Goal: Task Accomplishment & Management: Manage account settings

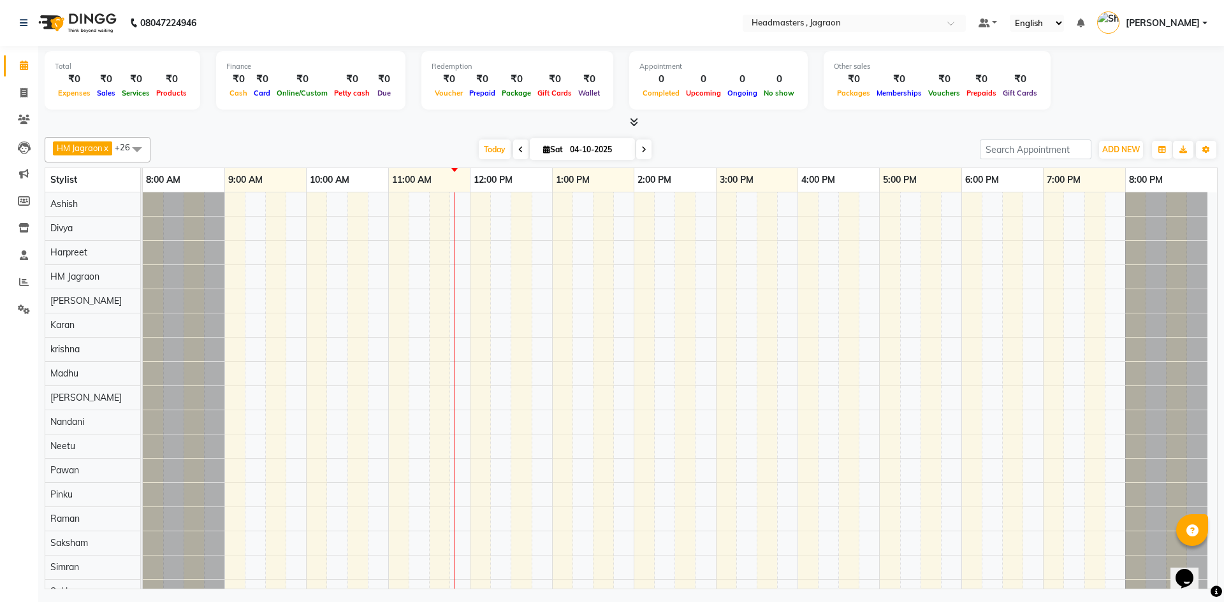
click at [515, 149] on span at bounding box center [520, 150] width 15 height 20
type input "03-10-2025"
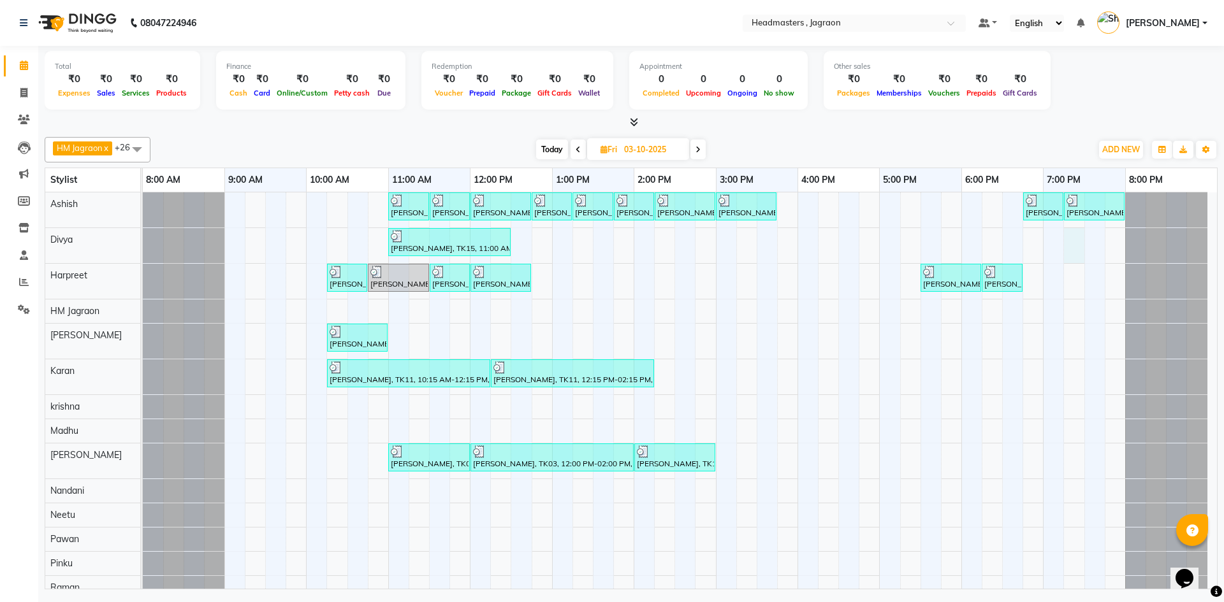
click at [1068, 237] on div "[PERSON_NAME], TK04, 11:00 AM-11:30 AM, BRD - [PERSON_NAME] [PERSON_NAME], TK04…" at bounding box center [680, 560] width 1074 height 737
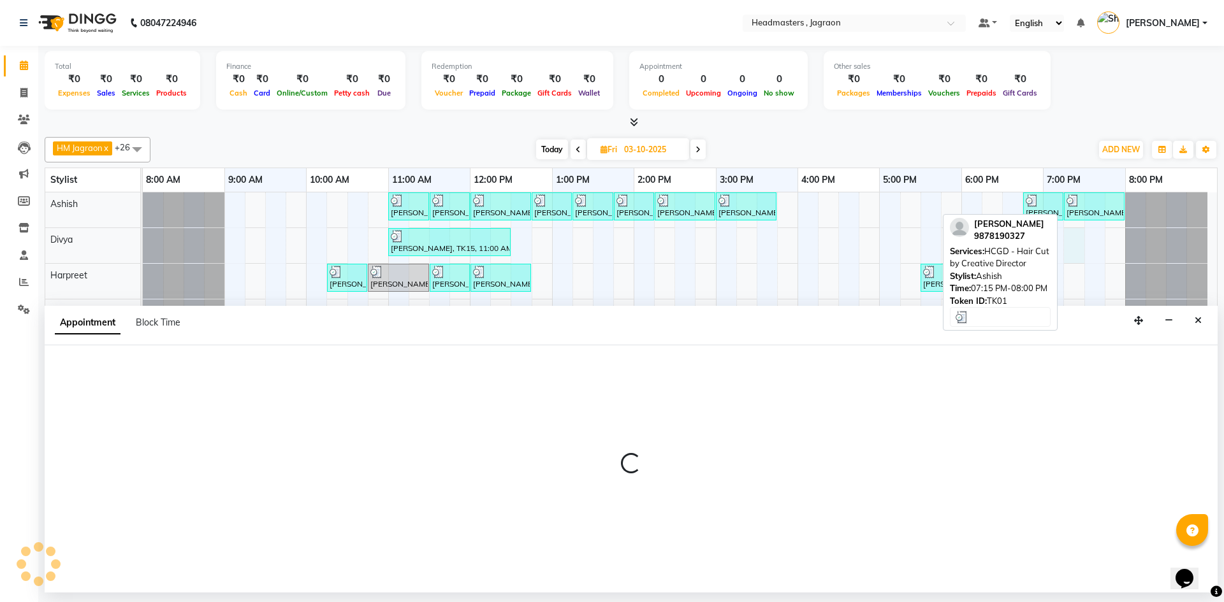
click at [1078, 206] on img at bounding box center [1072, 200] width 13 height 13
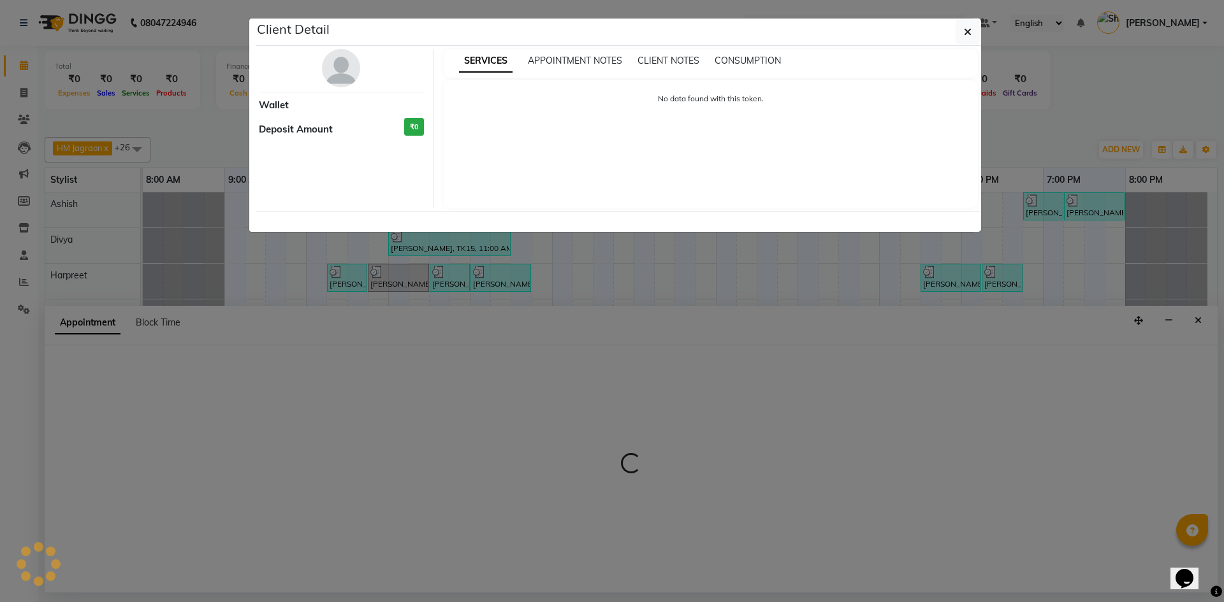
select select "3"
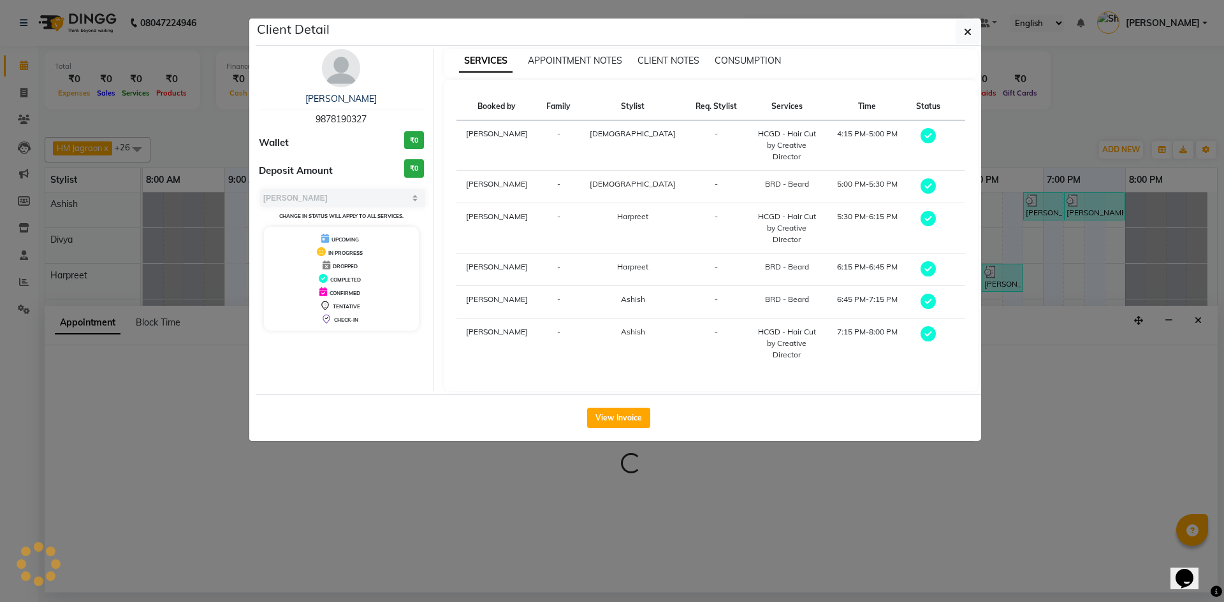
click at [1197, 314] on ngb-modal-window "Client Detail [PERSON_NAME] 9878190327 Wallet ₹0 Deposit Amount ₹0 Select MARK …" at bounding box center [612, 301] width 1224 height 602
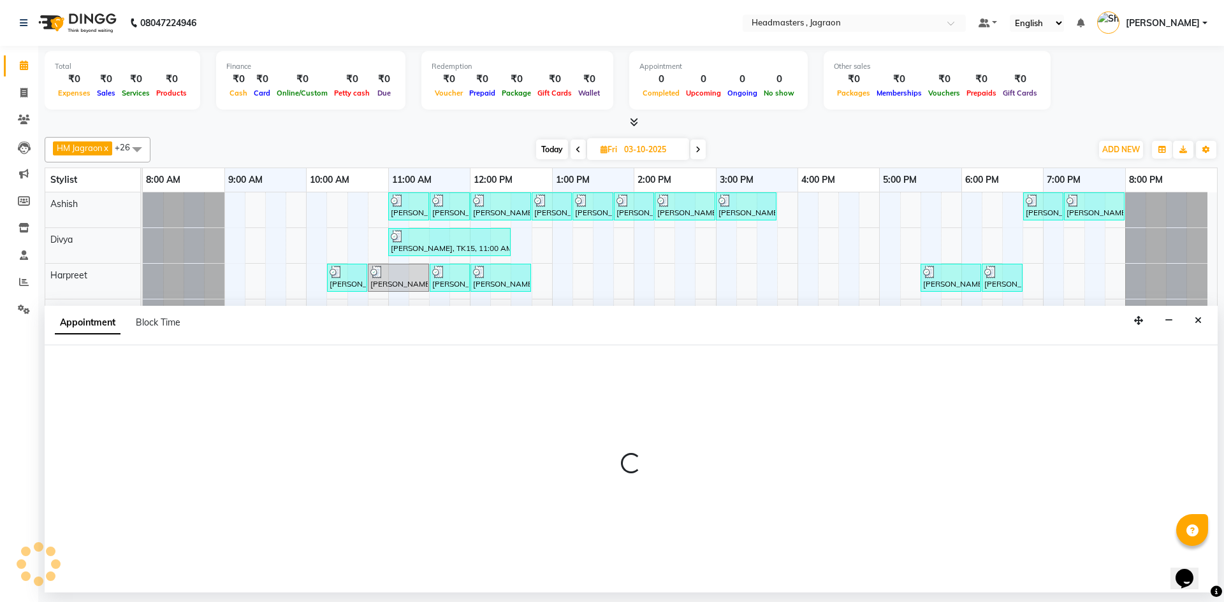
select select "54704"
select select "1155"
select select "tentative"
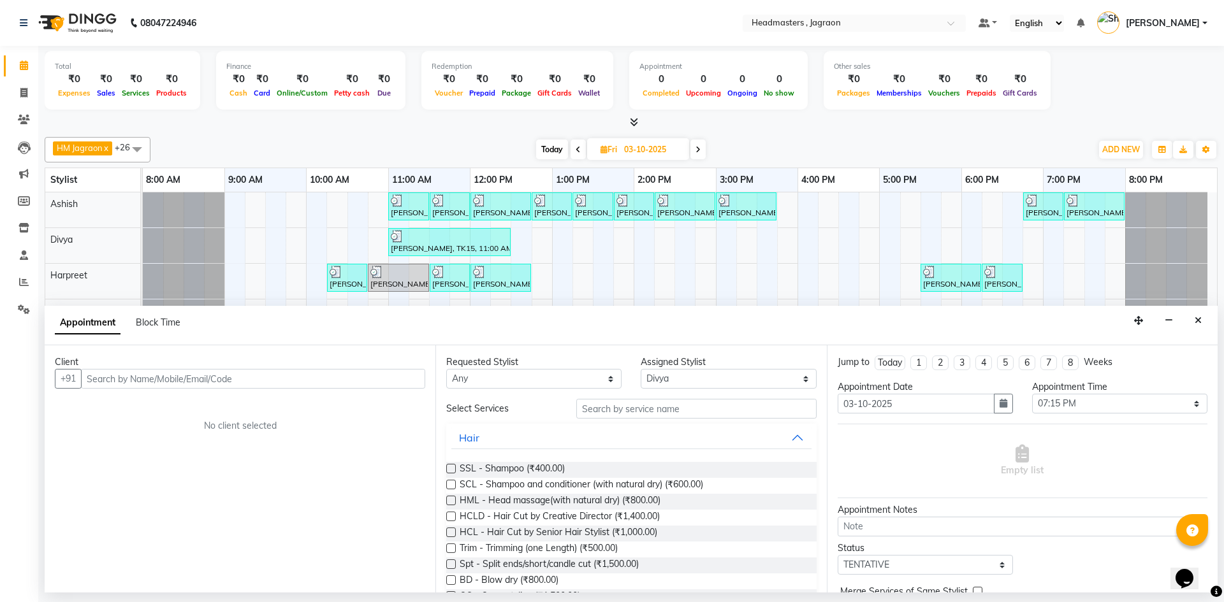
drag, startPoint x: 1198, startPoint y: 323, endPoint x: 1164, endPoint y: 296, distance: 42.2
click at [1196, 323] on icon "Close" at bounding box center [1197, 320] width 7 height 9
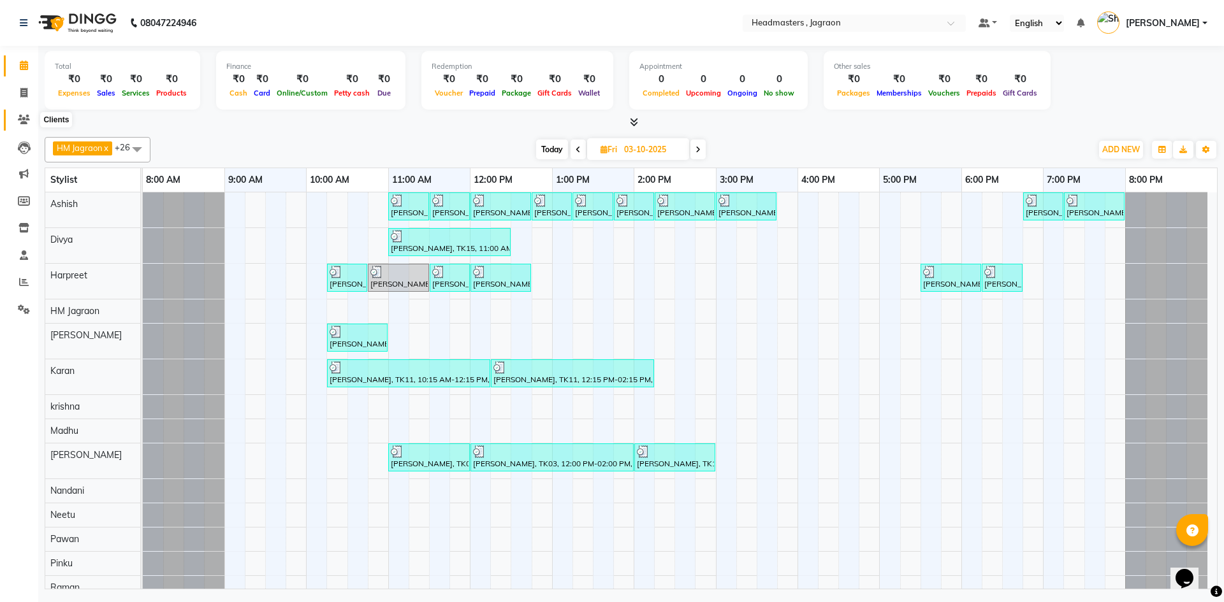
click at [23, 117] on icon at bounding box center [24, 120] width 12 height 10
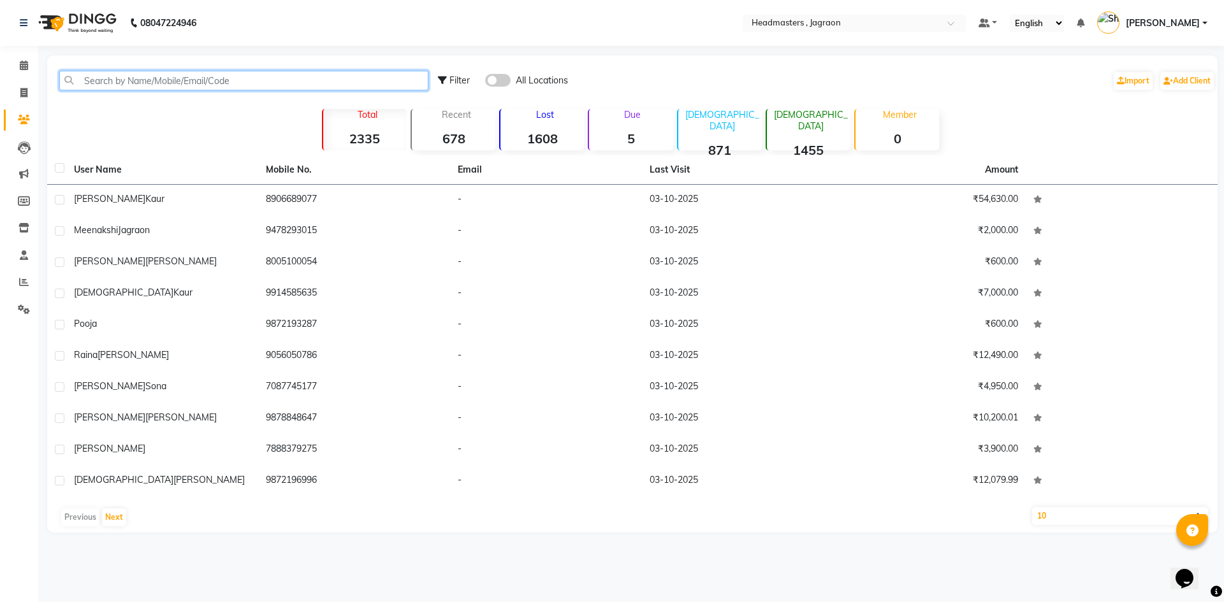
click at [164, 72] on input "text" at bounding box center [243, 81] width 369 height 20
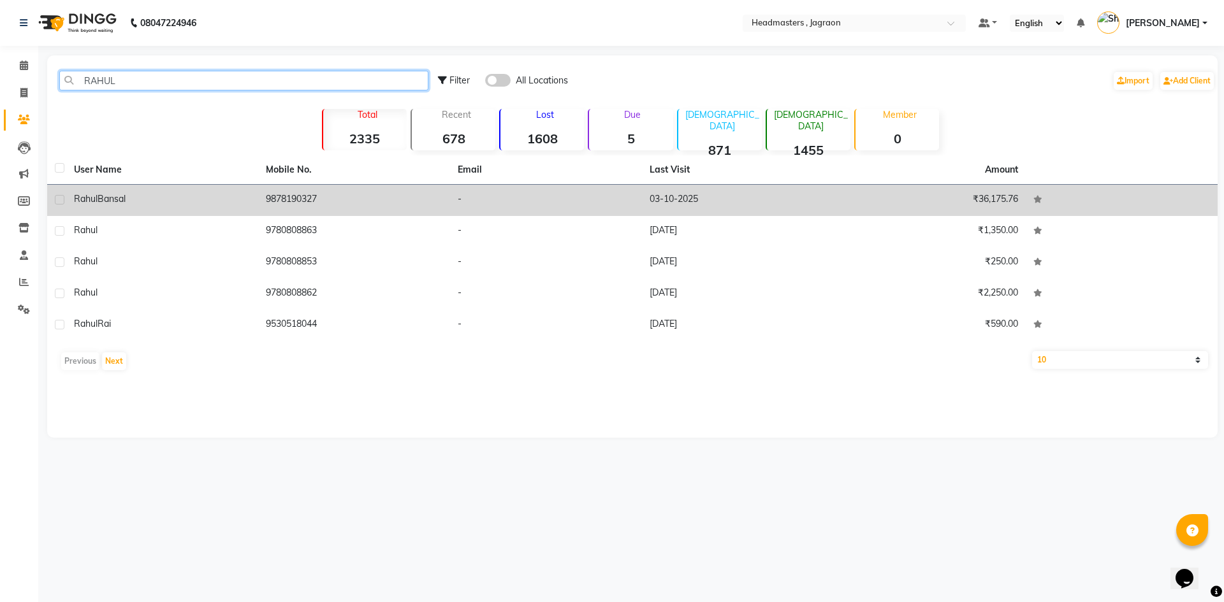
type input "RAHUL"
click at [166, 204] on td "[PERSON_NAME]" at bounding box center [162, 200] width 192 height 31
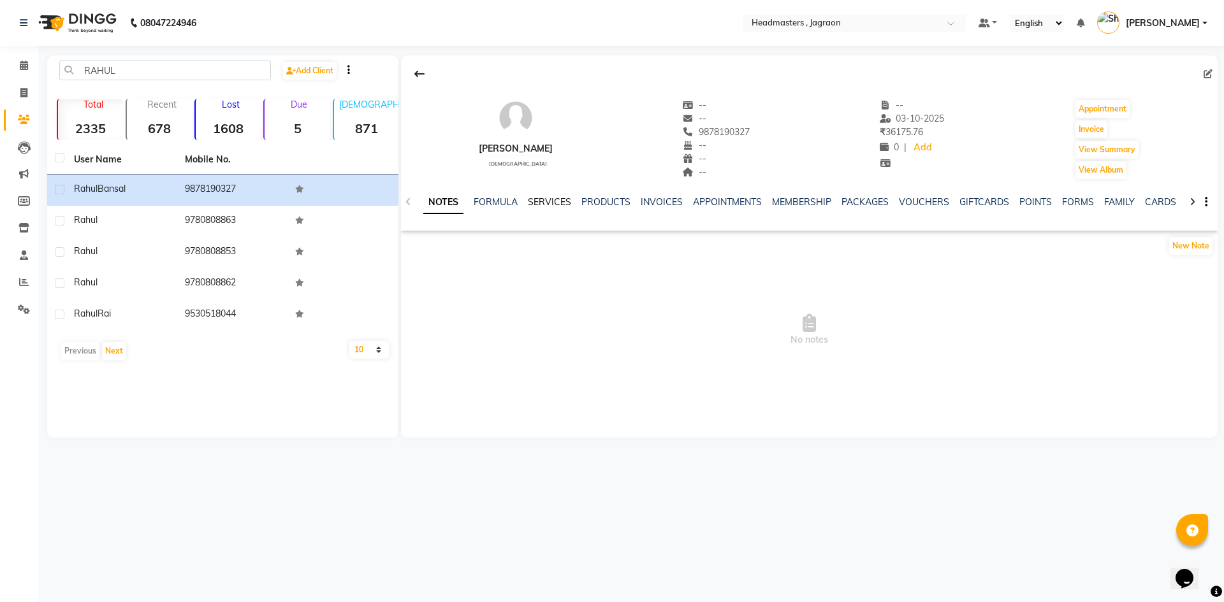
click at [559, 203] on link "SERVICES" at bounding box center [549, 201] width 43 height 11
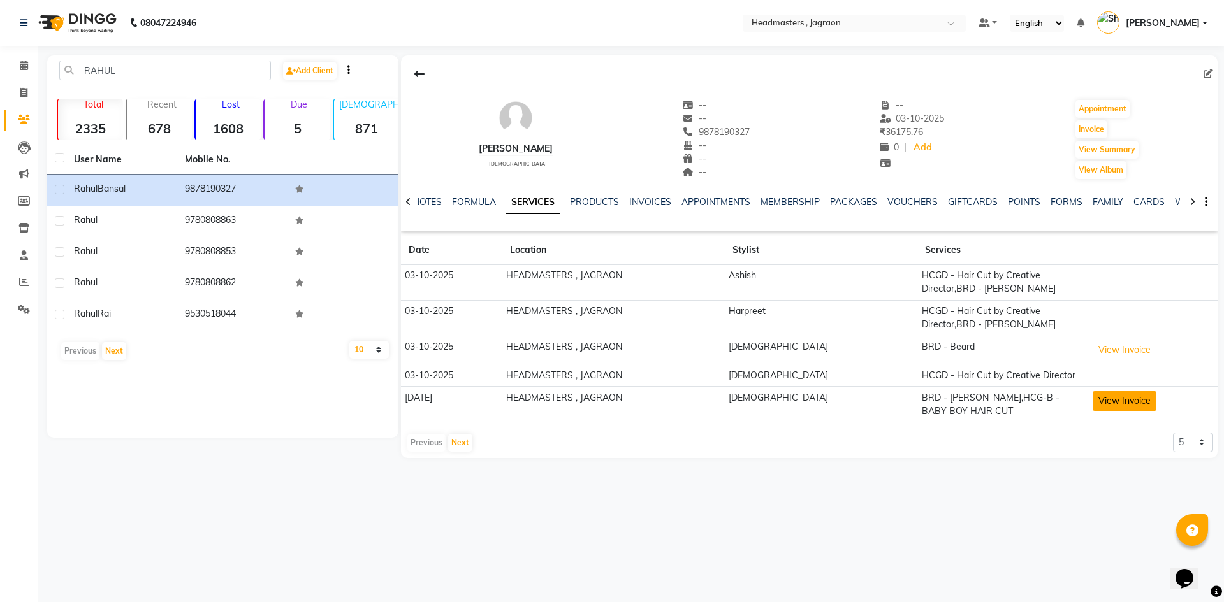
click at [1099, 394] on button "View Invoice" at bounding box center [1124, 401] width 64 height 20
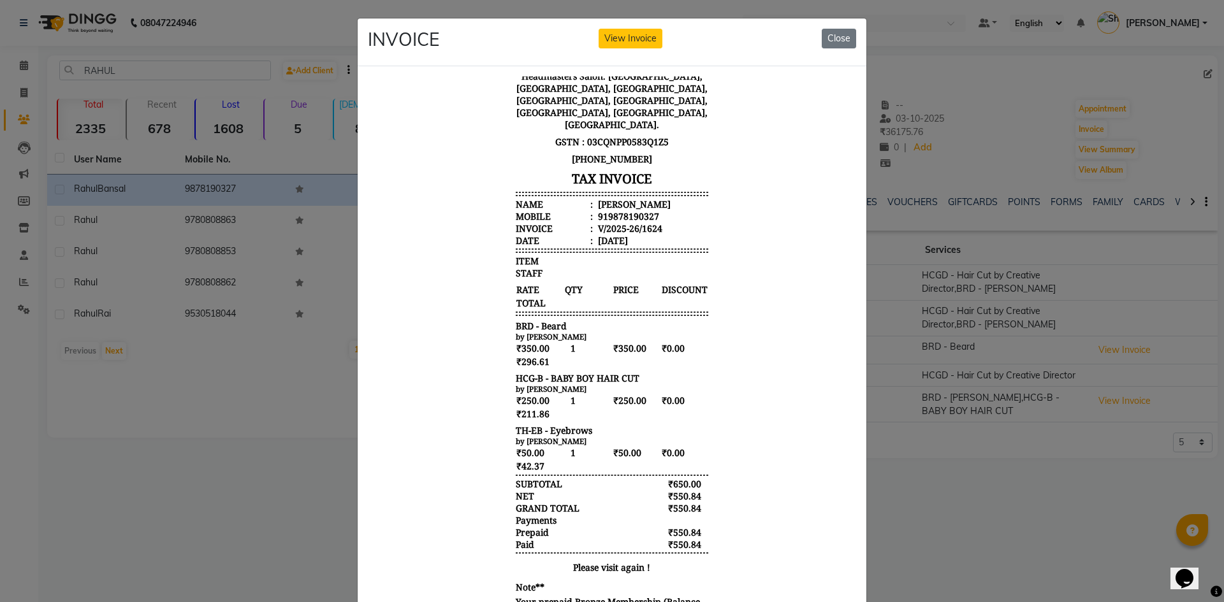
scroll to position [95, 0]
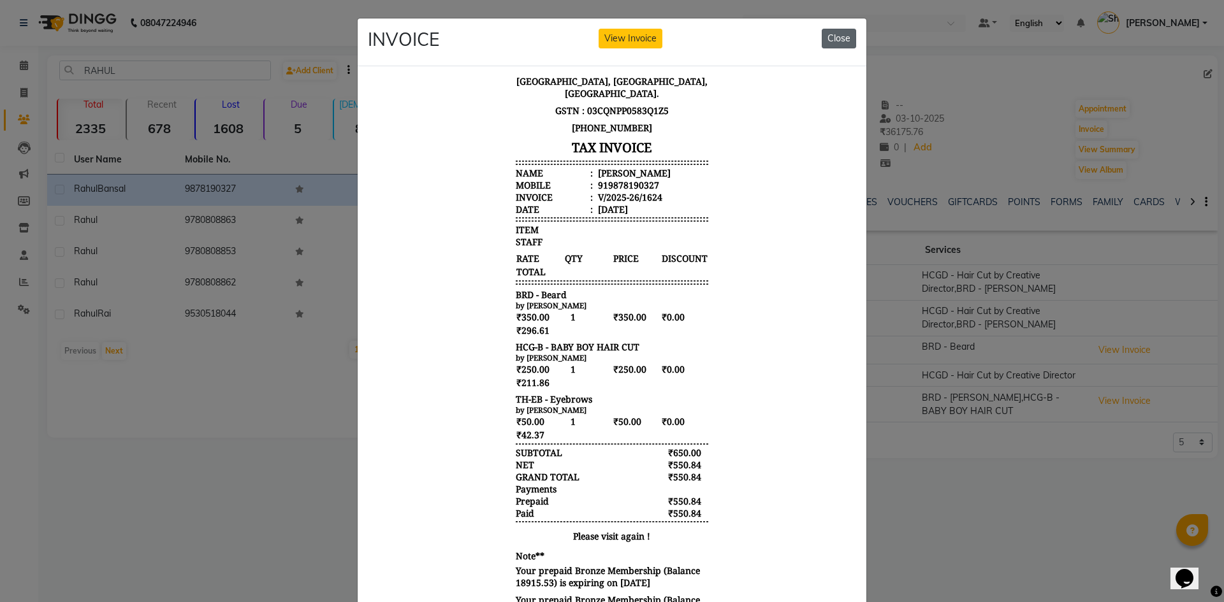
drag, startPoint x: 833, startPoint y: 37, endPoint x: 462, endPoint y: 25, distance: 371.1
click at [833, 37] on button "Close" at bounding box center [839, 39] width 34 height 20
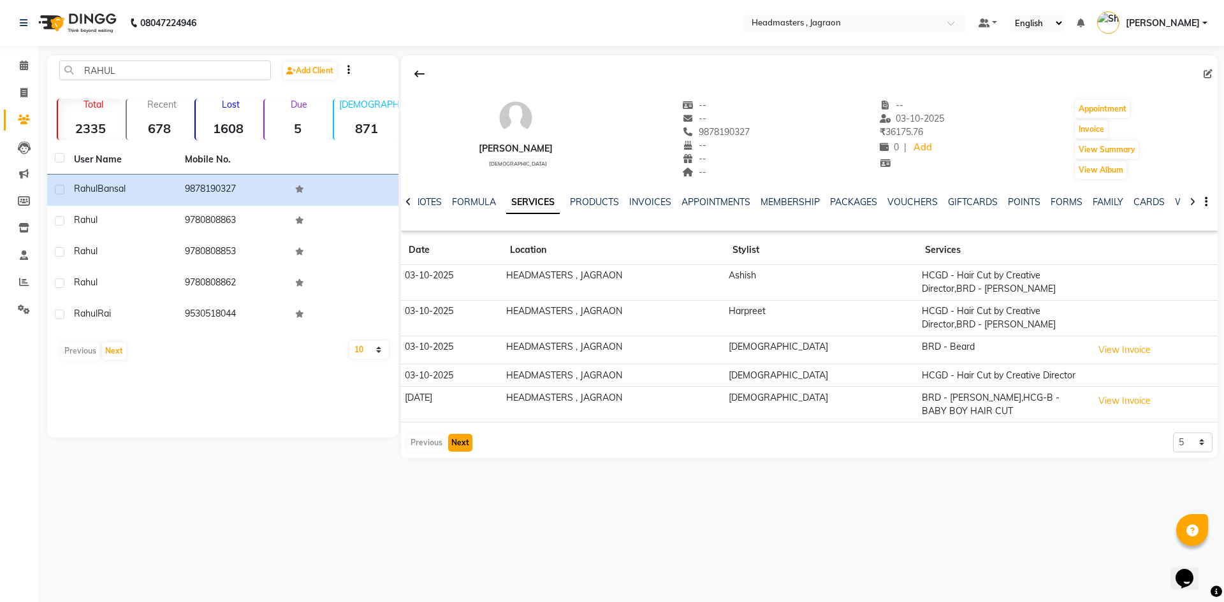
click at [462, 435] on button "Next" at bounding box center [460, 443] width 24 height 18
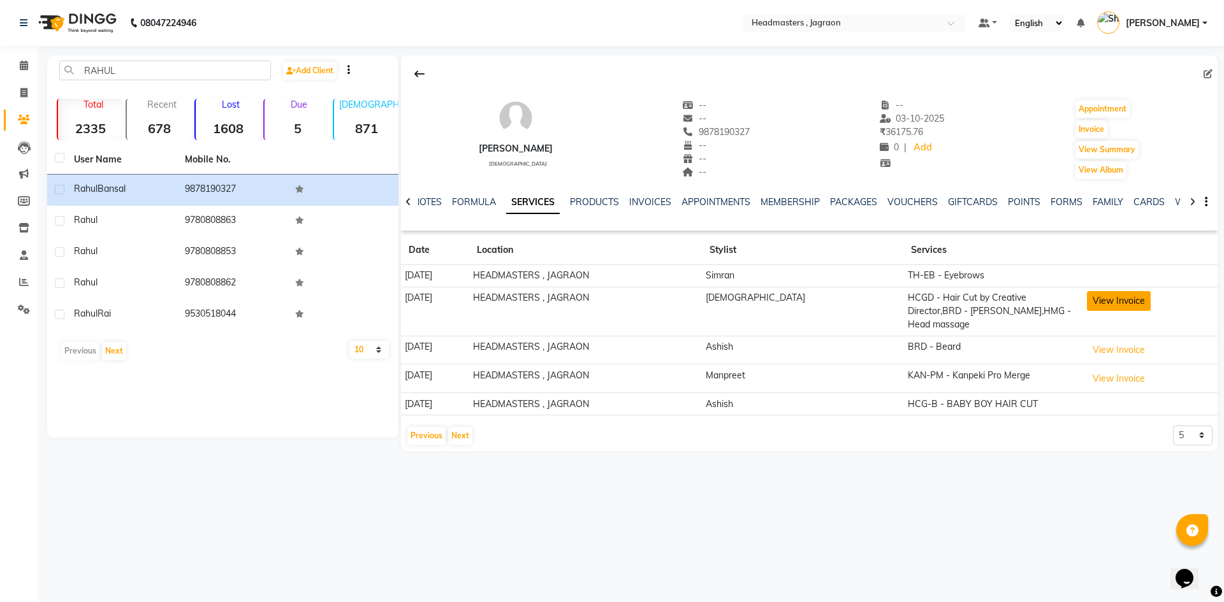
click at [1108, 300] on button "View Invoice" at bounding box center [1119, 301] width 64 height 20
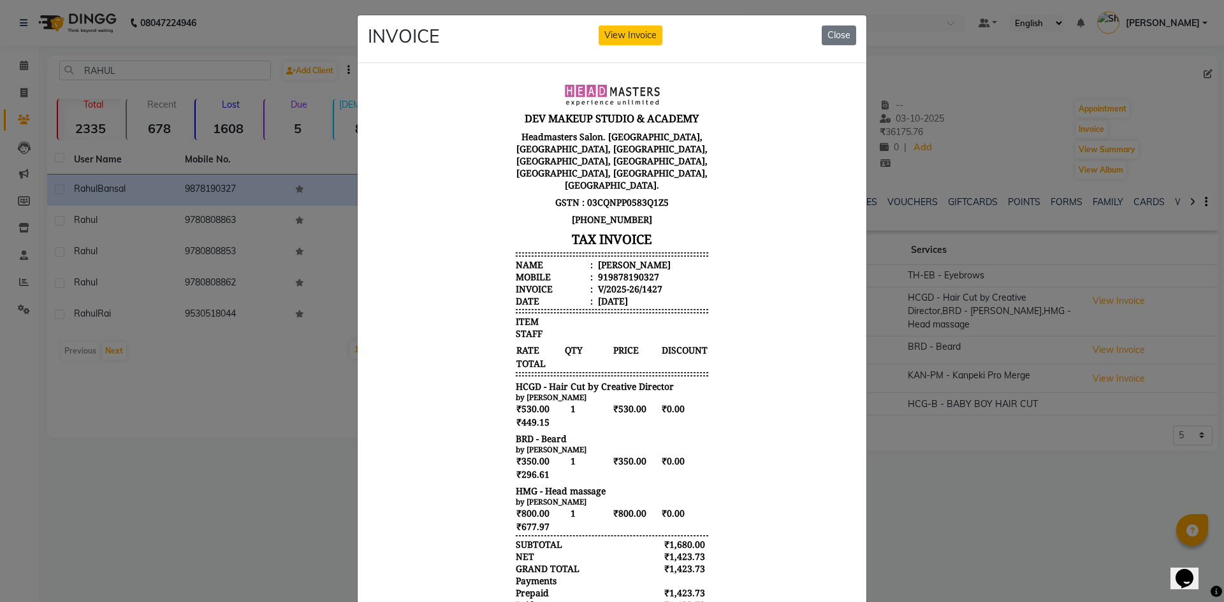
scroll to position [0, 0]
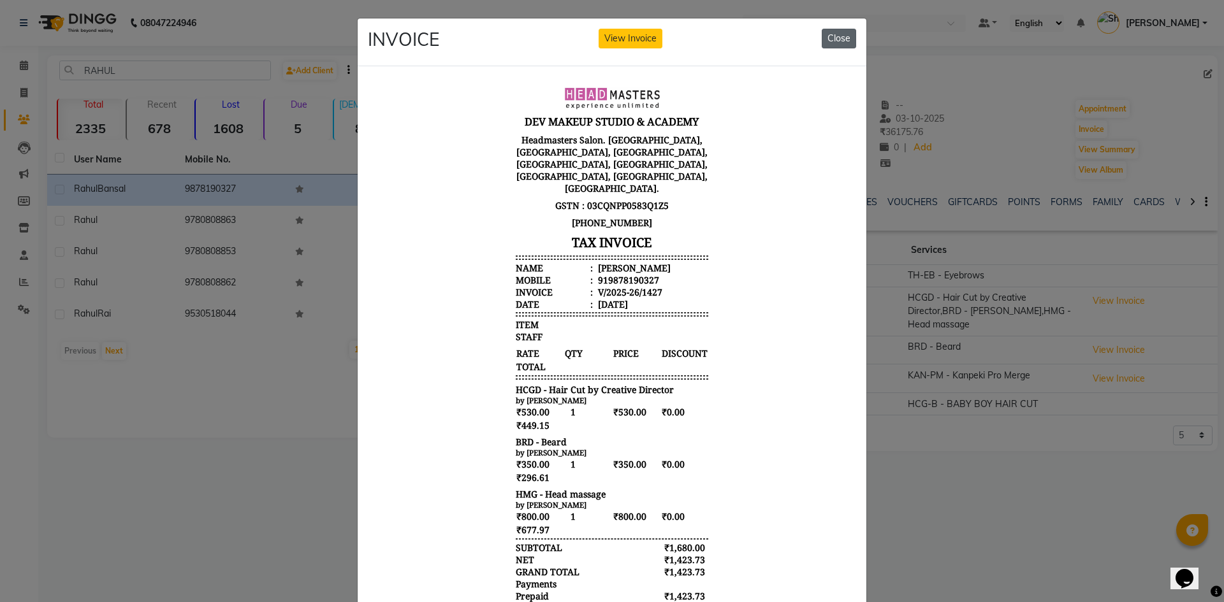
click at [842, 40] on button "Close" at bounding box center [839, 39] width 34 height 20
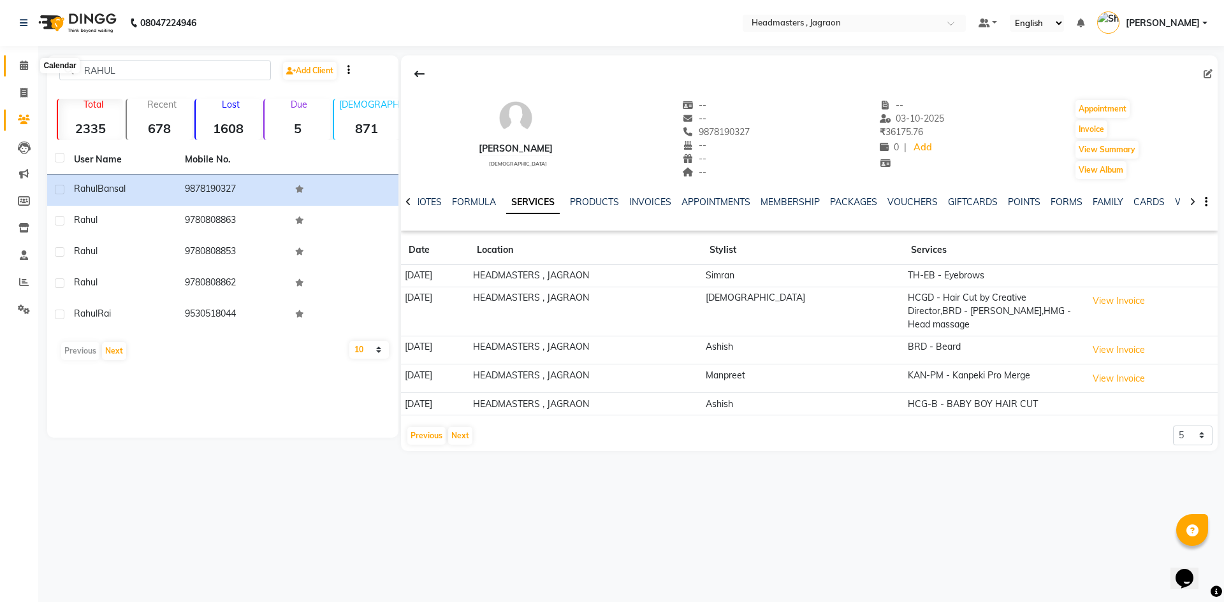
click at [18, 64] on span at bounding box center [24, 66] width 22 height 15
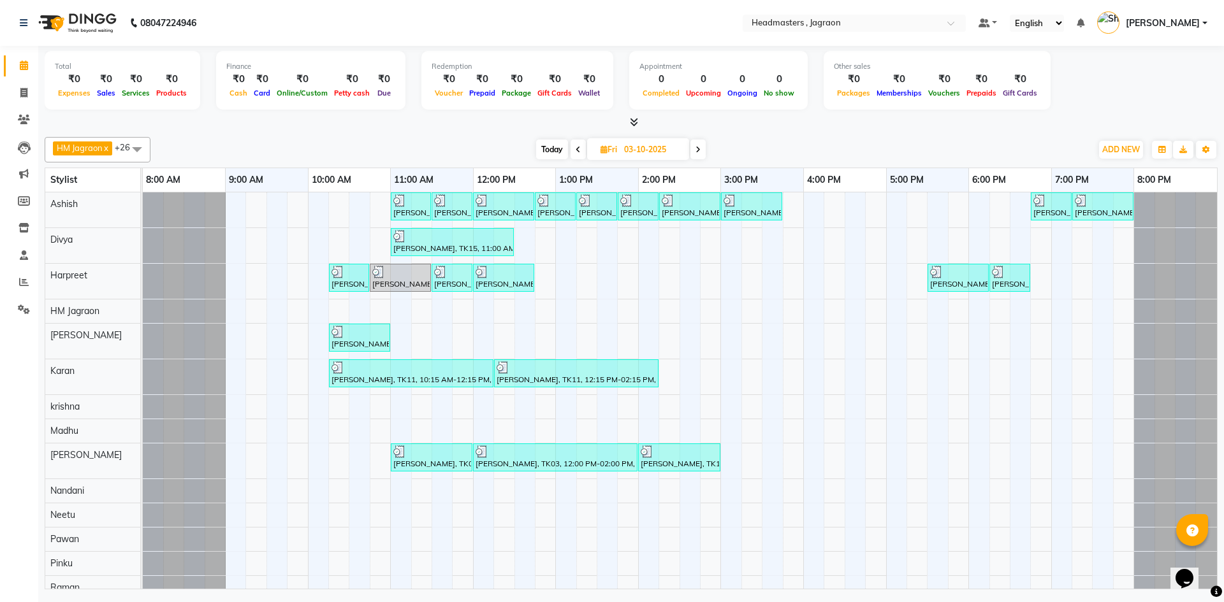
click at [704, 152] on span at bounding box center [697, 150] width 15 height 20
type input "04-10-2025"
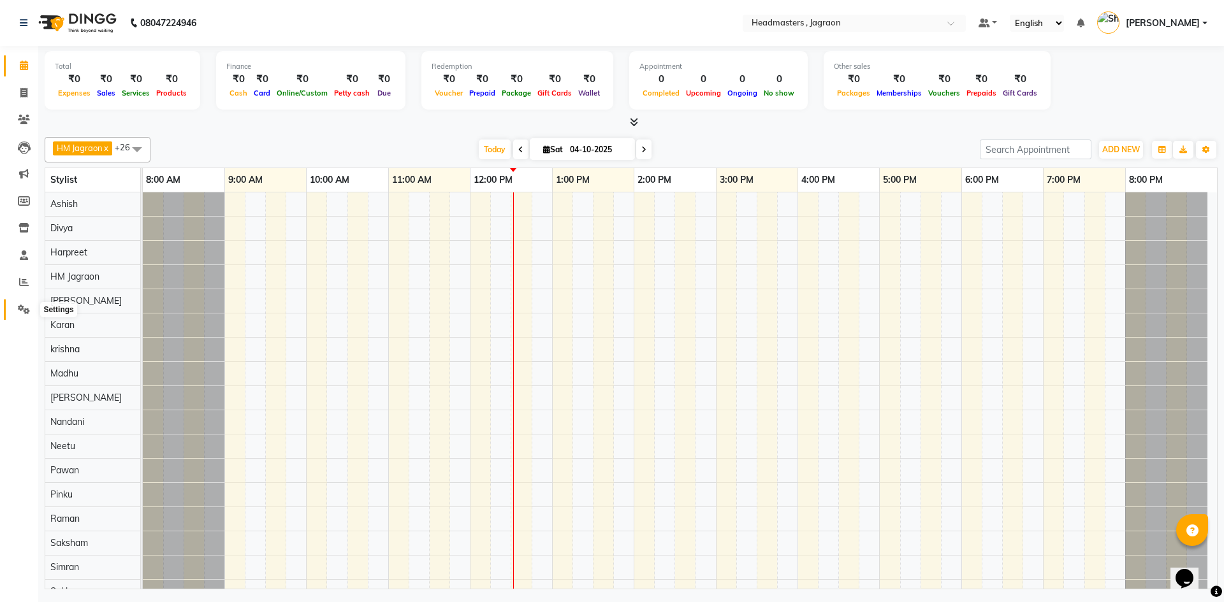
click at [22, 308] on icon at bounding box center [24, 310] width 12 height 10
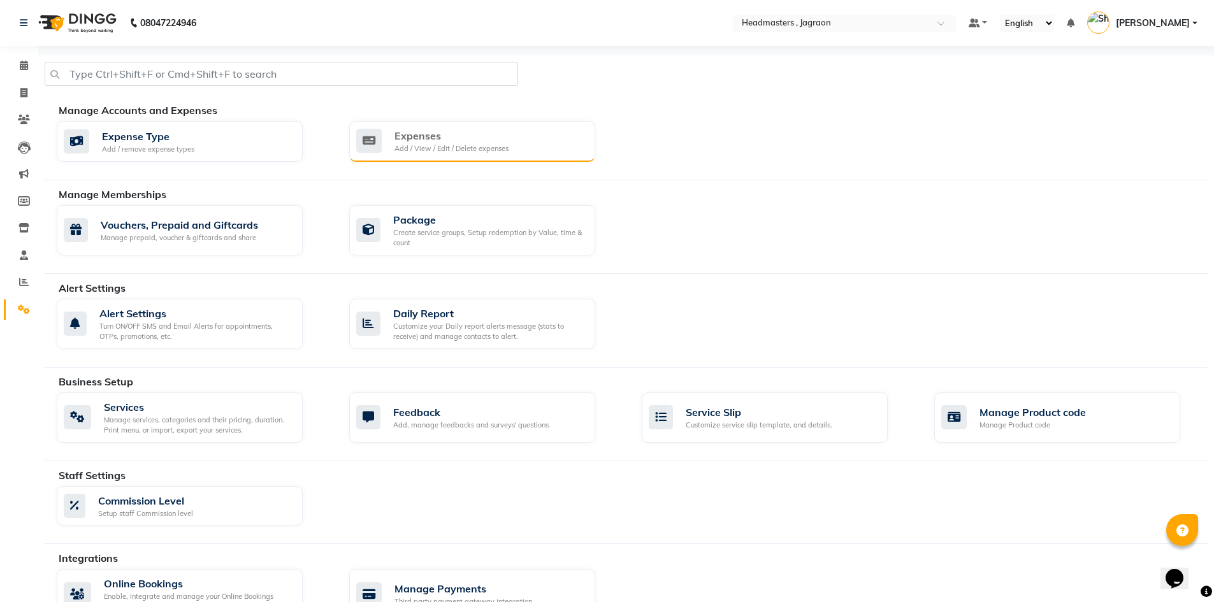
click at [387, 154] on div "Expenses Add / View / Edit / Delete expenses" at bounding box center [472, 141] width 246 height 41
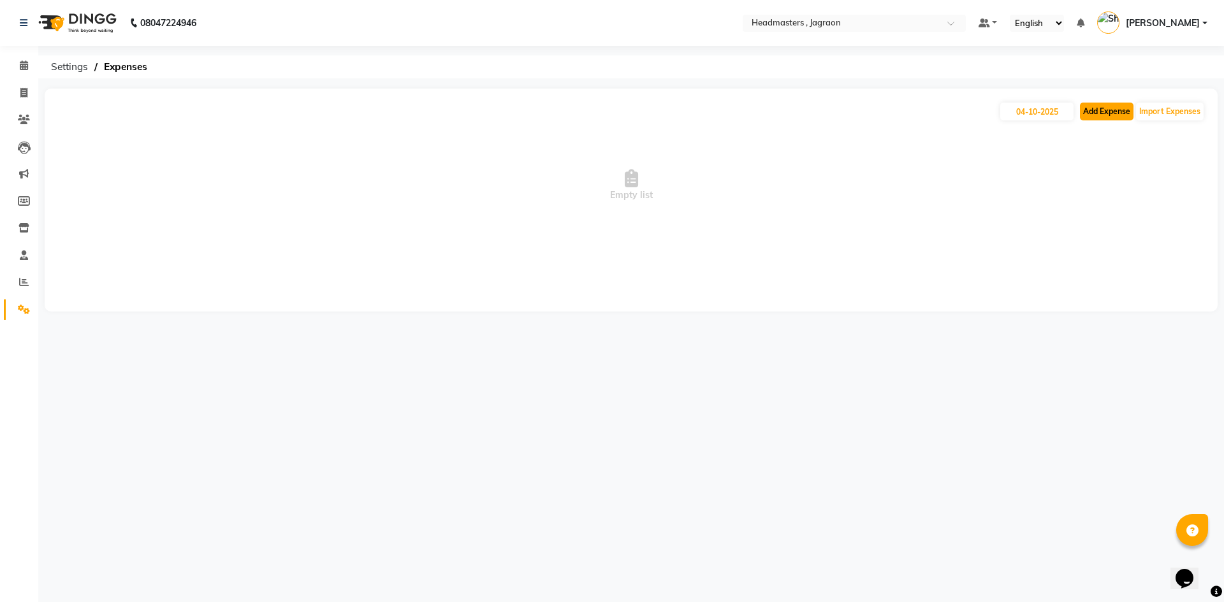
click at [1100, 112] on button "Add Expense" at bounding box center [1107, 112] width 54 height 18
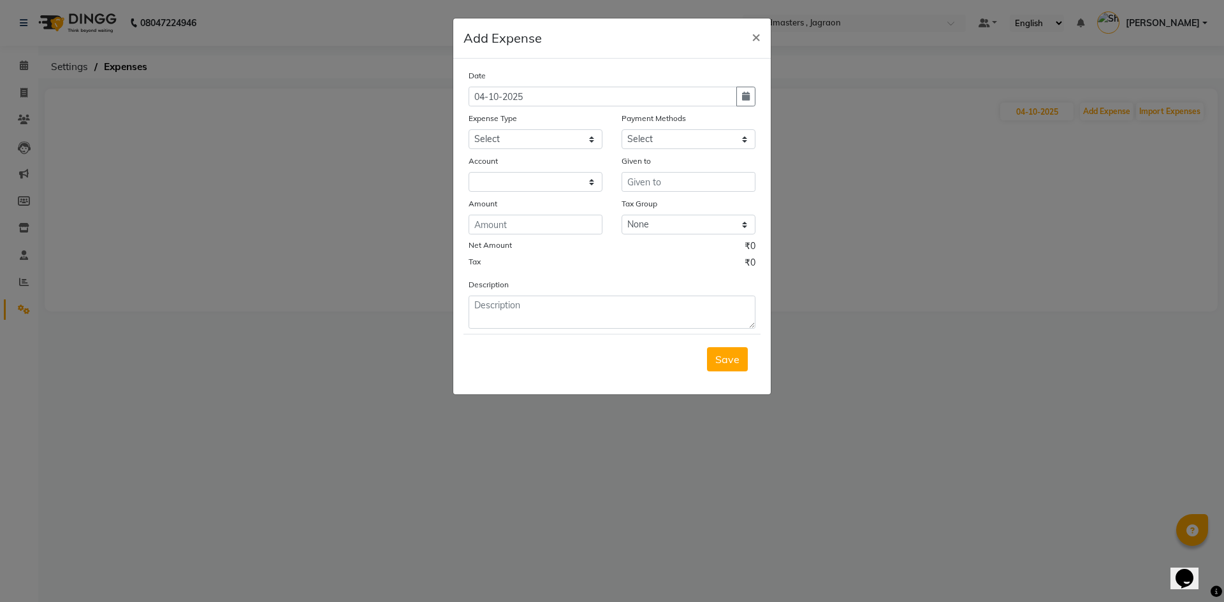
select select "6001"
click at [581, 133] on select "Select Advance Salary Bank charges Car maintenance Cash transfer to bank Cash t…" at bounding box center [535, 139] width 134 height 20
select select "17179"
click at [468, 129] on select "Select Advance Salary Bank charges Car maintenance Cash transfer to bank Cash t…" at bounding box center [535, 139] width 134 height 20
click at [706, 133] on select "Select UPI CARD Complimentary Voucher Wallet Package Prepaid Cash" at bounding box center [688, 139] width 134 height 20
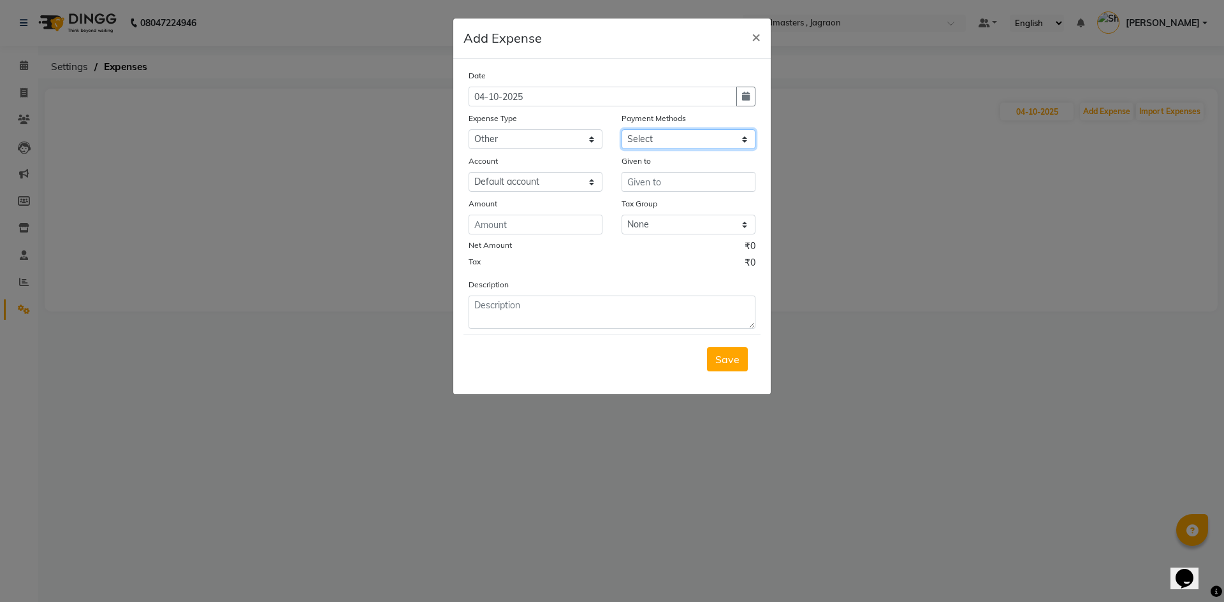
select select "116"
click at [621, 129] on select "Select UPI CARD Complimentary Voucher Wallet Package Prepaid Cash" at bounding box center [688, 139] width 134 height 20
click at [669, 178] on input "text" at bounding box center [688, 182] width 134 height 20
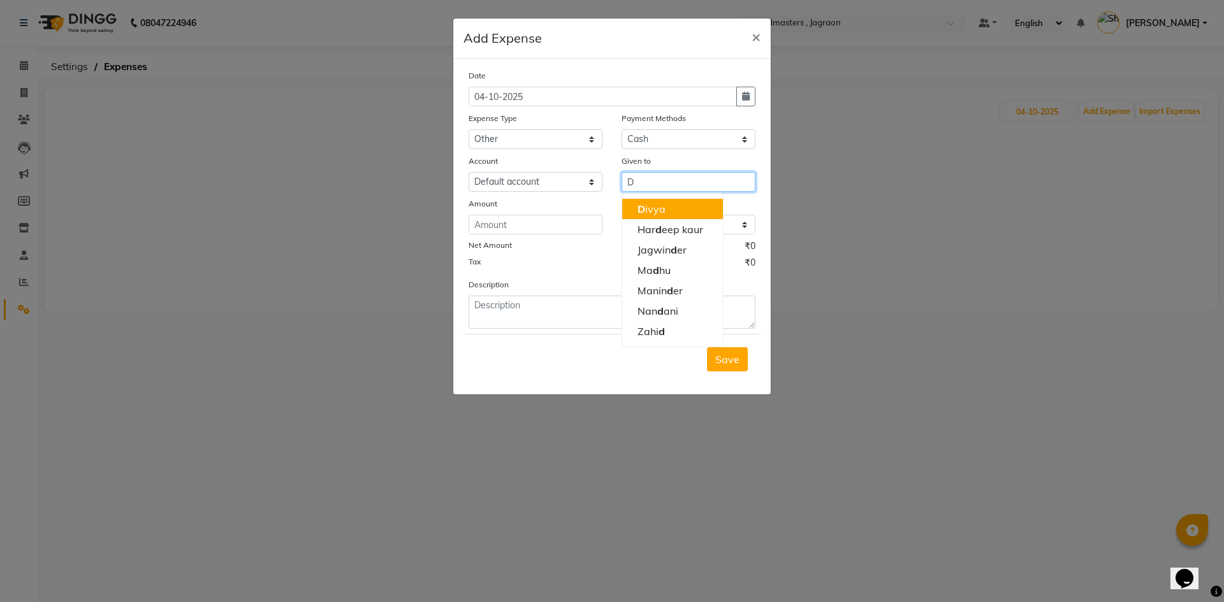
click at [669, 205] on button "D ivya" at bounding box center [672, 209] width 101 height 20
type input "Divya"
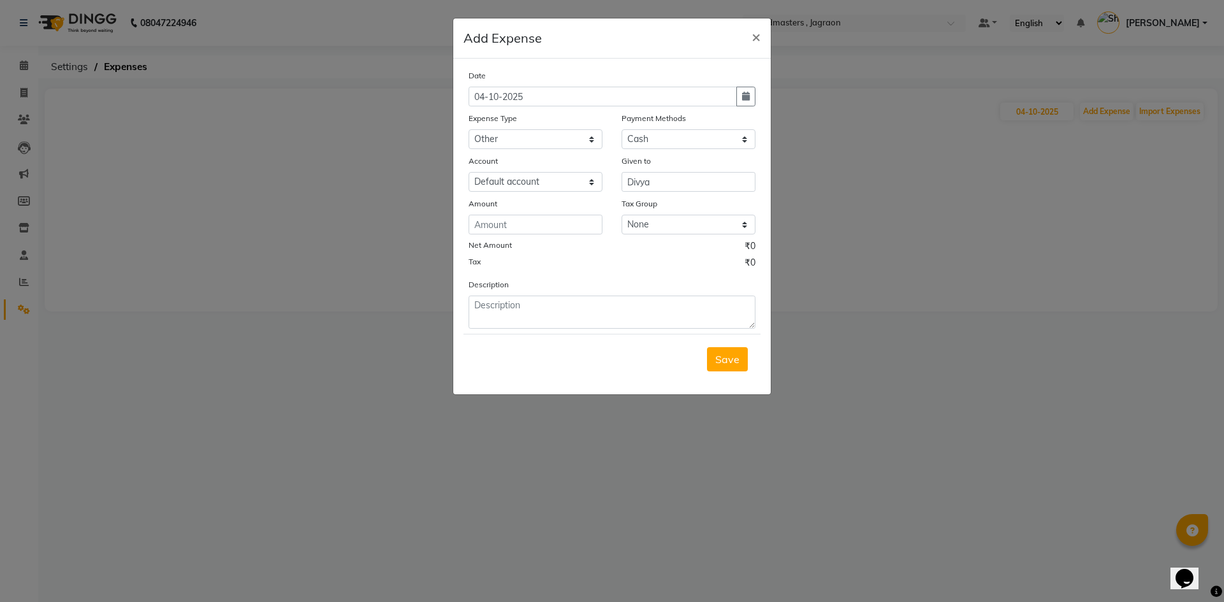
click at [565, 236] on div "Date [DATE] Expense Type Select Advance Salary Bank charges Car maintenance Cas…" at bounding box center [611, 199] width 287 height 260
click at [567, 226] on input "number" at bounding box center [535, 225] width 134 height 20
click at [572, 230] on input "number" at bounding box center [535, 225] width 134 height 20
type input "100"
click at [552, 300] on textarea at bounding box center [611, 312] width 287 height 33
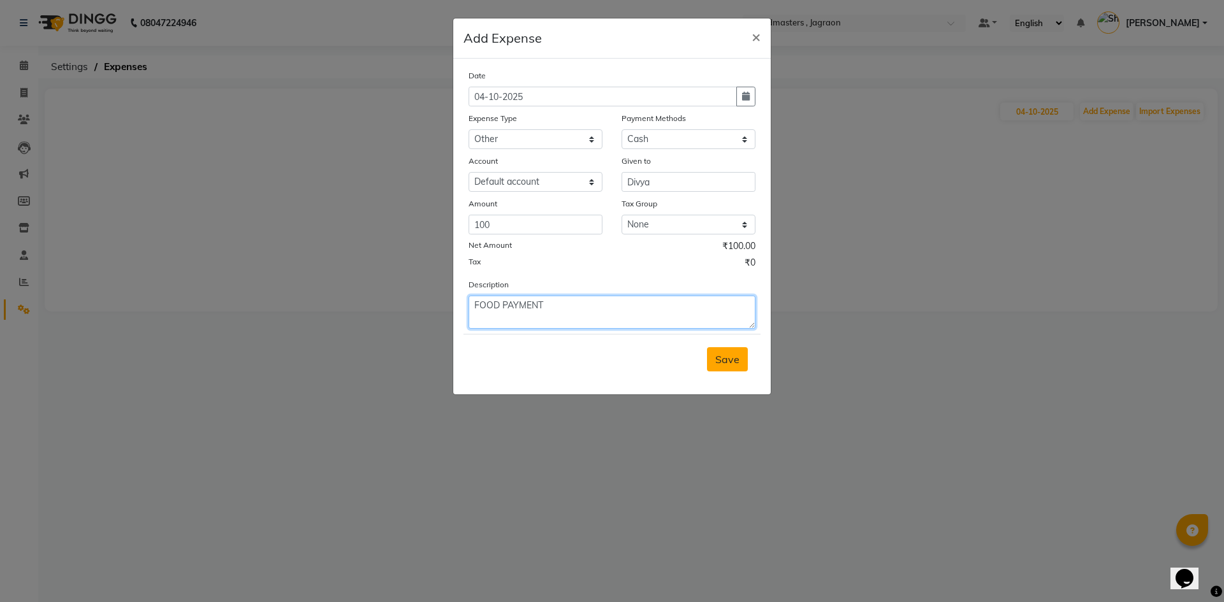
type textarea "FOOD PAYMENT"
click at [732, 365] on span "Save" at bounding box center [727, 359] width 24 height 13
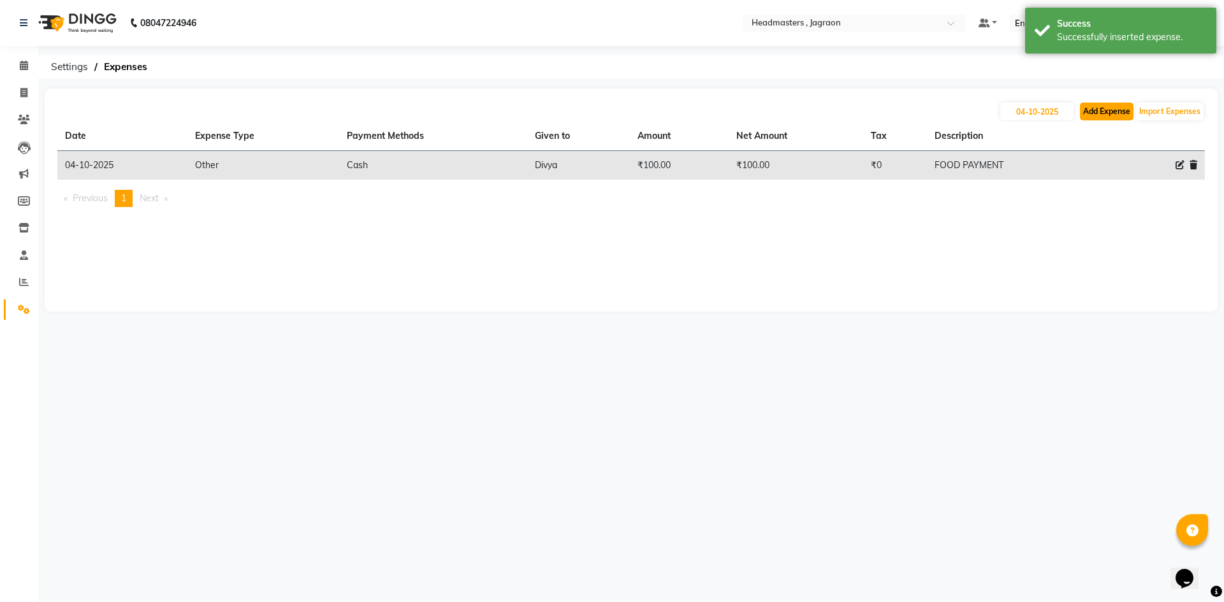
click at [1098, 108] on button "Add Expense" at bounding box center [1107, 112] width 54 height 18
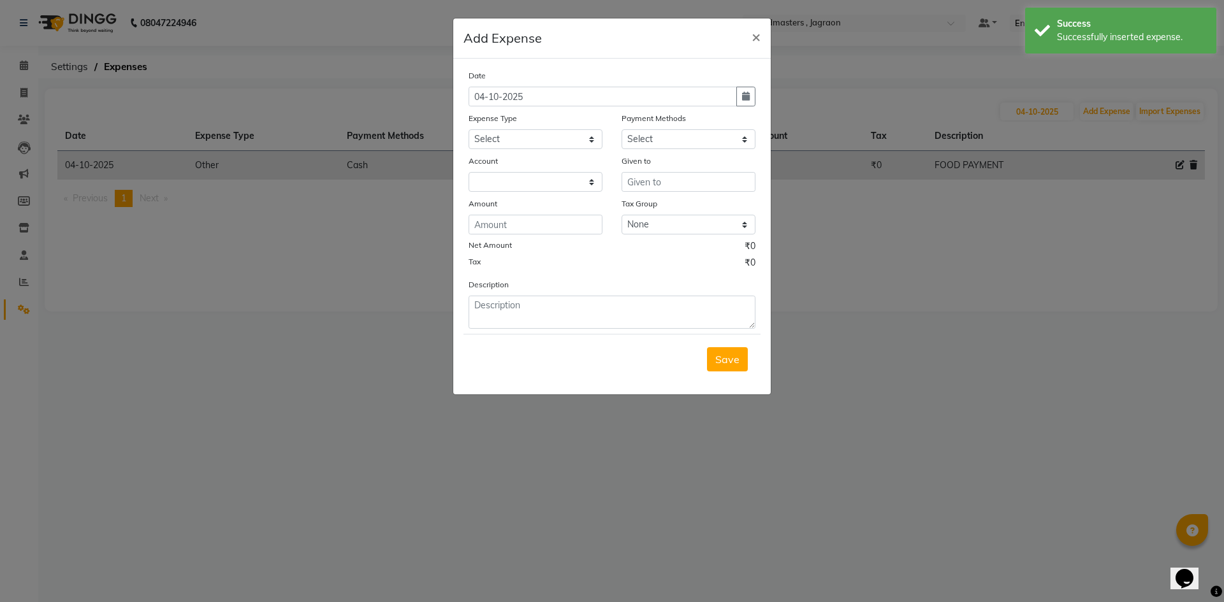
select select "6001"
click at [537, 141] on select "Select Advance Salary Bank charges Car maintenance Cash transfer to bank Cash t…" at bounding box center [535, 139] width 134 height 20
select select "17179"
click at [468, 129] on select "Select Advance Salary Bank charges Car maintenance Cash transfer to bank Cash t…" at bounding box center [535, 139] width 134 height 20
click at [660, 139] on select "Select UPI CARD Complimentary Voucher Wallet Package Prepaid Cash" at bounding box center [688, 139] width 134 height 20
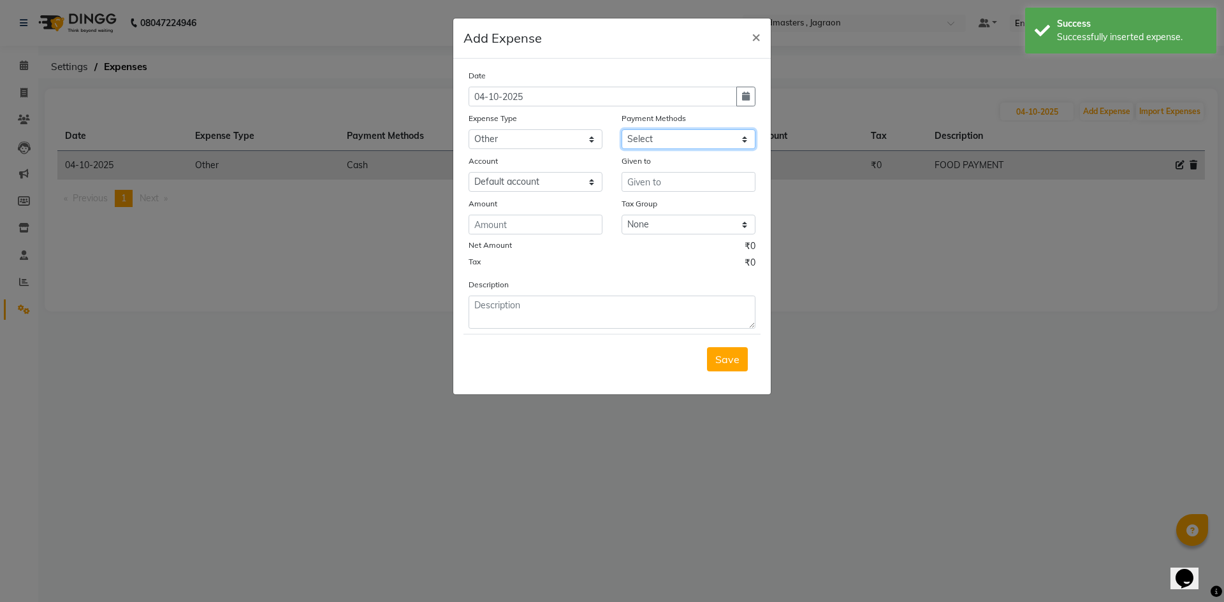
select select "116"
click at [621, 129] on select "Select UPI CARD Complimentary Voucher Wallet Package Prepaid Cash" at bounding box center [688, 139] width 134 height 20
click at [678, 183] on input "text" at bounding box center [688, 182] width 134 height 20
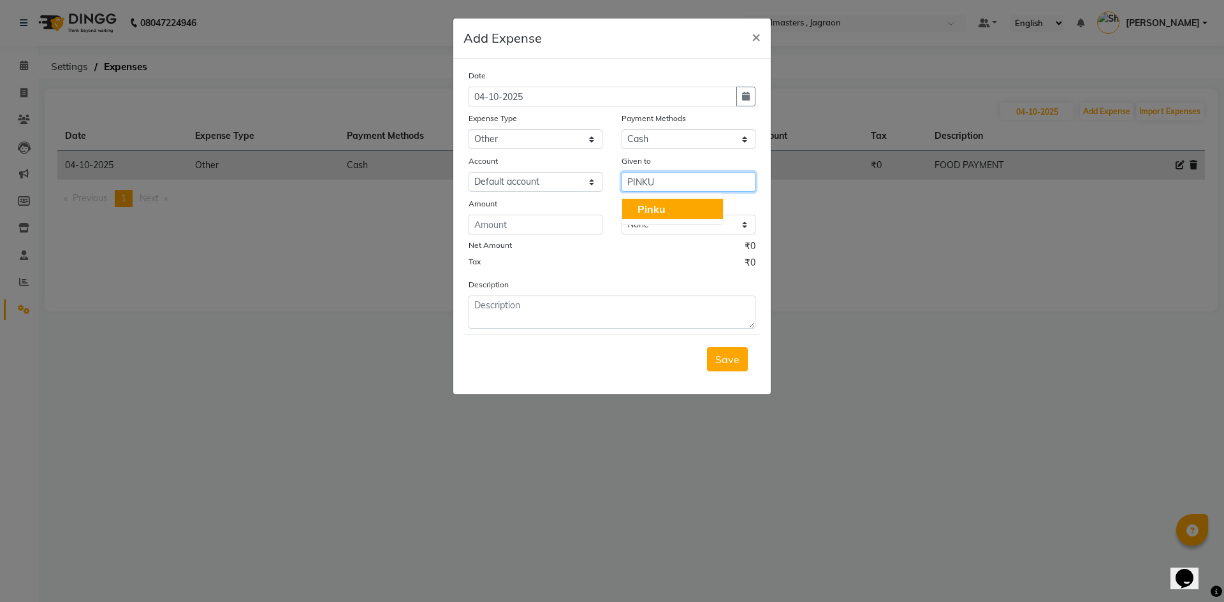
click at [665, 209] on button "Pinku" at bounding box center [672, 209] width 101 height 20
type input "Pinku"
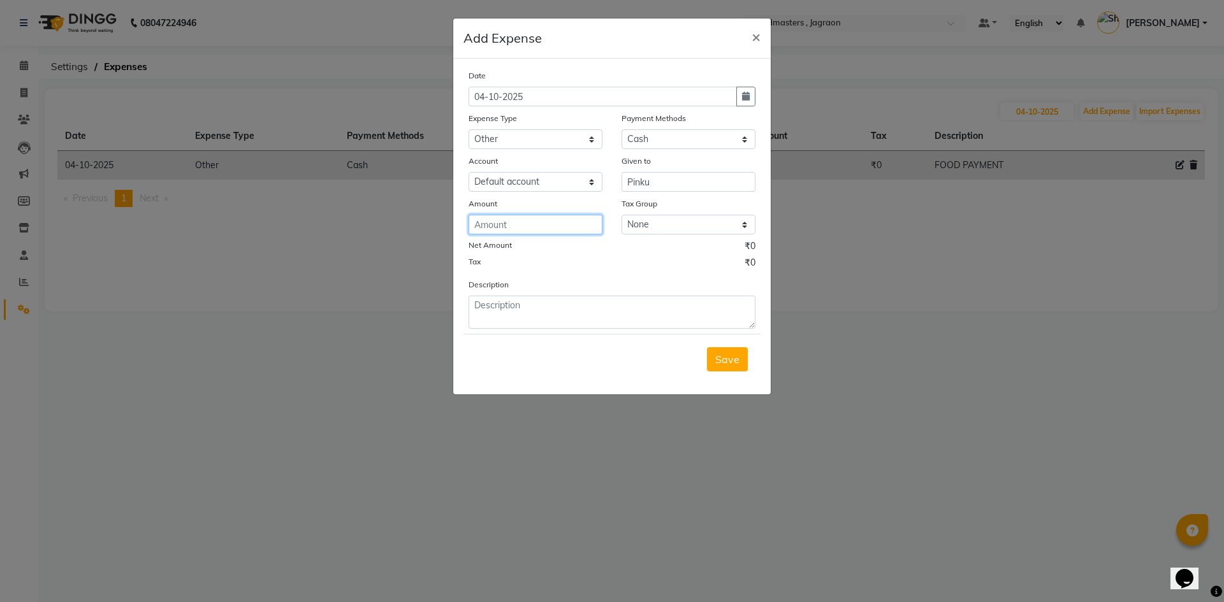
click at [544, 228] on input "number" at bounding box center [535, 225] width 134 height 20
type input "-3"
click at [568, 222] on input "number" at bounding box center [535, 225] width 134 height 20
type input "5"
type input "100"
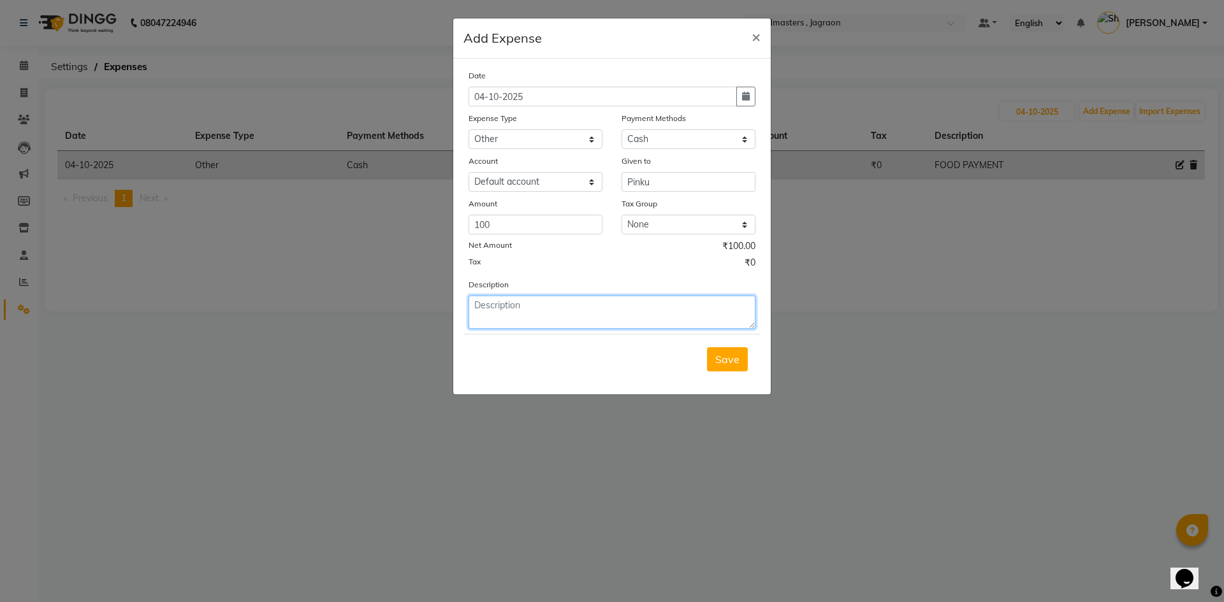
click at [542, 308] on textarea at bounding box center [611, 312] width 287 height 33
type textarea "food payment"
drag, startPoint x: 733, startPoint y: 359, endPoint x: 855, endPoint y: 300, distance: 135.1
click at [736, 357] on span "Save" at bounding box center [727, 359] width 24 height 13
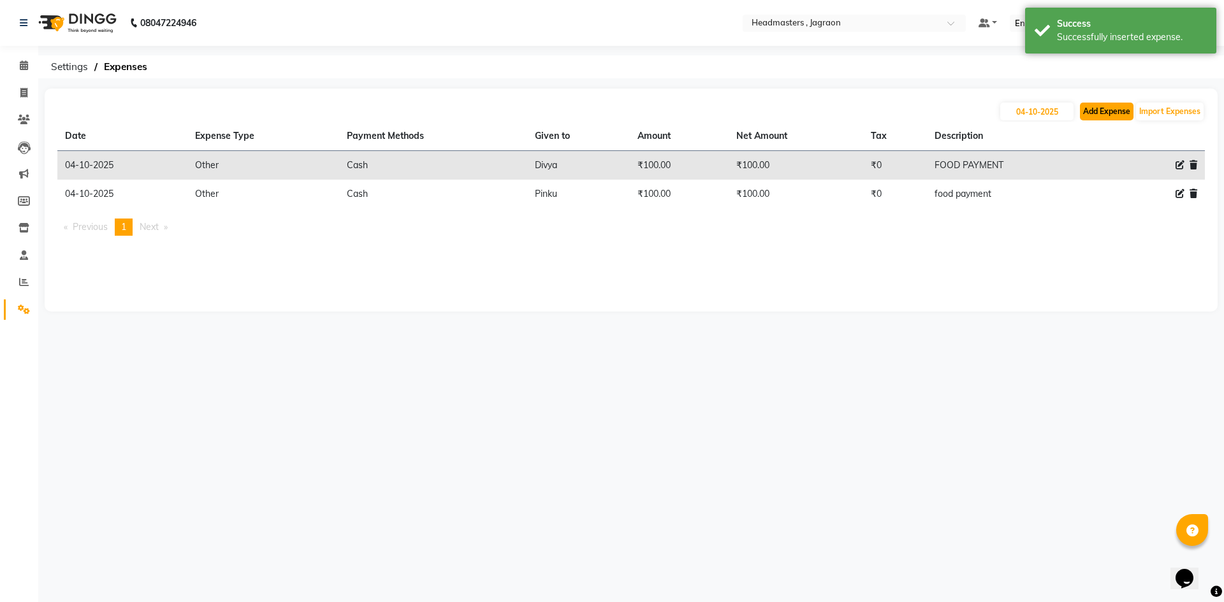
click at [1109, 110] on button "Add Expense" at bounding box center [1107, 112] width 54 height 18
select select "6001"
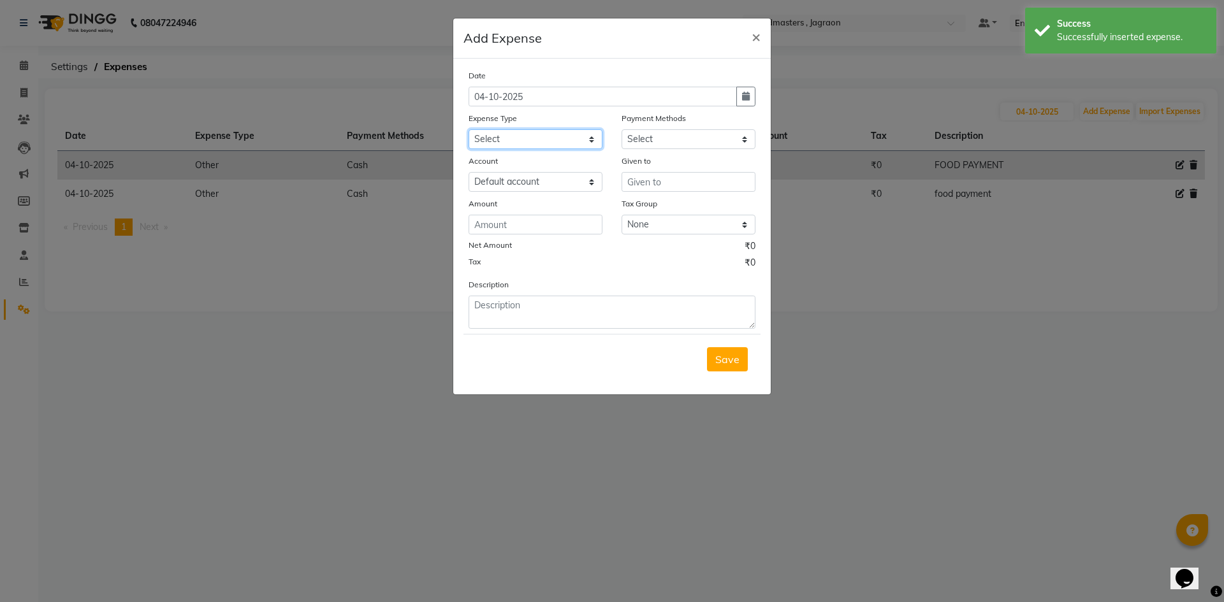
click at [586, 140] on select "Select Advance Salary Bank charges Car maintenance Cash transfer to bank Cash t…" at bounding box center [535, 139] width 134 height 20
select select "17179"
click at [468, 129] on select "Select Advance Salary Bank charges Car maintenance Cash transfer to bank Cash t…" at bounding box center [535, 139] width 134 height 20
click at [651, 145] on select "Select UPI CARD Complimentary Voucher Wallet Package Prepaid Cash" at bounding box center [688, 139] width 134 height 20
select select "116"
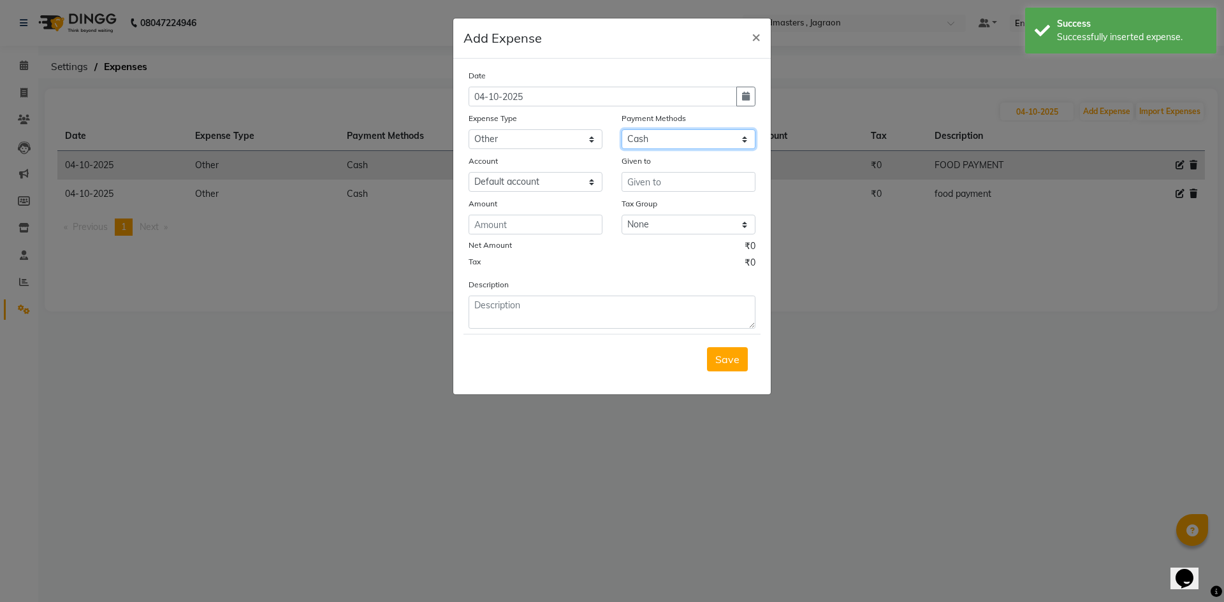
click at [621, 129] on select "Select UPI CARD Complimentary Voucher Wallet Package Prepaid Cash" at bounding box center [688, 139] width 134 height 20
click at [642, 176] on input "text" at bounding box center [688, 182] width 134 height 20
click at [652, 210] on ngb-highlight "Me hak" at bounding box center [653, 209] width 32 height 13
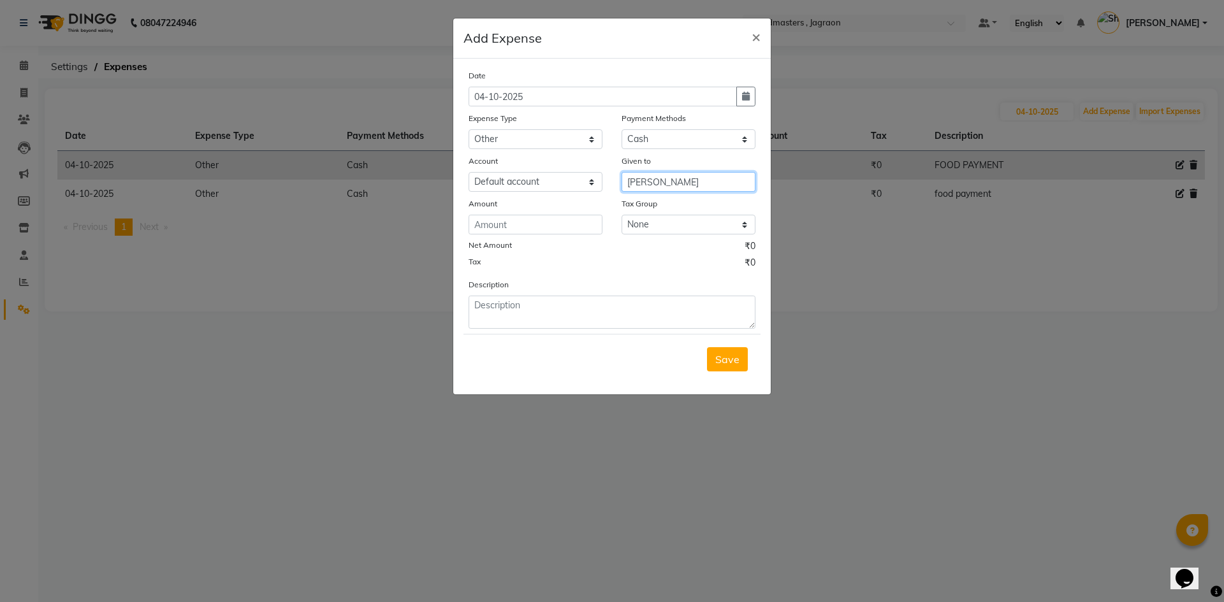
type input "[PERSON_NAME]"
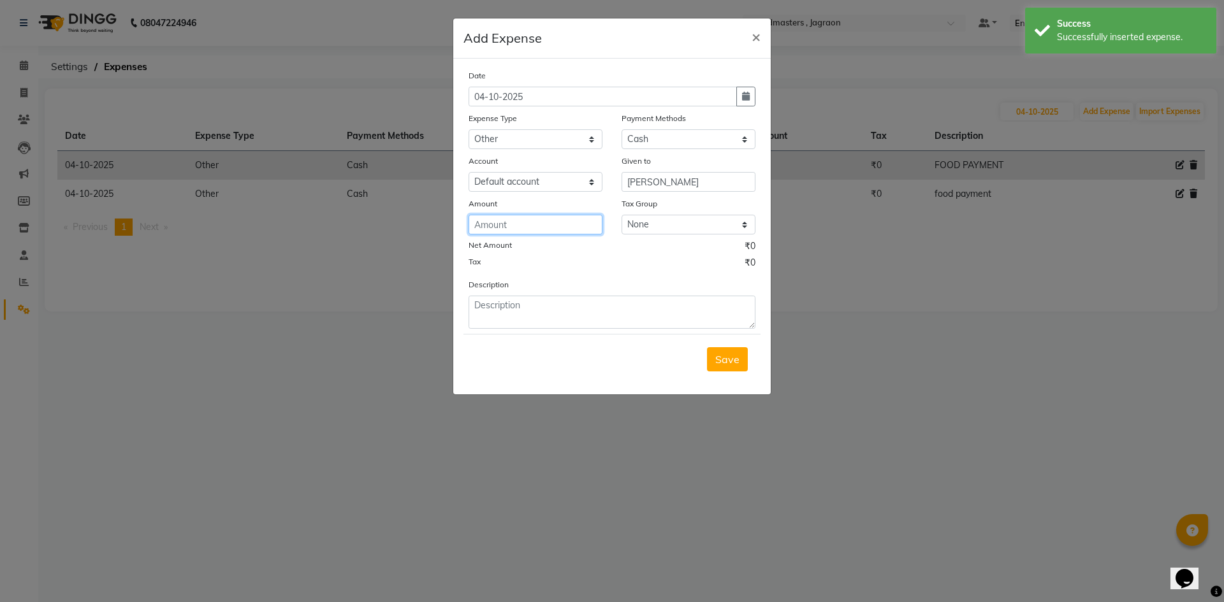
click at [577, 226] on input "number" at bounding box center [535, 225] width 134 height 20
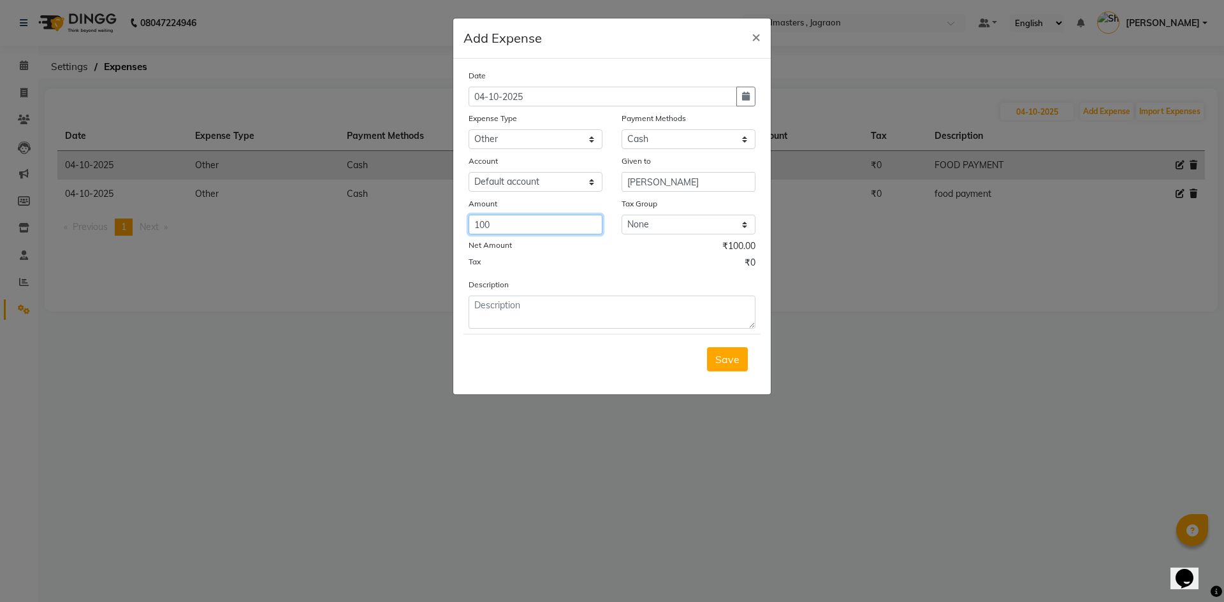
type input "100"
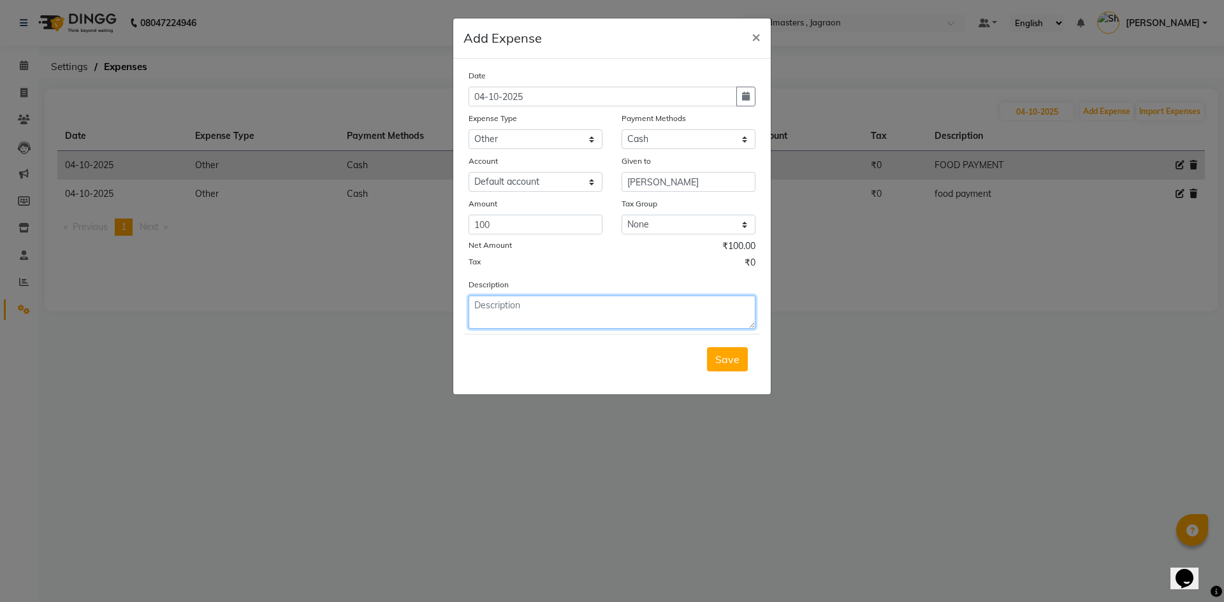
click at [533, 302] on textarea at bounding box center [611, 312] width 287 height 33
type textarea "food payment"
click at [732, 364] on span "Save" at bounding box center [727, 359] width 24 height 13
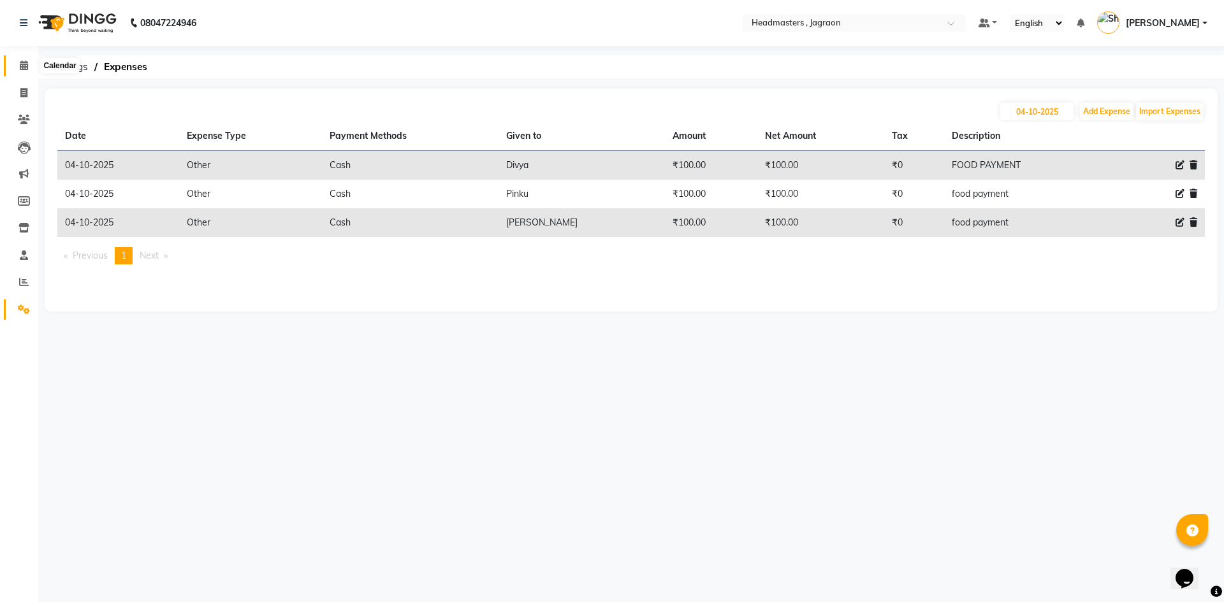
click at [20, 63] on icon at bounding box center [24, 66] width 8 height 10
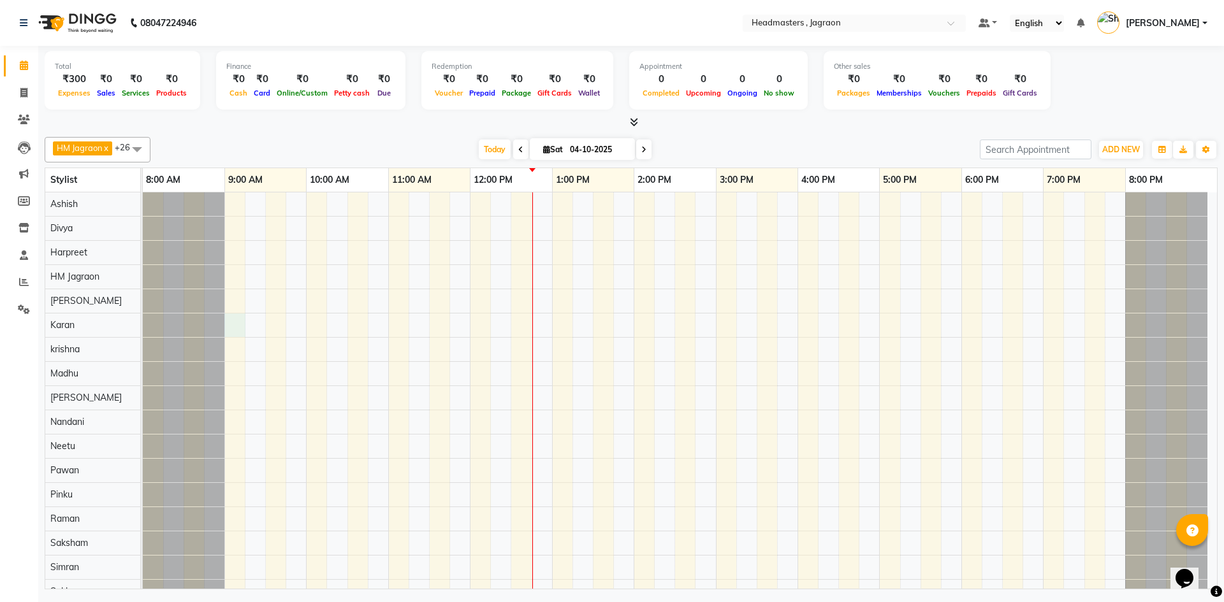
click at [238, 327] on div at bounding box center [680, 494] width 1074 height 605
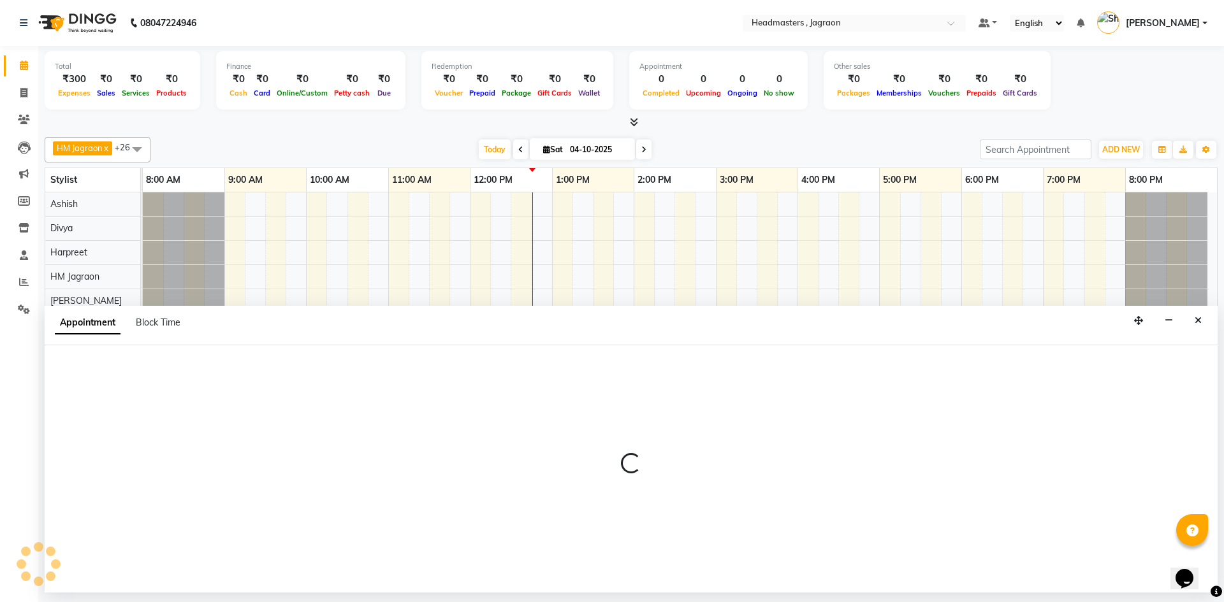
select select "79851"
select select "540"
select select "tentative"
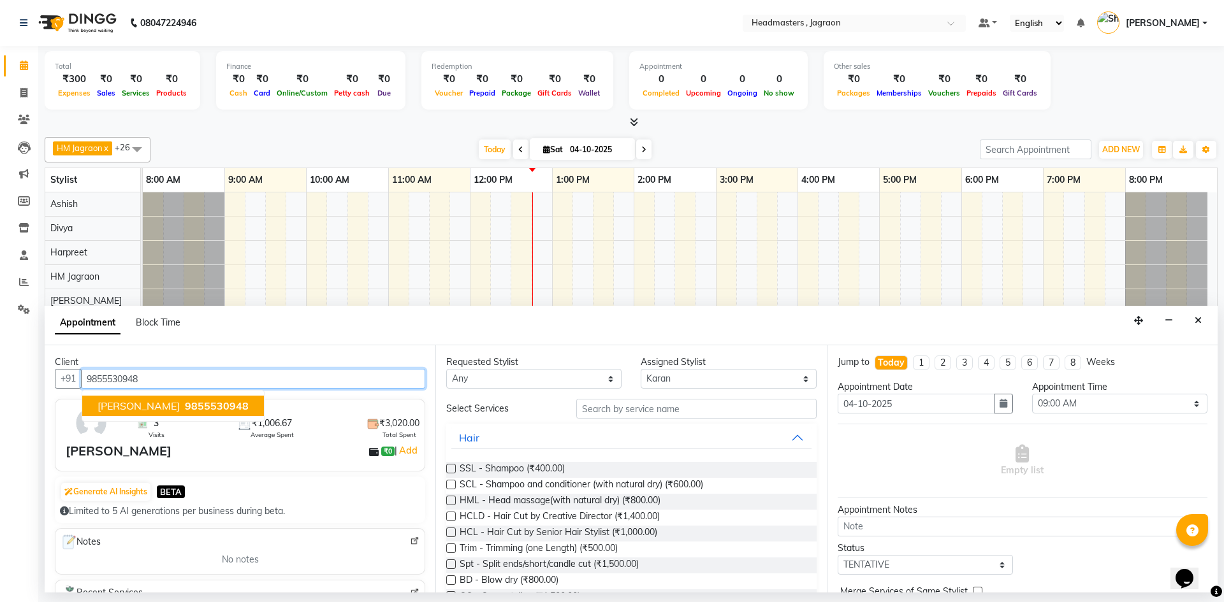
drag, startPoint x: 143, startPoint y: 408, endPoint x: 150, endPoint y: 405, distance: 7.5
click at [145, 408] on span "[PERSON_NAME]" at bounding box center [139, 406] width 82 height 13
type input "9855530948"
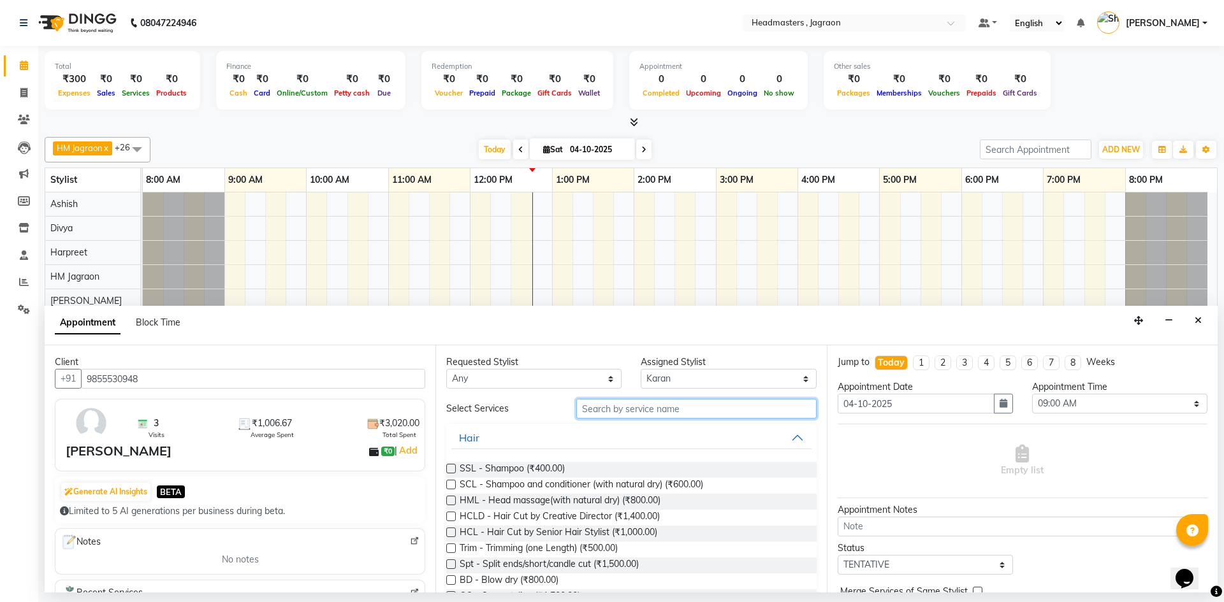
click at [625, 410] on input "text" at bounding box center [696, 409] width 240 height 20
click at [1199, 319] on icon "Close" at bounding box center [1197, 320] width 7 height 9
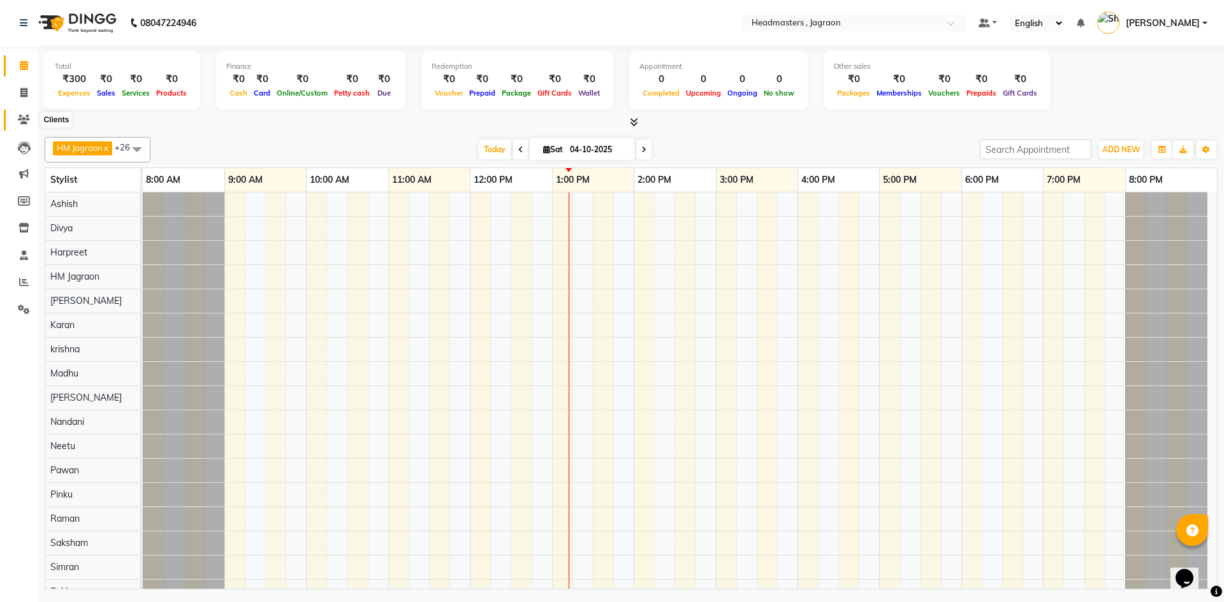
click at [21, 113] on span at bounding box center [24, 120] width 22 height 15
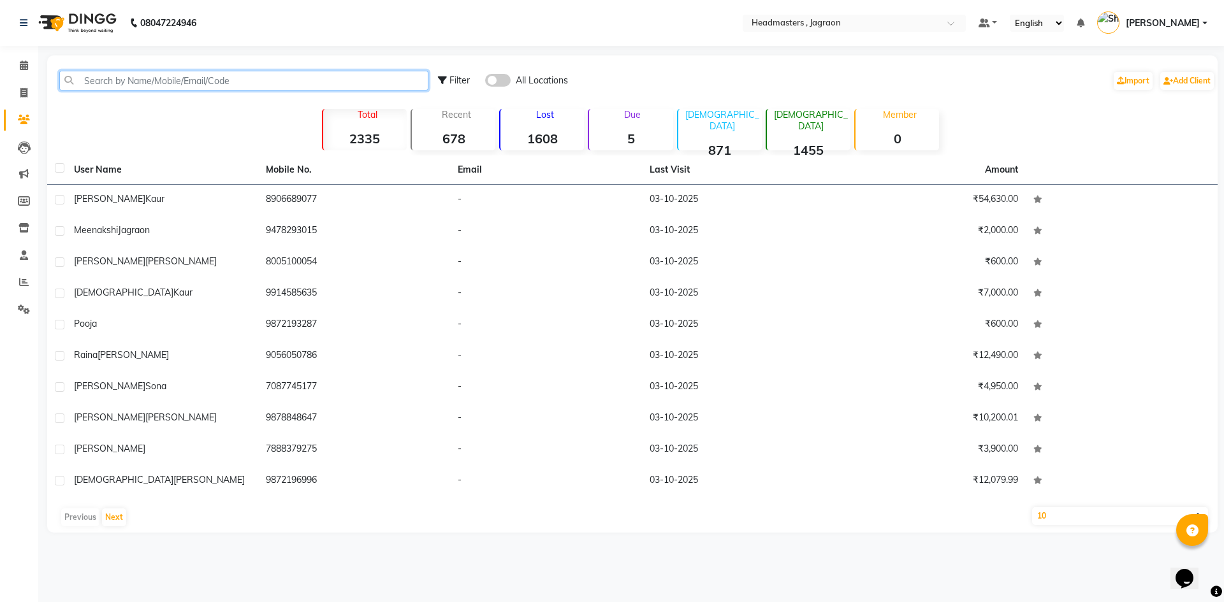
click at [194, 80] on input "text" at bounding box center [243, 81] width 369 height 20
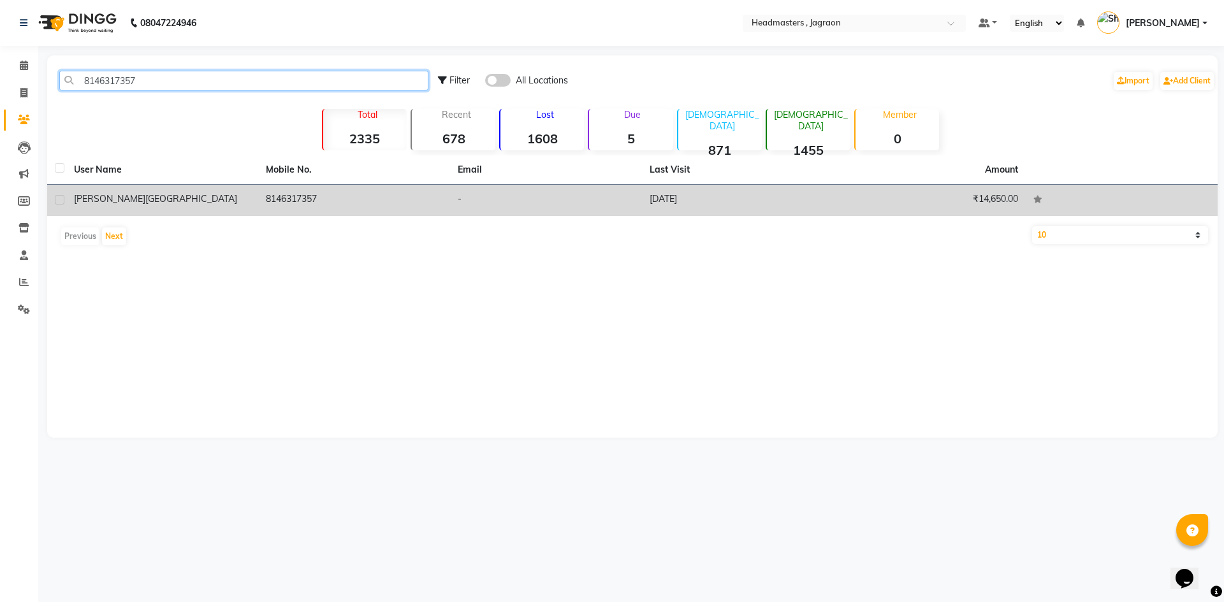
type input "8146317357"
click at [156, 201] on span "[GEOGRAPHIC_DATA]" at bounding box center [191, 198] width 92 height 11
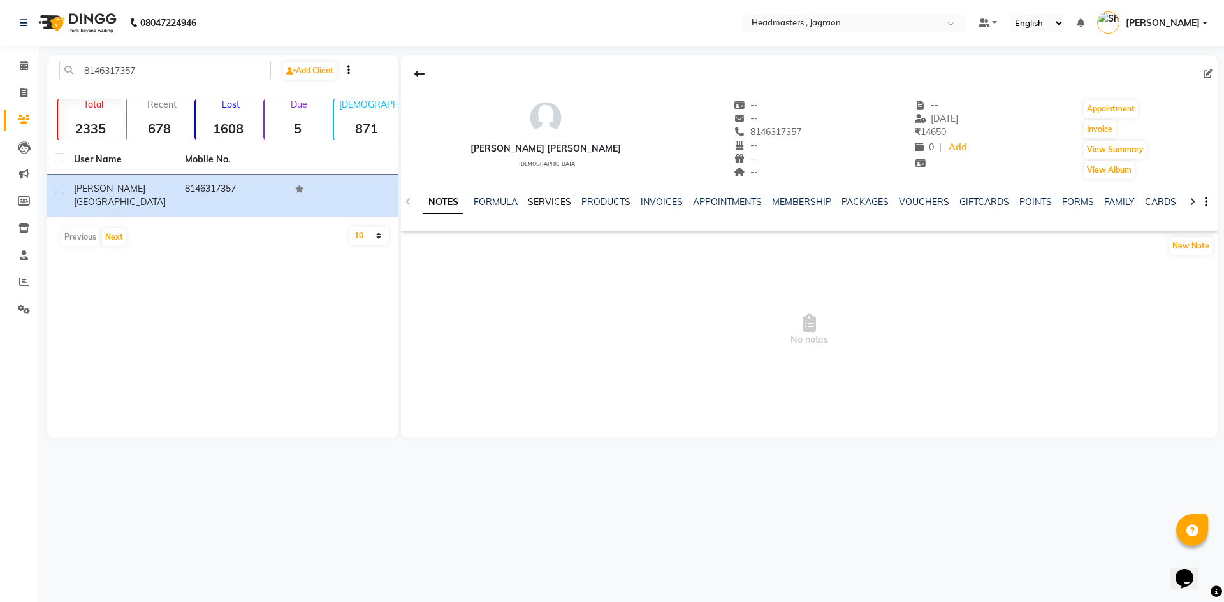
click at [542, 201] on link "SERVICES" at bounding box center [549, 201] width 43 height 11
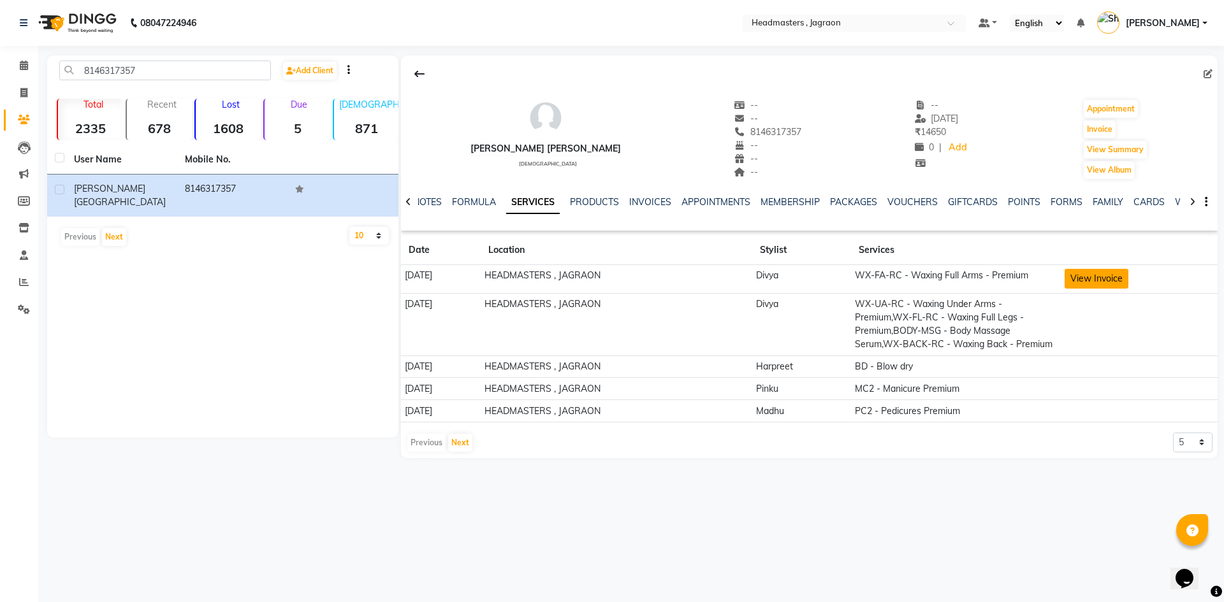
click at [1083, 275] on button "View Invoice" at bounding box center [1096, 279] width 64 height 20
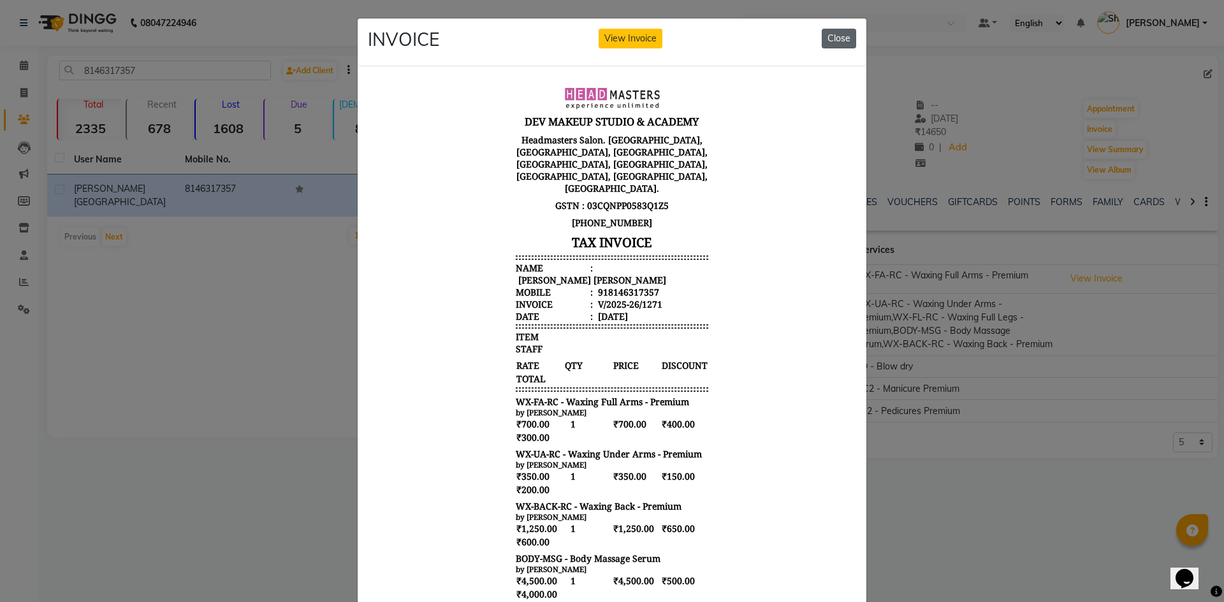
click at [831, 34] on button "Close" at bounding box center [839, 39] width 34 height 20
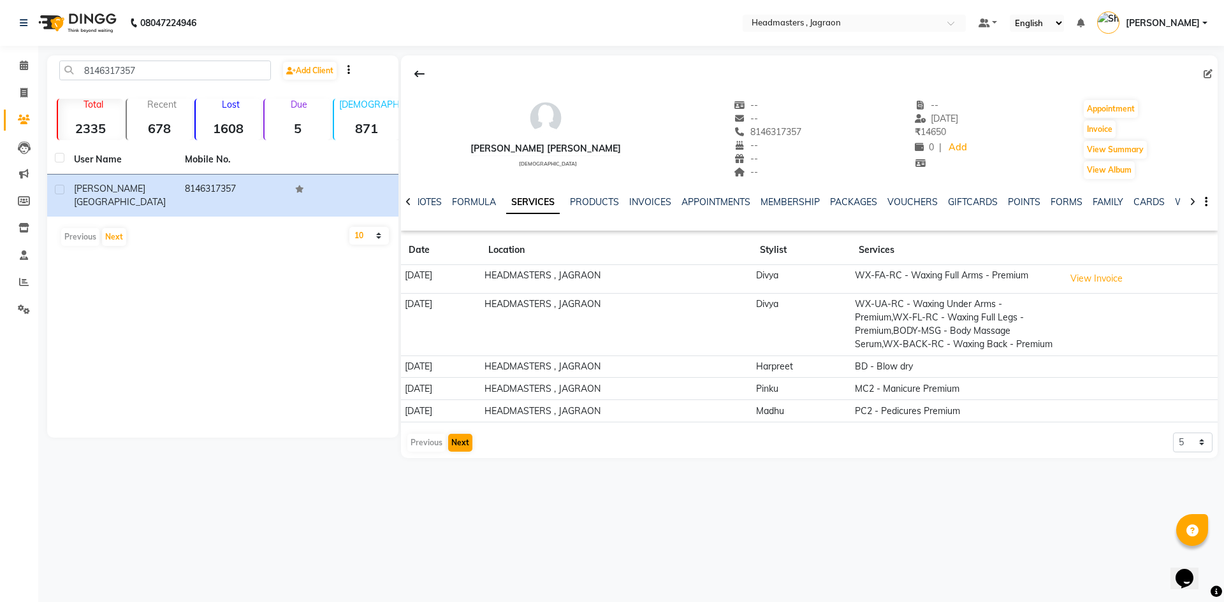
drag, startPoint x: 427, startPoint y: 460, endPoint x: 456, endPoint y: 460, distance: 28.7
click at [433, 453] on div "Previous Next" at bounding box center [440, 443] width 68 height 20
click at [459, 452] on button "Next" at bounding box center [460, 443] width 24 height 18
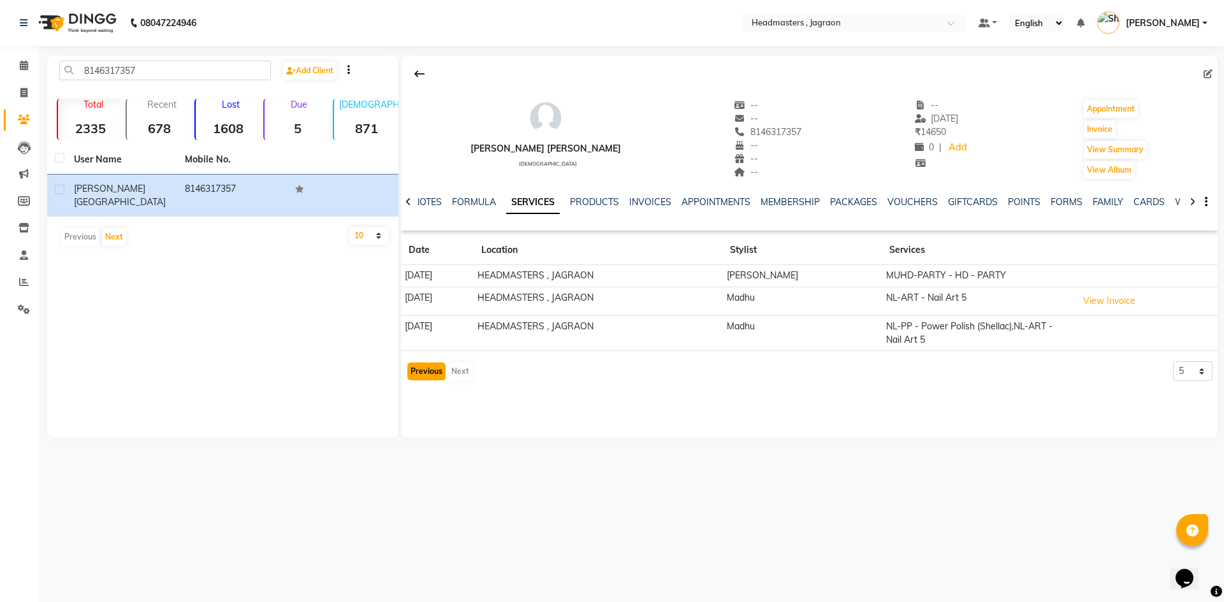
click at [435, 377] on button "Previous" at bounding box center [426, 372] width 38 height 18
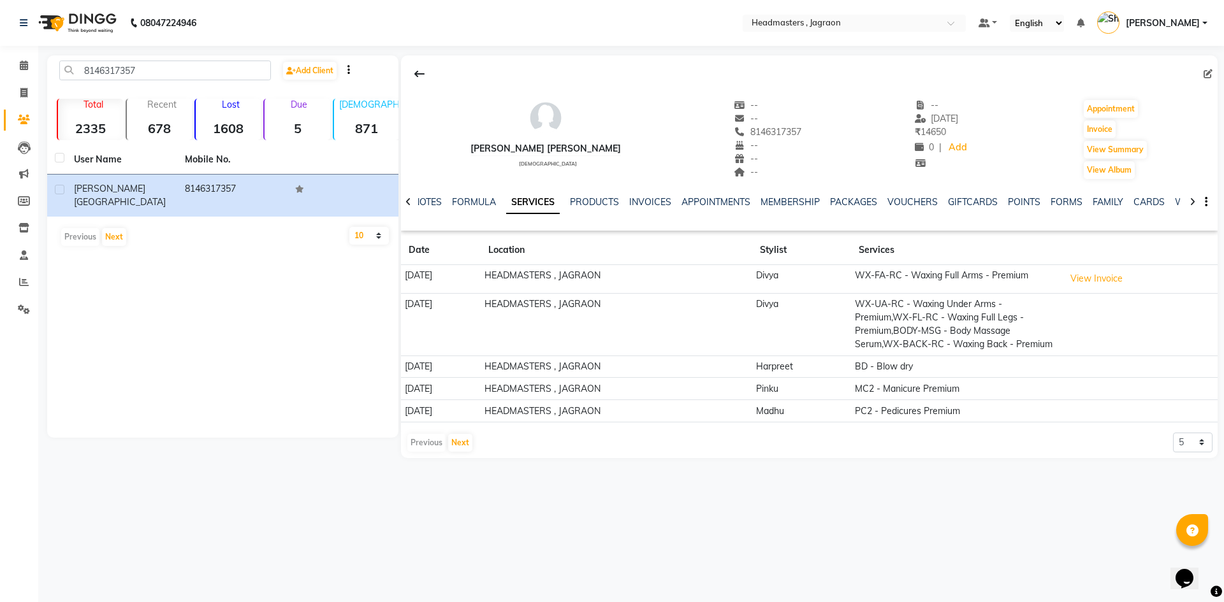
click at [435, 453] on div "Previous Next" at bounding box center [440, 443] width 68 height 20
click at [1089, 280] on button "View Invoice" at bounding box center [1096, 279] width 64 height 20
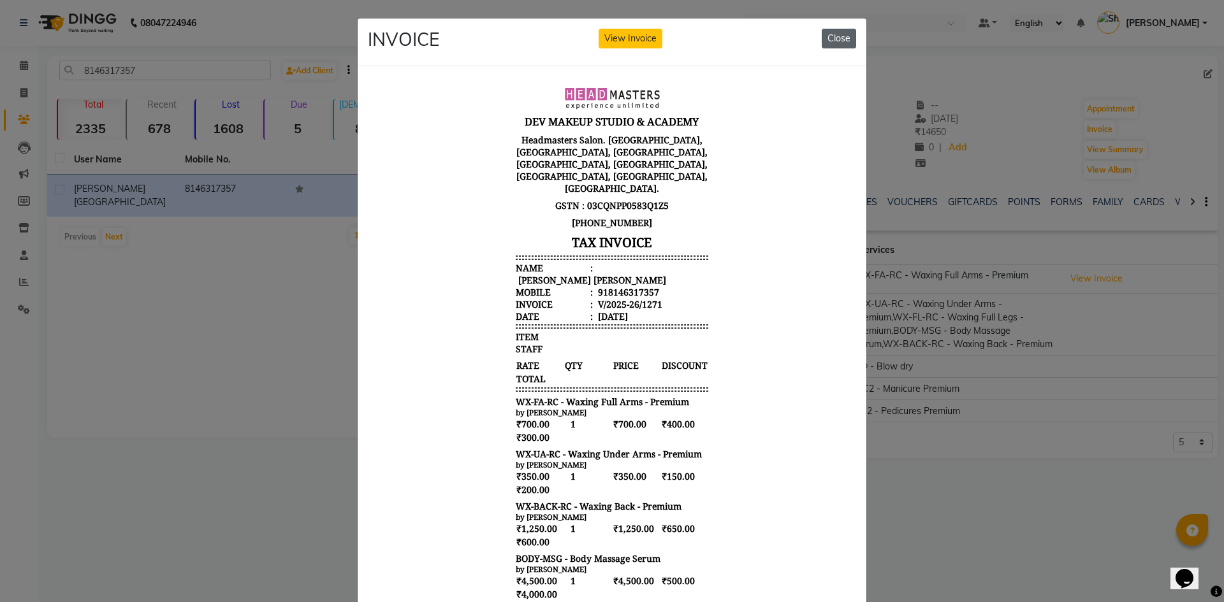
click at [839, 42] on button "Close" at bounding box center [839, 39] width 34 height 20
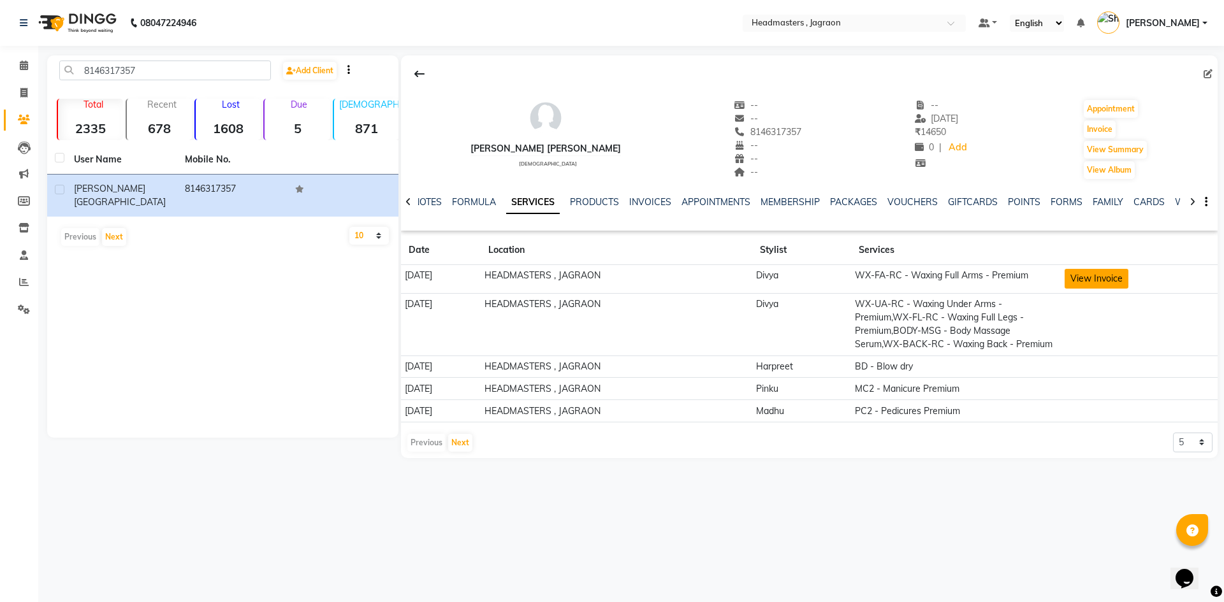
click at [1113, 279] on button "View Invoice" at bounding box center [1096, 279] width 64 height 20
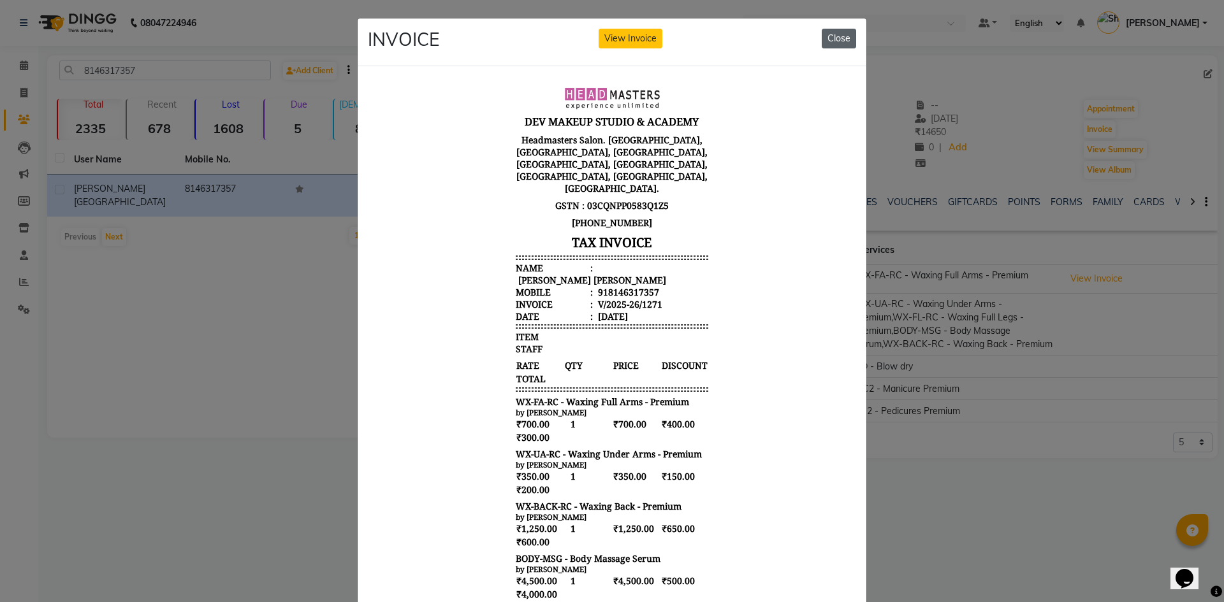
click at [832, 42] on button "Close" at bounding box center [839, 39] width 34 height 20
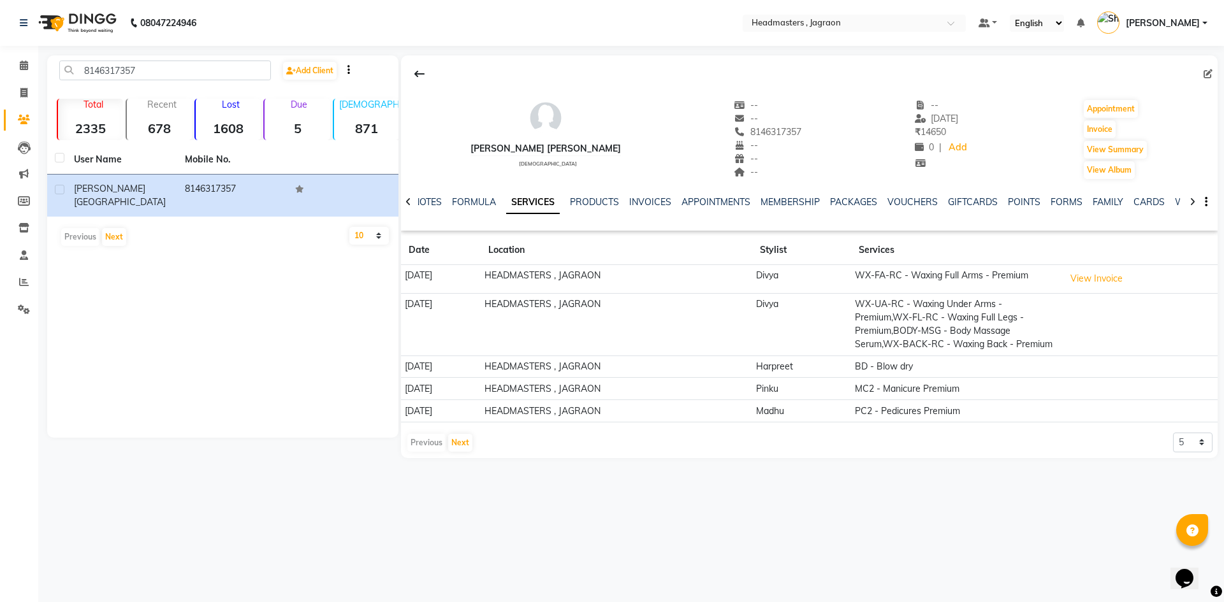
drag, startPoint x: 421, startPoint y: 461, endPoint x: 443, endPoint y: 444, distance: 27.8
click at [421, 453] on div "Previous Next" at bounding box center [440, 443] width 68 height 20
click at [460, 452] on button "Next" at bounding box center [460, 443] width 24 height 18
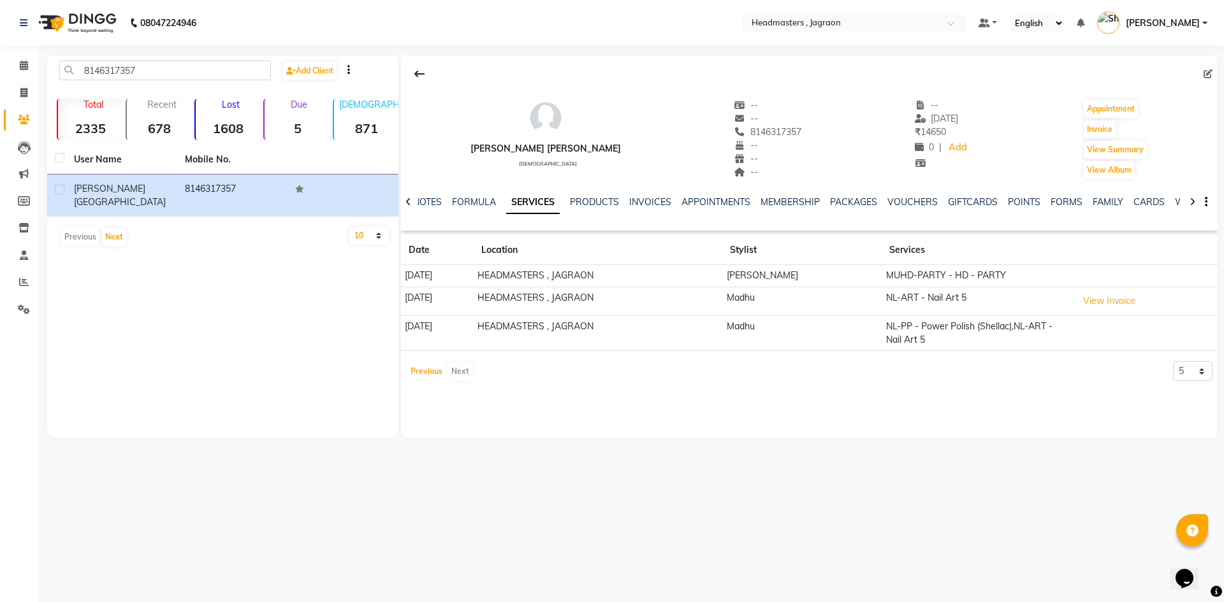
drag, startPoint x: 425, startPoint y: 370, endPoint x: 416, endPoint y: 344, distance: 28.4
click at [424, 368] on button "Previous" at bounding box center [426, 372] width 38 height 18
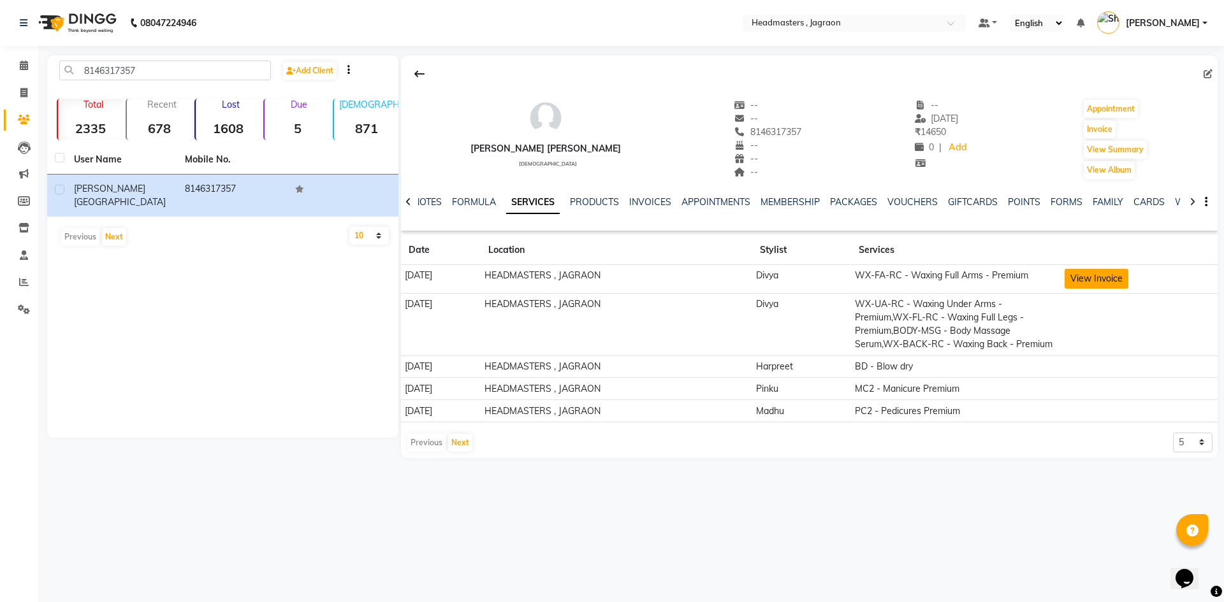
click at [1115, 277] on button "View Invoice" at bounding box center [1096, 279] width 64 height 20
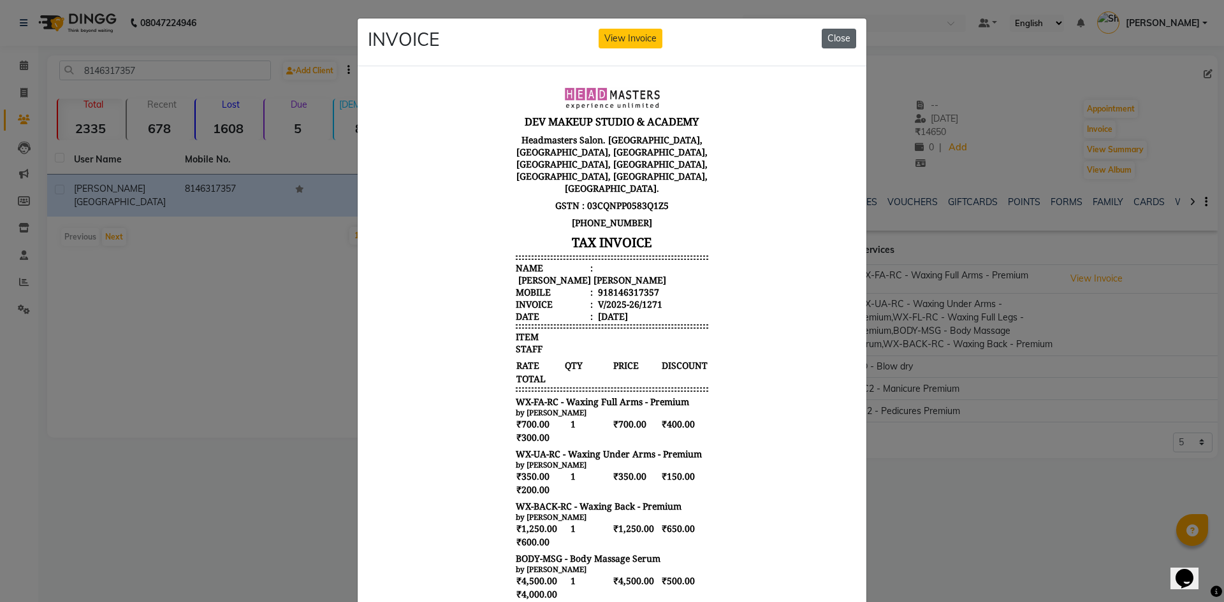
click at [837, 41] on button "Close" at bounding box center [839, 39] width 34 height 20
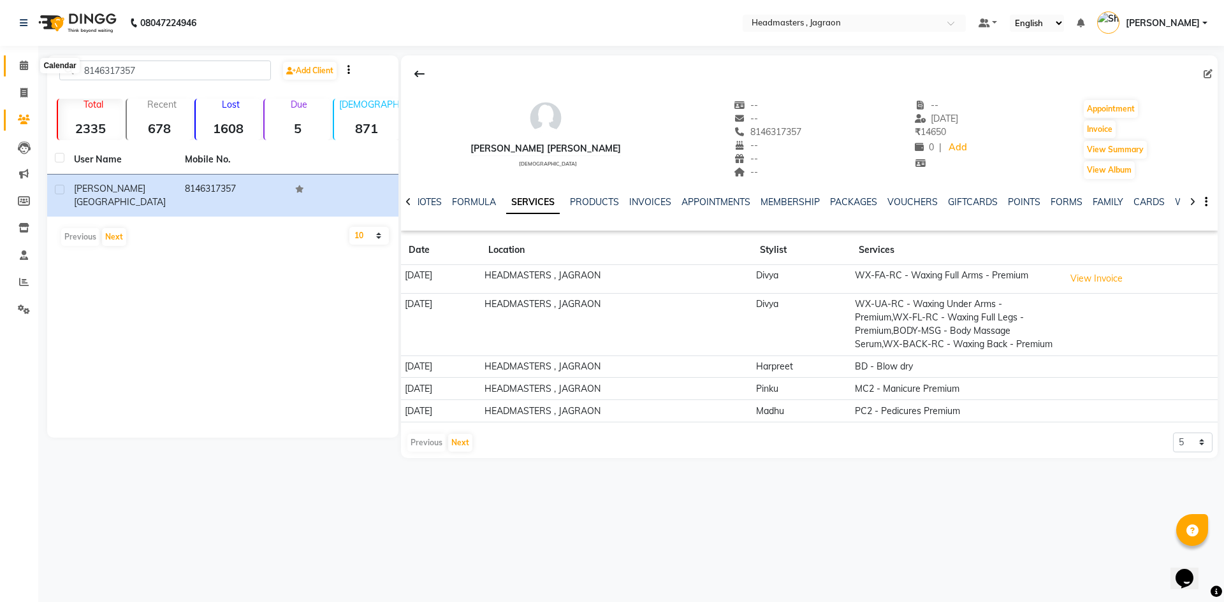
click at [17, 66] on span at bounding box center [24, 66] width 22 height 15
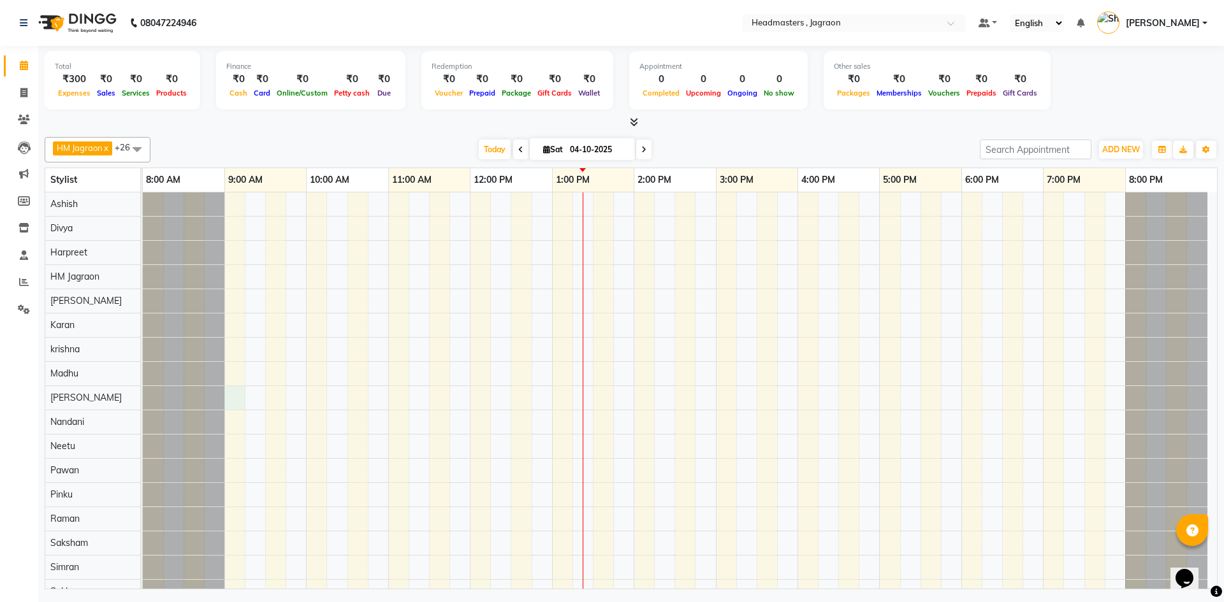
click at [240, 403] on div at bounding box center [680, 494] width 1074 height 605
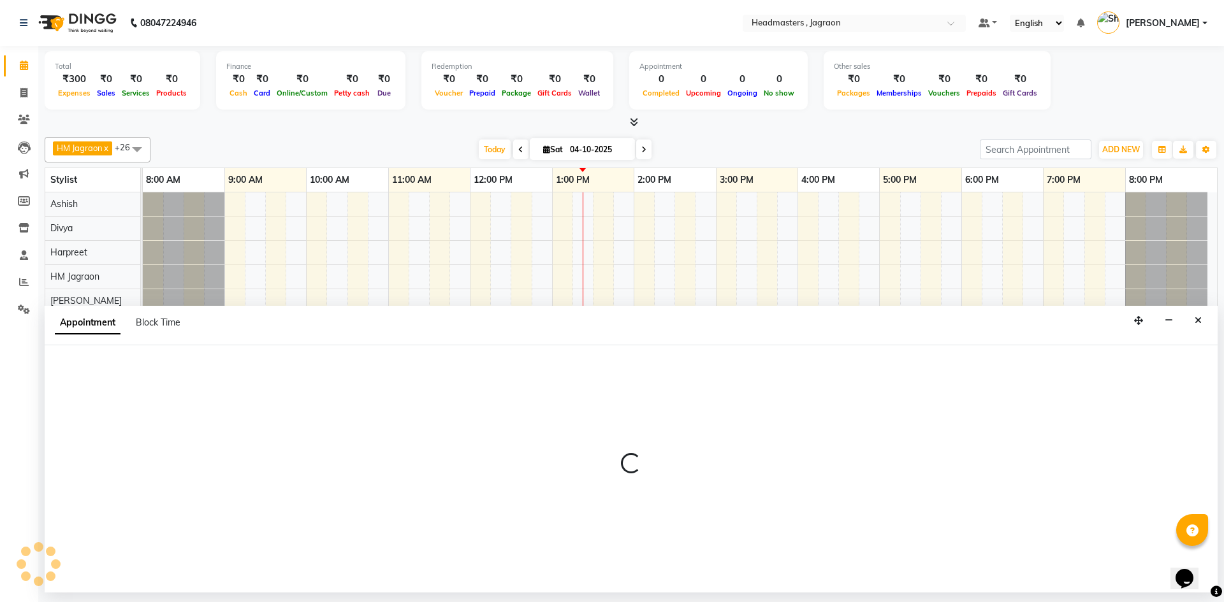
select select "69016"
select select "540"
select select "tentative"
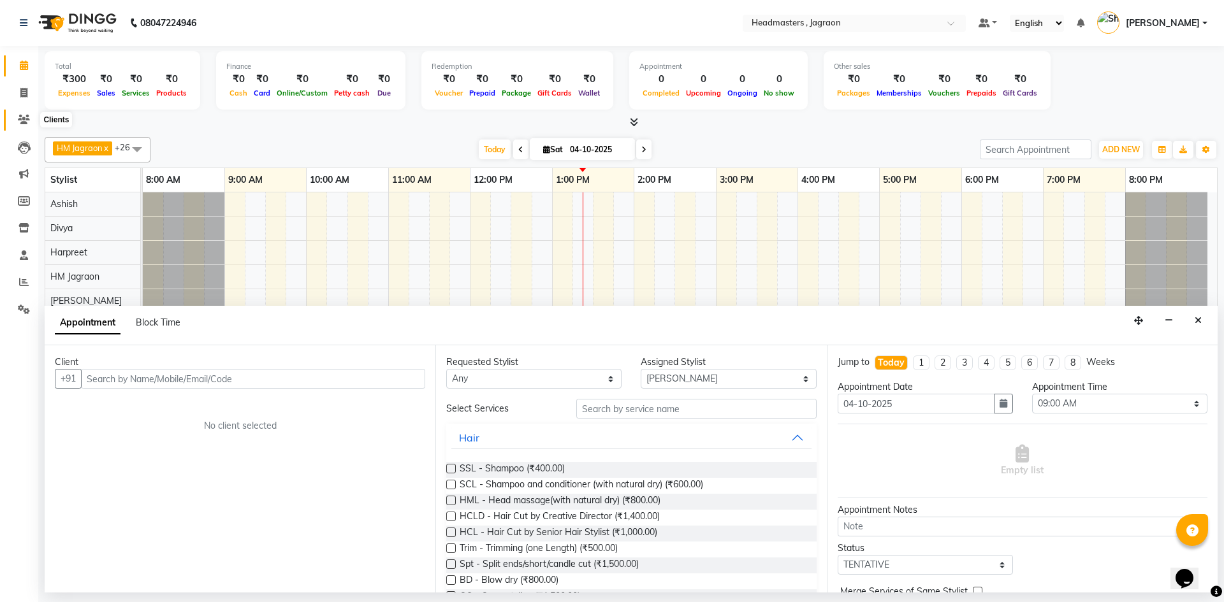
click at [18, 116] on icon at bounding box center [24, 120] width 12 height 10
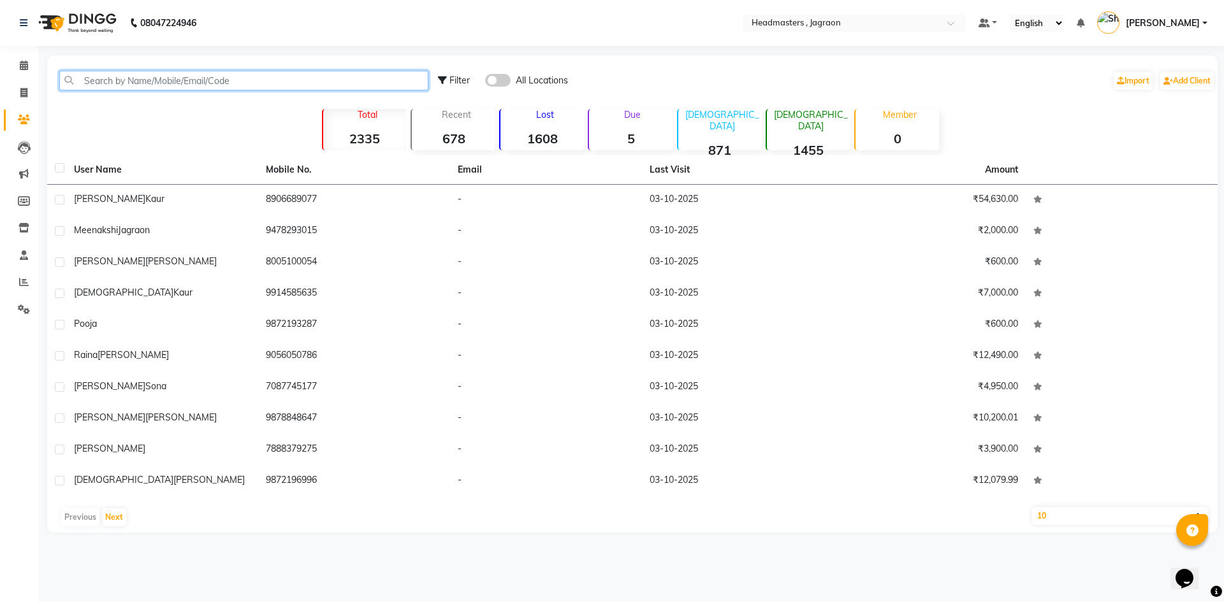
click at [204, 80] on input "text" at bounding box center [243, 81] width 369 height 20
click at [205, 85] on input "text" at bounding box center [243, 81] width 369 height 20
type input "3"
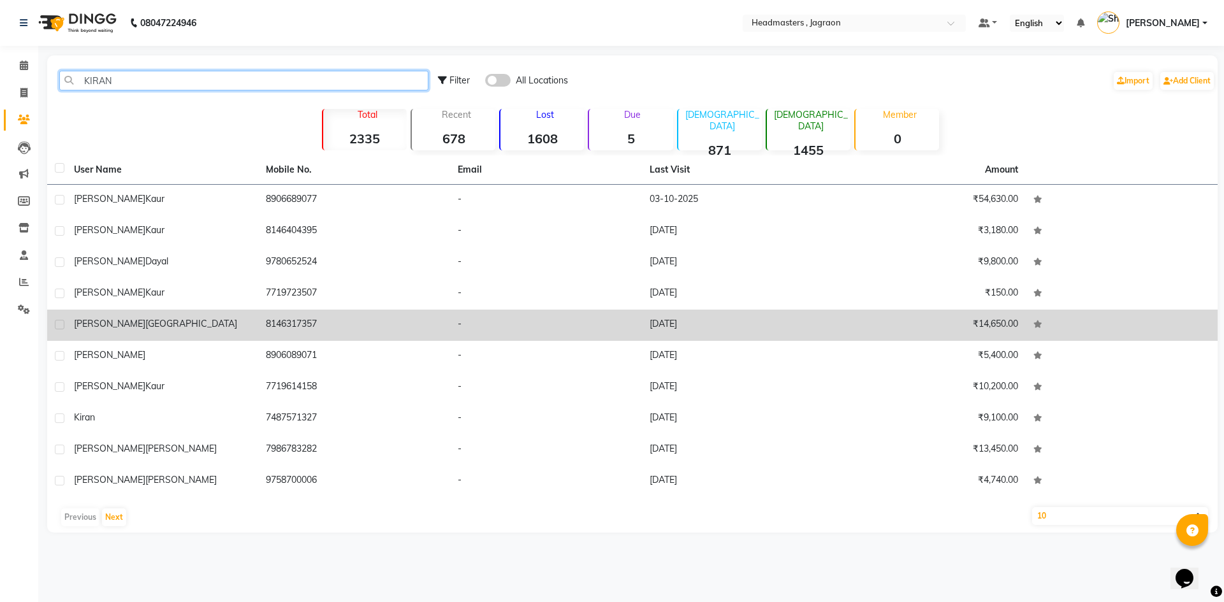
type input "KIRAN"
click at [314, 321] on td "8146317357" at bounding box center [354, 325] width 192 height 31
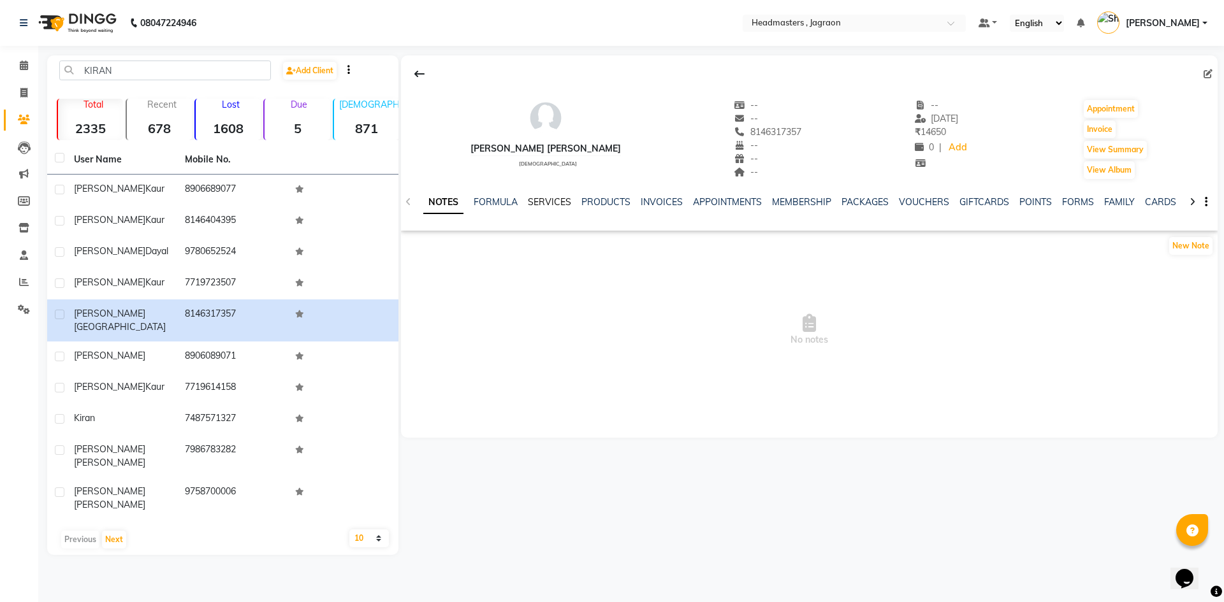
click at [559, 203] on link "SERVICES" at bounding box center [549, 201] width 43 height 11
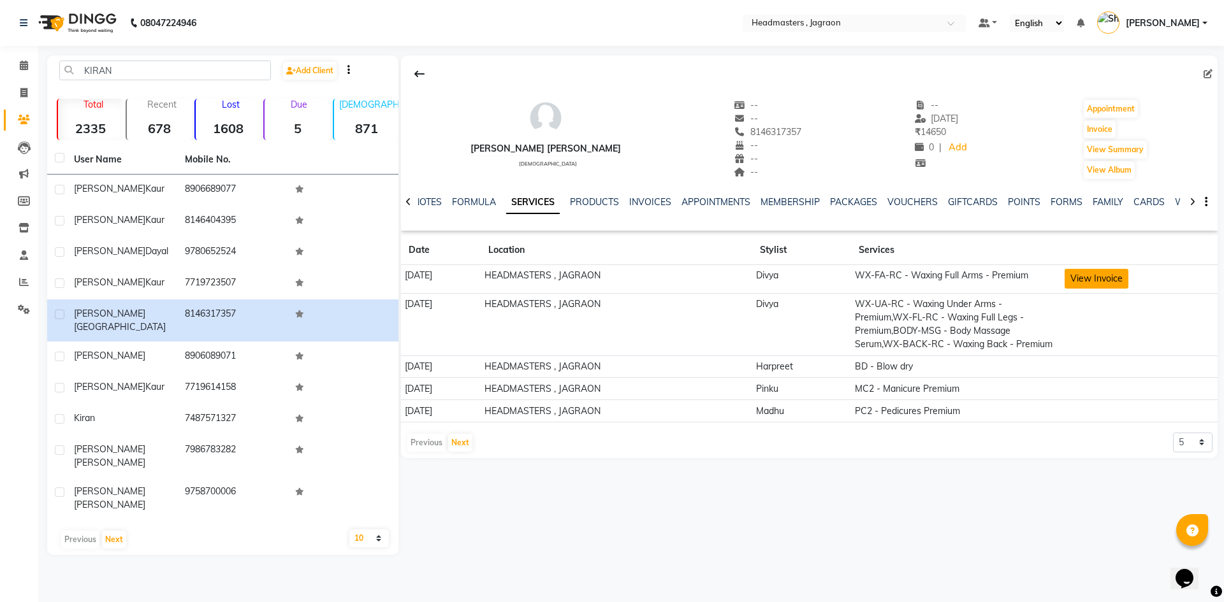
click at [1107, 280] on button "View Invoice" at bounding box center [1096, 279] width 64 height 20
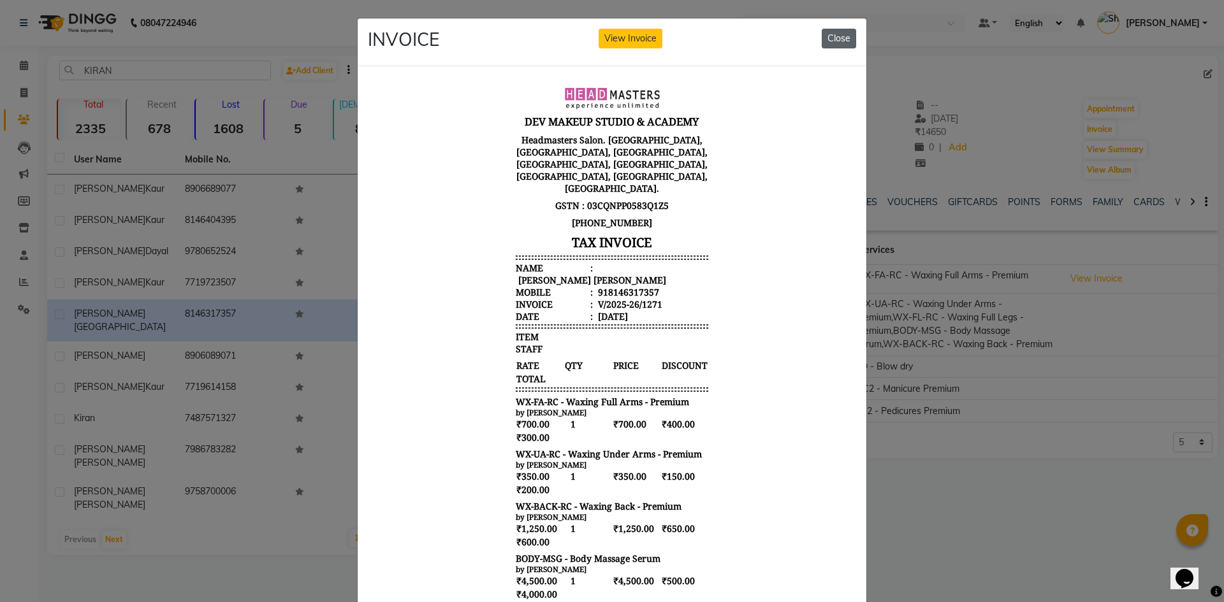
click at [831, 42] on button "Close" at bounding box center [839, 39] width 34 height 20
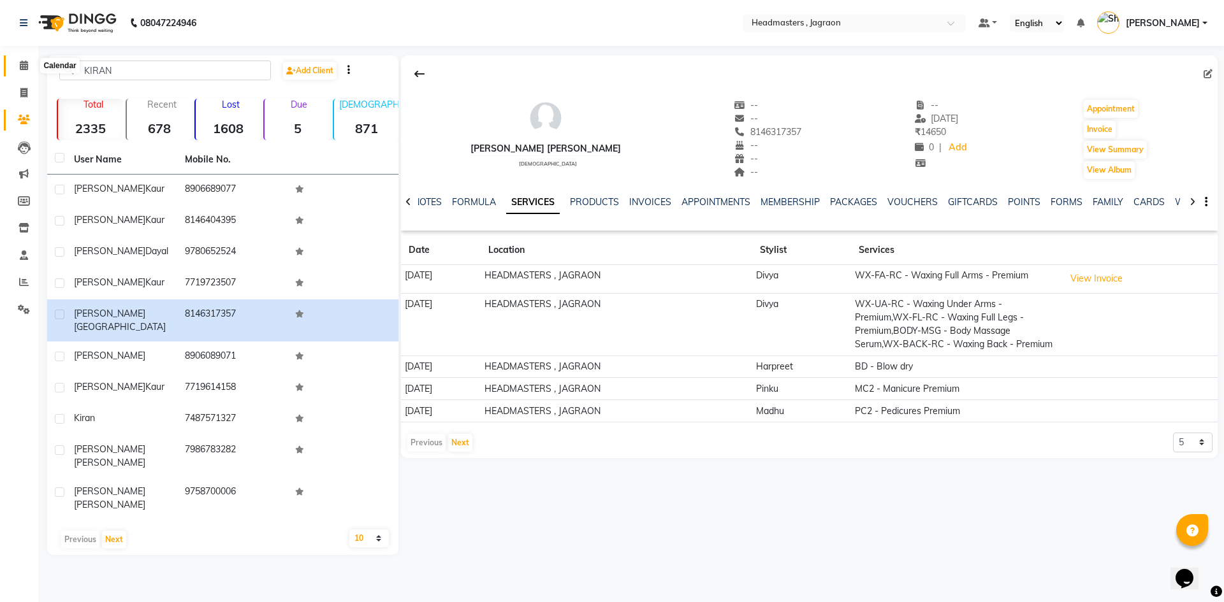
click at [24, 65] on icon at bounding box center [24, 66] width 8 height 10
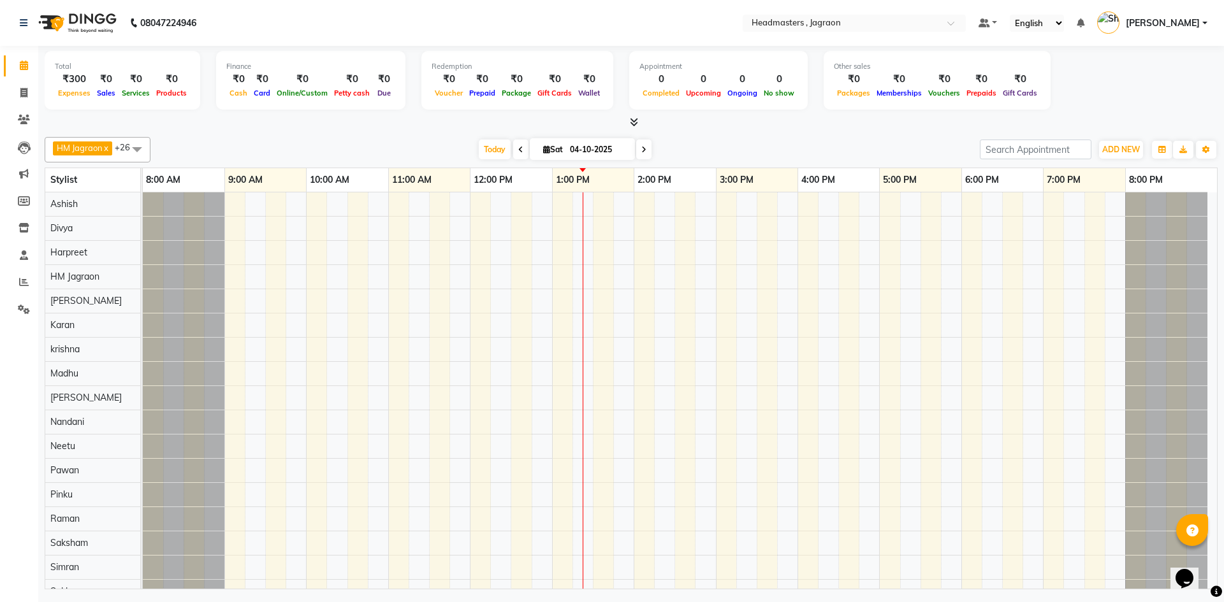
click at [238, 405] on div at bounding box center [680, 494] width 1074 height 605
select select "69016"
select select "tentative"
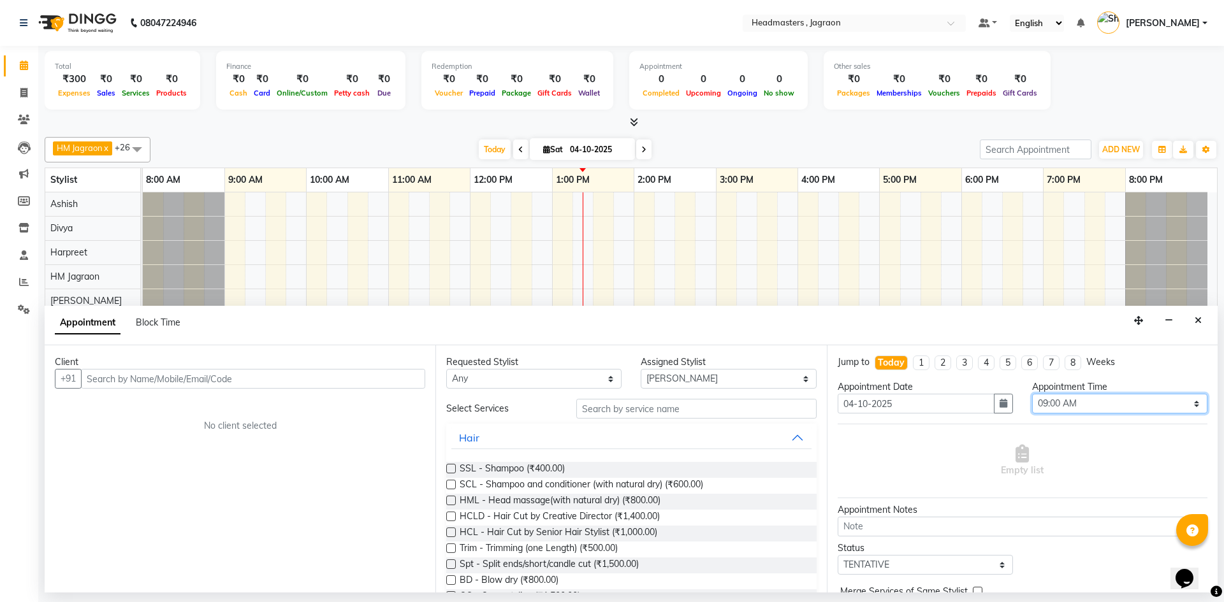
click at [1153, 406] on select "Select 09:00 AM 09:15 AM 09:30 AM 09:45 AM 10:00 AM 10:15 AM 10:30 AM 10:45 AM …" at bounding box center [1119, 404] width 175 height 20
select select "660"
click at [1032, 394] on select "Select 09:00 AM 09:15 AM 09:30 AM 09:45 AM 10:00 AM 10:15 AM 10:30 AM 10:45 AM …" at bounding box center [1119, 404] width 175 height 20
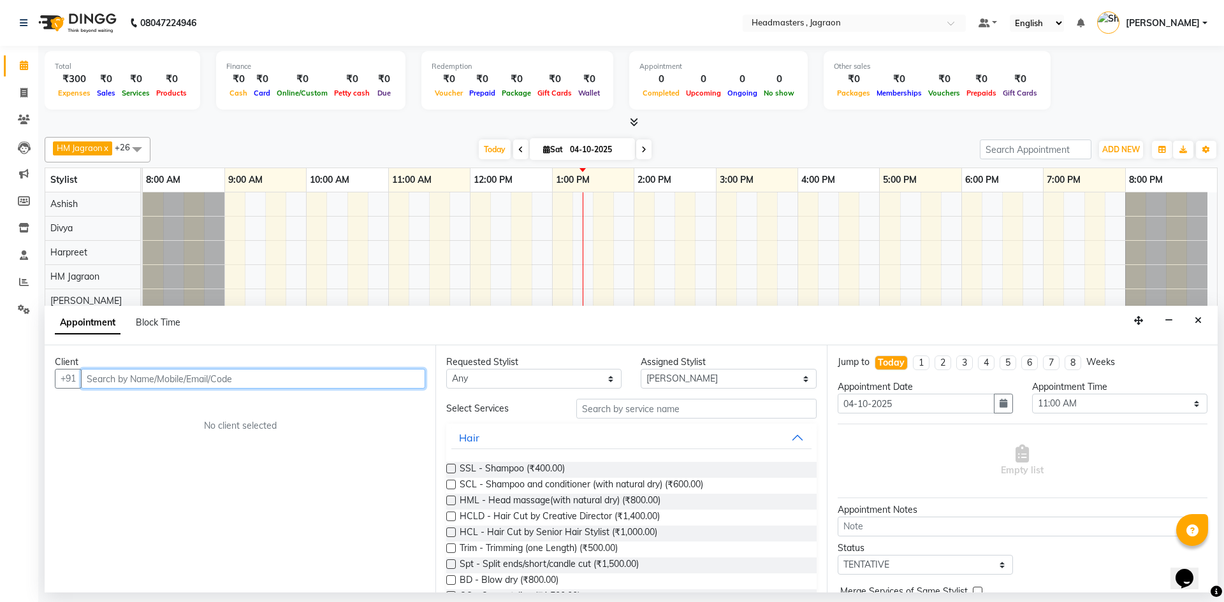
click at [252, 372] on input "text" at bounding box center [253, 379] width 344 height 20
drag, startPoint x: 233, startPoint y: 379, endPoint x: 208, endPoint y: 384, distance: 25.4
click at [208, 384] on input "[MEDICAL_DATA]" at bounding box center [226, 379] width 291 height 20
click at [291, 376] on input "[MEDICAL_DATA]" at bounding box center [226, 379] width 291 height 20
type input "B"
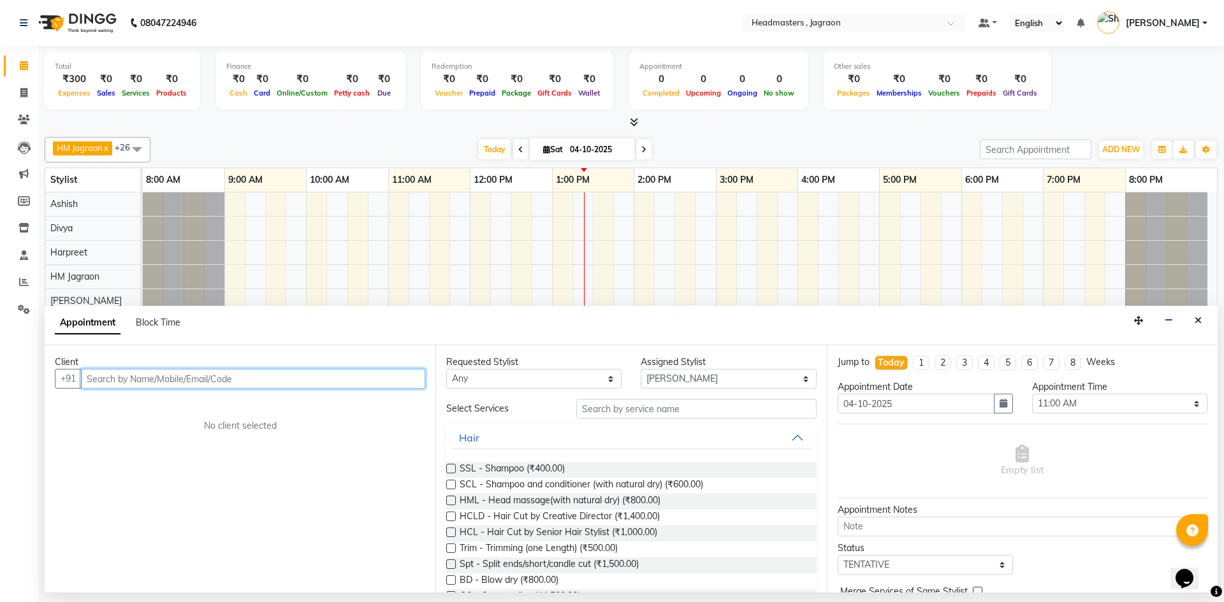
click at [280, 382] on input "text" at bounding box center [253, 379] width 344 height 20
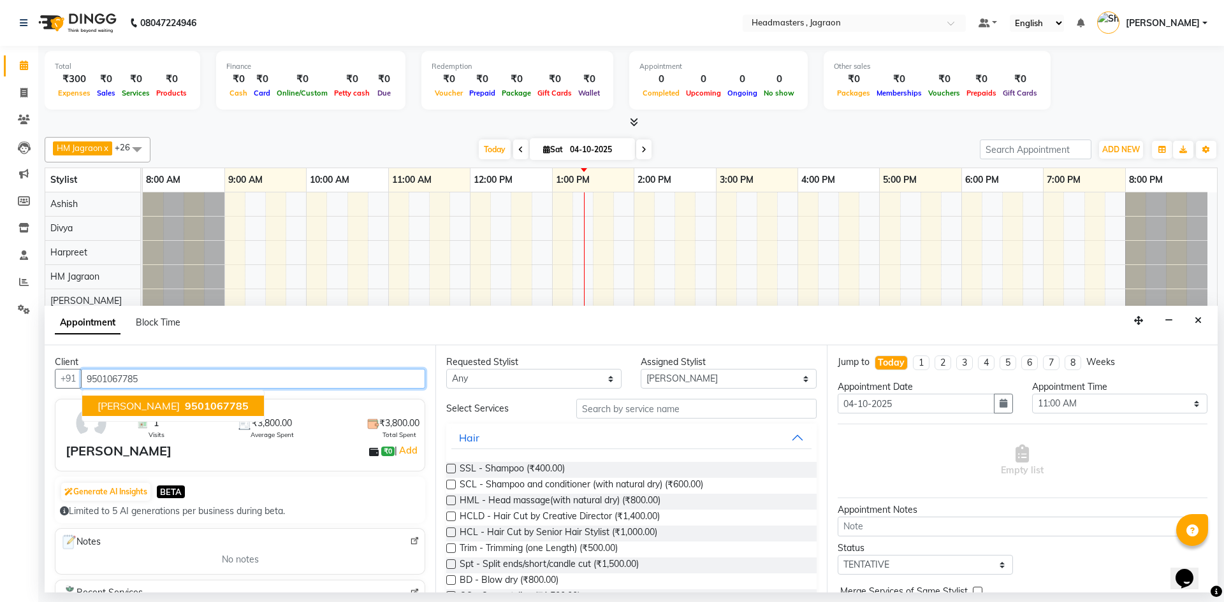
click at [221, 409] on span "9501067785" at bounding box center [217, 406] width 64 height 13
type input "9501067785"
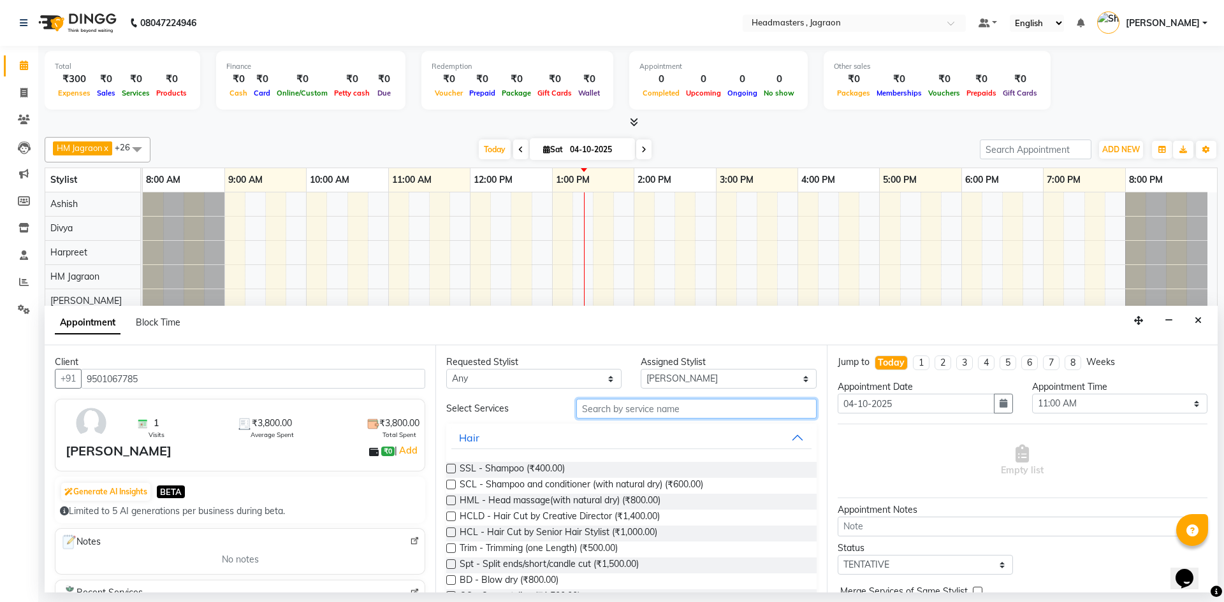
click at [595, 408] on input "text" at bounding box center [696, 409] width 240 height 20
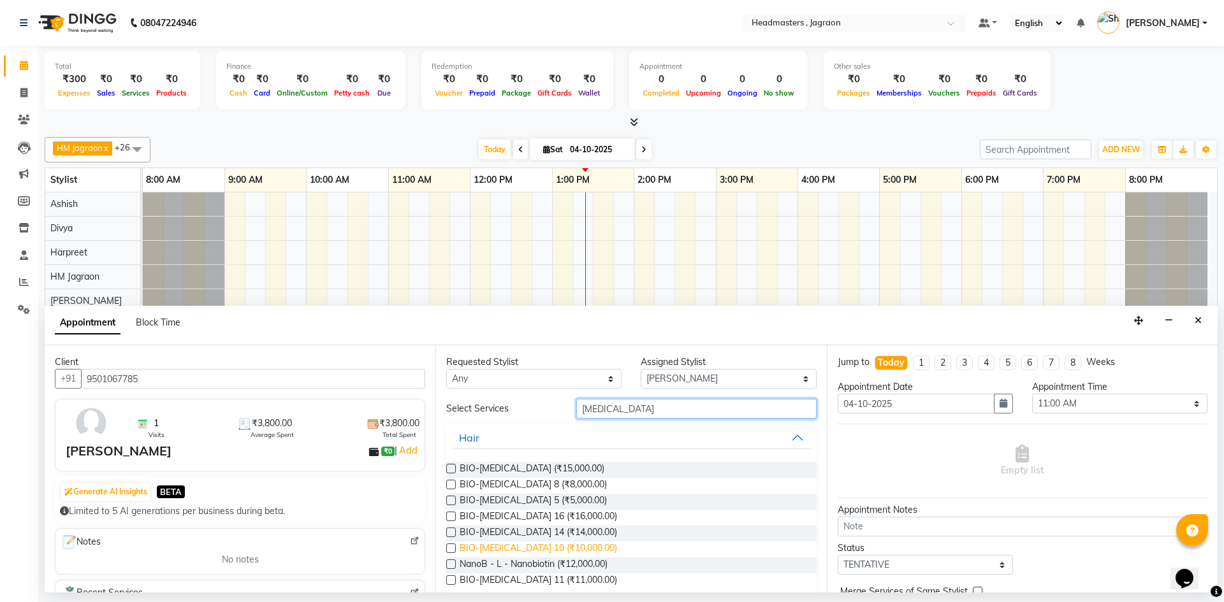
type input "[MEDICAL_DATA]"
click at [553, 546] on span "BIO-[MEDICAL_DATA] 10 (₹10,000.00)" at bounding box center [538, 550] width 157 height 16
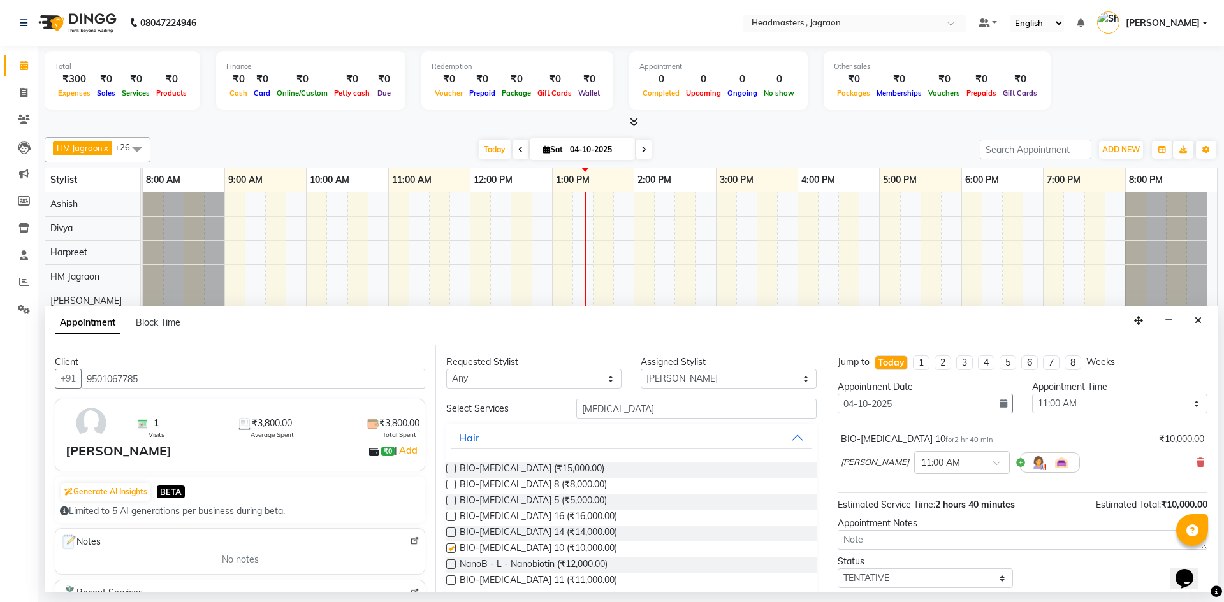
checkbox input "false"
click at [634, 415] on input "[MEDICAL_DATA]" at bounding box center [696, 409] width 240 height 20
type input "B"
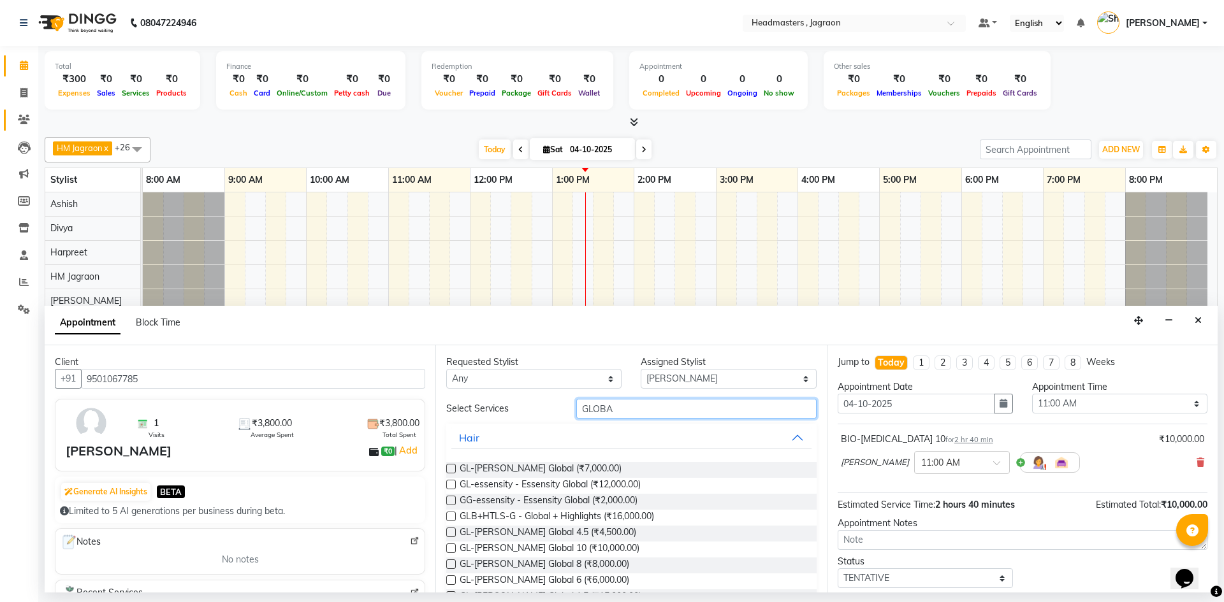
type input "GLOBA"
drag, startPoint x: 25, startPoint y: 122, endPoint x: 40, endPoint y: 109, distance: 19.4
click at [25, 120] on icon at bounding box center [24, 120] width 12 height 10
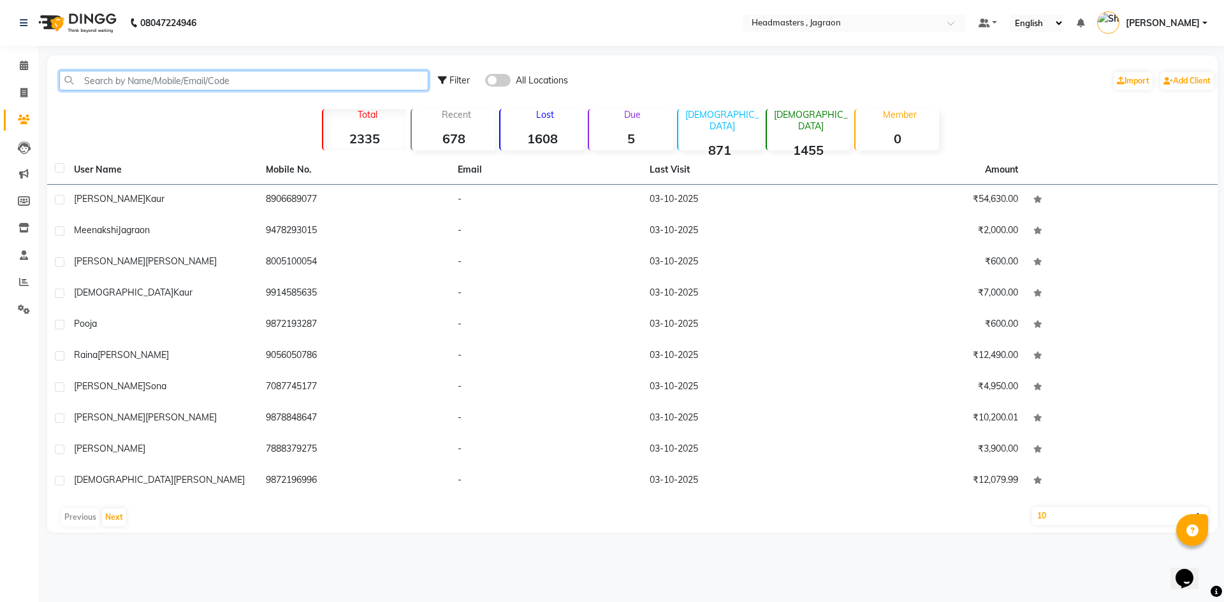
click at [156, 74] on input "text" at bounding box center [243, 81] width 369 height 20
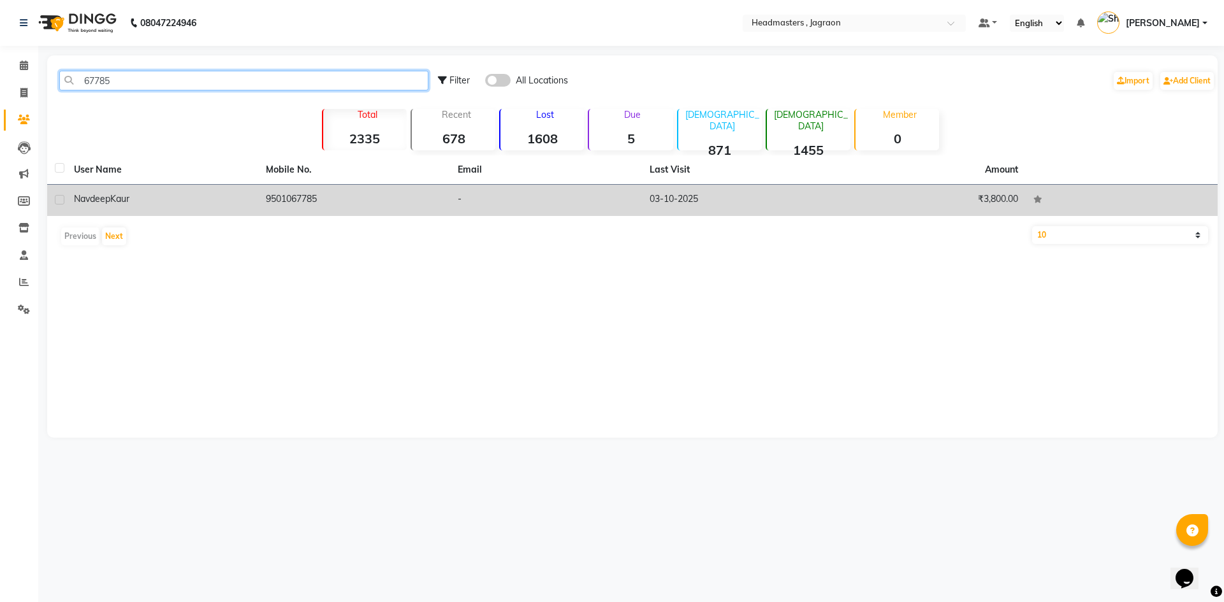
type input "67785"
click at [237, 206] on td "[PERSON_NAME]" at bounding box center [162, 200] width 192 height 31
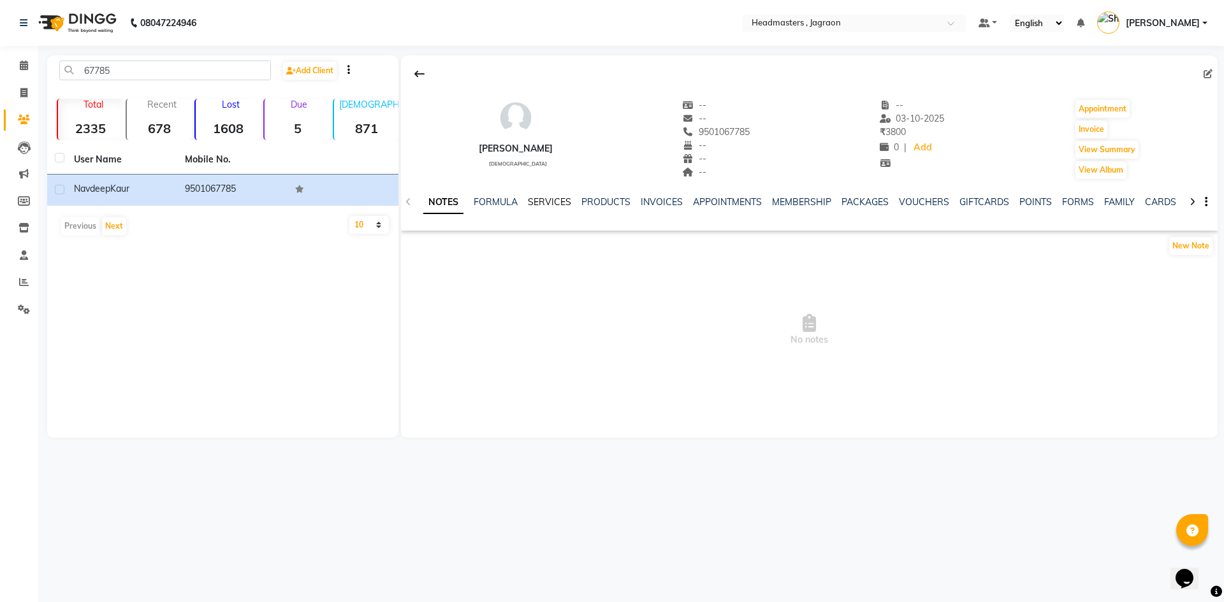
click at [555, 195] on div "NOTES FORMULA SERVICES PRODUCTS INVOICES APPOINTMENTS MEMBERSHIP PACKAGES VOUCH…" at bounding box center [809, 202] width 816 height 44
click at [555, 201] on link "SERVICES" at bounding box center [549, 201] width 43 height 11
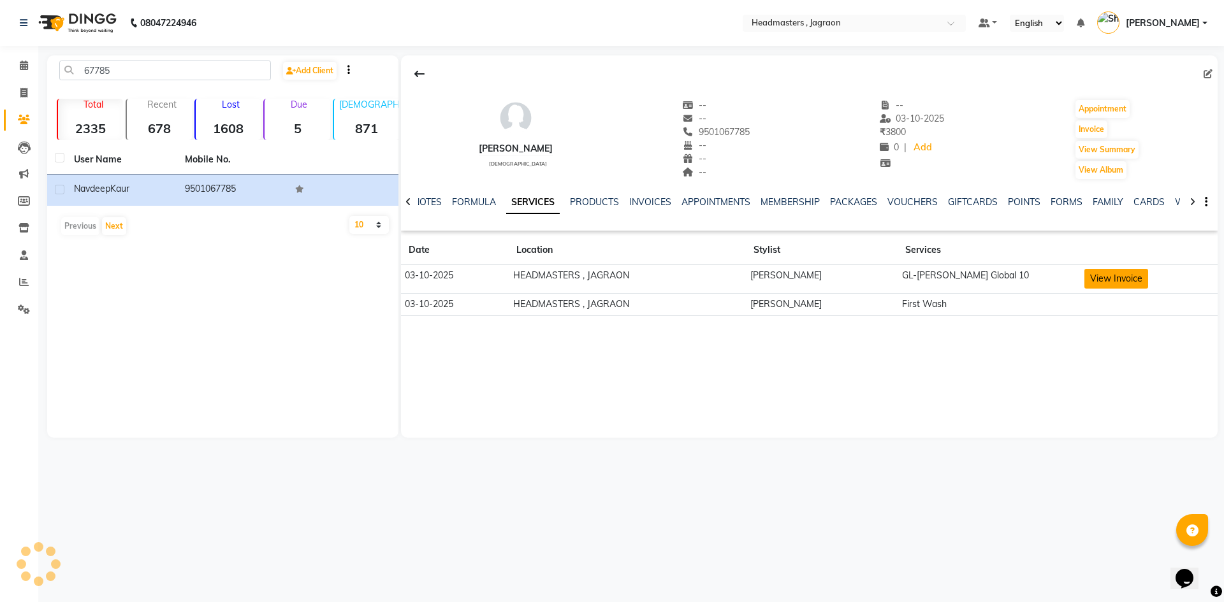
click at [1105, 275] on button "View Invoice" at bounding box center [1116, 279] width 64 height 20
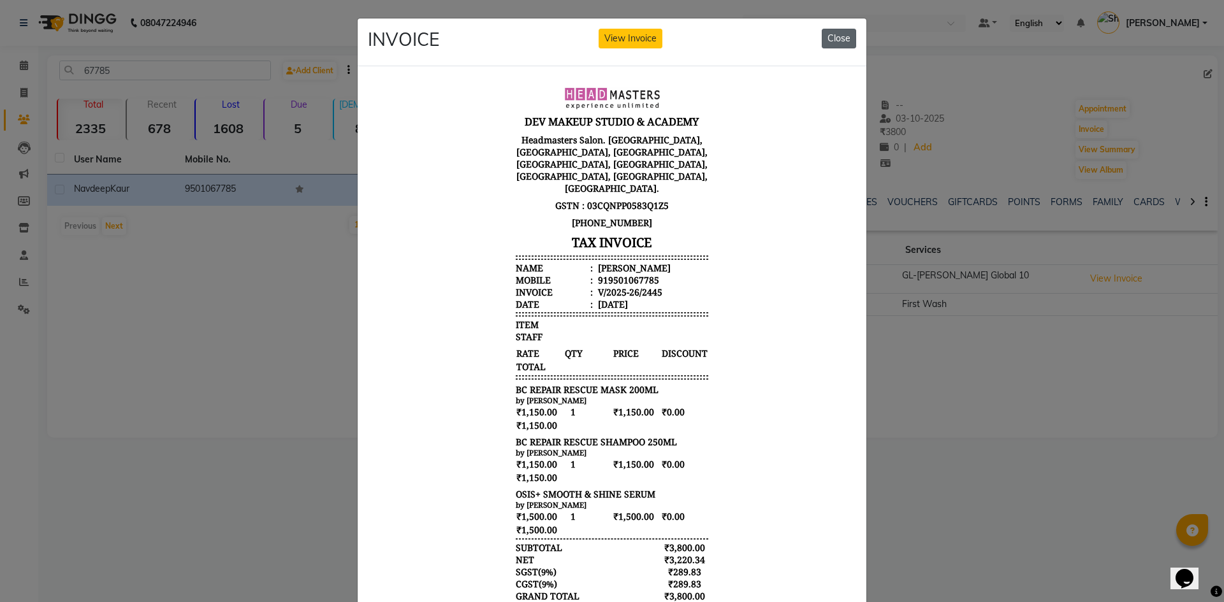
click at [834, 38] on button "Close" at bounding box center [839, 39] width 34 height 20
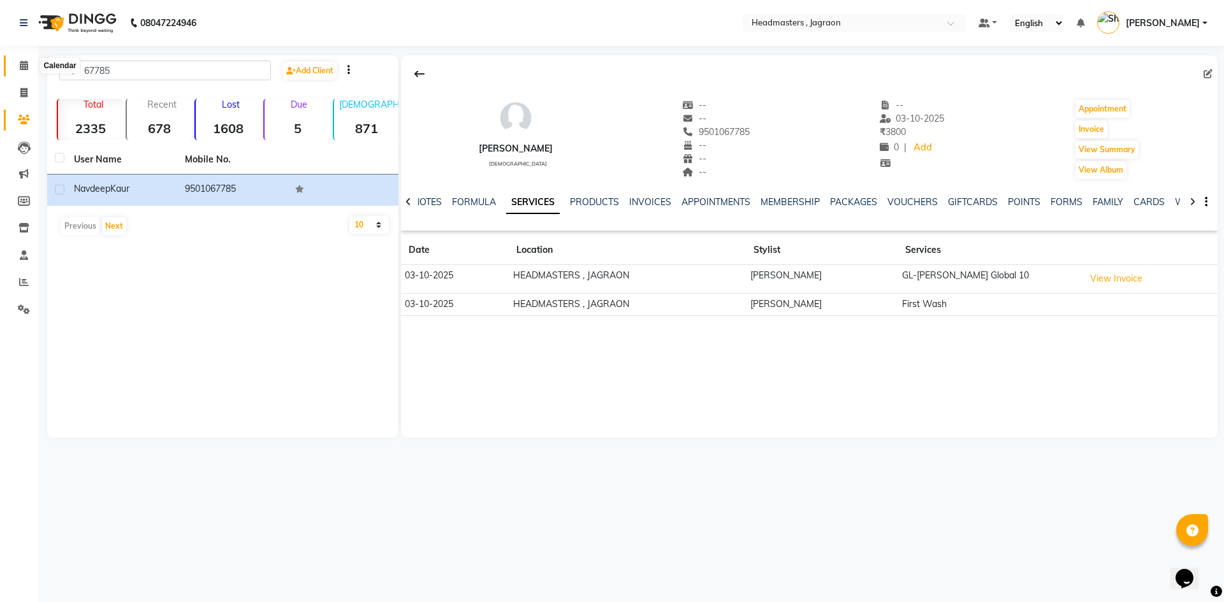
click at [20, 65] on icon at bounding box center [24, 66] width 8 height 10
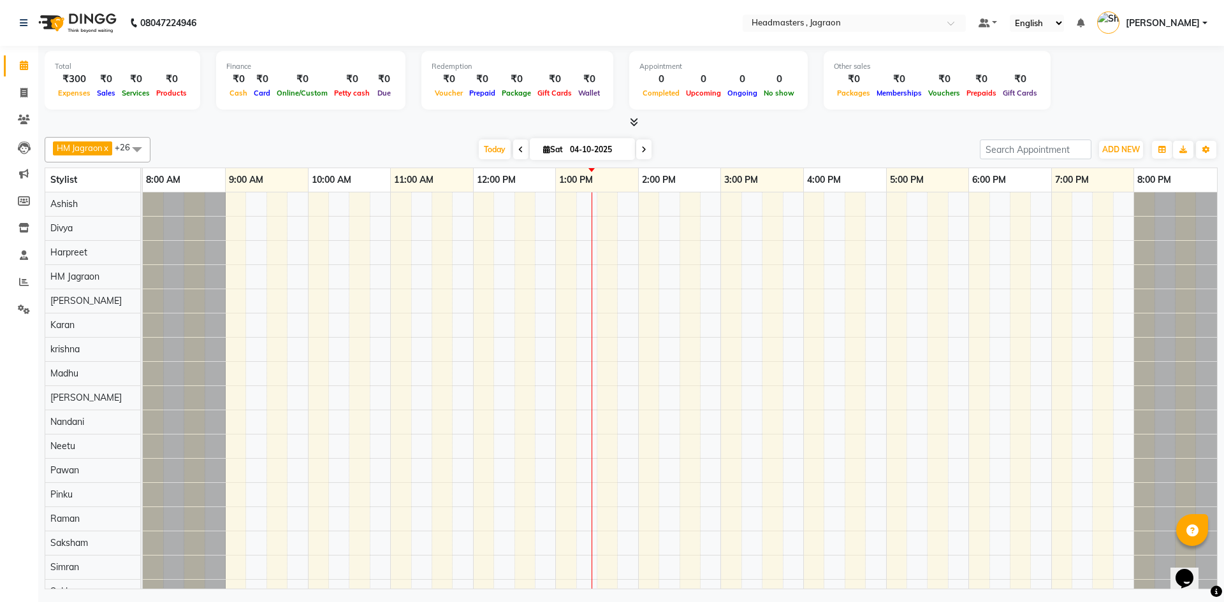
click at [395, 400] on div at bounding box center [680, 494] width 1074 height 605
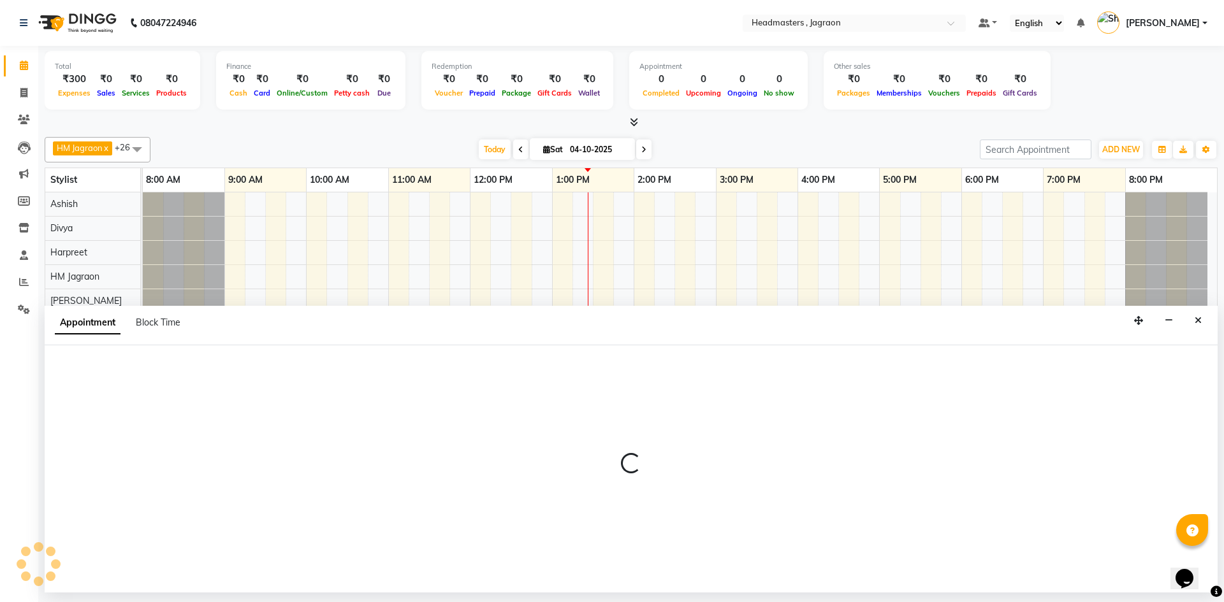
select select "69016"
select select "660"
select select "tentative"
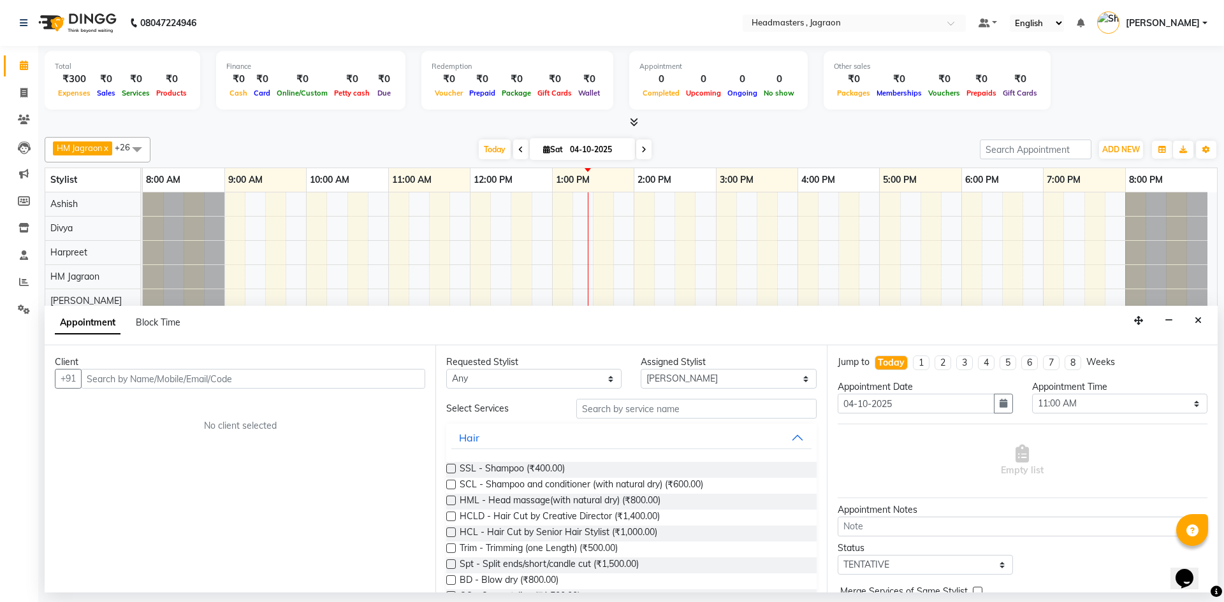
click at [184, 377] on input "text" at bounding box center [253, 379] width 344 height 20
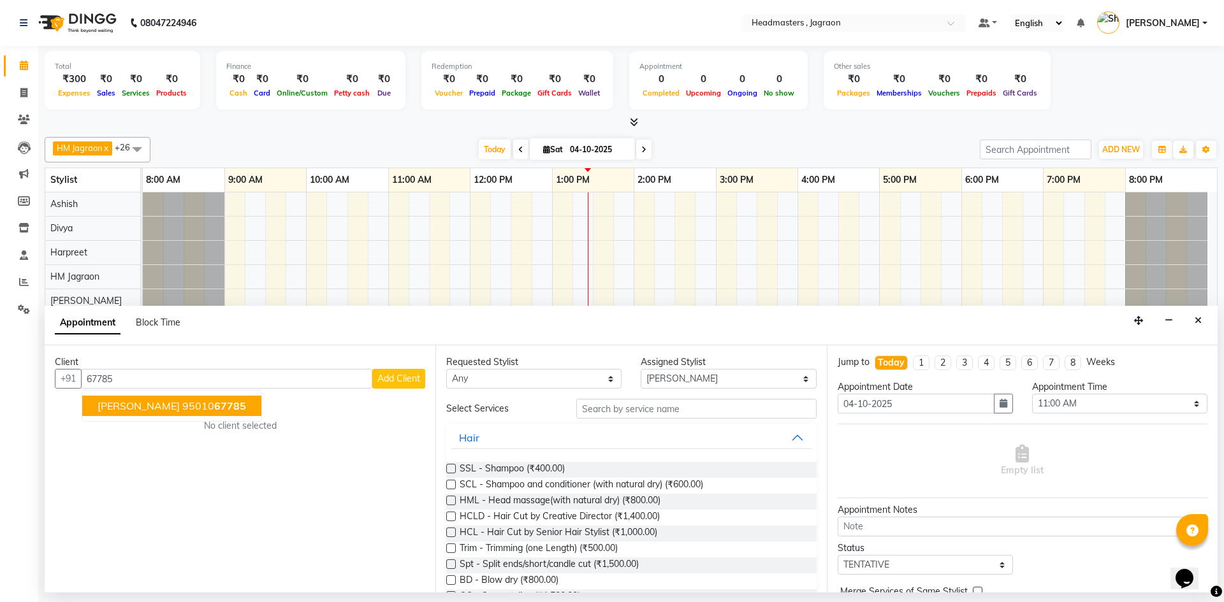
drag, startPoint x: 227, startPoint y: 411, endPoint x: 244, endPoint y: 404, distance: 18.6
click at [226, 411] on span "67785" at bounding box center [230, 406] width 32 height 13
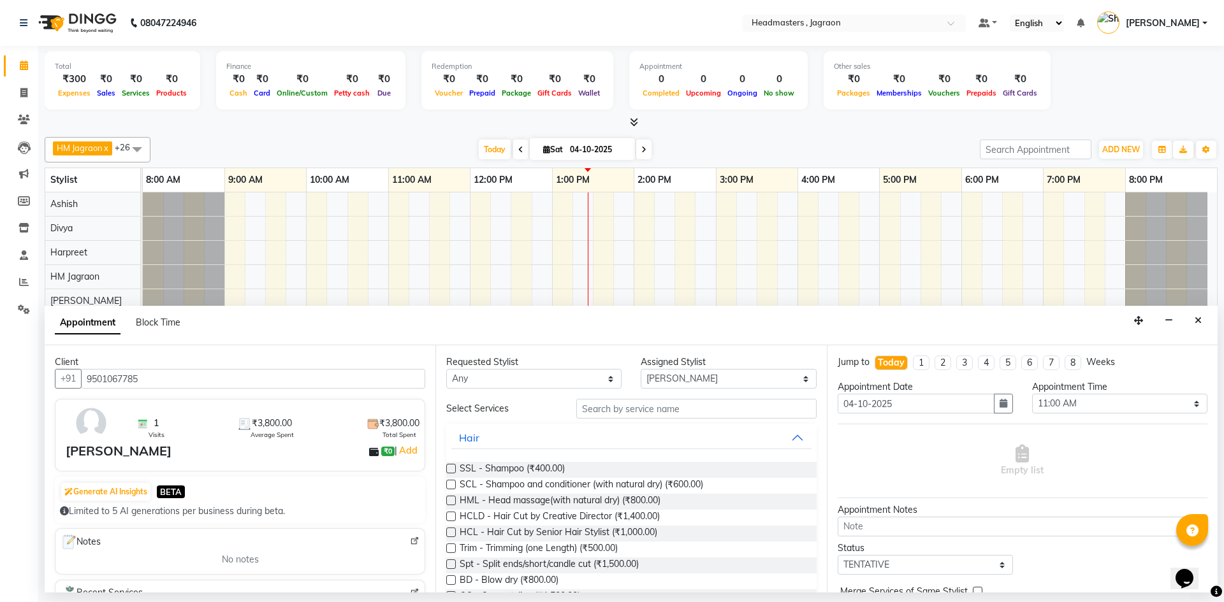
type input "9501067785"
click at [665, 409] on input "text" at bounding box center [696, 409] width 240 height 20
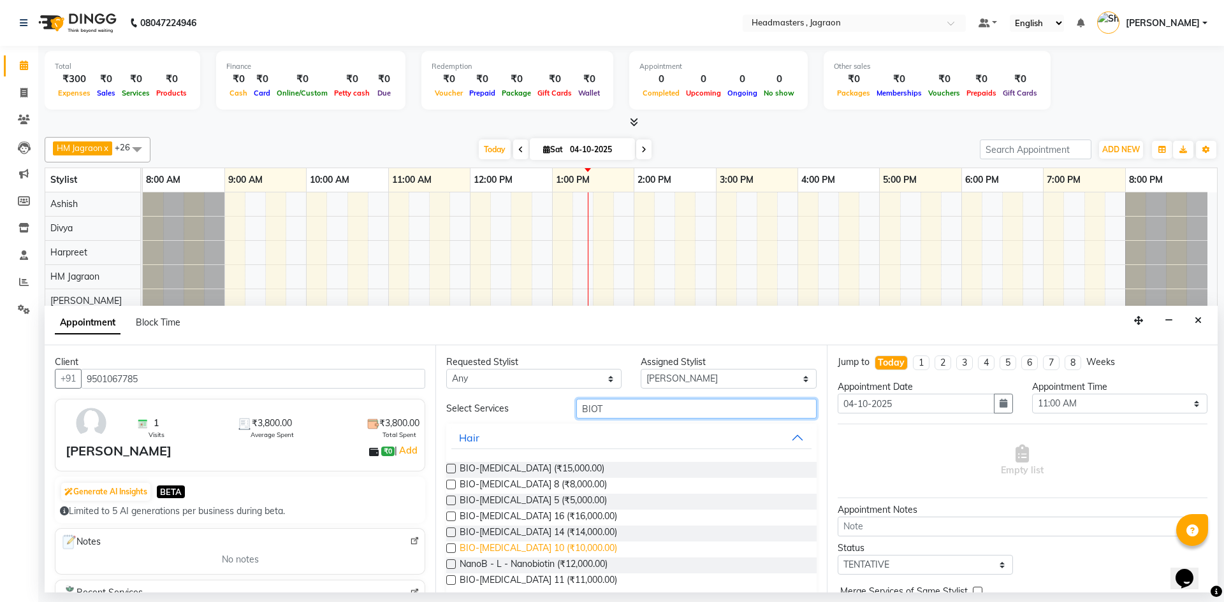
type input "BIOT"
click at [546, 546] on span "BIO-[MEDICAL_DATA] 10 (₹10,000.00)" at bounding box center [538, 550] width 157 height 16
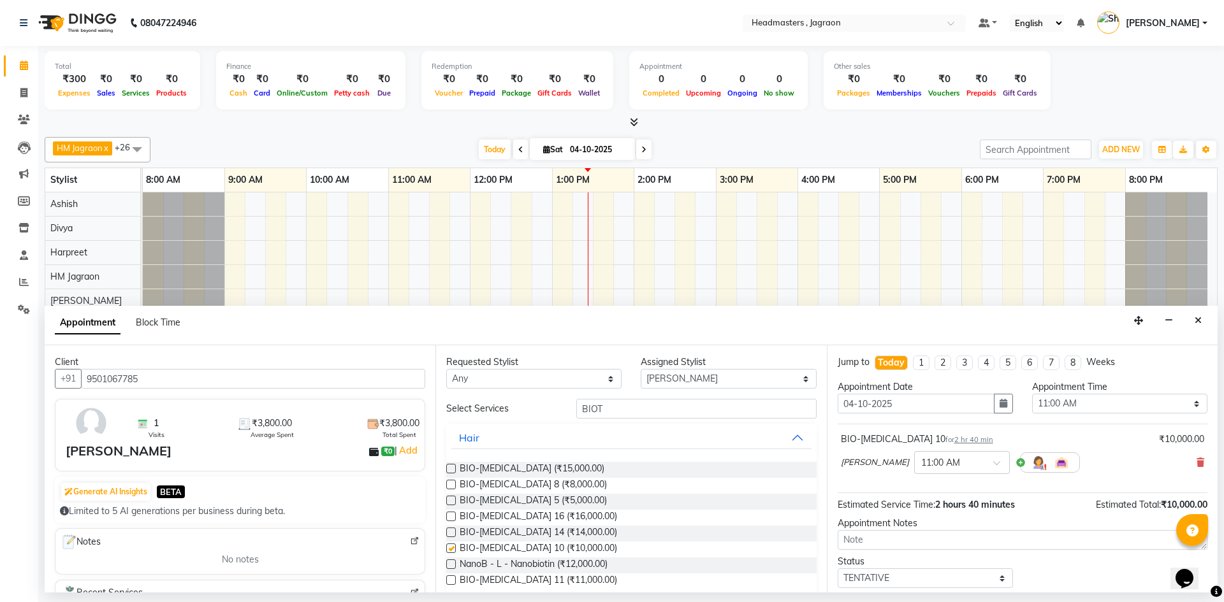
checkbox input "false"
click at [616, 412] on input "BIOT" at bounding box center [696, 409] width 240 height 20
type input "B"
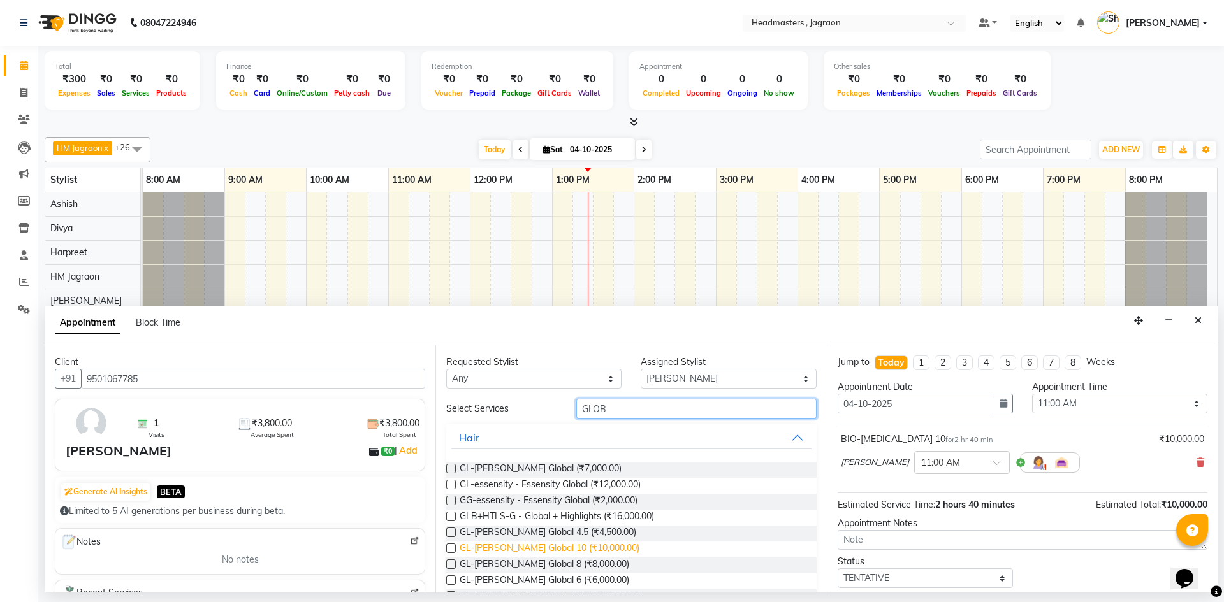
type input "GLOB"
click at [598, 546] on span "GL-[PERSON_NAME] Global 10 (₹10,000.00)" at bounding box center [550, 550] width 180 height 16
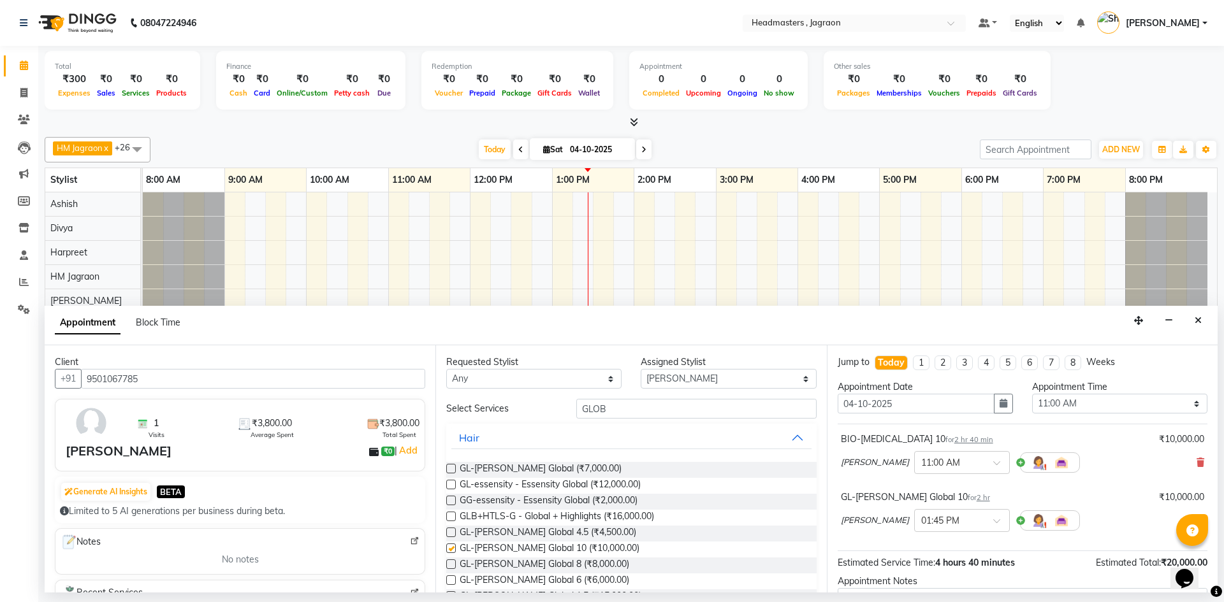
checkbox input "false"
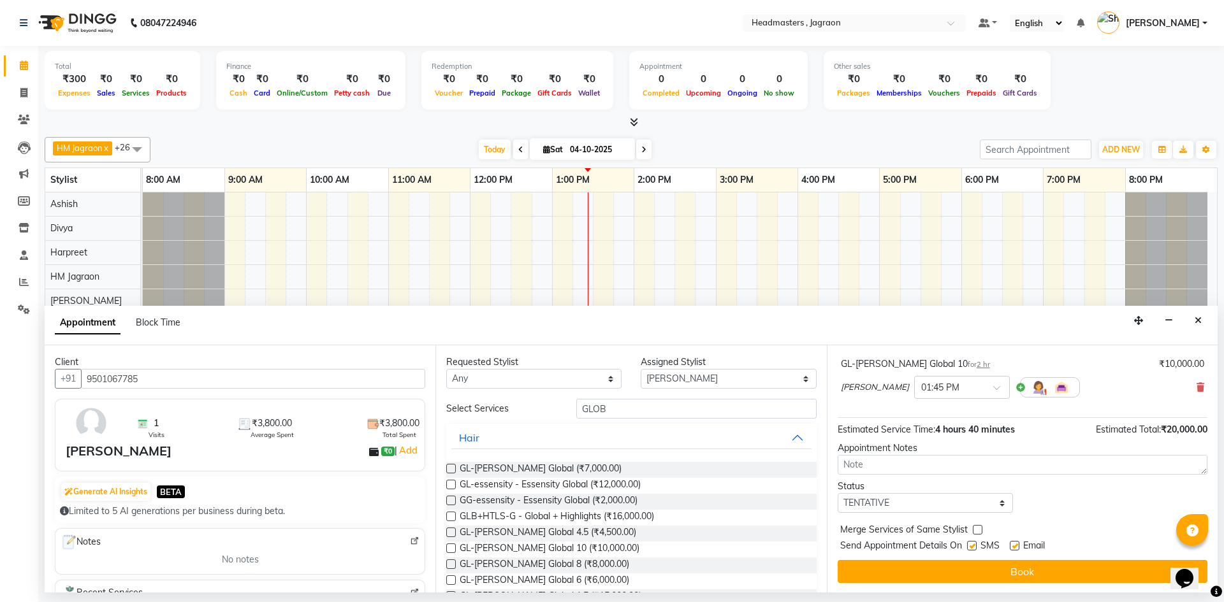
scroll to position [134, 0]
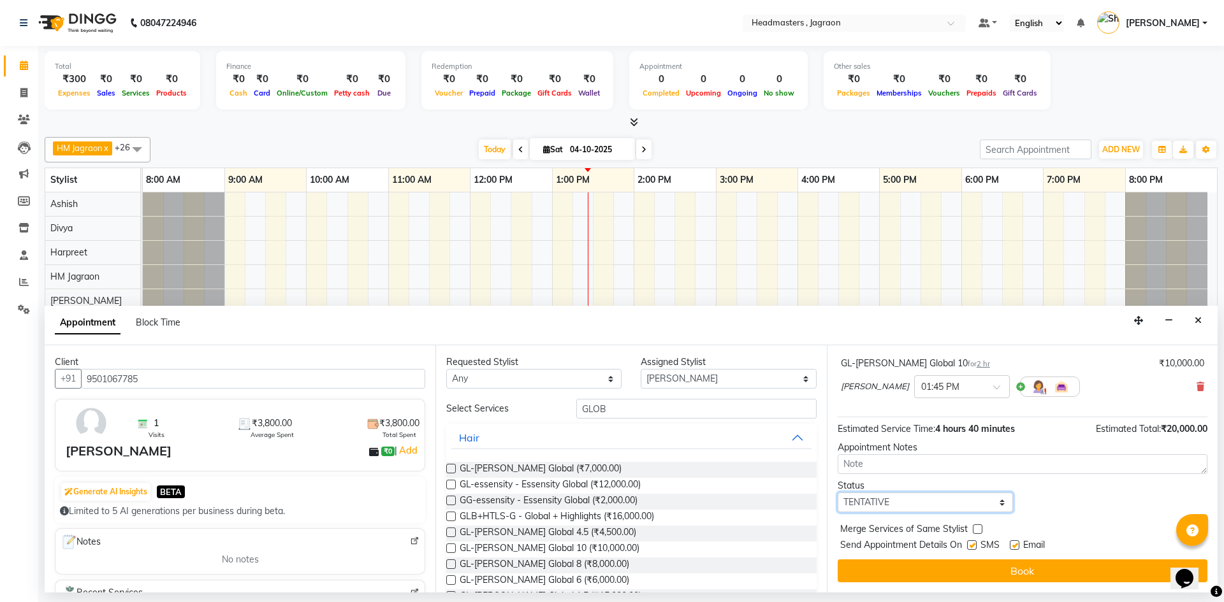
click at [929, 498] on select "Select TENTATIVE CONFIRM CHECK-IN UPCOMING" at bounding box center [924, 503] width 175 height 20
select select "confirm booking"
click at [837, 493] on select "Select TENTATIVE CONFIRM CHECK-IN UPCOMING" at bounding box center [924, 503] width 175 height 20
click at [969, 544] on label at bounding box center [972, 545] width 10 height 10
click at [969, 544] on input "checkbox" at bounding box center [971, 546] width 8 height 8
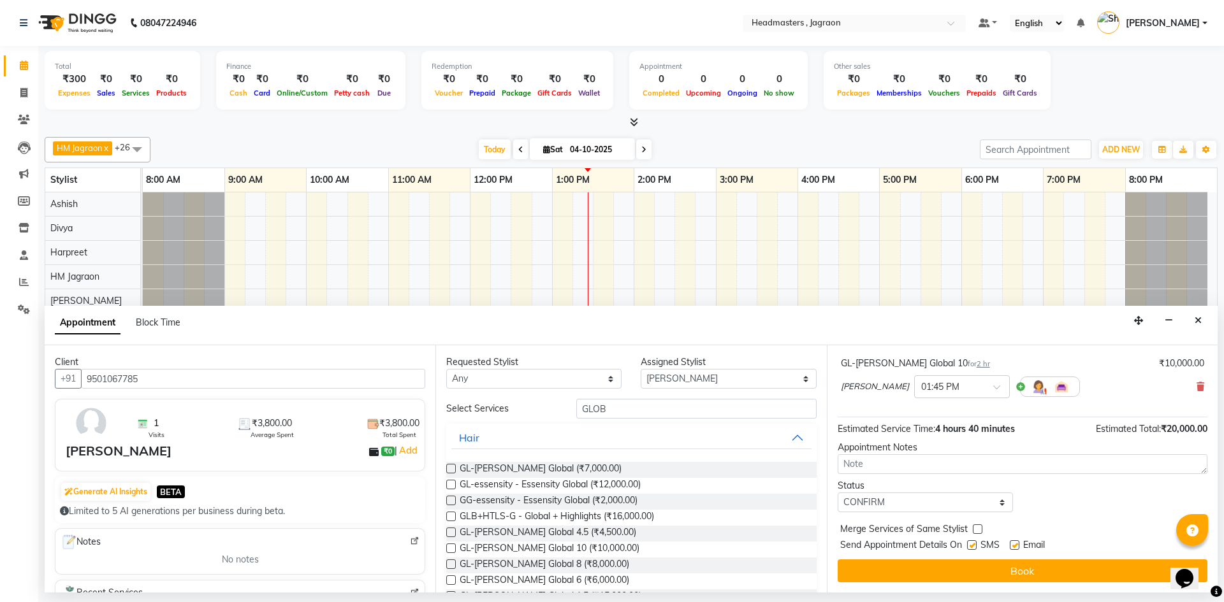
checkbox input "false"
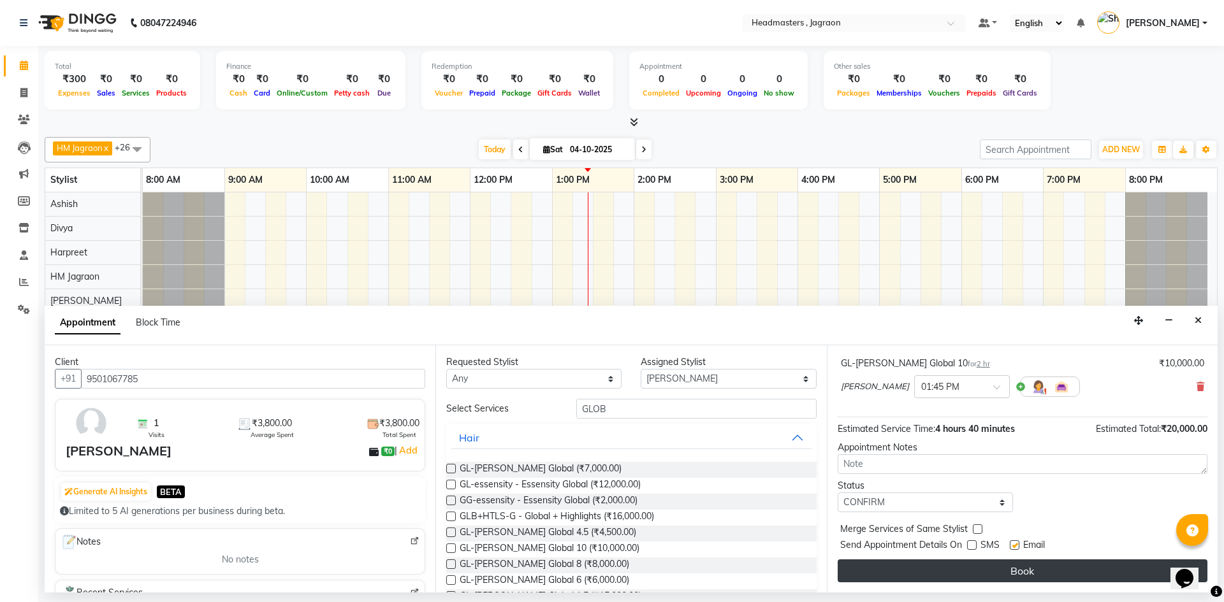
click at [959, 571] on button "Book" at bounding box center [1022, 571] width 370 height 23
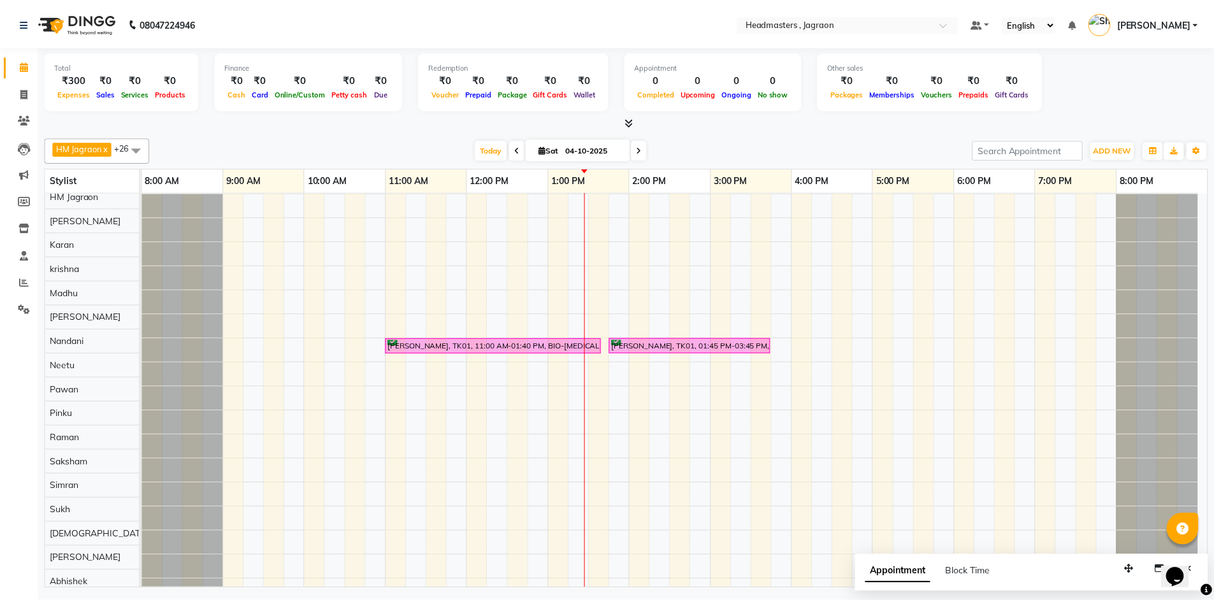
scroll to position [0, 0]
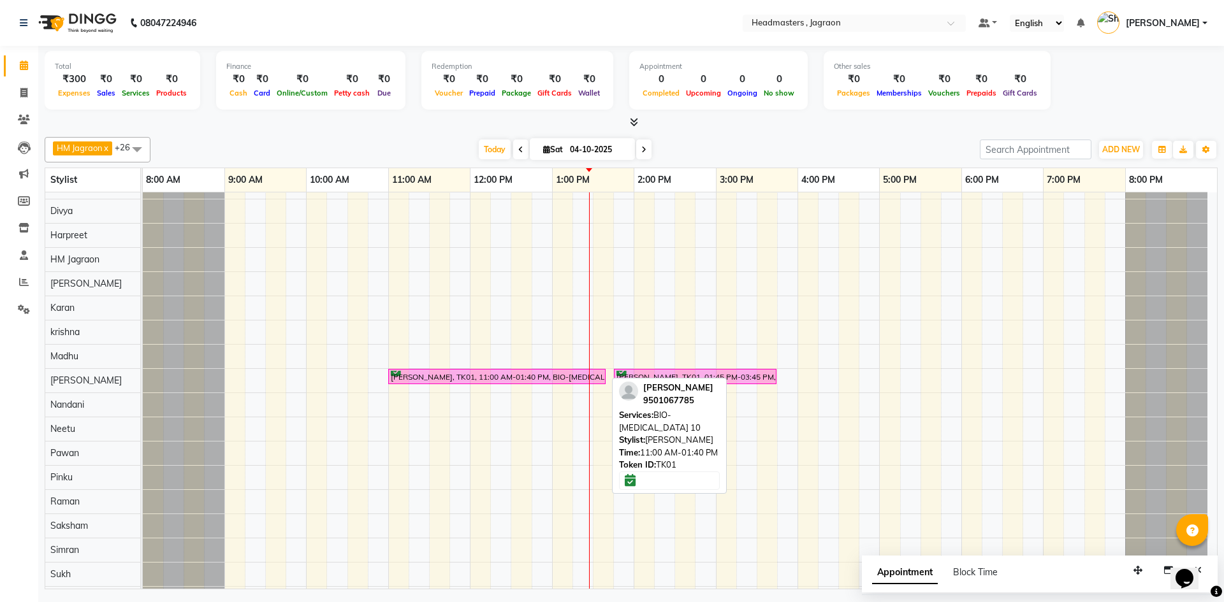
click at [511, 373] on div "[PERSON_NAME], TK01, 11:00 AM-01:40 PM, BIO-[MEDICAL_DATA] 10" at bounding box center [496, 377] width 215 height 12
select select "6"
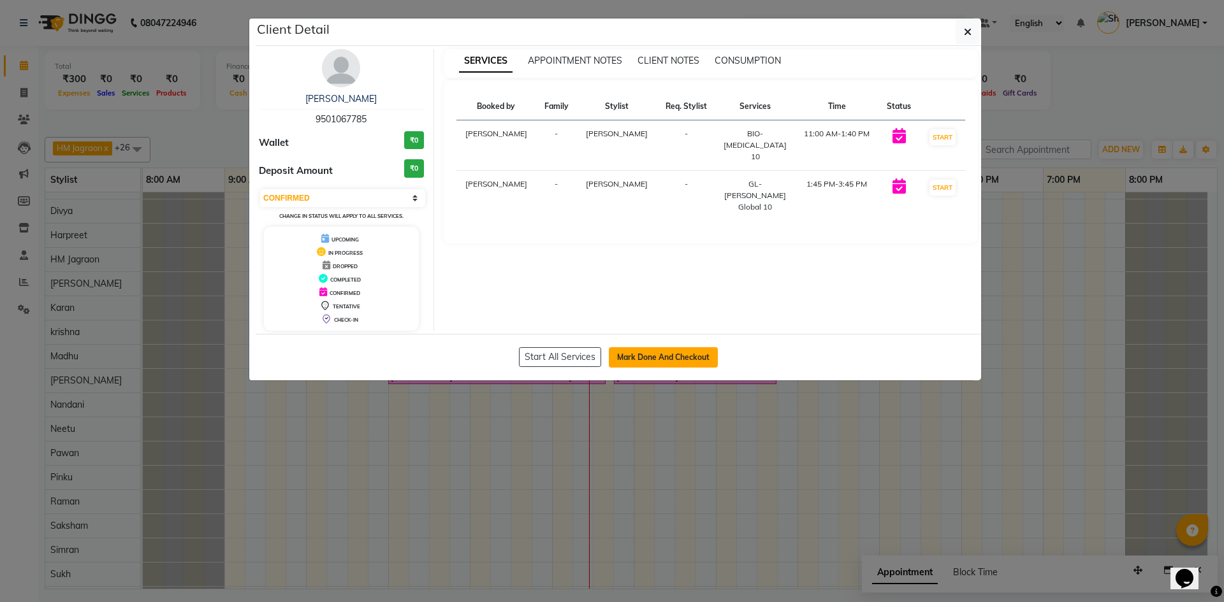
click at [624, 357] on button "Mark Done And Checkout" at bounding box center [663, 357] width 109 height 20
select select "service"
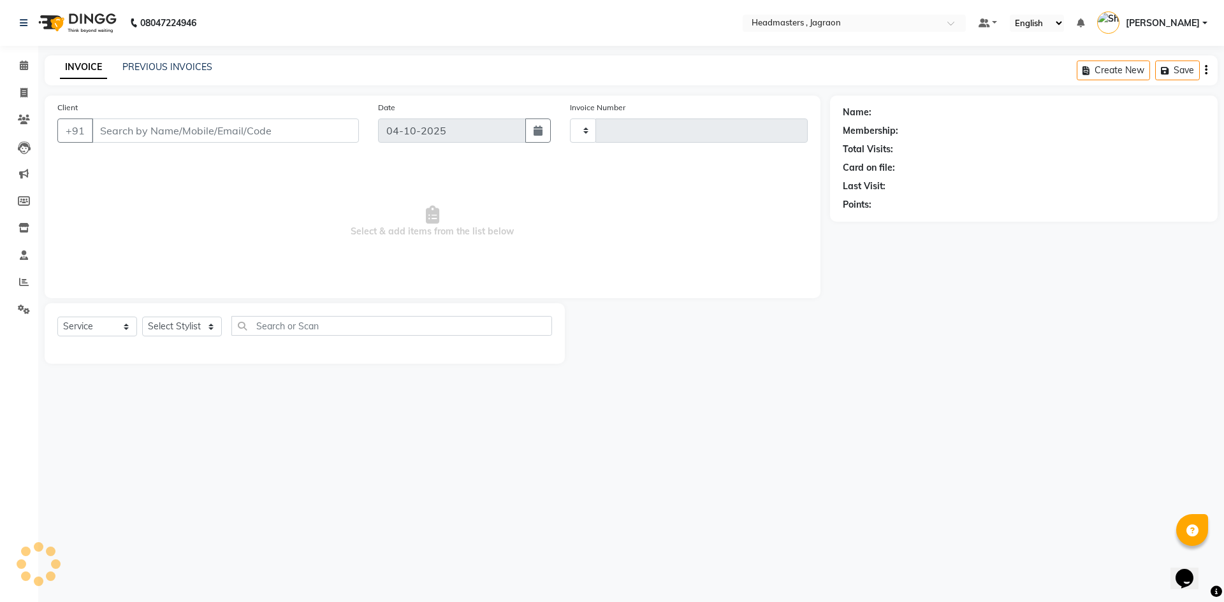
type input "2458"
select select "6935"
type input "9501067785"
select select "69016"
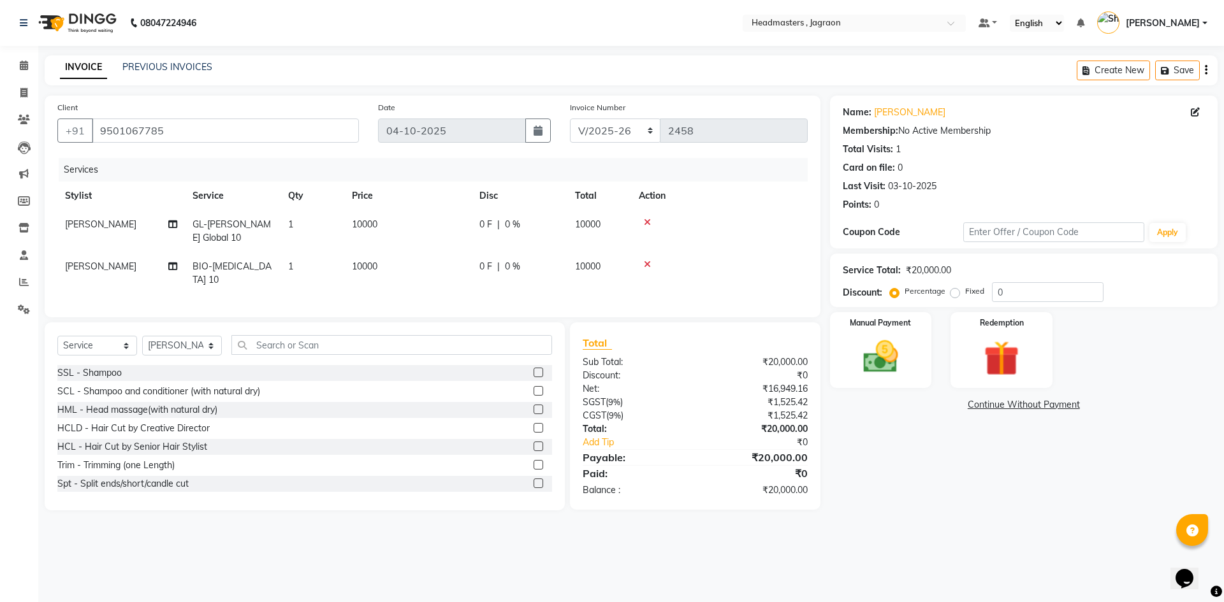
click at [500, 225] on div "0 F | 0 %" at bounding box center [519, 224] width 80 height 13
select select "69016"
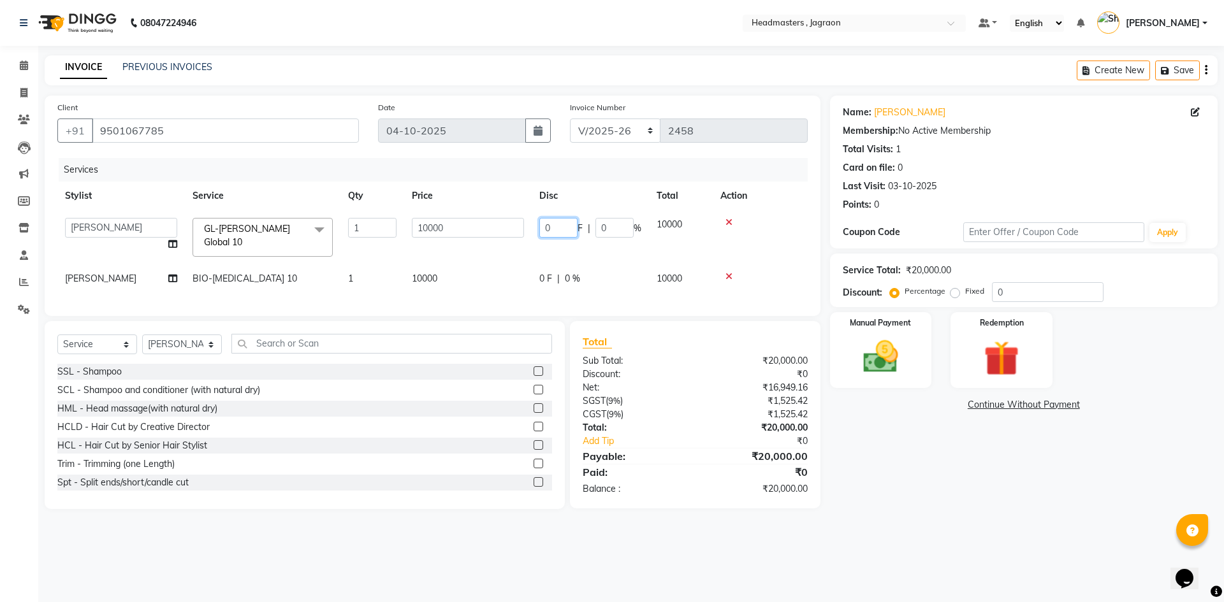
click at [563, 229] on input "0" at bounding box center [558, 228] width 38 height 20
type input "5000"
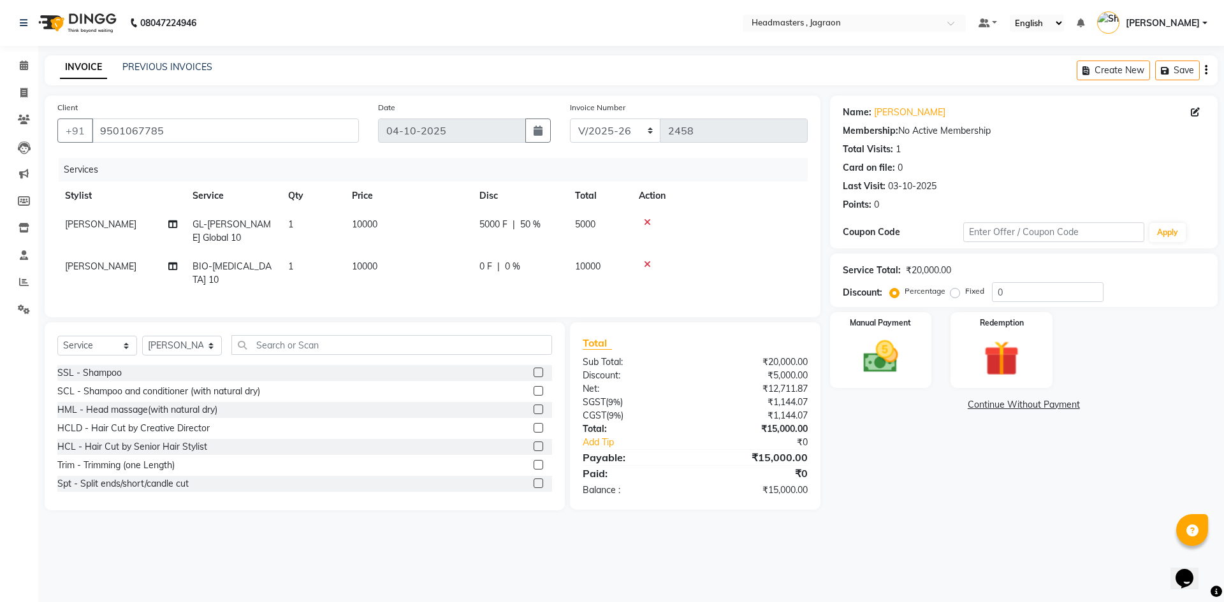
click at [513, 244] on tr "[PERSON_NAME] GL-[PERSON_NAME] Global 10 1 10000 5000 F | 50 % 5000" at bounding box center [432, 231] width 750 height 42
drag, startPoint x: 498, startPoint y: 271, endPoint x: 537, endPoint y: 262, distance: 39.9
click at [502, 271] on div "0 F | 0 %" at bounding box center [519, 266] width 80 height 13
select select "69016"
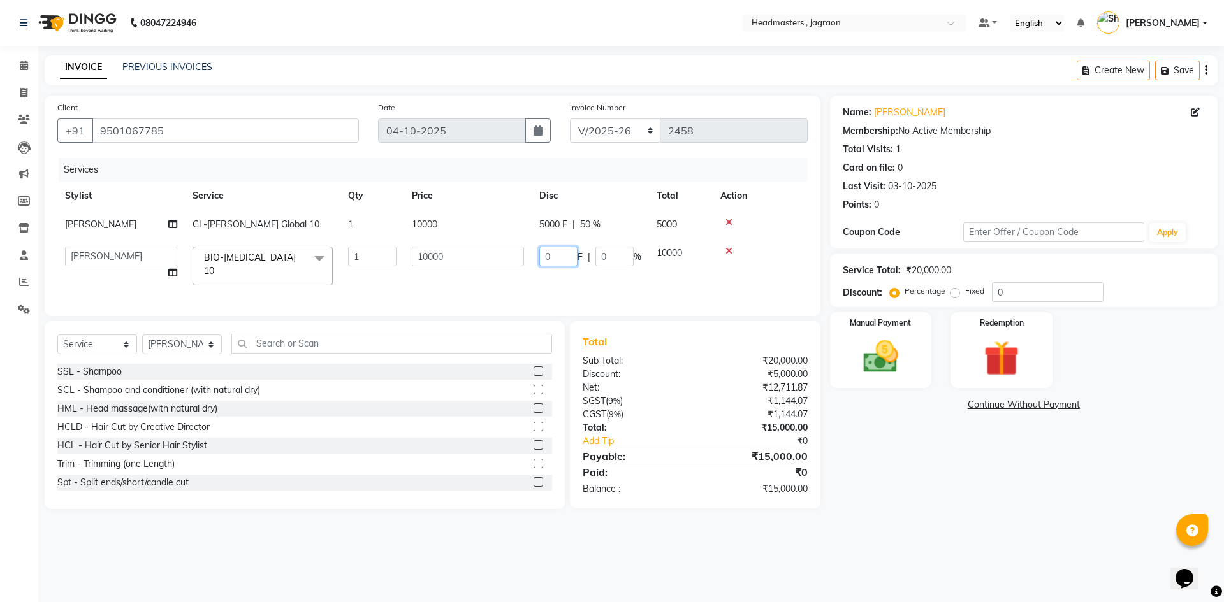
click at [564, 255] on input "0" at bounding box center [558, 257] width 38 height 20
type input "5000"
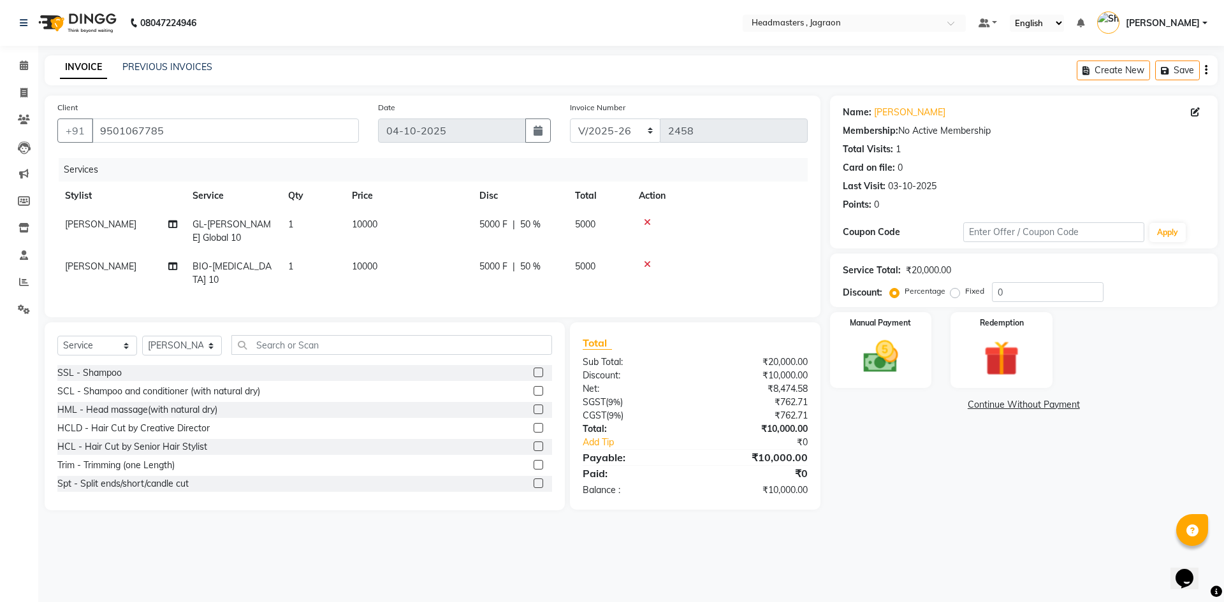
click at [556, 290] on div "Services Stylist Service Qty Price Disc Total Action [PERSON_NAME] GL-igora -ig…" at bounding box center [432, 231] width 750 height 147
click at [881, 373] on img at bounding box center [880, 357] width 59 height 42
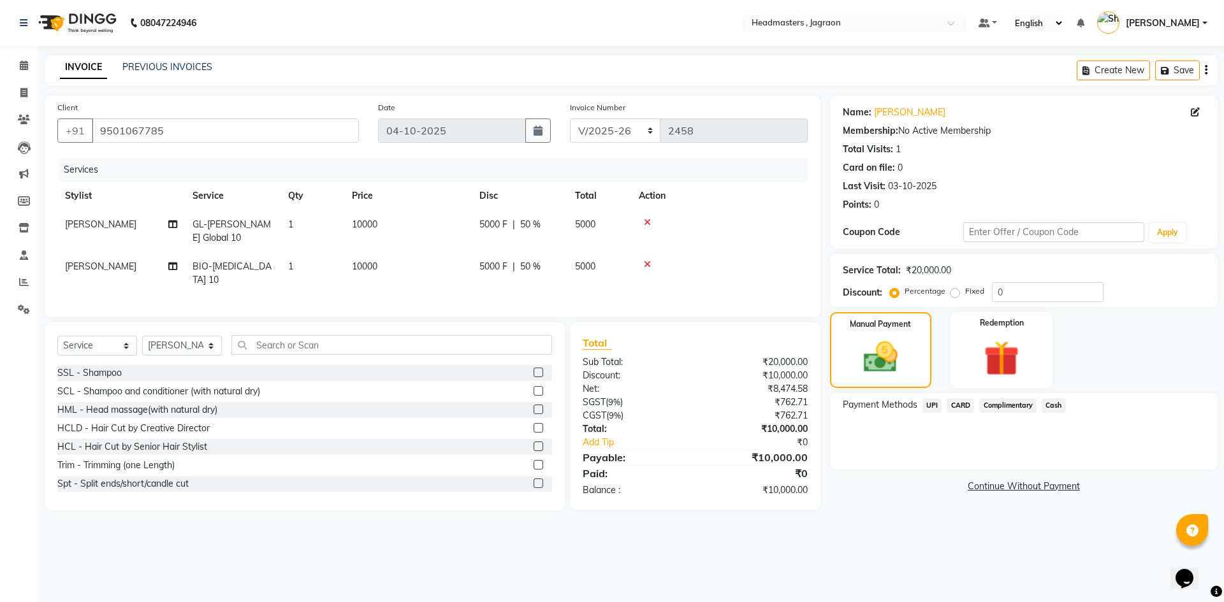
click at [1055, 403] on span "Cash" at bounding box center [1053, 405] width 24 height 15
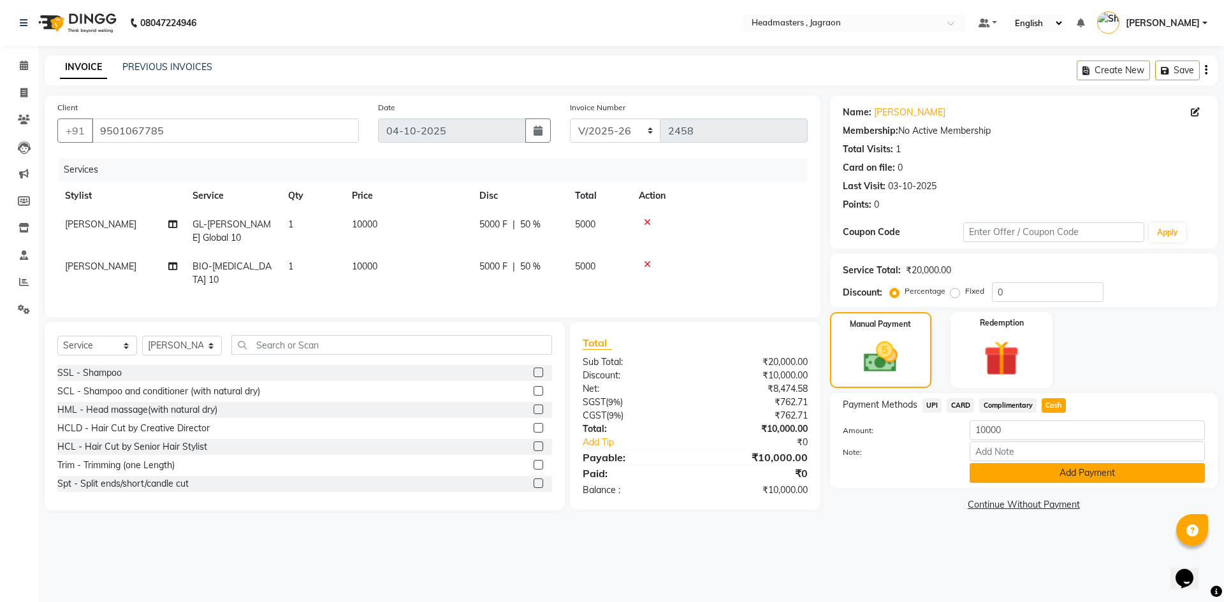
click at [1048, 478] on button "Add Payment" at bounding box center [1086, 473] width 235 height 20
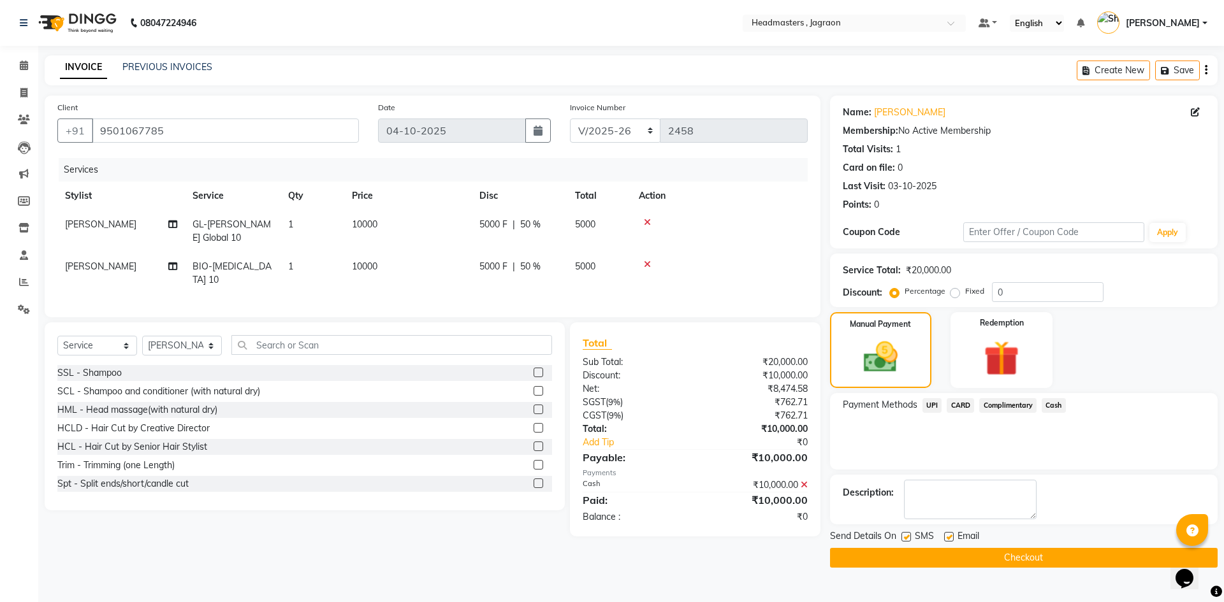
click at [994, 558] on button "Checkout" at bounding box center [1024, 558] width 388 height 20
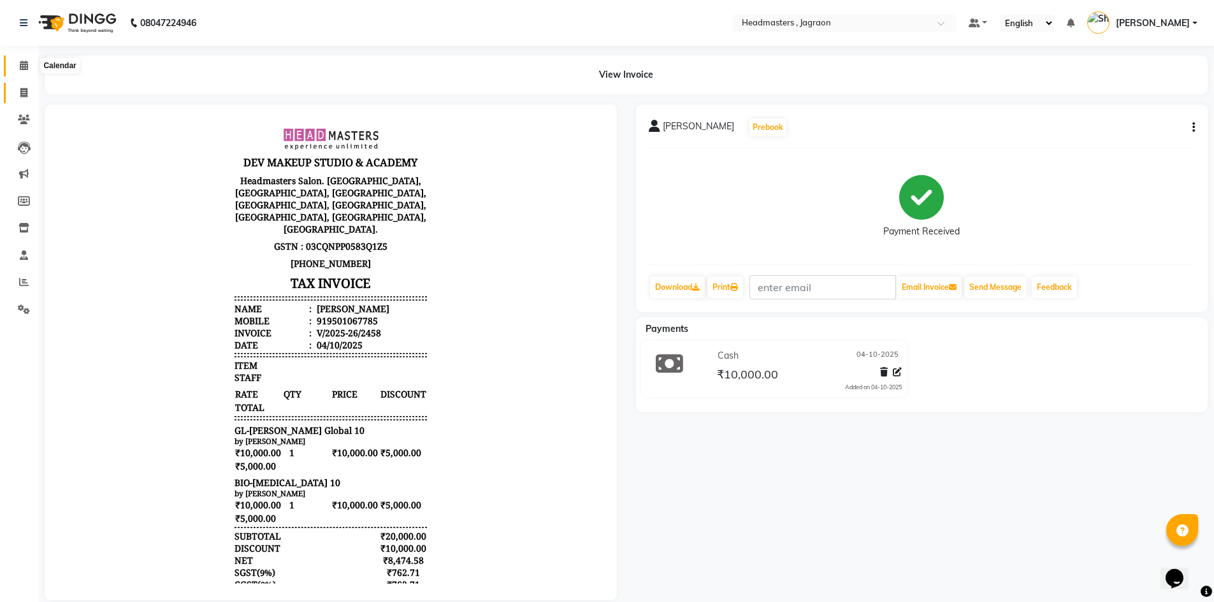
drag, startPoint x: 20, startPoint y: 67, endPoint x: 32, endPoint y: 85, distance: 21.6
click at [20, 67] on icon at bounding box center [24, 66] width 8 height 10
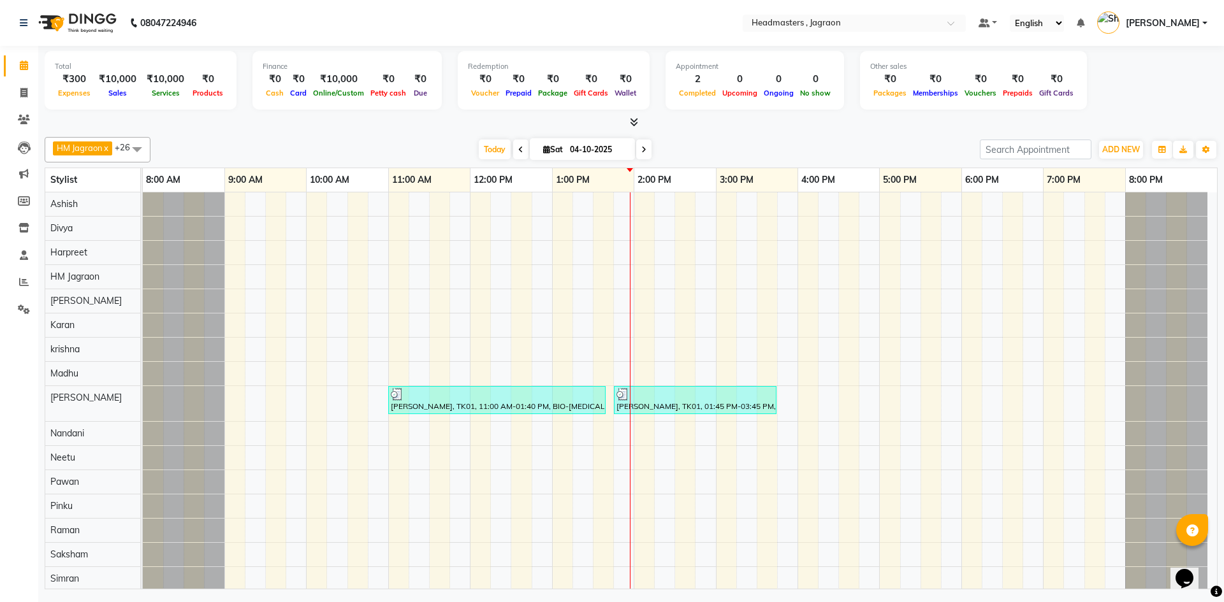
scroll to position [220, 0]
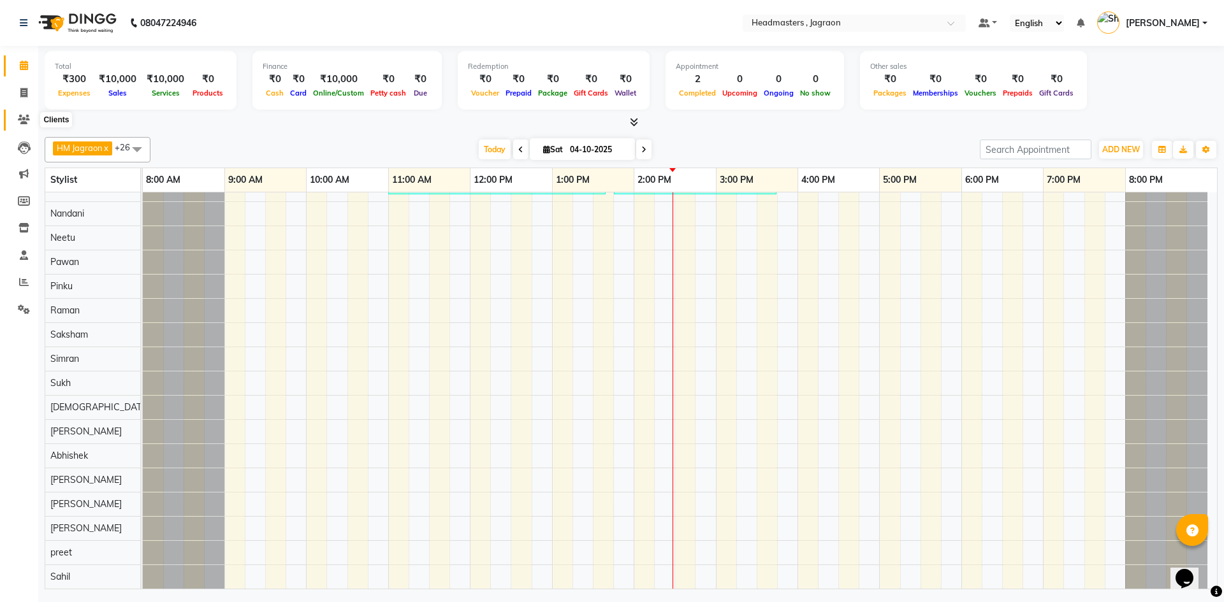
click at [25, 122] on icon at bounding box center [24, 120] width 12 height 10
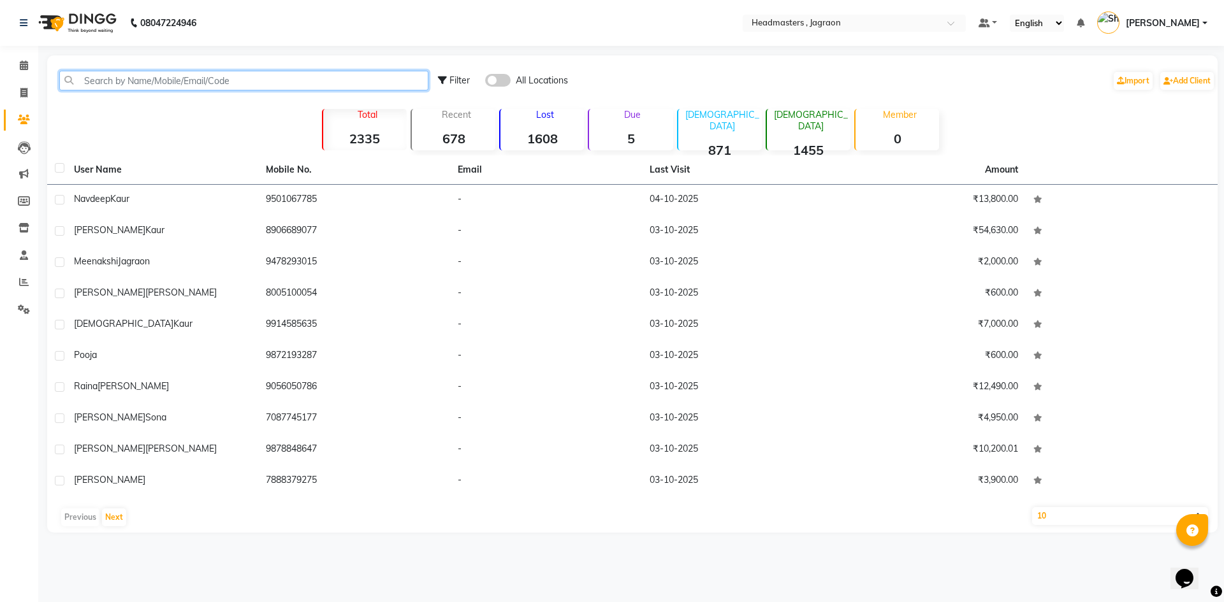
click at [112, 82] on input "text" at bounding box center [243, 81] width 369 height 20
type input "O"
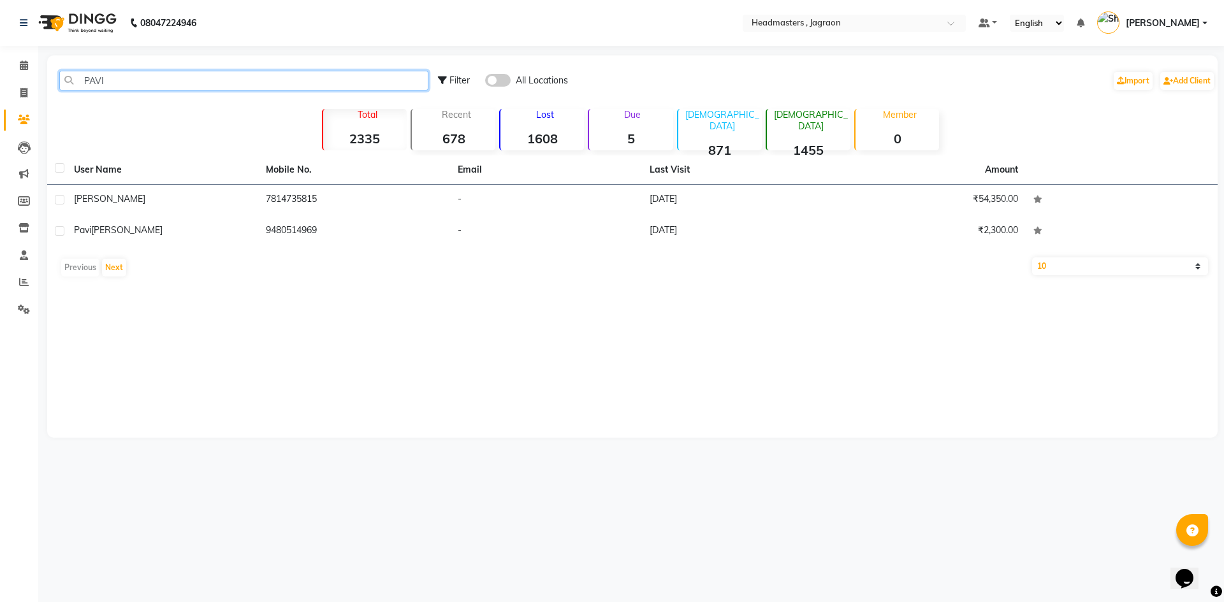
type input "PAVI"
click at [24, 66] on icon at bounding box center [24, 66] width 8 height 10
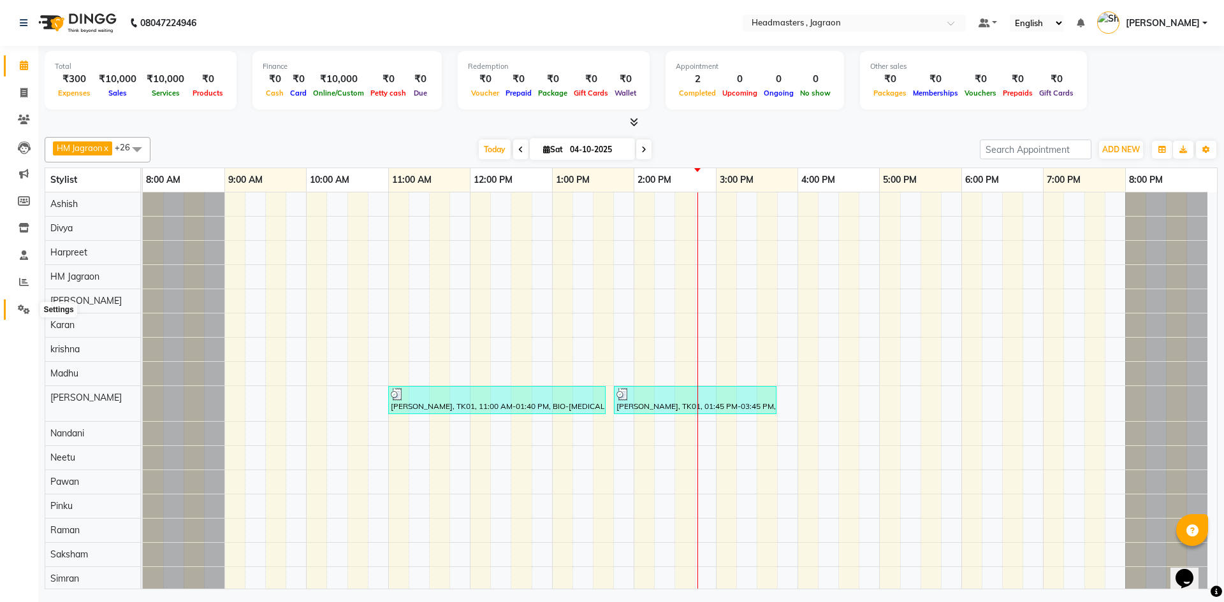
click at [22, 310] on icon at bounding box center [24, 310] width 12 height 10
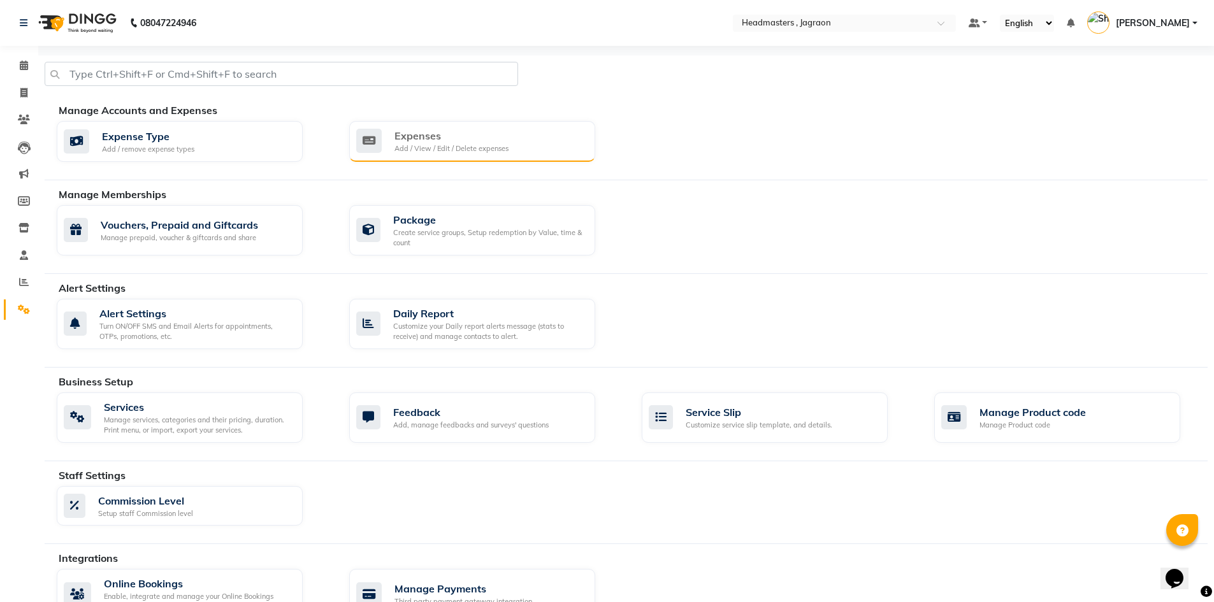
click at [439, 143] on div "Add / View / Edit / Delete expenses" at bounding box center [452, 148] width 114 height 11
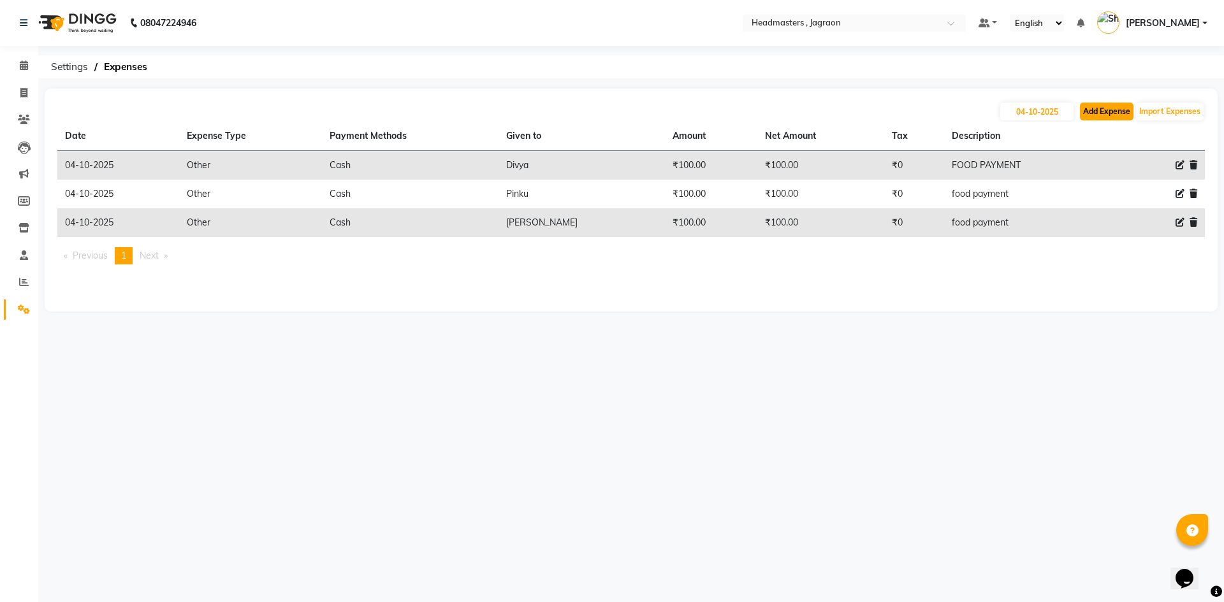
click at [1097, 114] on button "Add Expense" at bounding box center [1107, 112] width 54 height 18
select select "6001"
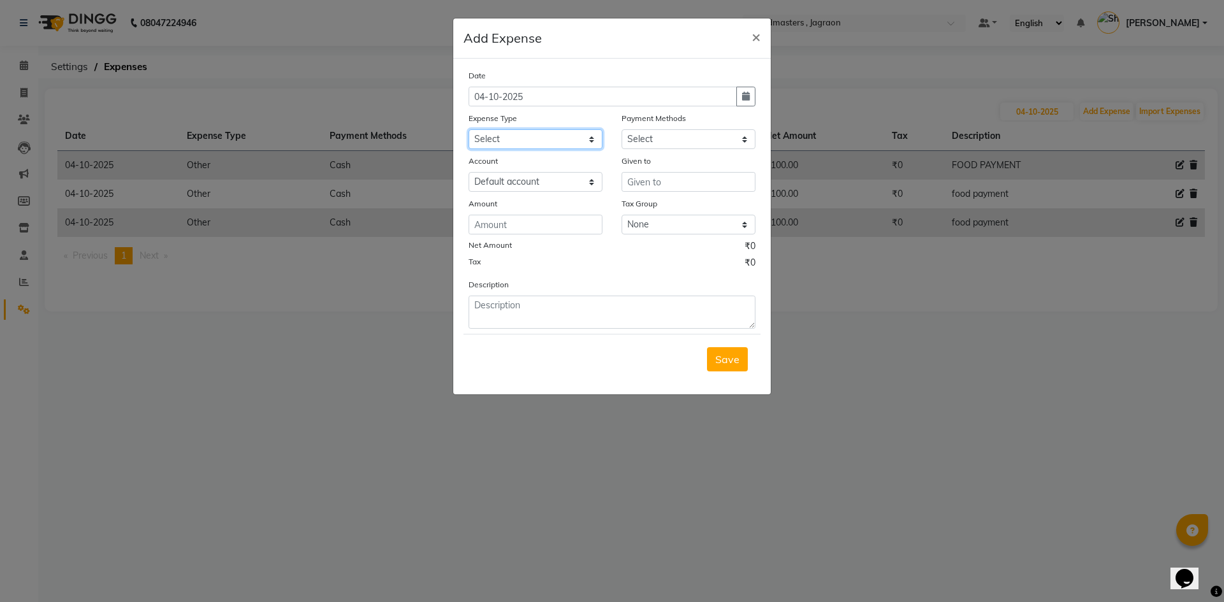
click at [509, 139] on select "Select Advance Salary Bank charges Car maintenance Cash transfer to bank Cash t…" at bounding box center [535, 139] width 134 height 20
select select "17193"
click at [468, 129] on select "Select Advance Salary Bank charges Car maintenance Cash transfer to bank Cash t…" at bounding box center [535, 139] width 134 height 20
drag, startPoint x: 661, startPoint y: 140, endPoint x: 653, endPoint y: 148, distance: 11.7
click at [660, 140] on select "Select UPI CARD Complimentary Voucher Wallet Package Prepaid Cash" at bounding box center [688, 139] width 134 height 20
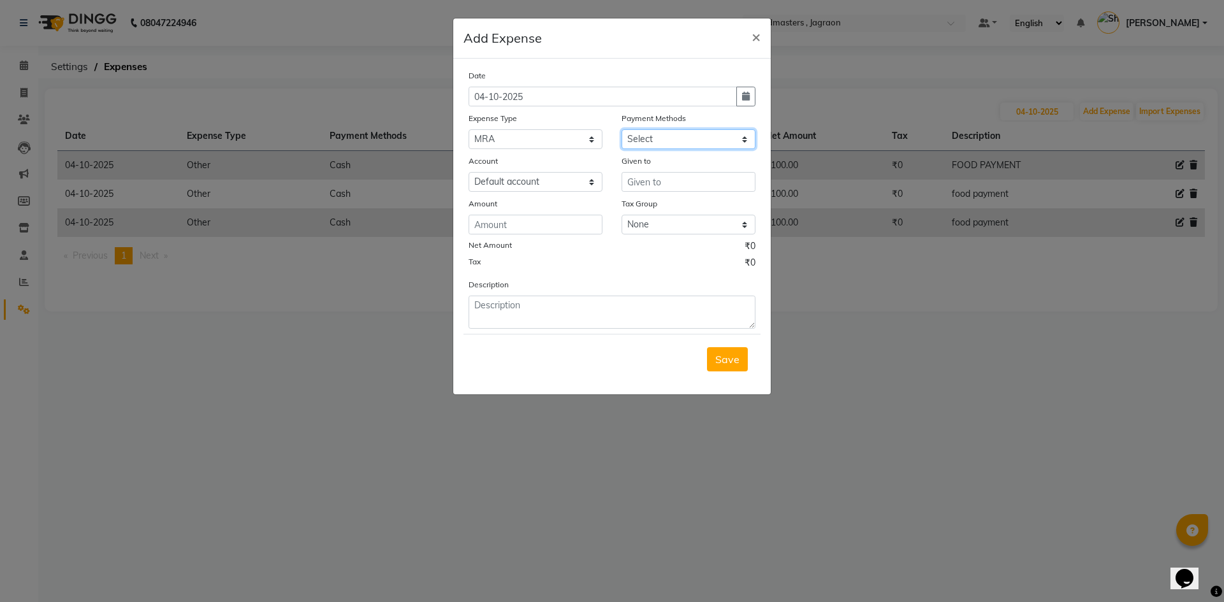
select select "116"
click at [621, 129] on select "Select UPI CARD Complimentary Voucher Wallet Package Prepaid Cash" at bounding box center [688, 139] width 134 height 20
click at [644, 185] on input "text" at bounding box center [688, 182] width 134 height 20
type input "Aman"
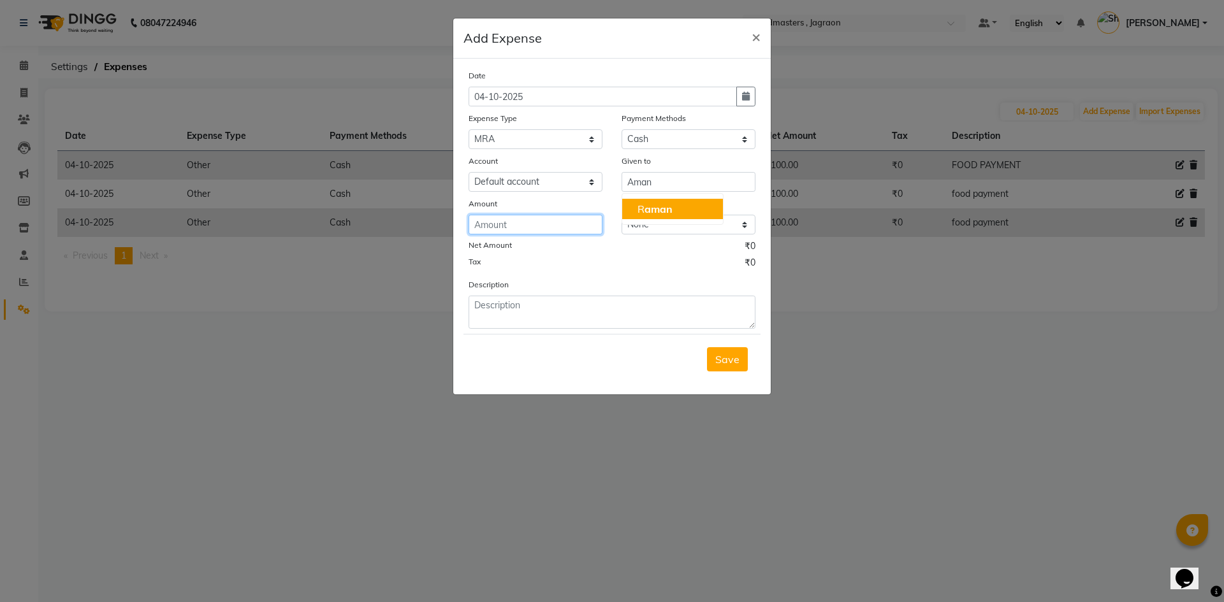
click at [552, 224] on input "number" at bounding box center [535, 225] width 134 height 20
type input "320"
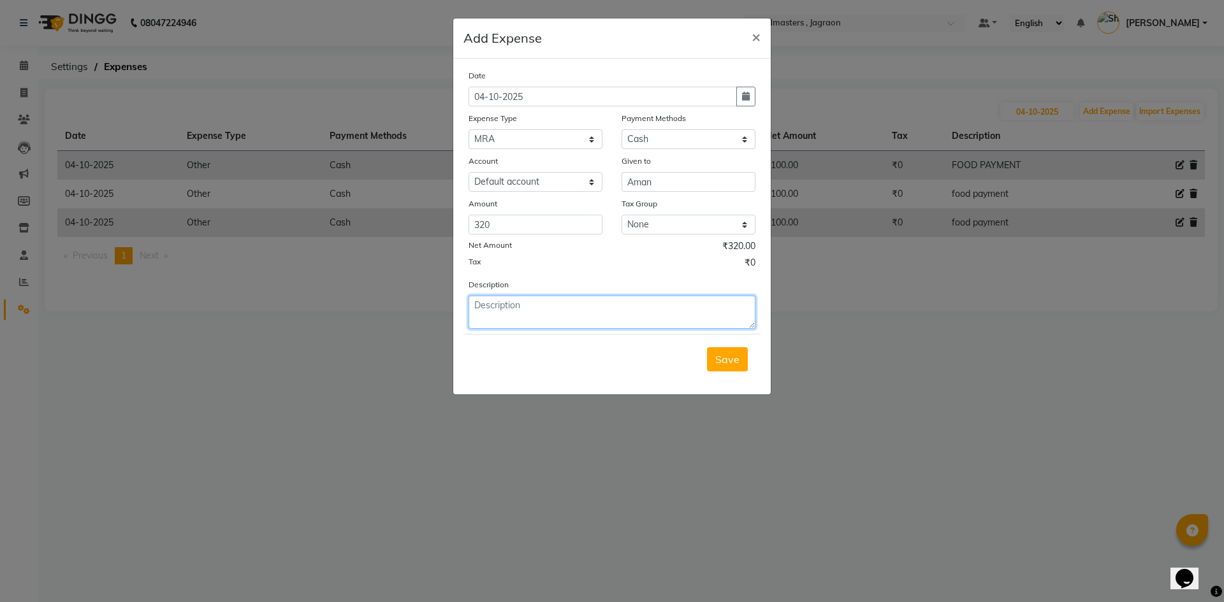
click at [521, 314] on textarea at bounding box center [611, 312] width 287 height 33
type textarea "coconut juice and food for prince [DATE]"
click at [728, 372] on div "Save" at bounding box center [611, 359] width 297 height 50
click at [732, 364] on span "Save" at bounding box center [727, 359] width 24 height 13
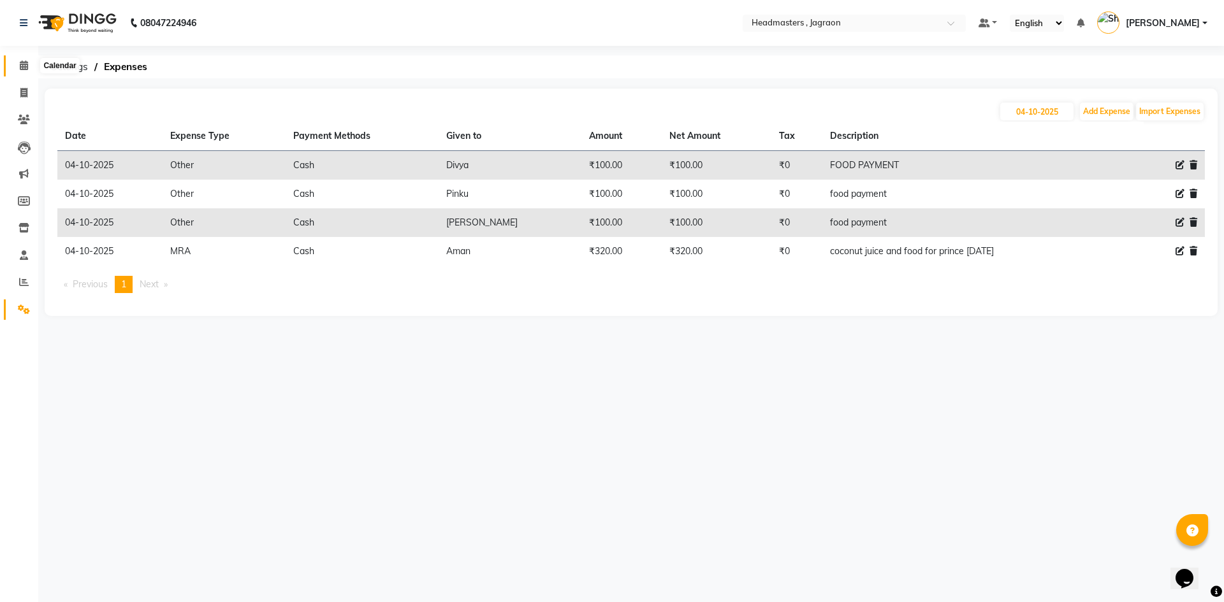
click at [18, 70] on span at bounding box center [24, 66] width 22 height 15
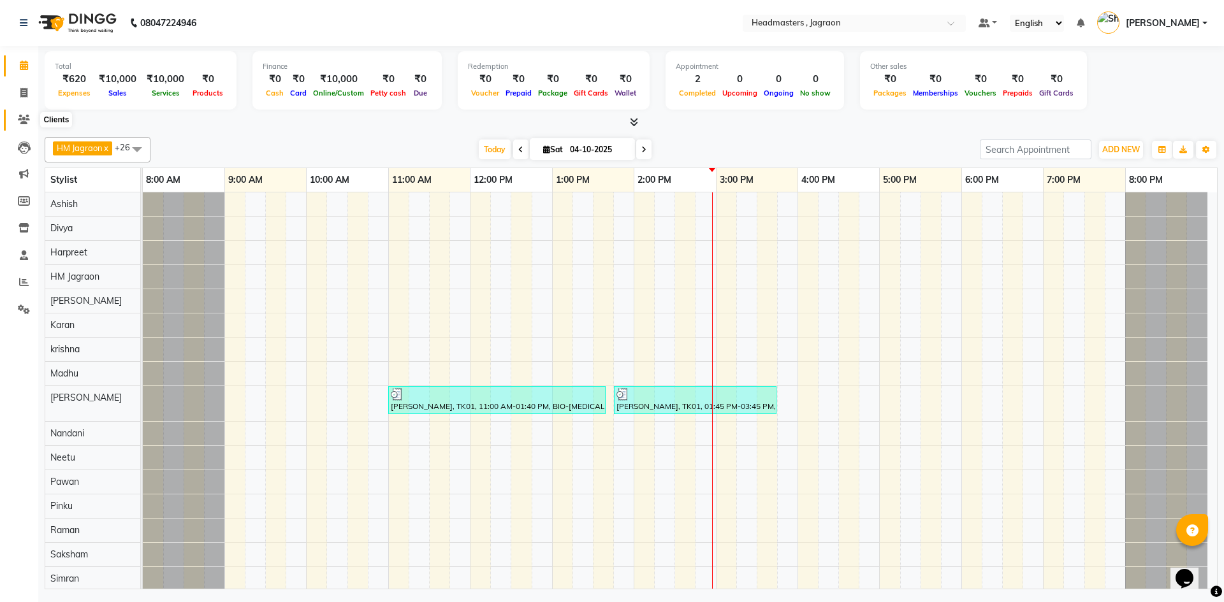
click at [25, 124] on icon at bounding box center [24, 120] width 12 height 10
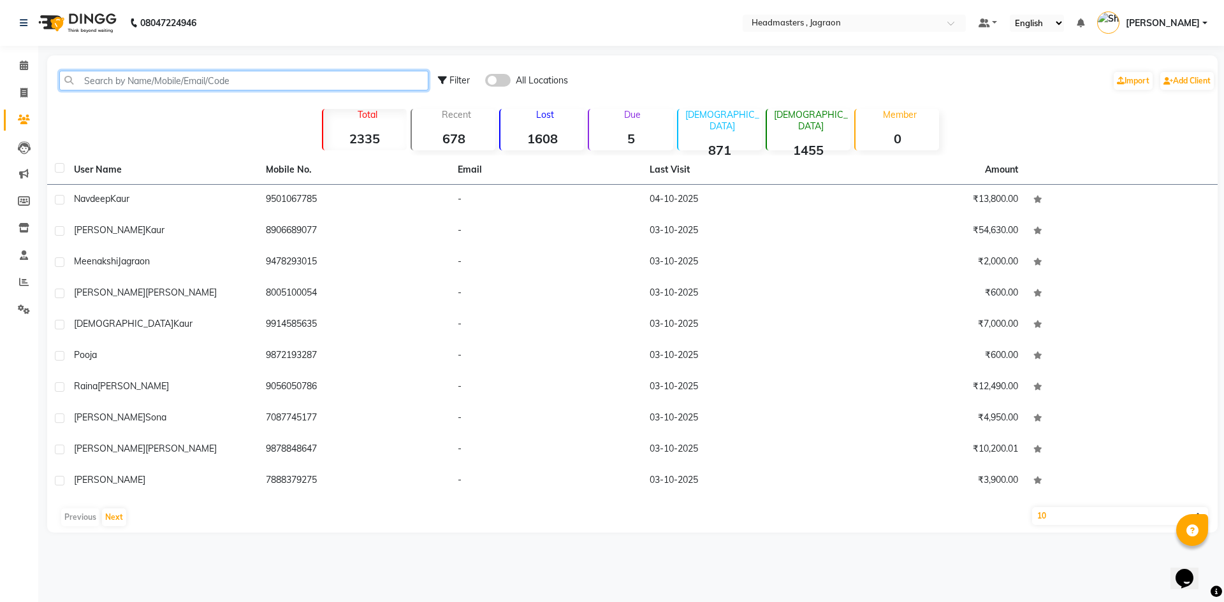
click at [175, 77] on input "text" at bounding box center [243, 81] width 369 height 20
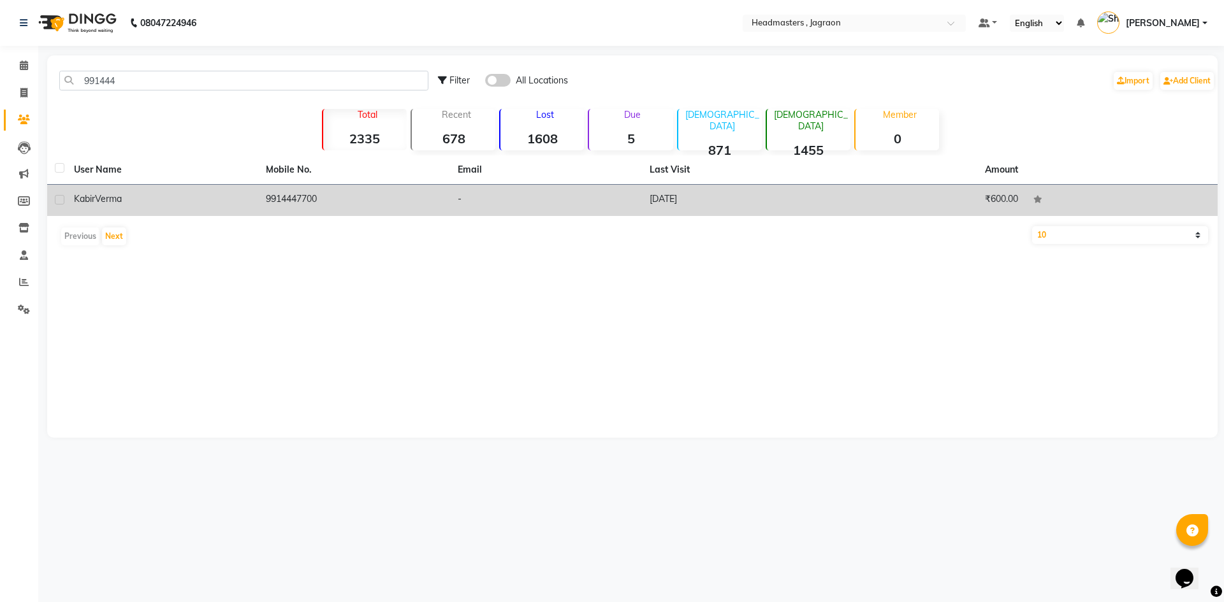
click at [249, 197] on div "[PERSON_NAME]" at bounding box center [162, 198] width 177 height 13
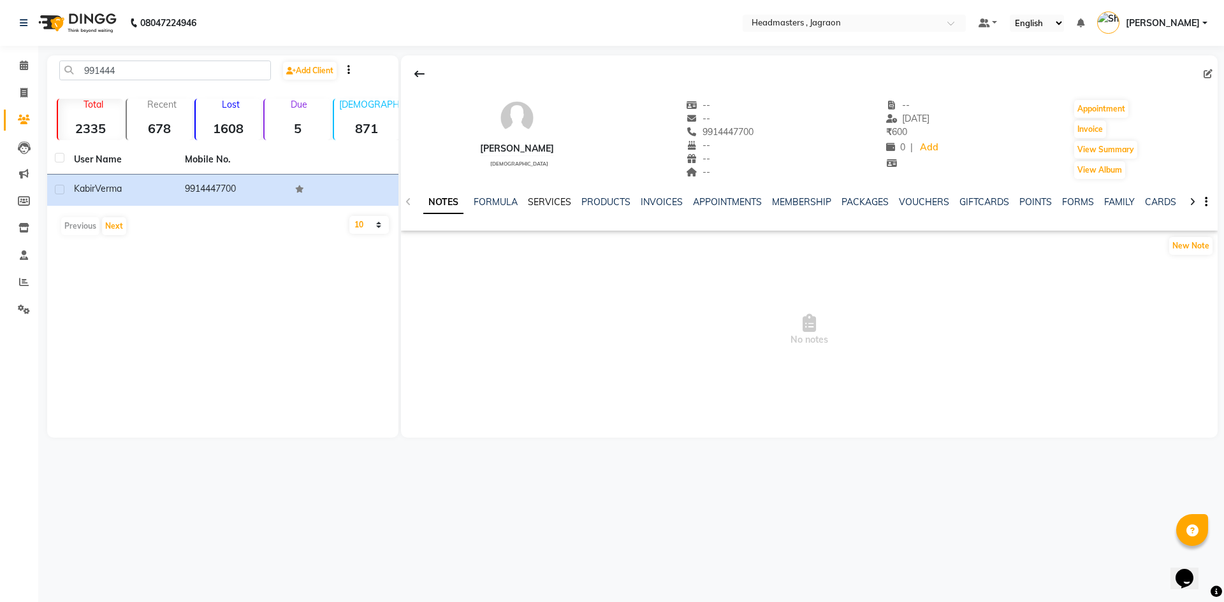
click at [544, 203] on link "SERVICES" at bounding box center [549, 201] width 43 height 11
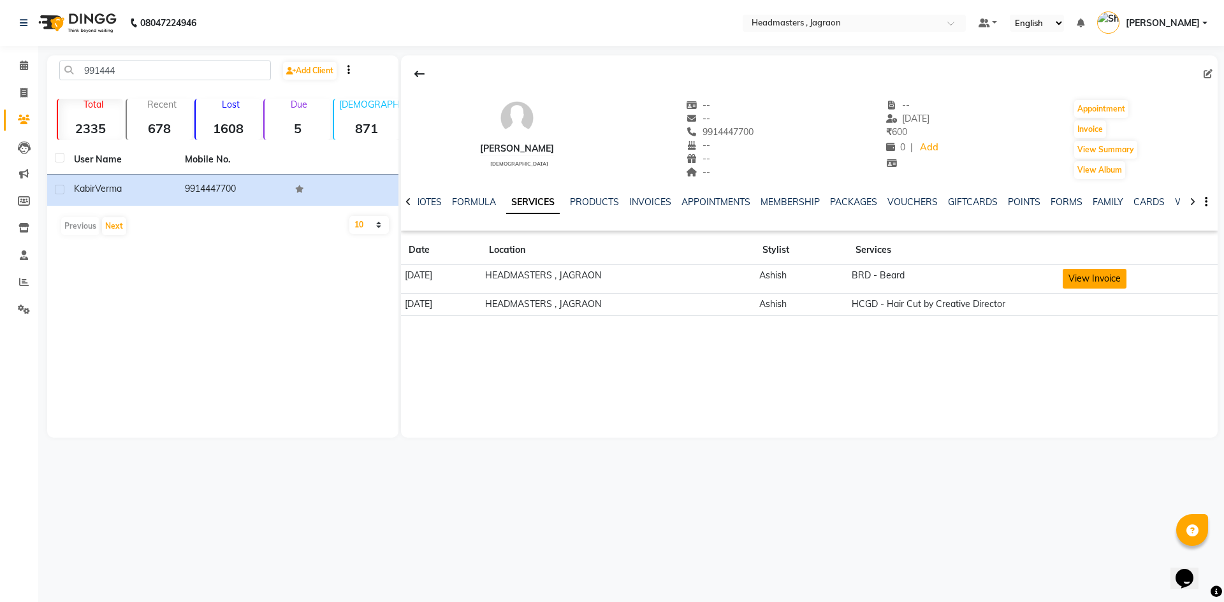
click at [1098, 278] on button "View Invoice" at bounding box center [1094, 279] width 64 height 20
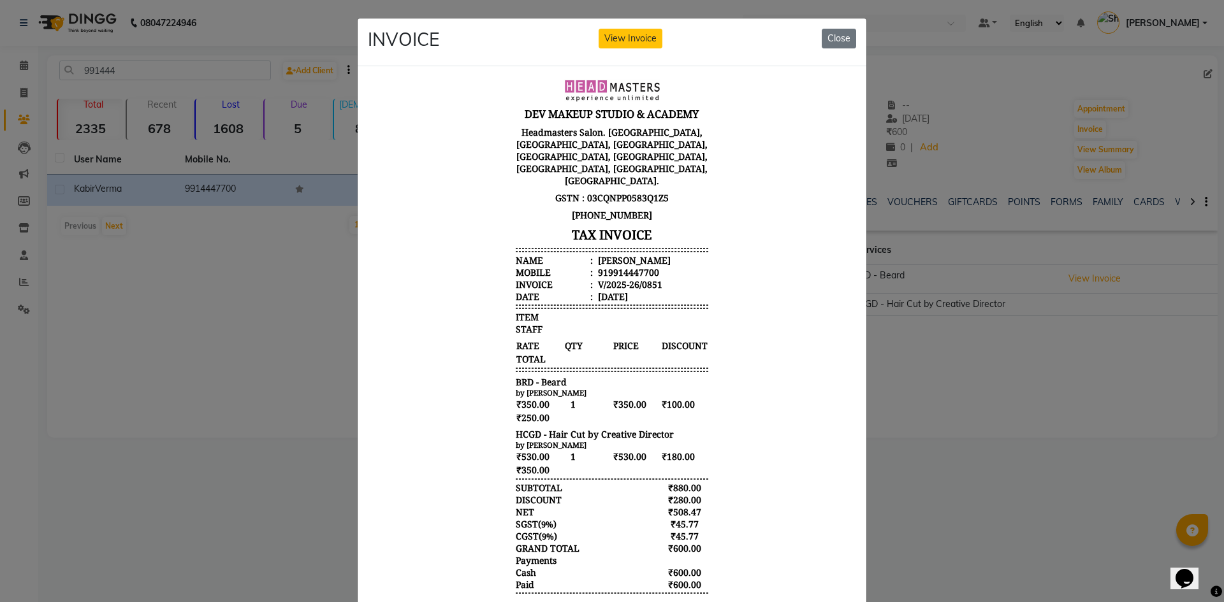
scroll to position [10, 0]
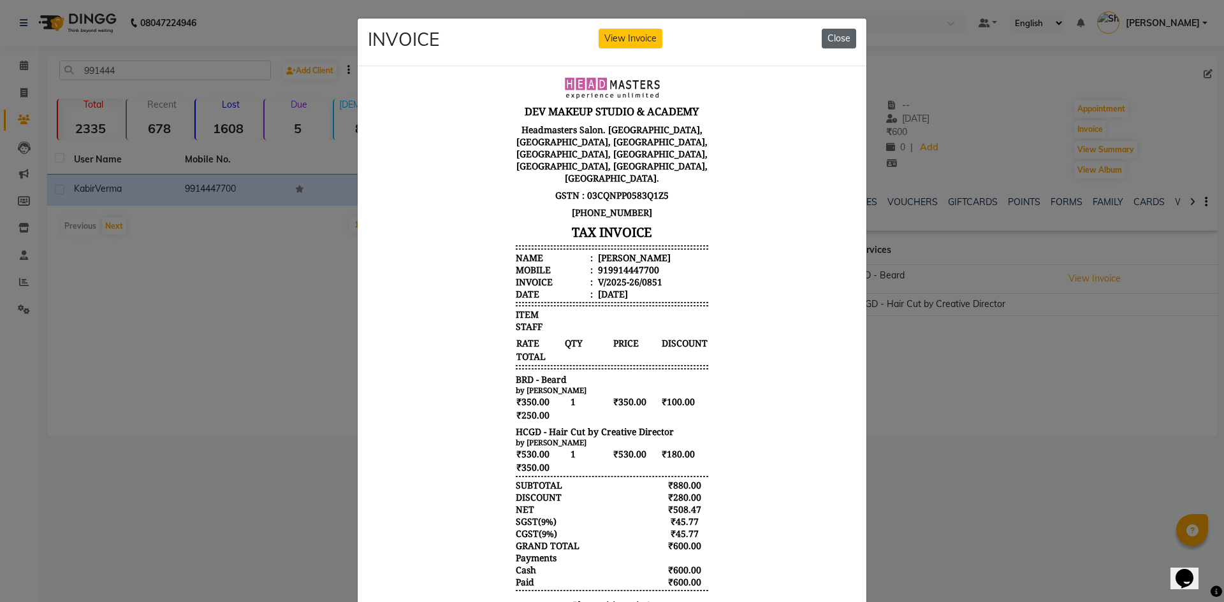
click at [849, 36] on button "Close" at bounding box center [839, 39] width 34 height 20
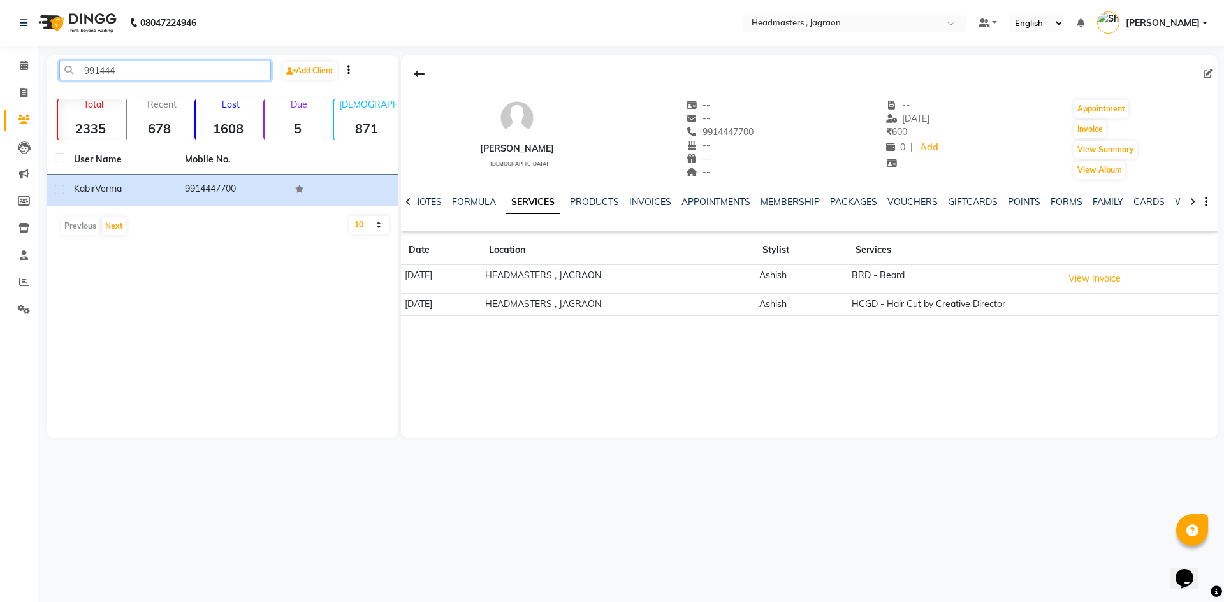
click at [170, 68] on input "991444" at bounding box center [165, 71] width 212 height 20
type input "9"
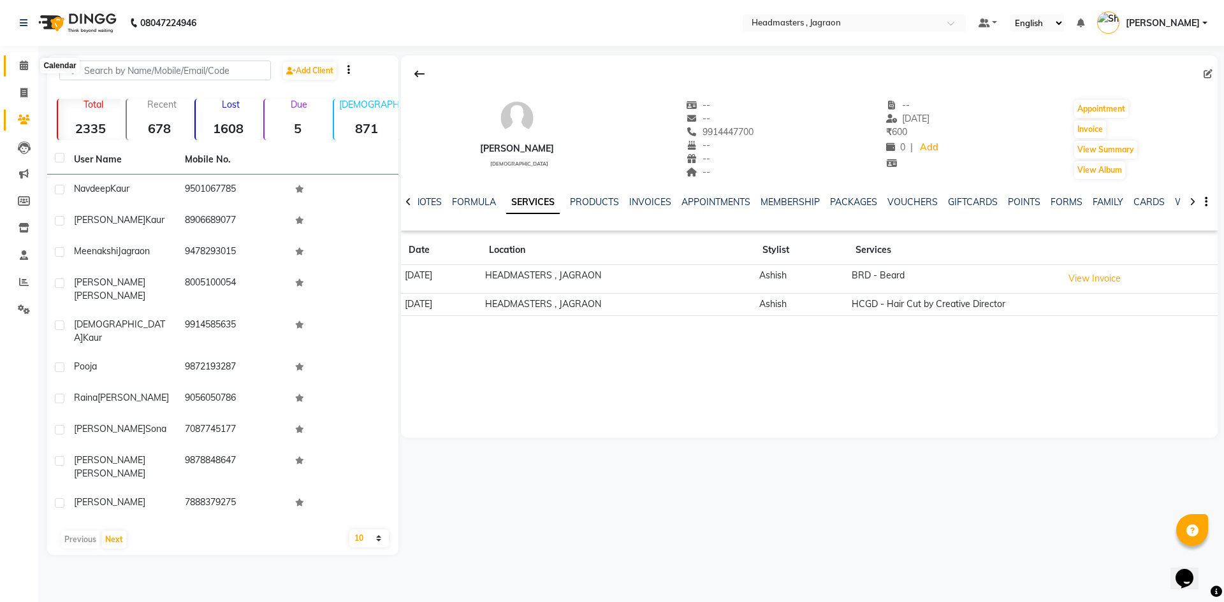
click at [20, 61] on icon at bounding box center [24, 66] width 8 height 10
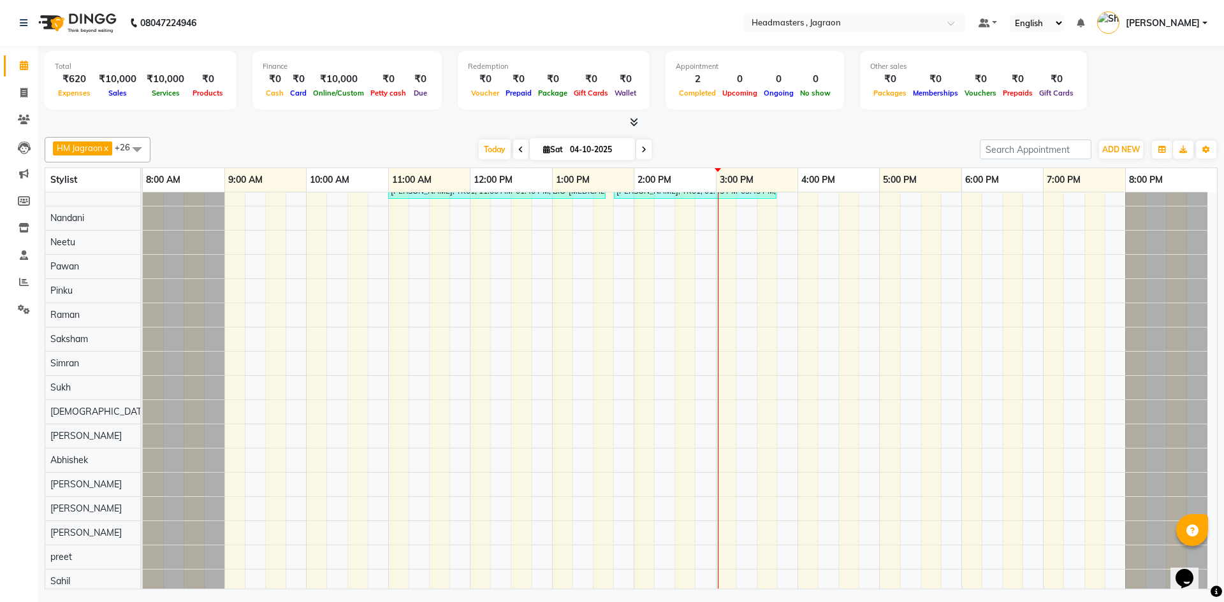
scroll to position [220, 0]
click at [233, 119] on div at bounding box center [631, 122] width 1173 height 13
click at [25, 312] on icon at bounding box center [24, 310] width 12 height 10
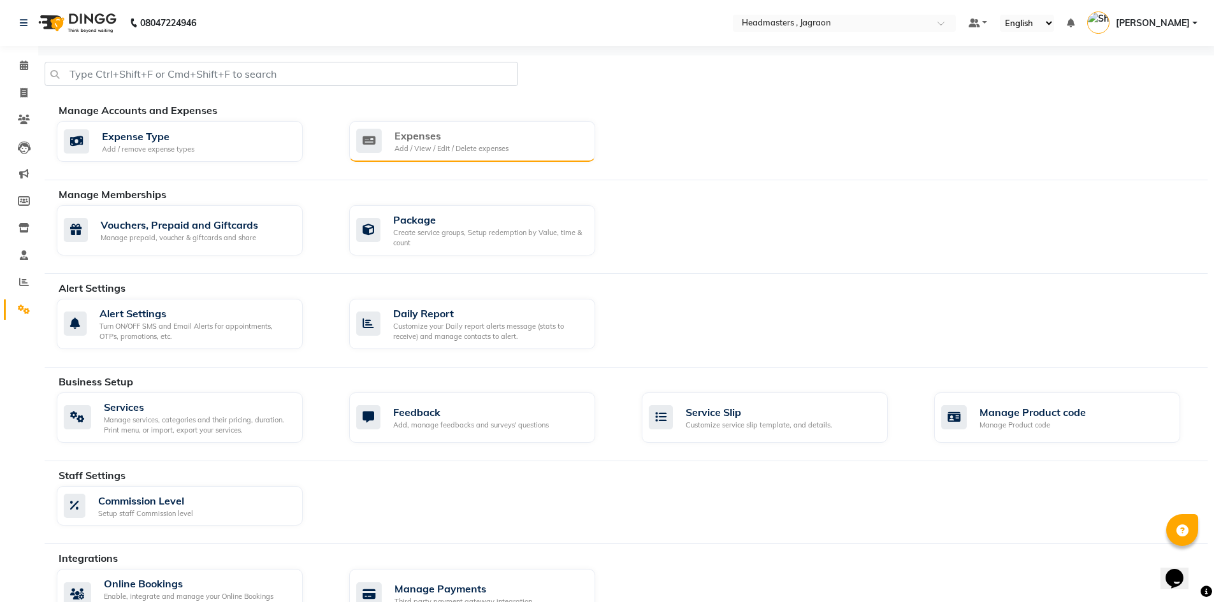
click at [416, 145] on div "Add / View / Edit / Delete expenses" at bounding box center [452, 148] width 114 height 11
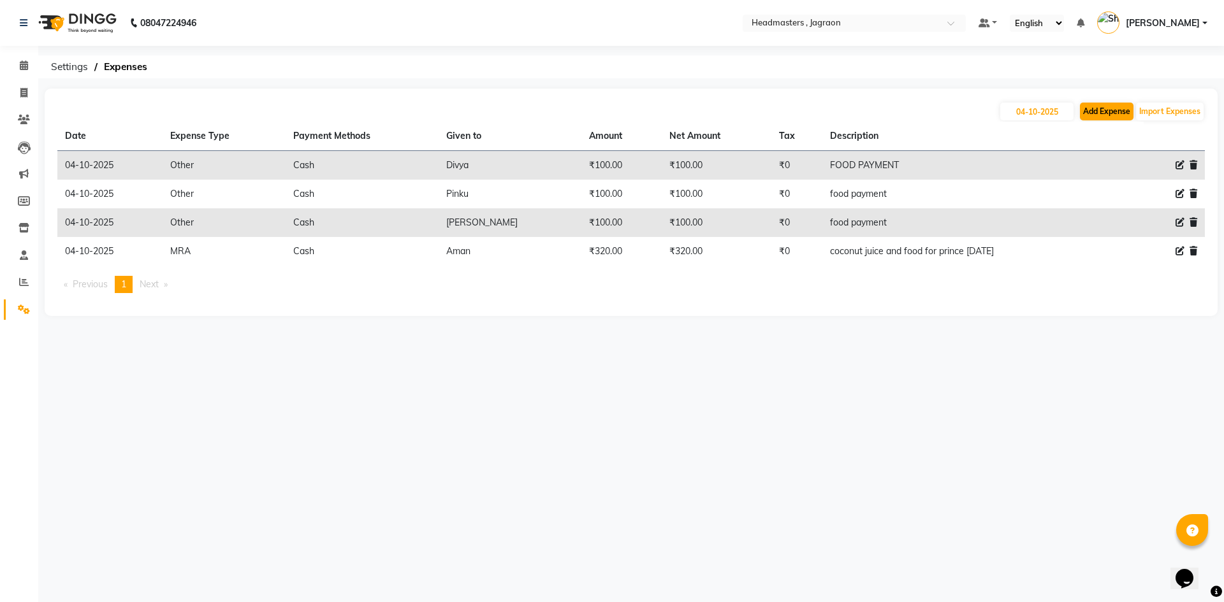
drag, startPoint x: 1108, startPoint y: 101, endPoint x: 1107, endPoint y: 111, distance: 9.6
click at [1107, 103] on div "[DATE] Add Expense Import Expenses" at bounding box center [630, 111] width 1147 height 20
click at [1108, 115] on button "Add Expense" at bounding box center [1107, 112] width 54 height 18
select select "6001"
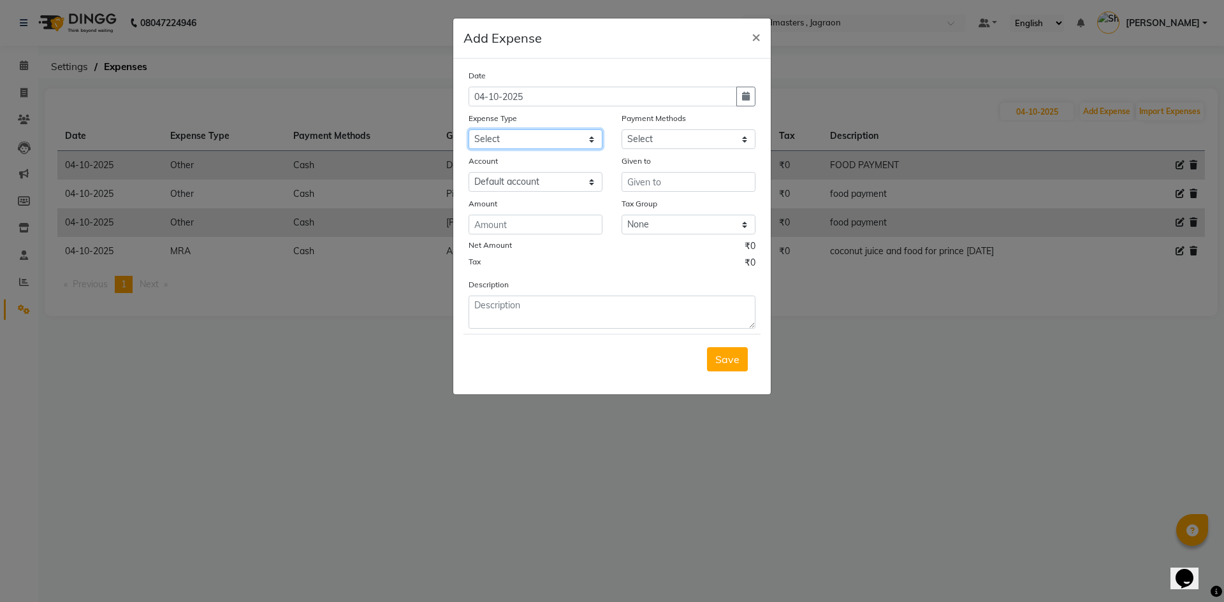
click at [558, 140] on select "Select Advance Salary Bank charges Car maintenance Cash transfer to bank Cash t…" at bounding box center [535, 139] width 134 height 20
select select "17179"
click at [468, 129] on select "Select Advance Salary Bank charges Car maintenance Cash transfer to bank Cash t…" at bounding box center [535, 139] width 134 height 20
drag, startPoint x: 655, startPoint y: 135, endPoint x: 655, endPoint y: 143, distance: 8.3
click at [655, 135] on select "Select UPI CARD Complimentary Voucher Wallet Package Prepaid Cash" at bounding box center [688, 139] width 134 height 20
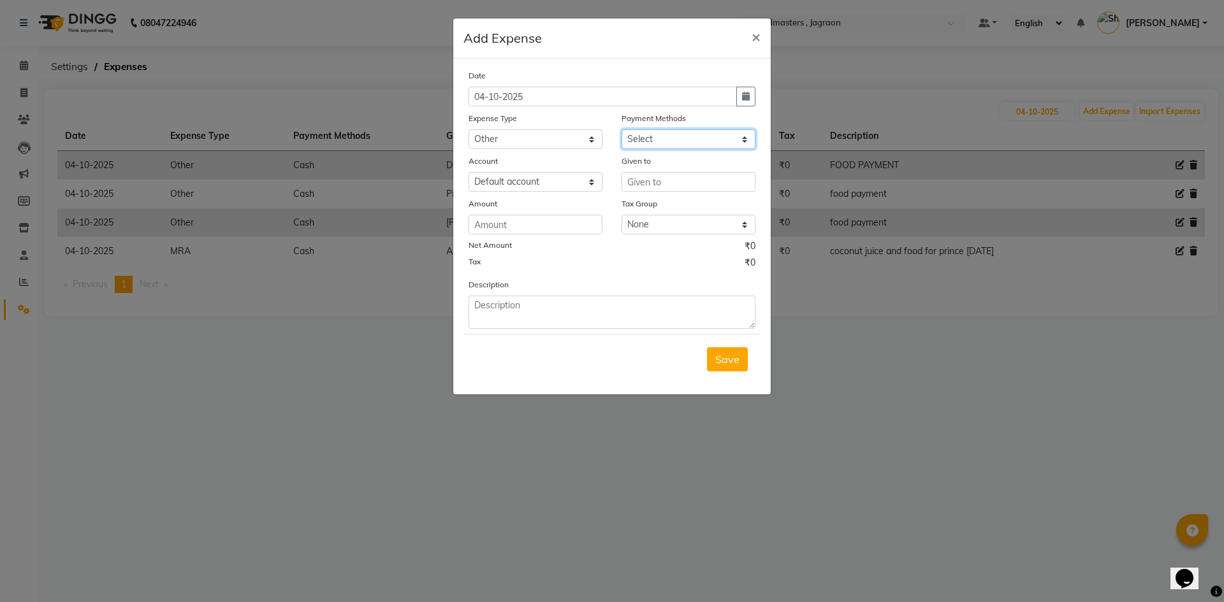
select select "116"
click at [621, 129] on select "Select UPI CARD Complimentary Voucher Wallet Package Prepaid Cash" at bounding box center [688, 139] width 134 height 20
click at [666, 180] on input "text" at bounding box center [688, 182] width 134 height 20
click at [564, 228] on input "number" at bounding box center [535, 225] width 134 height 20
type input "150"
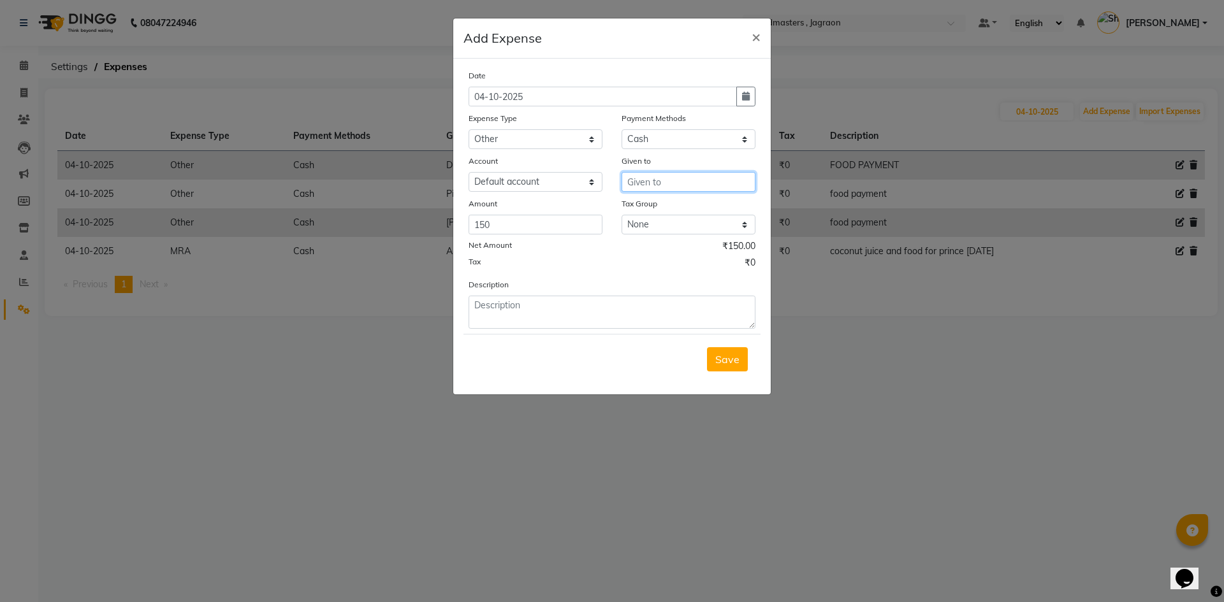
click at [674, 185] on input "text" at bounding box center [688, 182] width 134 height 20
type input "Aman"
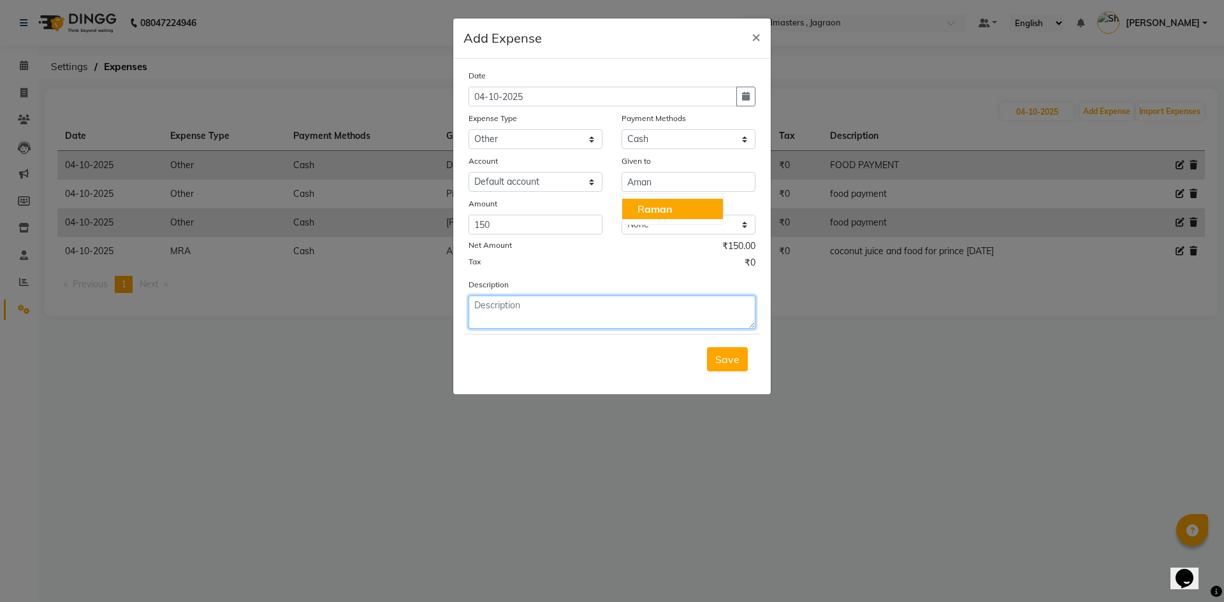
click at [569, 307] on textarea at bounding box center [611, 312] width 287 height 33
type textarea "f"
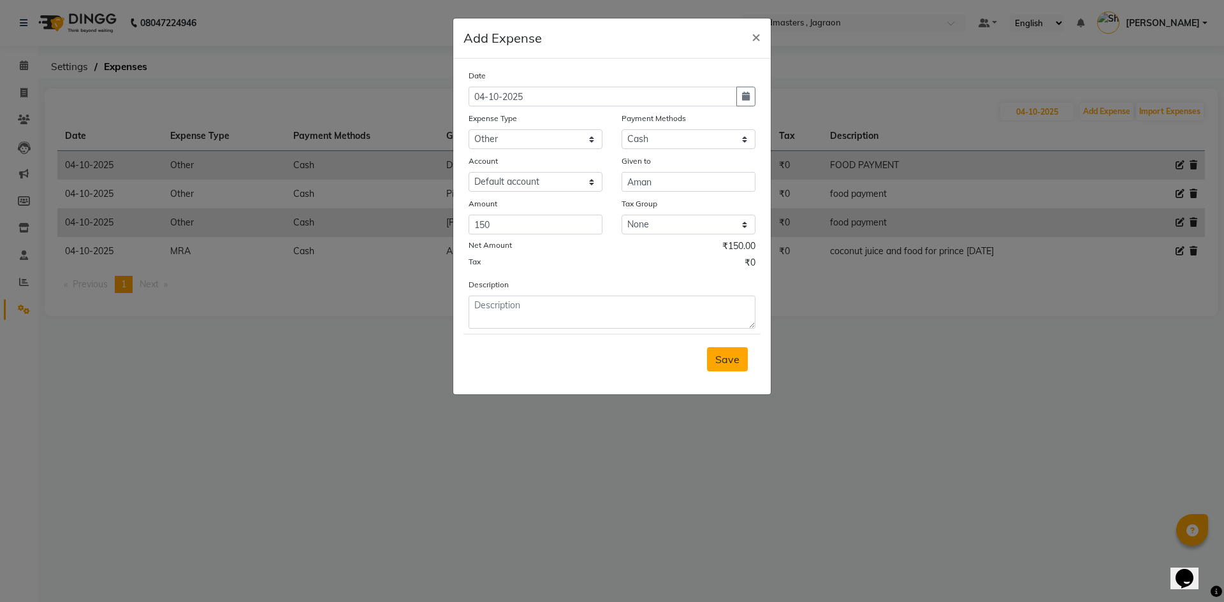
click at [736, 362] on span "Save" at bounding box center [727, 359] width 24 height 13
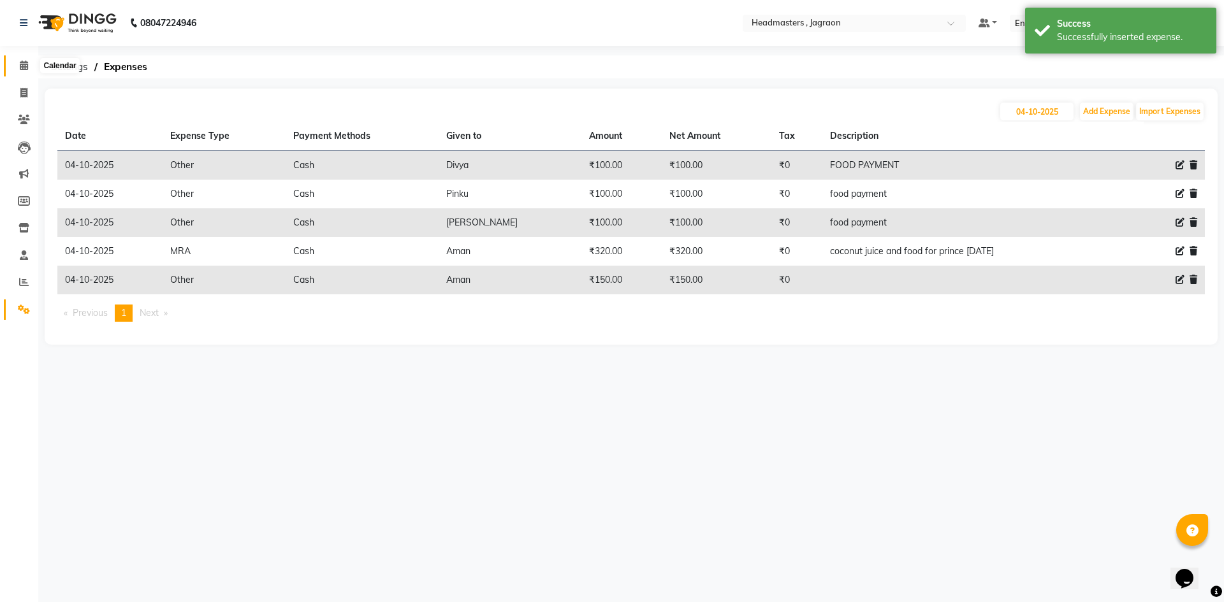
click at [27, 68] on icon at bounding box center [24, 66] width 8 height 10
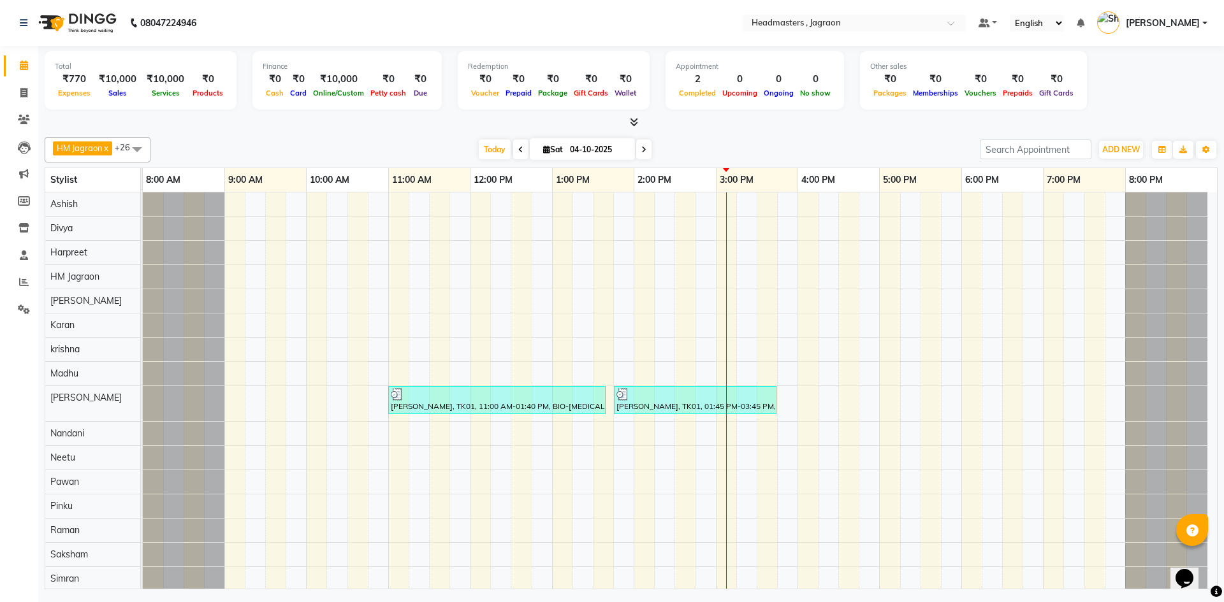
click at [207, 157] on div "[DATE] [DATE]" at bounding box center [565, 149] width 816 height 19
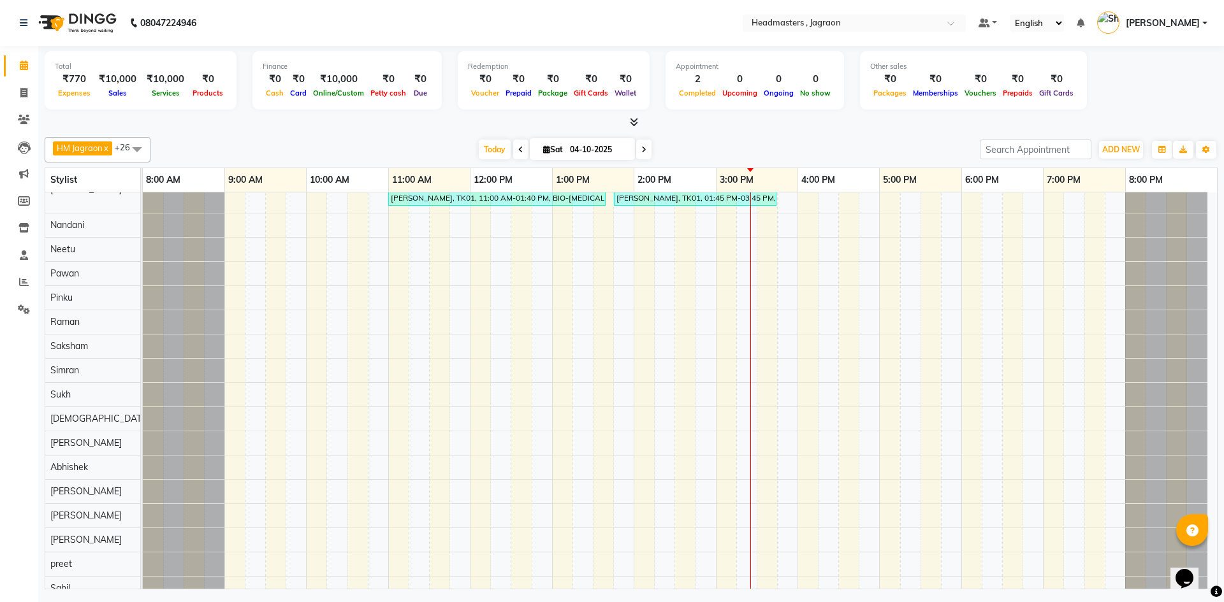
scroll to position [220, 0]
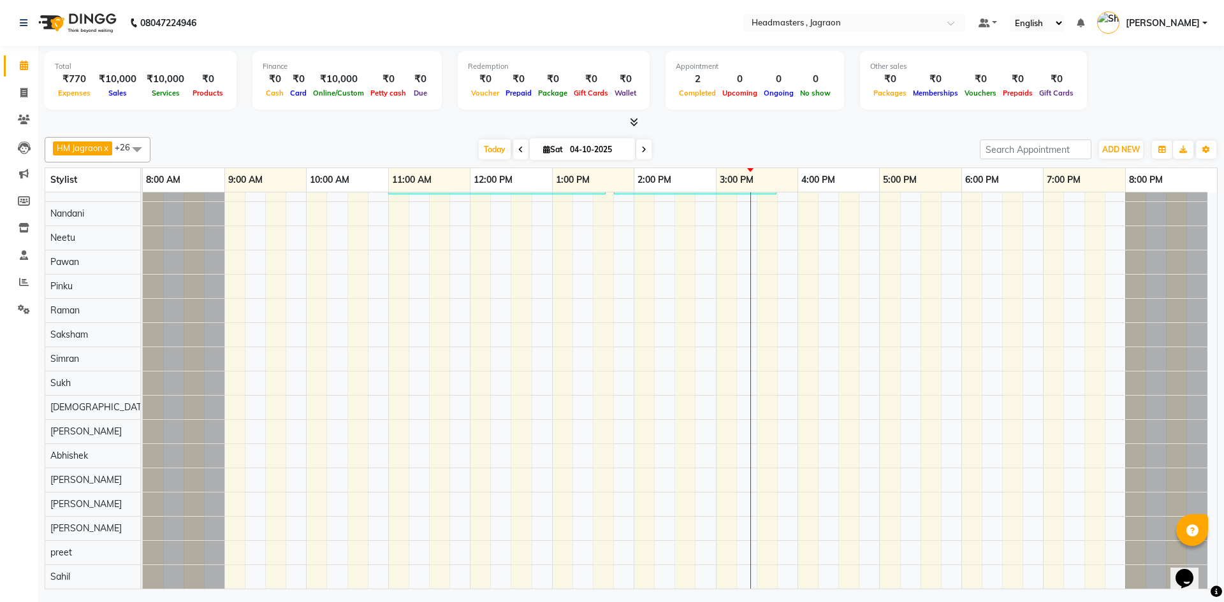
click at [317, 417] on div "[PERSON_NAME], TK01, 11:00 AM-01:40 PM, BIO-[MEDICAL_DATA] 10 [PERSON_NAME], TK…" at bounding box center [680, 281] width 1074 height 616
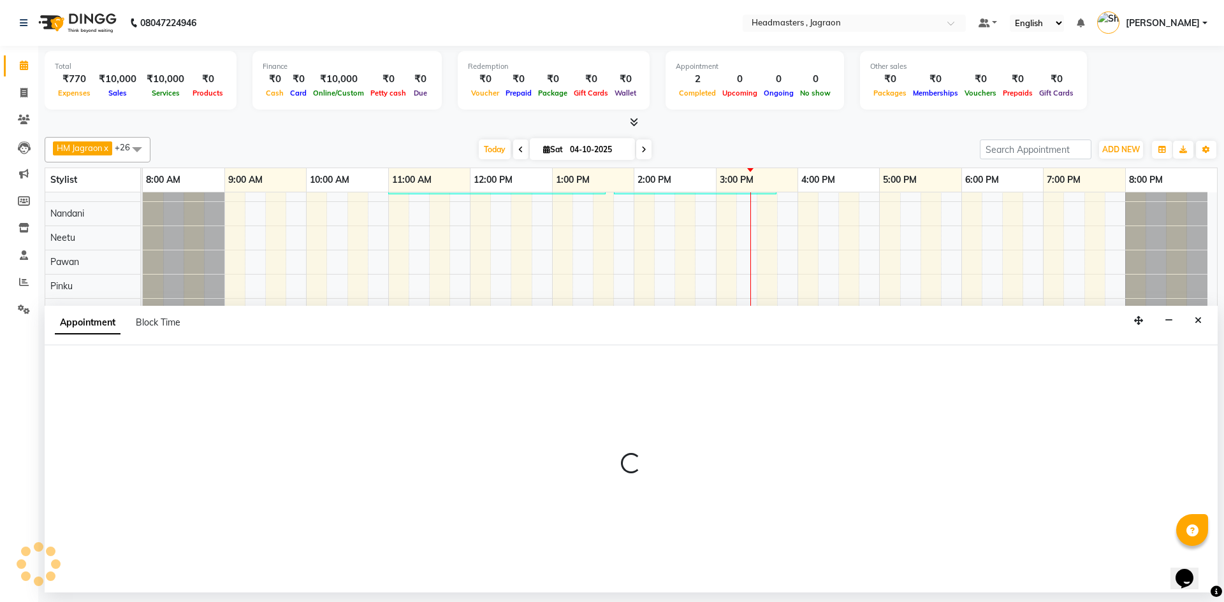
select select "54715"
select select "600"
select select "tentative"
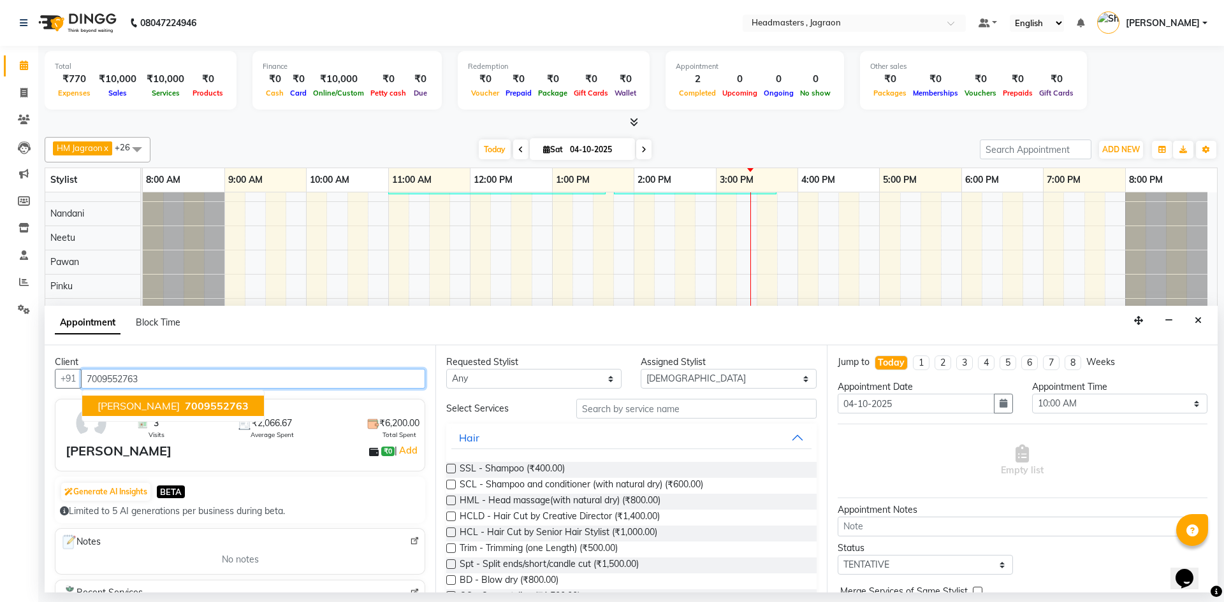
click at [209, 407] on span "7009552763" at bounding box center [217, 406] width 64 height 13
type input "7009552763"
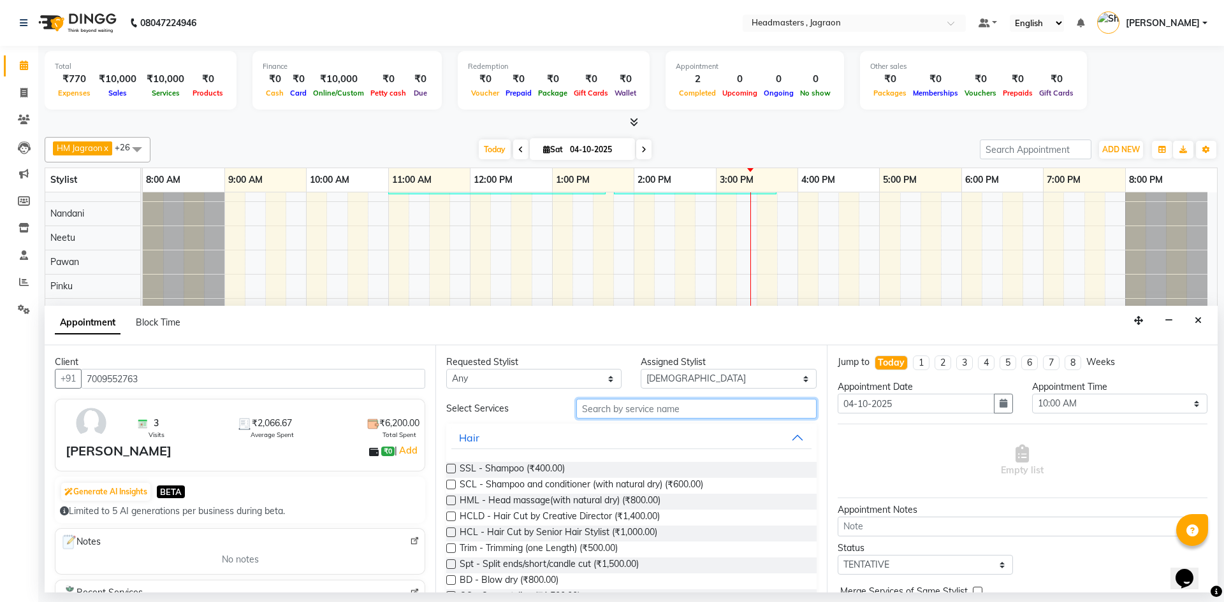
click at [597, 412] on input "text" at bounding box center [696, 409] width 240 height 20
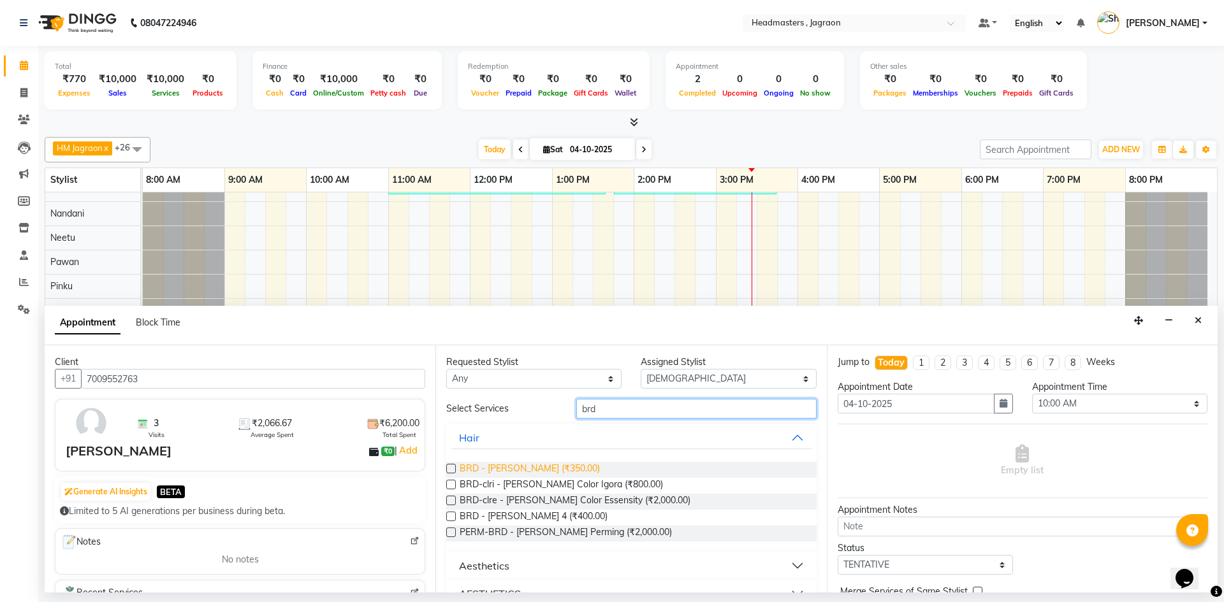
type input "brd"
click at [542, 473] on span "BRD - [PERSON_NAME] (₹350.00)" at bounding box center [530, 470] width 140 height 16
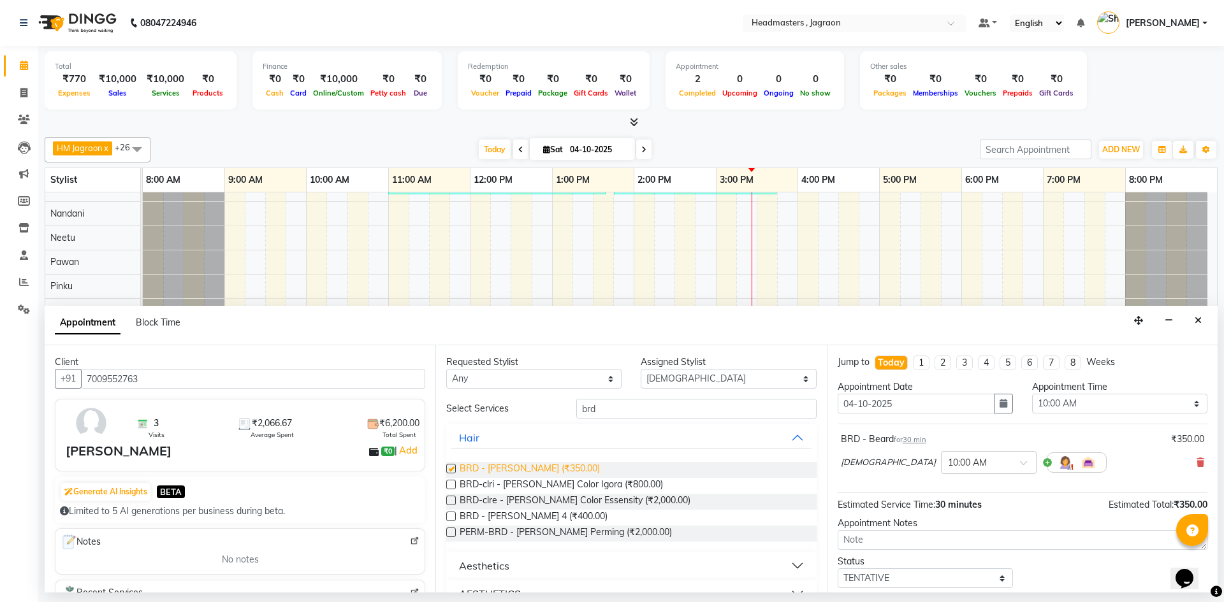
checkbox input "false"
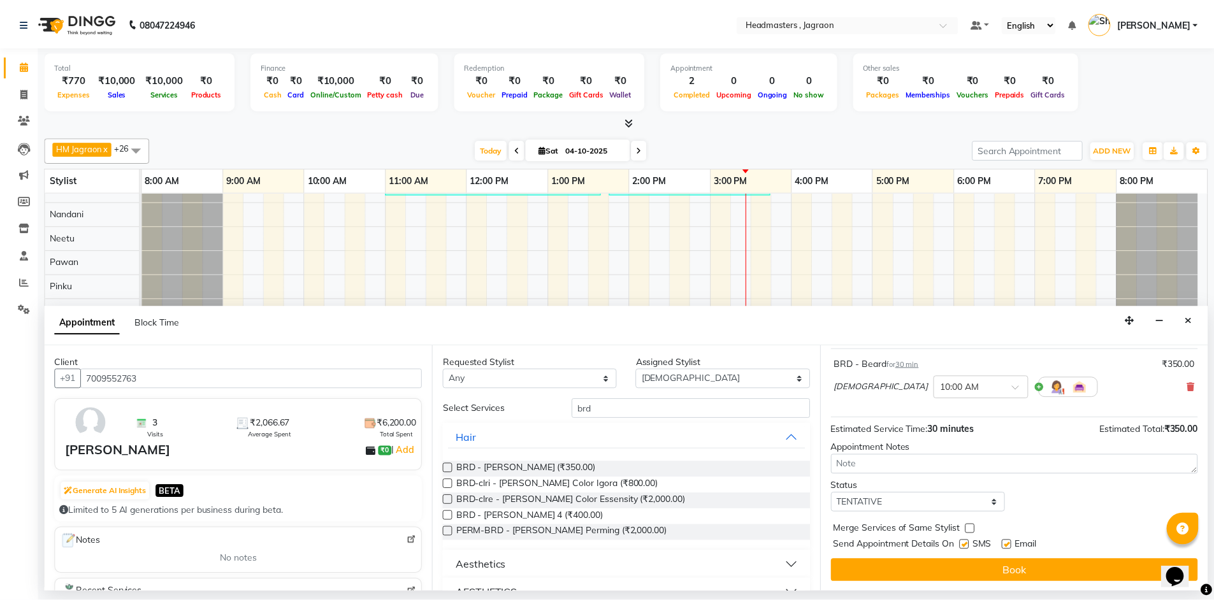
scroll to position [76, 0]
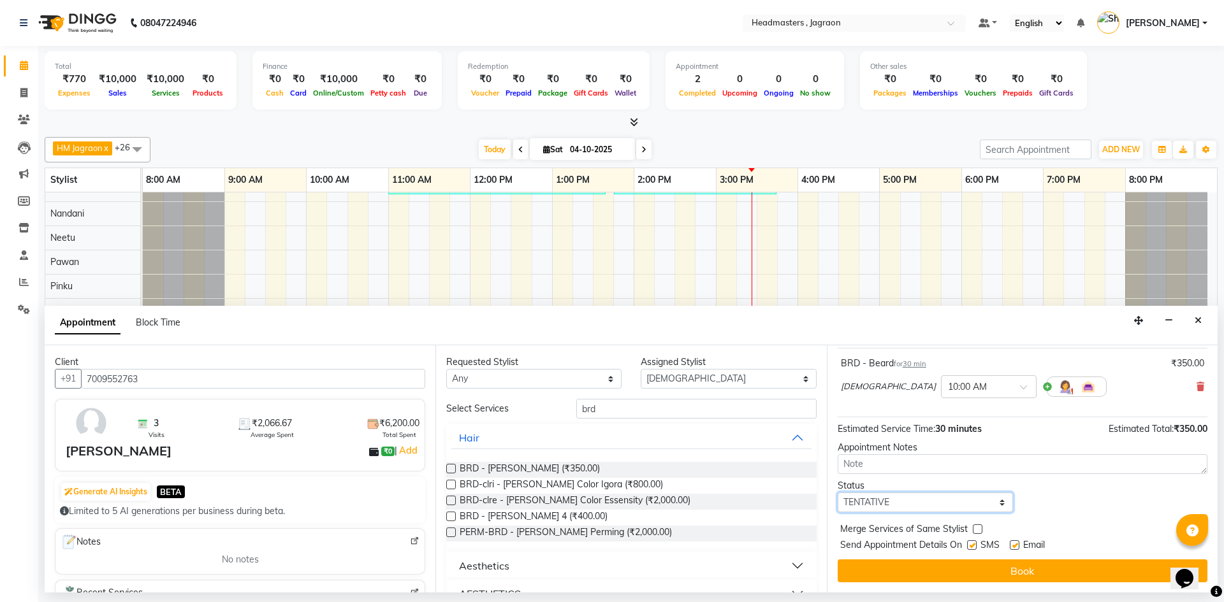
click at [903, 502] on select "Select TENTATIVE CONFIRM CHECK-IN UPCOMING" at bounding box center [924, 503] width 175 height 20
select select "confirm booking"
click at [837, 493] on select "Select TENTATIVE CONFIRM CHECK-IN UPCOMING" at bounding box center [924, 503] width 175 height 20
click at [970, 547] on label at bounding box center [972, 545] width 10 height 10
click at [970, 547] on input "checkbox" at bounding box center [971, 546] width 8 height 8
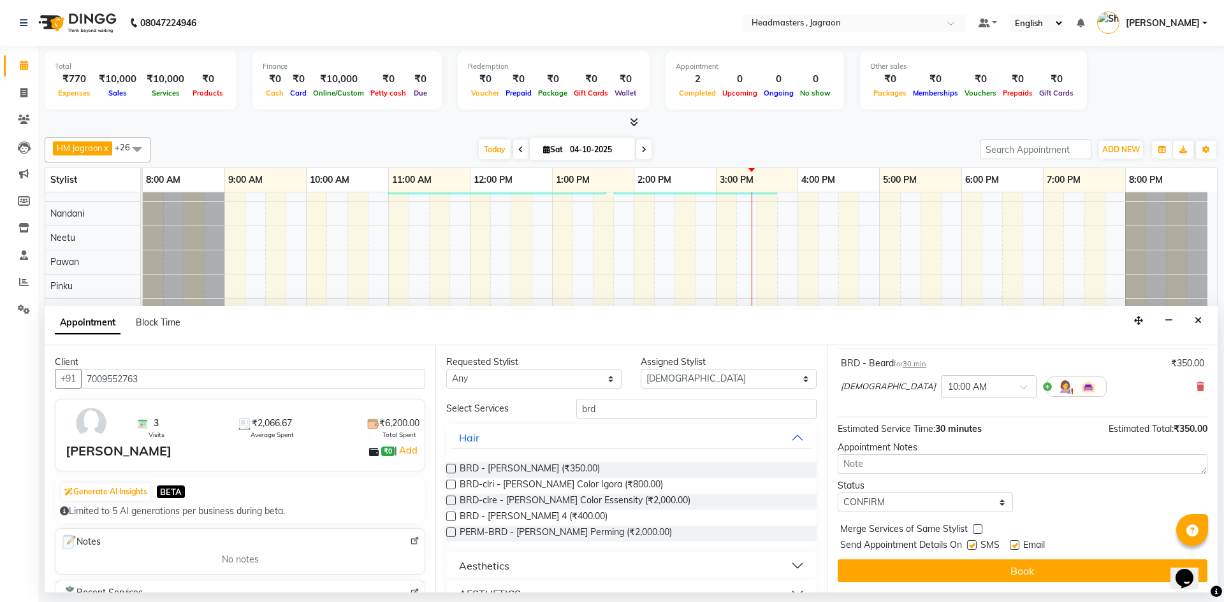
checkbox input "false"
click at [965, 559] on div "Jump to [DATE] 1 2 3 4 5 6 7 8 Weeks Appointment Date [DATE] Appointment Time S…" at bounding box center [1022, 468] width 391 height 247
click at [957, 573] on button "Book" at bounding box center [1022, 571] width 370 height 23
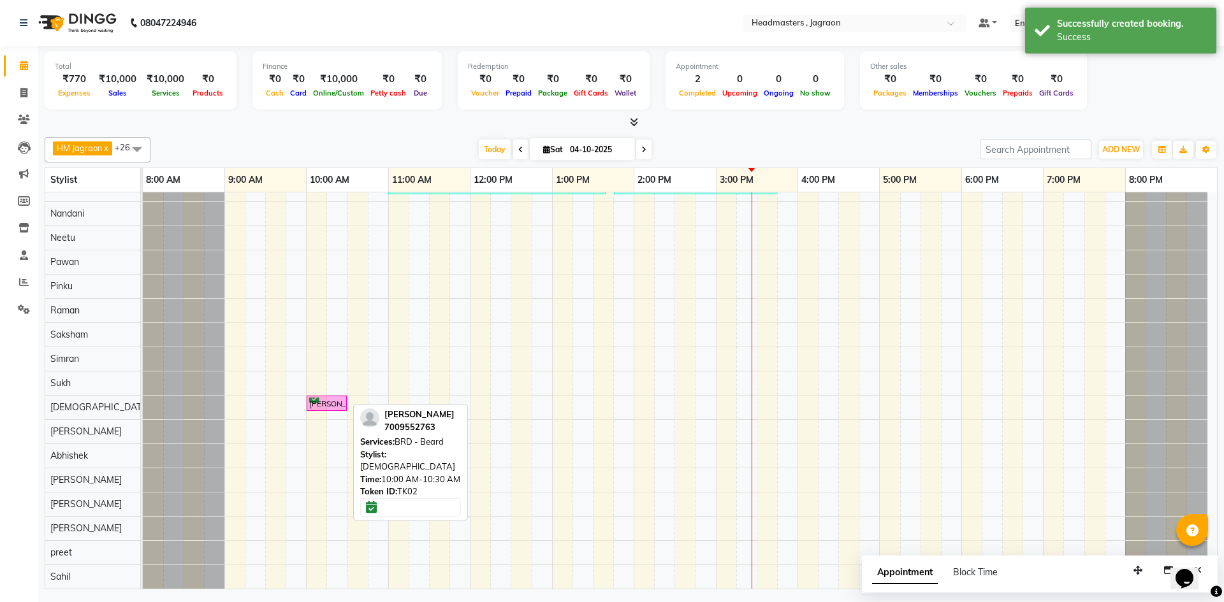
click at [332, 408] on div "[PERSON_NAME], TK02, 10:00 AM-10:30 AM, BRD - [PERSON_NAME]" at bounding box center [327, 404] width 38 height 12
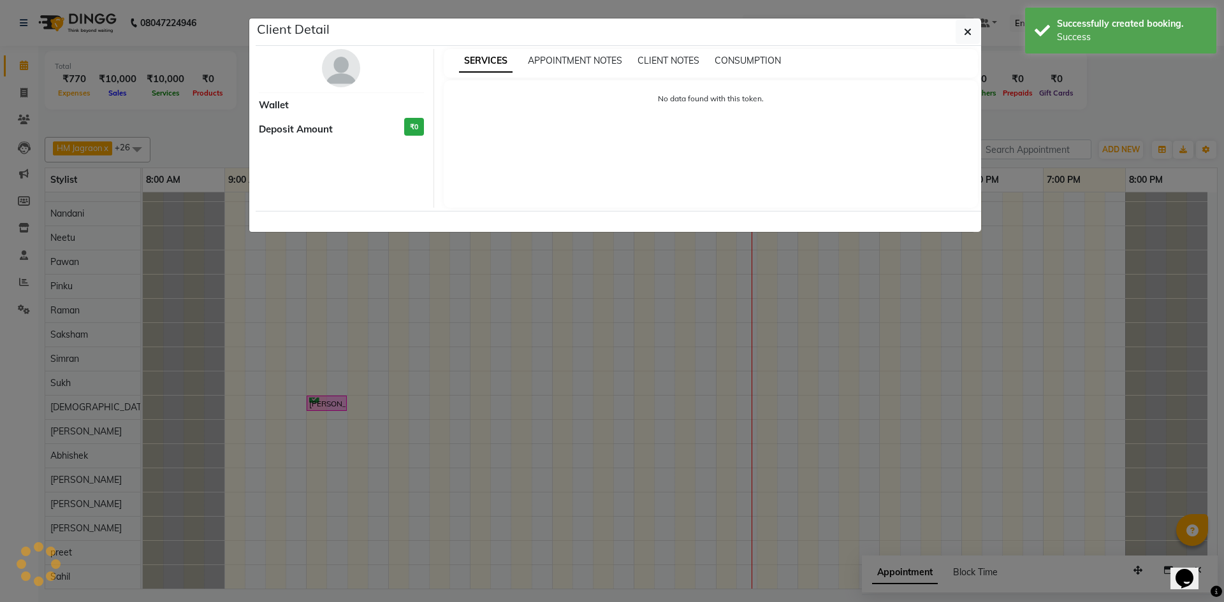
select select "6"
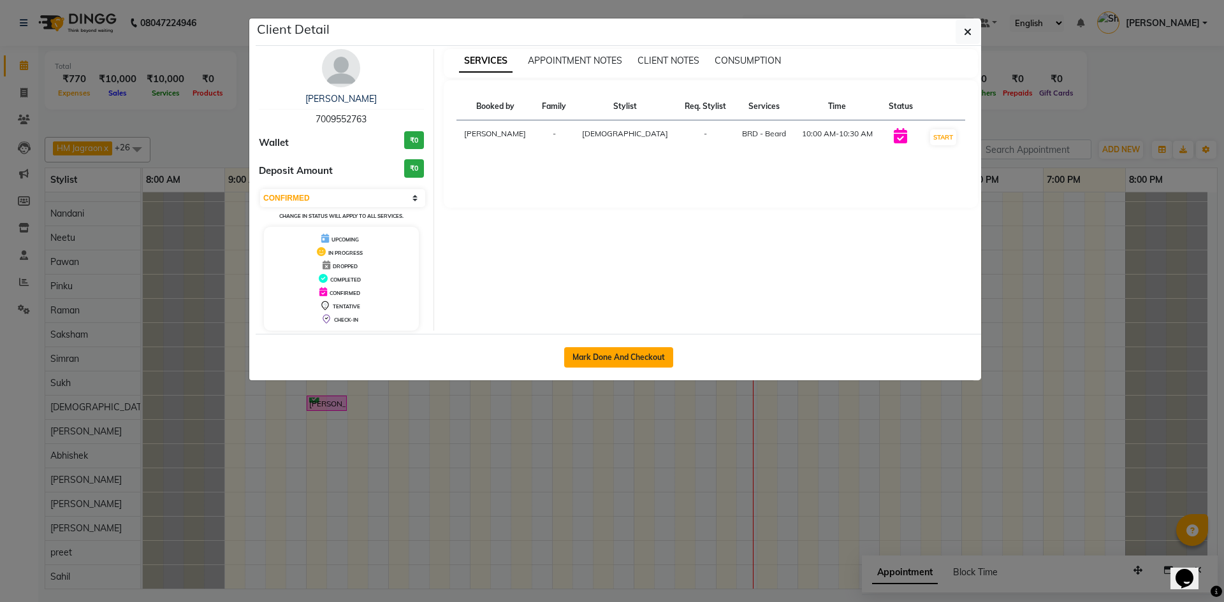
click at [629, 352] on button "Mark Done And Checkout" at bounding box center [618, 357] width 109 height 20
select select "6935"
select select "service"
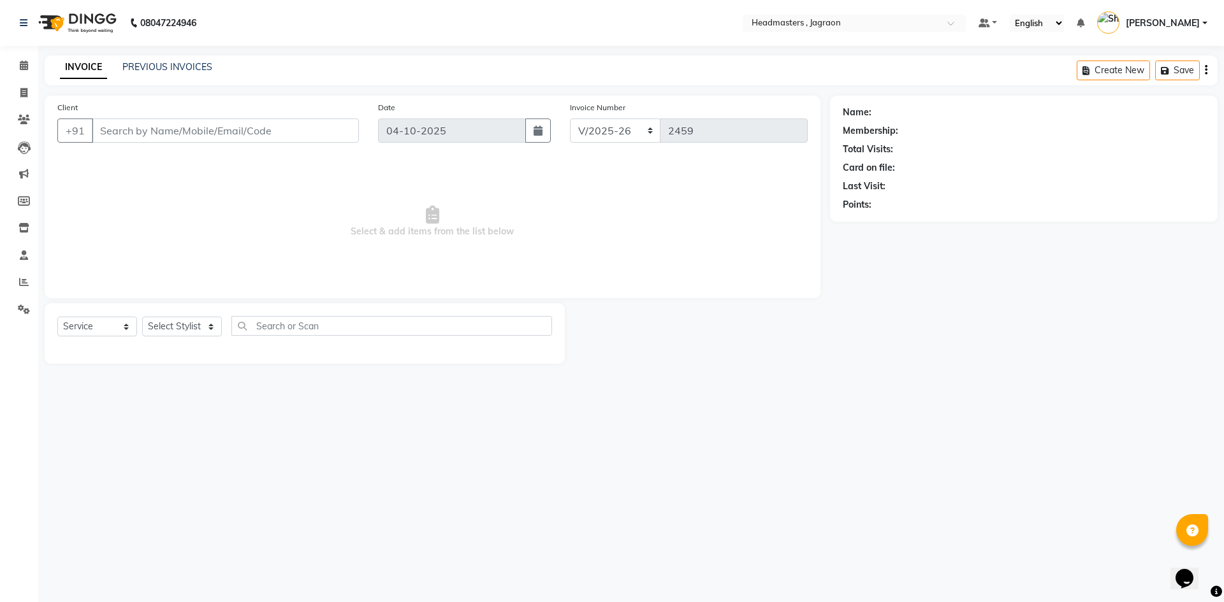
type input "7009552763"
select select "54715"
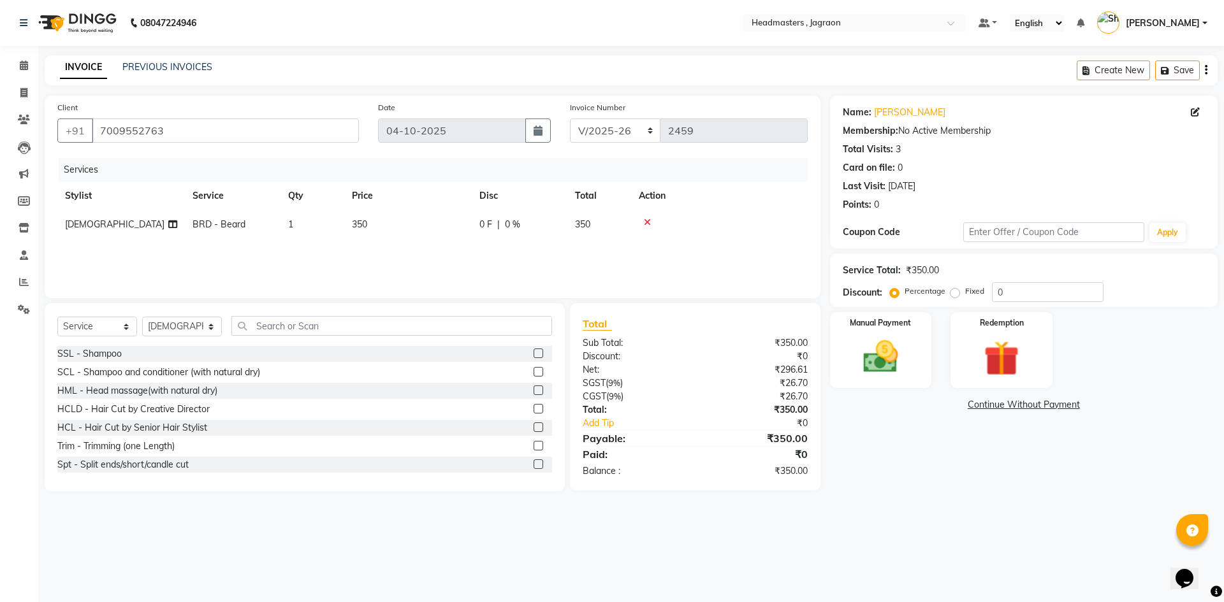
click at [507, 227] on span "0 %" at bounding box center [512, 224] width 15 height 13
select select "54715"
click at [571, 216] on td "0 F | 0 %" at bounding box center [590, 234] width 117 height 48
click at [571, 221] on input "0" at bounding box center [558, 228] width 38 height 20
type input "100"
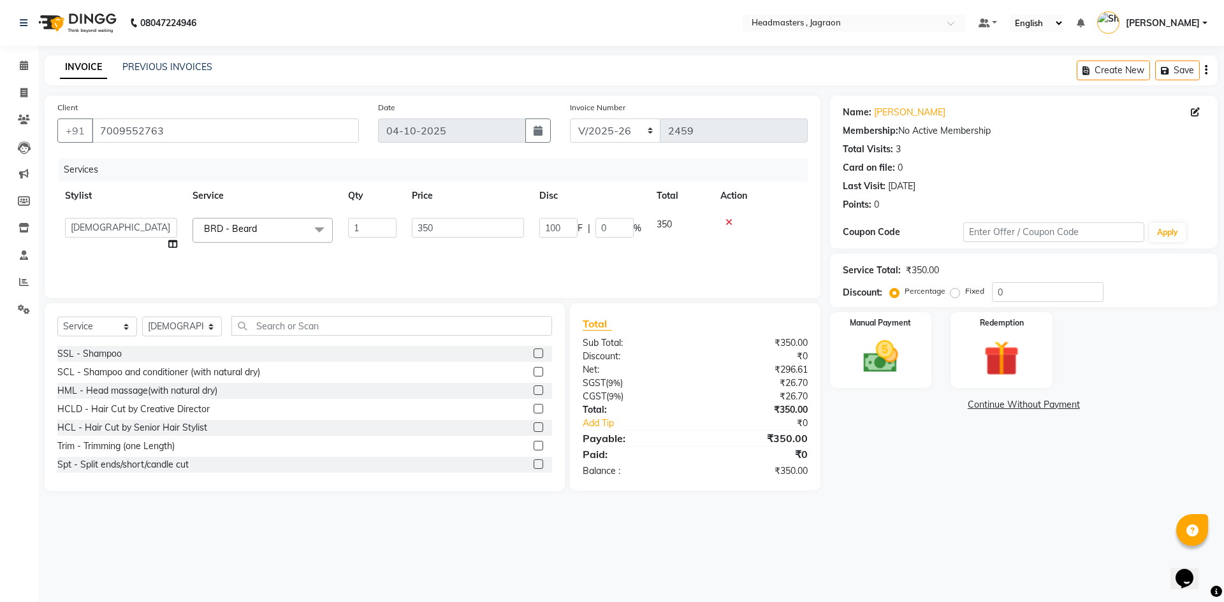
click at [641, 252] on div "Services Stylist Service Qty Price Disc Total Action Abhishek Ashish Divya [PER…" at bounding box center [432, 221] width 750 height 127
click at [890, 370] on img at bounding box center [880, 357] width 59 height 42
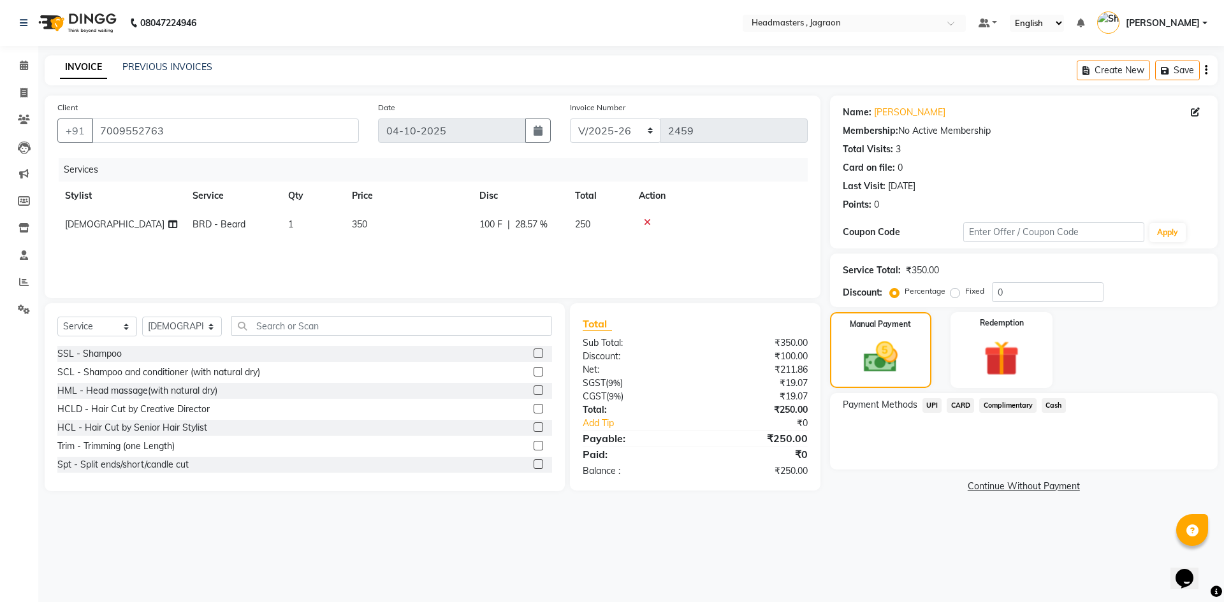
click at [1054, 407] on span "Cash" at bounding box center [1053, 405] width 24 height 15
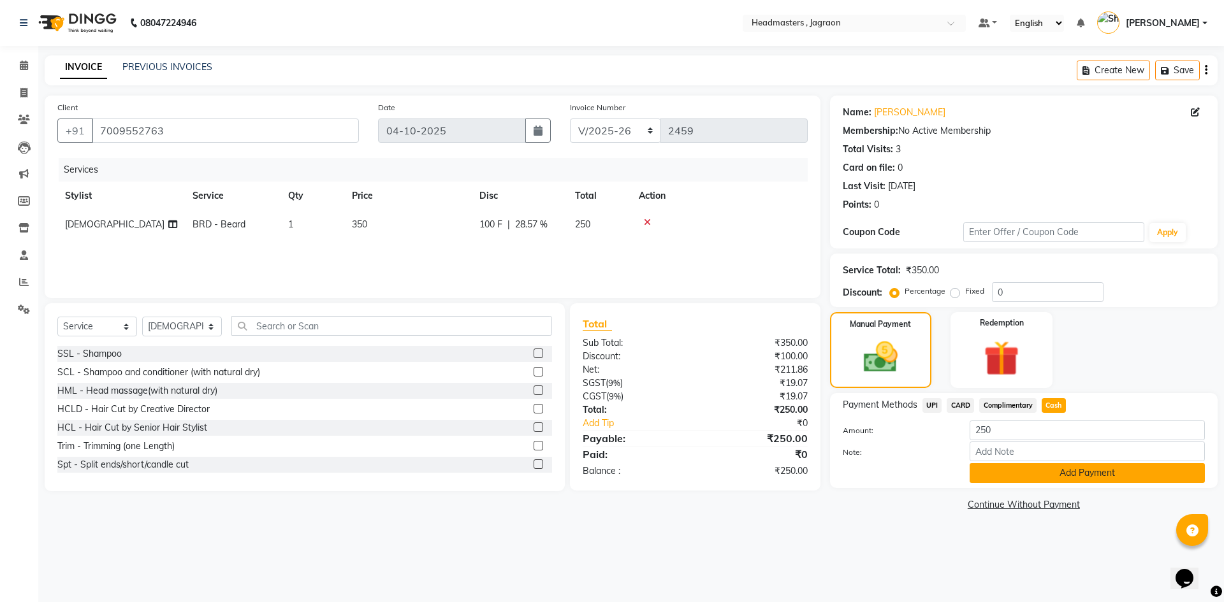
click at [1064, 478] on button "Add Payment" at bounding box center [1086, 473] width 235 height 20
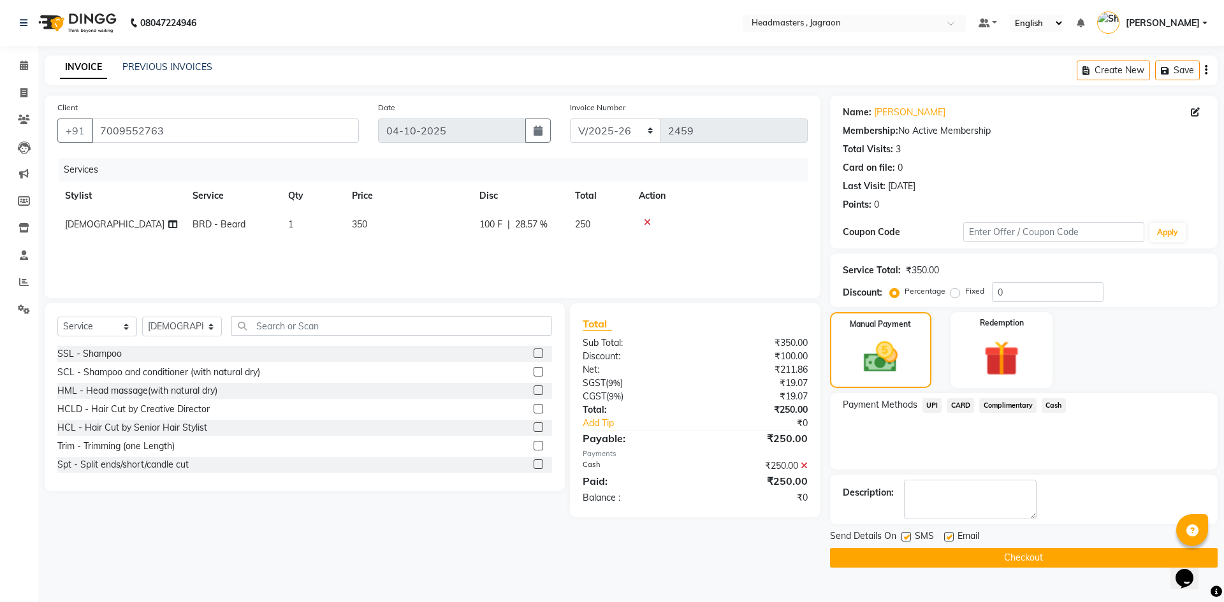
click at [937, 556] on button "Checkout" at bounding box center [1024, 558] width 388 height 20
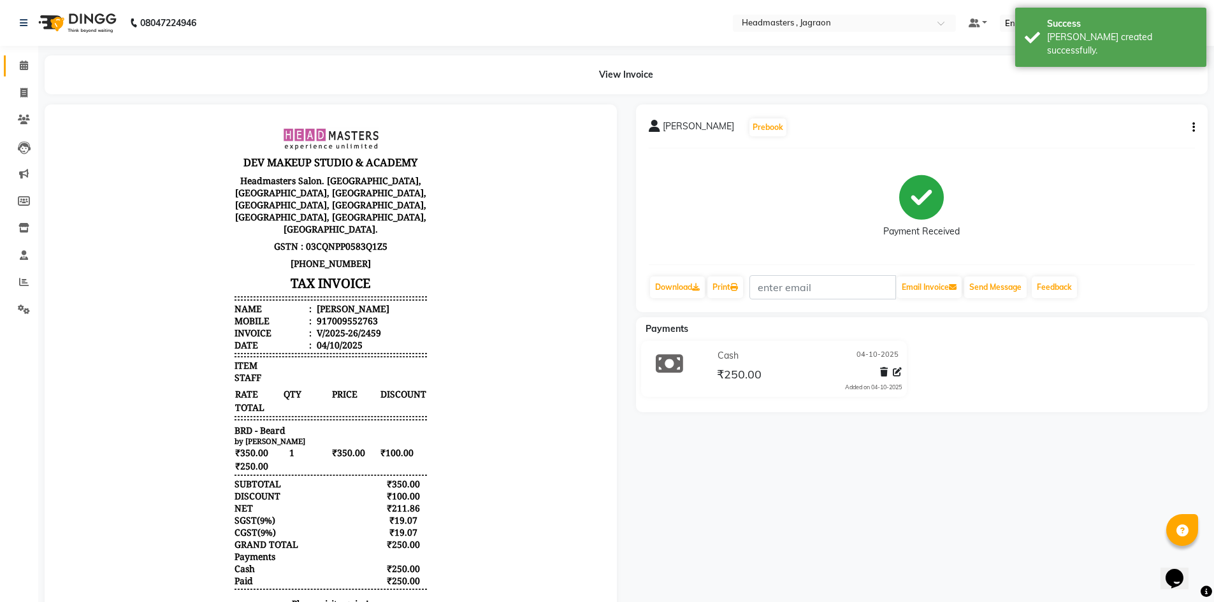
click at [21, 73] on link "Calendar" at bounding box center [19, 65] width 31 height 21
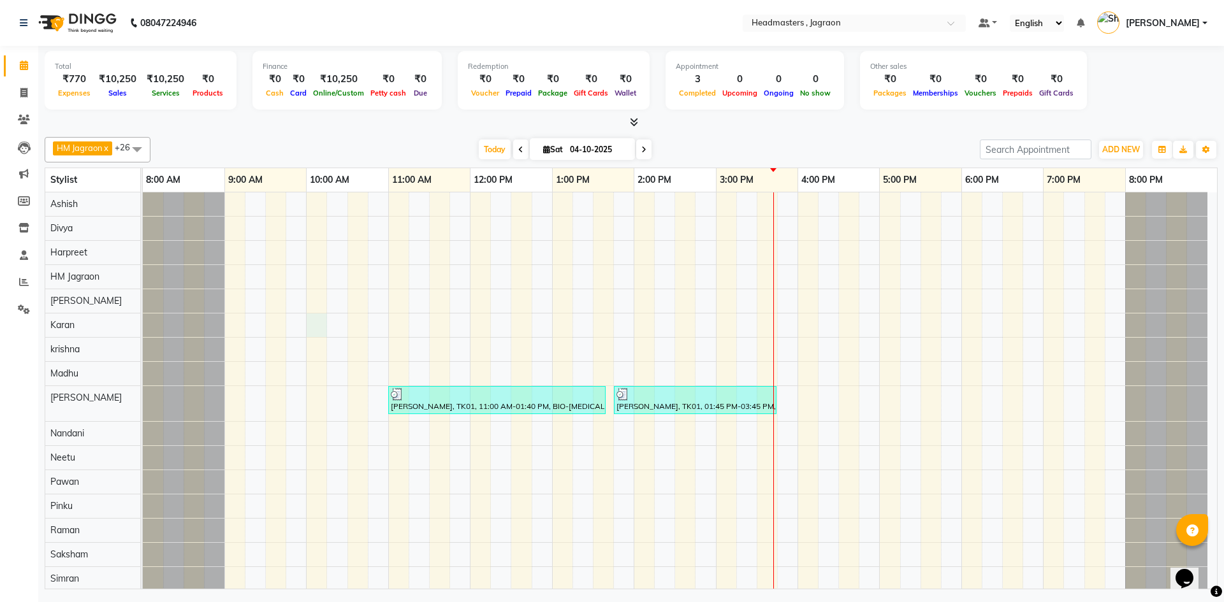
click at [314, 321] on div "[PERSON_NAME], TK01, 11:00 AM-01:40 PM, BIO-[MEDICAL_DATA] 10 [PERSON_NAME], TK…" at bounding box center [680, 506] width 1074 height 628
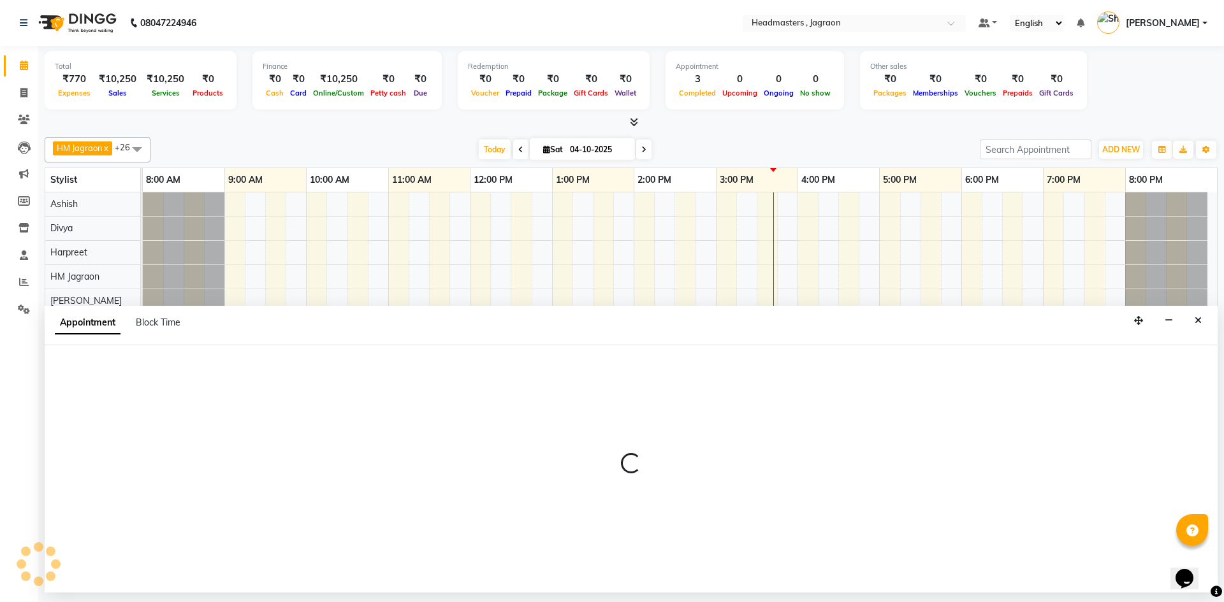
select select "79851"
select select "600"
select select "tentative"
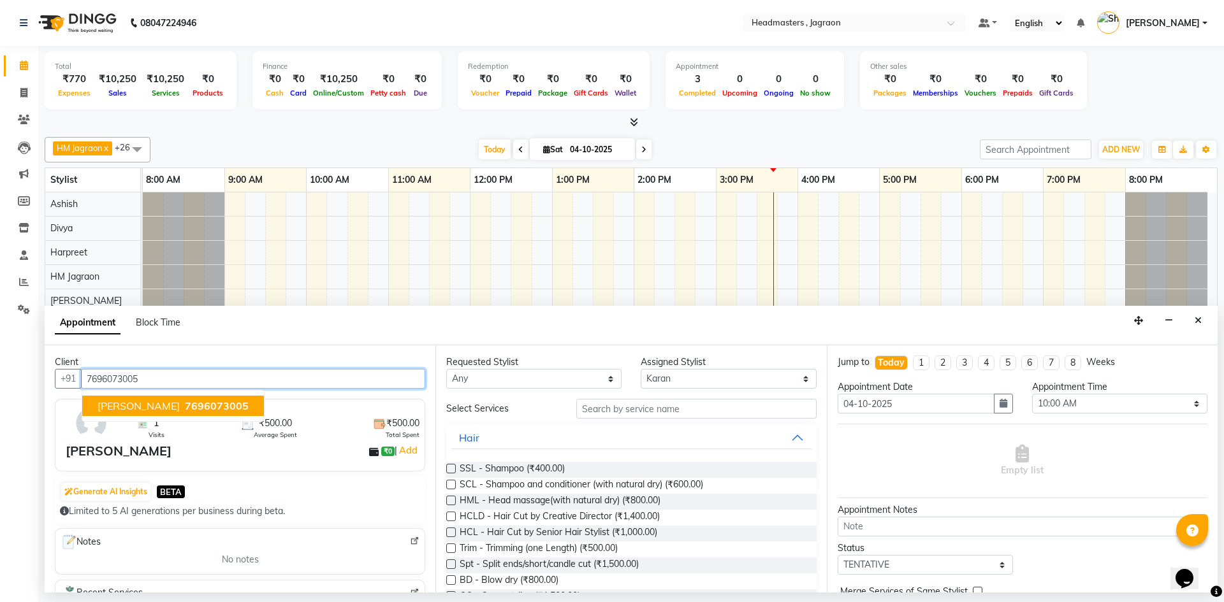
click at [220, 405] on span "7696073005" at bounding box center [217, 406] width 64 height 13
type input "7696073005"
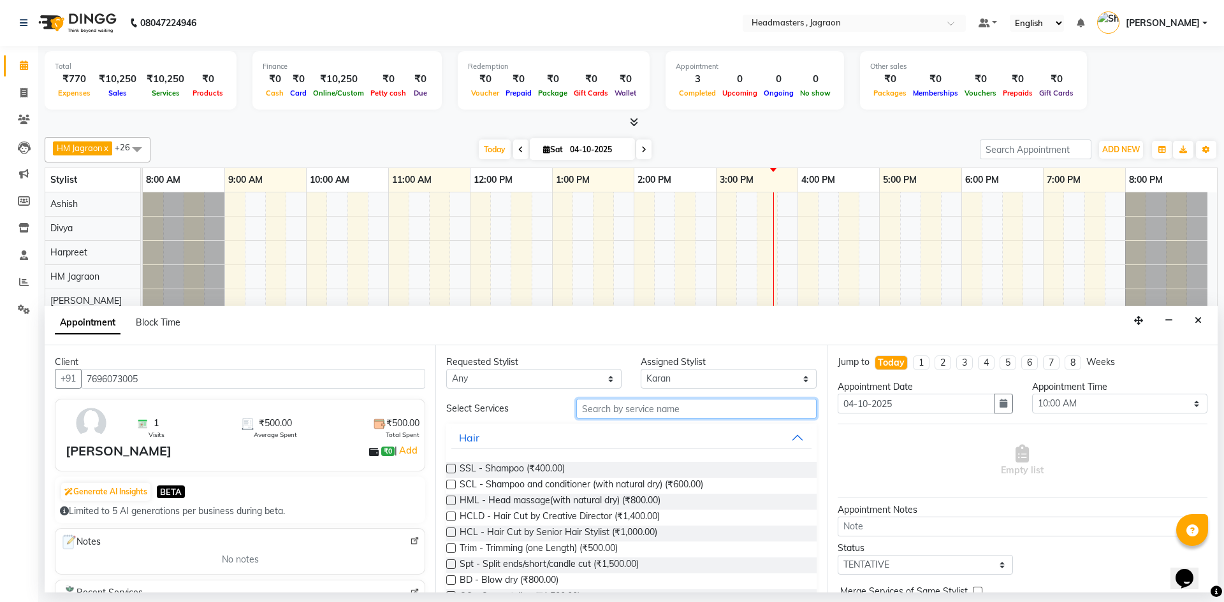
click at [609, 412] on input "text" at bounding box center [696, 409] width 240 height 20
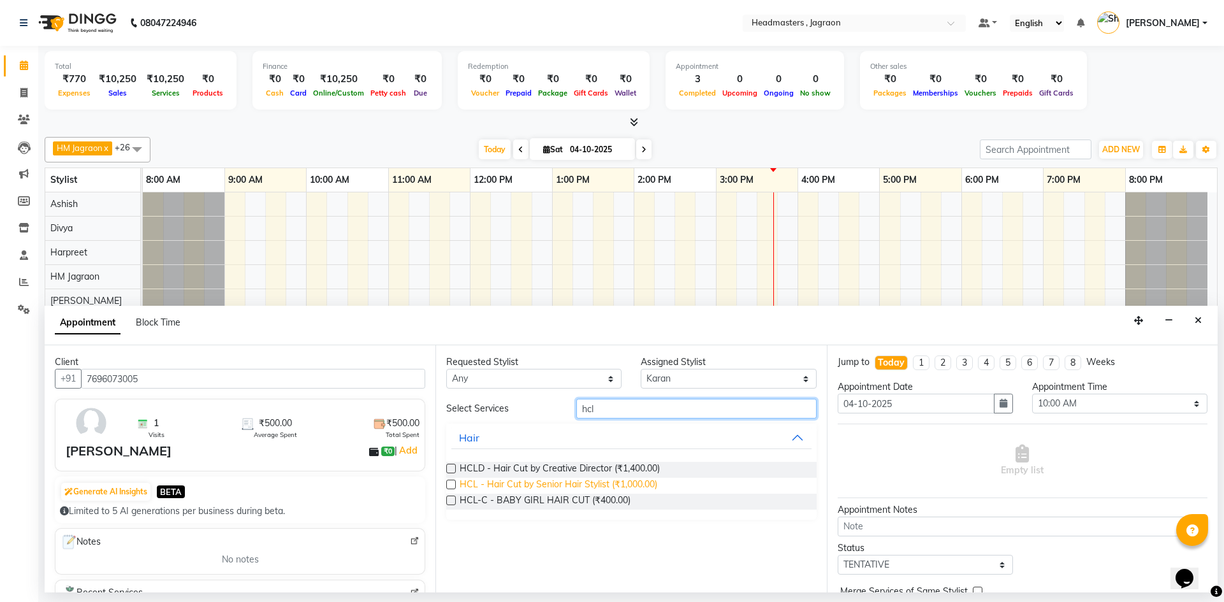
type input "hcl"
click at [634, 483] on span "HCL - Hair Cut by Senior Hair Stylist (₹1,000.00)" at bounding box center [559, 486] width 198 height 16
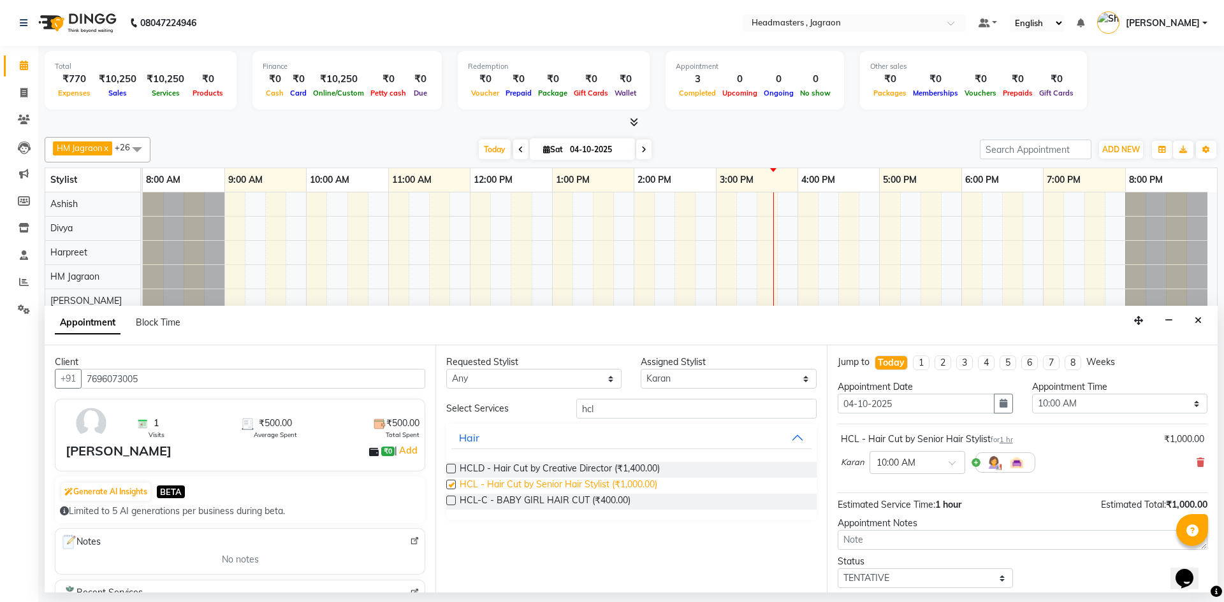
checkbox input "false"
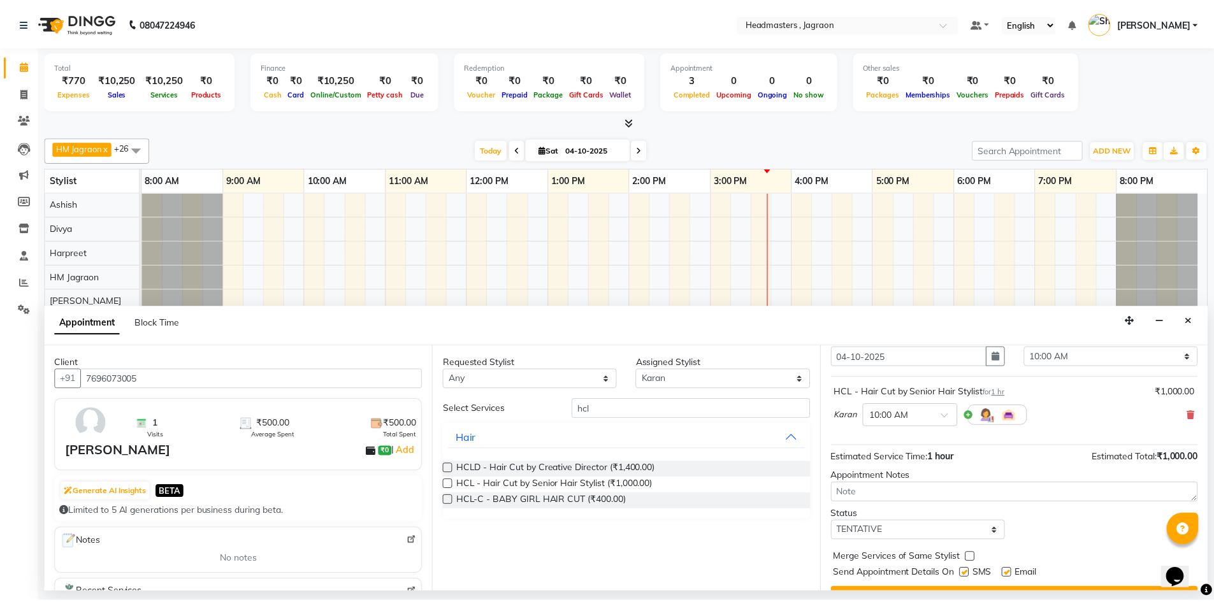
scroll to position [76, 0]
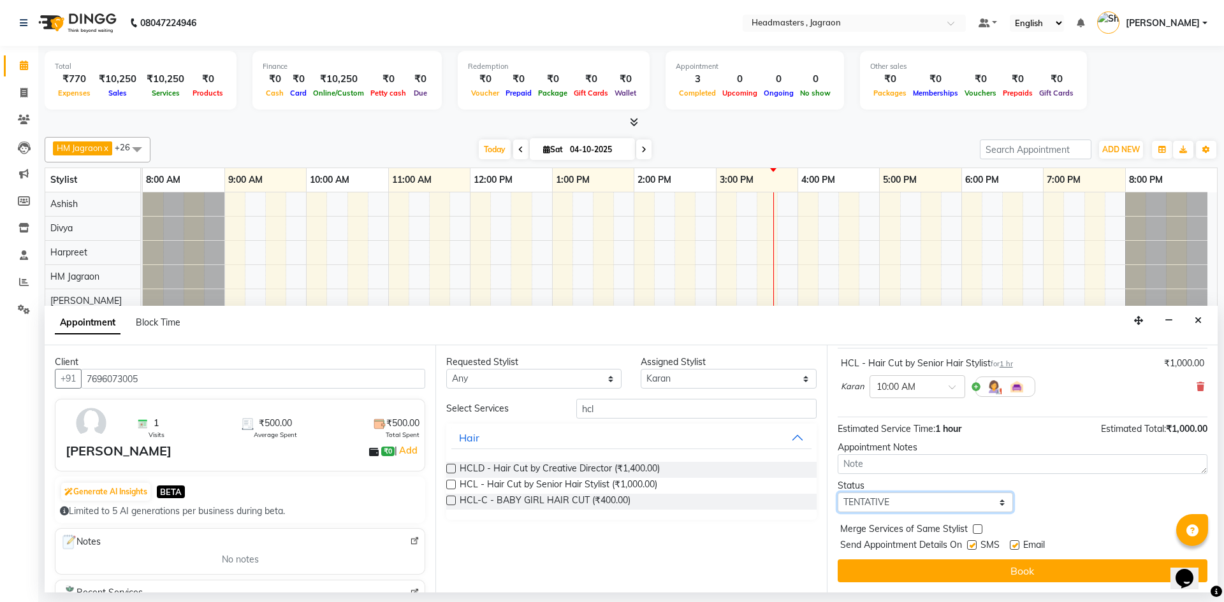
click at [914, 504] on select "Select TENTATIVE CONFIRM CHECK-IN UPCOMING" at bounding box center [924, 503] width 175 height 20
select select "confirm booking"
click at [837, 493] on select "Select TENTATIVE CONFIRM CHECK-IN UPCOMING" at bounding box center [924, 503] width 175 height 20
click at [972, 547] on label at bounding box center [972, 545] width 10 height 10
click at [972, 547] on input "checkbox" at bounding box center [971, 546] width 8 height 8
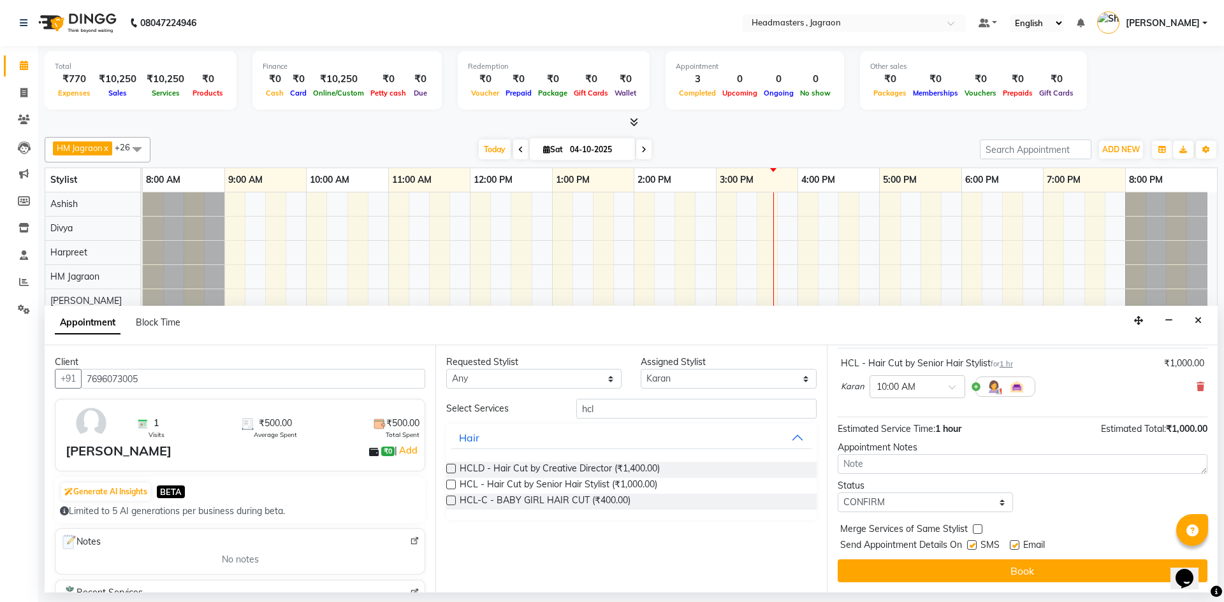
checkbox input "false"
click at [957, 574] on button "Book" at bounding box center [1022, 571] width 370 height 23
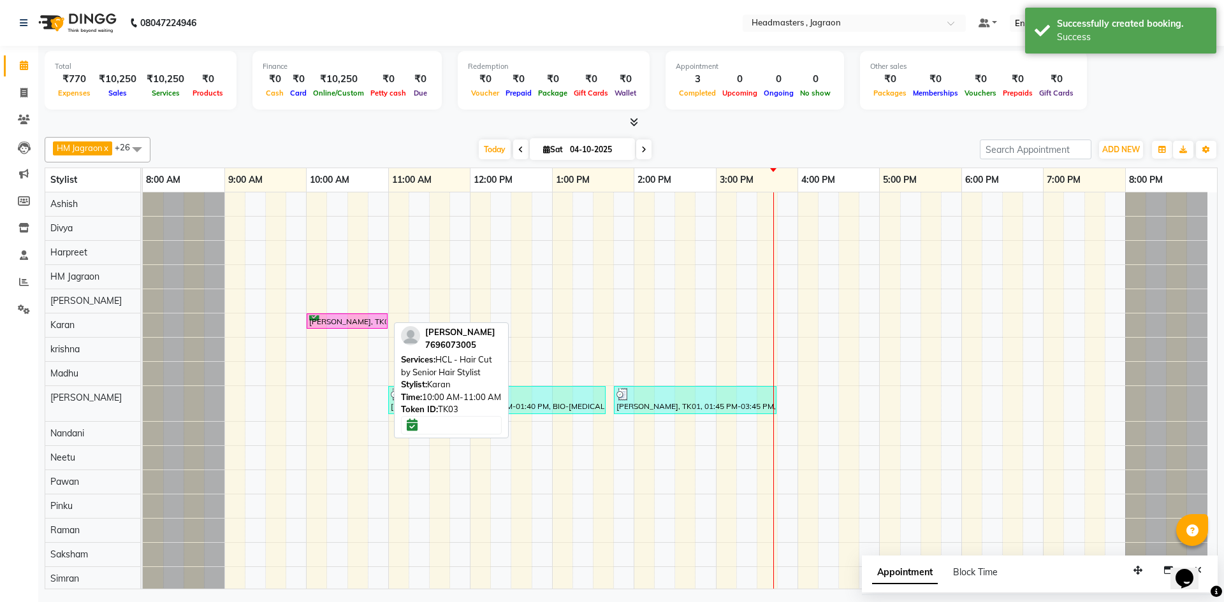
click at [379, 321] on div "[PERSON_NAME], TK03, 10:00 AM-11:00 AM, HCL - Hair Cut by Senior Hair Stylist" at bounding box center [347, 321] width 78 height 12
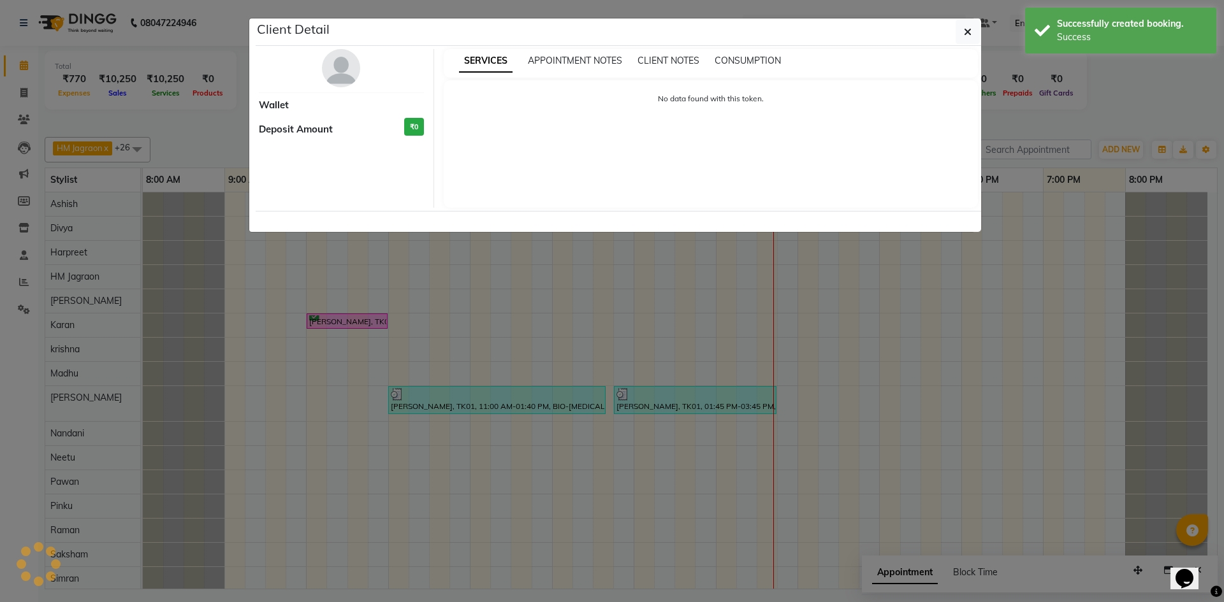
select select "6"
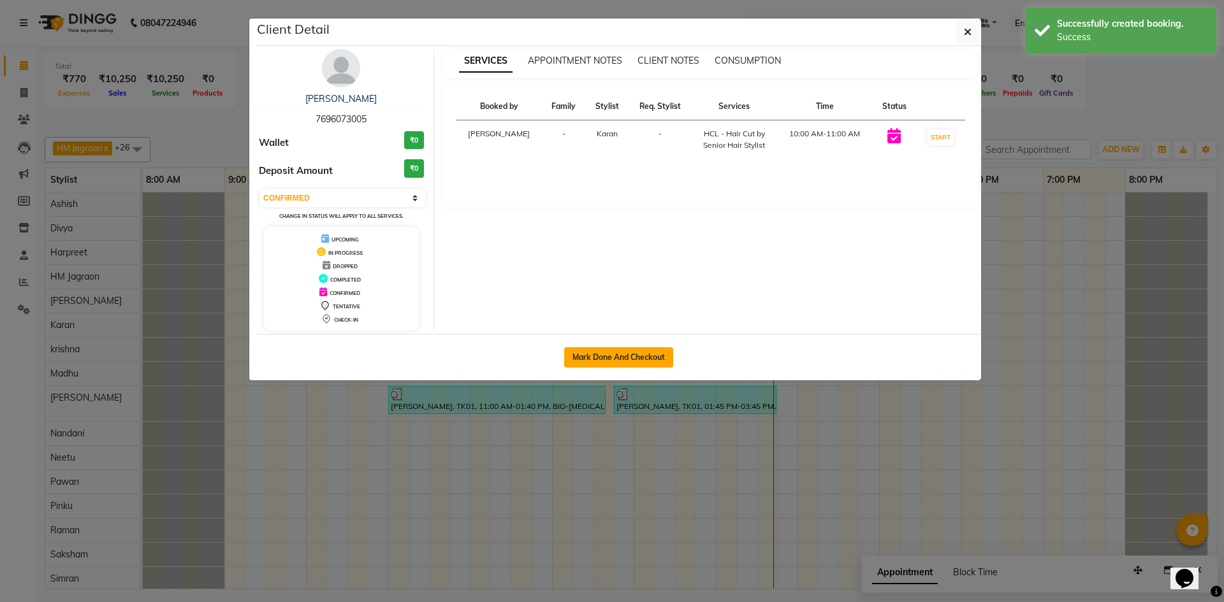
click at [607, 357] on button "Mark Done And Checkout" at bounding box center [618, 357] width 109 height 20
select select "service"
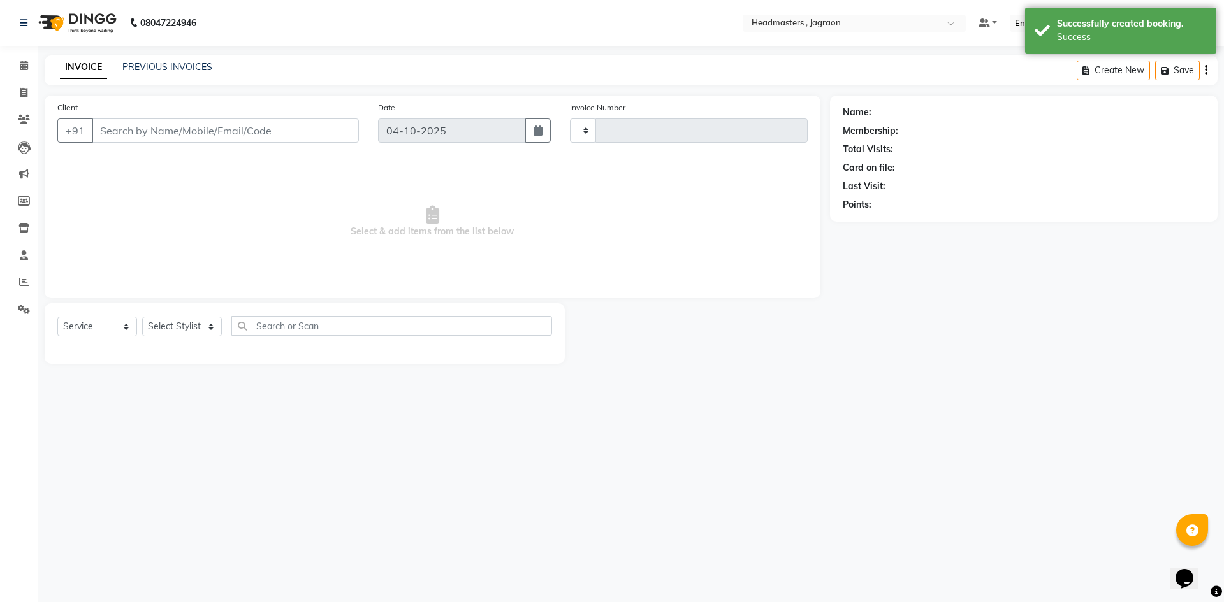
type input "2460"
select select "3"
select select "6935"
type input "7696073005"
select select "79851"
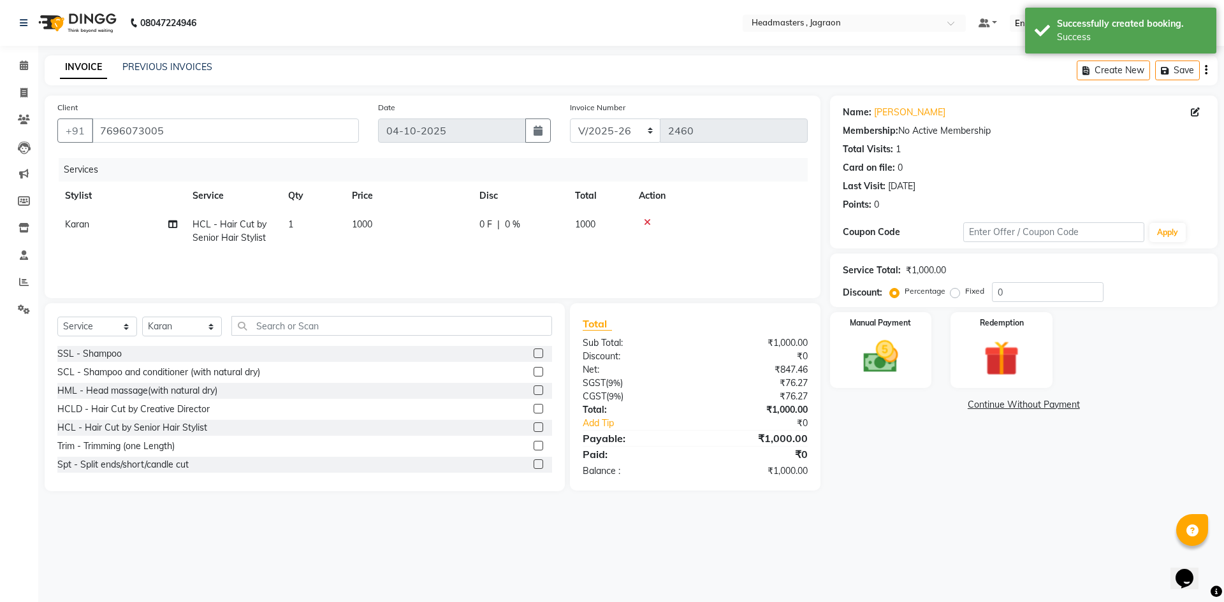
click at [492, 228] on div "0 F | 0 %" at bounding box center [519, 224] width 80 height 13
select select "79851"
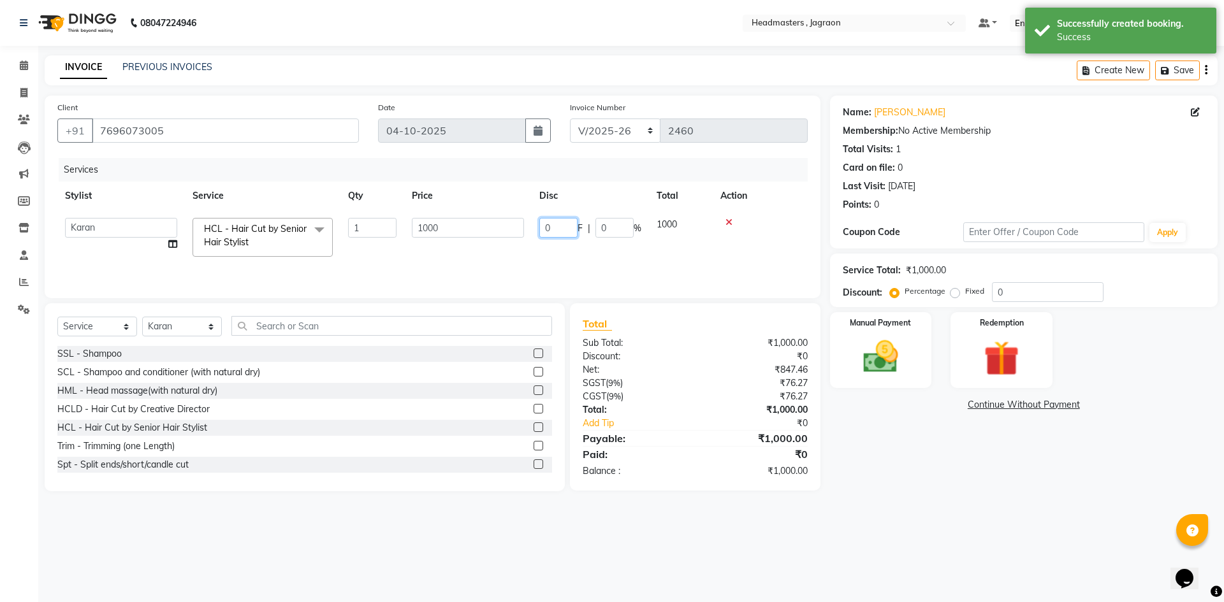
click at [557, 229] on input "0" at bounding box center [558, 228] width 38 height 20
type input "500"
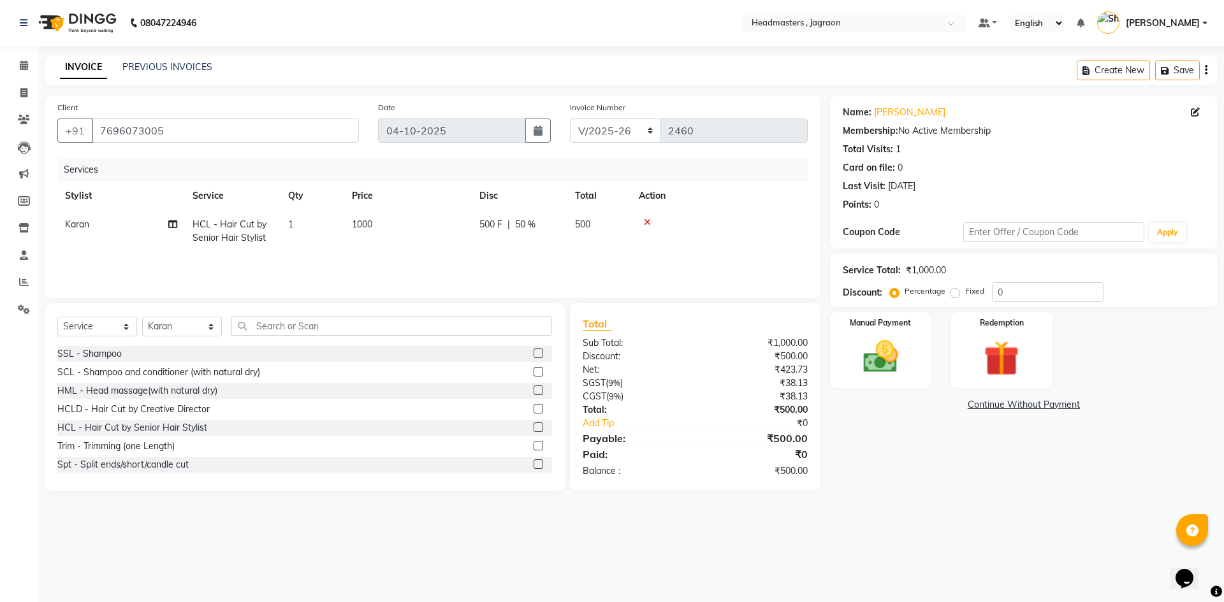
click at [572, 246] on tr "Karan HCL - Hair Cut by Senior Hair Stylist 1 1000 500 F | 50 % 500" at bounding box center [432, 231] width 750 height 42
click at [885, 353] on img at bounding box center [880, 357] width 59 height 42
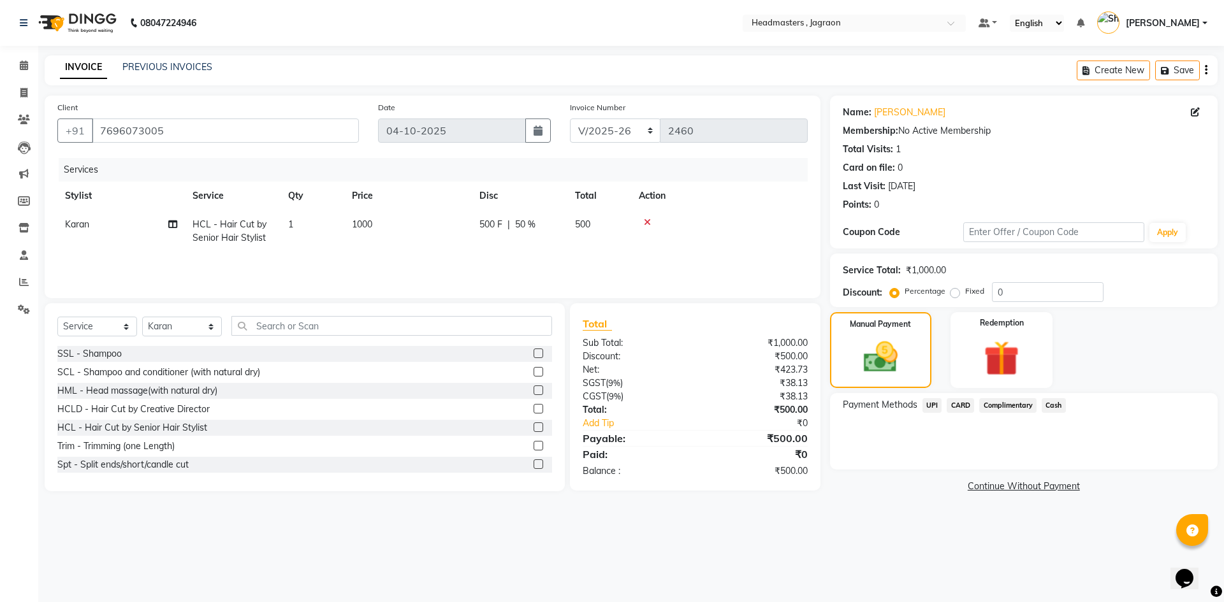
click at [1058, 405] on span "Cash" at bounding box center [1053, 405] width 24 height 15
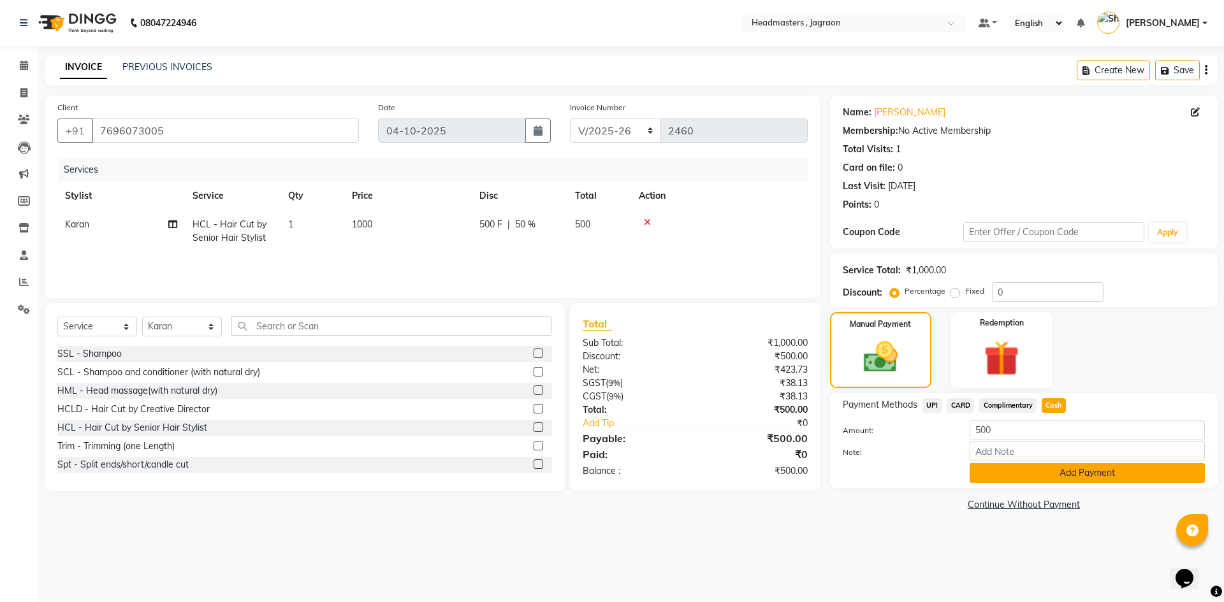
click at [1054, 470] on button "Add Payment" at bounding box center [1086, 473] width 235 height 20
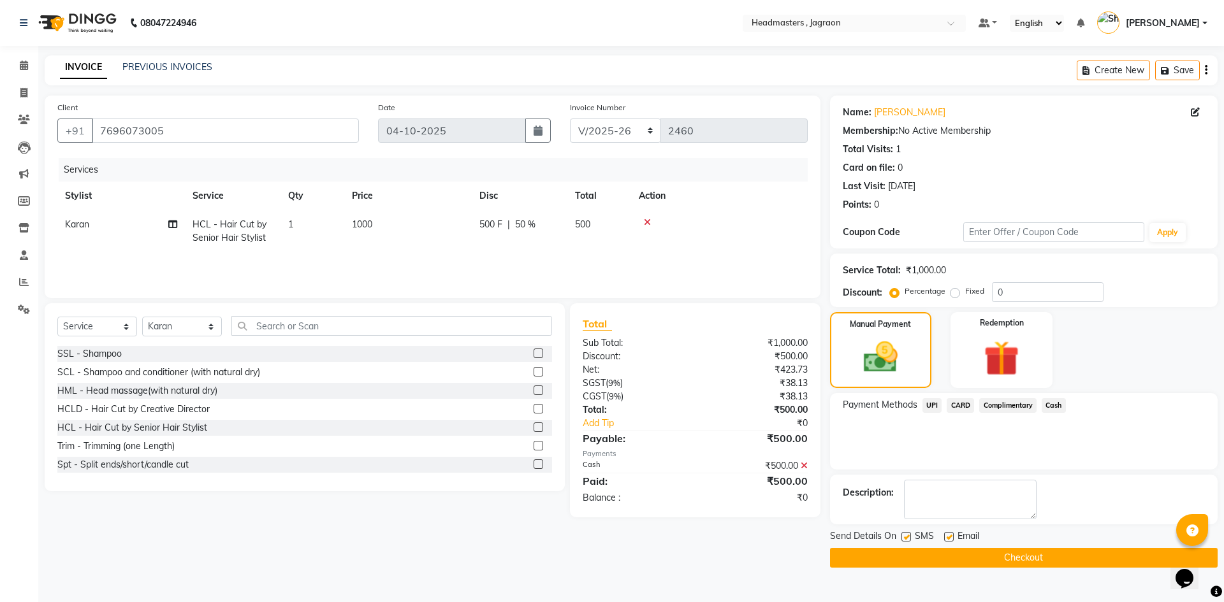
click at [1021, 554] on button "Checkout" at bounding box center [1024, 558] width 388 height 20
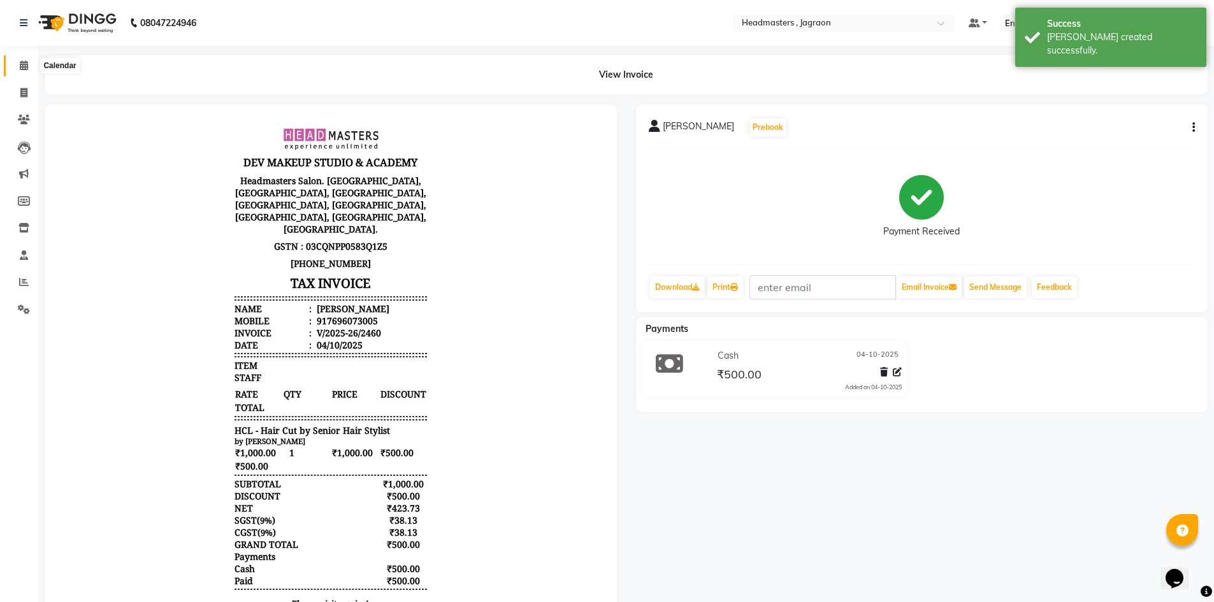
click at [28, 66] on icon at bounding box center [24, 66] width 8 height 10
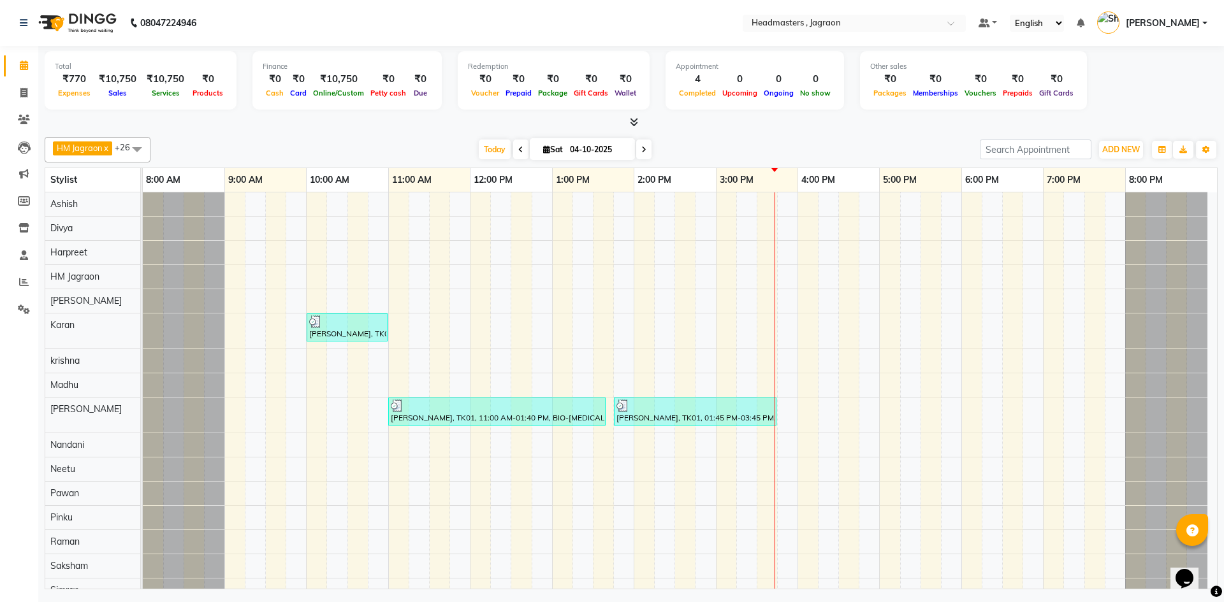
scroll to position [64, 0]
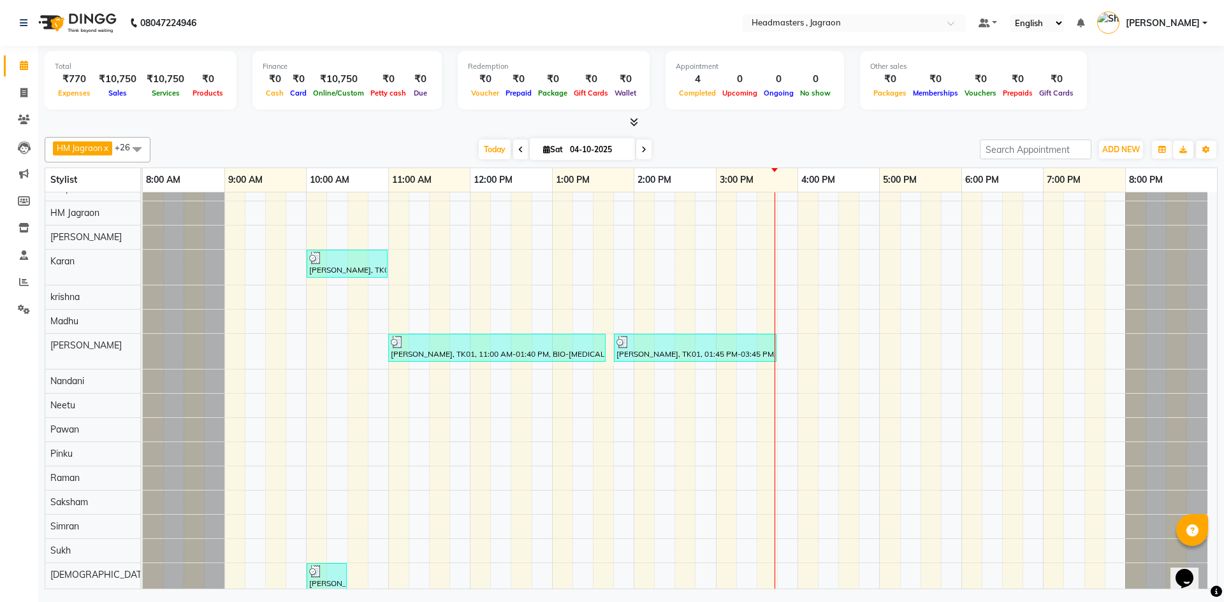
click at [318, 551] on div "Priyanka [PERSON_NAME], TK03, 10:00 AM-11:00 AM, HCL - Hair Cut by Senior Hair …" at bounding box center [680, 448] width 1074 height 639
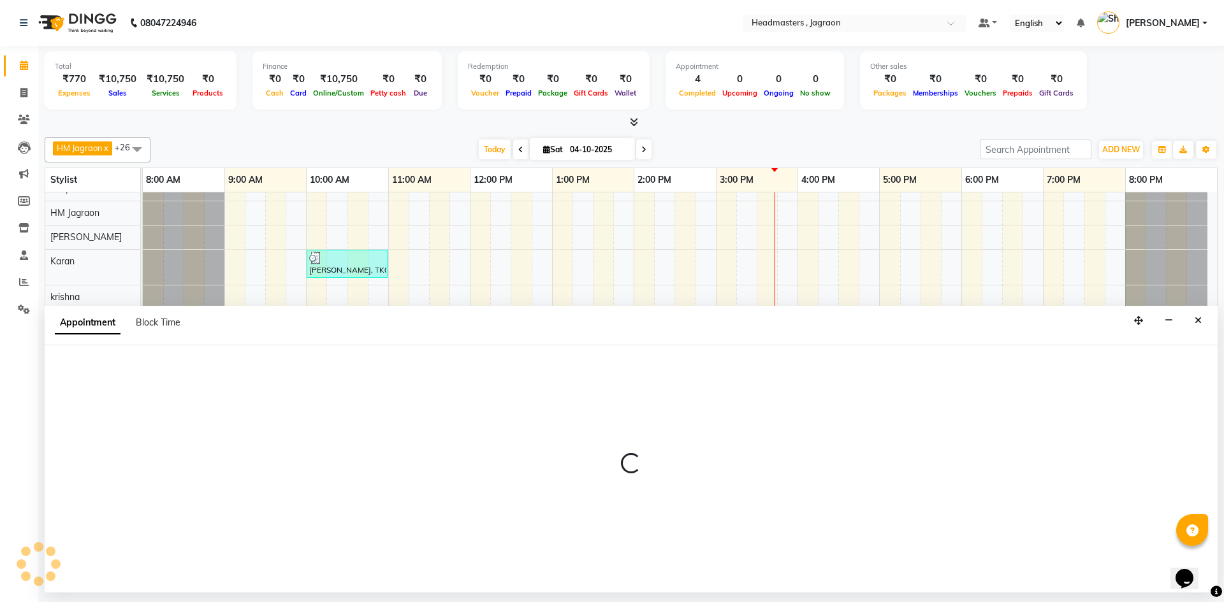
select select "68503"
select select "tentative"
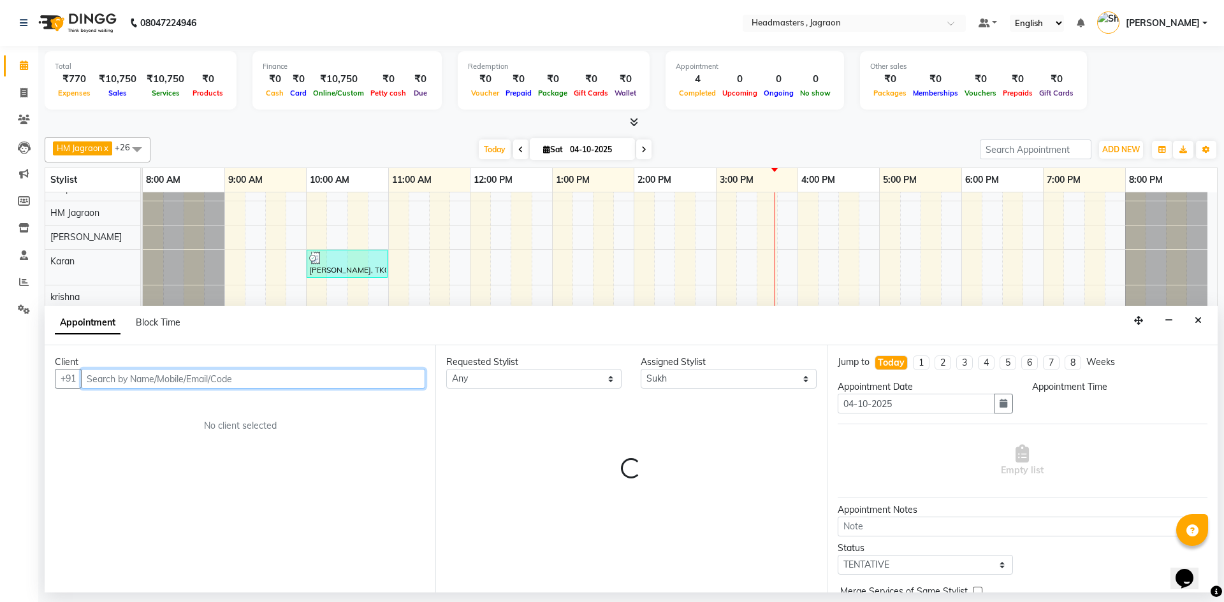
select select "600"
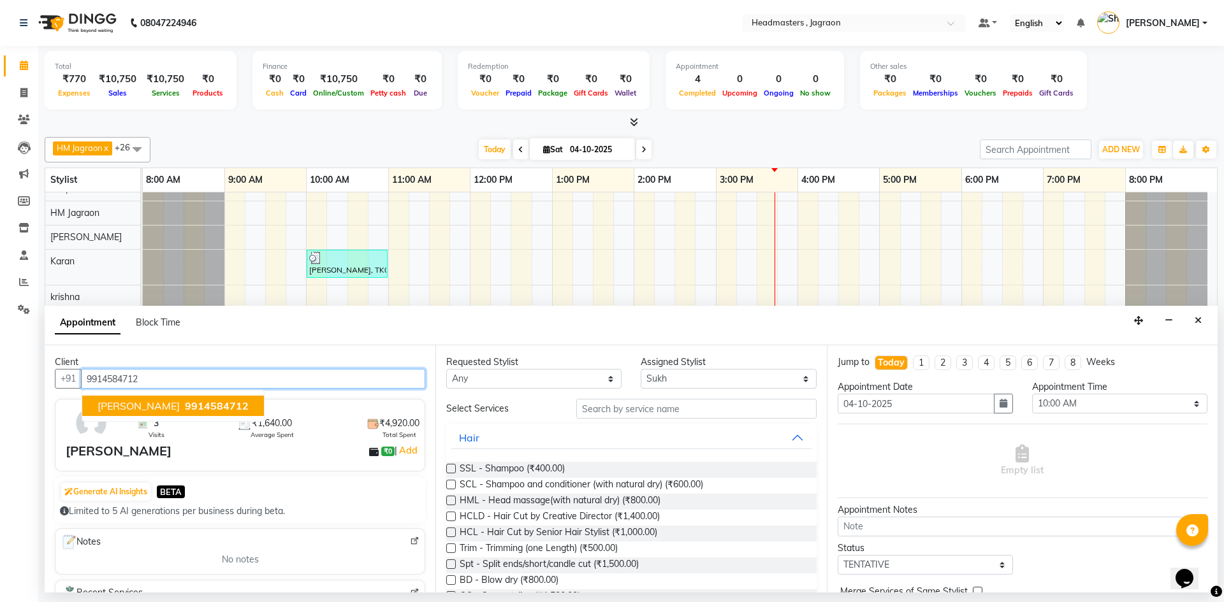
click at [185, 407] on span "9914584712" at bounding box center [217, 406] width 64 height 13
type input "9914584712"
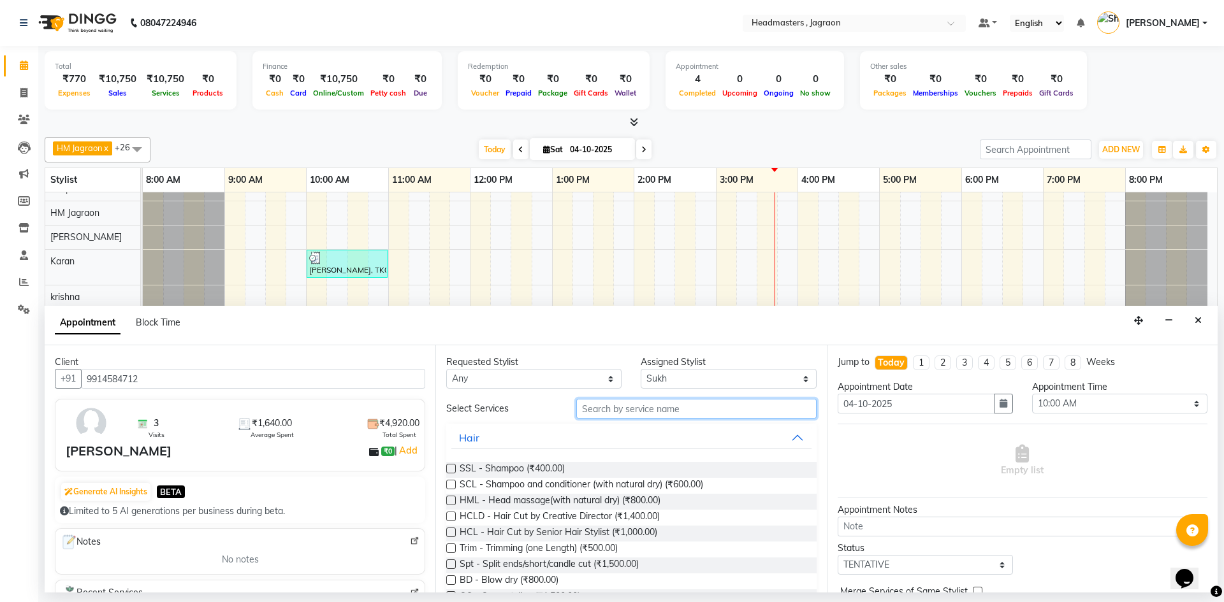
click at [686, 409] on input "text" at bounding box center [696, 409] width 240 height 20
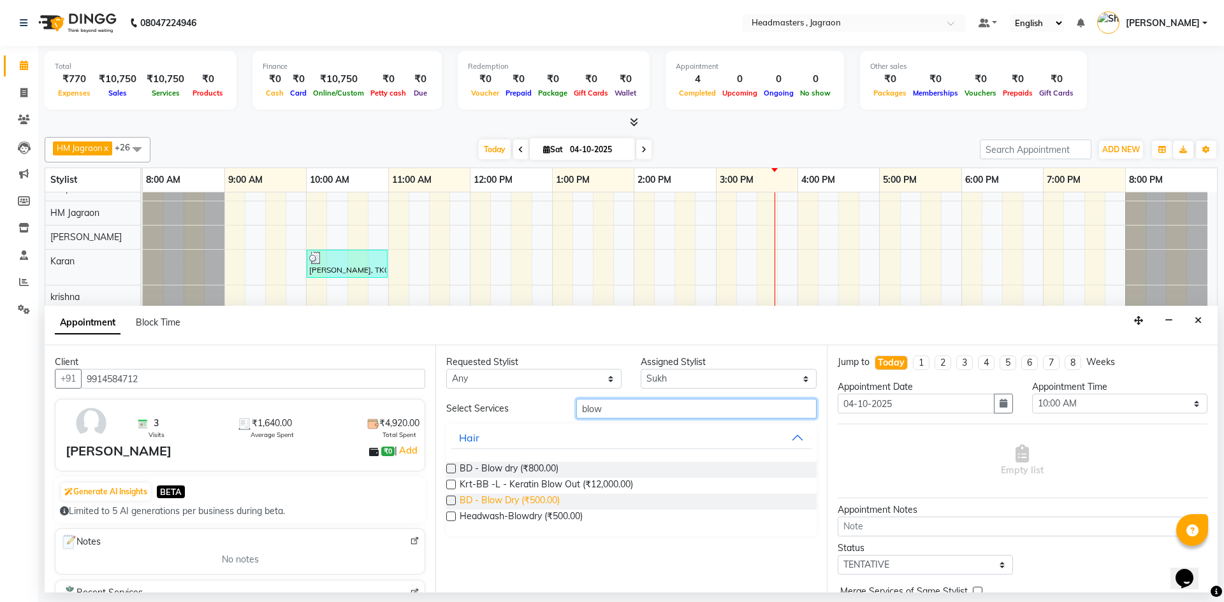
type input "blow"
click at [546, 499] on span "BD - Blow Dry (₹500.00)" at bounding box center [510, 502] width 100 height 16
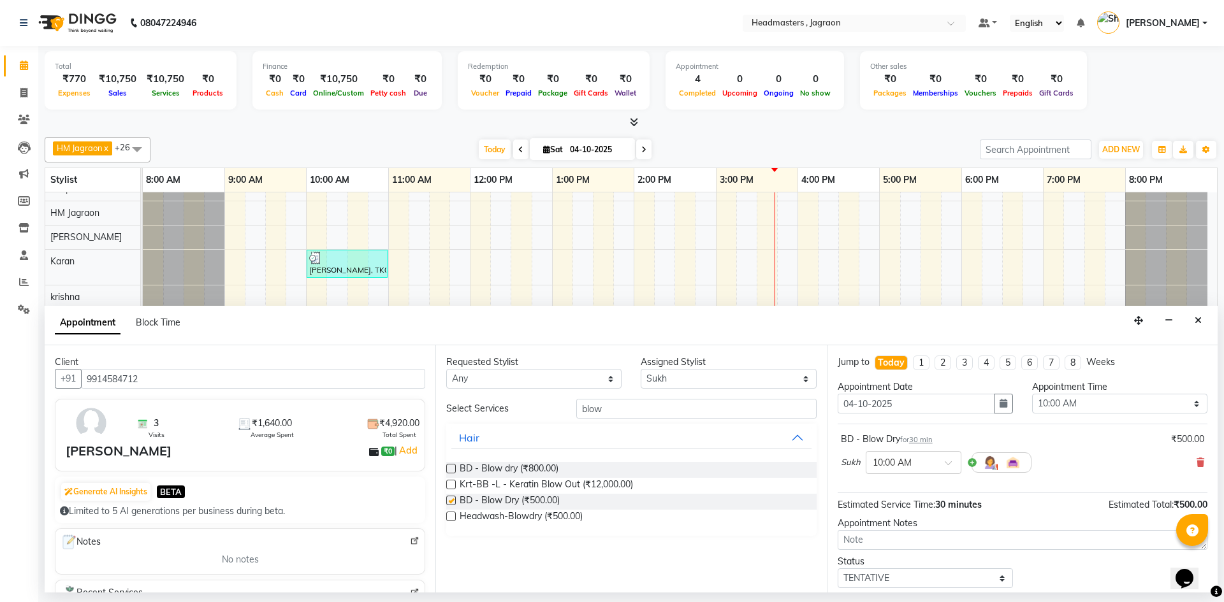
checkbox input "false"
click at [636, 415] on input "blow" at bounding box center [696, 409] width 240 height 20
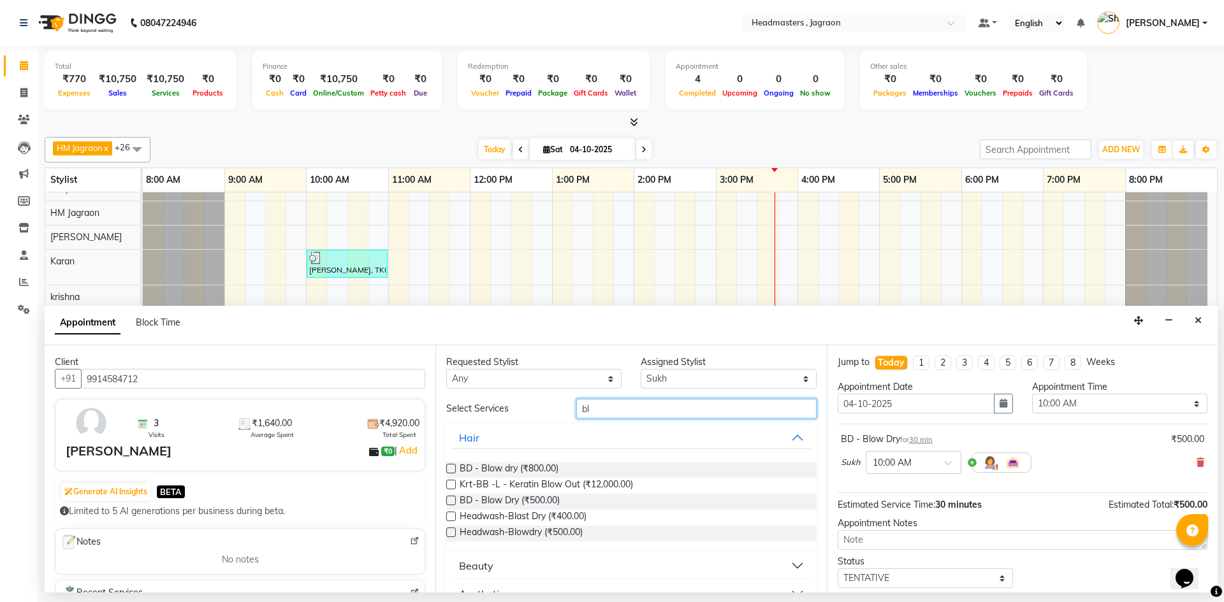
type input "b"
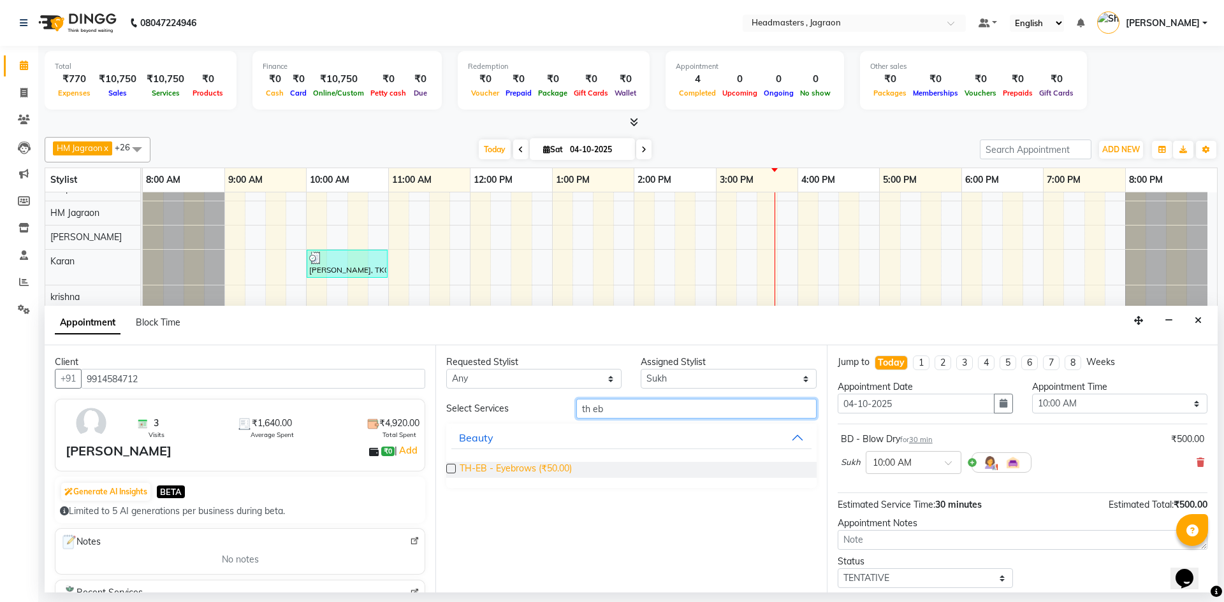
type input "th eb"
click at [522, 471] on span "TH-EB - Eyebrows (₹50.00)" at bounding box center [516, 470] width 112 height 16
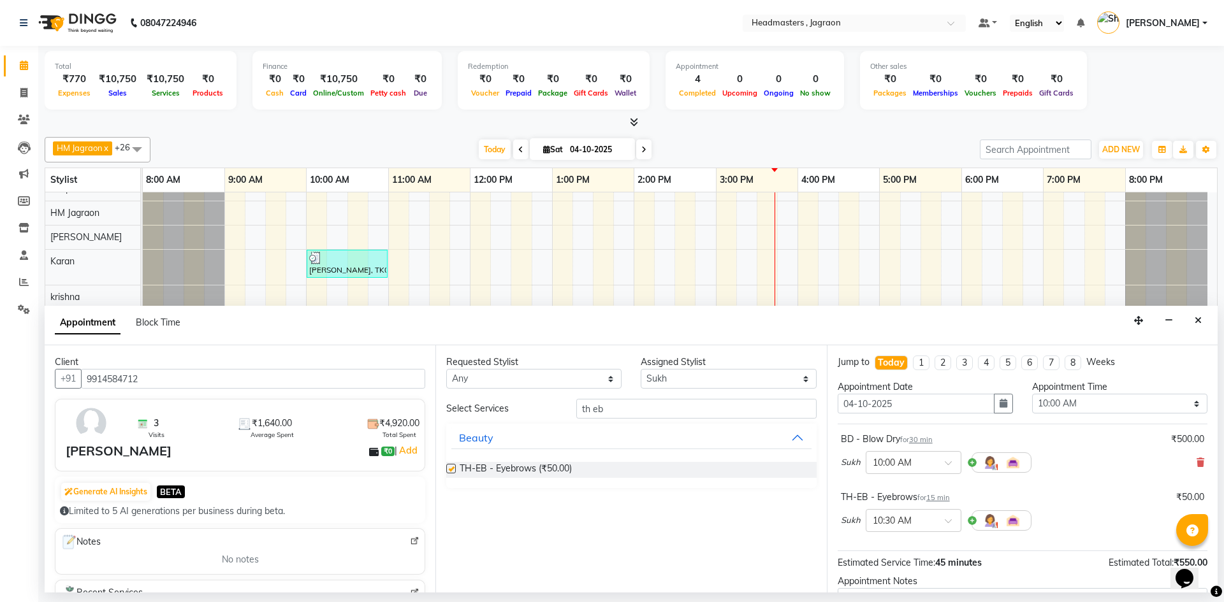
checkbox input "false"
click at [640, 410] on input "th eb" at bounding box center [696, 409] width 240 height 20
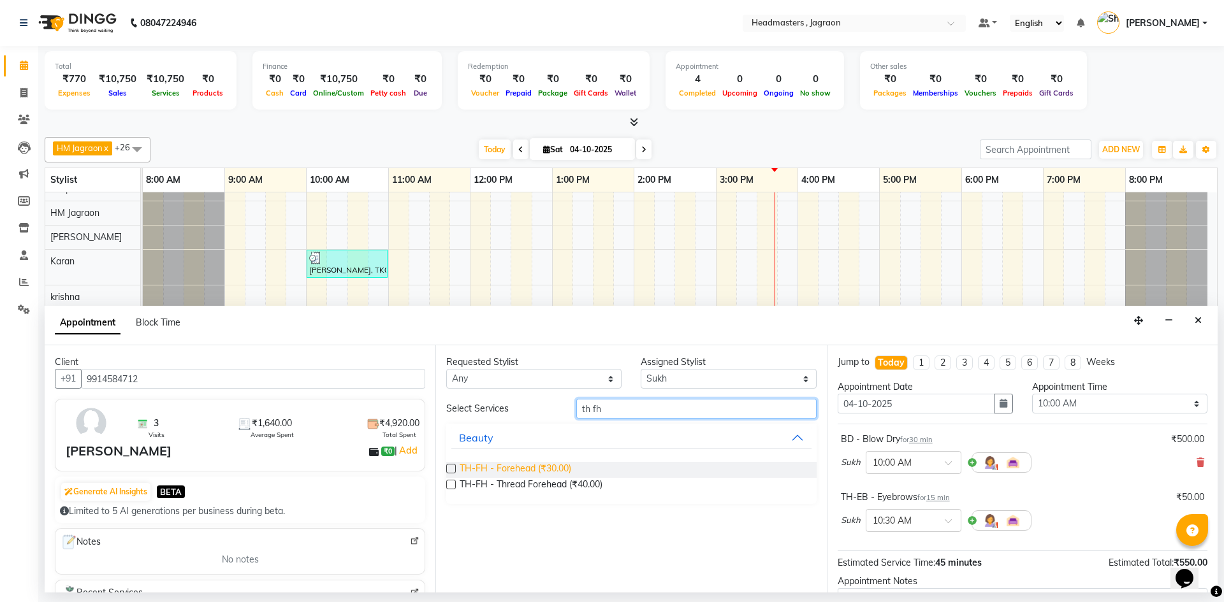
type input "th fh"
click at [526, 466] on span "TH-FH - Forehead (₹30.00)" at bounding box center [516, 470] width 112 height 16
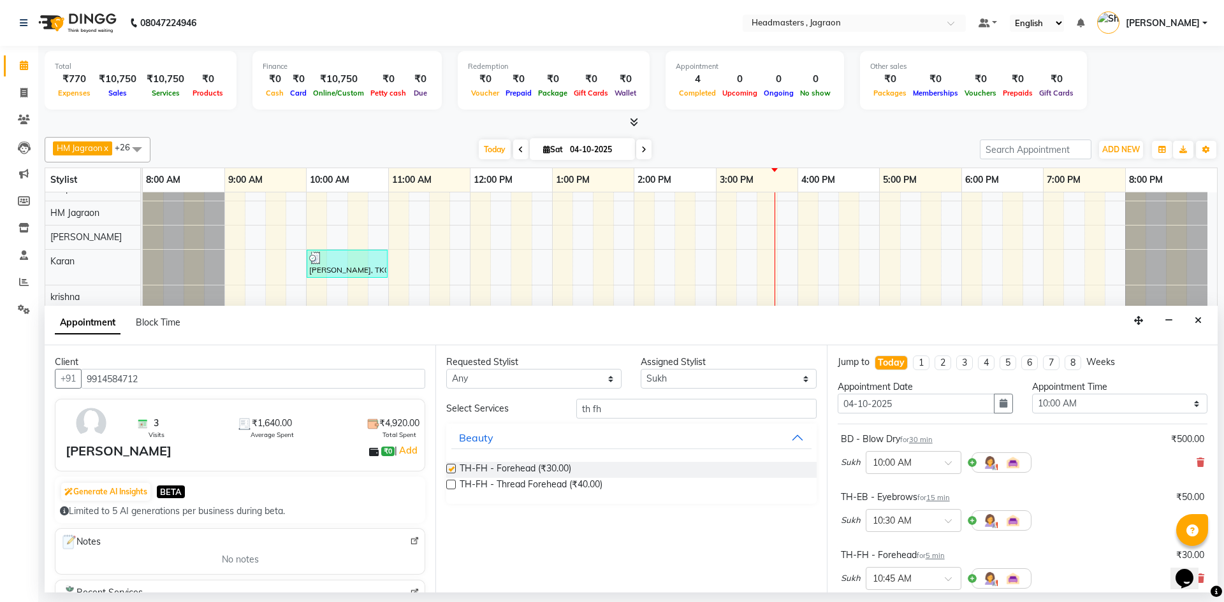
checkbox input "false"
click at [611, 410] on input "th fh" at bounding box center [696, 409] width 240 height 20
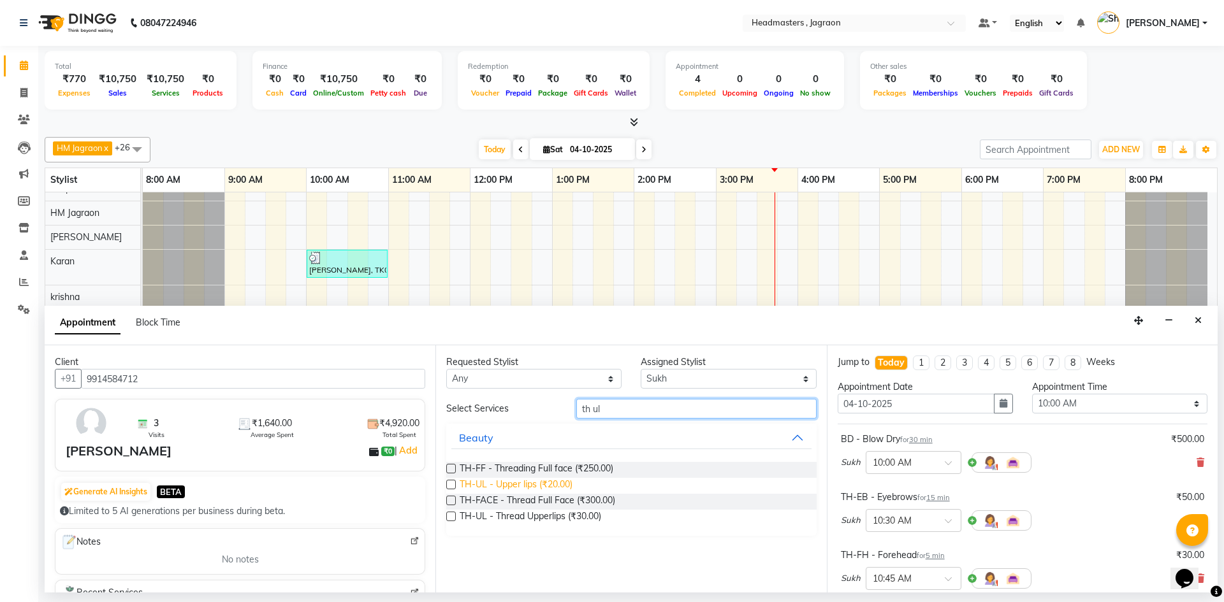
type input "th ul"
click at [507, 484] on span "TH-UL - Upper lips (₹20.00)" at bounding box center [516, 486] width 113 height 16
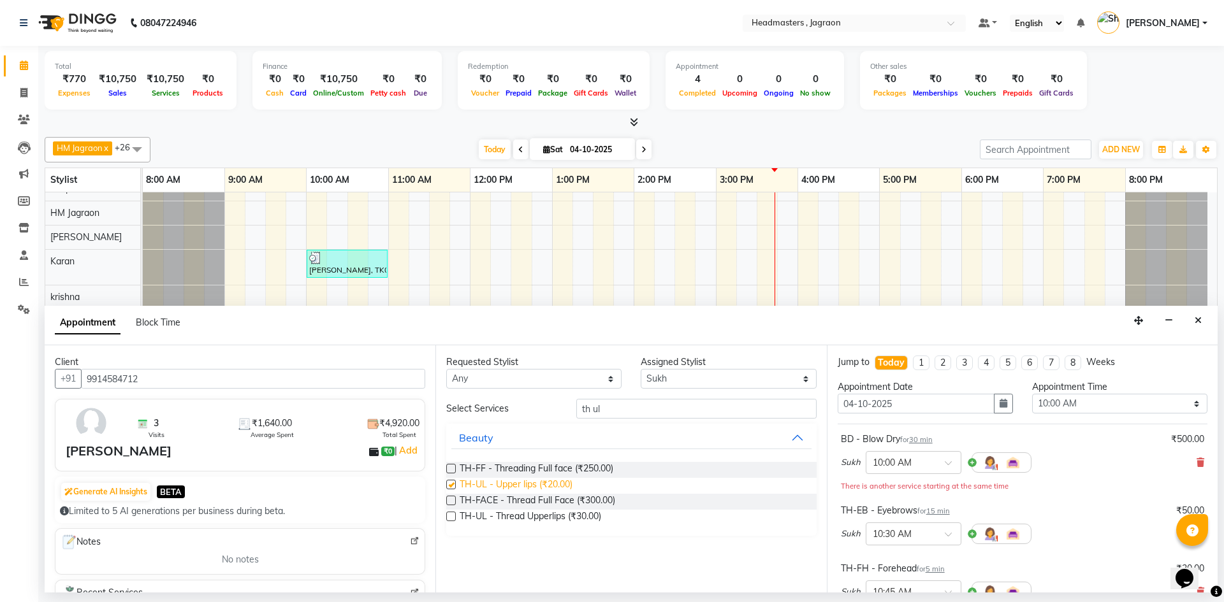
checkbox input "false"
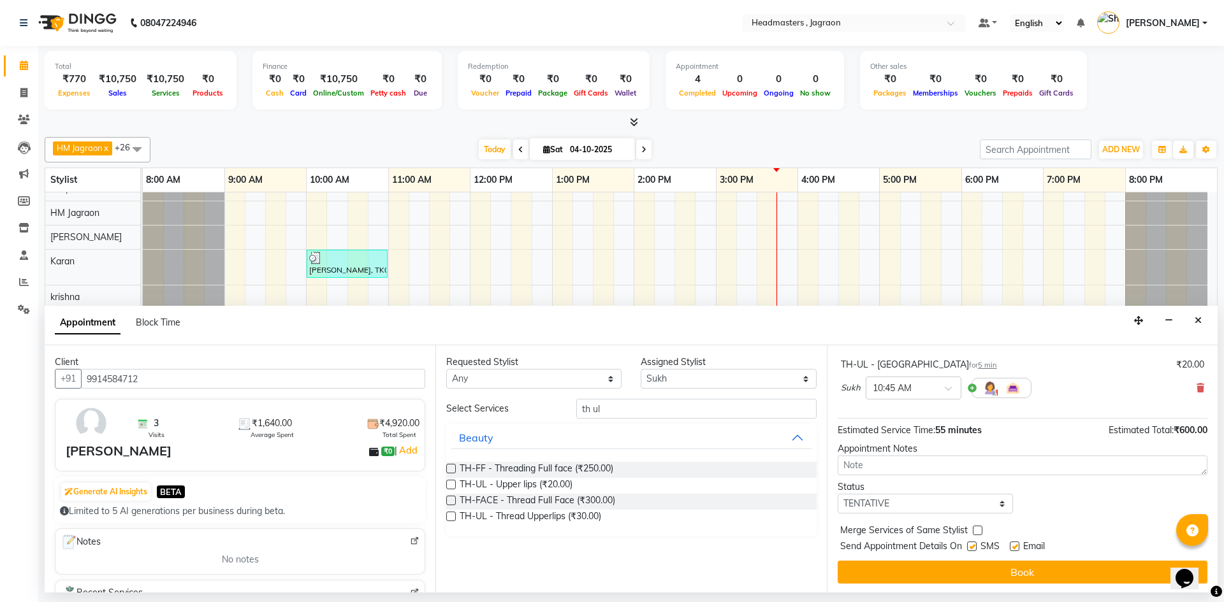
scroll to position [263, 0]
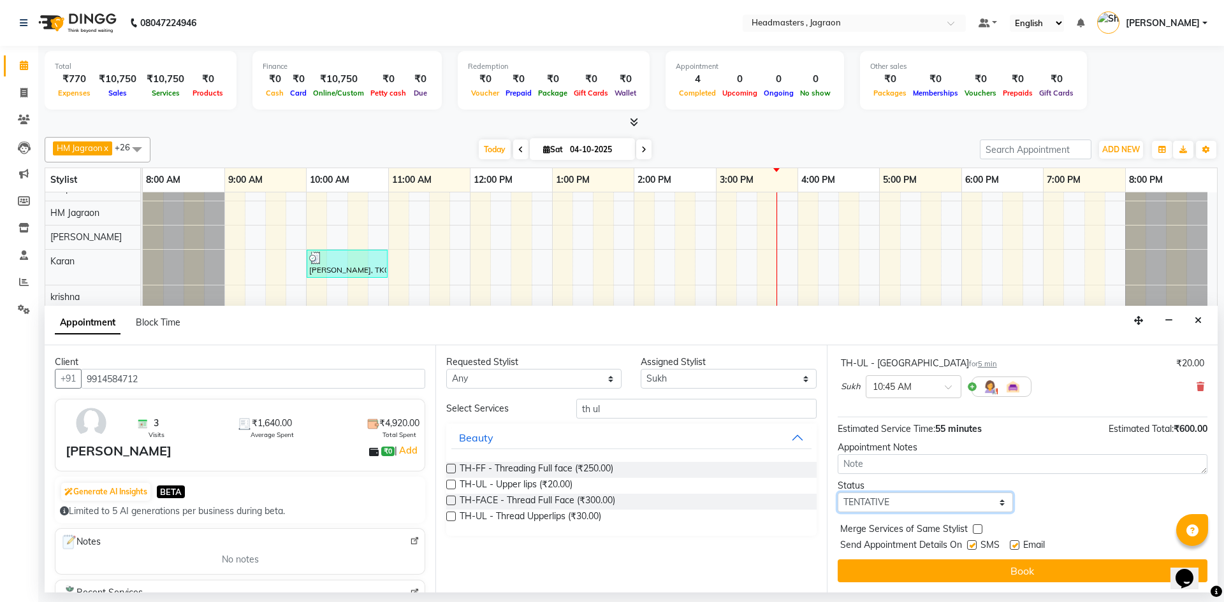
drag, startPoint x: 924, startPoint y: 503, endPoint x: 923, endPoint y: 509, distance: 6.4
click at [924, 503] on select "Select TENTATIVE CONFIRM CHECK-IN UPCOMING" at bounding box center [924, 503] width 175 height 20
select select "confirm booking"
click at [837, 493] on select "Select TENTATIVE CONFIRM CHECK-IN UPCOMING" at bounding box center [924, 503] width 175 height 20
click at [971, 544] on label at bounding box center [972, 545] width 10 height 10
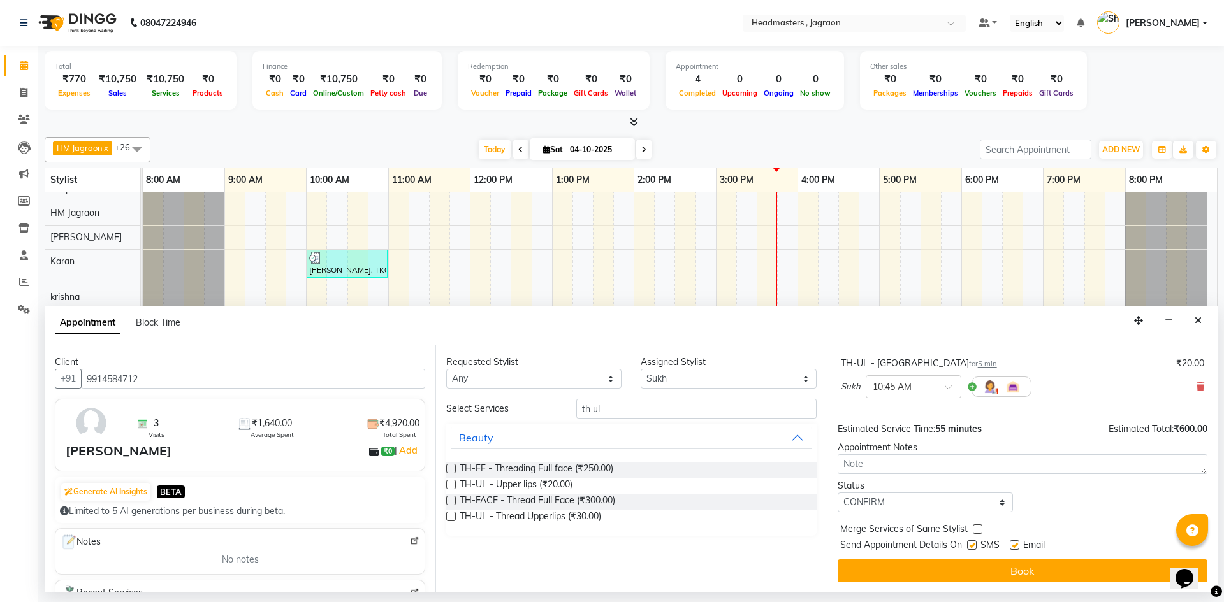
click at [971, 544] on input "checkbox" at bounding box center [971, 546] width 8 height 8
checkbox input "false"
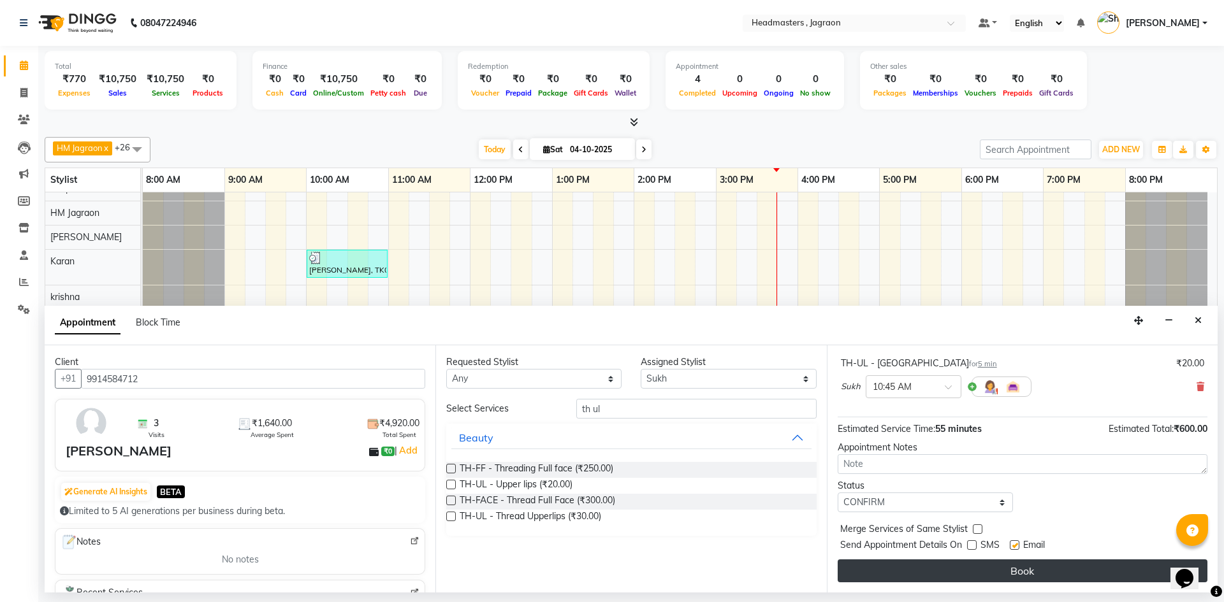
click at [964, 570] on button "Book" at bounding box center [1022, 571] width 370 height 23
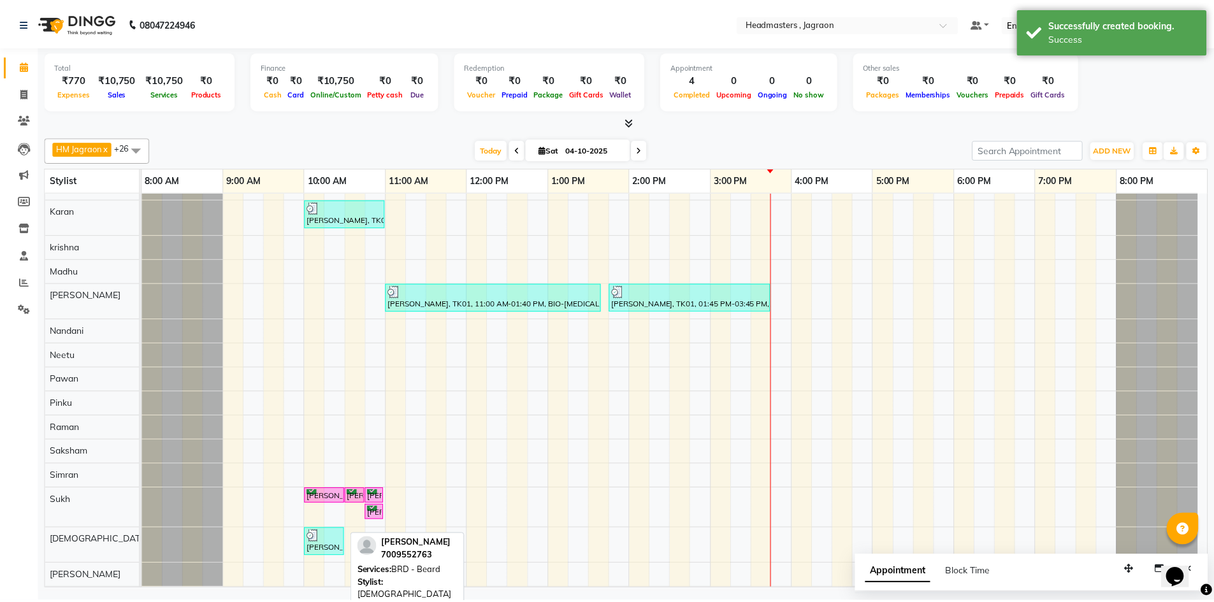
scroll to position [127, 0]
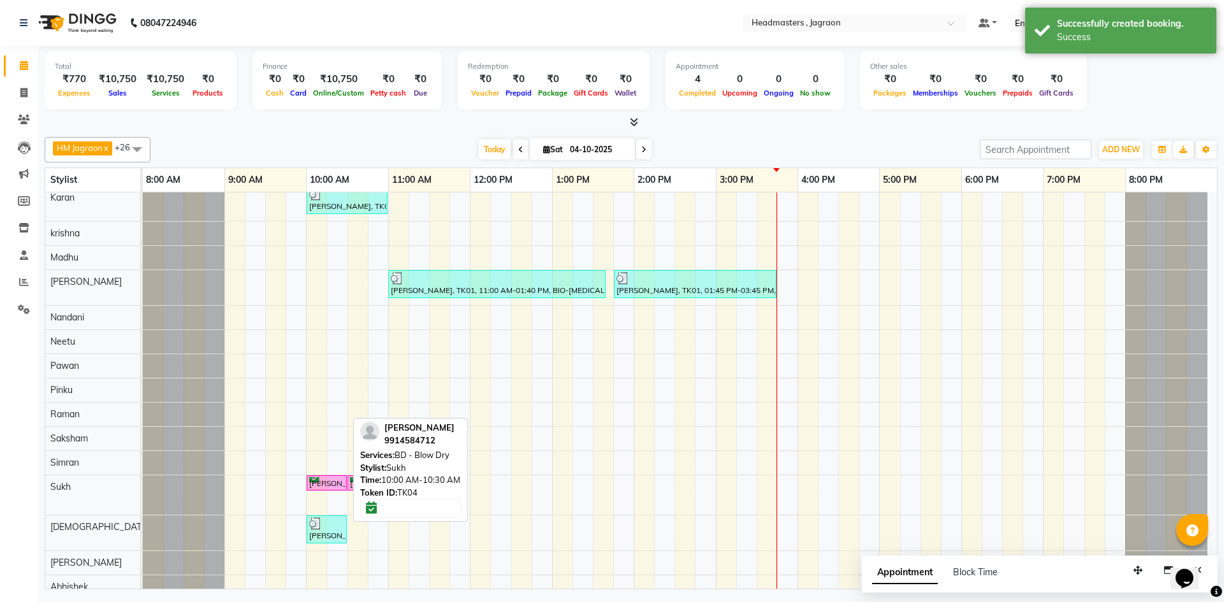
click at [326, 479] on div "[PERSON_NAME], TK04, 10:00 AM-10:30 AM, BD - Blow Dry" at bounding box center [327, 483] width 38 height 12
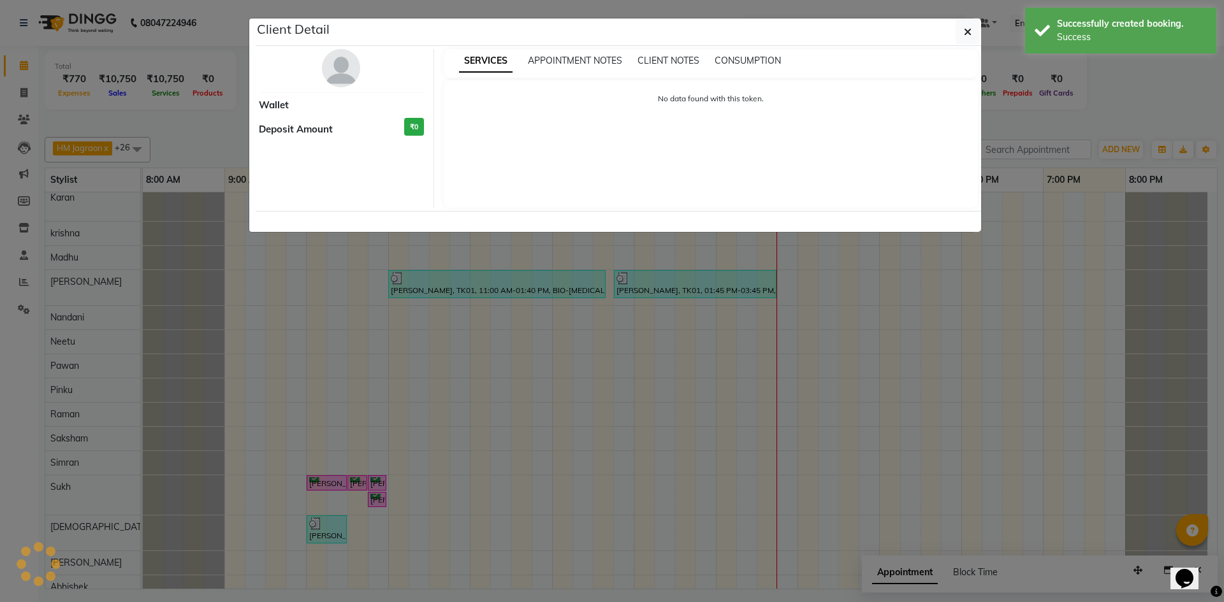
select select "6"
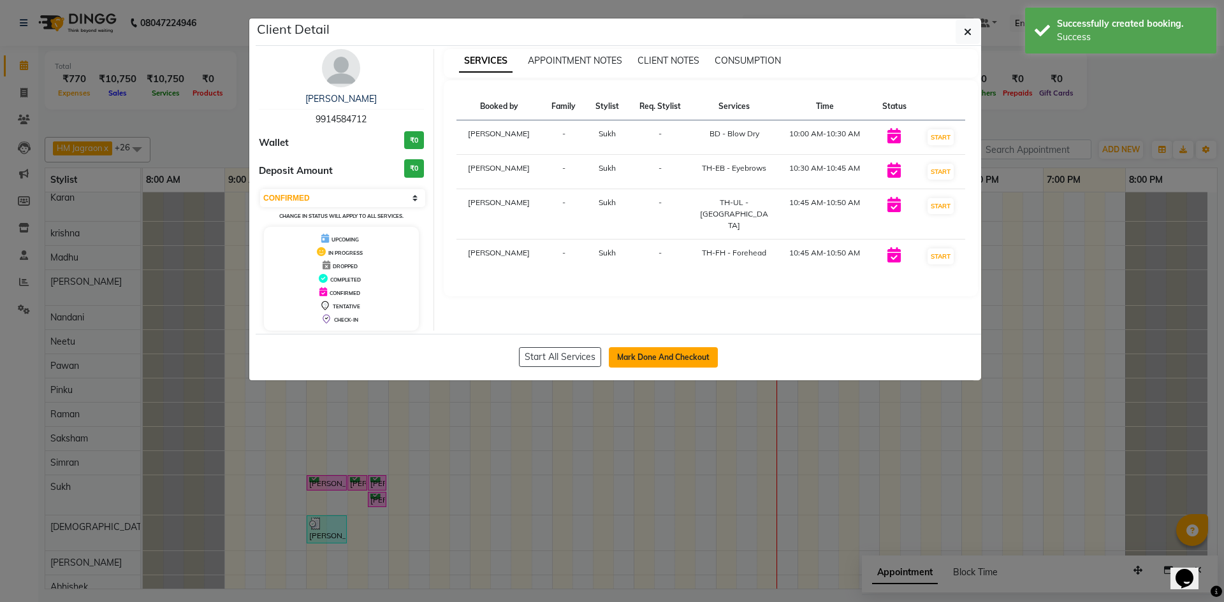
click at [676, 357] on button "Mark Done And Checkout" at bounding box center [663, 357] width 109 height 20
select select "service"
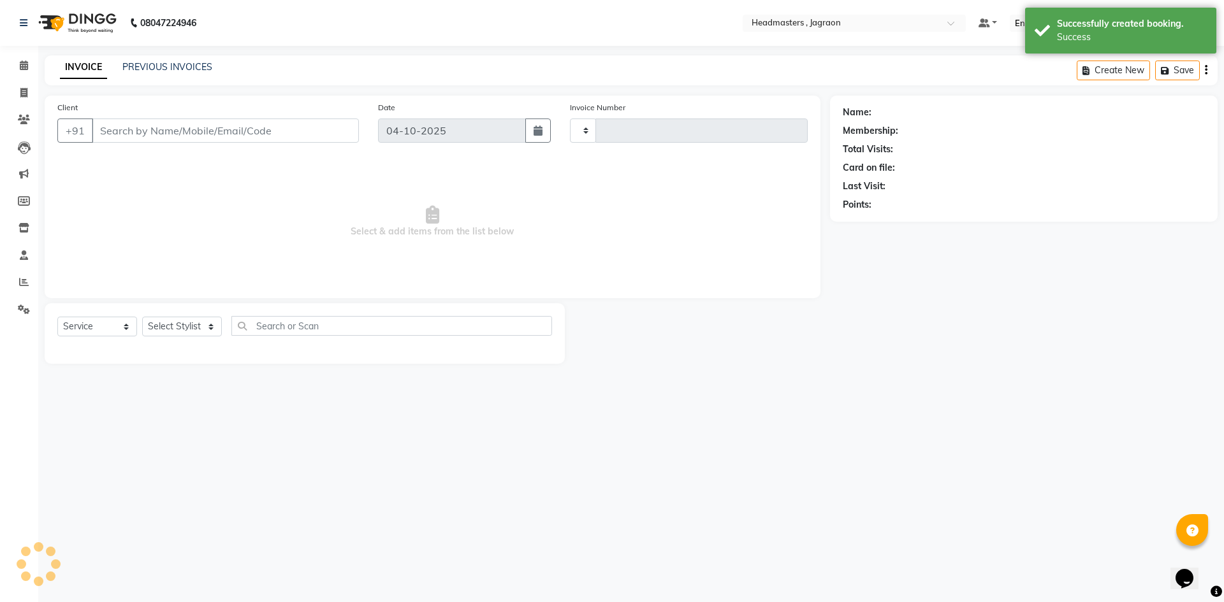
type input "2461"
select select "6935"
type input "9914584712"
select select "68503"
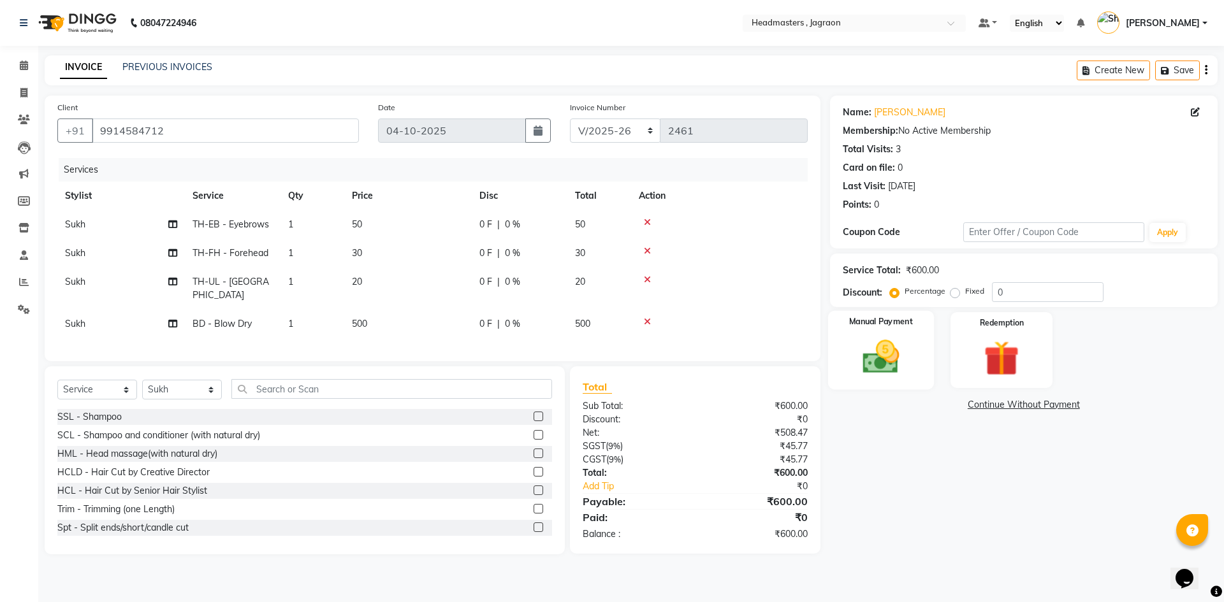
click at [895, 369] on img at bounding box center [880, 357] width 59 height 42
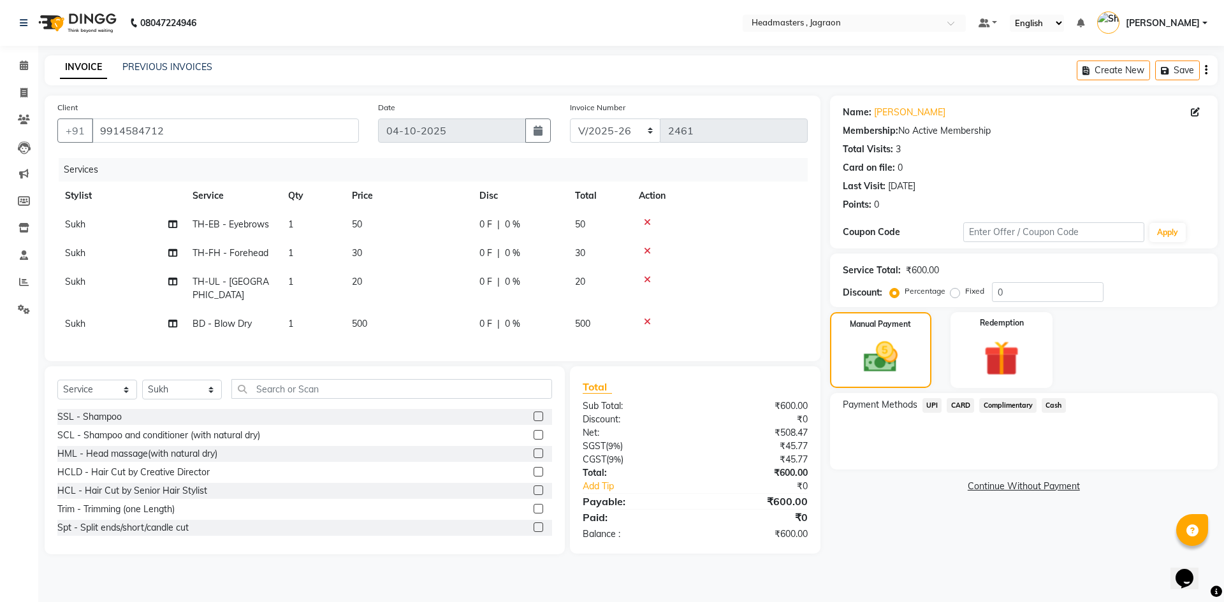
click at [1059, 405] on span "Cash" at bounding box center [1053, 405] width 24 height 15
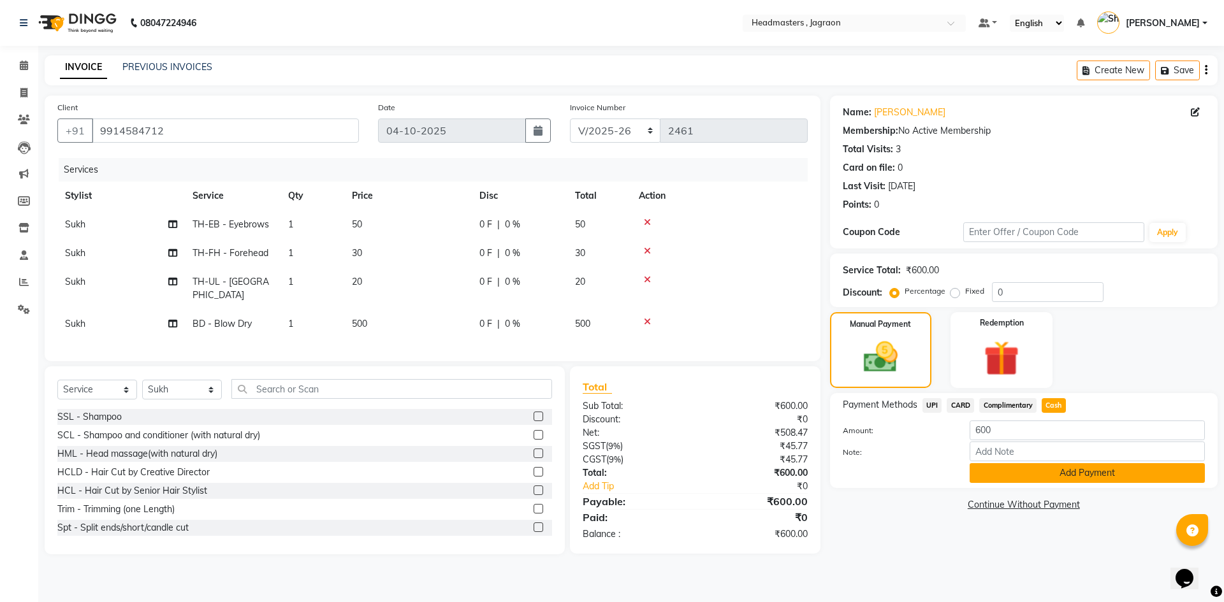
click at [1063, 471] on button "Add Payment" at bounding box center [1086, 473] width 235 height 20
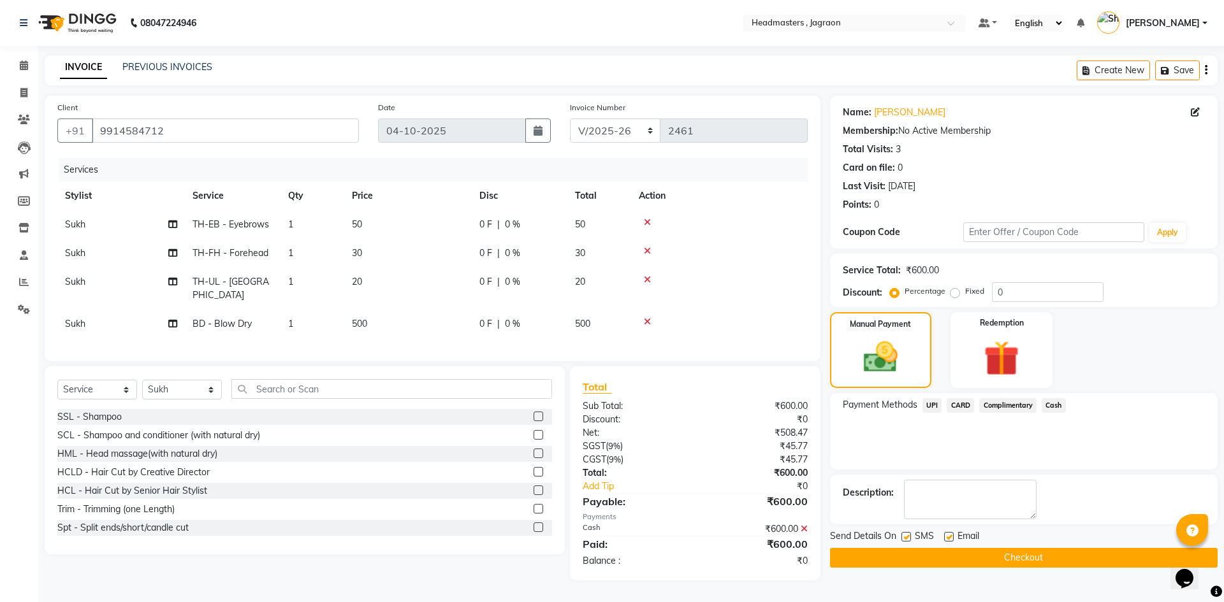
click at [1003, 556] on button "Checkout" at bounding box center [1024, 558] width 388 height 20
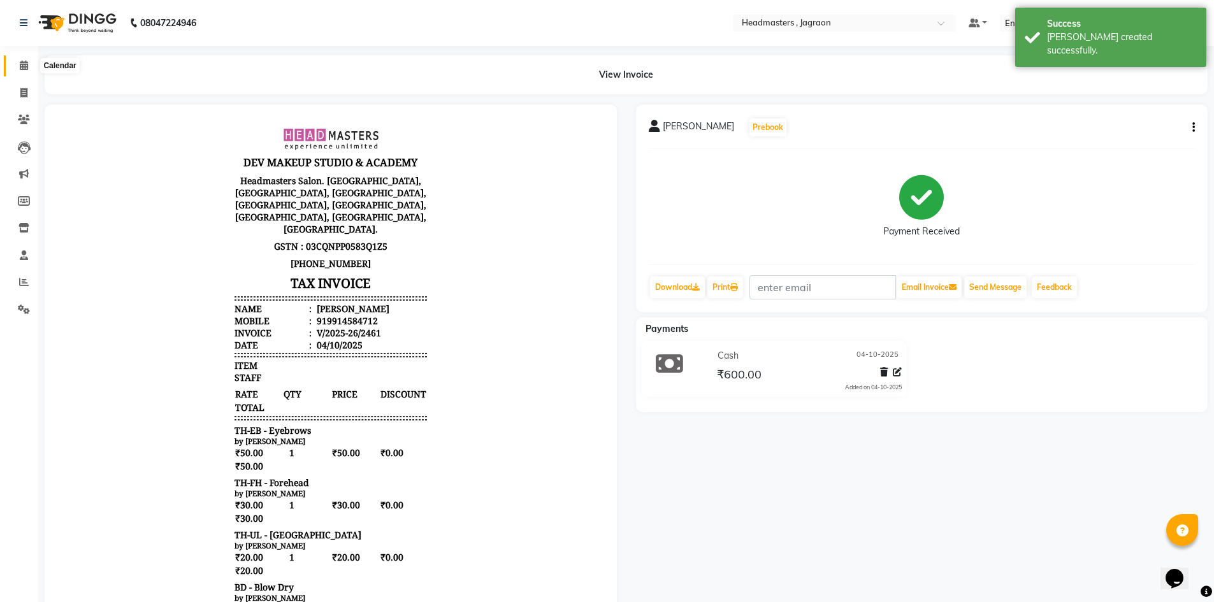
click at [22, 65] on icon at bounding box center [24, 66] width 8 height 10
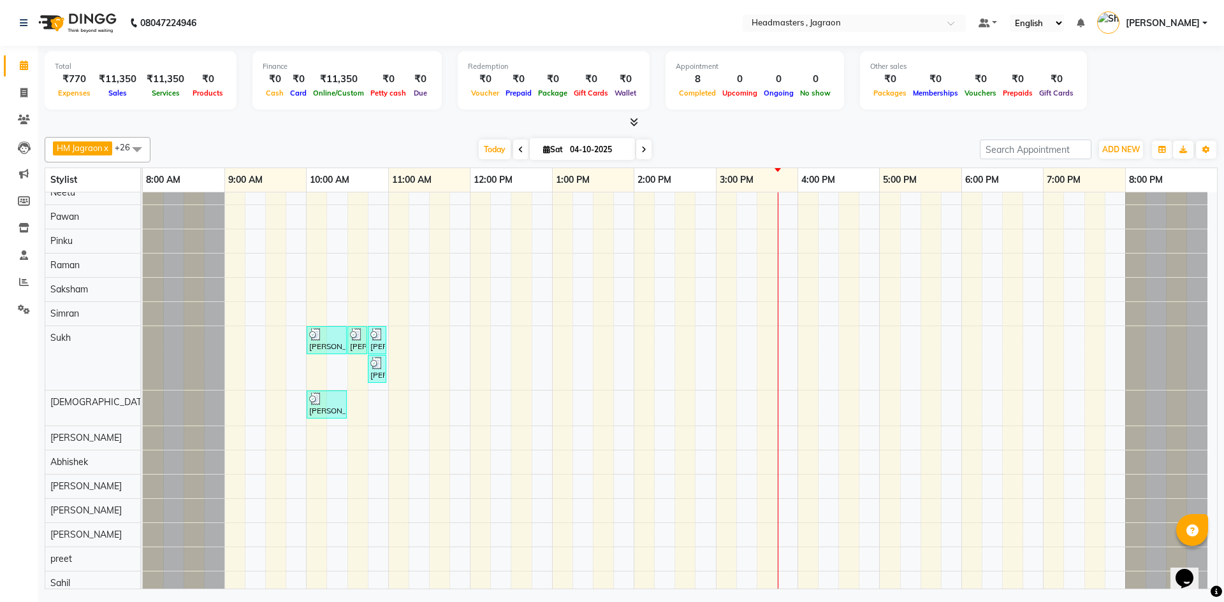
scroll to position [283, 0]
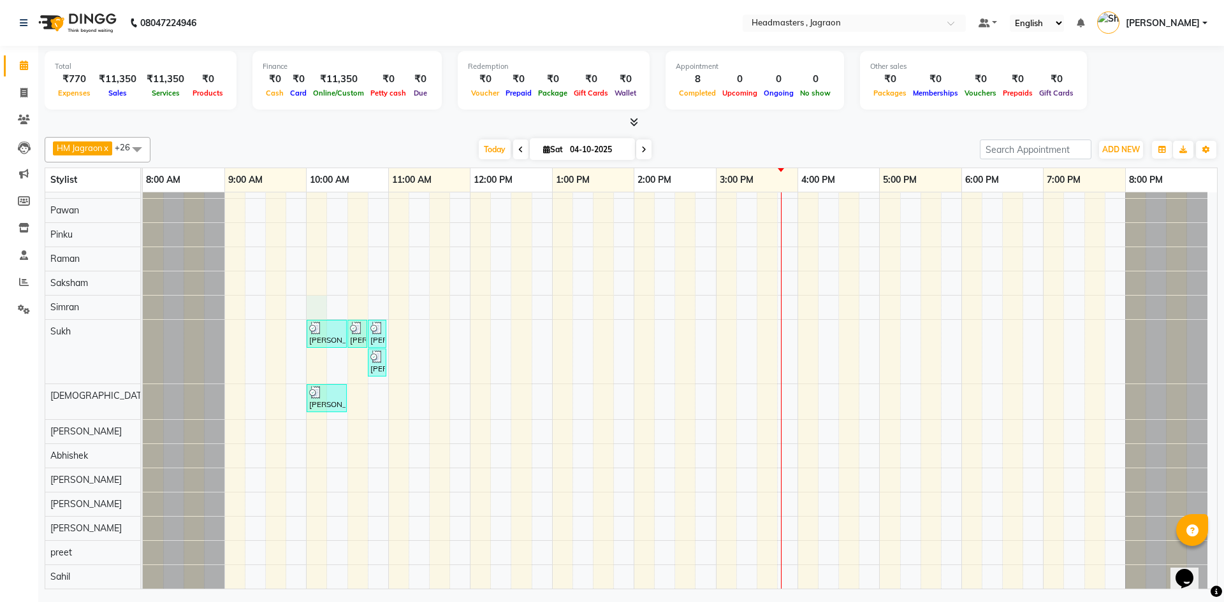
click at [317, 302] on div "Priyanka [PERSON_NAME], TK03, 10:00 AM-11:00 AM, HCL - Hair Cut by Senior Hair …" at bounding box center [680, 248] width 1074 height 679
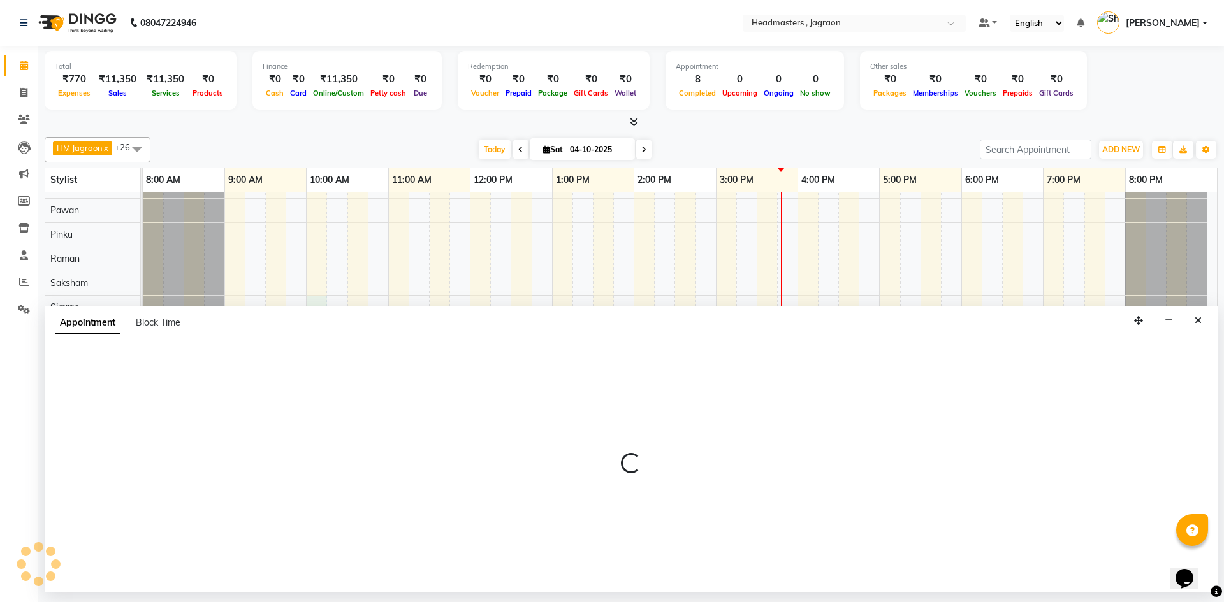
select select "87712"
select select "600"
select select "tentative"
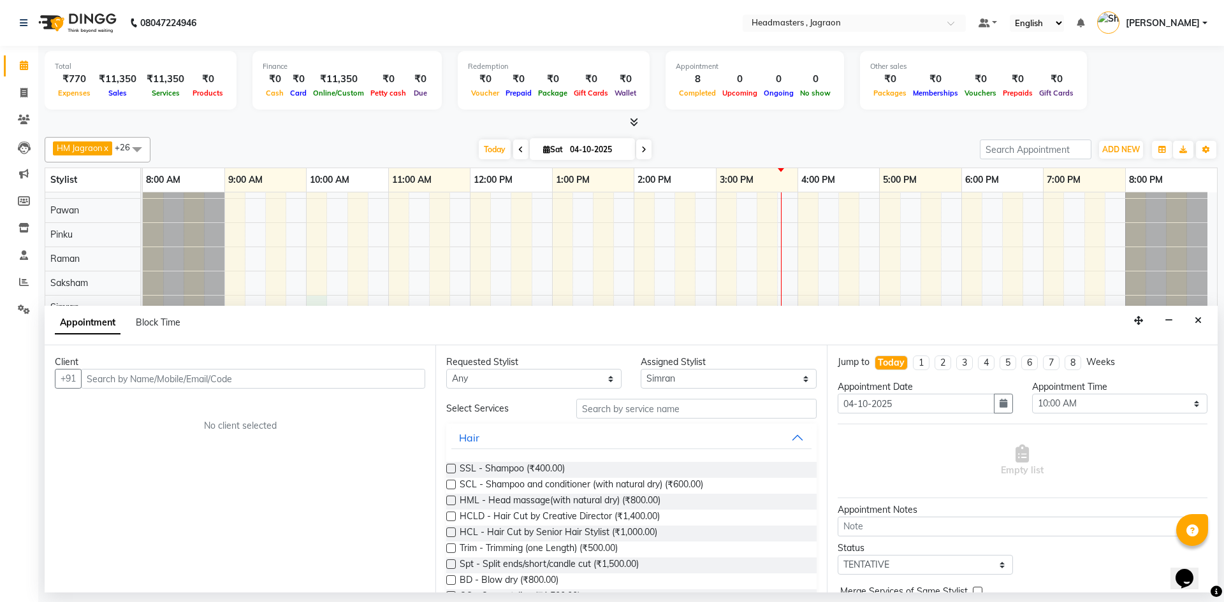
click at [186, 379] on input "text" at bounding box center [253, 379] width 344 height 20
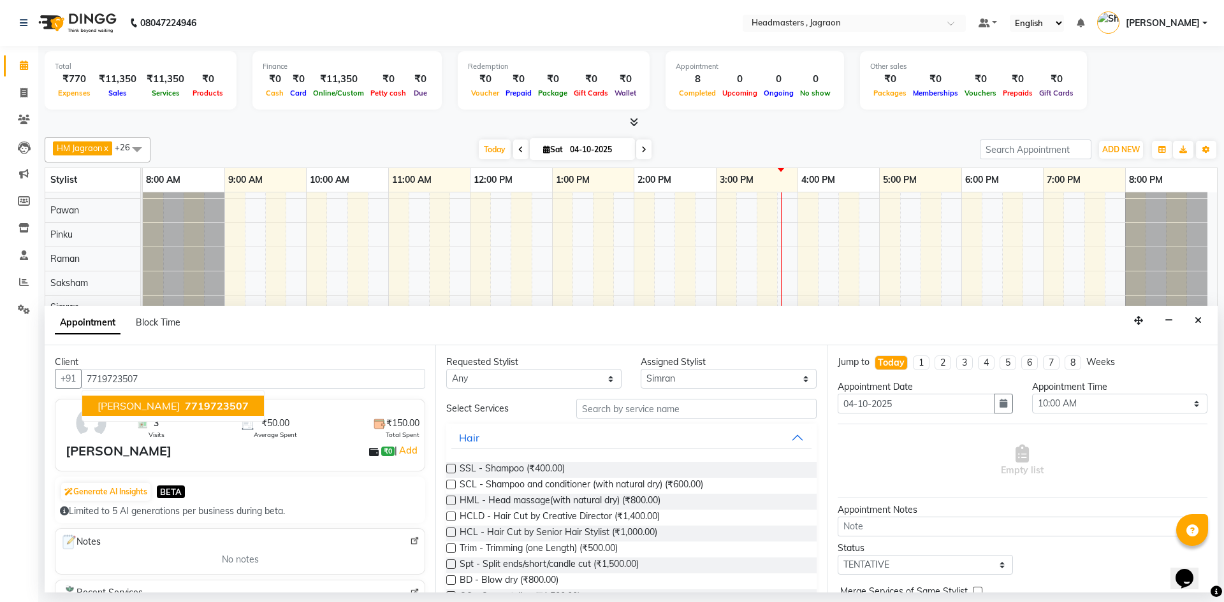
drag, startPoint x: 182, startPoint y: 402, endPoint x: 270, endPoint y: 409, distance: 87.6
click at [187, 403] on span "7719723507" at bounding box center [217, 406] width 64 height 13
type input "7719723507"
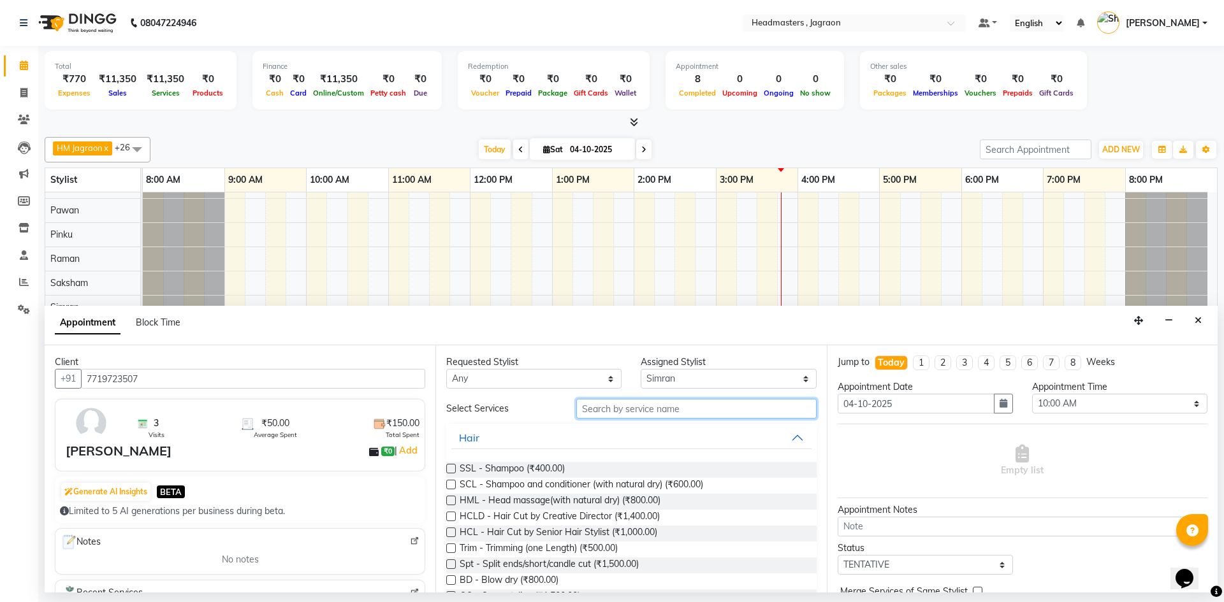
click at [618, 410] on input "text" at bounding box center [696, 409] width 240 height 20
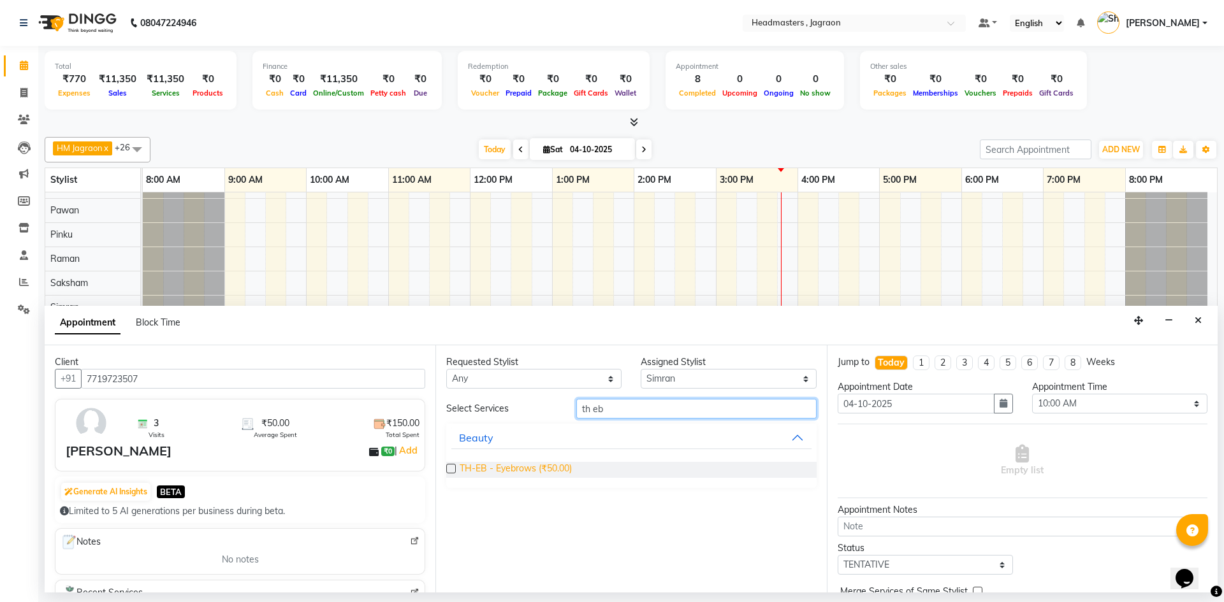
type input "th eb"
click at [532, 467] on span "TH-EB - Eyebrows (₹50.00)" at bounding box center [516, 470] width 112 height 16
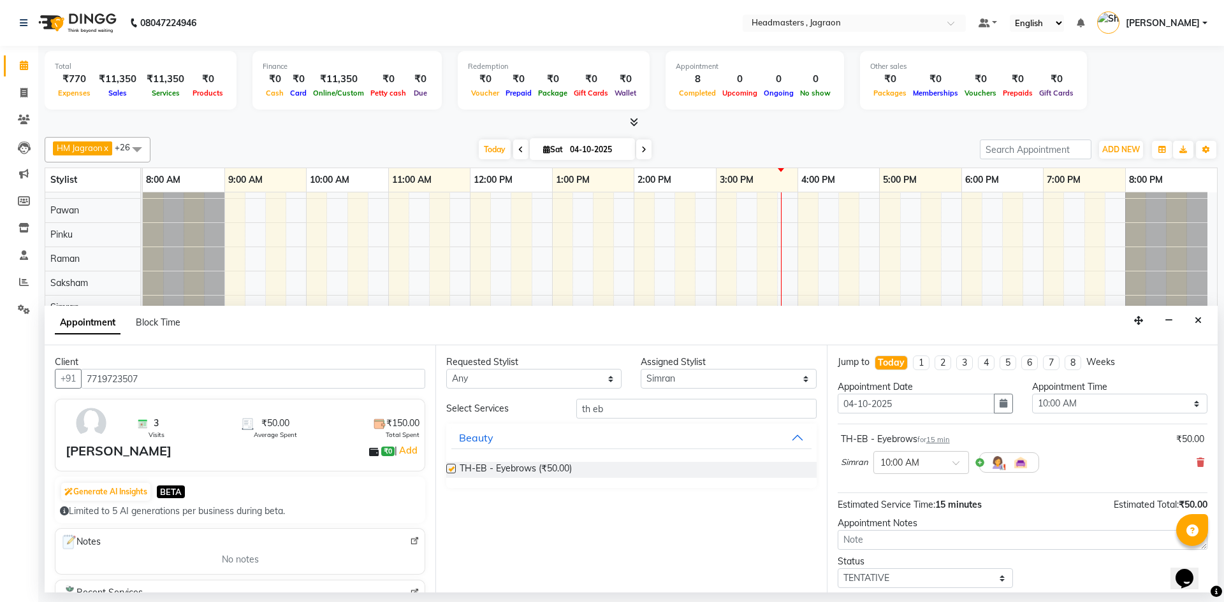
checkbox input "false"
click at [608, 406] on input "th eb" at bounding box center [696, 409] width 240 height 20
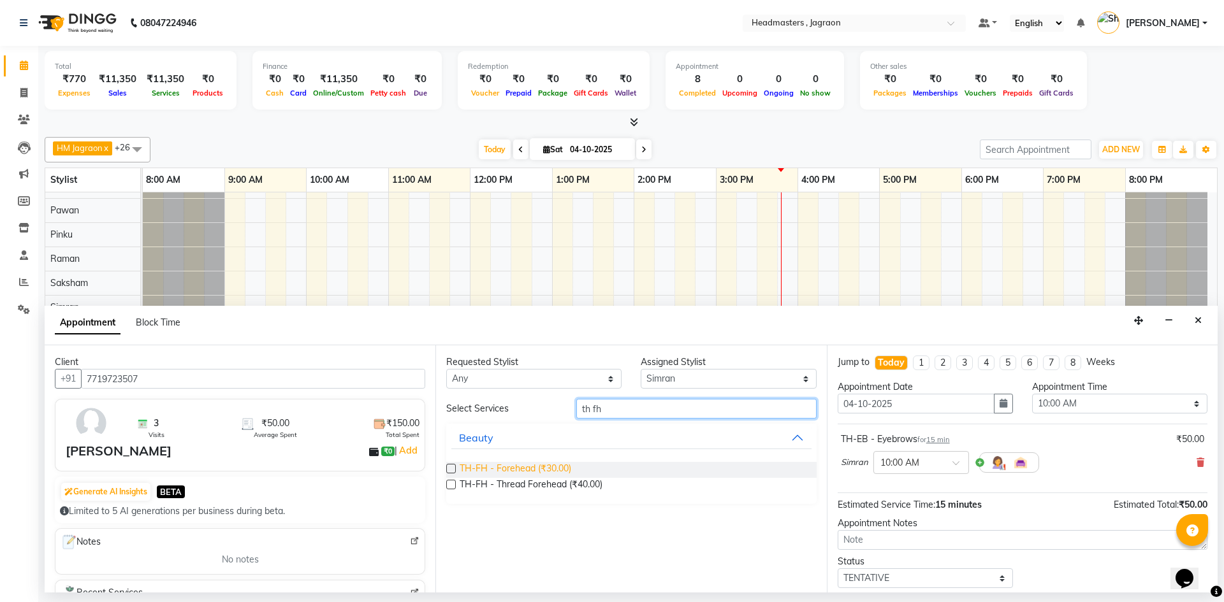
type input "th fh"
click at [544, 467] on span "TH-FH - Forehead (₹30.00)" at bounding box center [516, 470] width 112 height 16
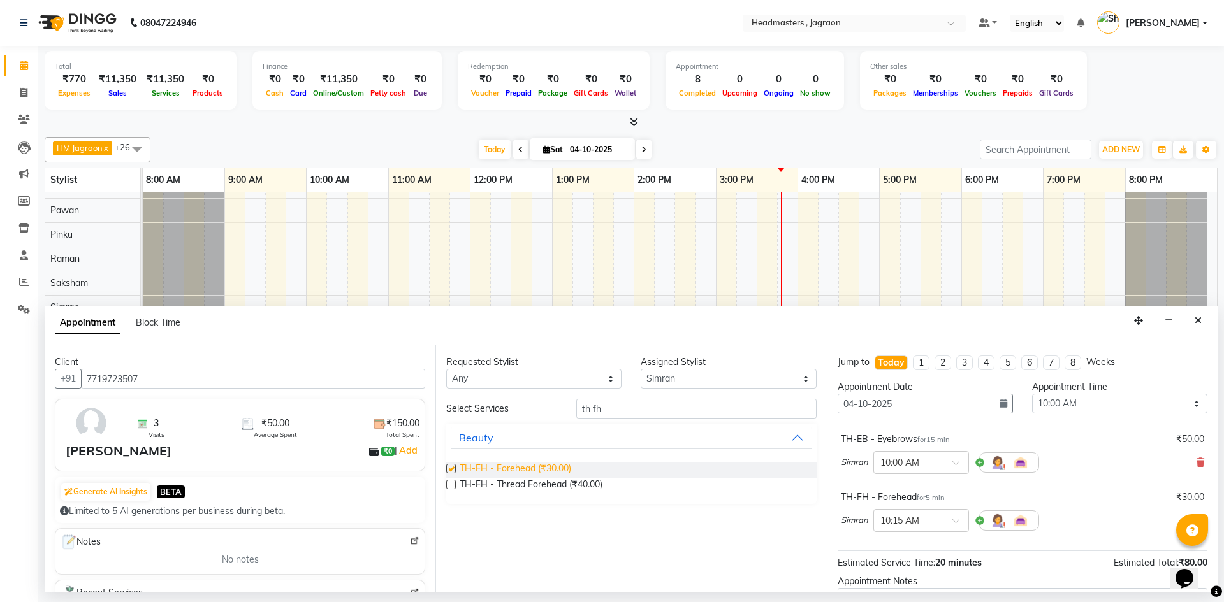
checkbox input "false"
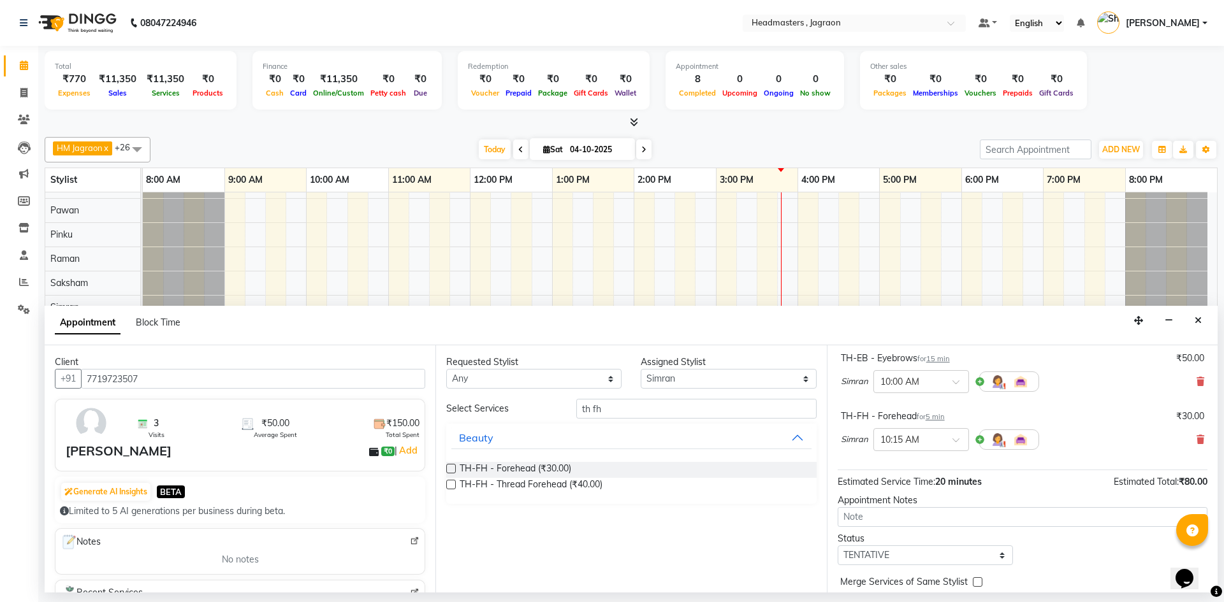
scroll to position [134, 0]
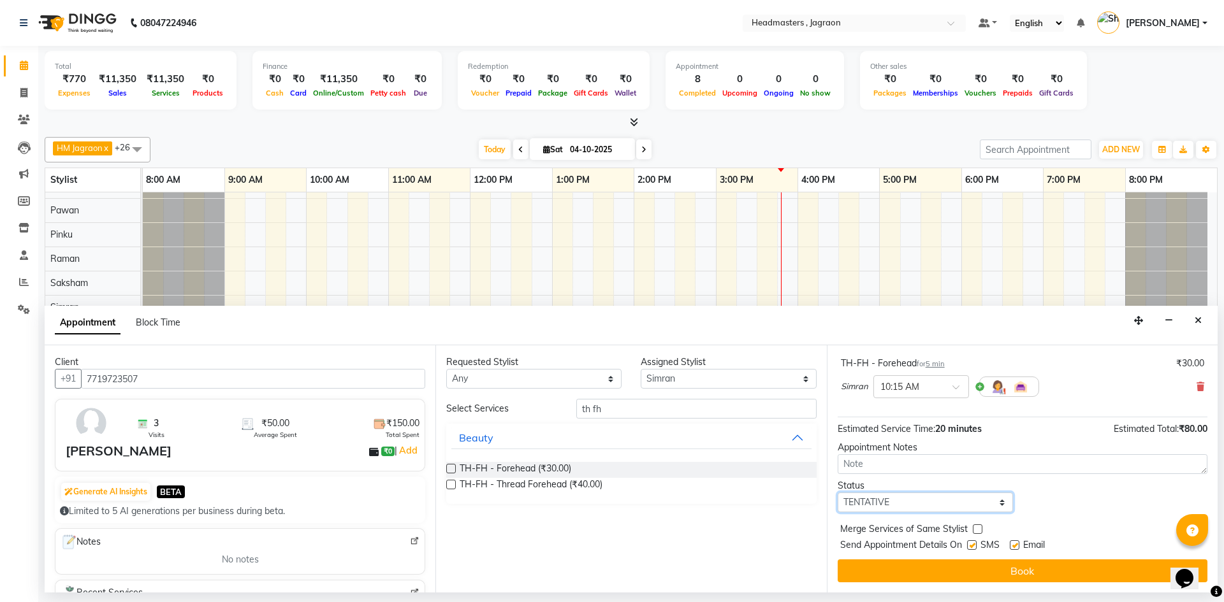
click at [901, 505] on select "Select TENTATIVE CONFIRM CHECK-IN UPCOMING" at bounding box center [924, 503] width 175 height 20
select select "confirm booking"
click at [837, 493] on select "Select TENTATIVE CONFIRM CHECK-IN UPCOMING" at bounding box center [924, 503] width 175 height 20
drag, startPoint x: 975, startPoint y: 545, endPoint x: 963, endPoint y: 572, distance: 29.7
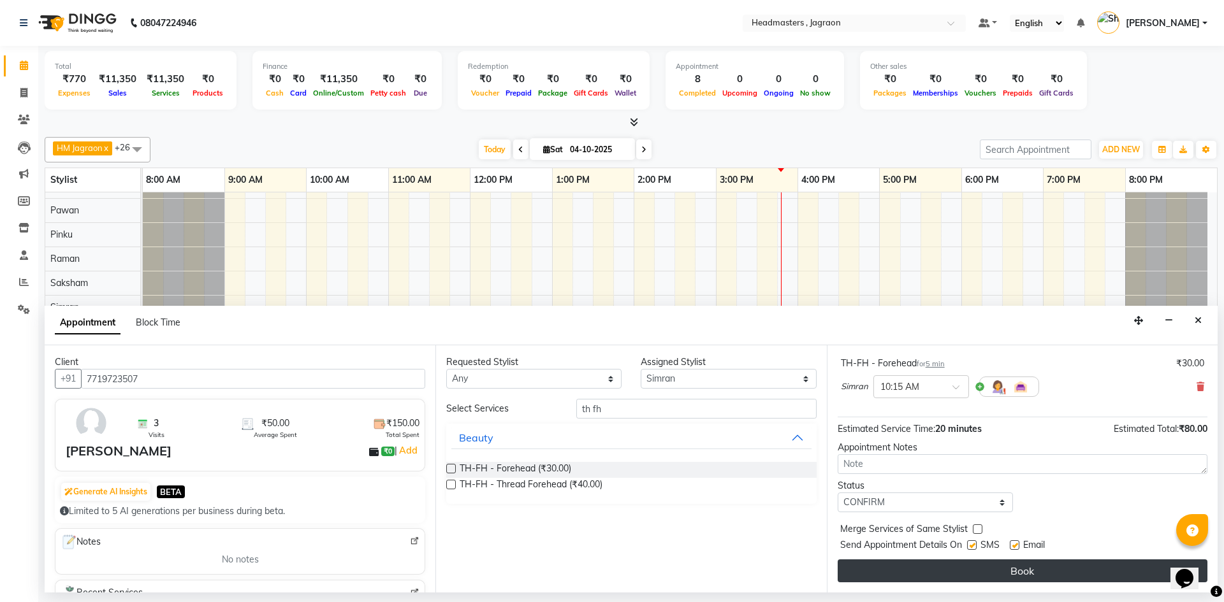
click at [975, 546] on label at bounding box center [972, 545] width 10 height 10
click at [975, 546] on input "checkbox" at bounding box center [971, 546] width 8 height 8
checkbox input "false"
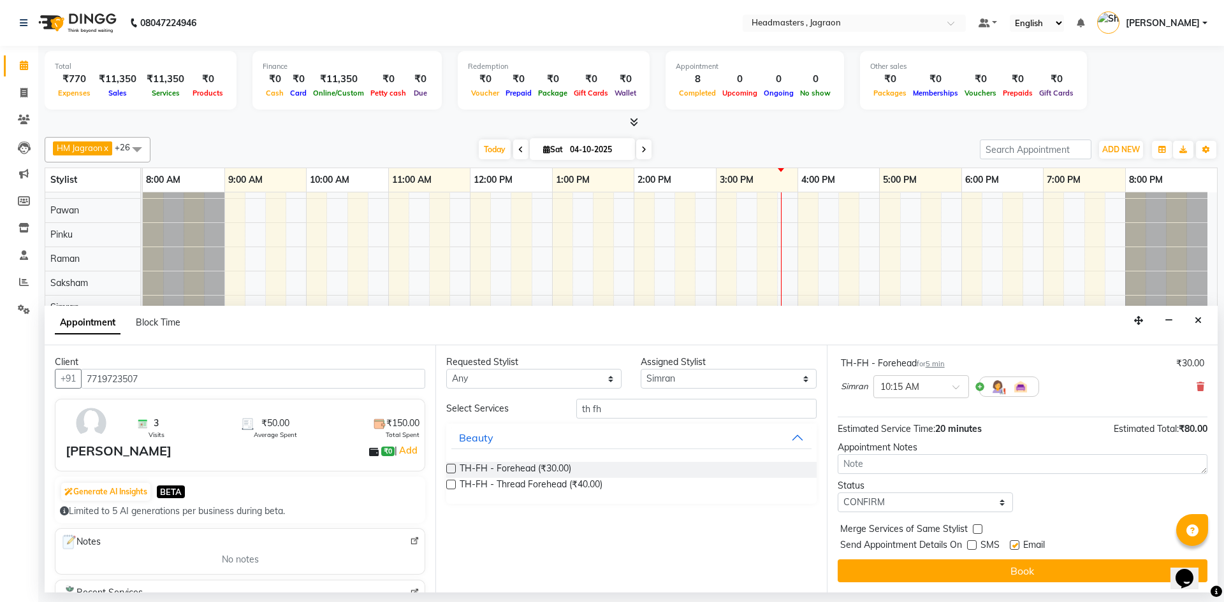
click at [962, 577] on button "Book" at bounding box center [1022, 571] width 370 height 23
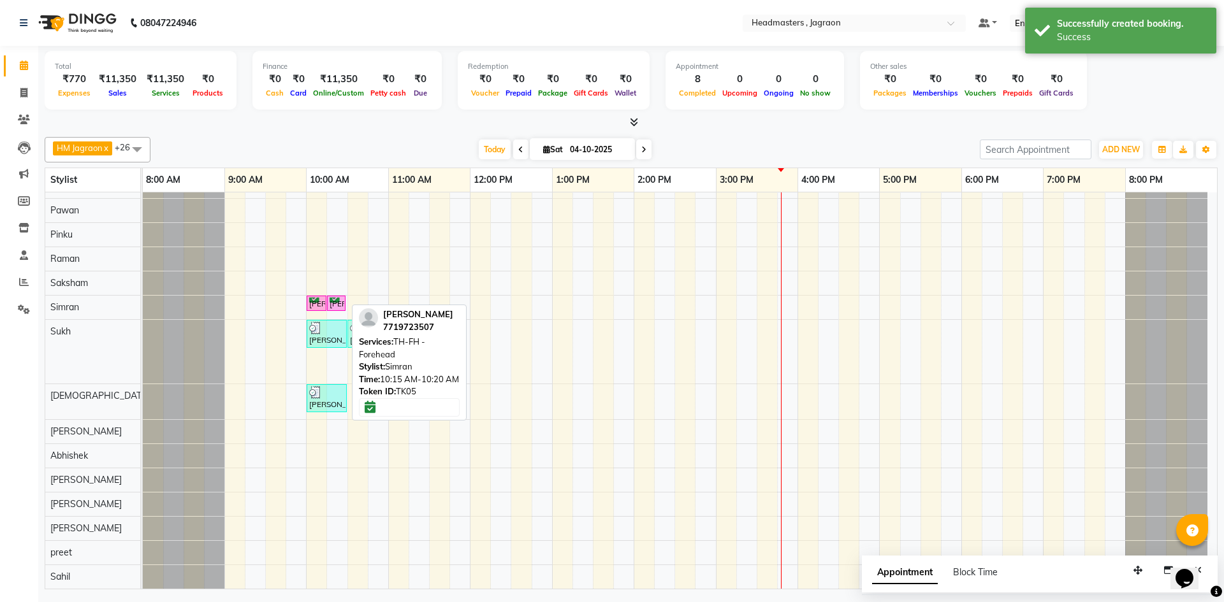
click at [337, 302] on div "[PERSON_NAME], TK05, 10:15 AM-10:20 AM, TH-FH - Forehead" at bounding box center [336, 304] width 16 height 12
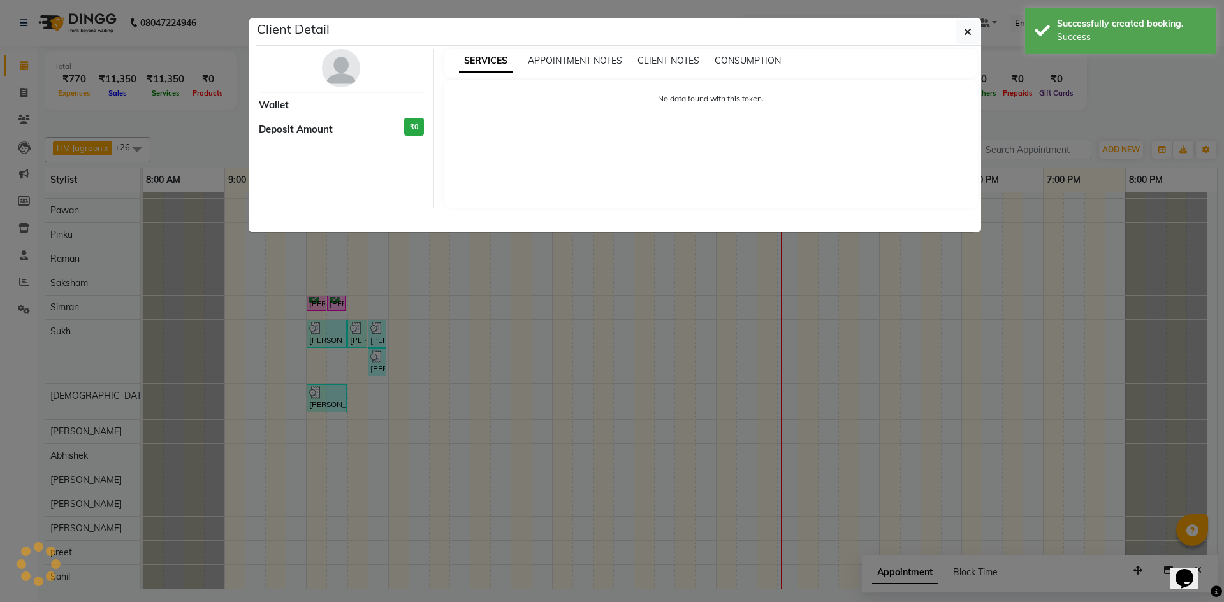
select select "6"
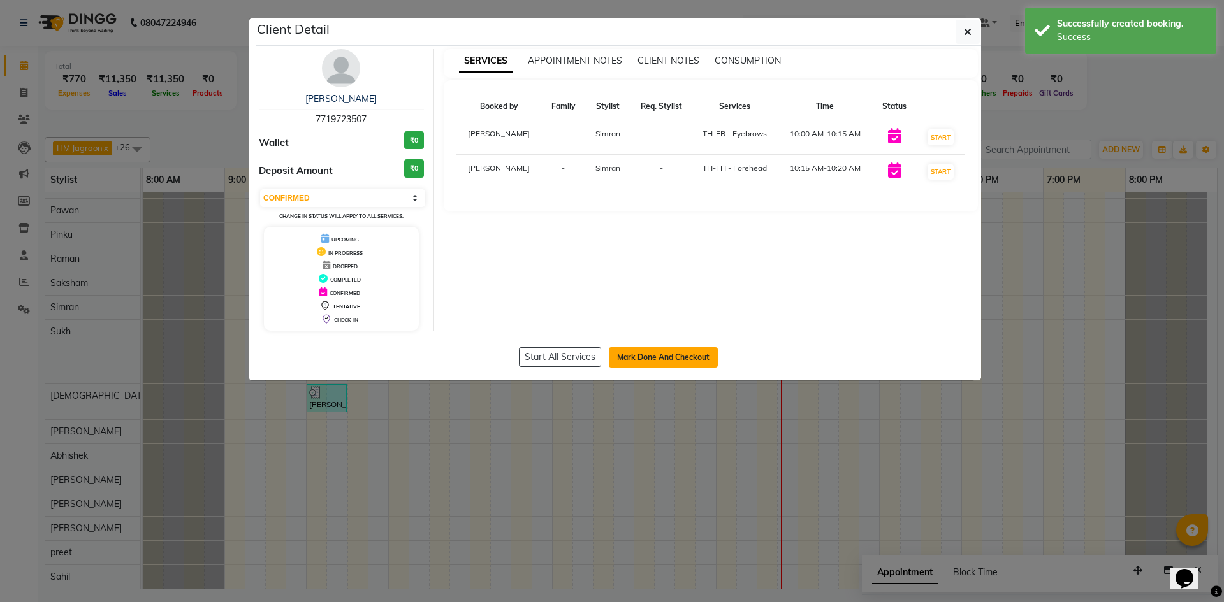
click at [660, 358] on button "Mark Done And Checkout" at bounding box center [663, 357] width 109 height 20
select select "service"
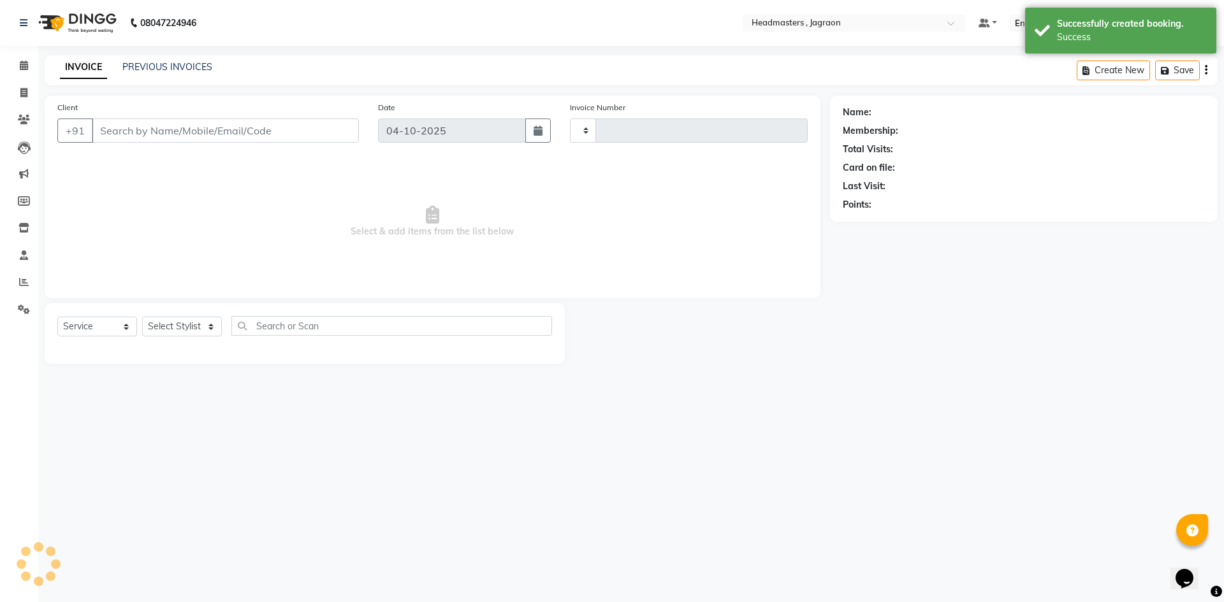
type input "2462"
select select "6935"
type input "7719723507"
select select "87712"
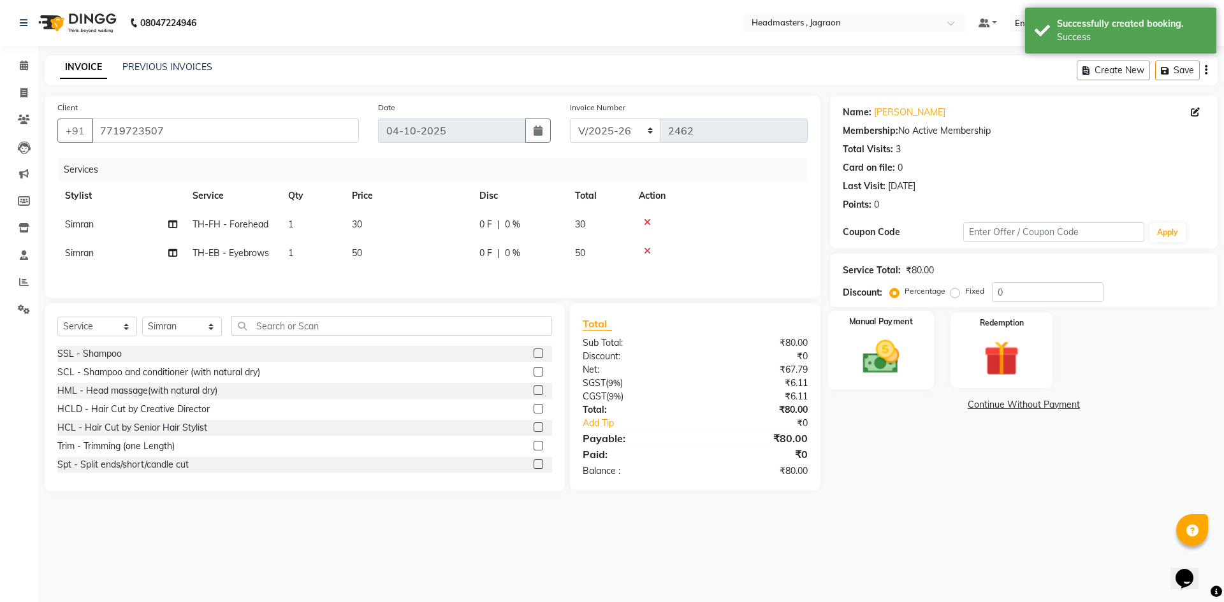
click at [878, 344] on img at bounding box center [880, 357] width 59 height 42
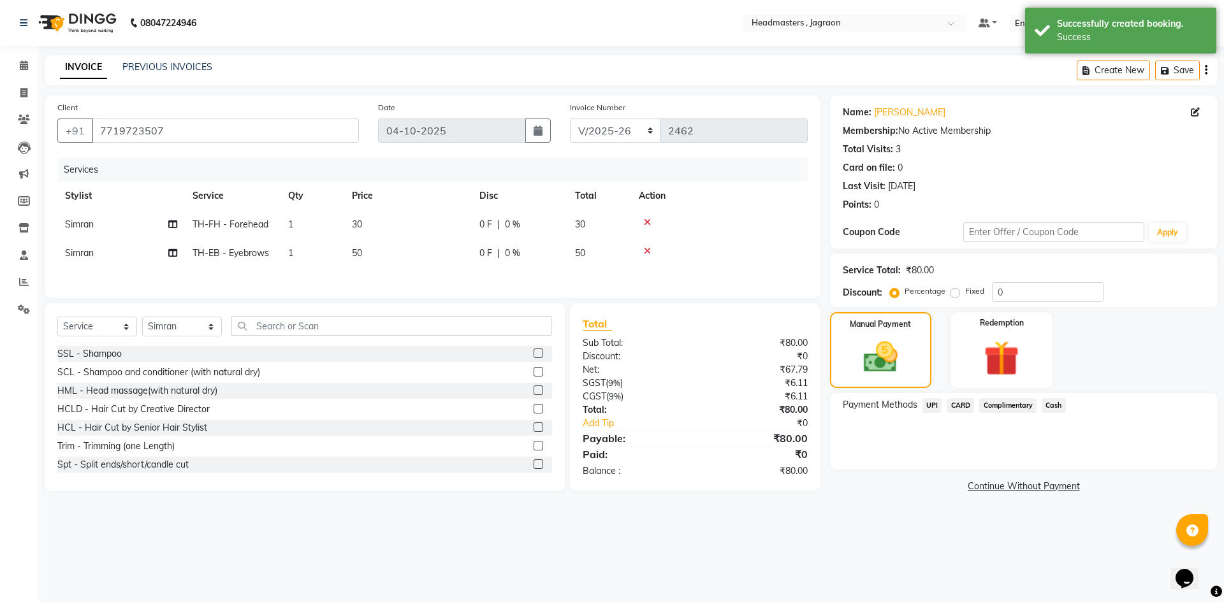
click at [1055, 409] on span "Cash" at bounding box center [1053, 405] width 24 height 15
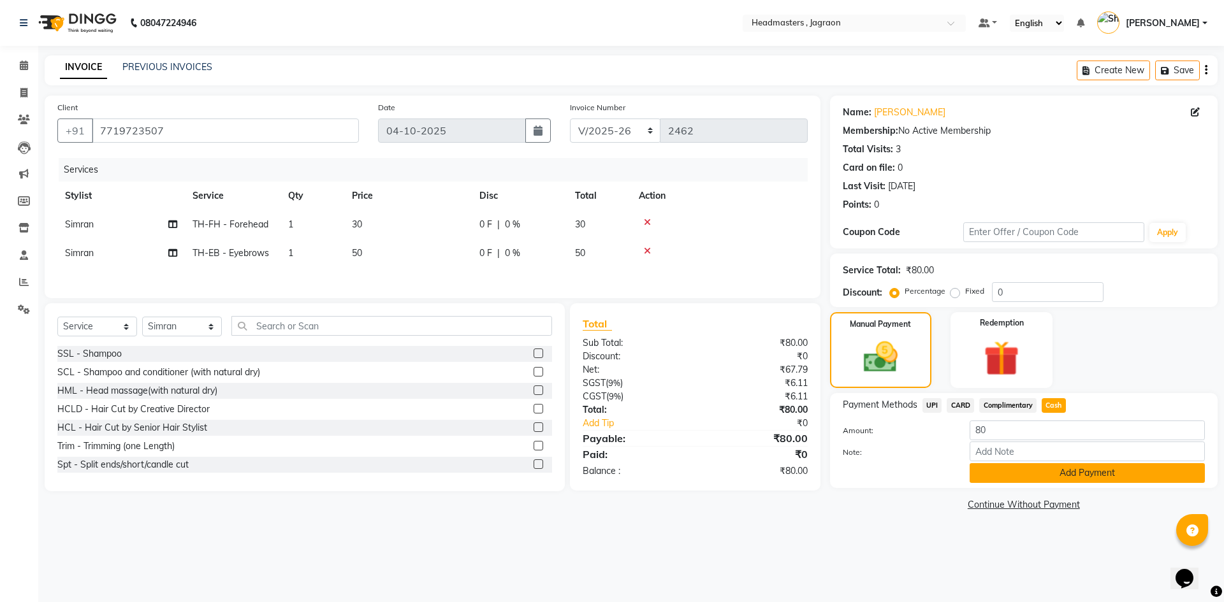
click at [1055, 476] on button "Add Payment" at bounding box center [1086, 473] width 235 height 20
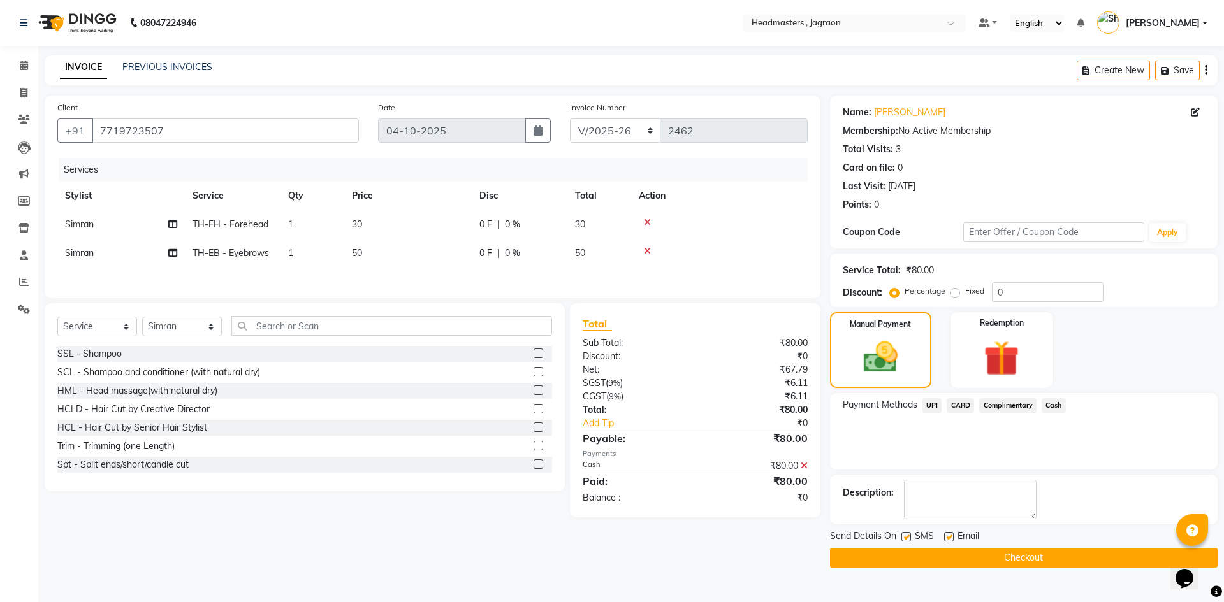
click at [1023, 562] on button "Checkout" at bounding box center [1024, 558] width 388 height 20
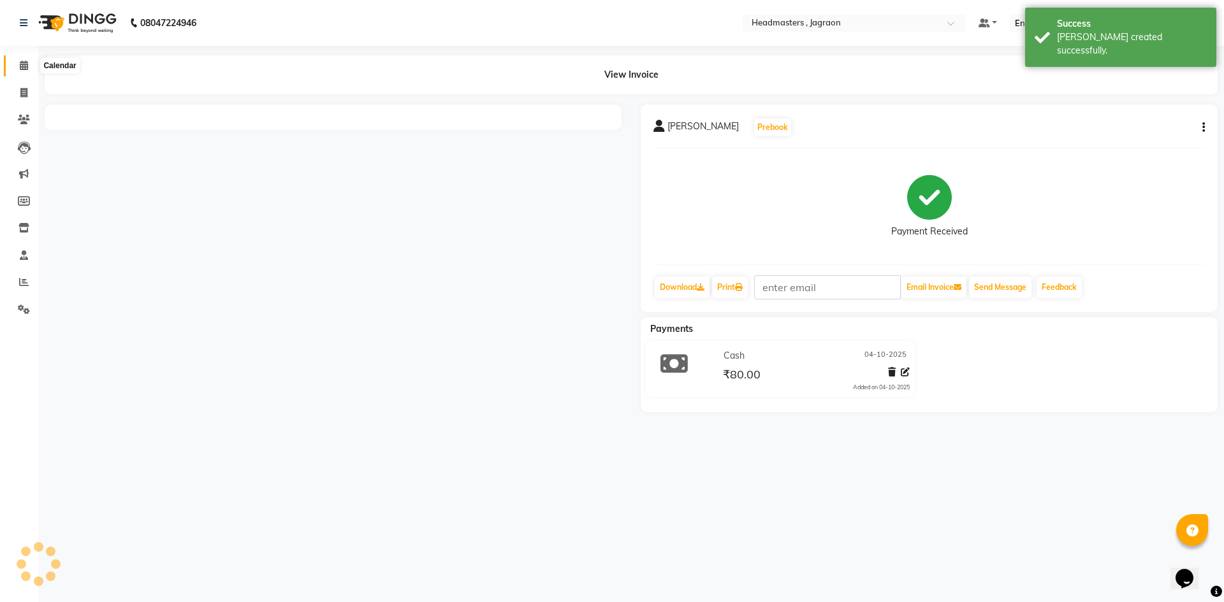
click at [16, 69] on span at bounding box center [24, 66] width 22 height 15
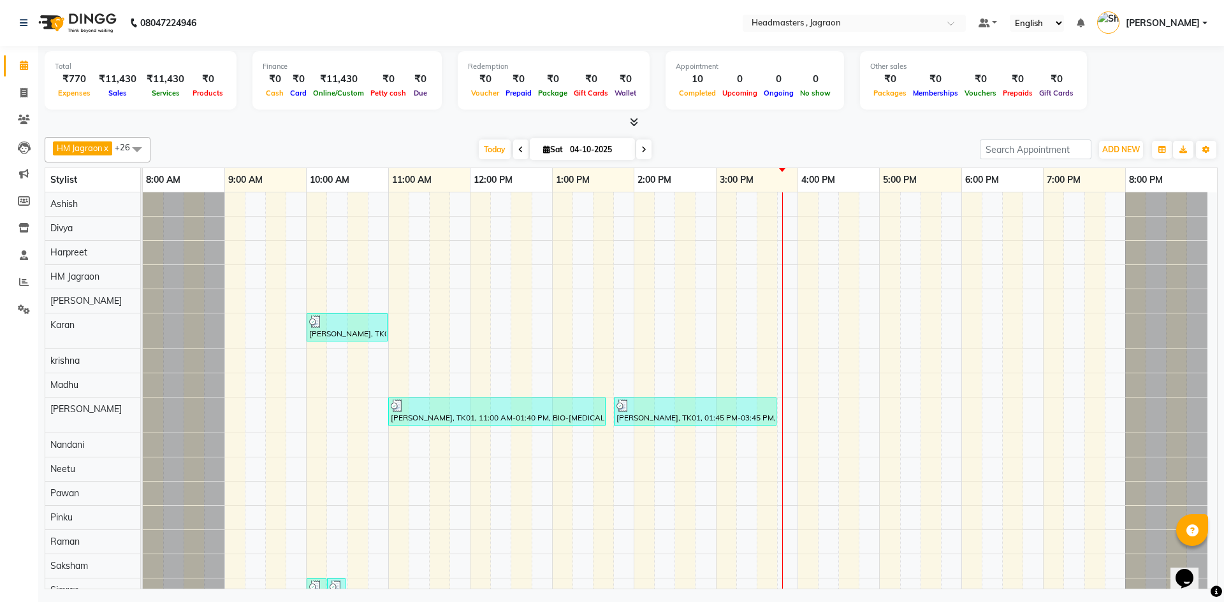
click at [395, 210] on div "Priyanka [PERSON_NAME], TK03, 10:00 AM-11:00 AM, HCL - Hair Cut by Senior Hair …" at bounding box center [680, 537] width 1074 height 691
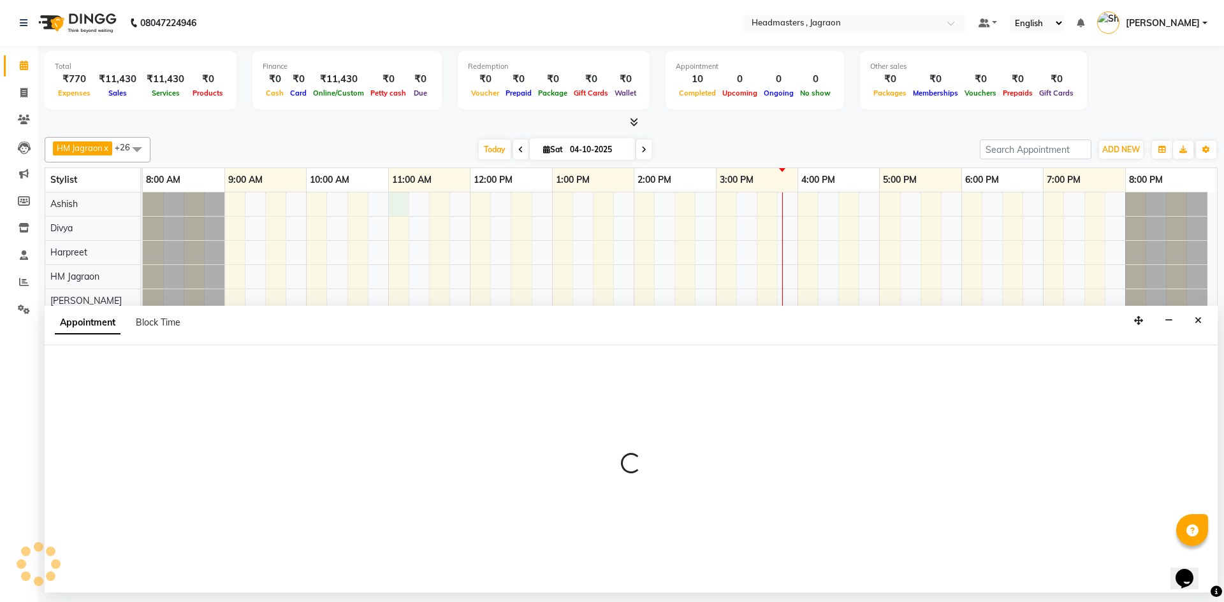
select select "54702"
select select "660"
select select "tentative"
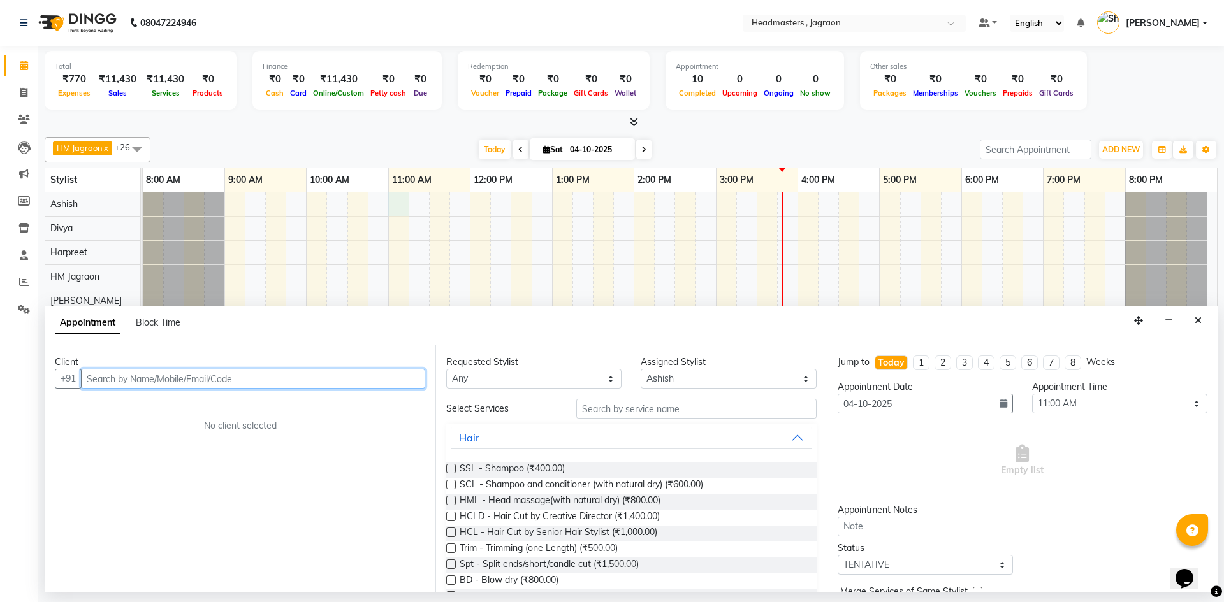
click at [171, 382] on input "text" at bounding box center [253, 379] width 344 height 20
type input "7814072873"
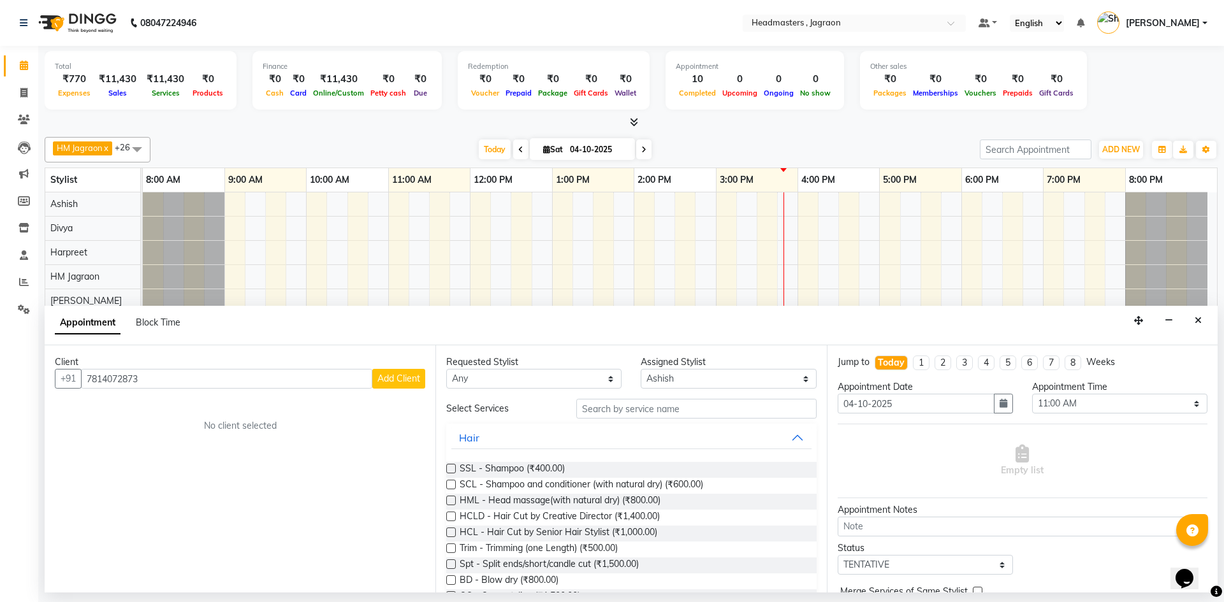
click at [416, 379] on span "Add Client" at bounding box center [398, 378] width 43 height 11
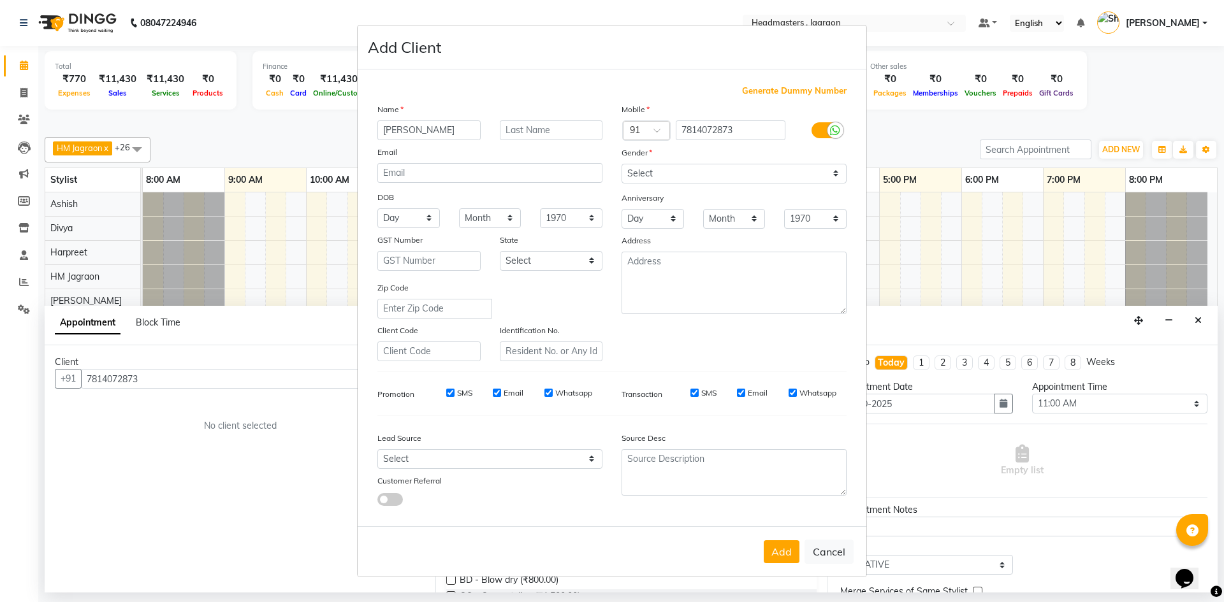
type input "[PERSON_NAME]"
click at [656, 175] on select "Select [DEMOGRAPHIC_DATA] [DEMOGRAPHIC_DATA] Other Prefer Not To Say" at bounding box center [733, 174] width 225 height 20
select select "[DEMOGRAPHIC_DATA]"
click at [621, 164] on select "Select [DEMOGRAPHIC_DATA] [DEMOGRAPHIC_DATA] Other Prefer Not To Say" at bounding box center [733, 174] width 225 height 20
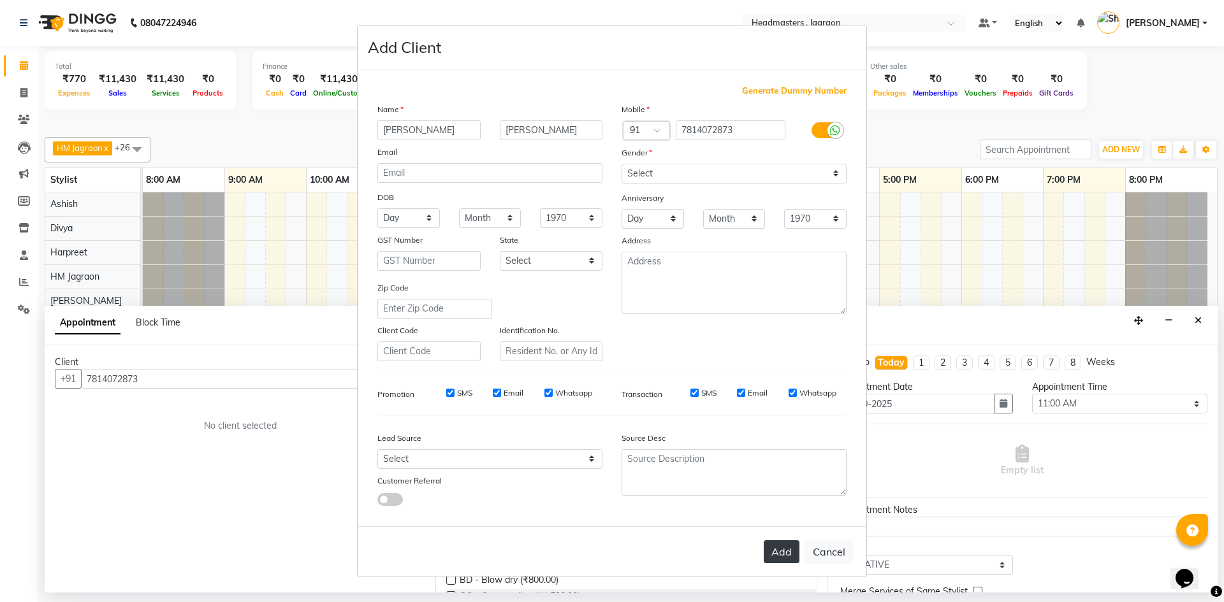
click at [785, 554] on button "Add" at bounding box center [782, 551] width 36 height 23
select select
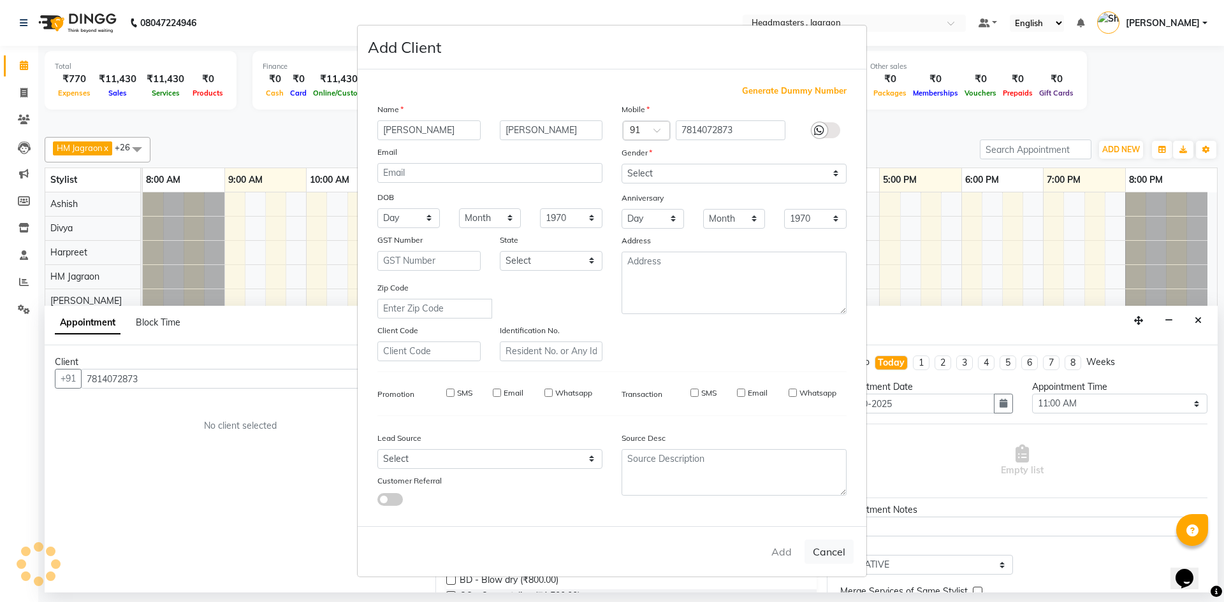
select select
checkbox input "false"
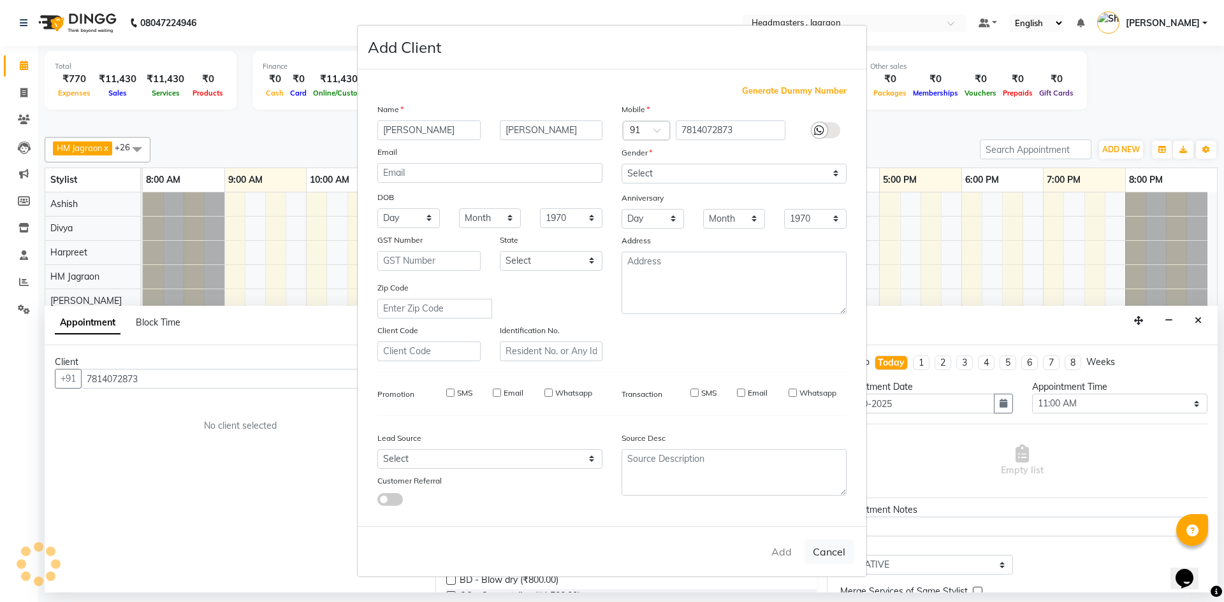
checkbox input "false"
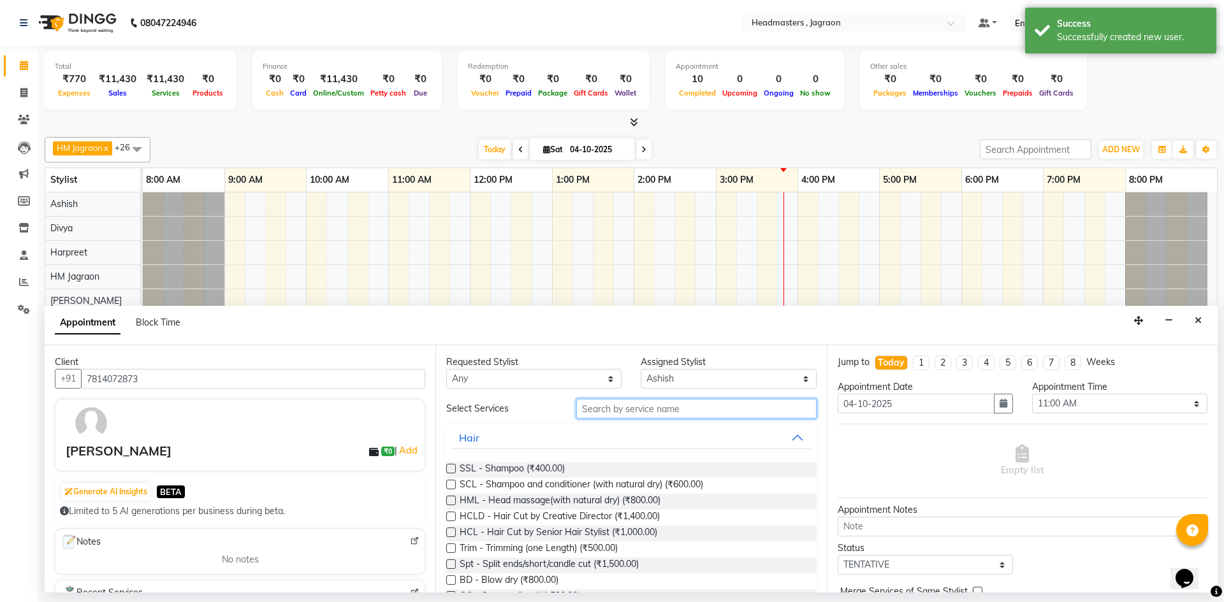
click at [635, 412] on input "text" at bounding box center [696, 409] width 240 height 20
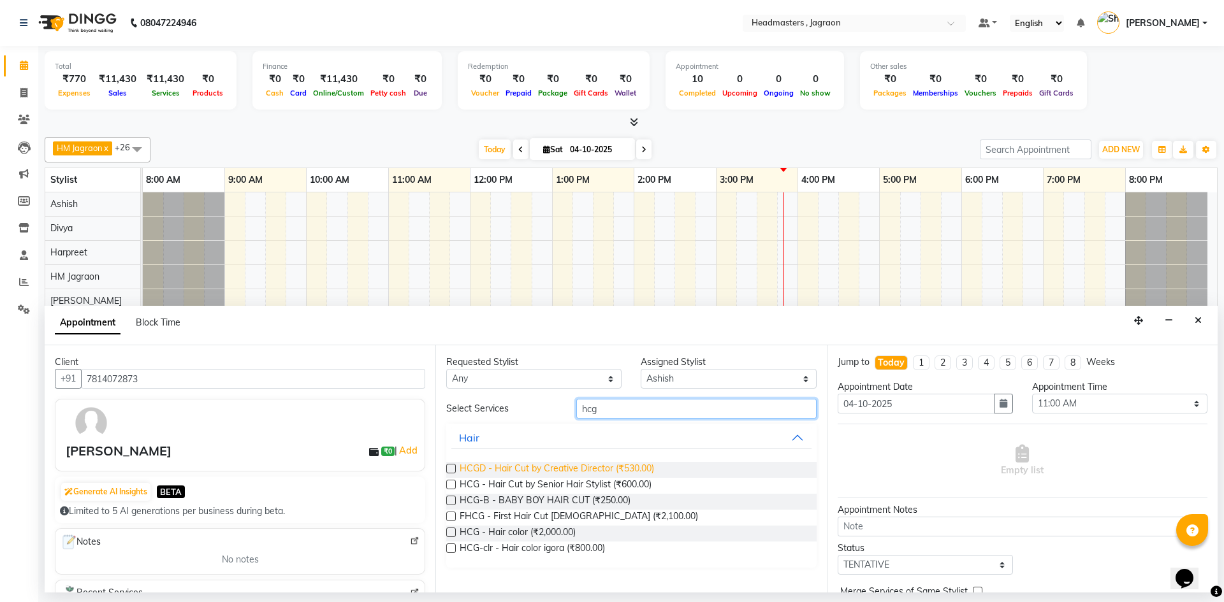
type input "hcg"
click at [605, 471] on span "HCGD - Hair Cut by Creative Director (₹530.00)" at bounding box center [557, 470] width 194 height 16
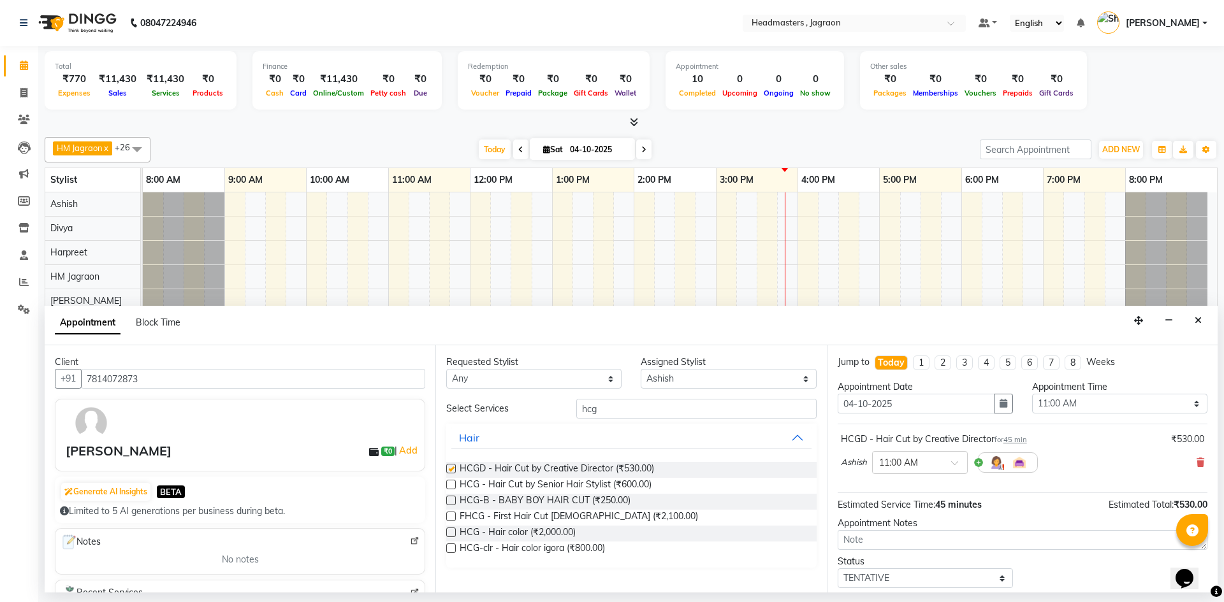
checkbox input "false"
click at [627, 405] on input "hcg" at bounding box center [696, 409] width 240 height 20
type input "h"
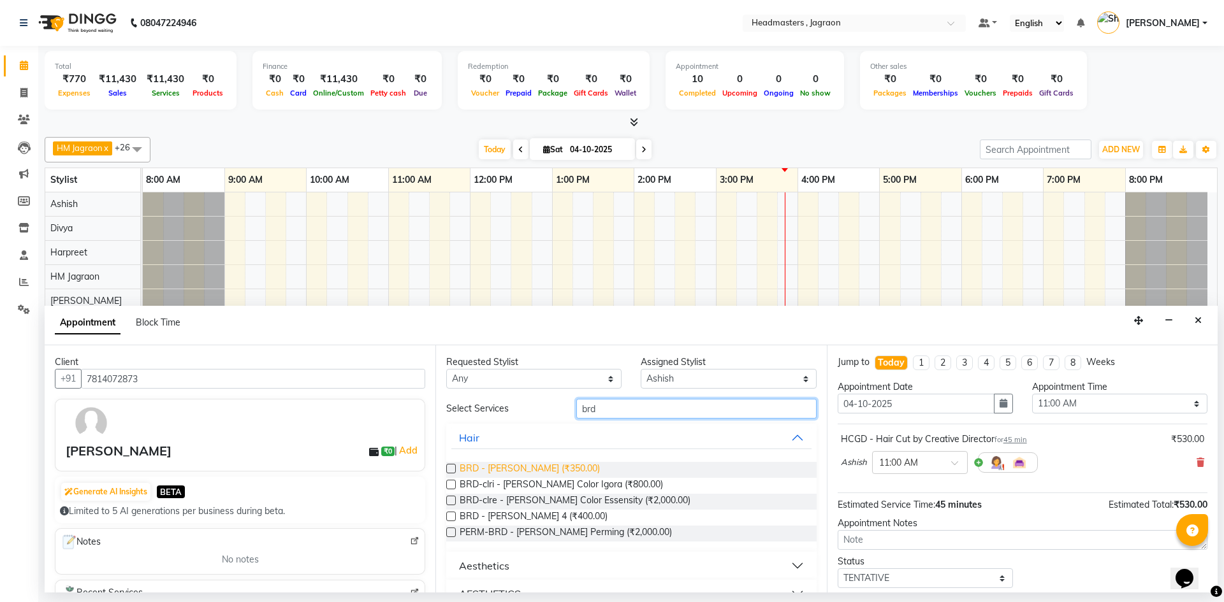
type input "brd"
click at [540, 470] on span "BRD - [PERSON_NAME] (₹350.00)" at bounding box center [530, 470] width 140 height 16
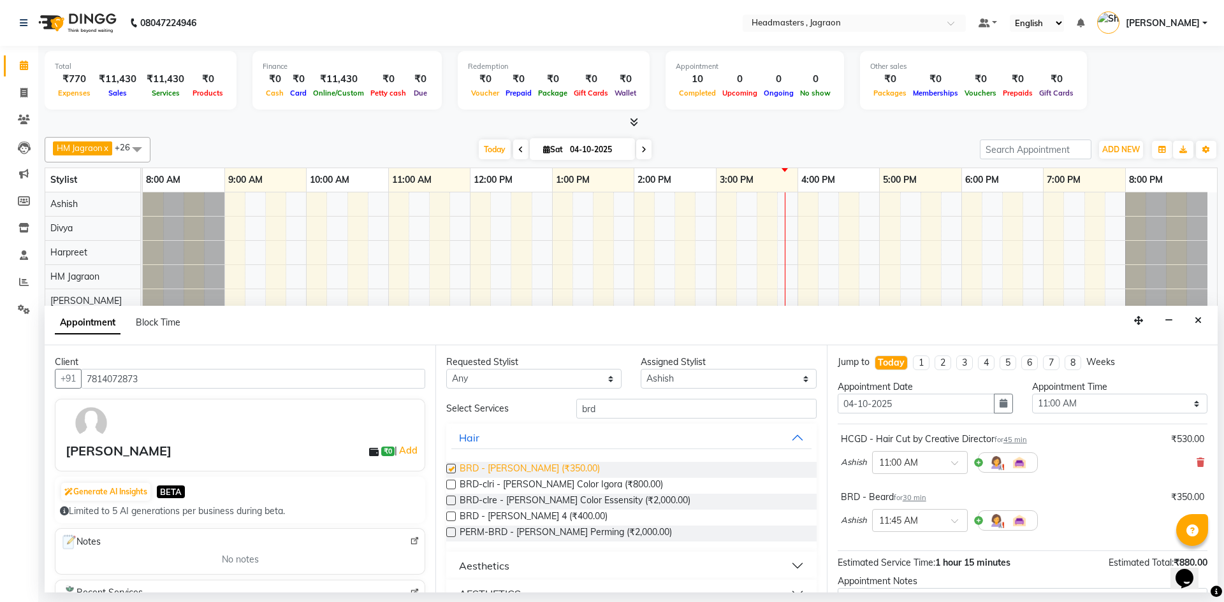
checkbox input "false"
click at [614, 409] on input "brd" at bounding box center [696, 409] width 240 height 20
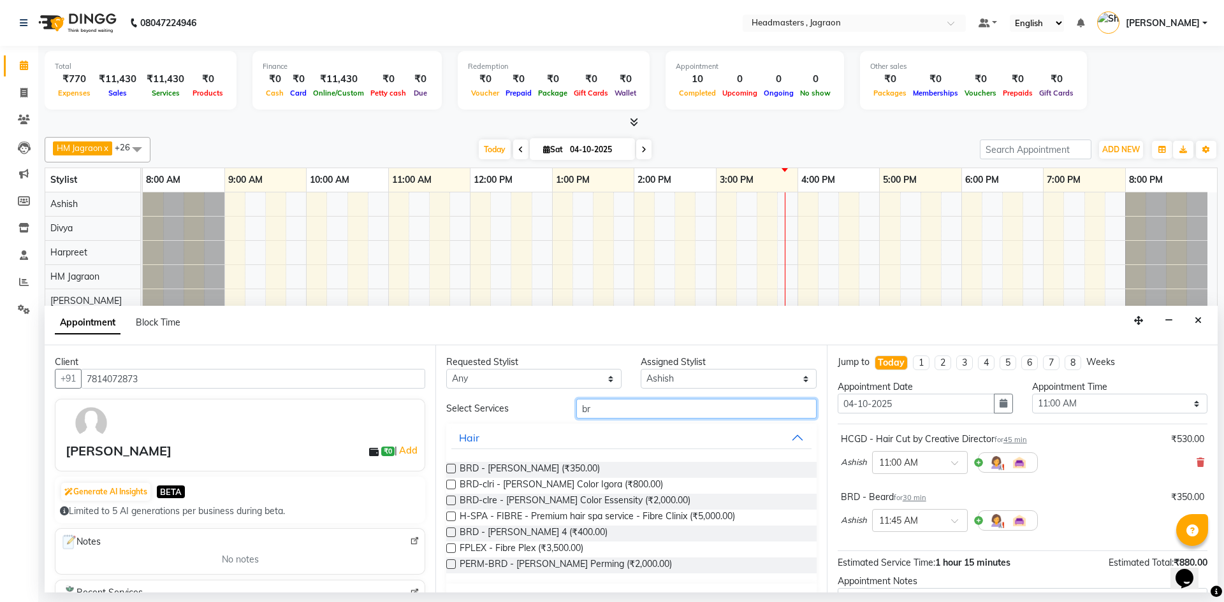
type input "b"
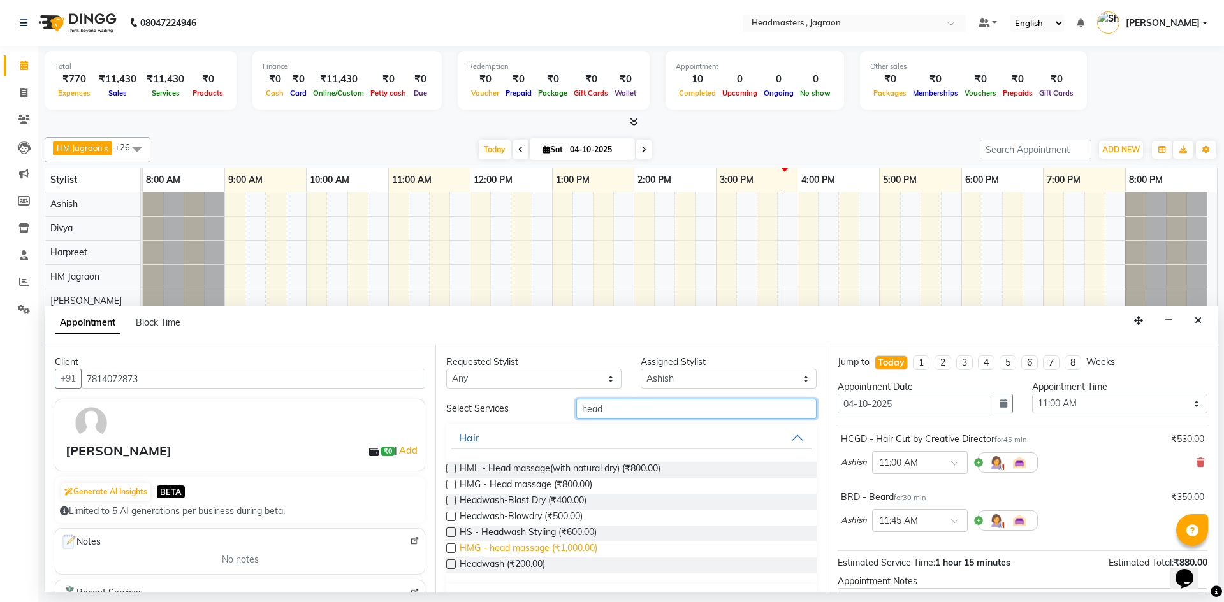
type input "head"
click at [566, 546] on span "HMG - head massage (₹1,000.00)" at bounding box center [529, 550] width 138 height 16
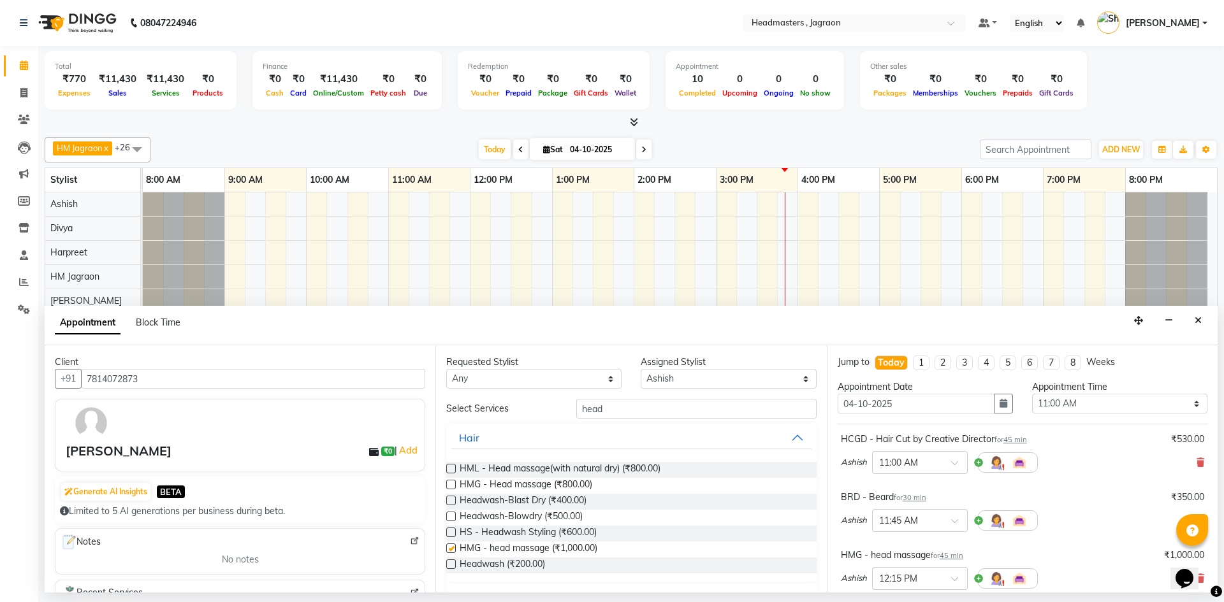
checkbox input "false"
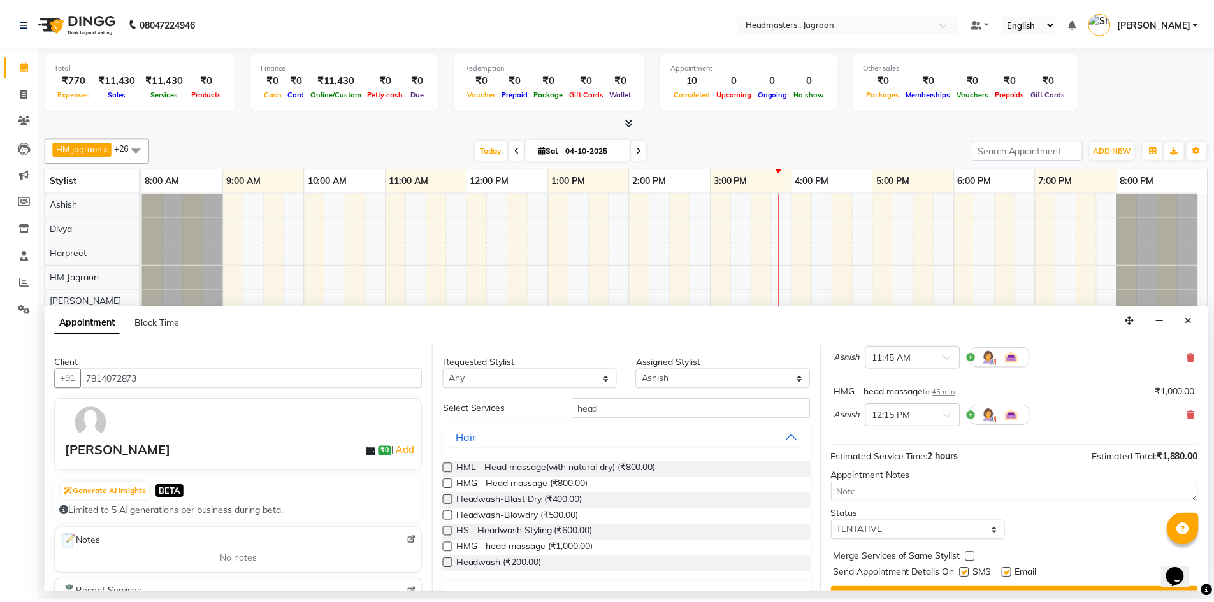
scroll to position [191, 0]
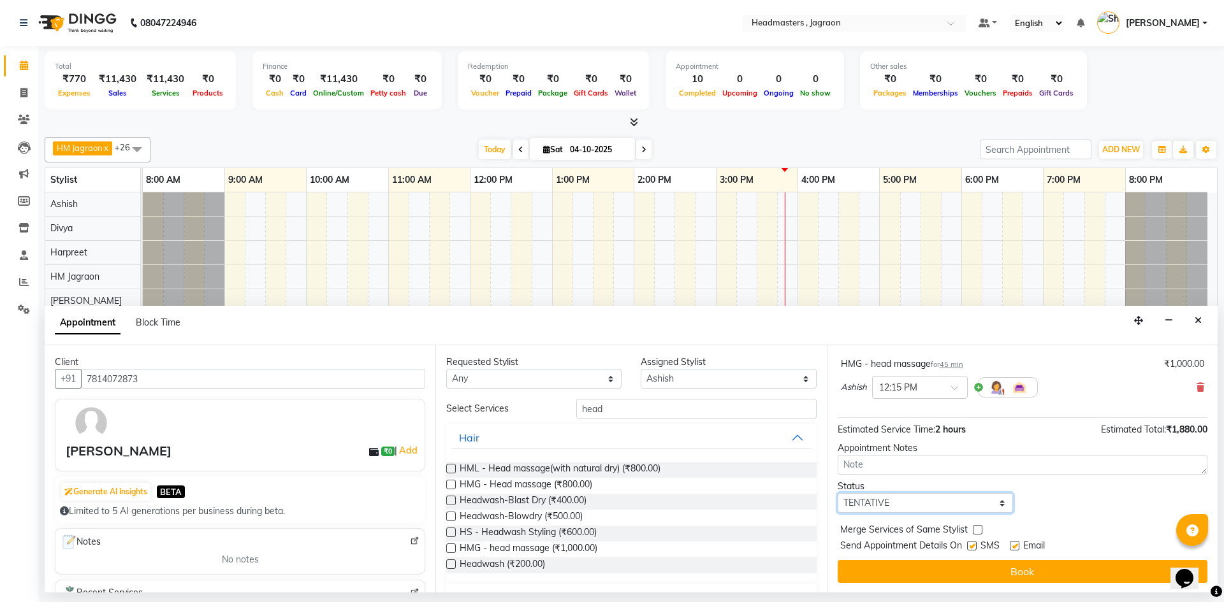
drag, startPoint x: 890, startPoint y: 504, endPoint x: 885, endPoint y: 512, distance: 9.7
click at [889, 507] on select "Select TENTATIVE CONFIRM CHECK-IN UPCOMING" at bounding box center [924, 503] width 175 height 20
select select "confirm booking"
click at [837, 493] on select "Select TENTATIVE CONFIRM CHECK-IN UPCOMING" at bounding box center [924, 503] width 175 height 20
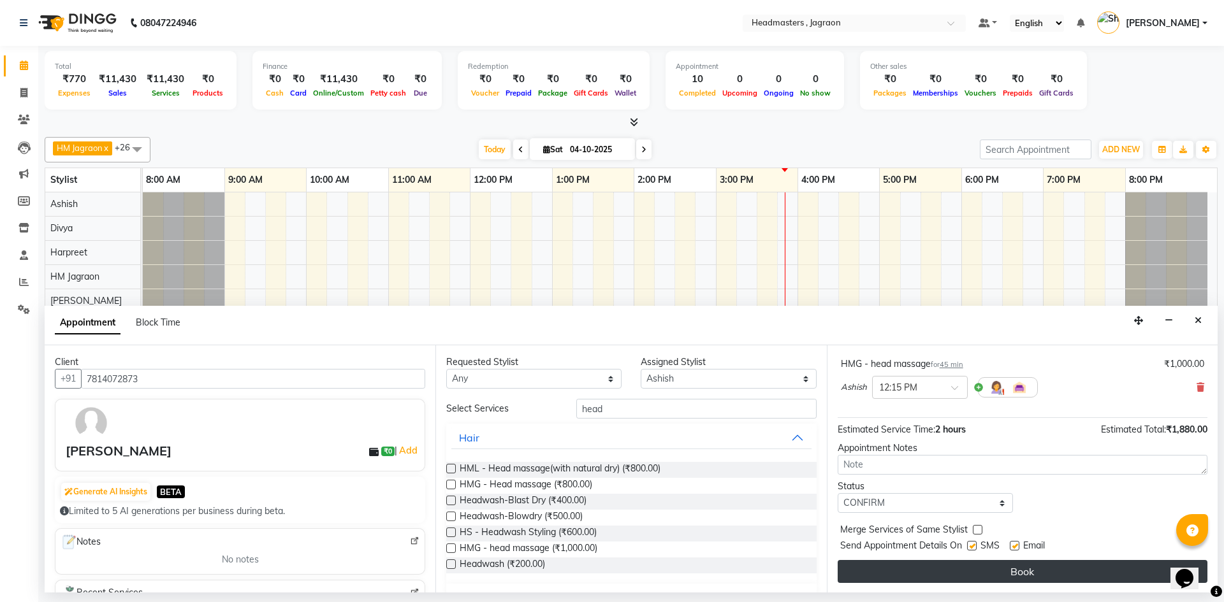
drag, startPoint x: 975, startPoint y: 544, endPoint x: 967, endPoint y: 565, distance: 21.8
click at [975, 545] on label at bounding box center [972, 546] width 10 height 10
click at [975, 545] on input "checkbox" at bounding box center [971, 547] width 8 height 8
checkbox input "false"
click at [966, 572] on button "Book" at bounding box center [1022, 571] width 370 height 23
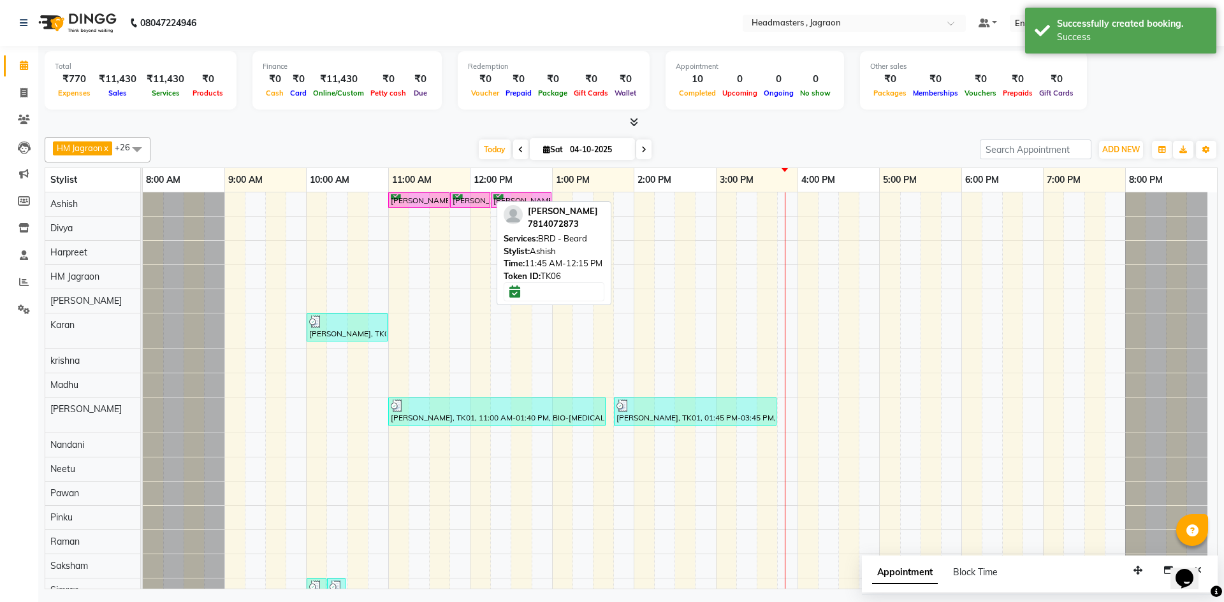
click at [475, 199] on div "[PERSON_NAME], TK06, 11:45 AM-12:15 PM, BRD - [PERSON_NAME]" at bounding box center [470, 200] width 38 height 12
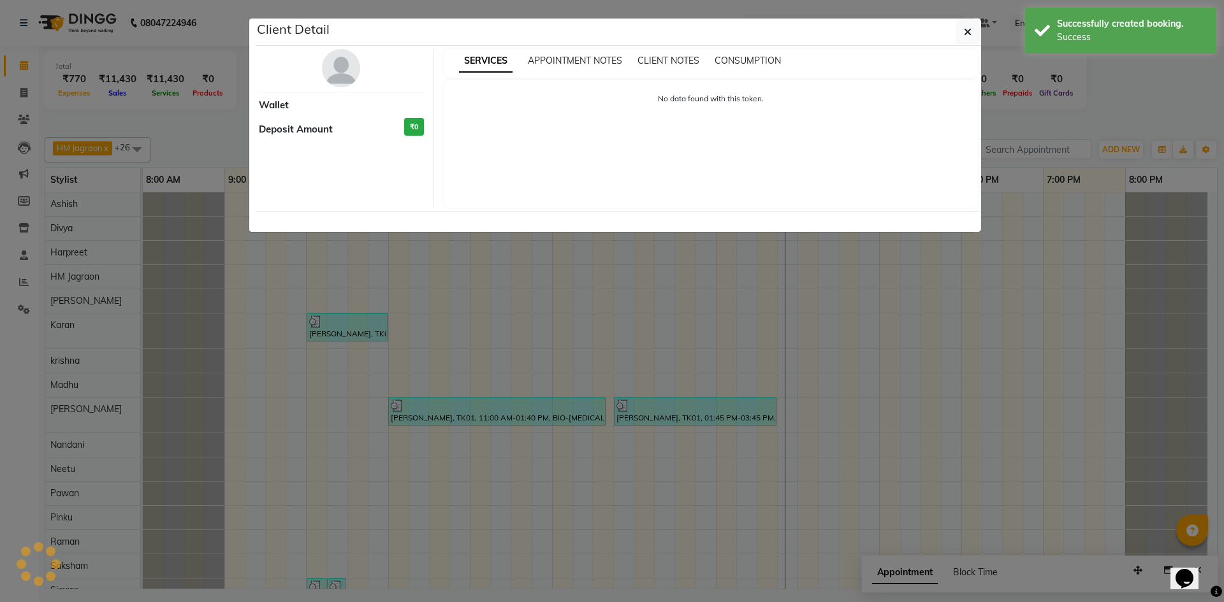
select select "6"
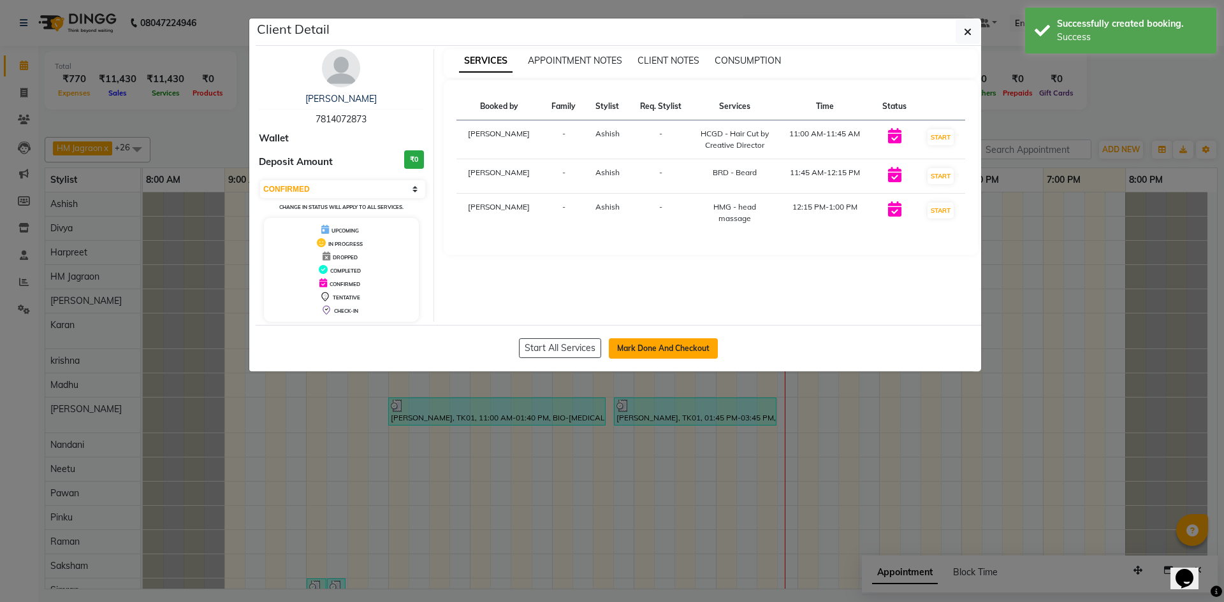
click at [658, 348] on button "Mark Done And Checkout" at bounding box center [663, 348] width 109 height 20
select select "service"
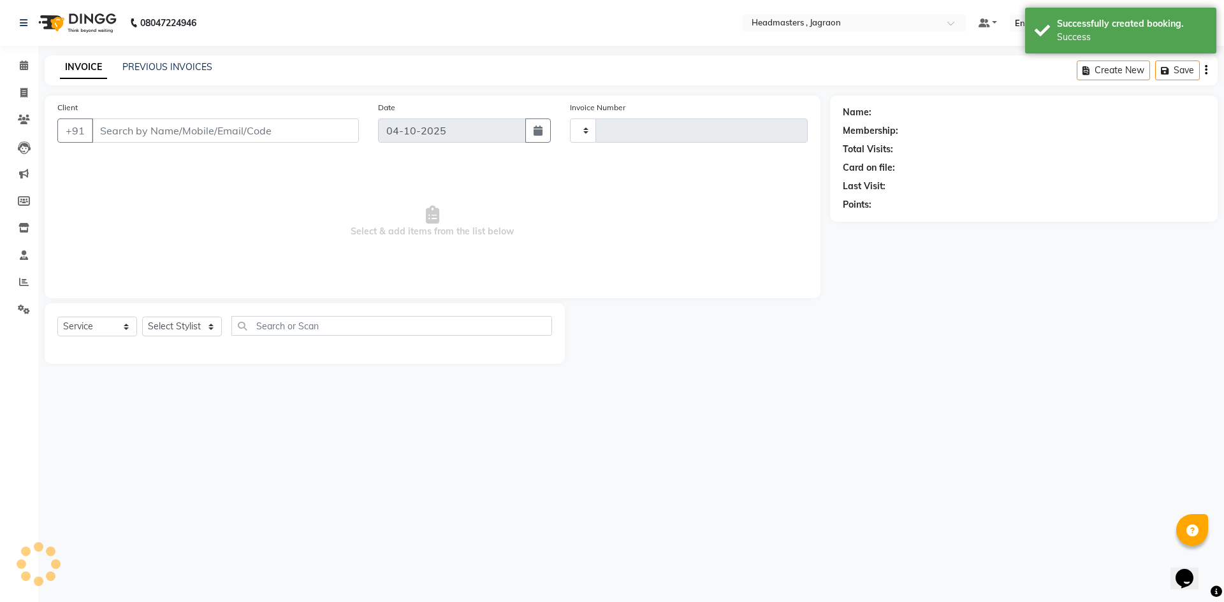
type input "2463"
select select "6935"
type input "7814072873"
select select "54702"
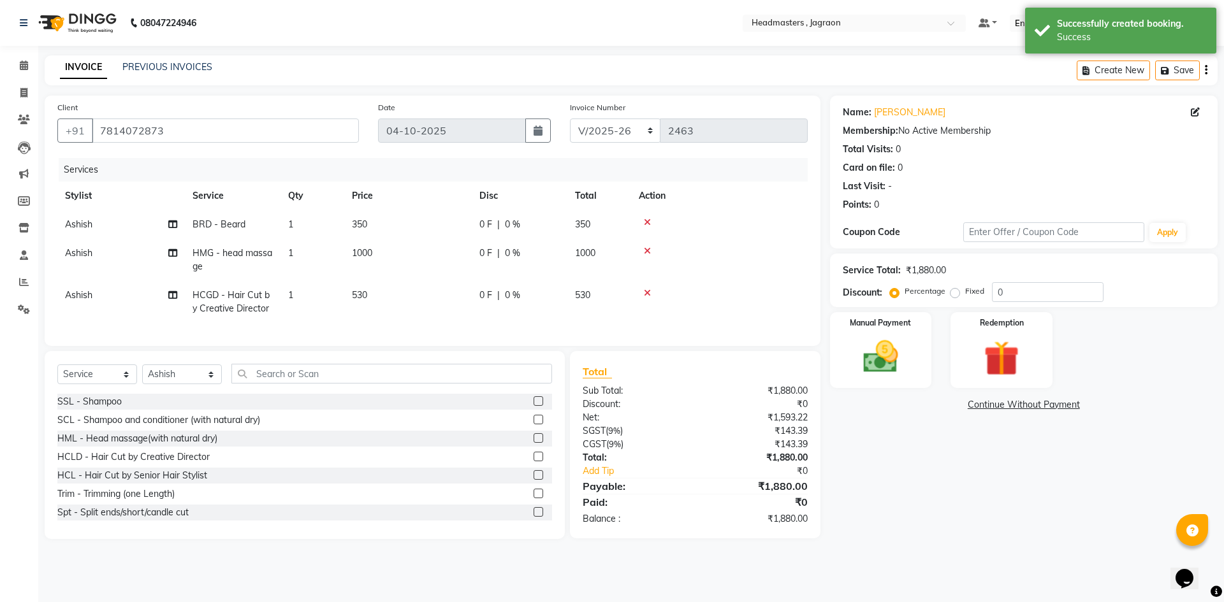
click at [489, 266] on td "0 F | 0 %" at bounding box center [520, 260] width 96 height 42
select select "54702"
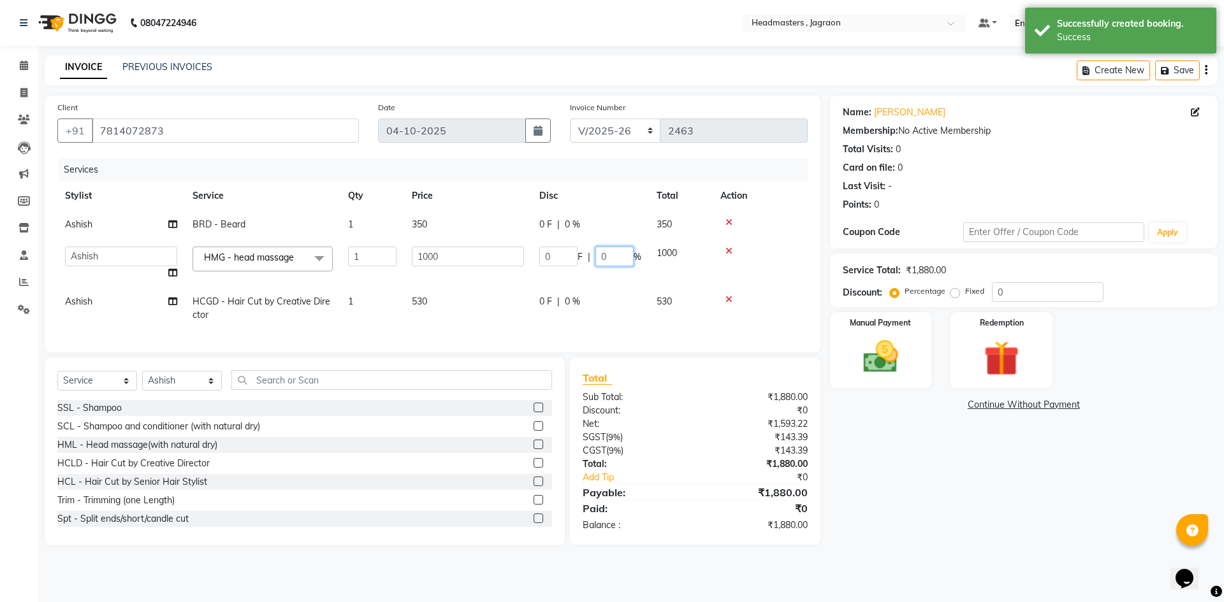
drag, startPoint x: 627, startPoint y: 279, endPoint x: 602, endPoint y: 273, distance: 25.5
click at [627, 282] on td "0 F | 0 %" at bounding box center [590, 263] width 117 height 48
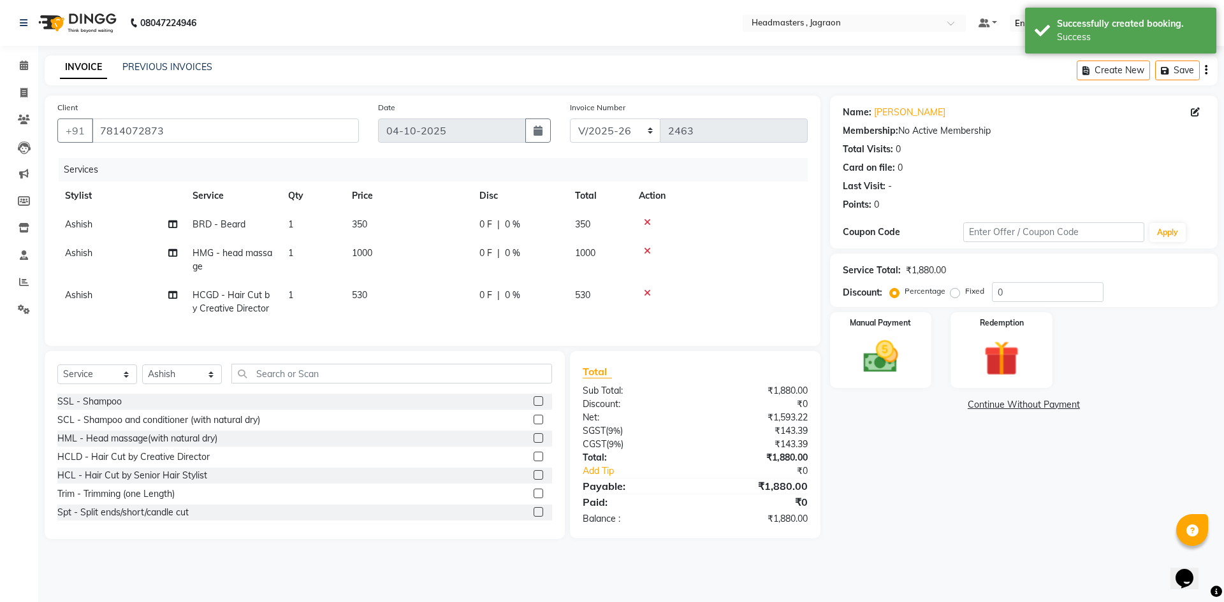
click at [548, 226] on div "0 F | 0 %" at bounding box center [519, 224] width 80 height 13
select select "54702"
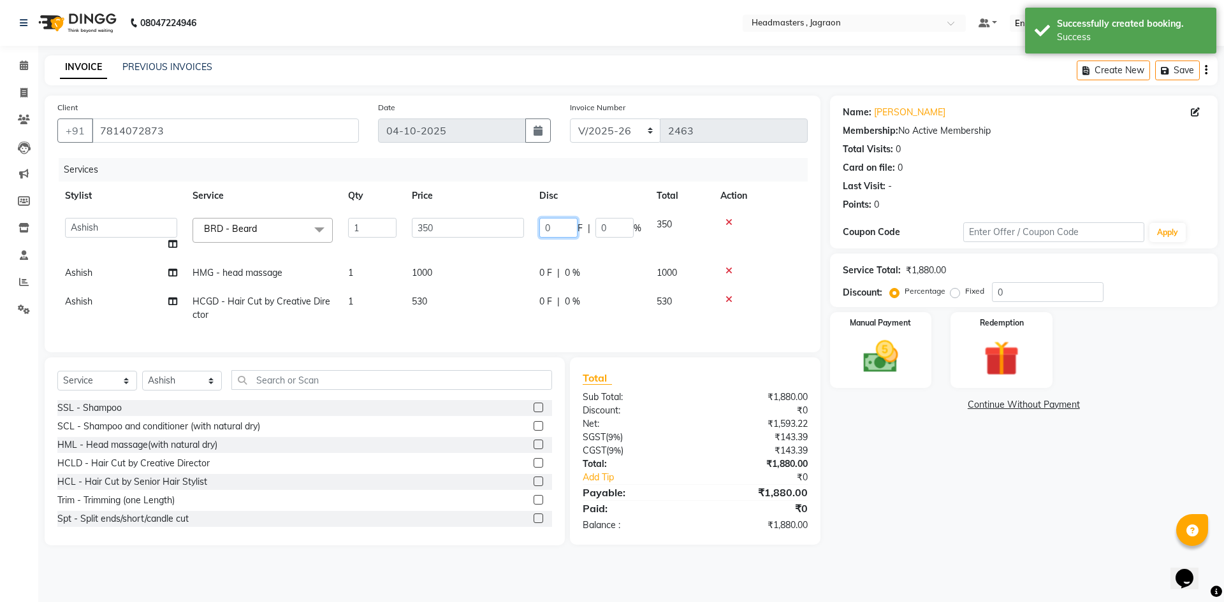
click at [558, 224] on input "0" at bounding box center [558, 228] width 38 height 20
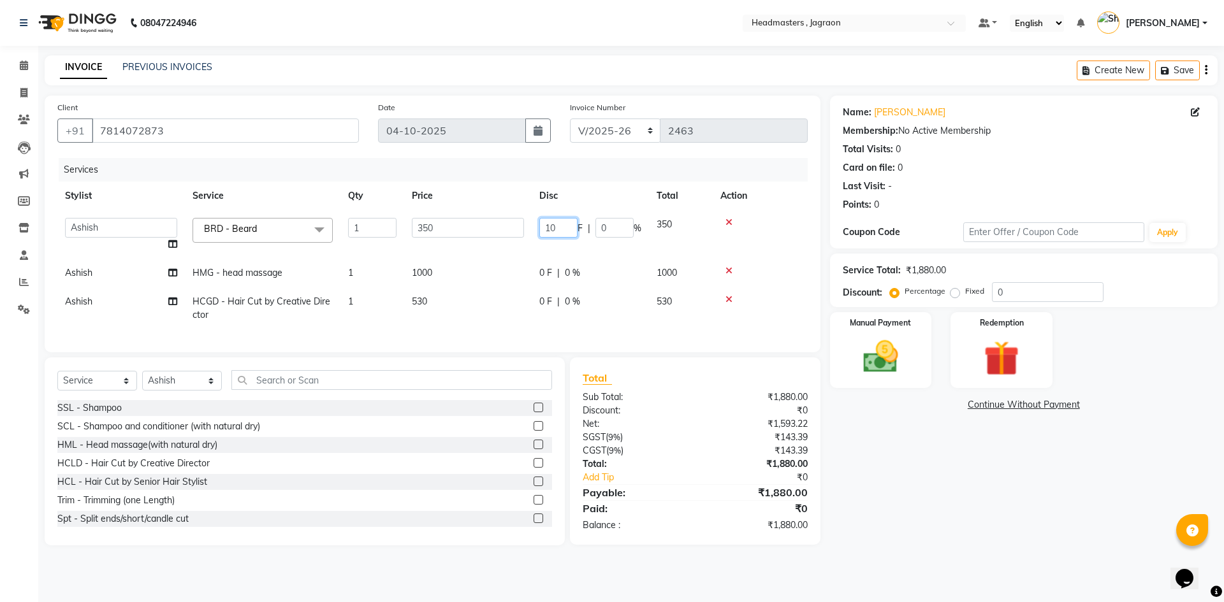
type input "100"
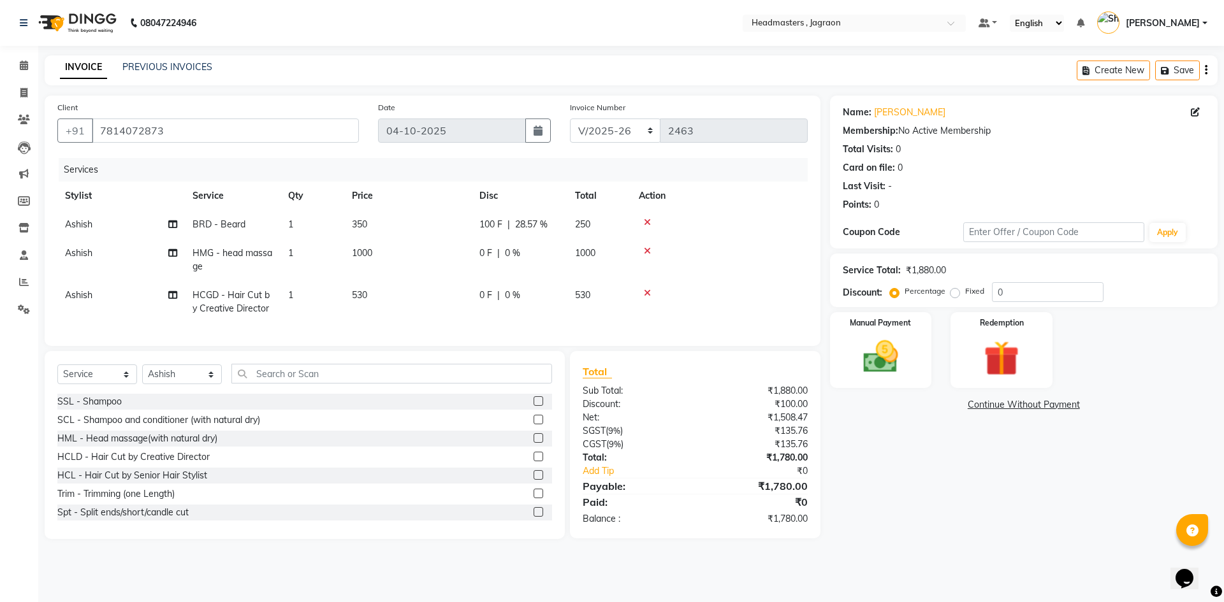
drag, startPoint x: 489, startPoint y: 262, endPoint x: 490, endPoint y: 272, distance: 10.3
click at [489, 264] on tr "Ashish HMG - head massage 1 1000 0 F | 0 % 1000" at bounding box center [432, 260] width 750 height 42
click at [486, 293] on span "0 F" at bounding box center [485, 295] width 13 height 13
select select "54702"
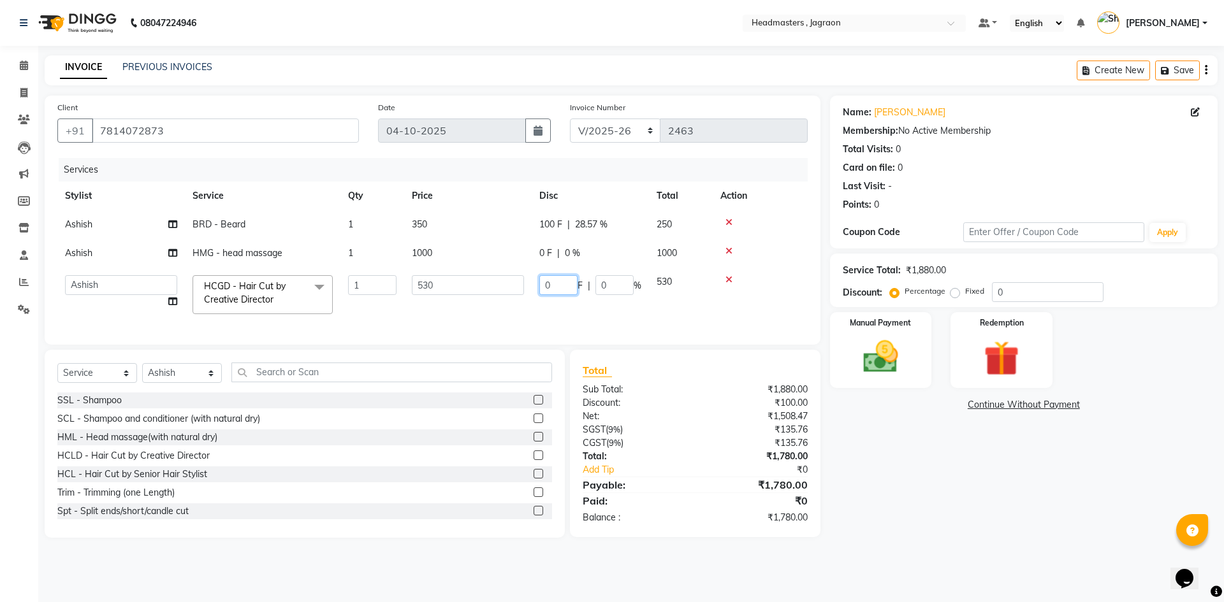
click at [560, 282] on input "0" at bounding box center [558, 285] width 38 height 20
type input "180"
click at [562, 305] on td "180 F | 0 %" at bounding box center [590, 295] width 117 height 54
select select "54702"
click at [862, 361] on img at bounding box center [880, 357] width 59 height 42
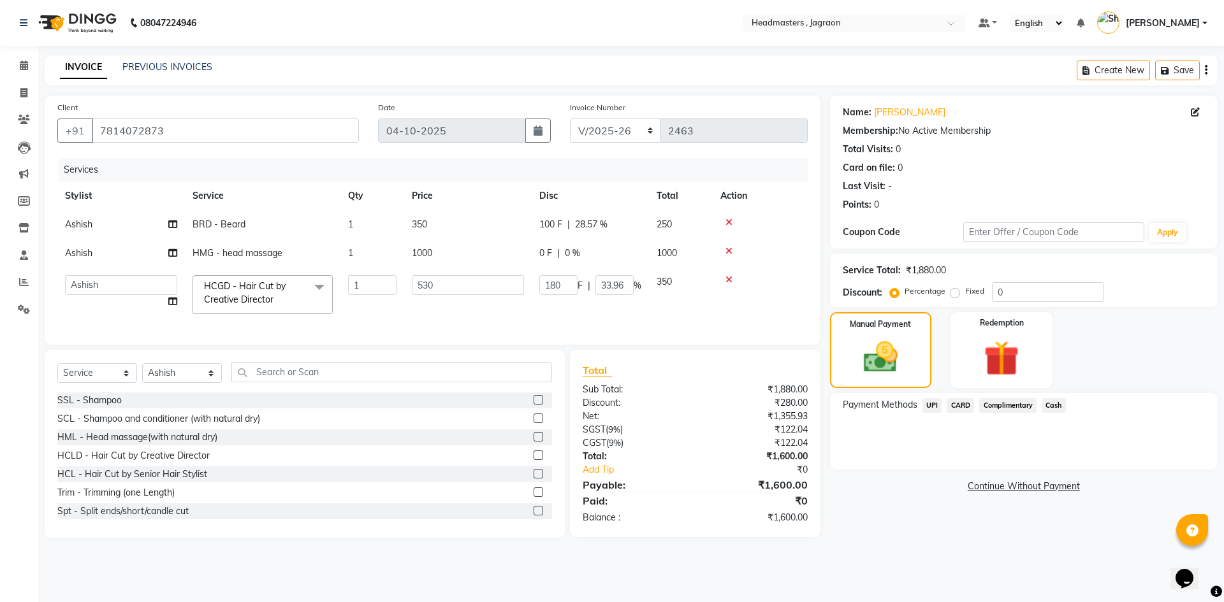
click at [1057, 406] on span "Cash" at bounding box center [1053, 405] width 24 height 15
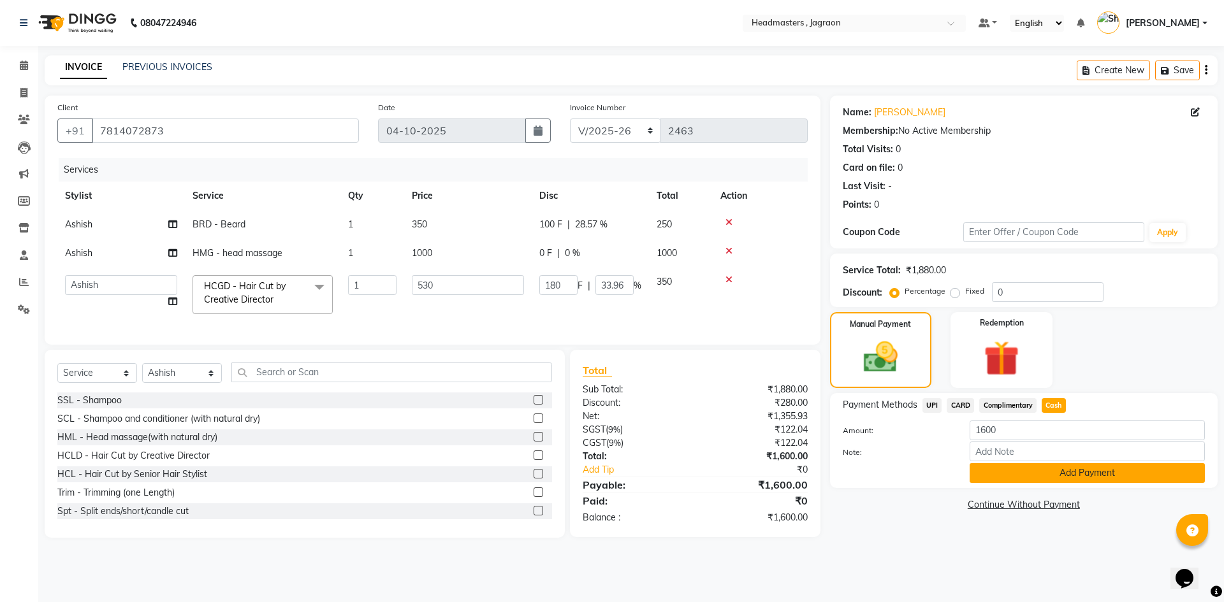
click at [1057, 479] on button "Add Payment" at bounding box center [1086, 473] width 235 height 20
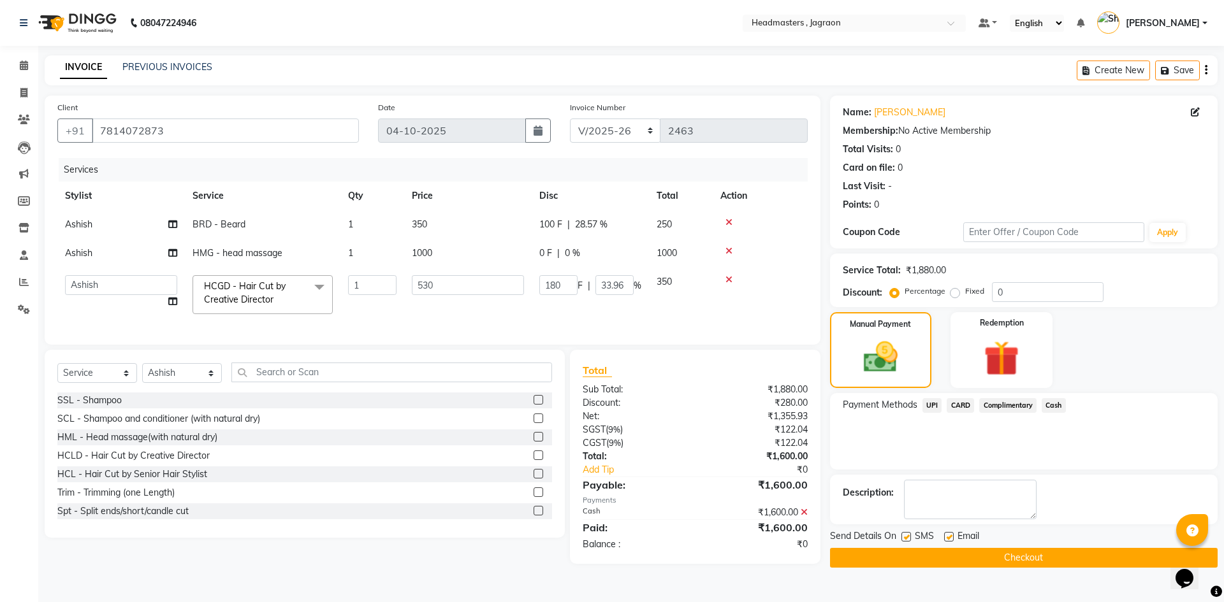
click at [983, 565] on button "Checkout" at bounding box center [1024, 558] width 388 height 20
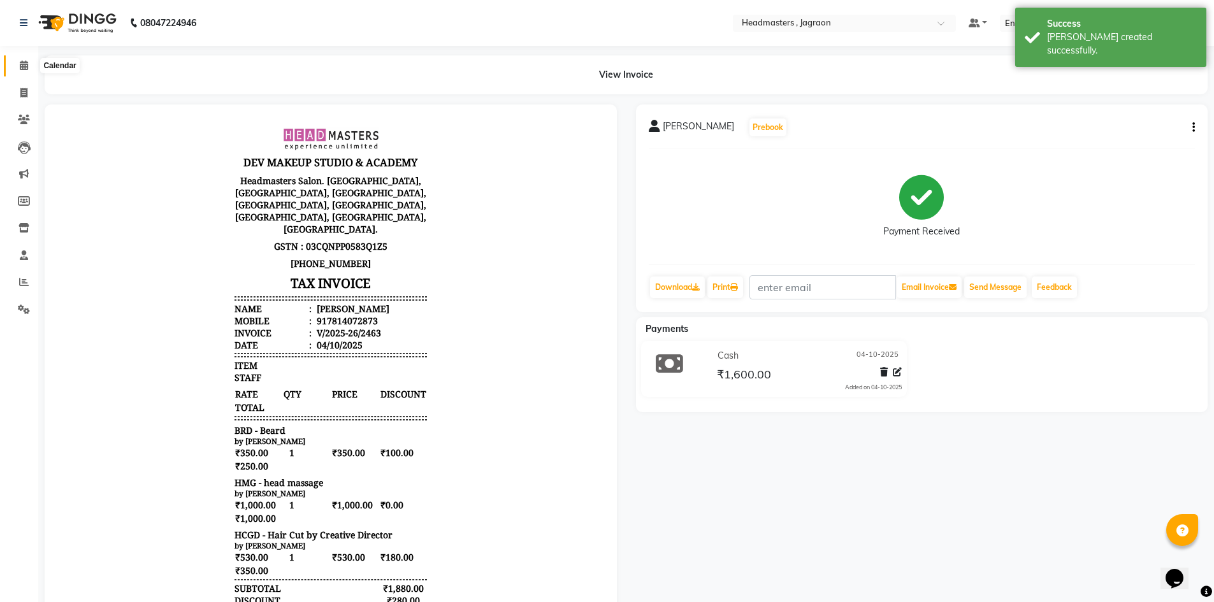
click at [24, 63] on icon at bounding box center [24, 66] width 8 height 10
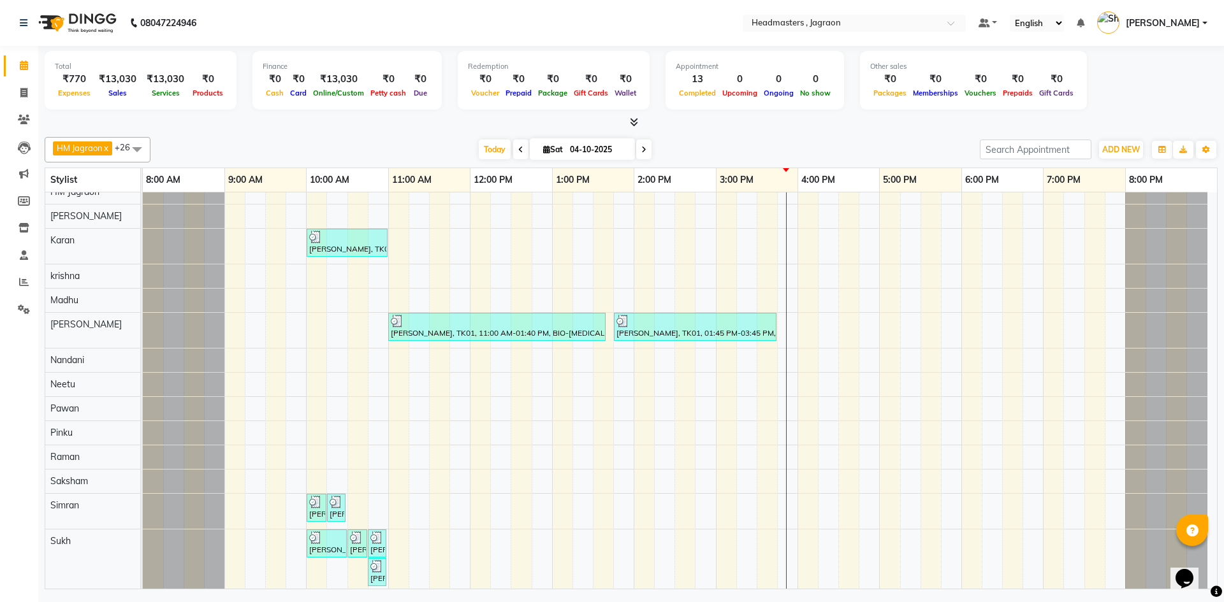
scroll to position [127, 0]
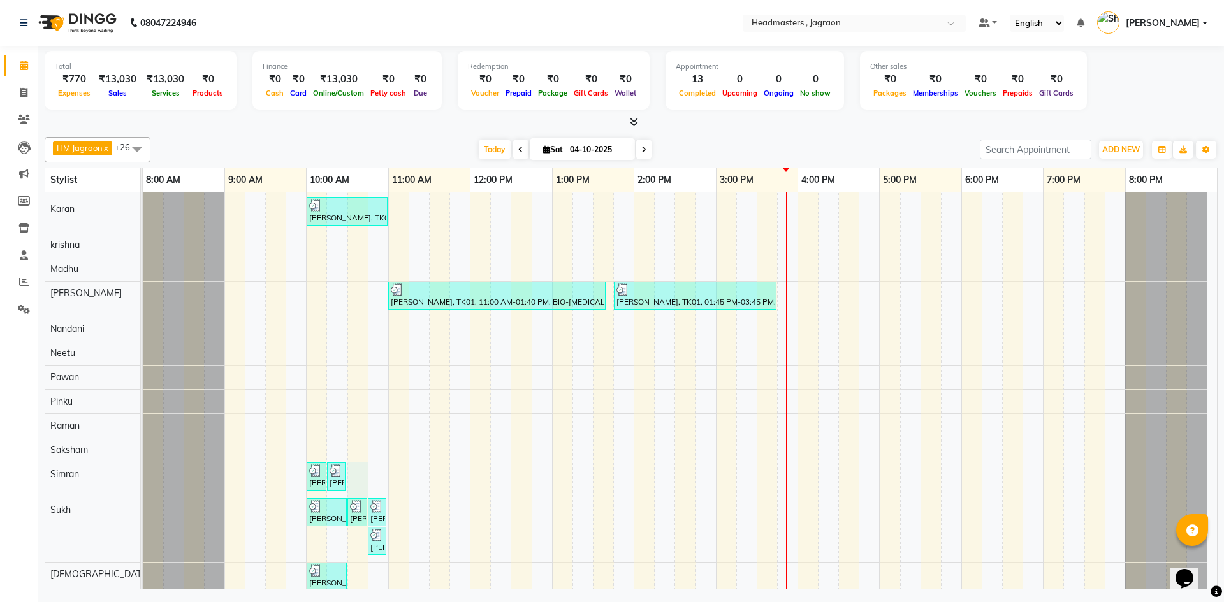
click at [363, 477] on div "[PERSON_NAME], TK06, 11:00 AM-11:45 AM, HCGD - Hair Cut by Creative Director [P…" at bounding box center [680, 416] width 1074 height 702
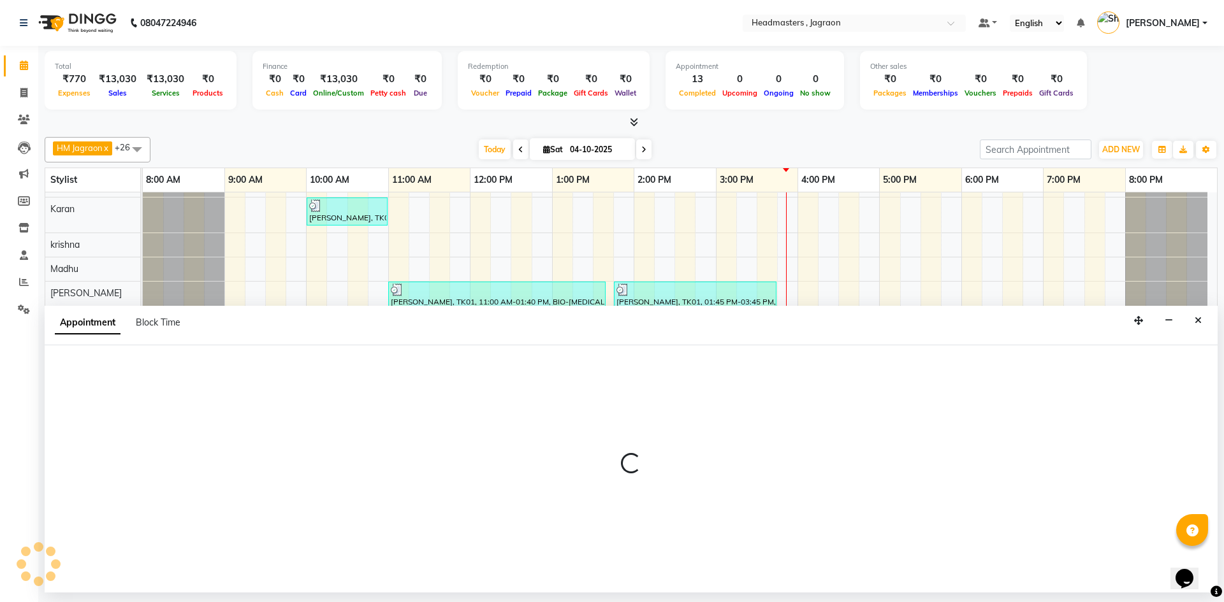
select select "87712"
select select "630"
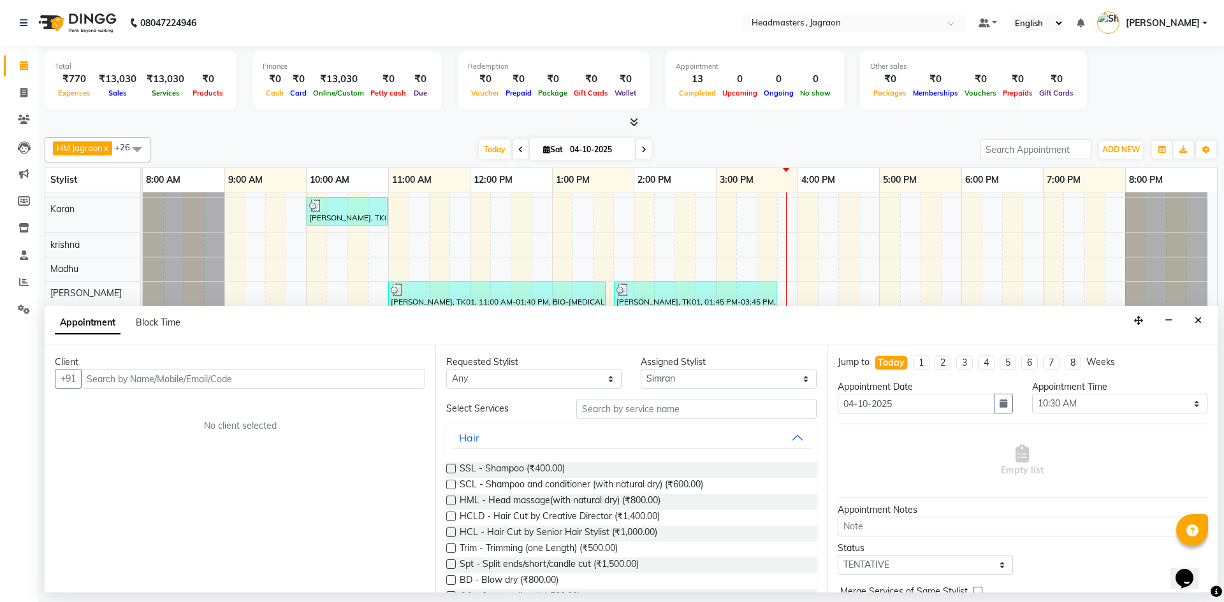
click at [192, 381] on input "text" at bounding box center [253, 379] width 344 height 20
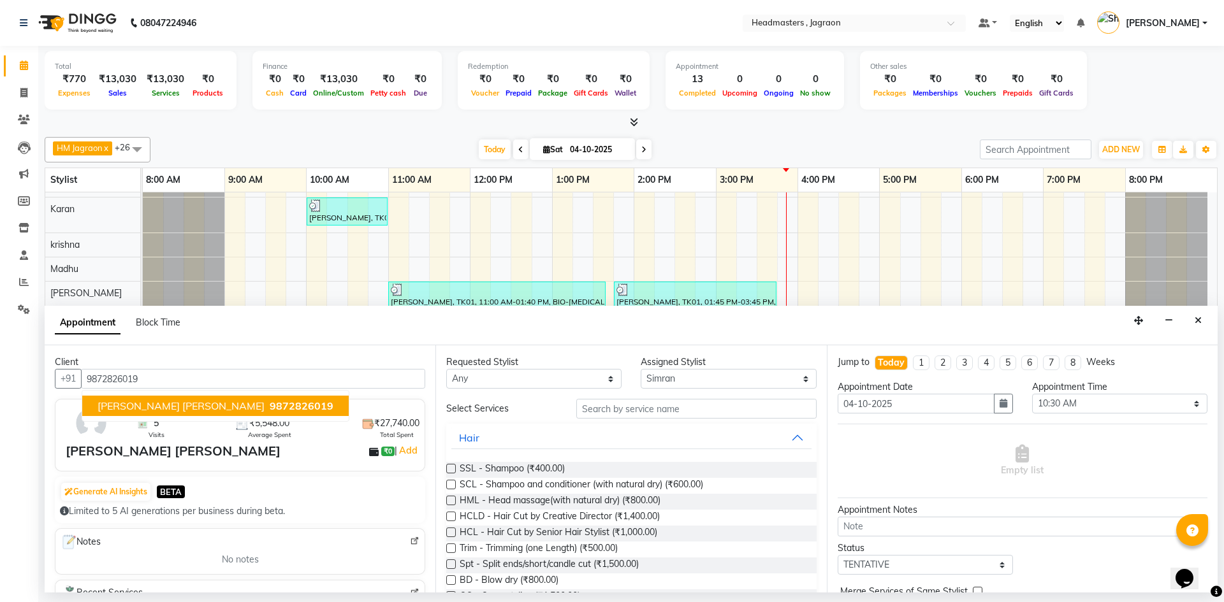
click at [270, 408] on span "9872826019" at bounding box center [302, 406] width 64 height 13
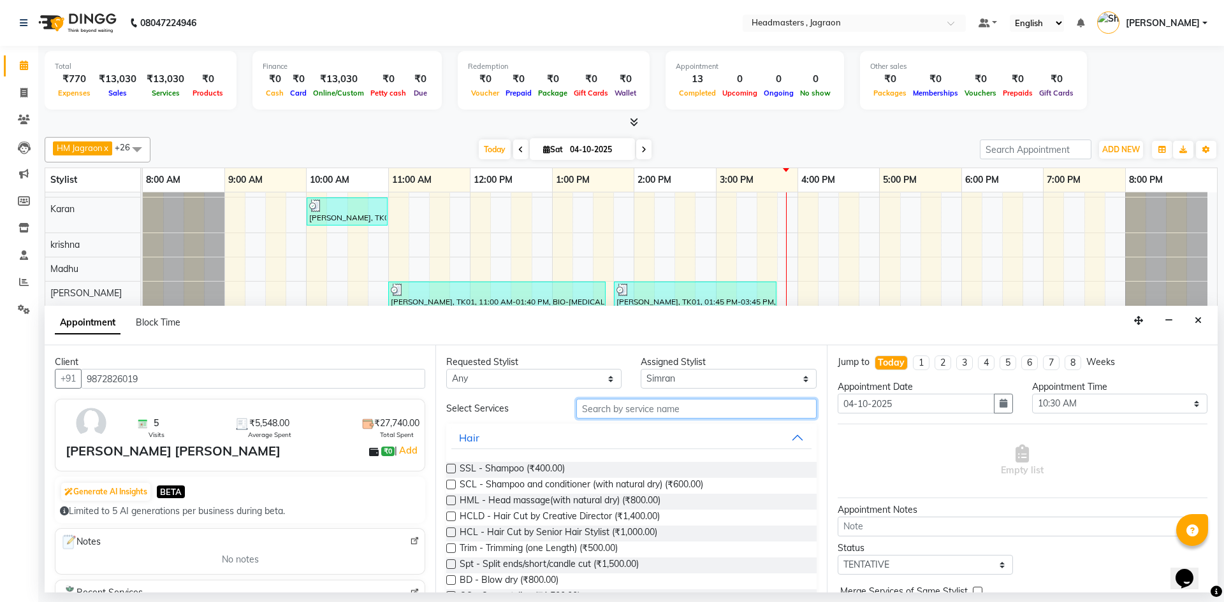
click at [613, 407] on input "text" at bounding box center [696, 409] width 240 height 20
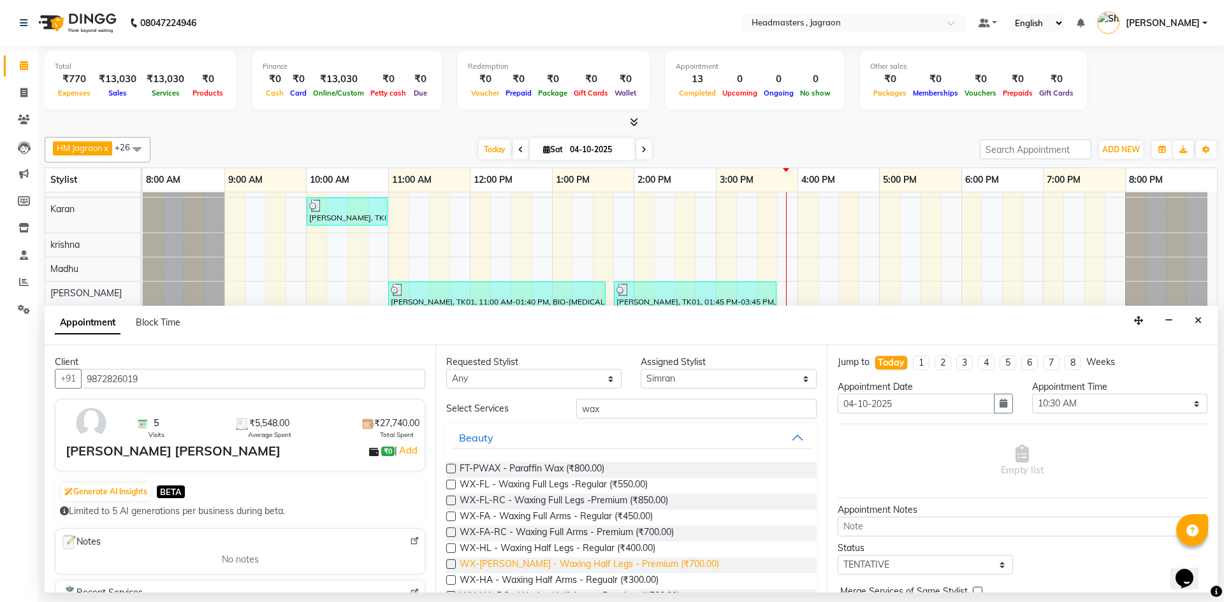
click at [567, 563] on span "WX-[PERSON_NAME] - Waxing Half Legs - Premium (₹700.00)" at bounding box center [589, 566] width 259 height 16
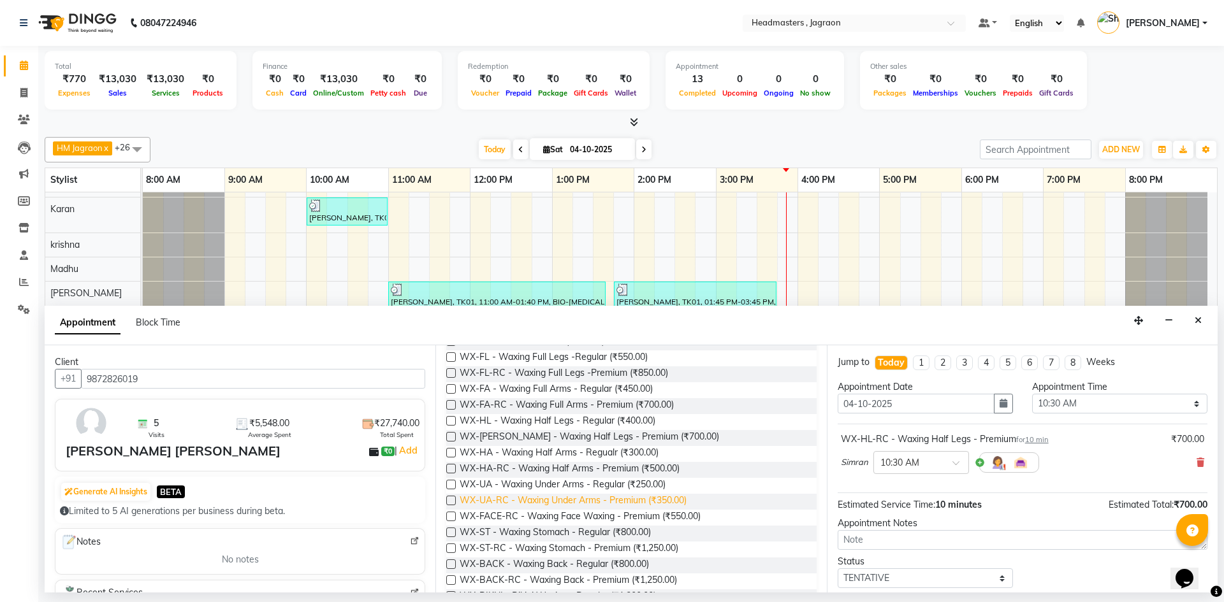
click at [586, 501] on span "WX-UA-RC - Waxing Under Arms - Premium (₹350.00)" at bounding box center [573, 502] width 227 height 16
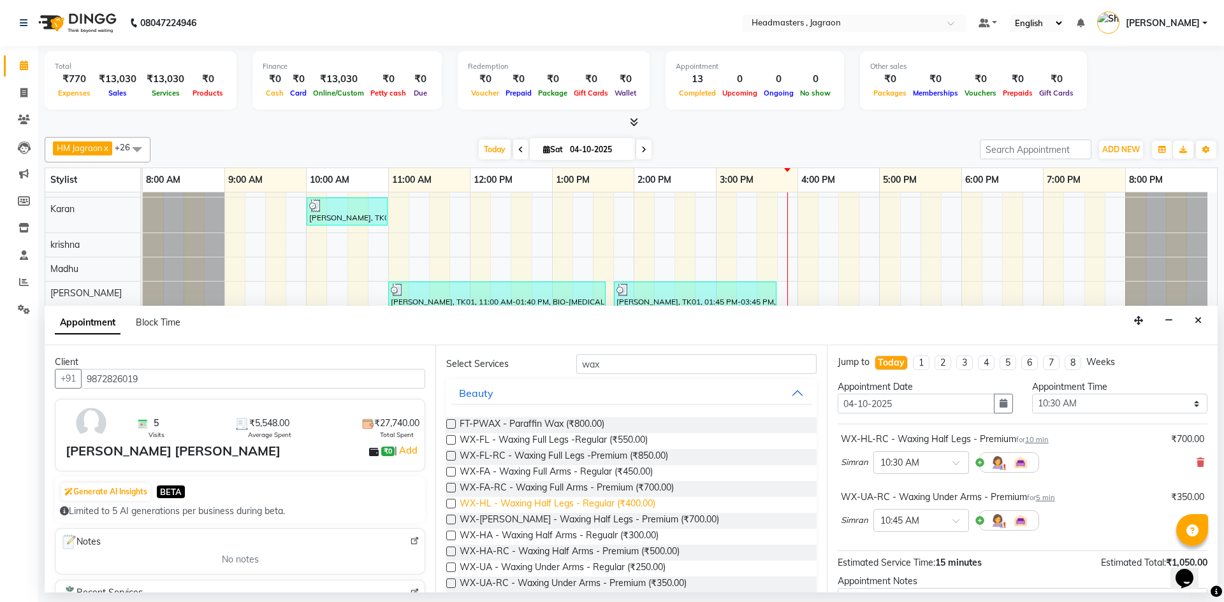
scroll to position [0, 0]
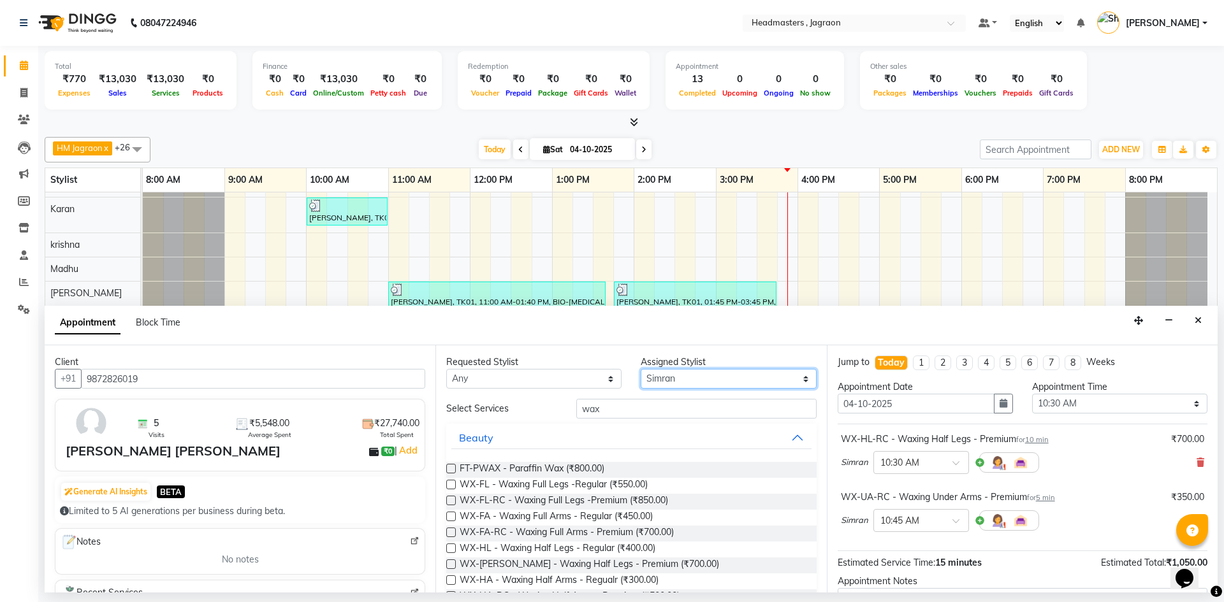
drag, startPoint x: 687, startPoint y: 386, endPoint x: 687, endPoint y: 375, distance: 10.2
click at [687, 384] on select "Select [PERSON_NAME] [PERSON_NAME] [PERSON_NAME] Jagraon [PERSON_NAME] [PERSON_…" at bounding box center [728, 379] width 175 height 20
click at [641, 369] on select "Select [PERSON_NAME] [PERSON_NAME] [PERSON_NAME] Jagraon [PERSON_NAME] [PERSON_…" at bounding box center [728, 379] width 175 height 20
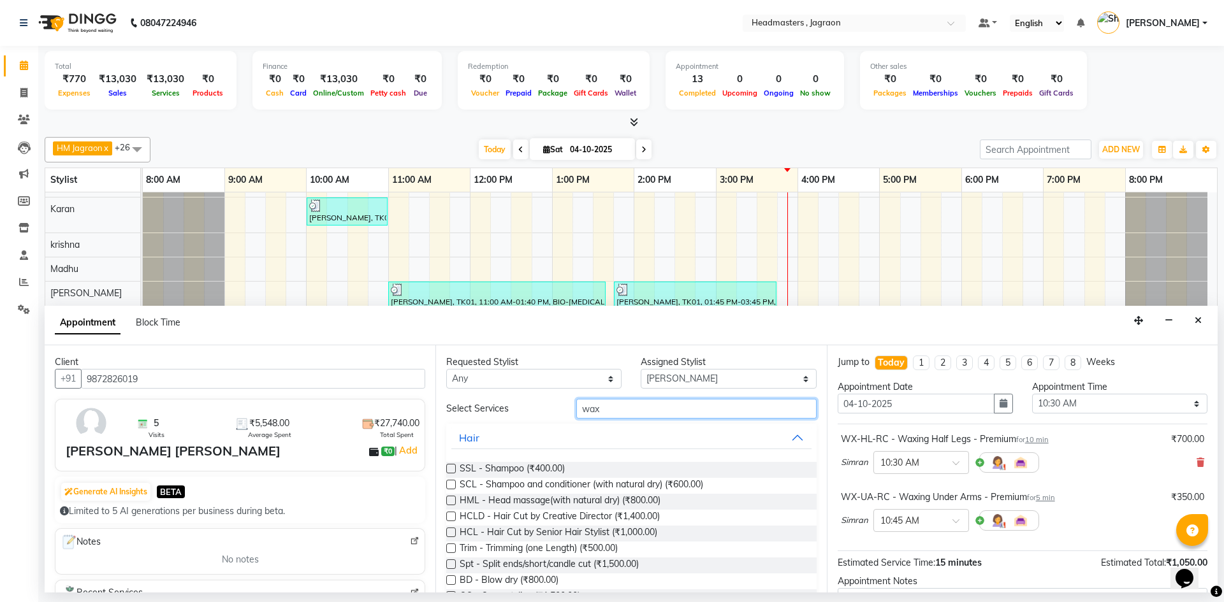
click at [609, 409] on input "wax" at bounding box center [696, 409] width 240 height 20
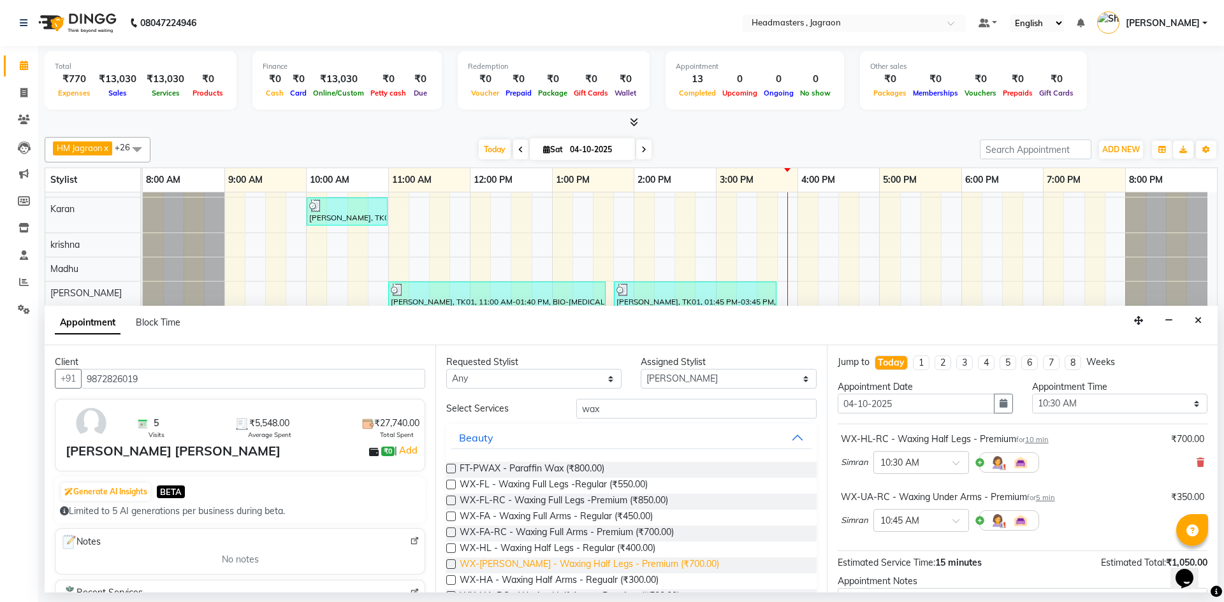
click at [572, 562] on span "WX-[PERSON_NAME] - Waxing Half Legs - Premium (₹700.00)" at bounding box center [589, 566] width 259 height 16
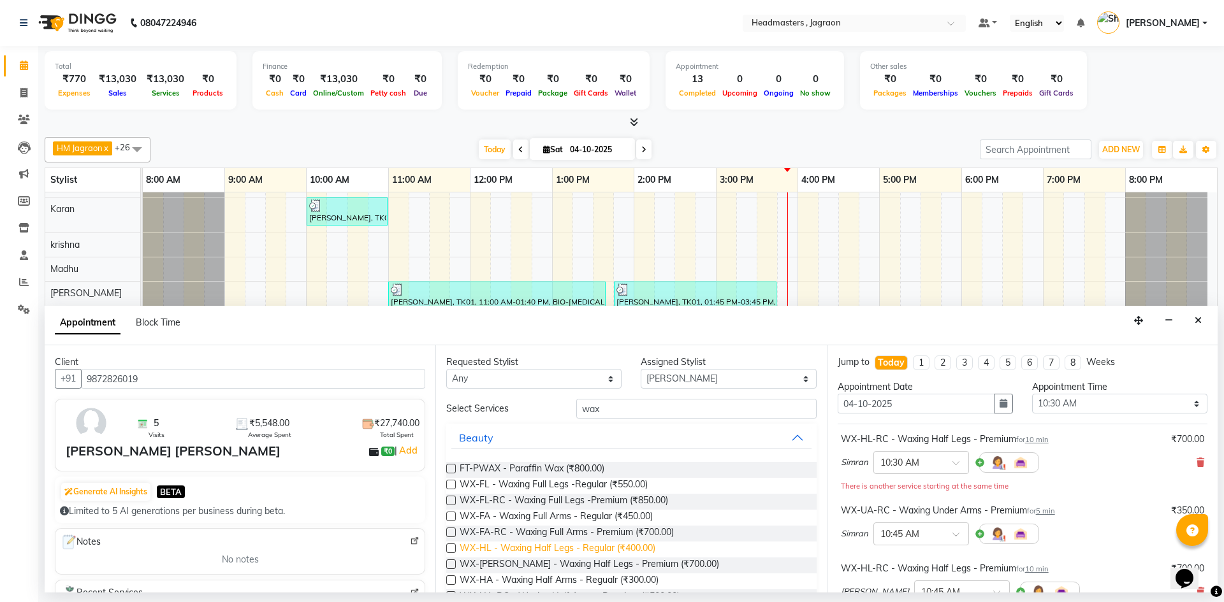
scroll to position [64, 0]
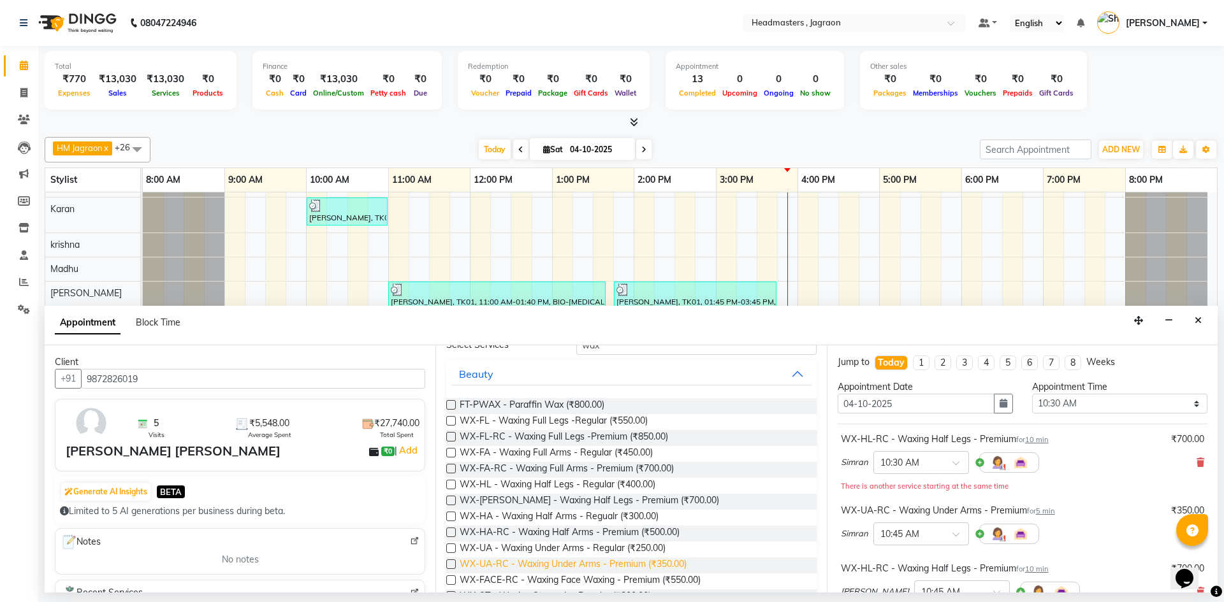
click at [577, 565] on span "WX-UA-RC - Waxing Under Arms - Premium (₹350.00)" at bounding box center [573, 566] width 227 height 16
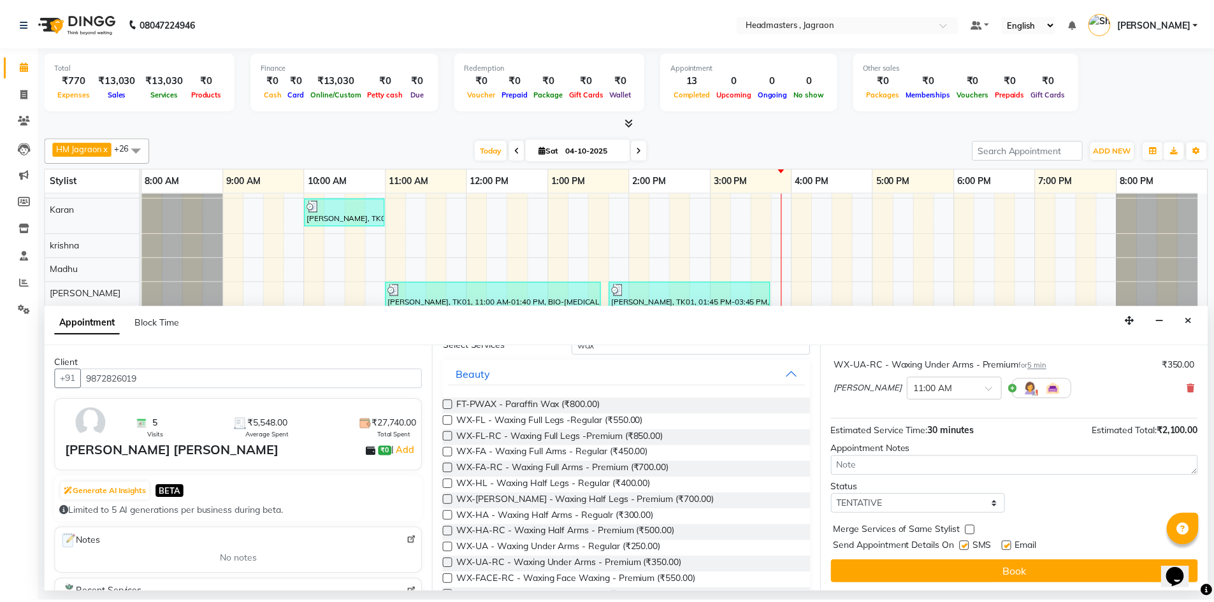
scroll to position [250, 0]
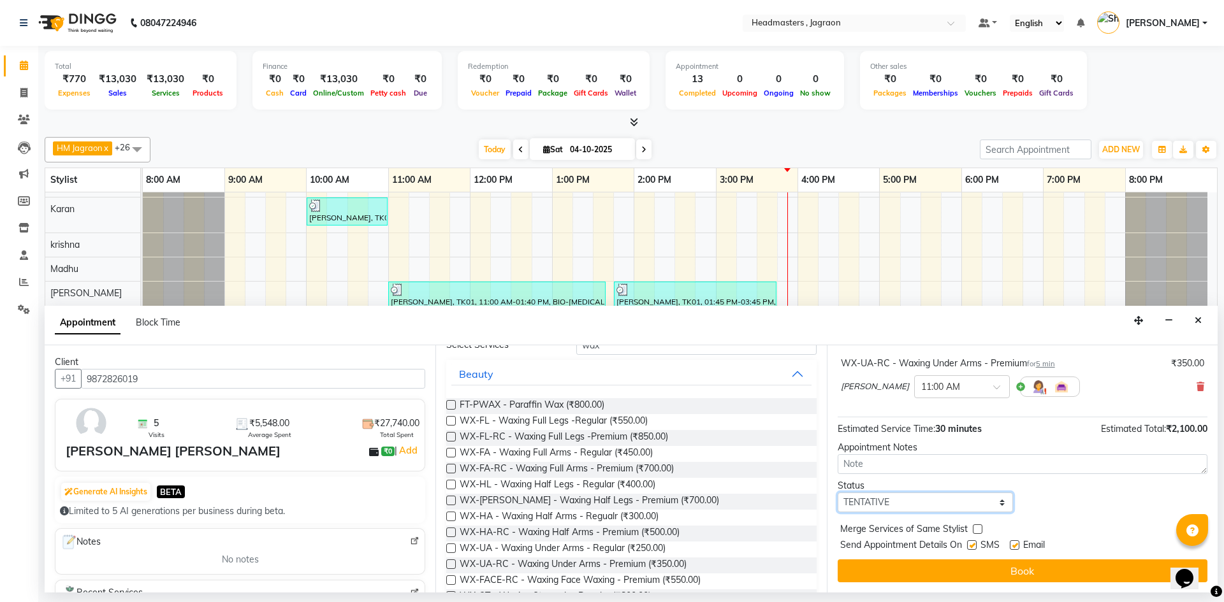
click at [881, 508] on select "Select TENTATIVE CONFIRM CHECK-IN UPCOMING" at bounding box center [924, 503] width 175 height 20
click at [837, 493] on select "Select TENTATIVE CONFIRM CHECK-IN UPCOMING" at bounding box center [924, 503] width 175 height 20
click at [971, 547] on label at bounding box center [972, 545] width 10 height 10
click at [971, 547] on input "checkbox" at bounding box center [971, 546] width 8 height 8
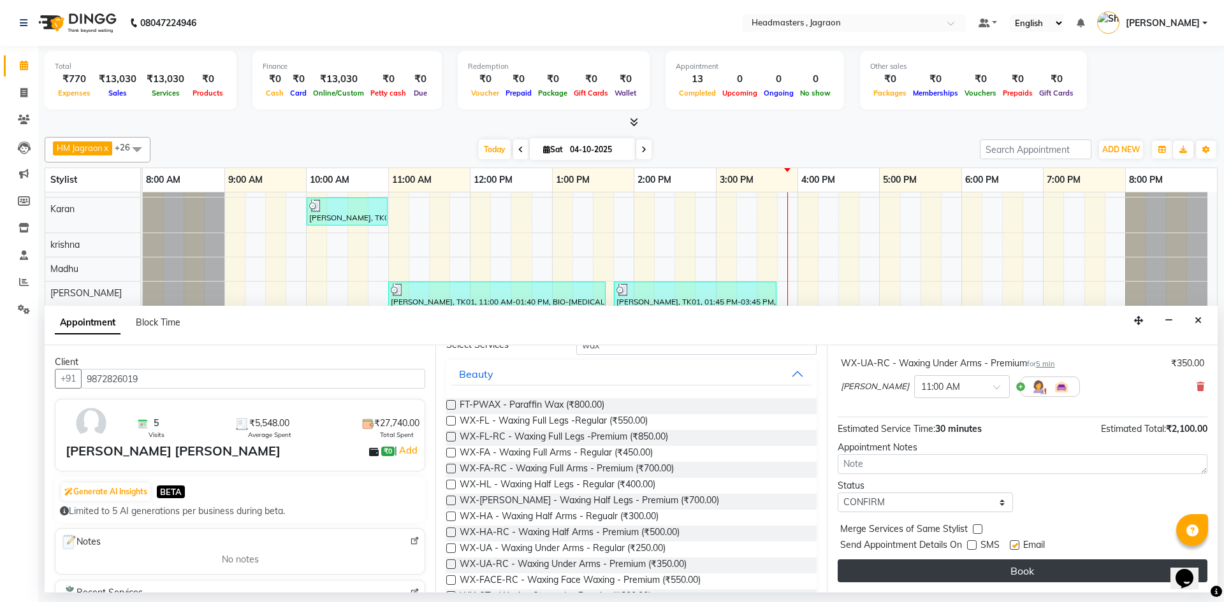
click at [956, 570] on button "Book" at bounding box center [1022, 571] width 370 height 23
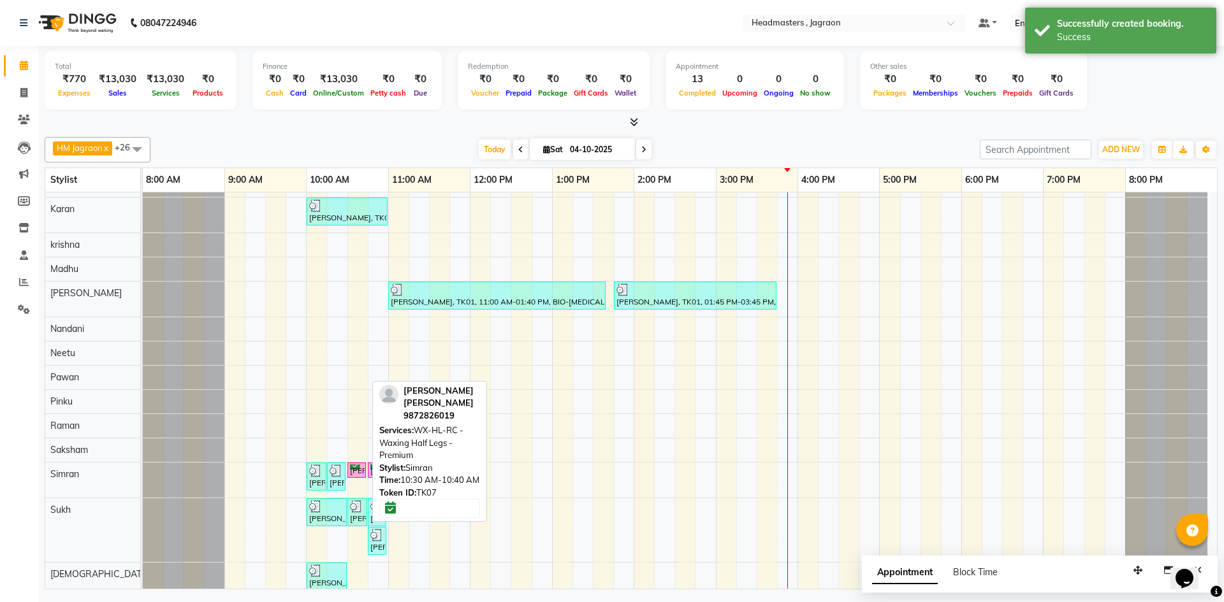
click at [362, 472] on div "[PERSON_NAME] [PERSON_NAME], TK07, 10:30 AM-10:40 AM, WX-[PERSON_NAME] - Waxing…" at bounding box center [357, 471] width 16 height 12
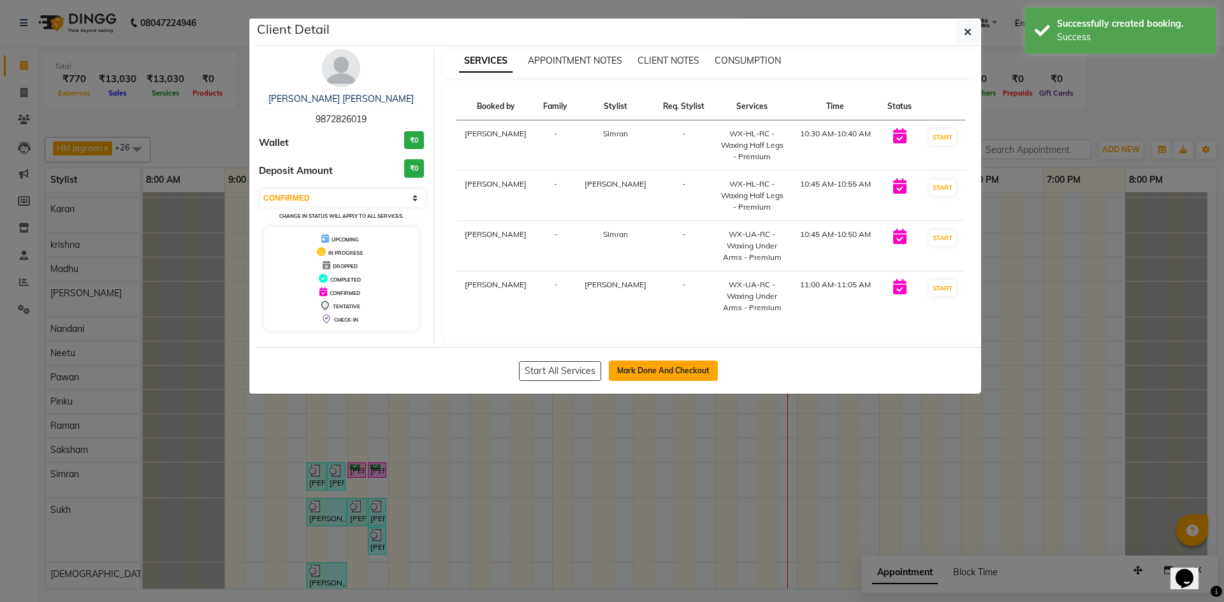
click at [675, 373] on button "Mark Done And Checkout" at bounding box center [663, 371] width 109 height 20
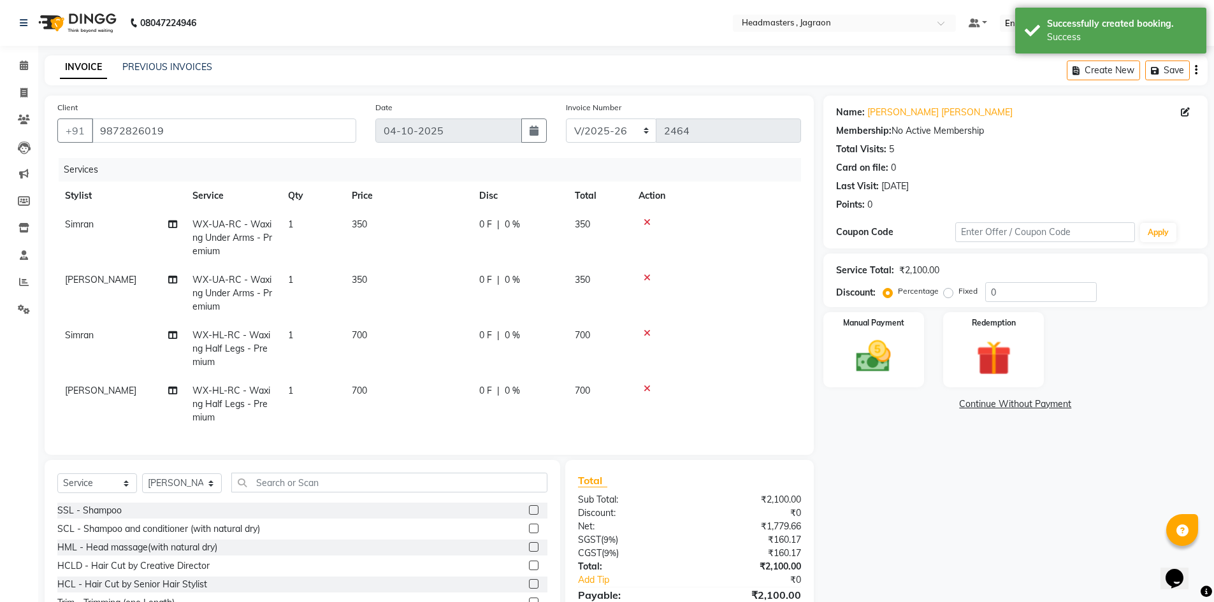
click at [493, 230] on div "0 F | 0 %" at bounding box center [519, 224] width 80 height 13
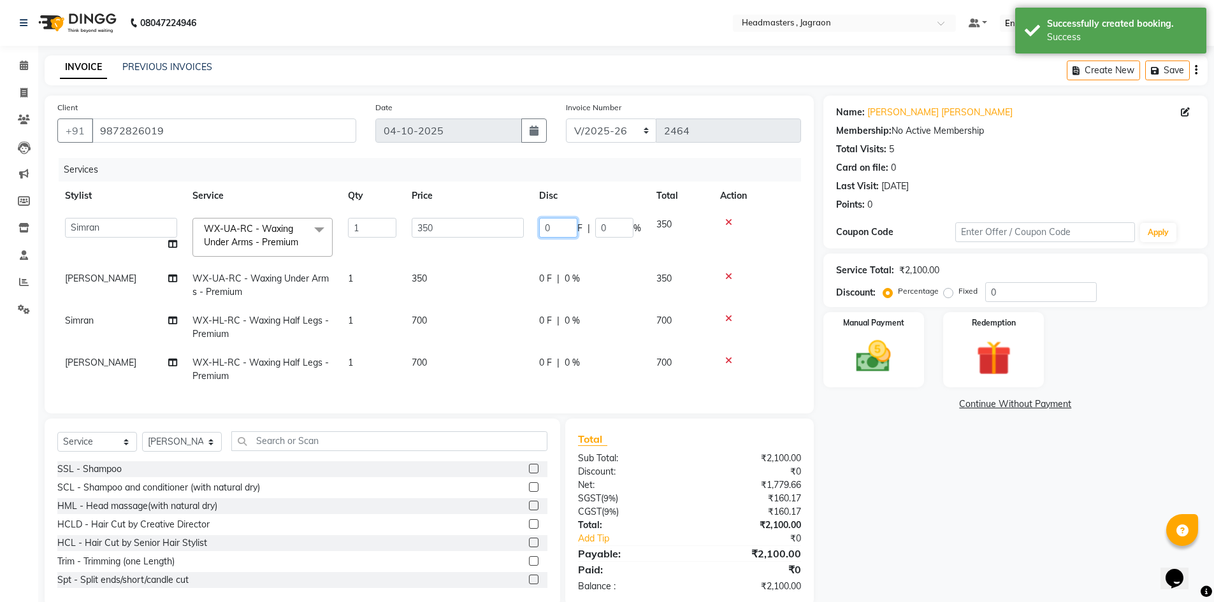
click at [556, 233] on input "0" at bounding box center [558, 228] width 38 height 20
click at [556, 273] on td "0 F | 0 %" at bounding box center [590, 286] width 117 height 42
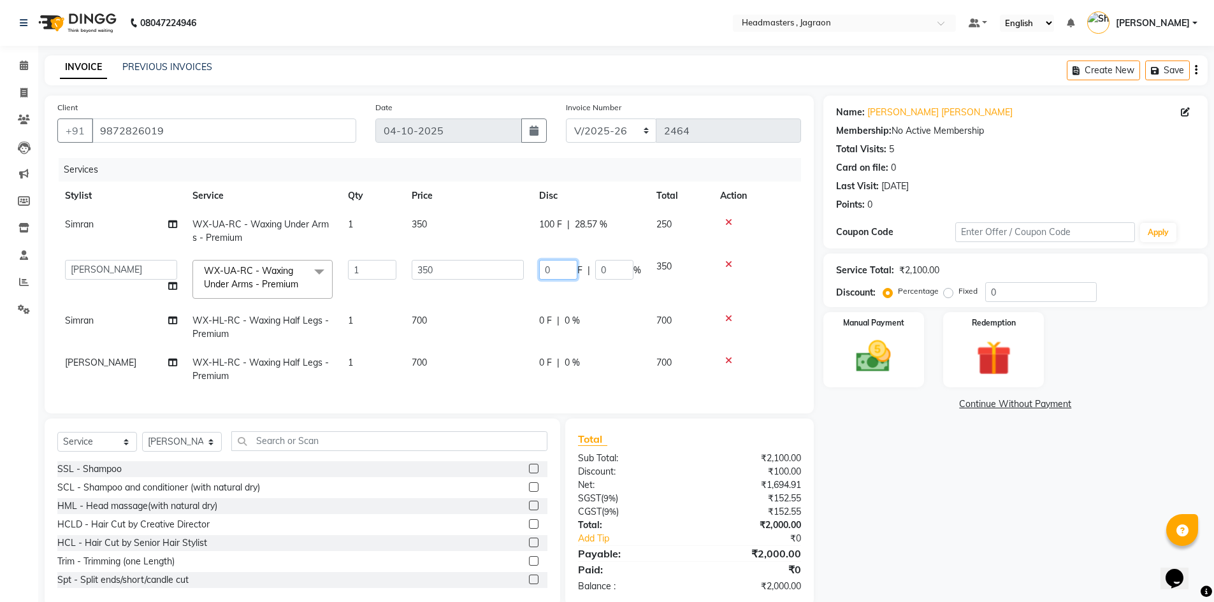
click at [564, 274] on input "0" at bounding box center [558, 270] width 38 height 20
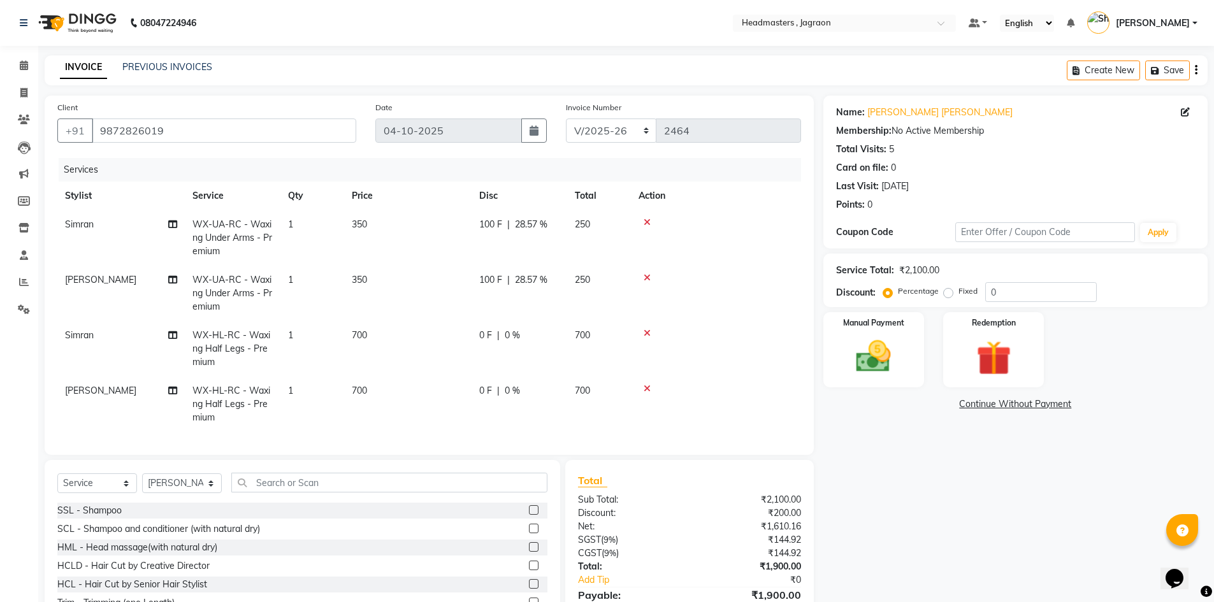
drag, startPoint x: 516, startPoint y: 298, endPoint x: 514, endPoint y: 318, distance: 20.4
click at [516, 298] on tr "[PERSON_NAME] WX-UA-RC - Waxing Under Arms - Premium 1 350 100 F | 28.57 % 250" at bounding box center [429, 293] width 744 height 55
click at [502, 224] on span "100 F" at bounding box center [490, 224] width 23 height 13
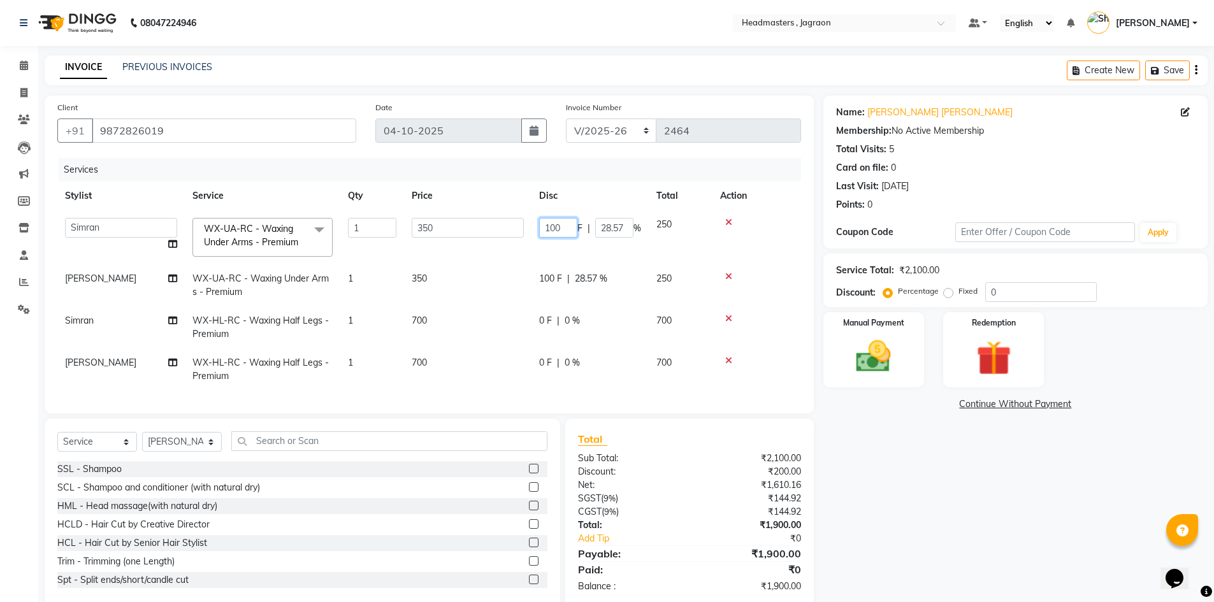
click at [563, 225] on input "100" at bounding box center [558, 228] width 38 height 20
click at [521, 258] on tr "Abhishek Ashish Divya [PERSON_NAME] [PERSON_NAME] Jagraon [PERSON_NAME] [PERSON…" at bounding box center [429, 237] width 744 height 54
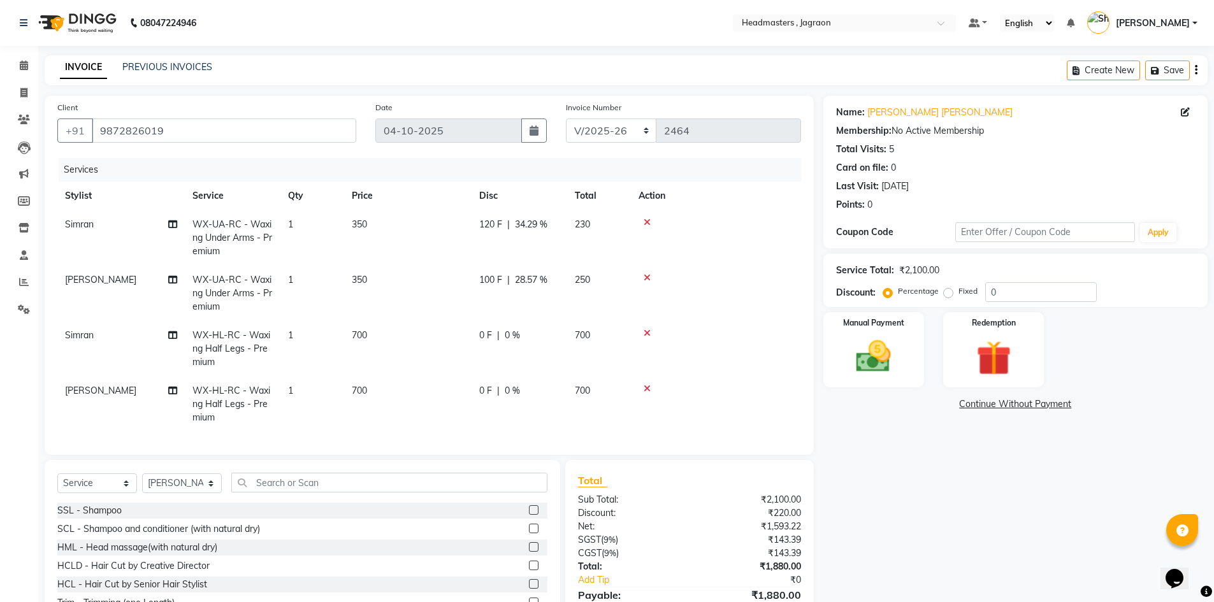
click at [500, 275] on span "100 F" at bounding box center [490, 279] width 23 height 13
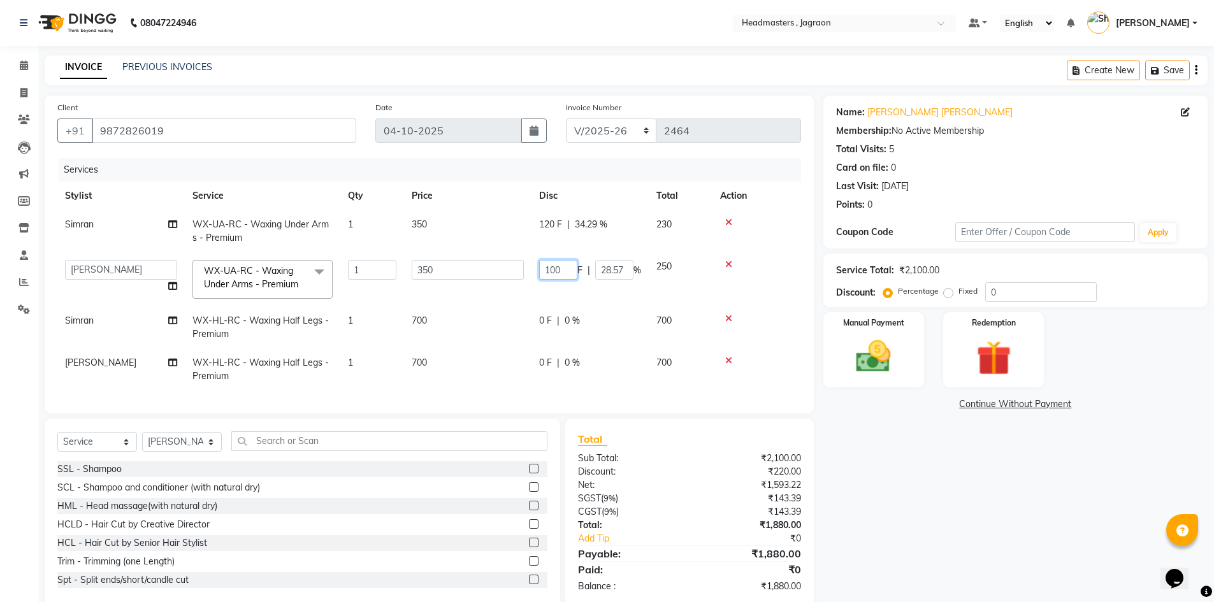
click at [569, 273] on input "100" at bounding box center [558, 270] width 38 height 20
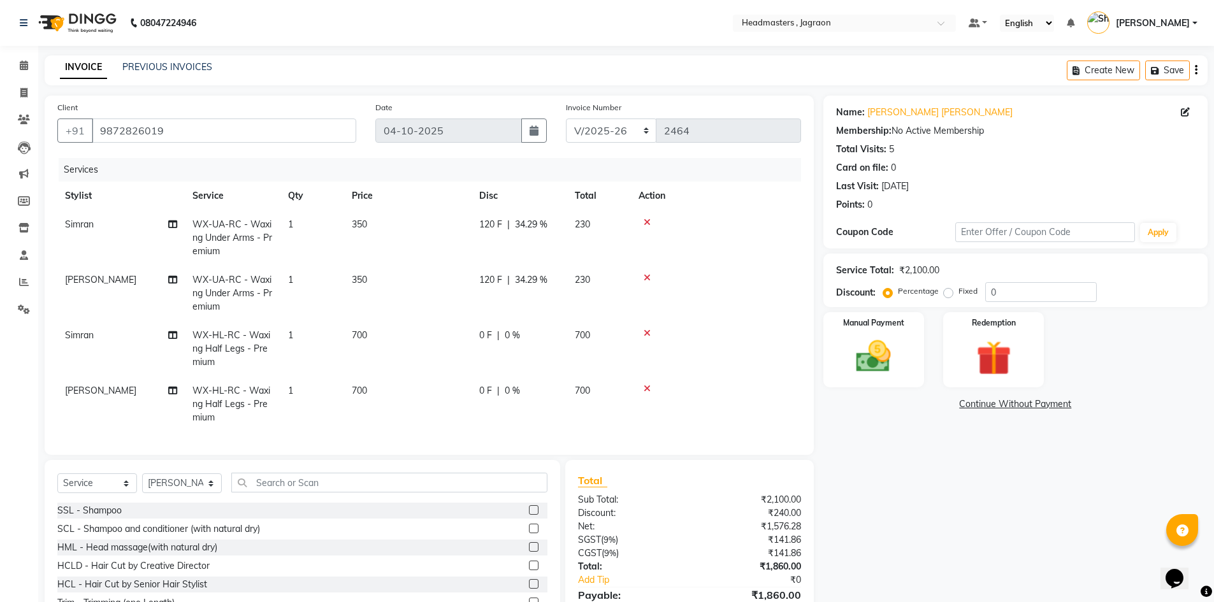
drag, startPoint x: 467, startPoint y: 299, endPoint x: 501, endPoint y: 317, distance: 38.8
click at [474, 300] on tr "[PERSON_NAME] WX-UA-RC - Waxing Under Arms - Premium 1 350 120 F | 34.29 % 230" at bounding box center [429, 293] width 744 height 55
click at [502, 348] on td "0 F | 0 %" at bounding box center [520, 348] width 96 height 55
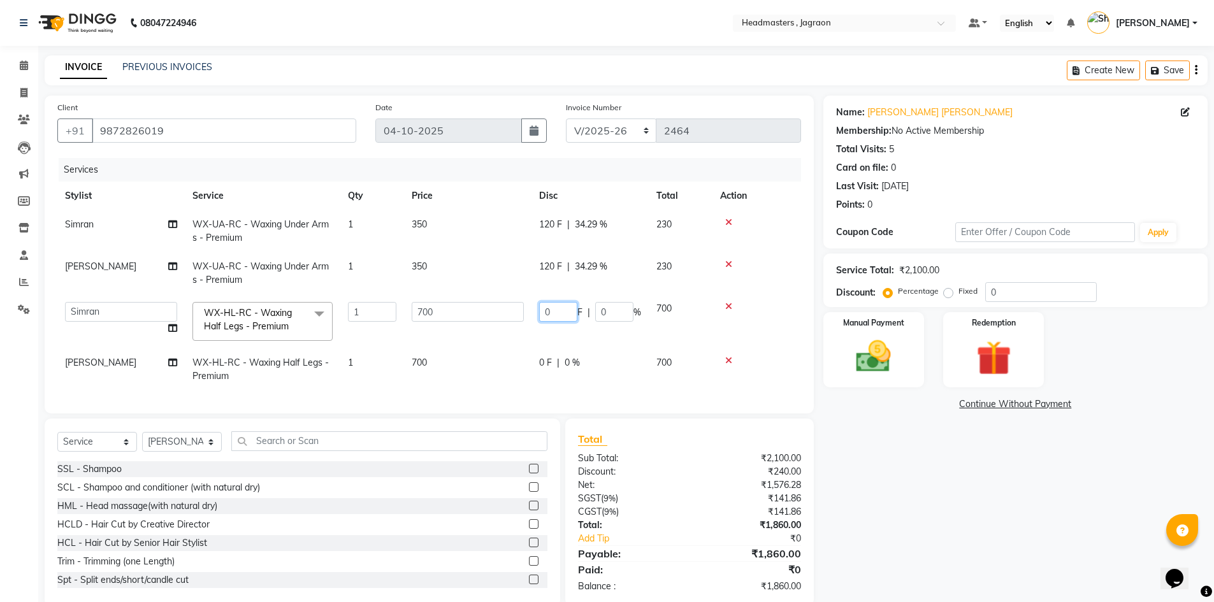
click at [569, 315] on input "0" at bounding box center [558, 312] width 38 height 20
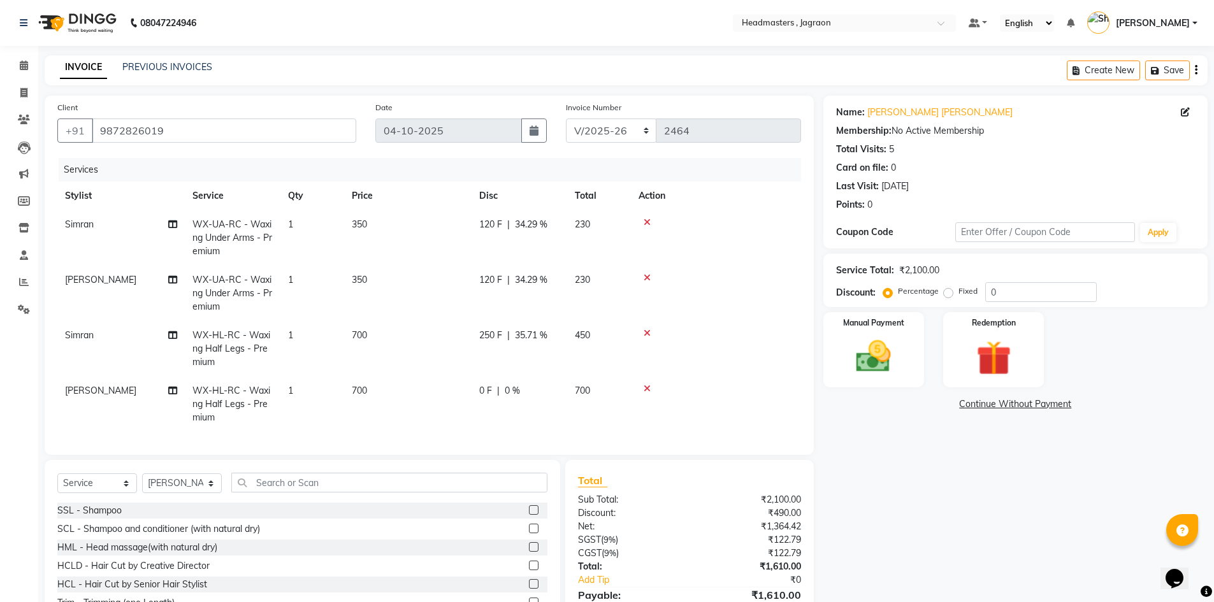
click at [514, 345] on tr "[PERSON_NAME] WX-[PERSON_NAME] - Waxing Half Legs - Premium 1 700 250 F | 35.71…" at bounding box center [429, 348] width 744 height 55
click at [511, 384] on td "0 F | 0 %" at bounding box center [520, 404] width 96 height 55
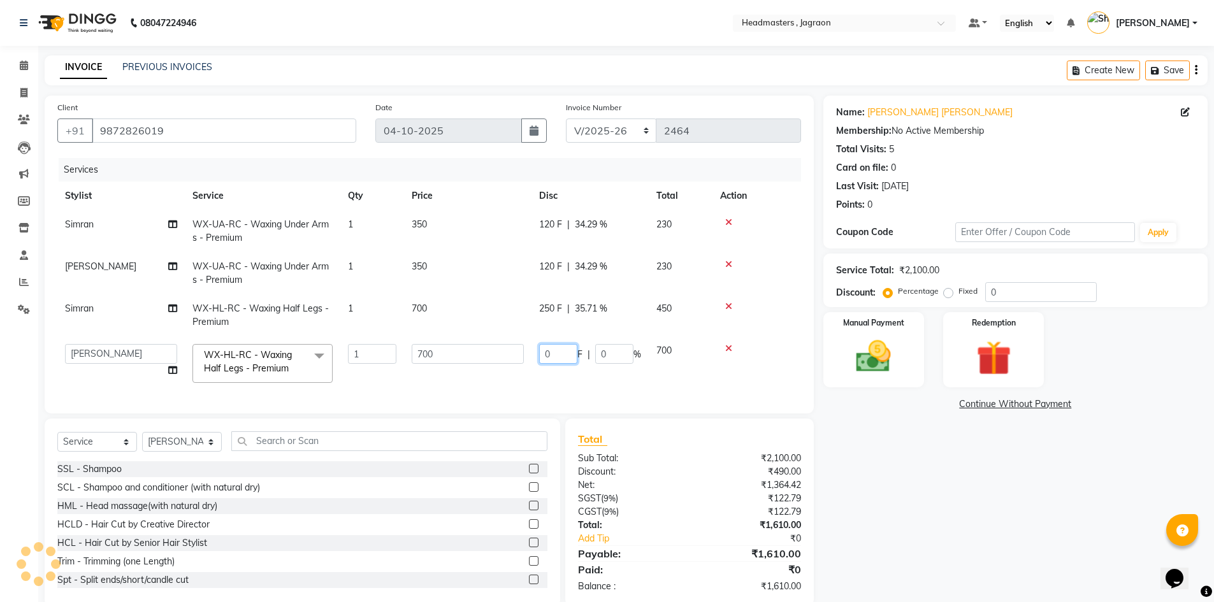
click at [565, 358] on input "0" at bounding box center [558, 354] width 38 height 20
click at [582, 321] on tr "[PERSON_NAME] WX-[PERSON_NAME] - Waxing Half Legs - Premium 1 700 250 F | 35.71…" at bounding box center [429, 315] width 744 height 42
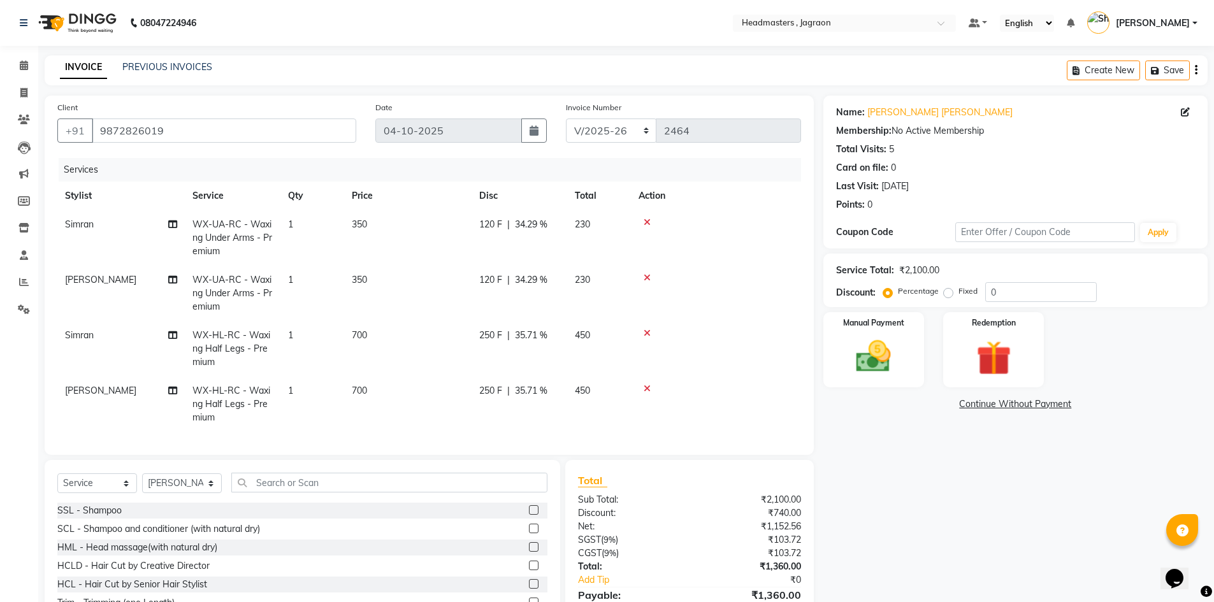
click at [619, 432] on div "Services Stylist Service Qty Price Disc Total Action [PERSON_NAME] WX-UA-RC - W…" at bounding box center [429, 300] width 744 height 284
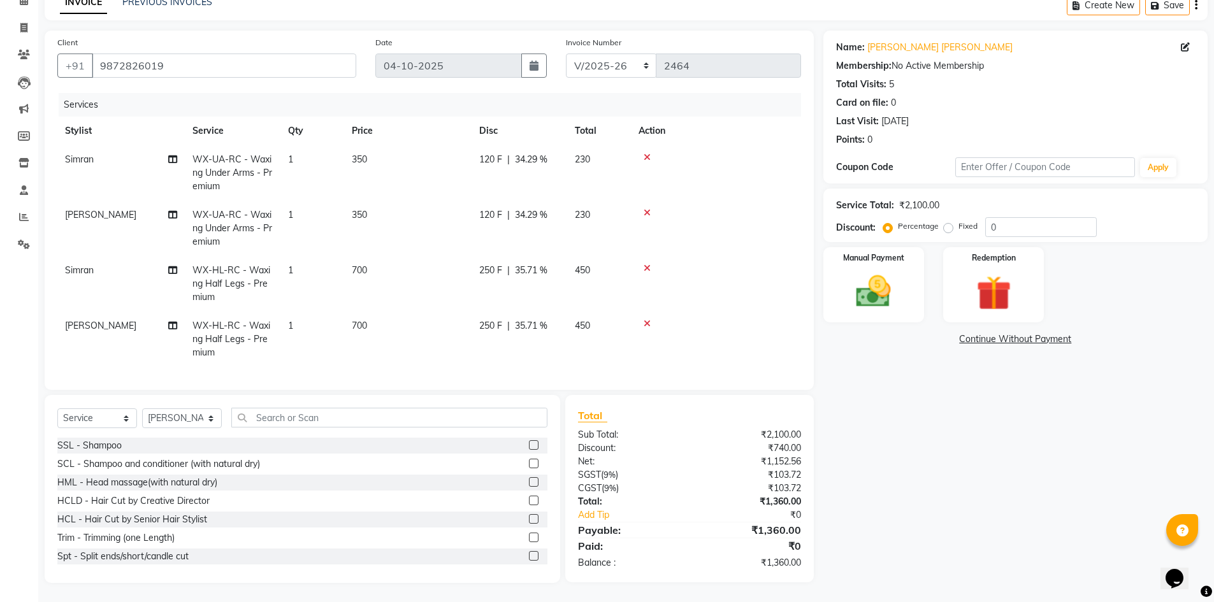
scroll to position [75, 0]
click at [885, 279] on img at bounding box center [874, 291] width 59 height 41
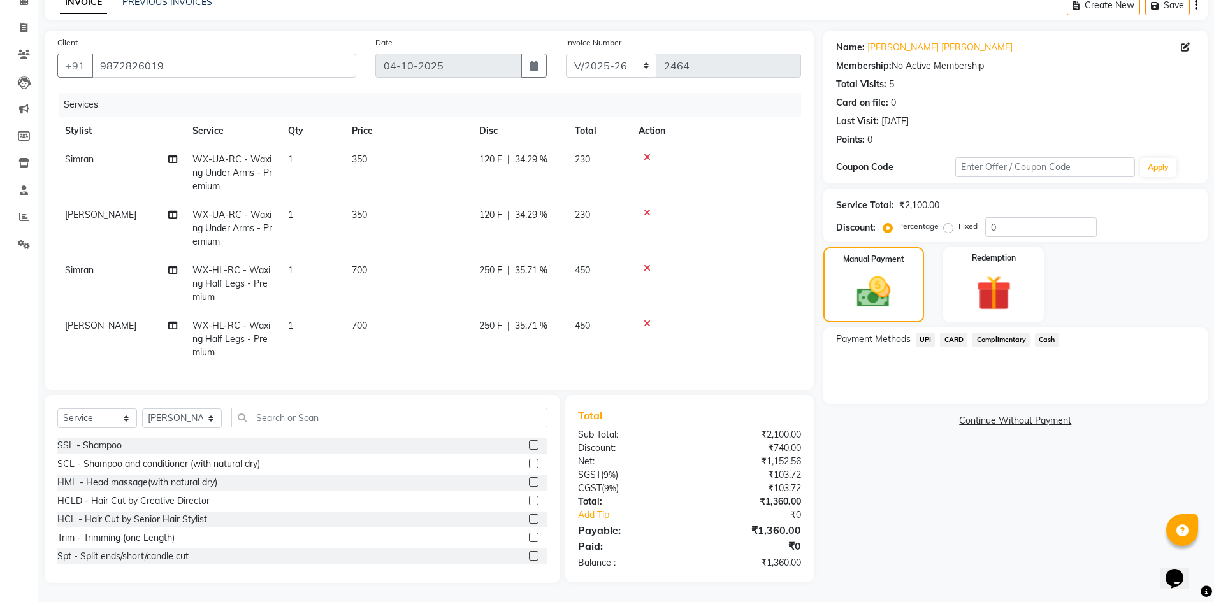
drag, startPoint x: 1041, startPoint y: 324, endPoint x: 1045, endPoint y: 337, distance: 13.9
click at [1041, 333] on span "Cash" at bounding box center [1047, 340] width 24 height 15
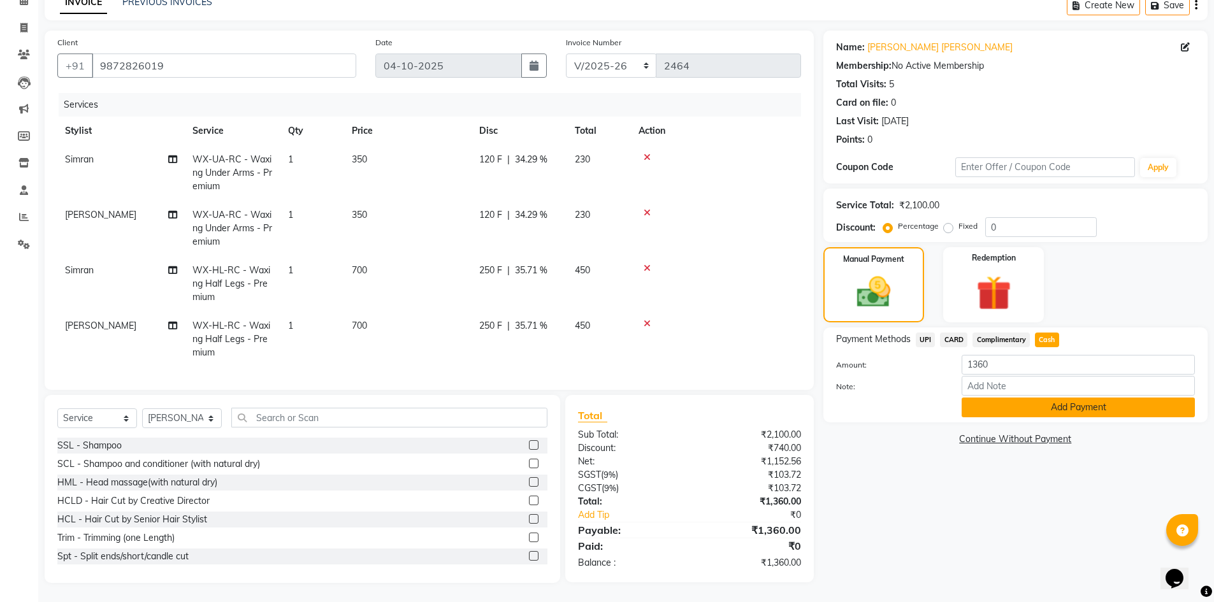
click at [1045, 402] on button "Add Payment" at bounding box center [1078, 408] width 233 height 20
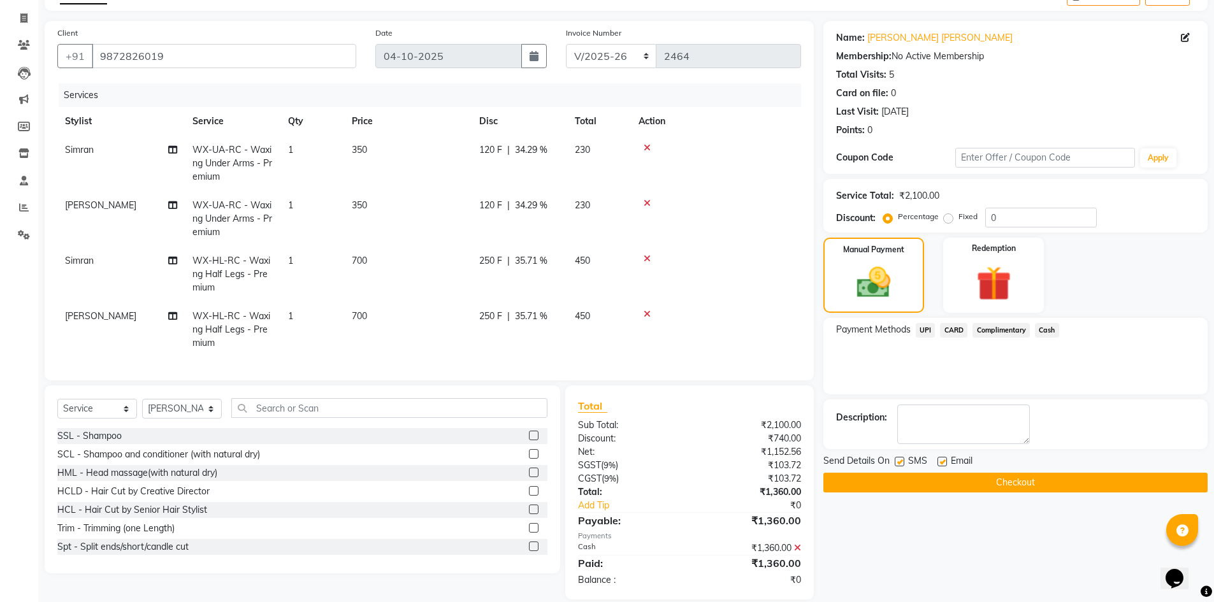
click at [991, 489] on button "Checkout" at bounding box center [1015, 483] width 384 height 20
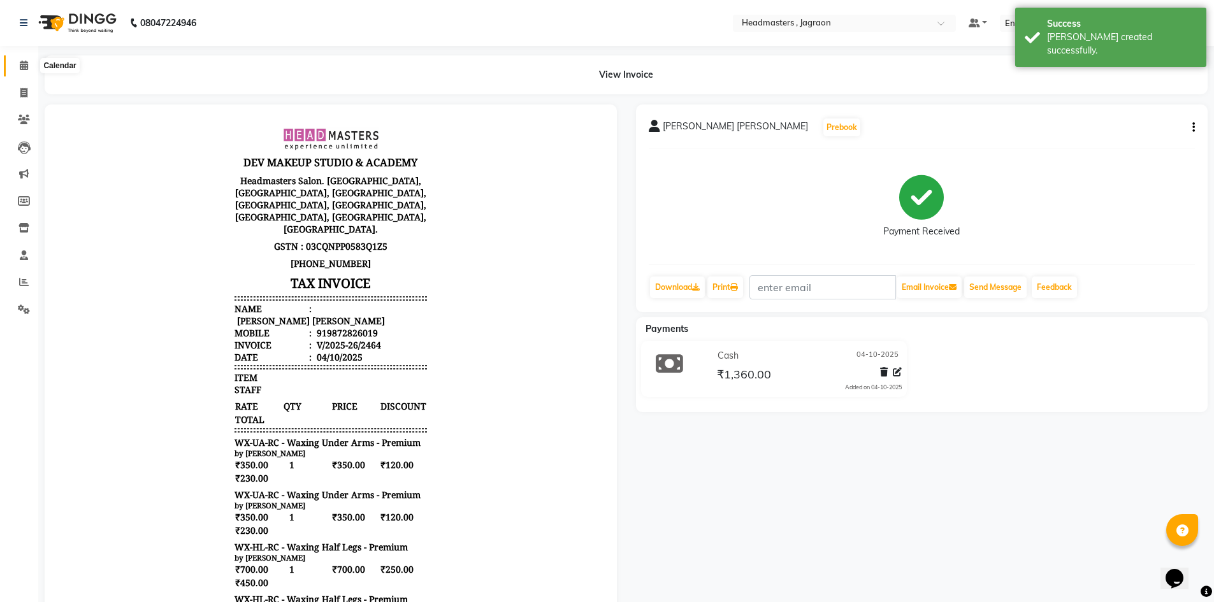
click at [27, 68] on icon at bounding box center [24, 66] width 8 height 10
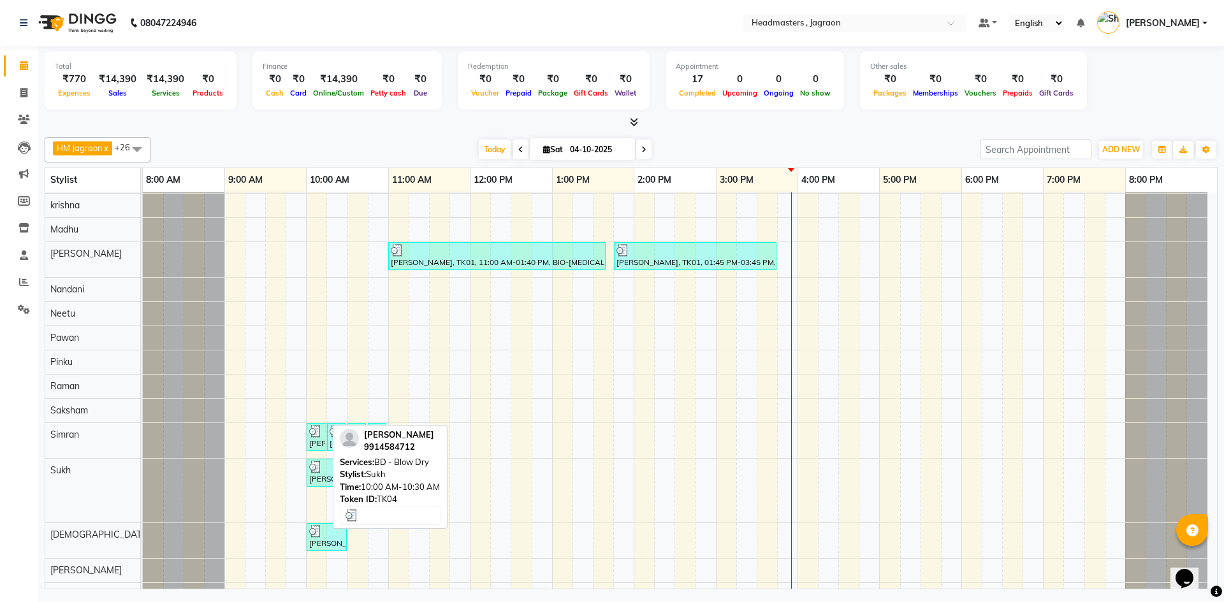
scroll to position [191, 0]
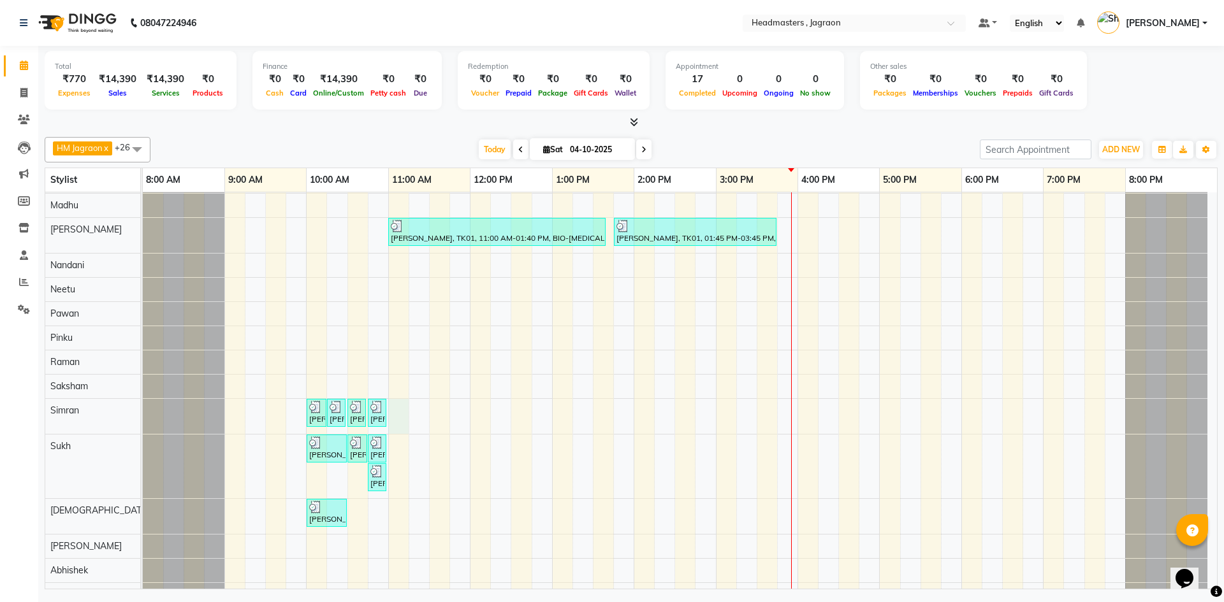
click at [399, 415] on div "[PERSON_NAME], TK06, 11:00 AM-11:45 AM, HCGD - Hair Cut by Creative Director [P…" at bounding box center [680, 358] width 1074 height 714
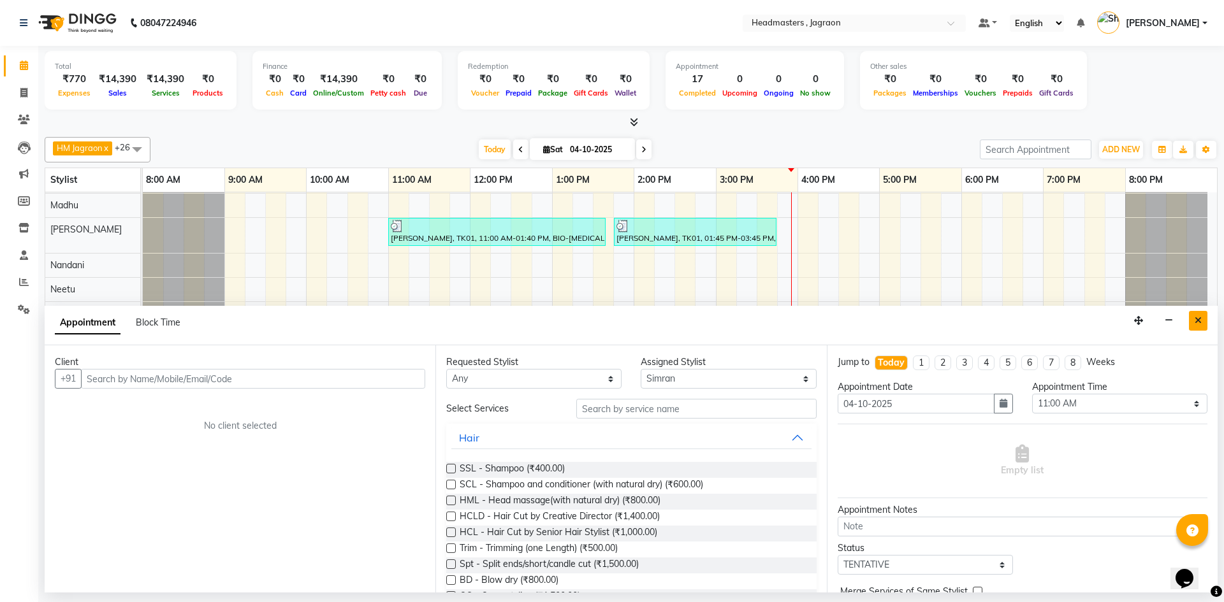
click at [1201, 320] on button "Close" at bounding box center [1198, 321] width 18 height 20
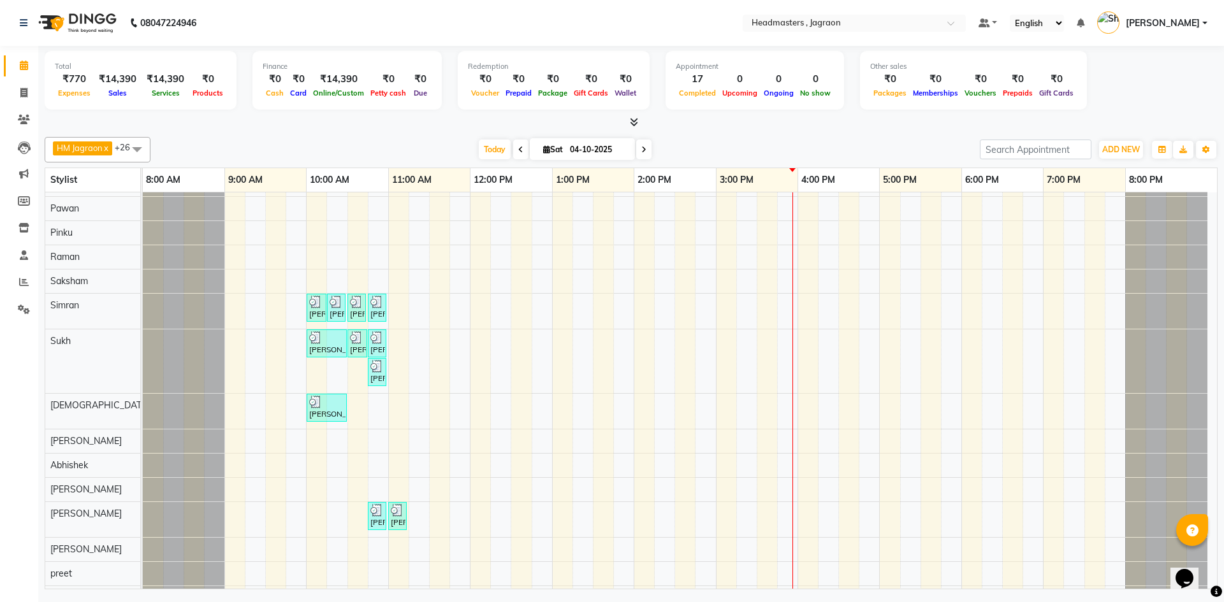
scroll to position [317, 0]
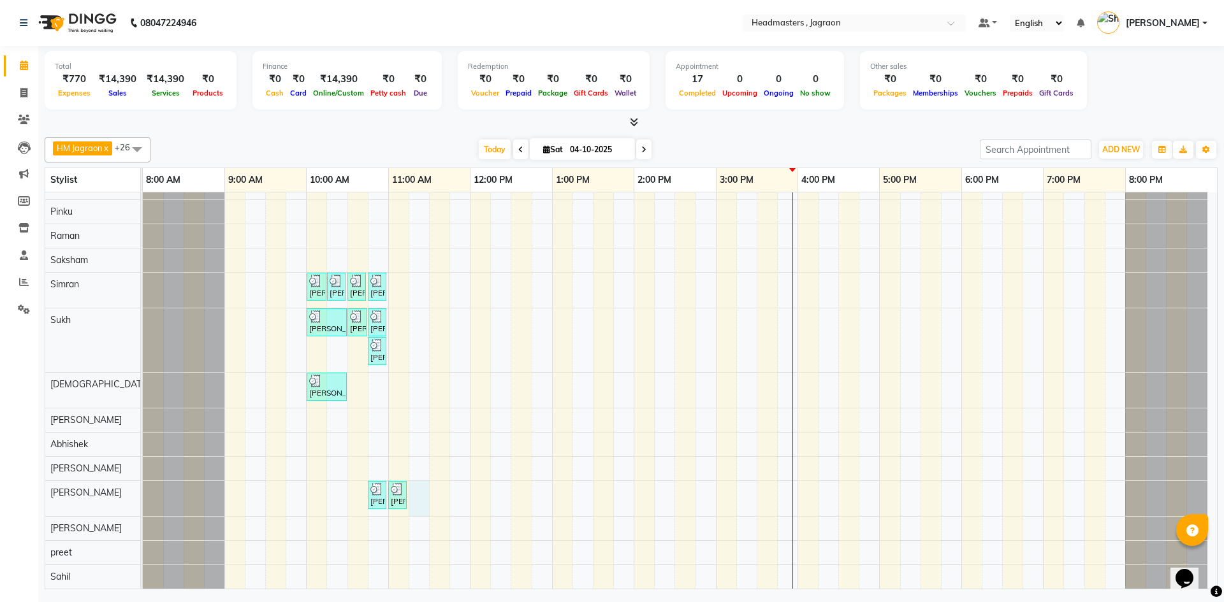
click at [418, 487] on div "[PERSON_NAME], TK06, 11:00 AM-11:45 AM, HCGD - Hair Cut by Creative Director [P…" at bounding box center [680, 232] width 1074 height 714
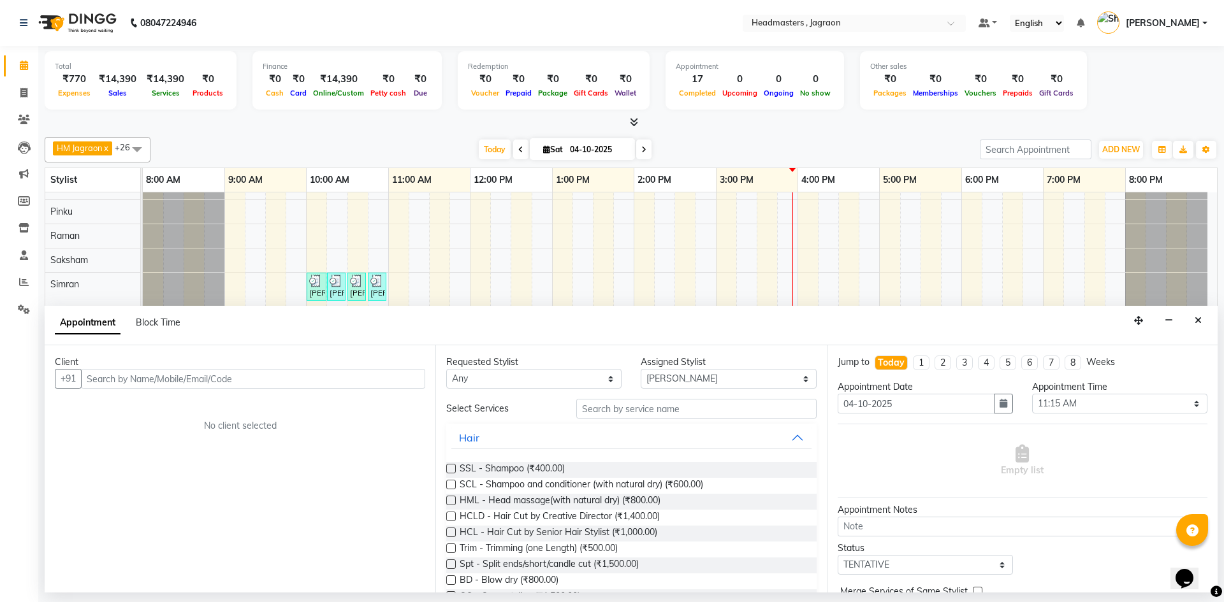
click at [318, 370] on input "text" at bounding box center [253, 379] width 344 height 20
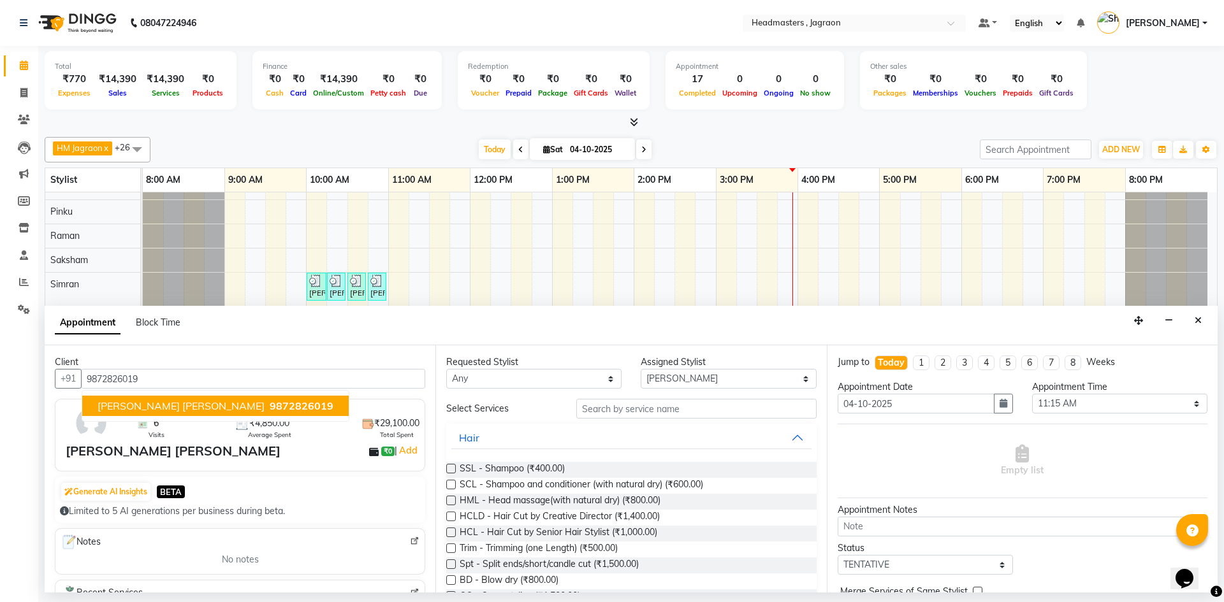
click at [270, 407] on button "[PERSON_NAME] [PERSON_NAME] 9872826019" at bounding box center [215, 406] width 266 height 20
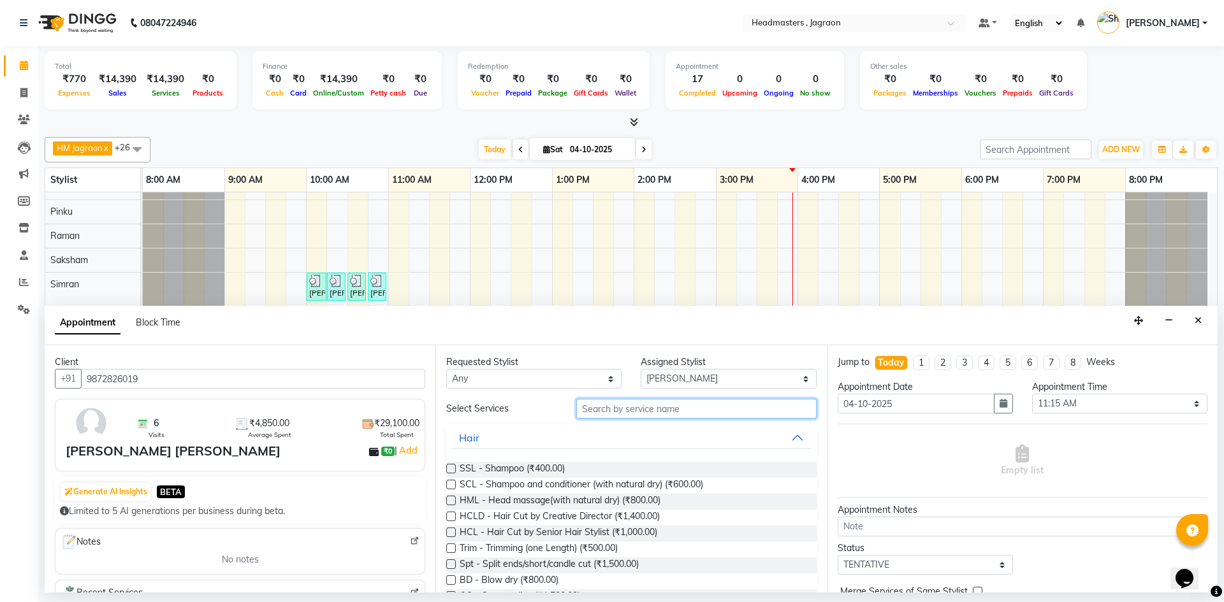
click at [613, 413] on input "text" at bounding box center [696, 409] width 240 height 20
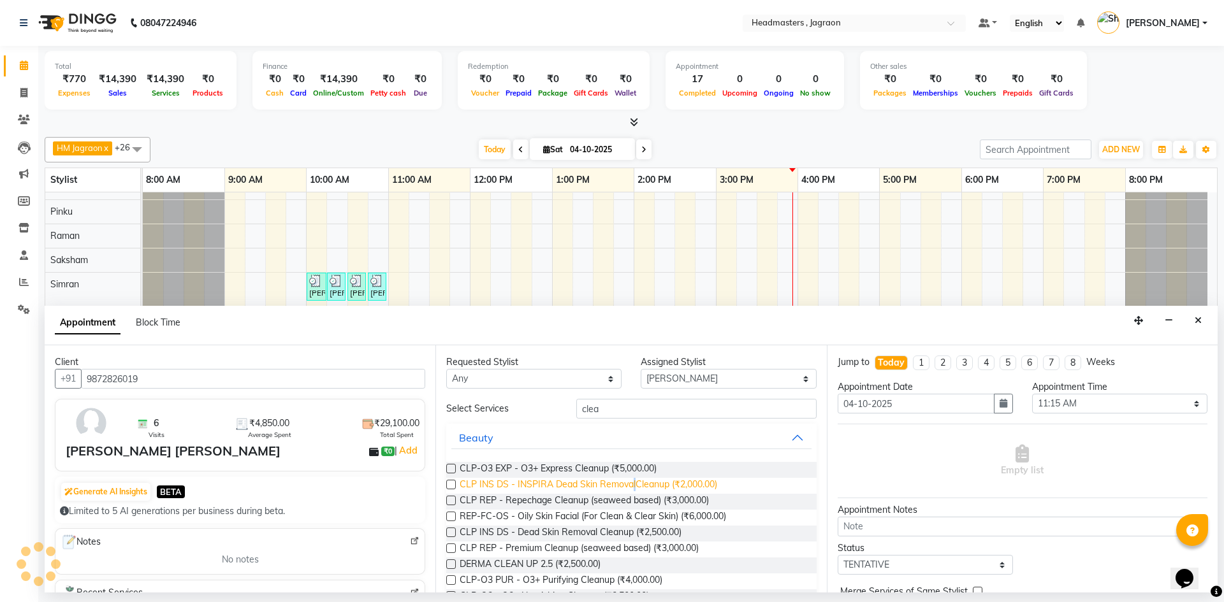
click at [634, 484] on span "CLP INS DS - INSPIRA Dead Skin RemovalCleanup (₹2,000.00)" at bounding box center [588, 486] width 257 height 16
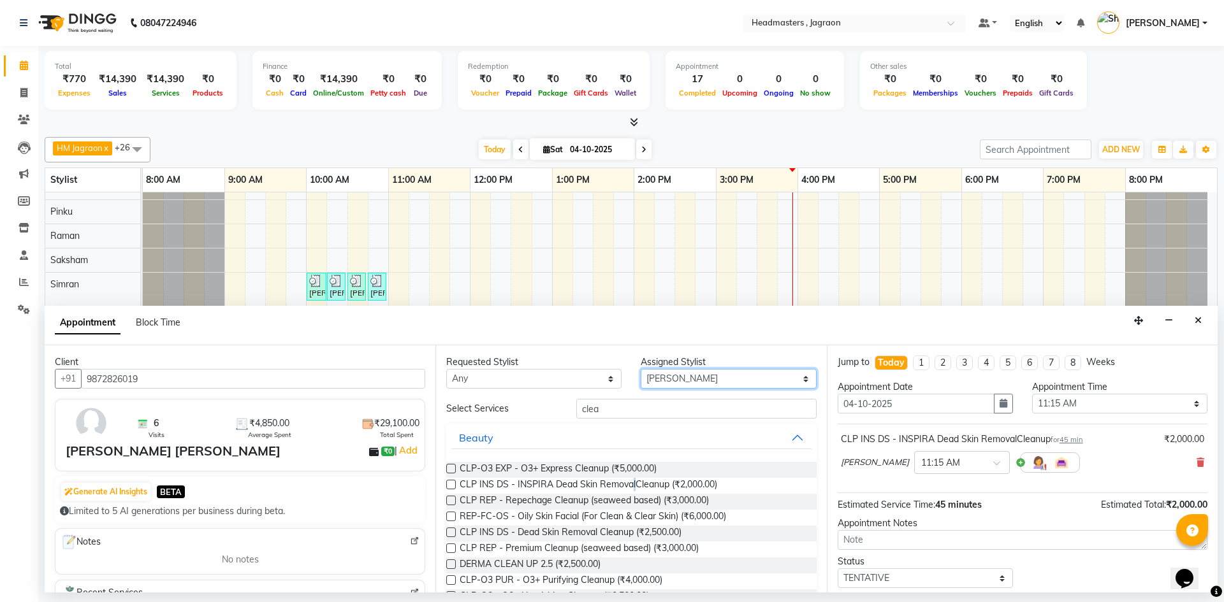
click at [683, 375] on select "Select [PERSON_NAME] [PERSON_NAME] [PERSON_NAME] Jagraon [PERSON_NAME] [PERSON_…" at bounding box center [728, 379] width 175 height 20
click at [641, 369] on select "Select [PERSON_NAME] [PERSON_NAME] [PERSON_NAME] Jagraon [PERSON_NAME] [PERSON_…" at bounding box center [728, 379] width 175 height 20
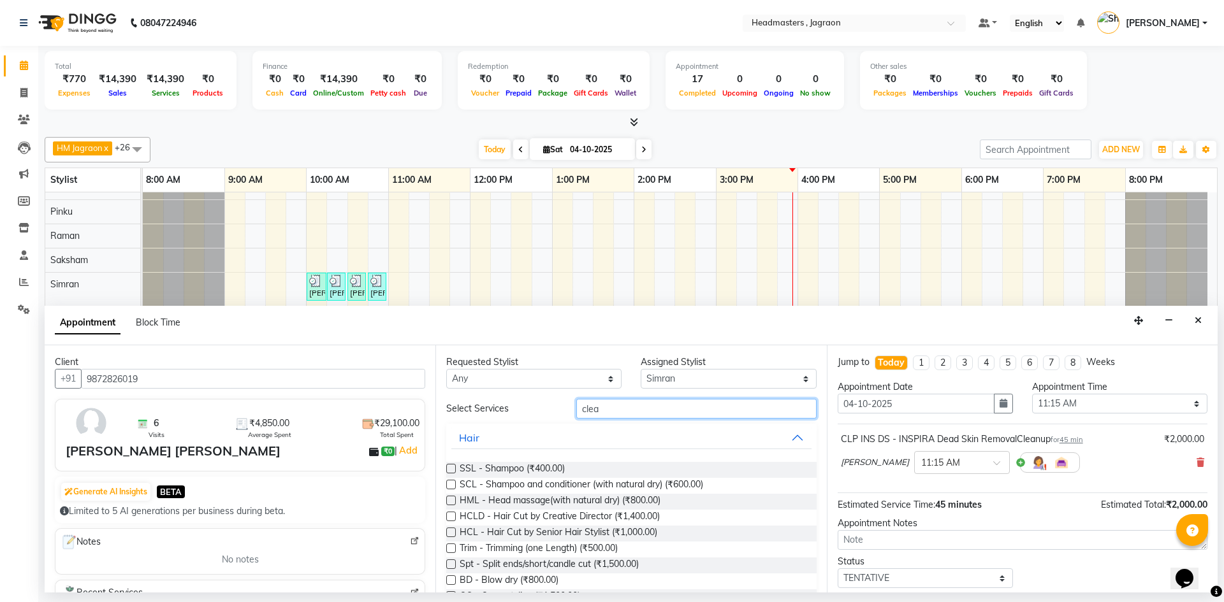
click at [636, 413] on input "clea" at bounding box center [696, 409] width 240 height 20
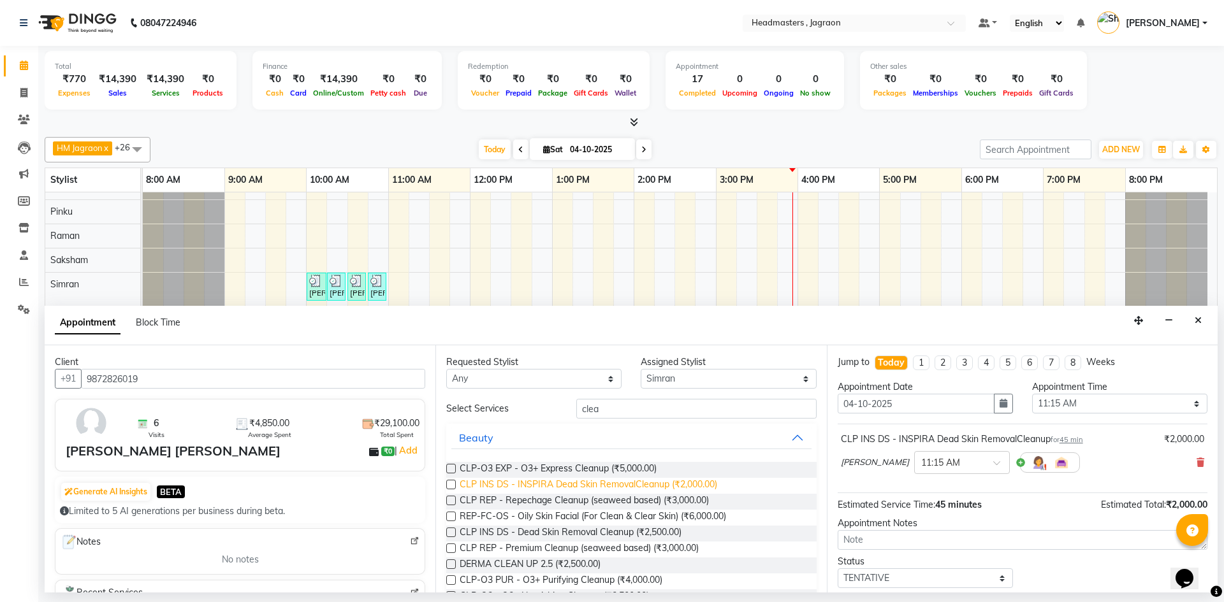
click at [655, 485] on span "CLP INS DS - INSPIRA Dead Skin RemovalCleanup (₹2,000.00)" at bounding box center [588, 486] width 257 height 16
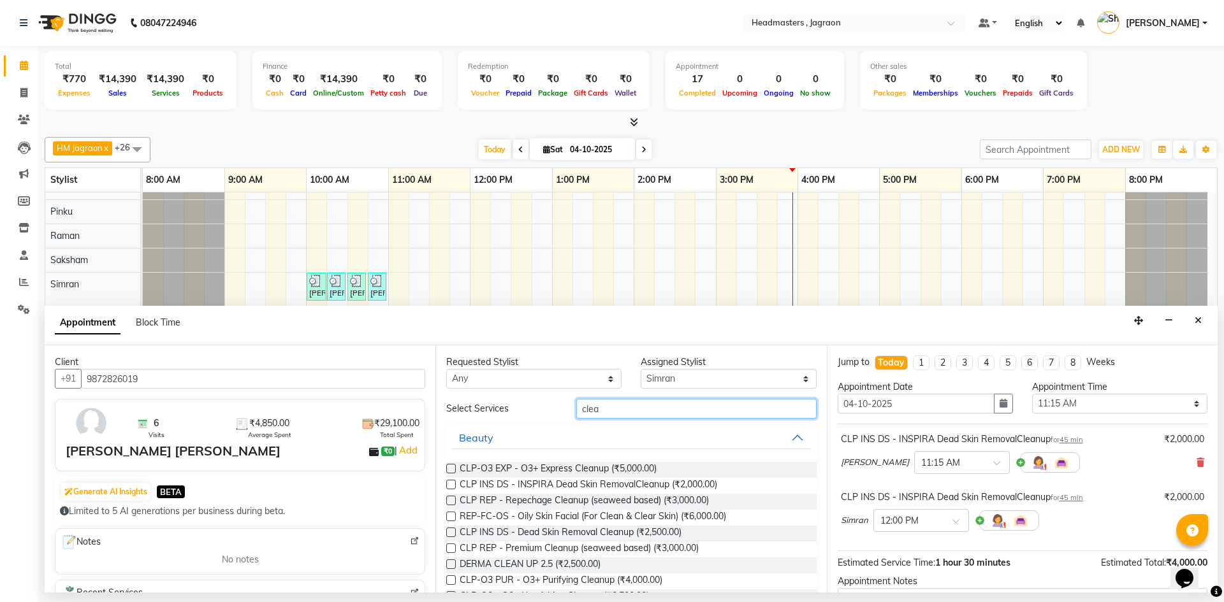
click at [628, 409] on input "clea" at bounding box center [696, 409] width 240 height 20
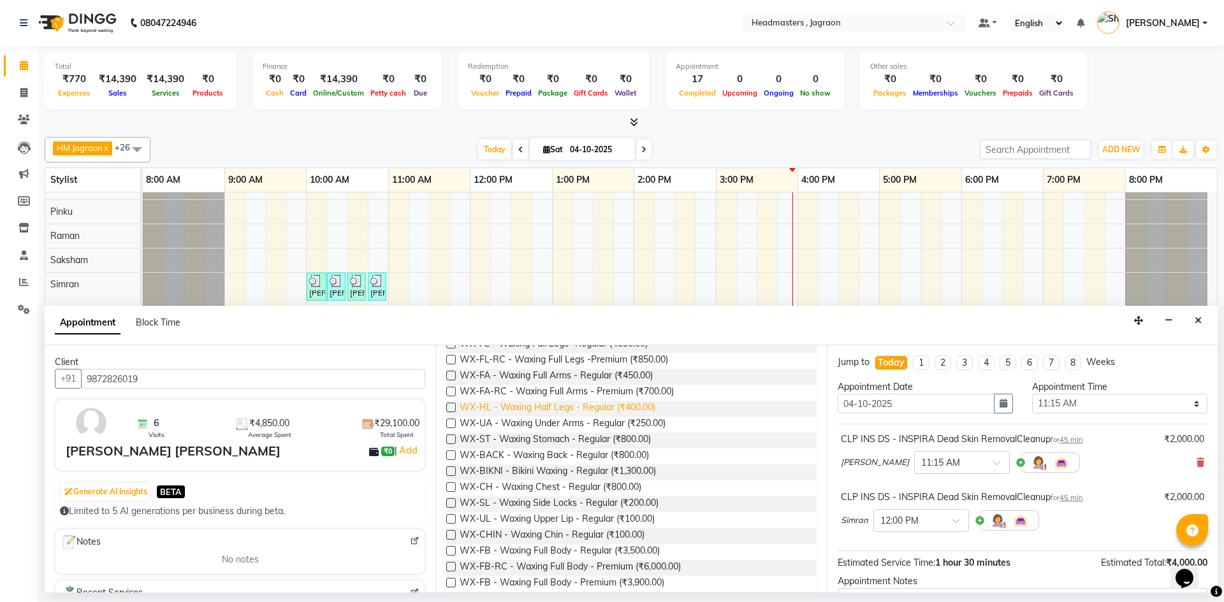
scroll to position [127, 0]
click at [558, 518] on span "WX-UL - Waxing Upper Lip - Regular (₹100.00)" at bounding box center [557, 518] width 195 height 16
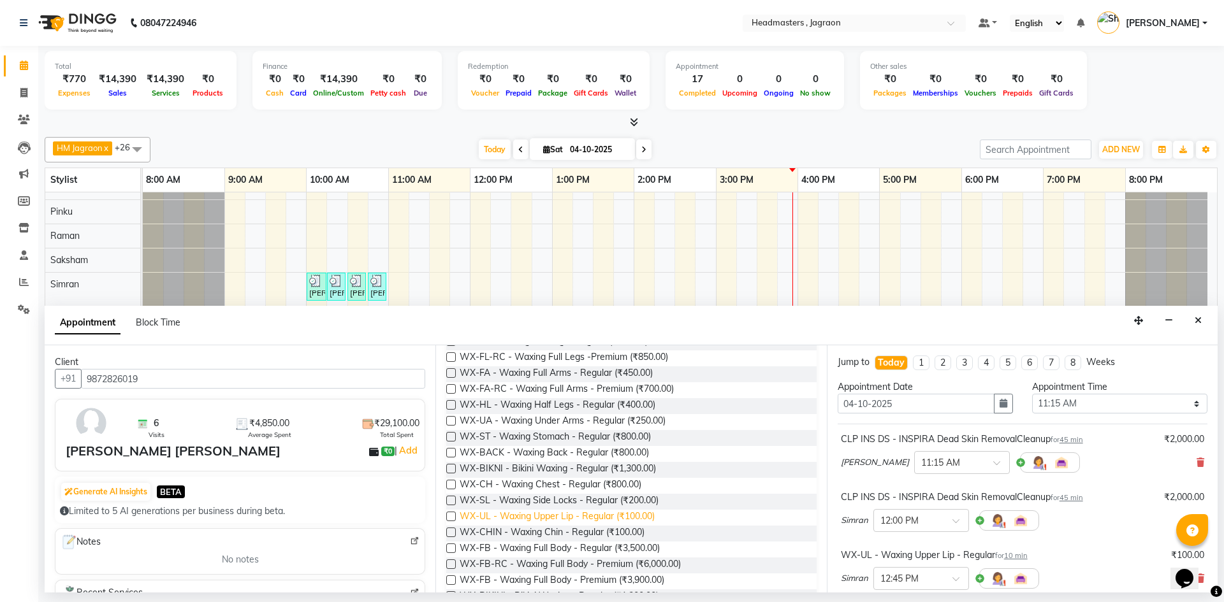
scroll to position [0, 0]
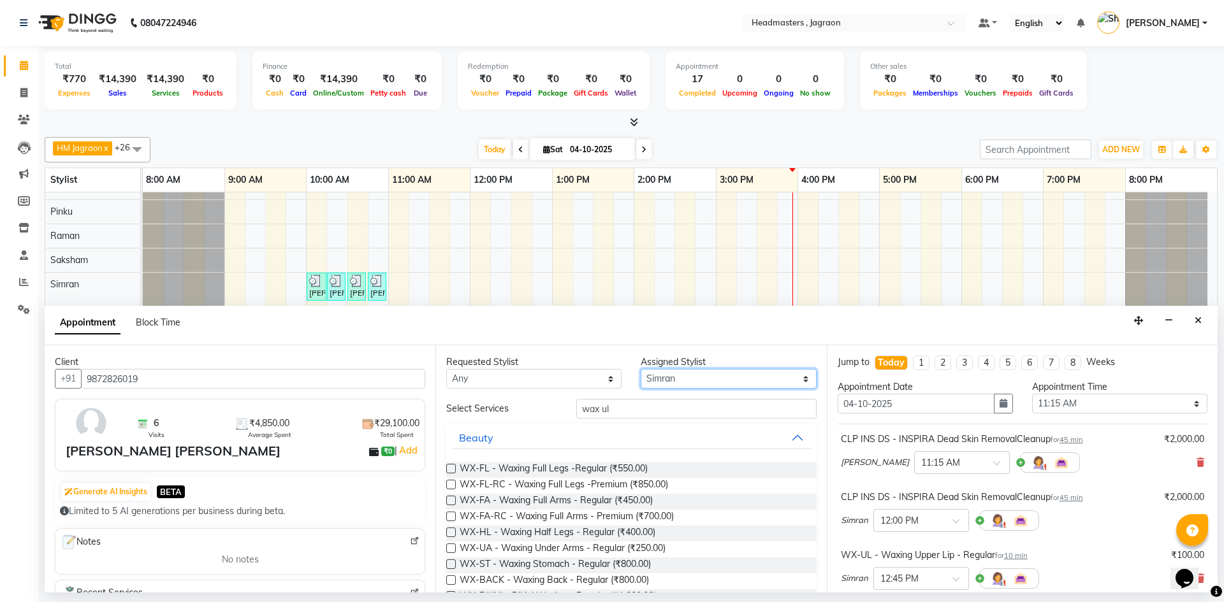
click at [669, 377] on select "Select [PERSON_NAME] [PERSON_NAME] [PERSON_NAME] Jagraon [PERSON_NAME] [PERSON_…" at bounding box center [728, 379] width 175 height 20
click at [641, 369] on select "Select [PERSON_NAME] [PERSON_NAME] [PERSON_NAME] Jagraon [PERSON_NAME] [PERSON_…" at bounding box center [728, 379] width 175 height 20
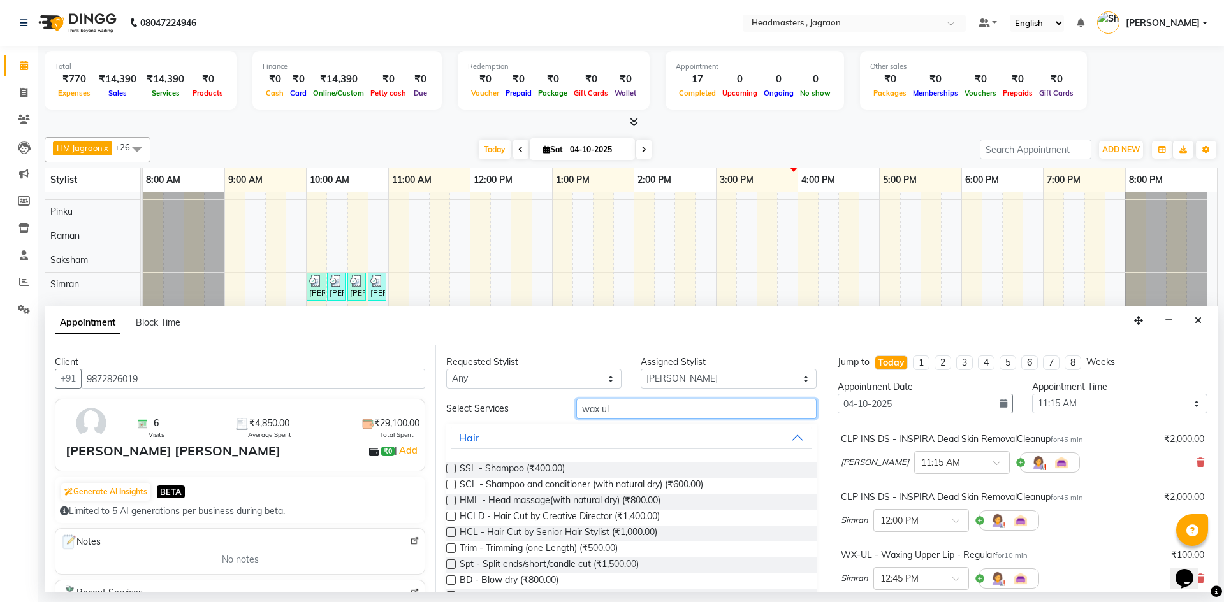
drag, startPoint x: 632, startPoint y: 407, endPoint x: 634, endPoint y: 414, distance: 7.1
click at [632, 408] on input "wax ul" at bounding box center [696, 409] width 240 height 20
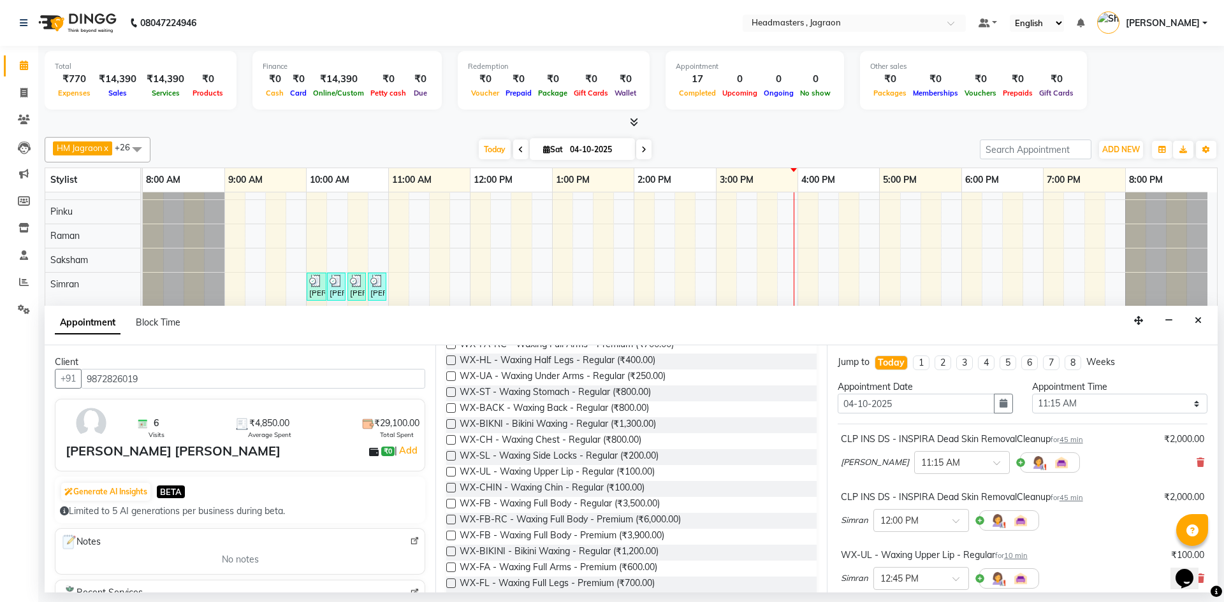
scroll to position [191, 0]
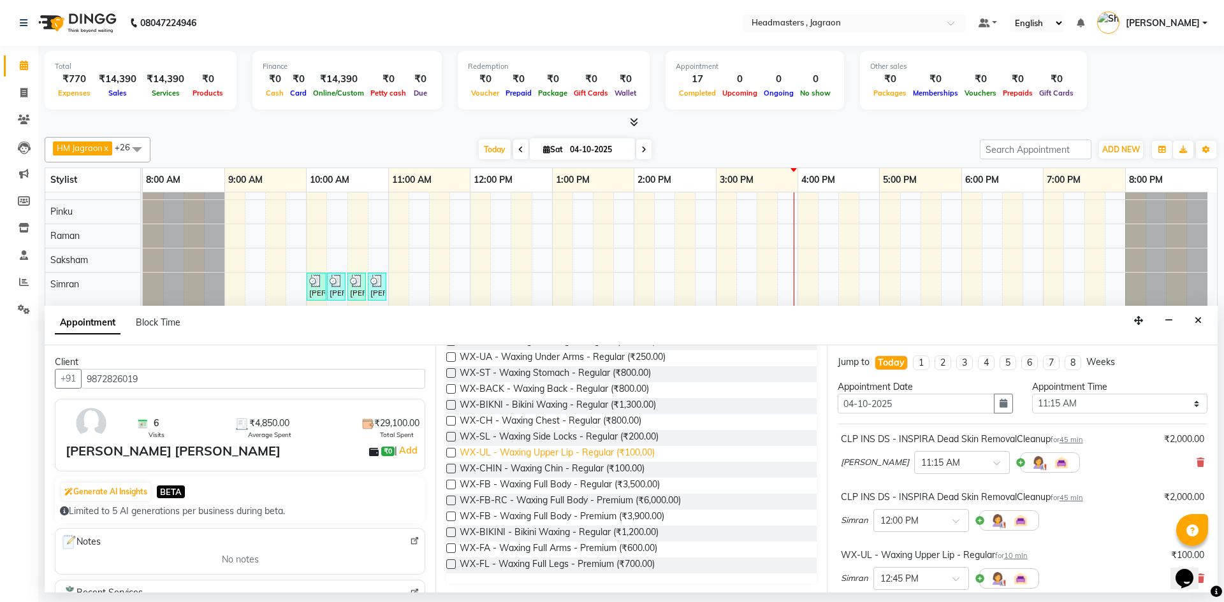
click at [593, 450] on span "WX-UL - Waxing Upper Lip - Regular (₹100.00)" at bounding box center [557, 454] width 195 height 16
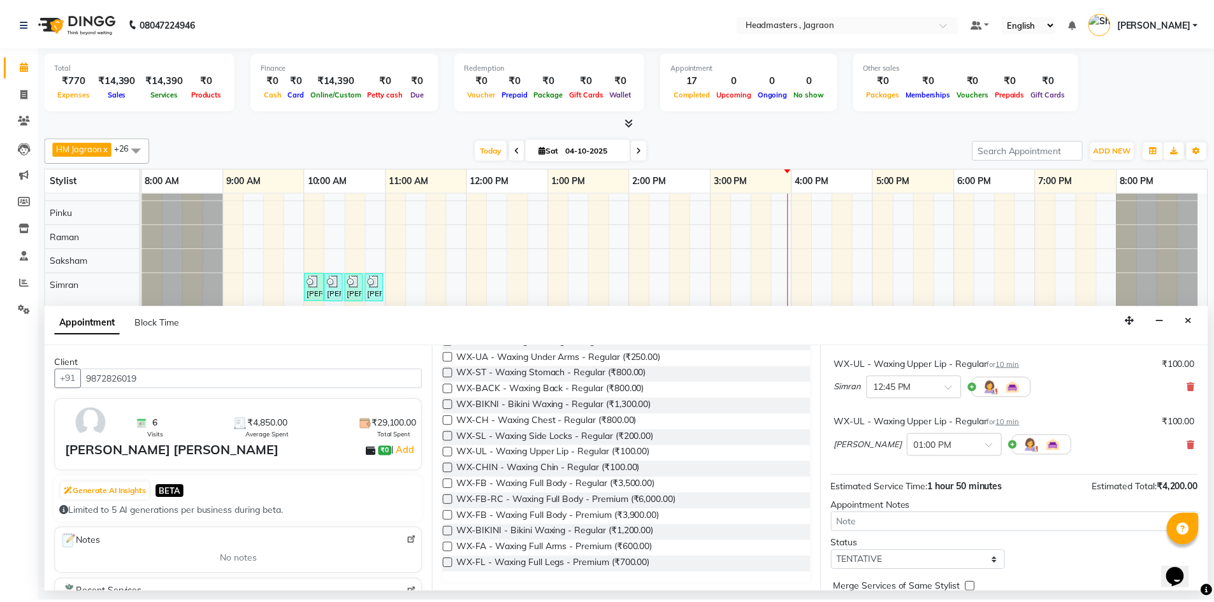
scroll to position [250, 0]
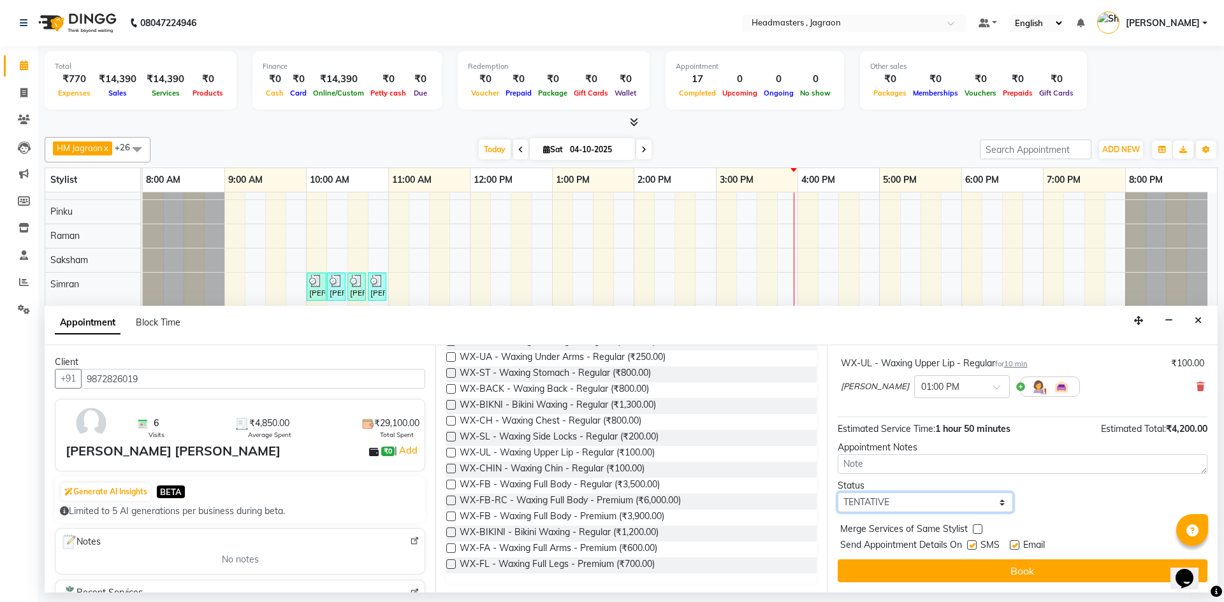
click at [920, 509] on select "Select TENTATIVE CONFIRM CHECK-IN UPCOMING" at bounding box center [924, 503] width 175 height 20
click at [837, 493] on select "Select TENTATIVE CONFIRM CHECK-IN UPCOMING" at bounding box center [924, 503] width 175 height 20
click at [969, 544] on label at bounding box center [972, 545] width 10 height 10
click at [969, 544] on input "checkbox" at bounding box center [971, 546] width 8 height 8
click at [967, 569] on button "Book" at bounding box center [1022, 571] width 370 height 23
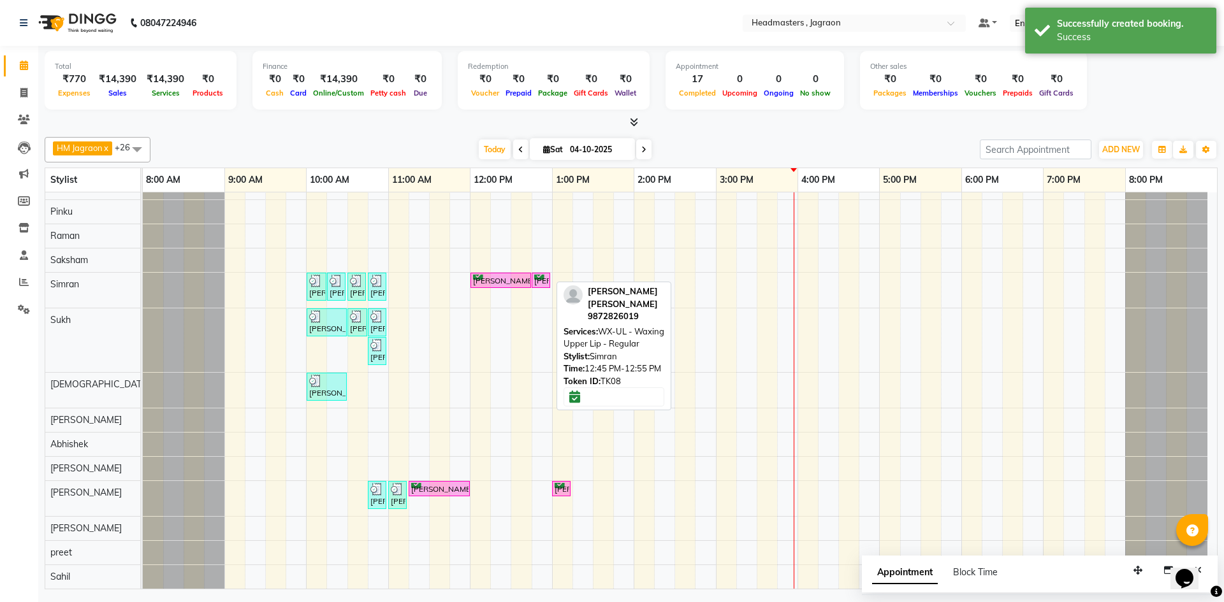
click at [537, 285] on div "[PERSON_NAME] [PERSON_NAME], TK08, 12:45 PM-12:55 PM, WX-UL - Waxing Upper Lip …" at bounding box center [541, 281] width 16 height 12
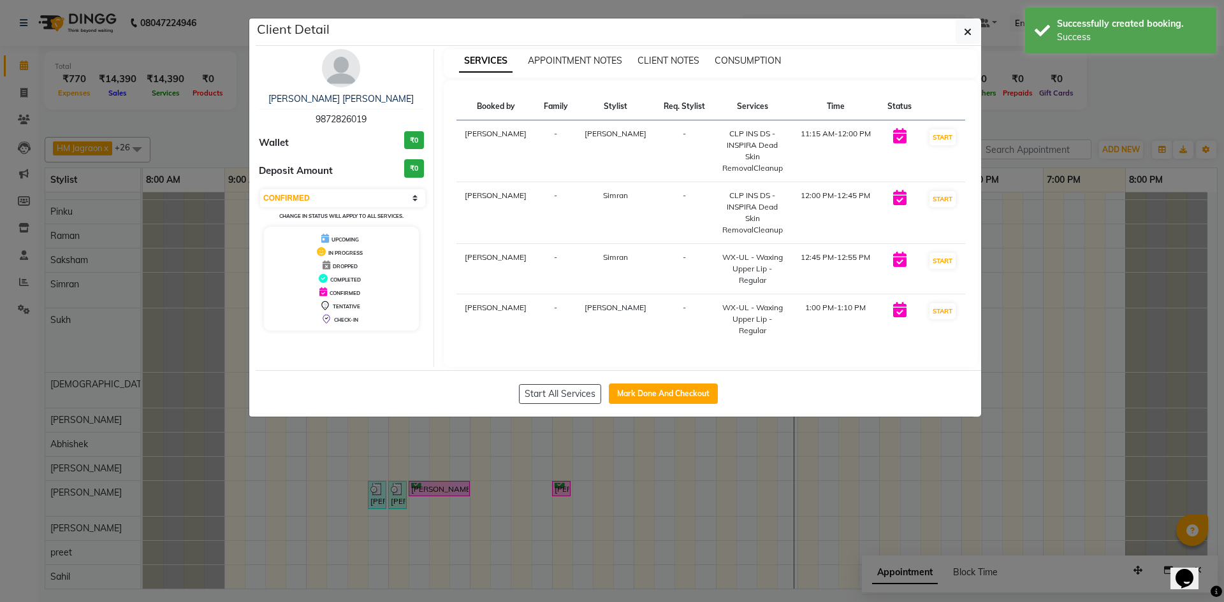
click at [675, 402] on button "Mark Done And Checkout" at bounding box center [663, 394] width 109 height 20
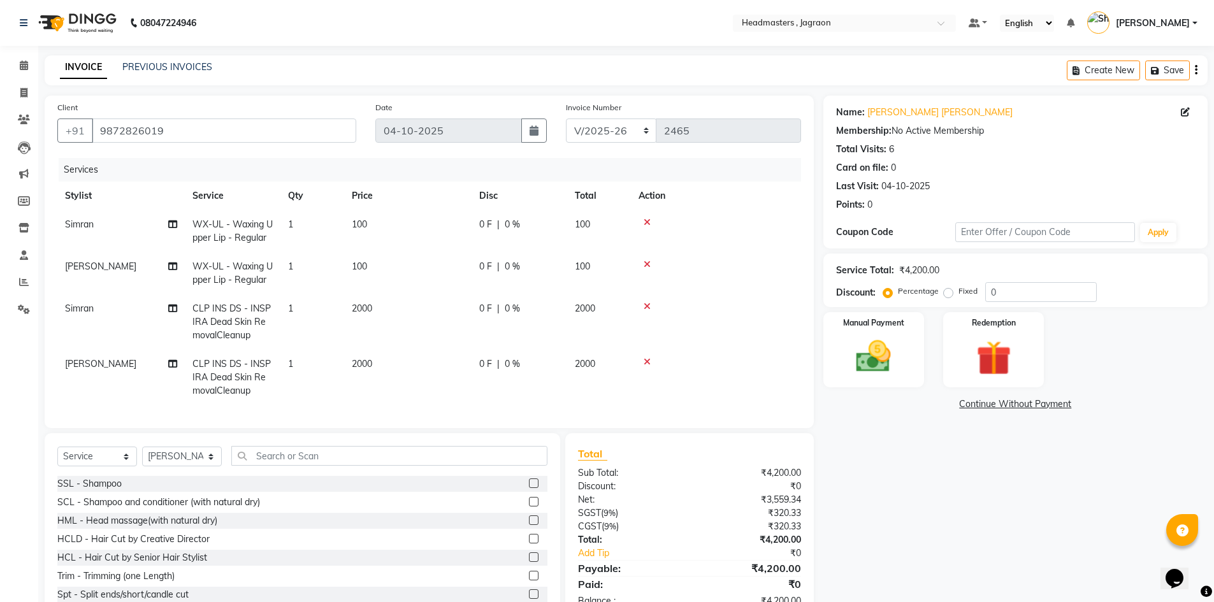
click at [492, 221] on div "0 F | 0 %" at bounding box center [519, 224] width 80 height 13
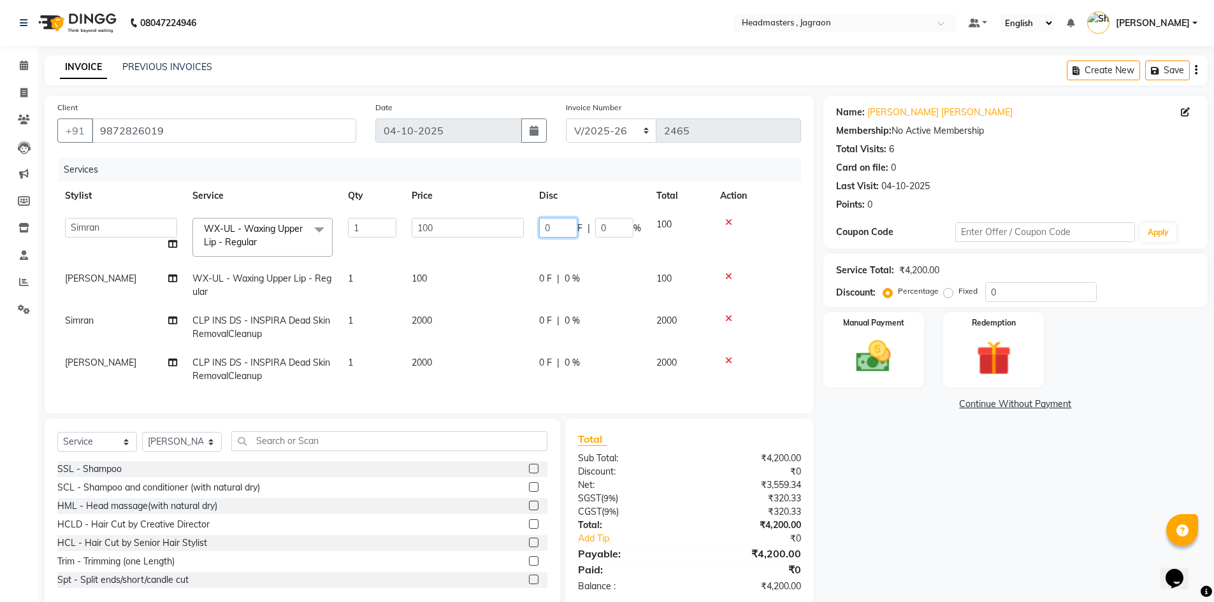
click at [555, 226] on input "0" at bounding box center [558, 228] width 38 height 20
click at [537, 237] on td "80 F | 0 %" at bounding box center [590, 237] width 117 height 54
click at [546, 280] on span "0 F" at bounding box center [545, 278] width 13 height 13
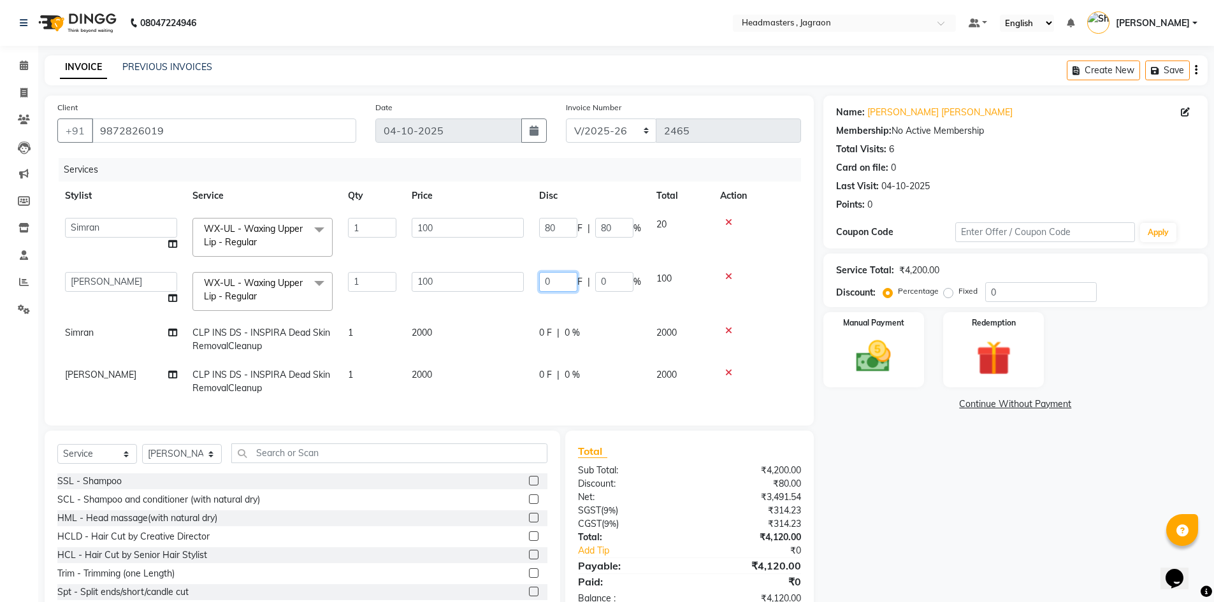
click at [567, 282] on input "0" at bounding box center [558, 282] width 38 height 20
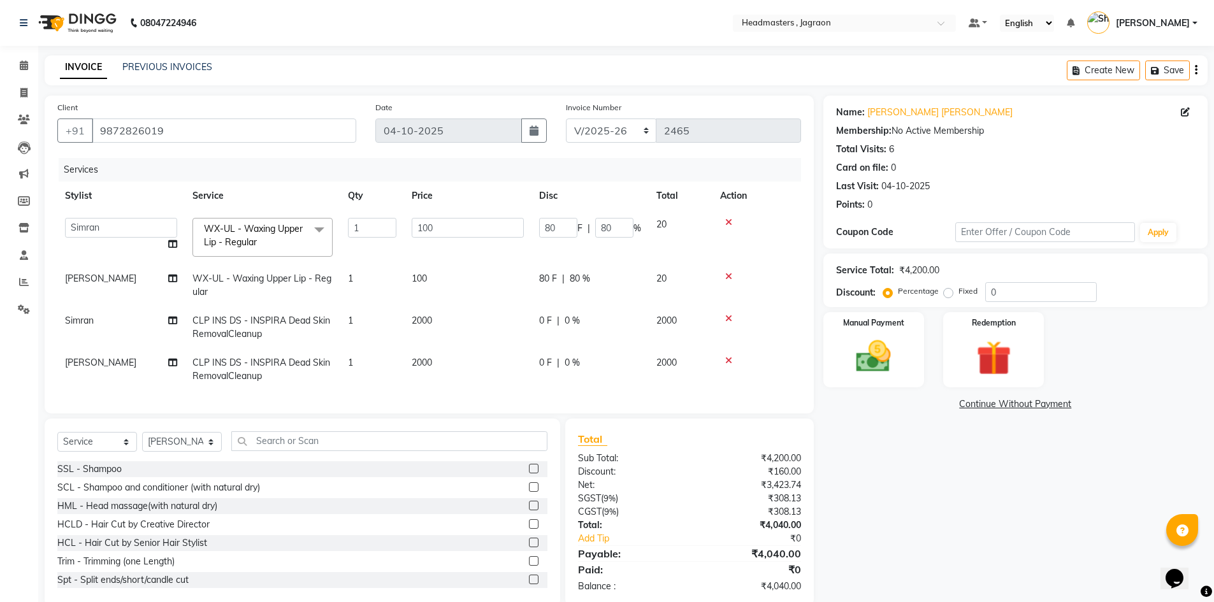
click at [489, 324] on td "2000" at bounding box center [467, 328] width 127 height 42
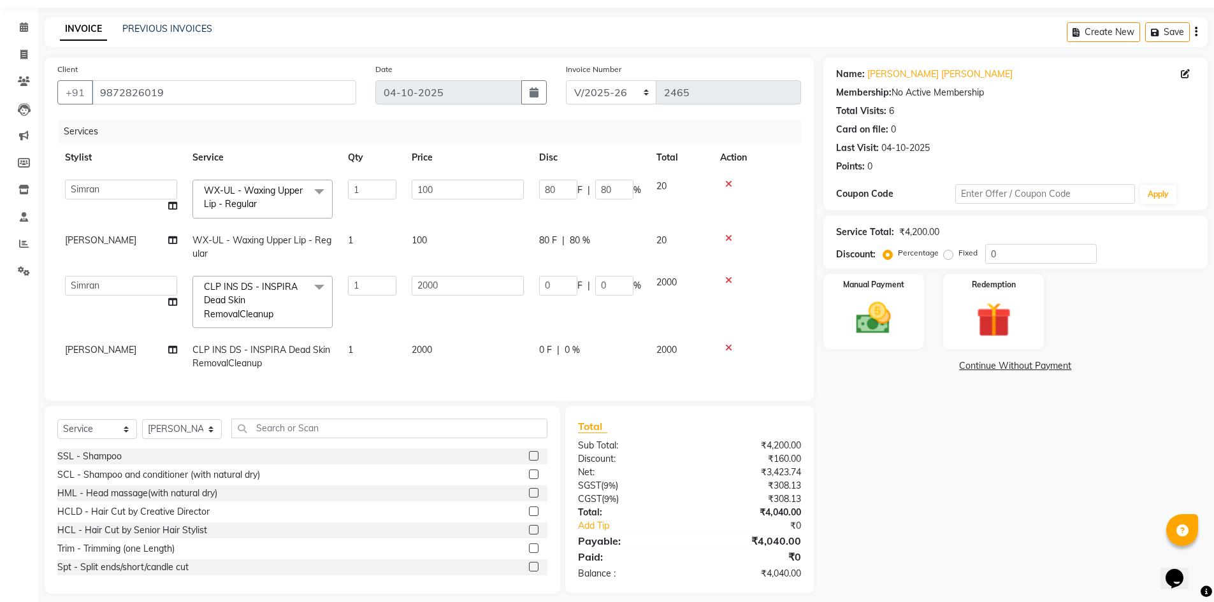
scroll to position [59, 0]
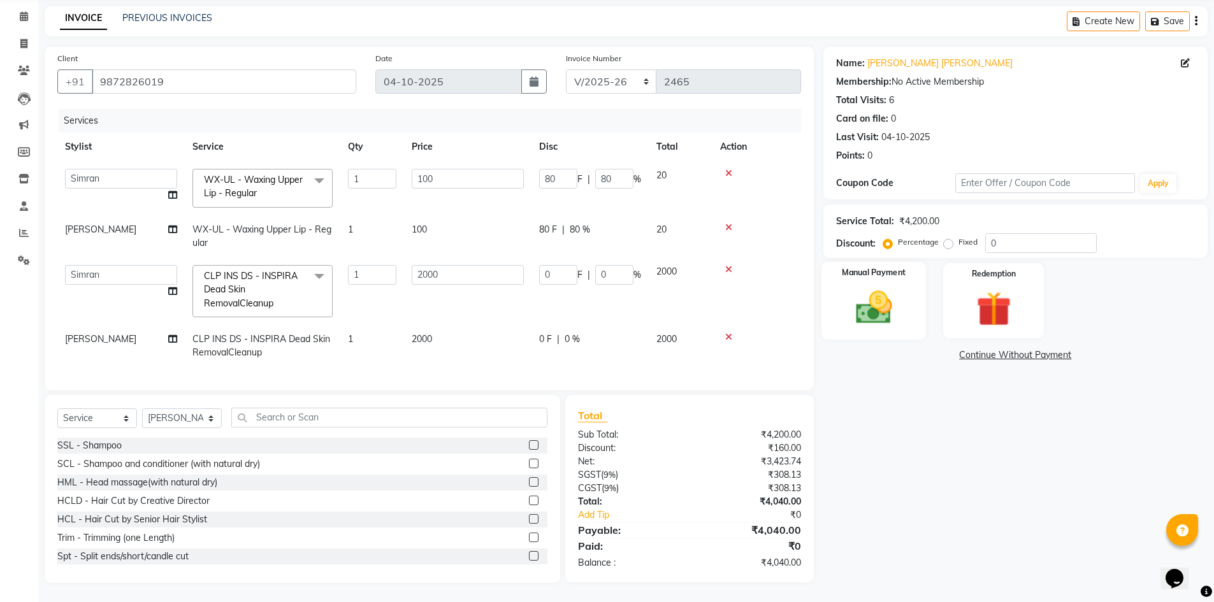
click at [892, 300] on img at bounding box center [874, 307] width 59 height 41
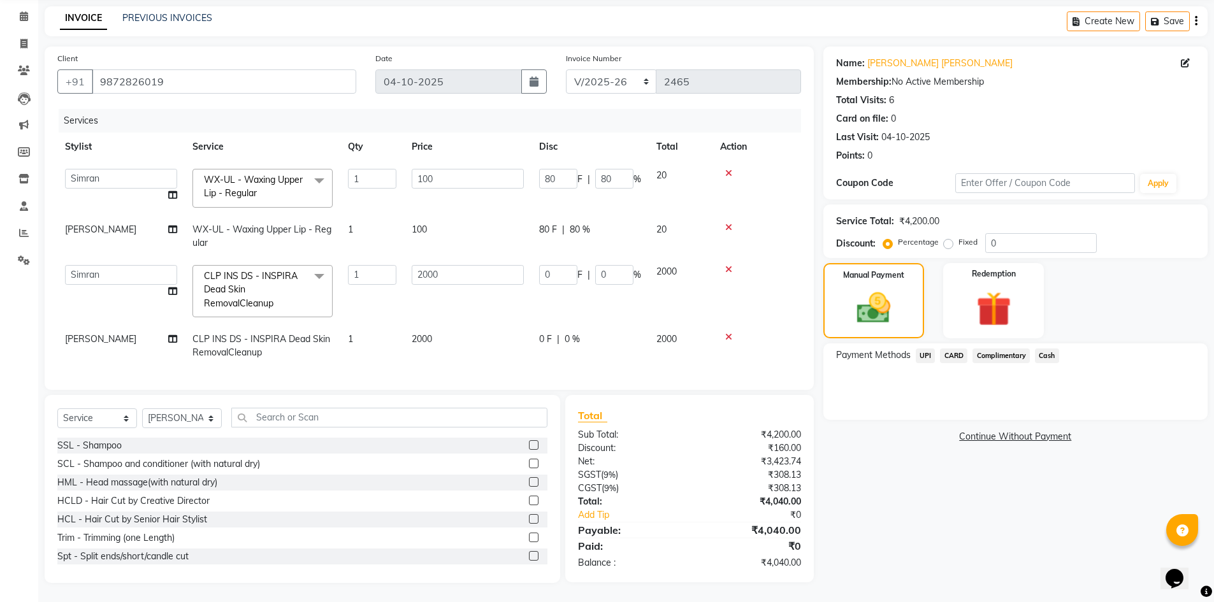
click at [1043, 349] on span "Cash" at bounding box center [1047, 356] width 24 height 15
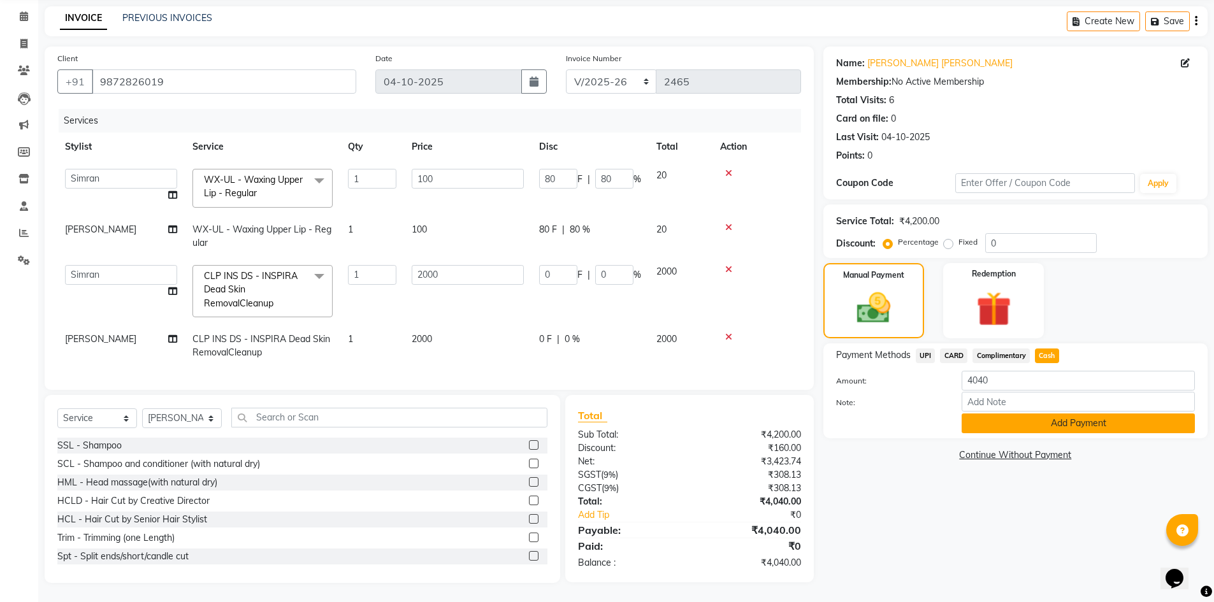
click at [1039, 422] on button "Add Payment" at bounding box center [1078, 424] width 233 height 20
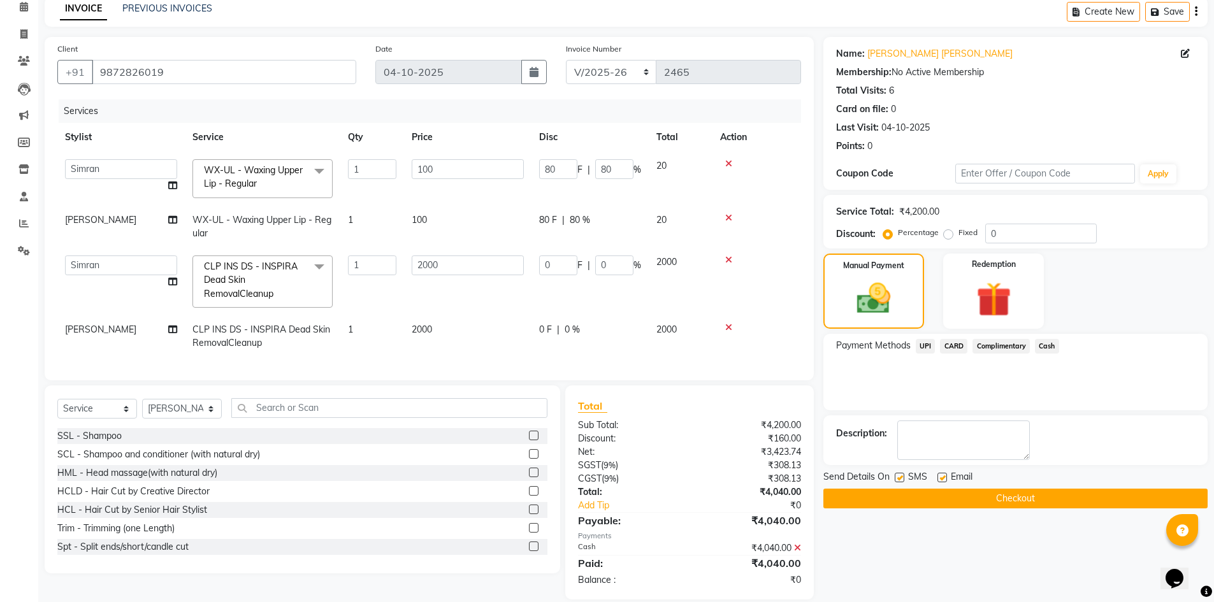
drag, startPoint x: 1015, startPoint y: 494, endPoint x: 998, endPoint y: 481, distance: 20.9
click at [1013, 494] on button "Checkout" at bounding box center [1015, 499] width 384 height 20
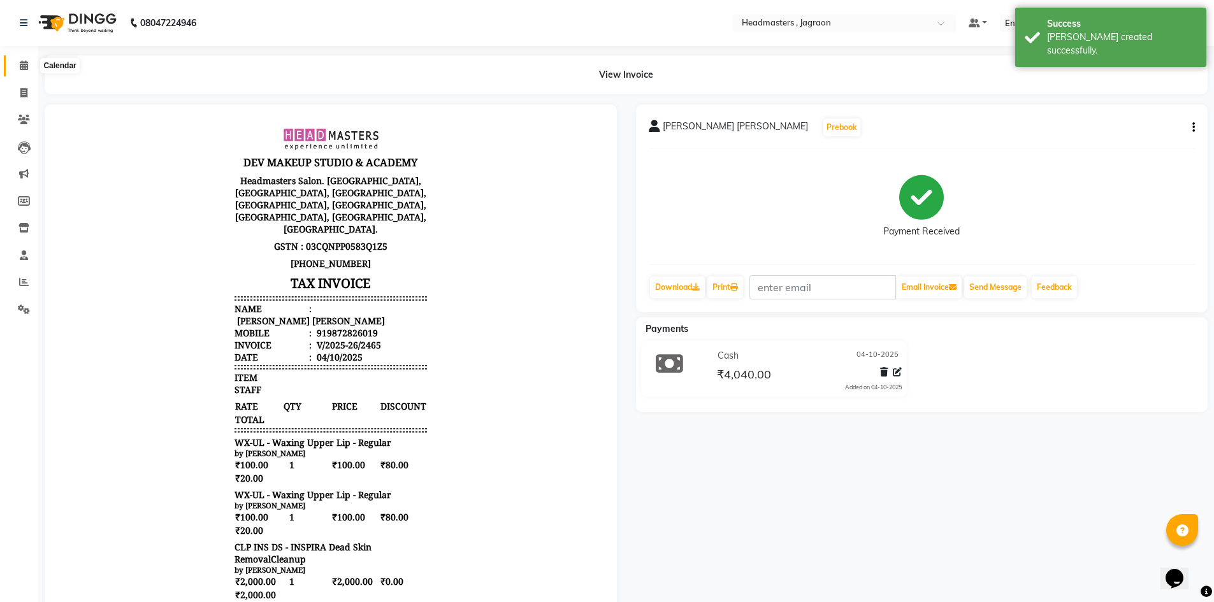
click at [21, 64] on icon at bounding box center [24, 66] width 8 height 10
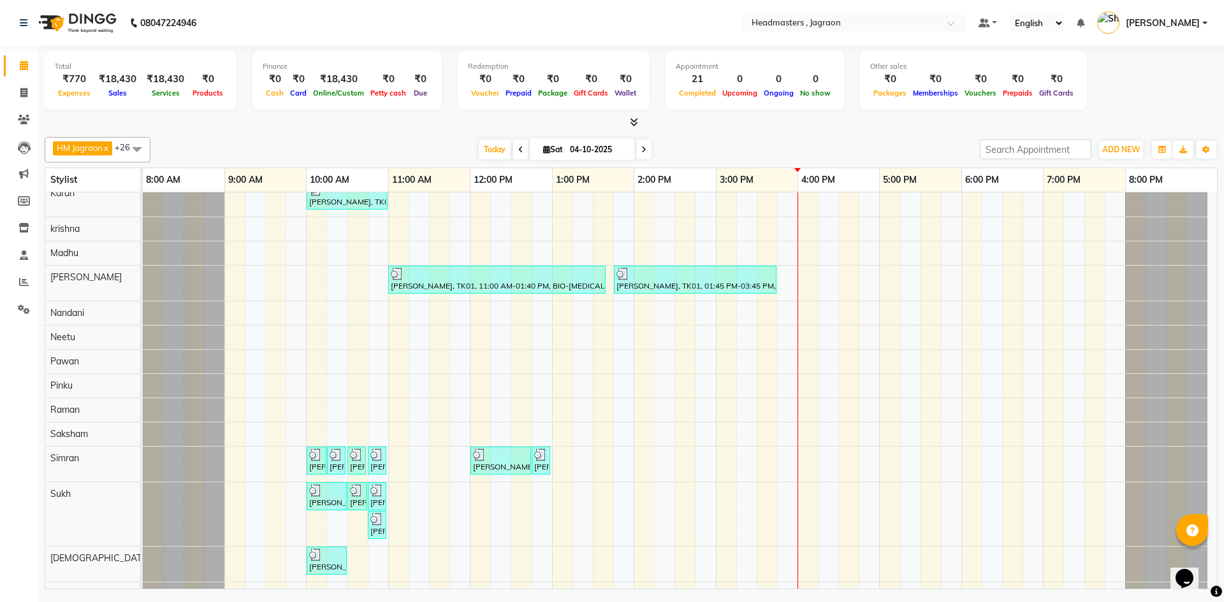
scroll to position [191, 0]
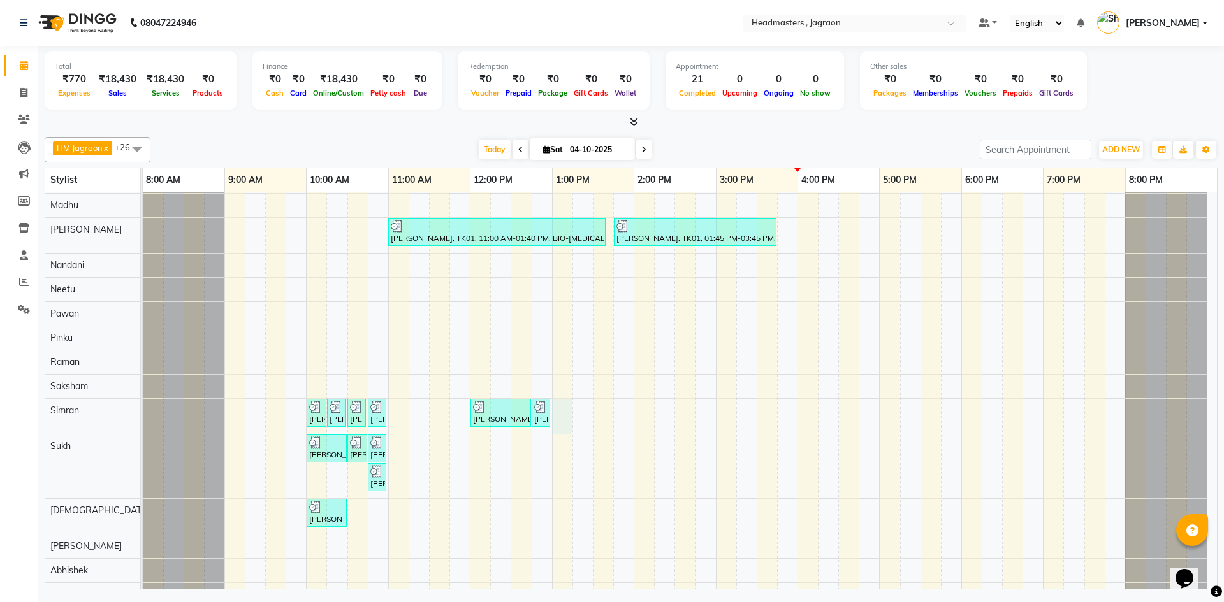
click at [567, 416] on div "[PERSON_NAME], TK06, 11:00 AM-11:45 AM, HCGD - Hair Cut by Creative Director [P…" at bounding box center [680, 358] width 1074 height 714
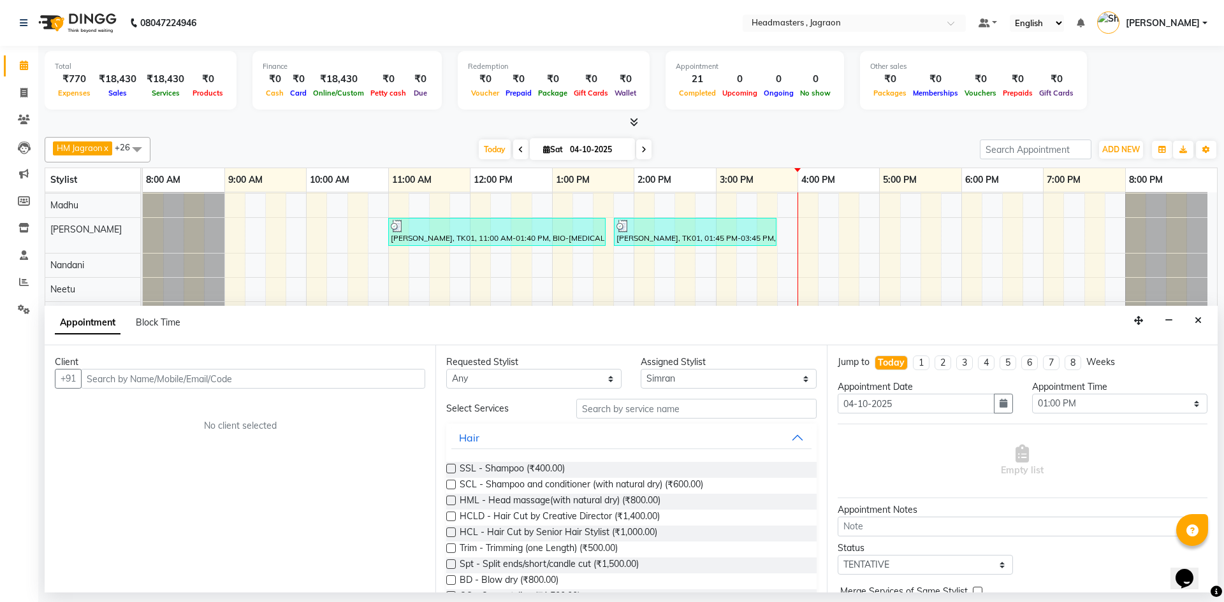
click at [134, 382] on input "text" at bounding box center [253, 379] width 344 height 20
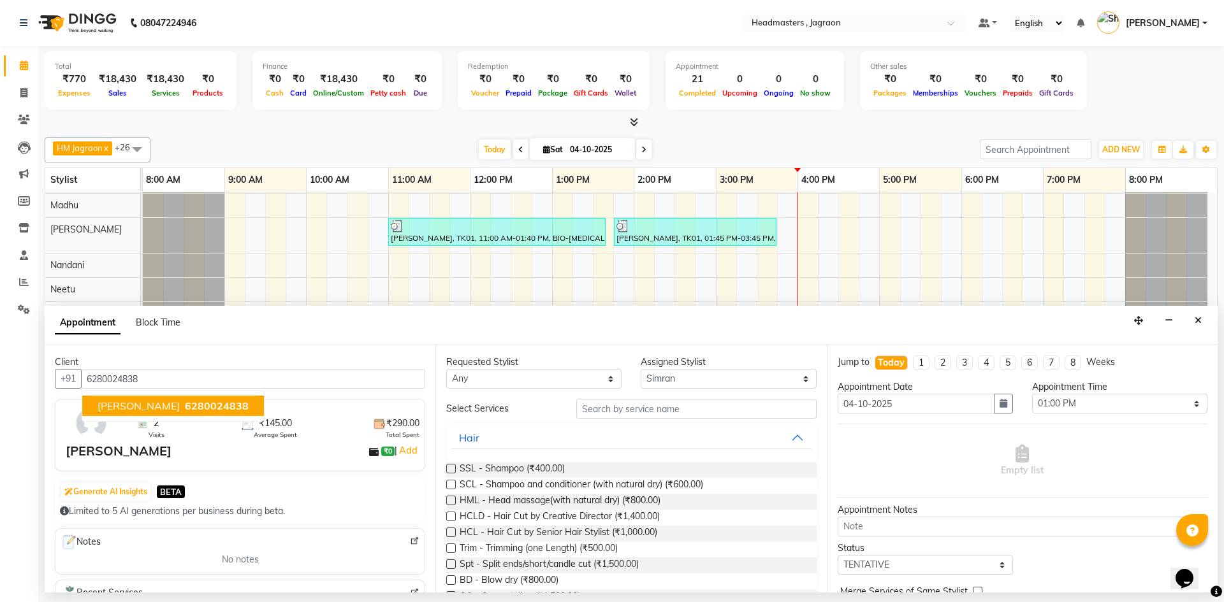
click at [213, 406] on span "6280024838" at bounding box center [217, 406] width 64 height 13
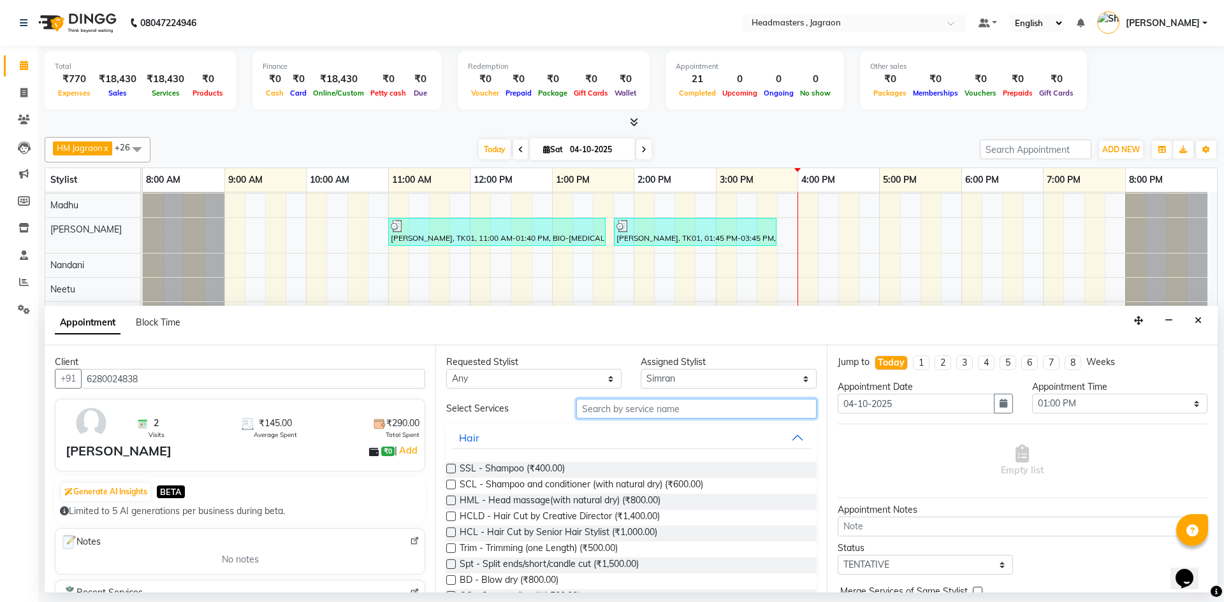
click at [605, 412] on input "text" at bounding box center [696, 409] width 240 height 20
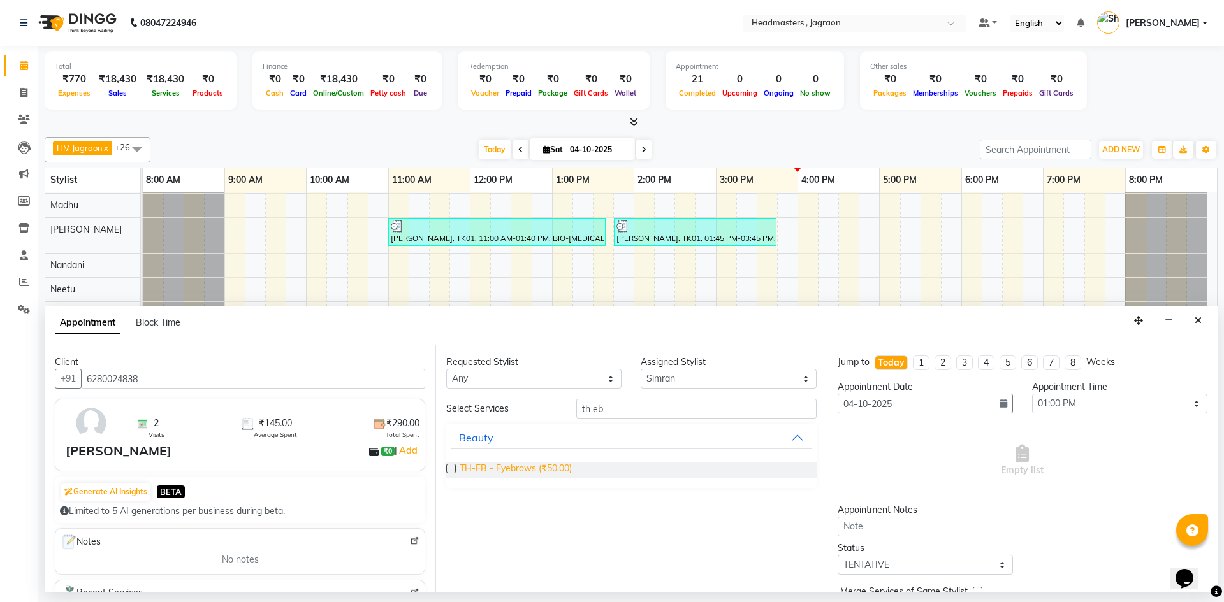
click at [562, 467] on span "TH-EB - Eyebrows (₹50.00)" at bounding box center [516, 470] width 112 height 16
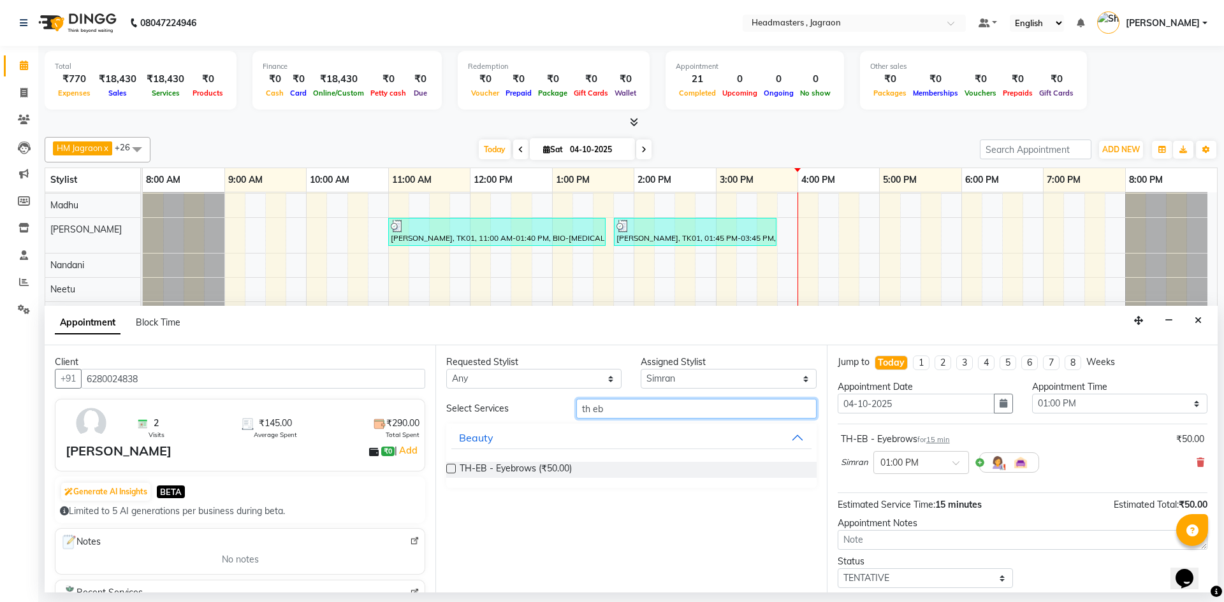
click at [623, 408] on input "th eb" at bounding box center [696, 409] width 240 height 20
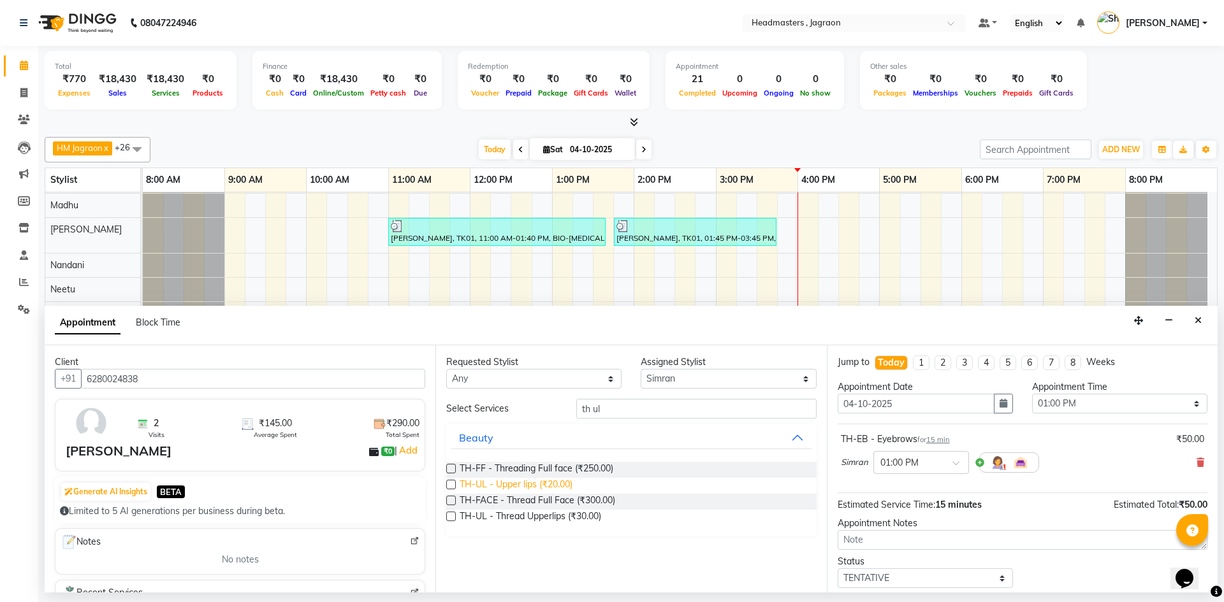
click at [534, 484] on span "TH-UL - Upper lips (₹20.00)" at bounding box center [516, 486] width 113 height 16
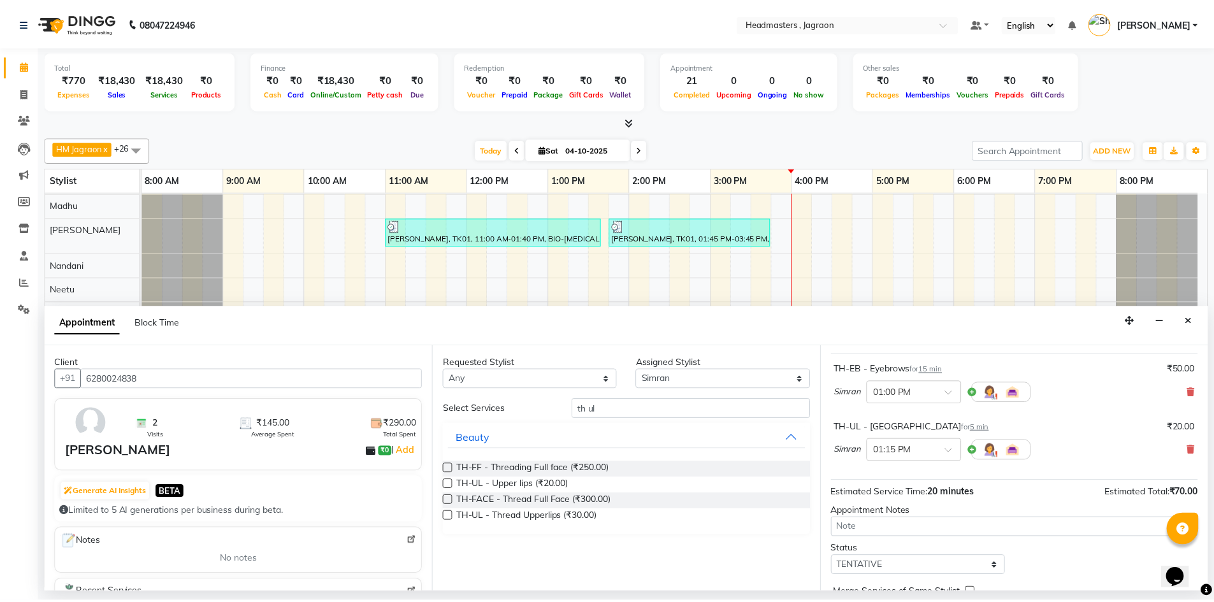
scroll to position [134, 0]
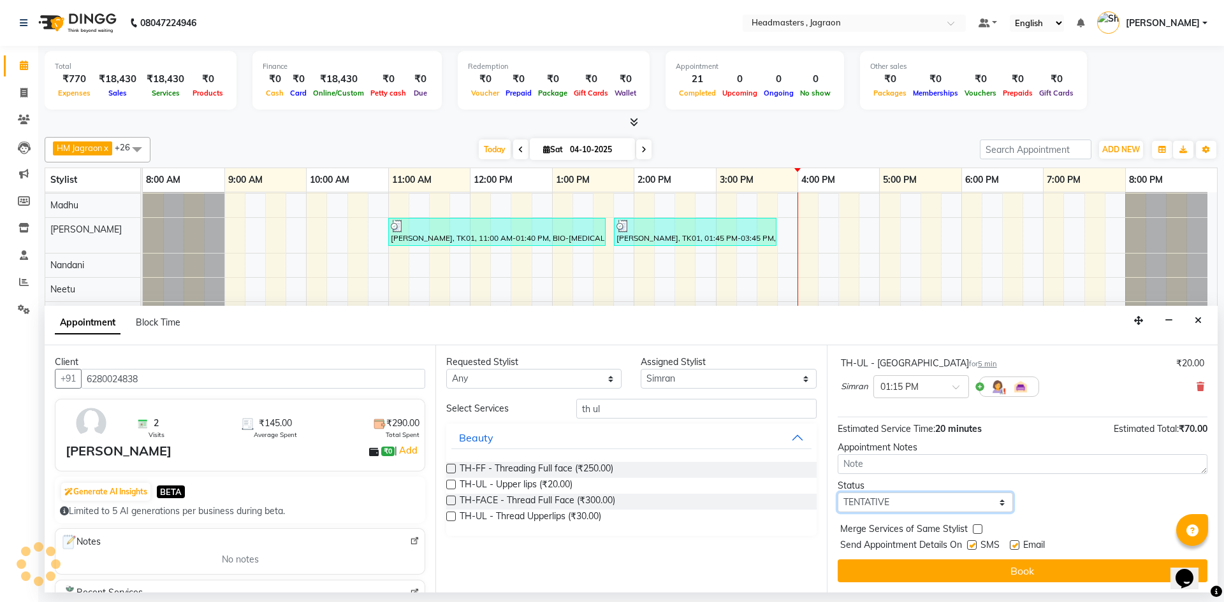
click at [910, 502] on select "Select TENTATIVE CONFIRM CHECK-IN UPCOMING" at bounding box center [924, 503] width 175 height 20
click at [837, 493] on select "Select TENTATIVE CONFIRM CHECK-IN UPCOMING" at bounding box center [924, 503] width 175 height 20
click at [973, 547] on label at bounding box center [972, 545] width 10 height 10
click at [973, 547] on input "checkbox" at bounding box center [971, 546] width 8 height 8
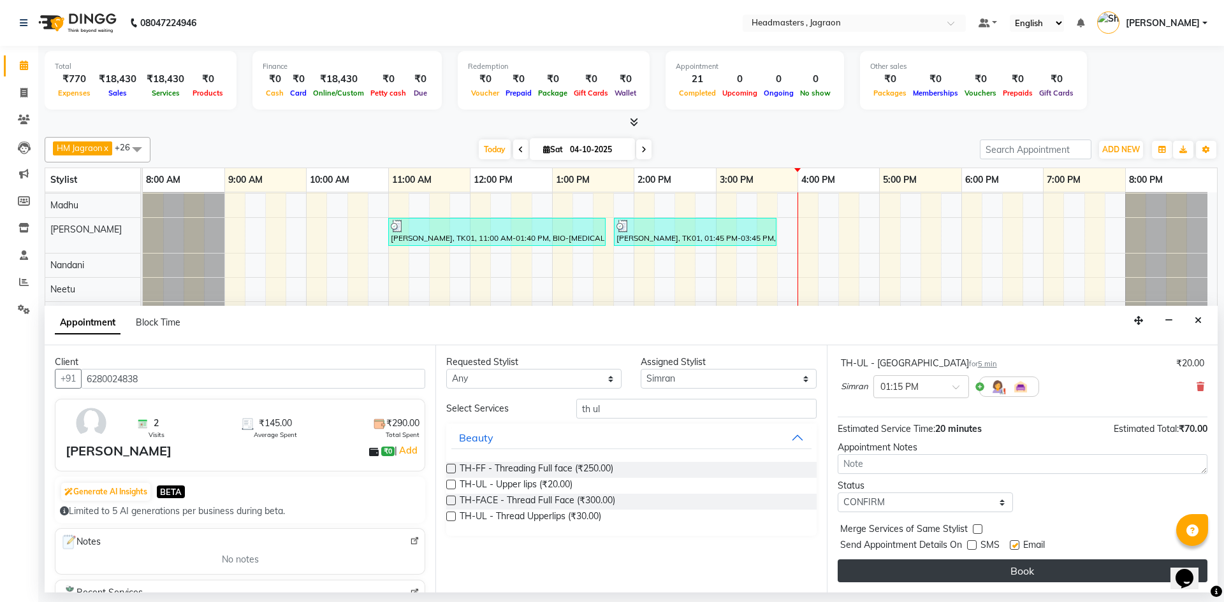
click at [976, 574] on button "Book" at bounding box center [1022, 571] width 370 height 23
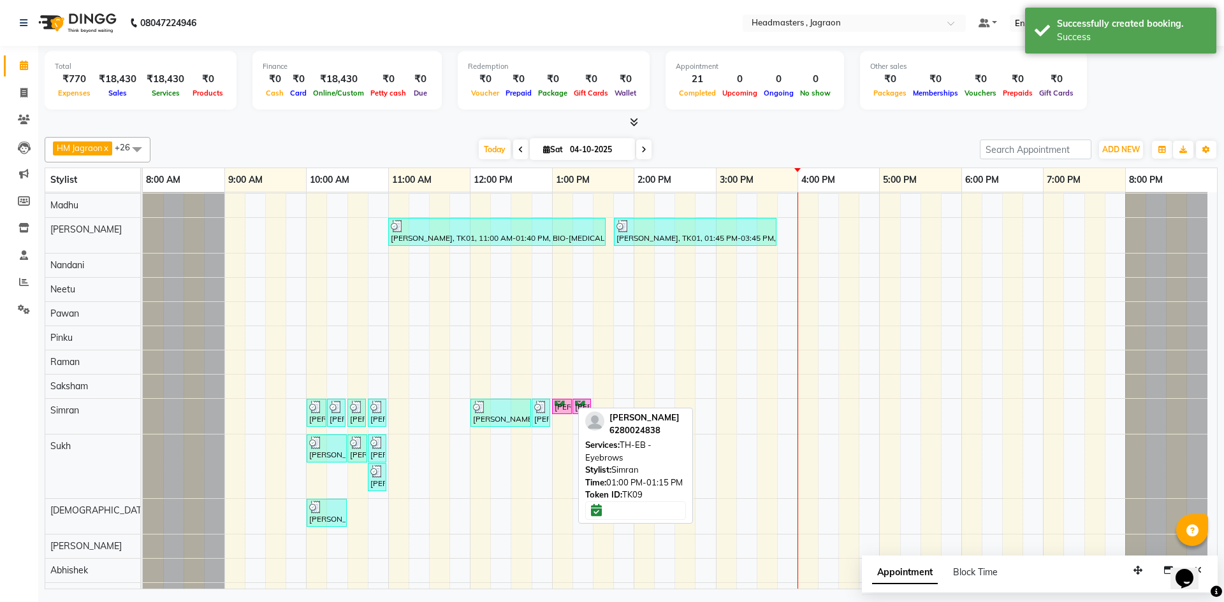
click at [559, 405] on div "[PERSON_NAME], TK09, 01:00 PM-01:15 PM, TH-EB - Eyebrows" at bounding box center [561, 407] width 17 height 12
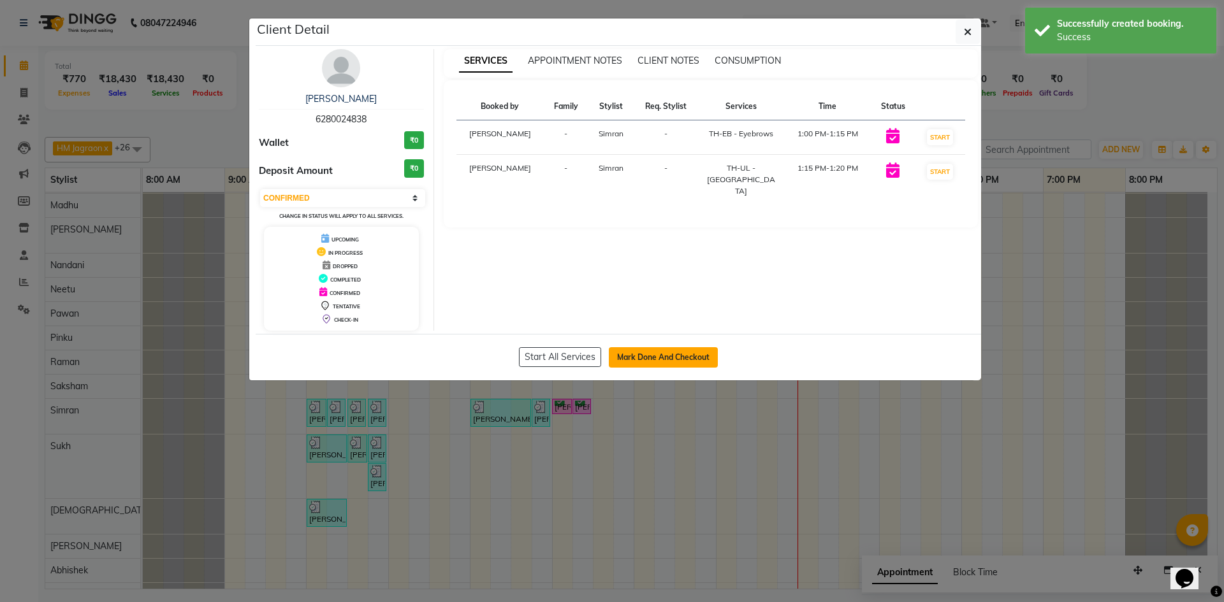
click at [645, 359] on button "Mark Done And Checkout" at bounding box center [663, 357] width 109 height 20
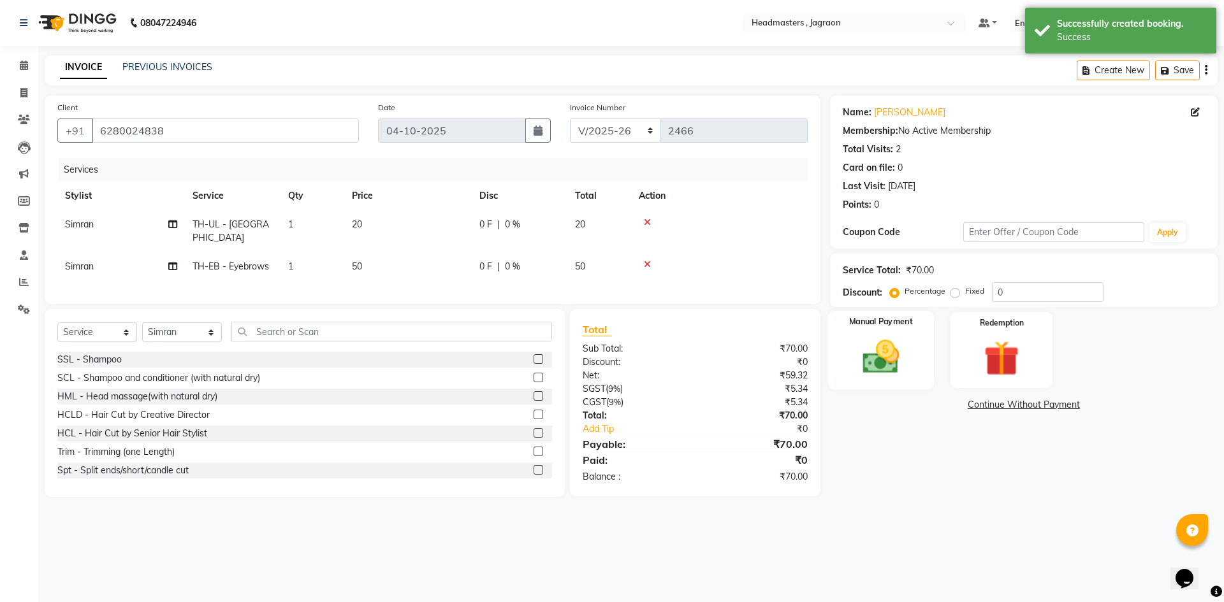
click at [880, 359] on img at bounding box center [880, 357] width 59 height 42
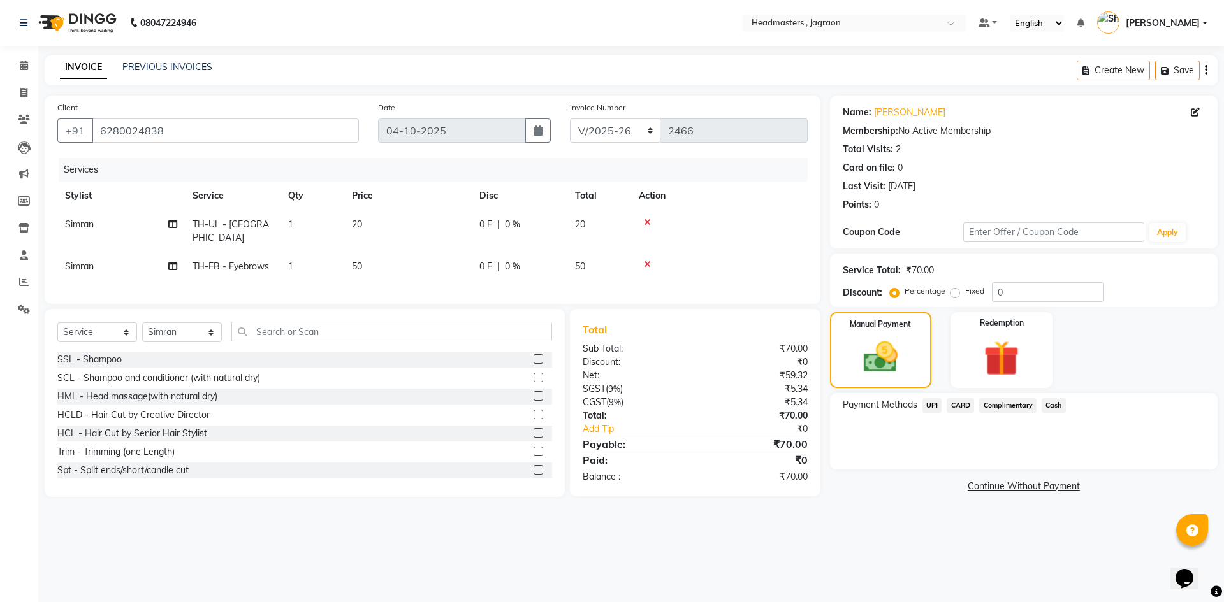
click at [933, 407] on span "UPI" at bounding box center [932, 405] width 20 height 15
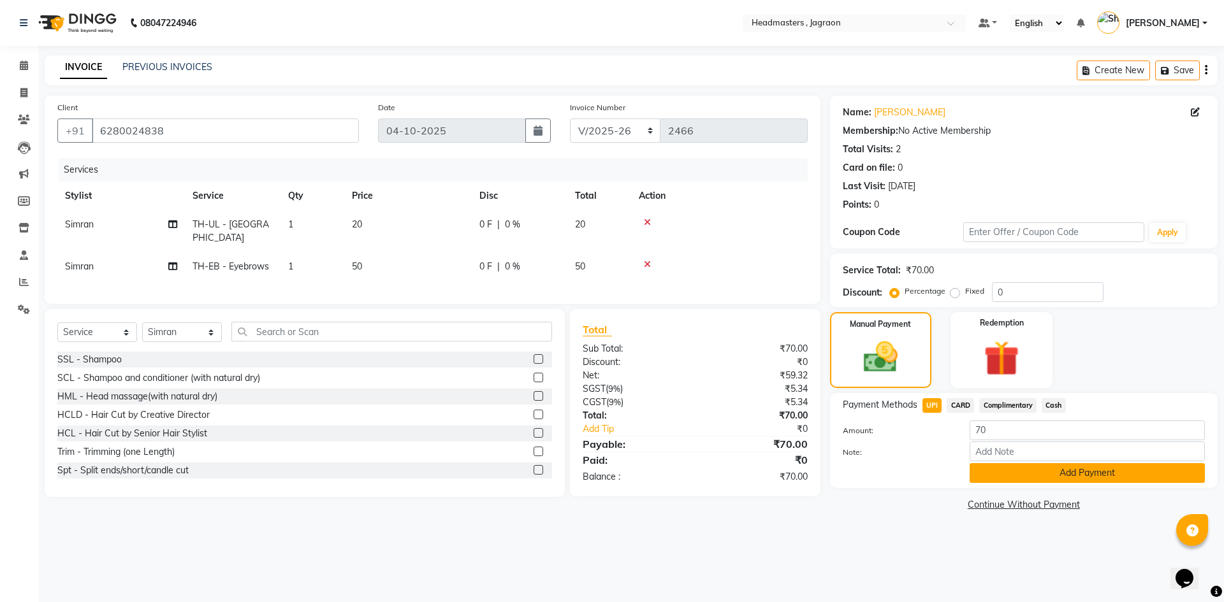
click at [1037, 476] on button "Add Payment" at bounding box center [1086, 473] width 235 height 20
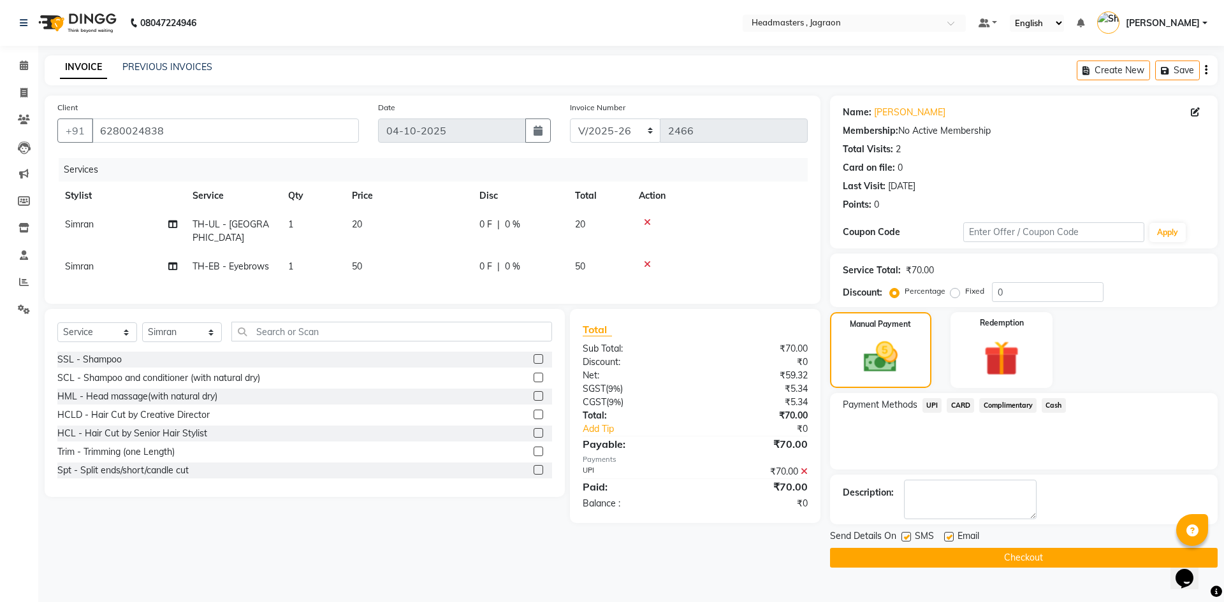
click at [1001, 554] on button "Checkout" at bounding box center [1024, 558] width 388 height 20
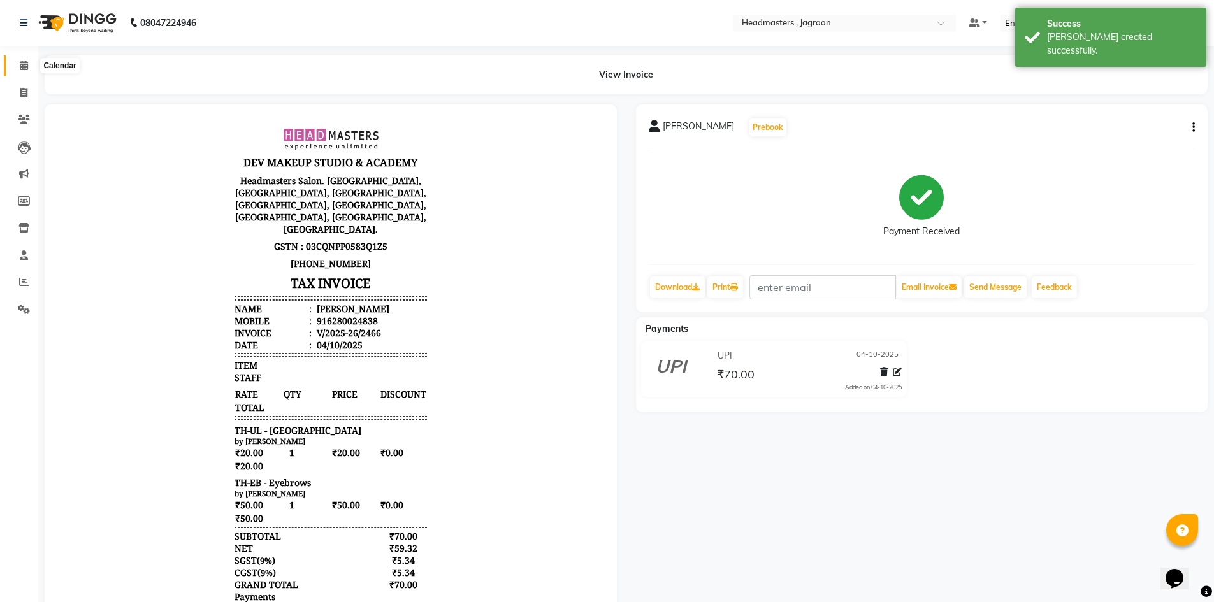
click at [20, 71] on span at bounding box center [24, 66] width 22 height 15
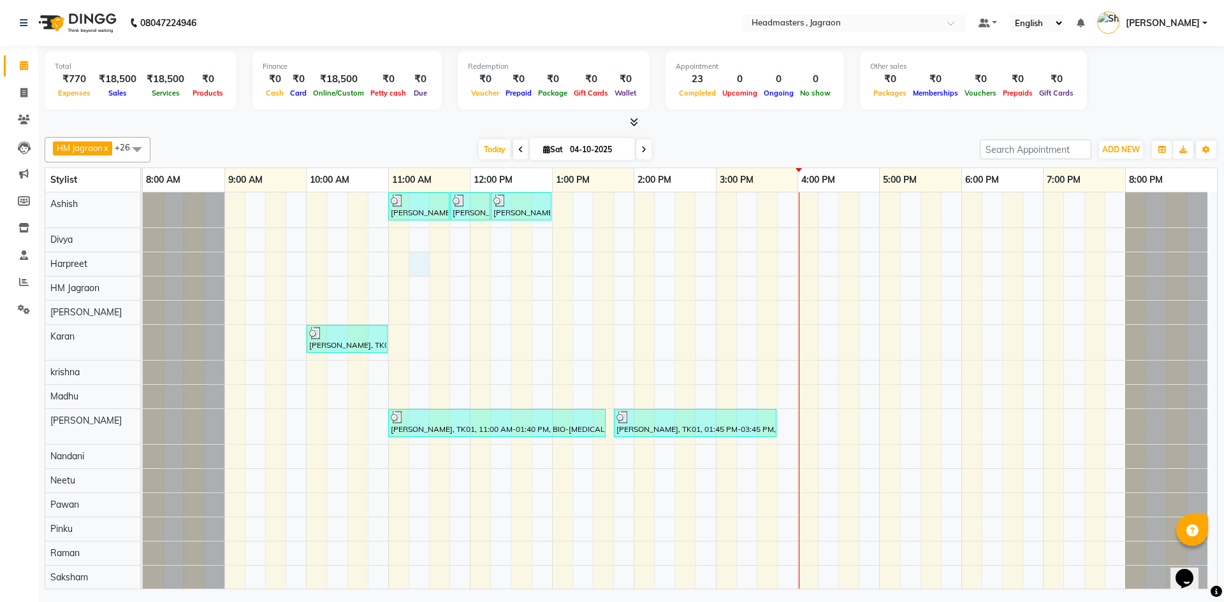
drag, startPoint x: 420, startPoint y: 270, endPoint x: 412, endPoint y: 269, distance: 8.4
click at [421, 270] on div "[PERSON_NAME], TK06, 11:00 AM-11:45 AM, HCGD - Hair Cut by Creative Director [P…" at bounding box center [680, 549] width 1074 height 714
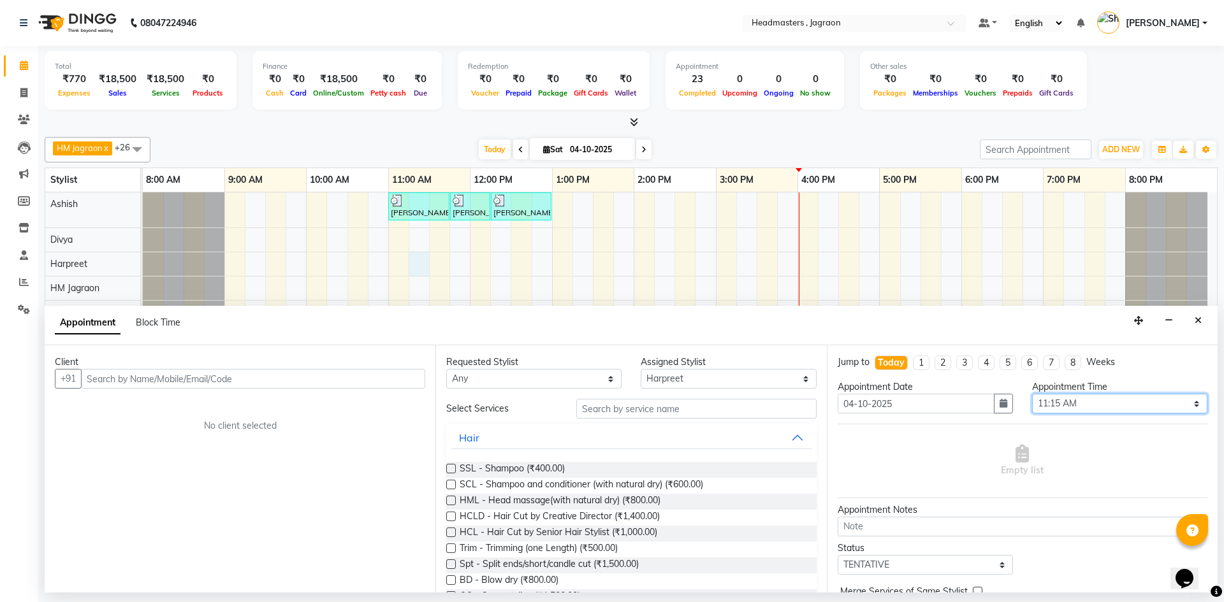
click at [1099, 404] on select "Select 09:00 AM 09:15 AM 09:30 AM 09:45 AM 10:00 AM 10:15 AM 10:30 AM 10:45 AM …" at bounding box center [1119, 404] width 175 height 20
click at [688, 380] on select "Select [PERSON_NAME] [PERSON_NAME] [PERSON_NAME] Jagraon [PERSON_NAME] [PERSON_…" at bounding box center [728, 379] width 175 height 20
click at [641, 369] on select "Select [PERSON_NAME] [PERSON_NAME] [PERSON_NAME] Jagraon [PERSON_NAME] [PERSON_…" at bounding box center [728, 379] width 175 height 20
click at [1094, 405] on select "Select 09:00 AM 09:15 AM 09:30 AM 09:45 AM 10:00 AM 10:15 AM 10:30 AM 10:45 AM …" at bounding box center [1119, 404] width 175 height 20
drag, startPoint x: 984, startPoint y: 435, endPoint x: 976, endPoint y: 435, distance: 8.3
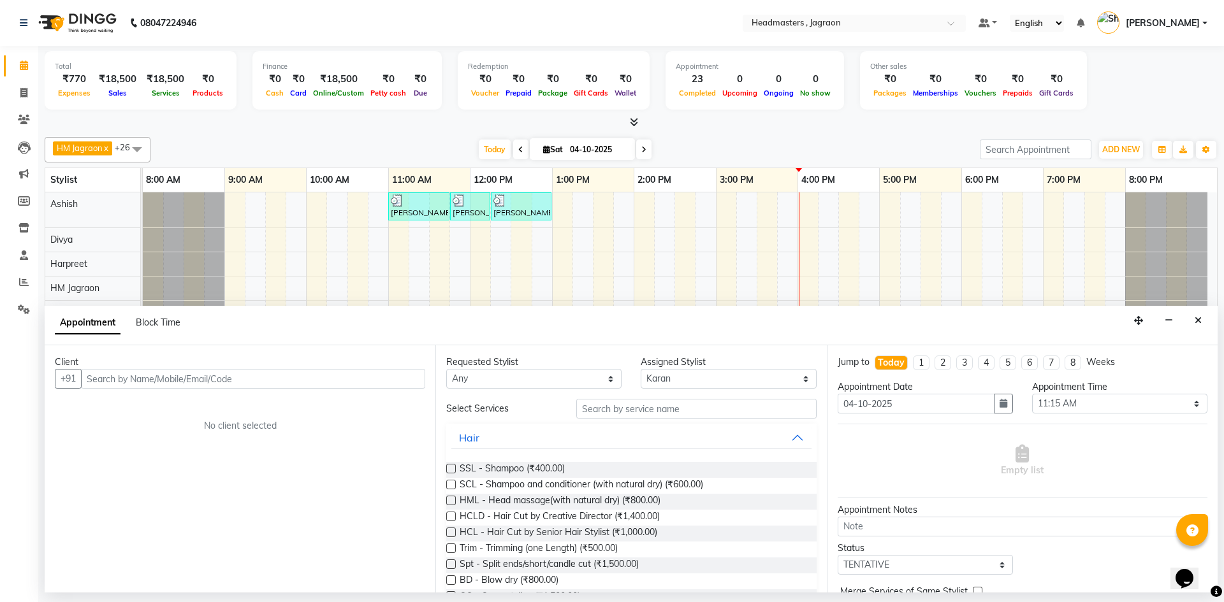
click at [984, 435] on div "Empty list" at bounding box center [1022, 461] width 370 height 63
click at [645, 404] on input "text" at bounding box center [696, 409] width 240 height 20
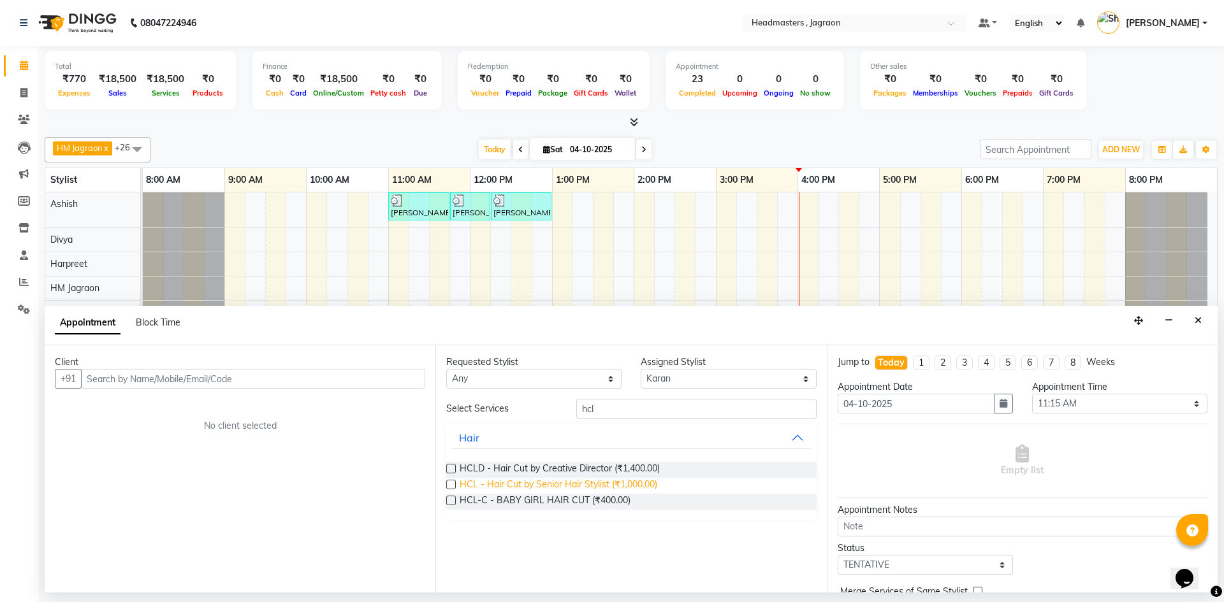
click at [614, 484] on span "HCL - Hair Cut by Senior Hair Stylist (₹1,000.00)" at bounding box center [559, 486] width 198 height 16
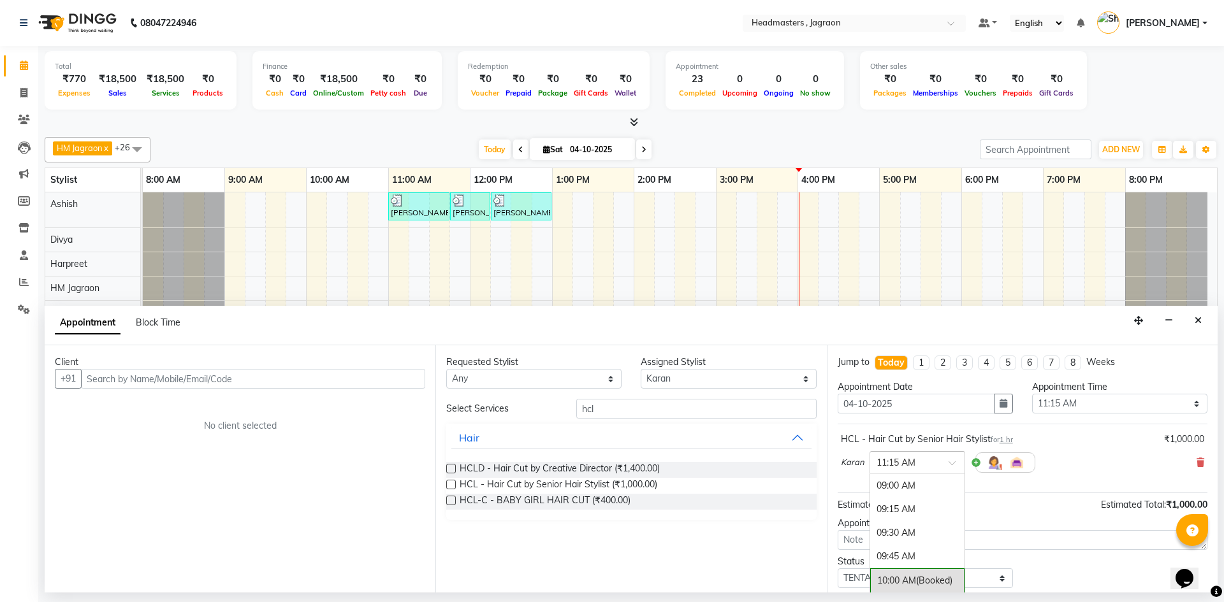
click at [952, 466] on span at bounding box center [956, 466] width 16 height 13
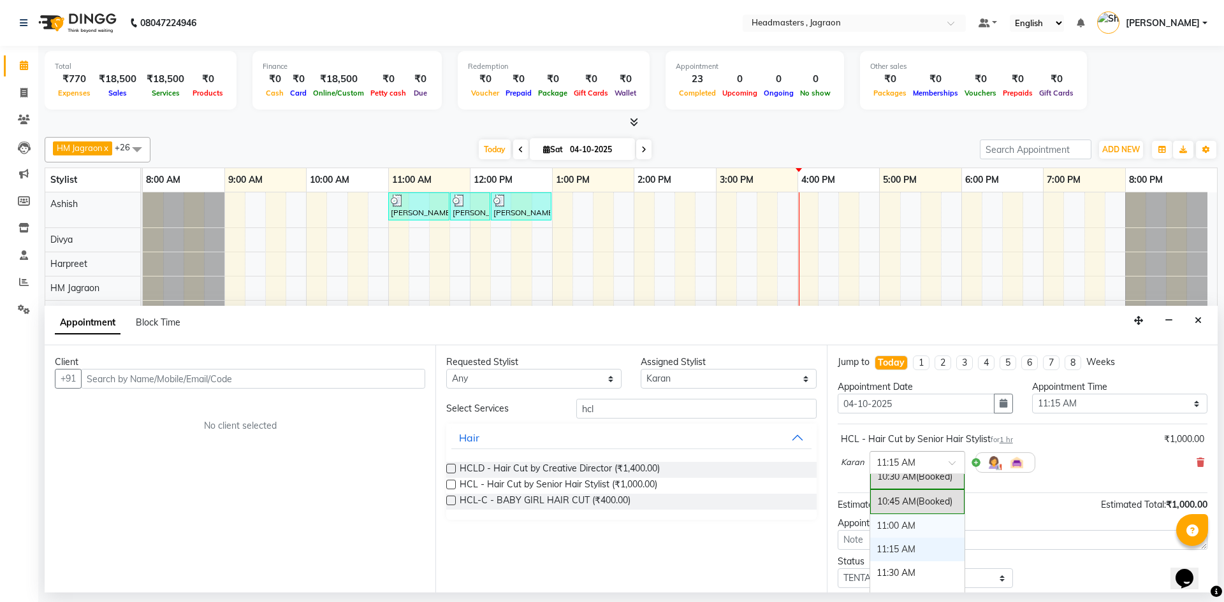
click at [935, 526] on div "11:00 AM" at bounding box center [917, 526] width 94 height 24
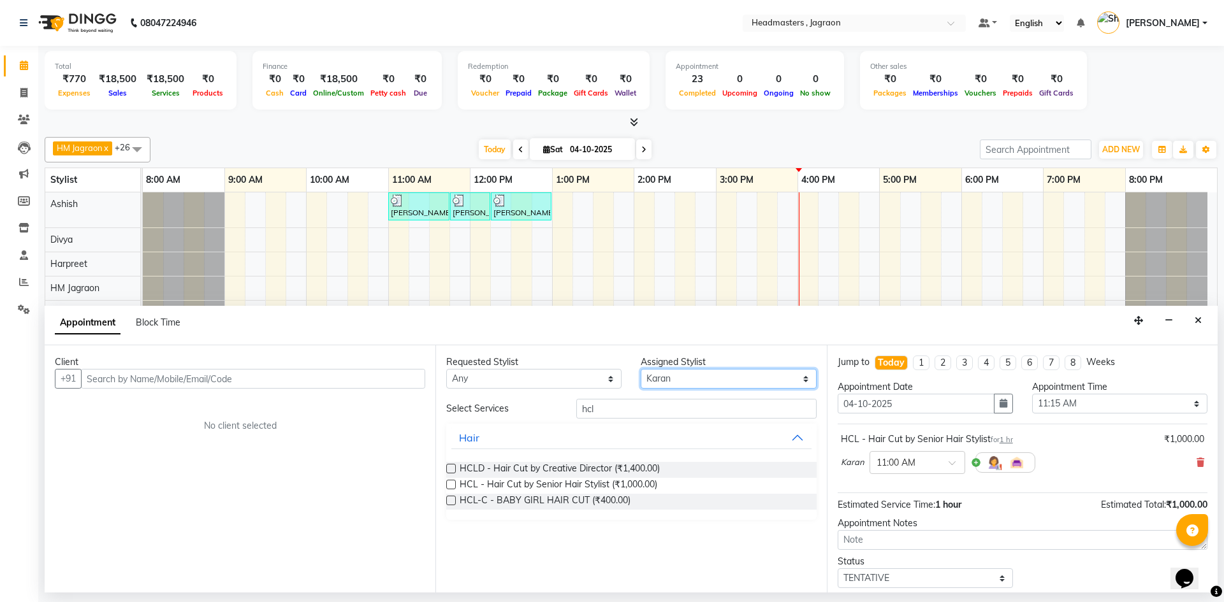
click at [684, 373] on select "Select [PERSON_NAME] [PERSON_NAME] [PERSON_NAME] Jagraon [PERSON_NAME] [PERSON_…" at bounding box center [728, 379] width 175 height 20
click at [641, 369] on select "Select [PERSON_NAME] [PERSON_NAME] [PERSON_NAME] Jagraon [PERSON_NAME] [PERSON_…" at bounding box center [728, 379] width 175 height 20
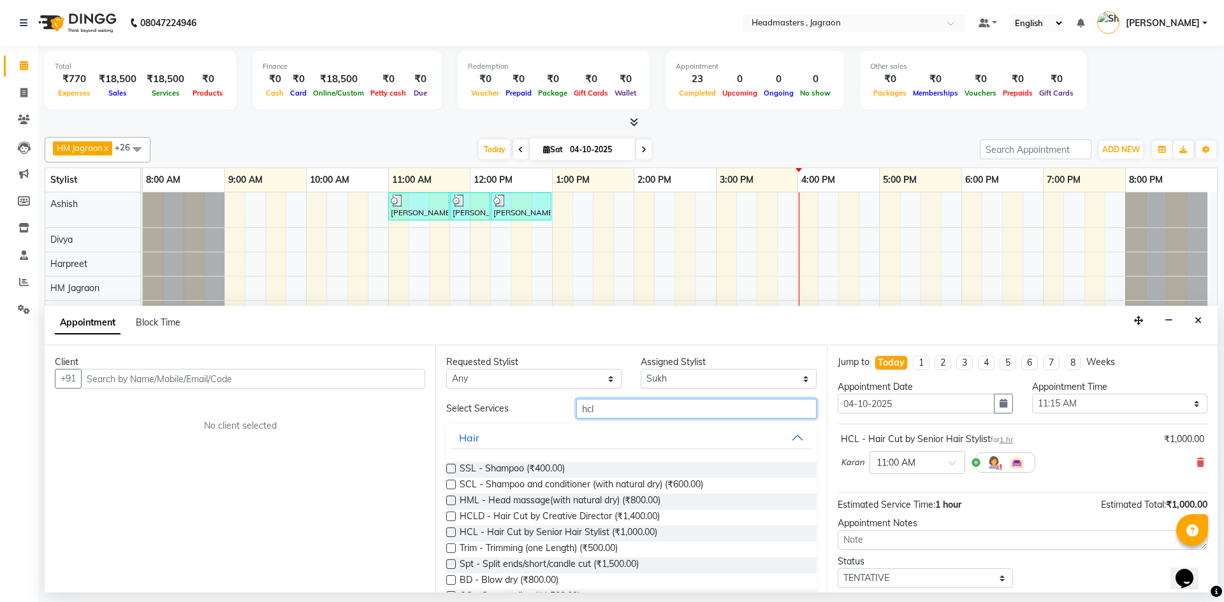
click at [623, 405] on input "hcl" at bounding box center [696, 409] width 240 height 20
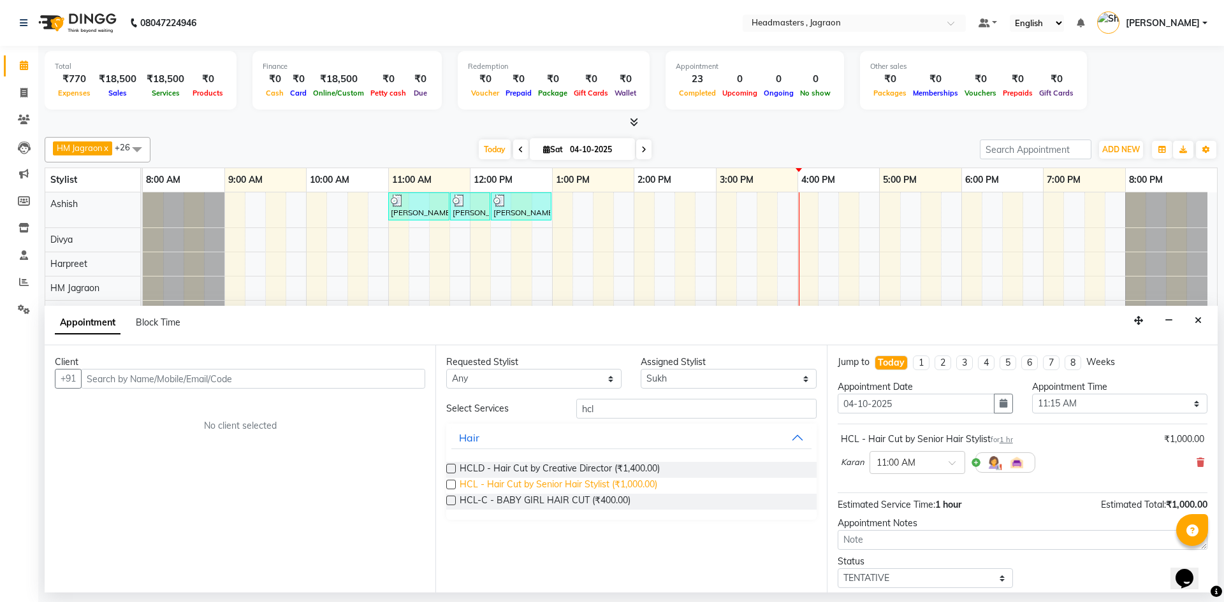
click at [648, 483] on span "HCL - Hair Cut by Senior Hair Stylist (₹1,000.00)" at bounding box center [559, 486] width 198 height 16
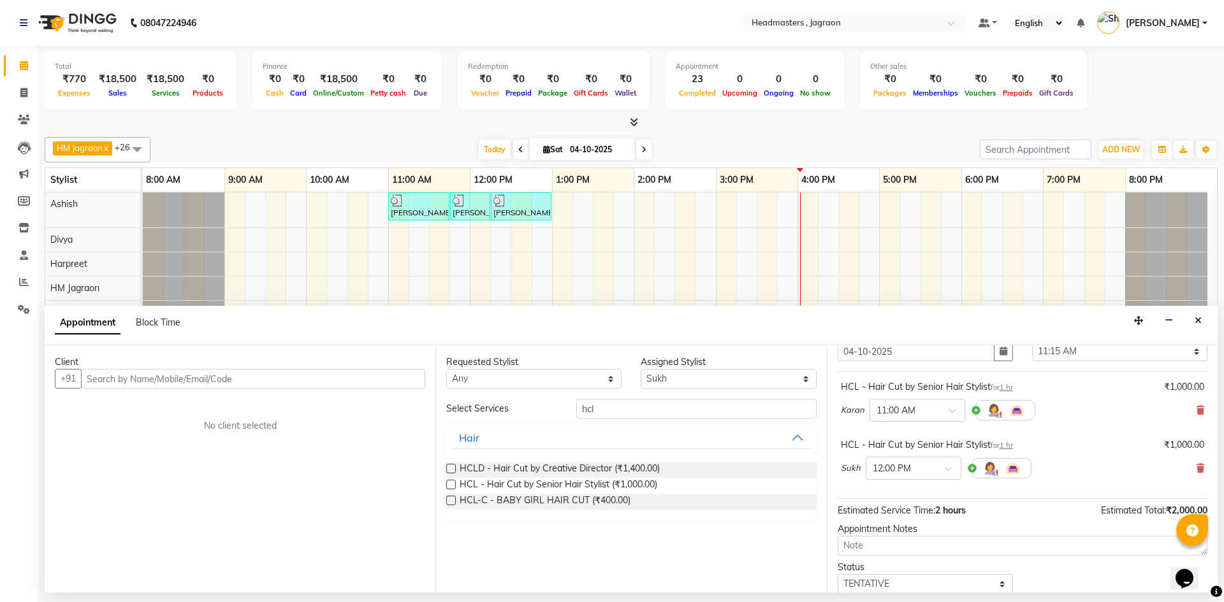
scroll to position [64, 0]
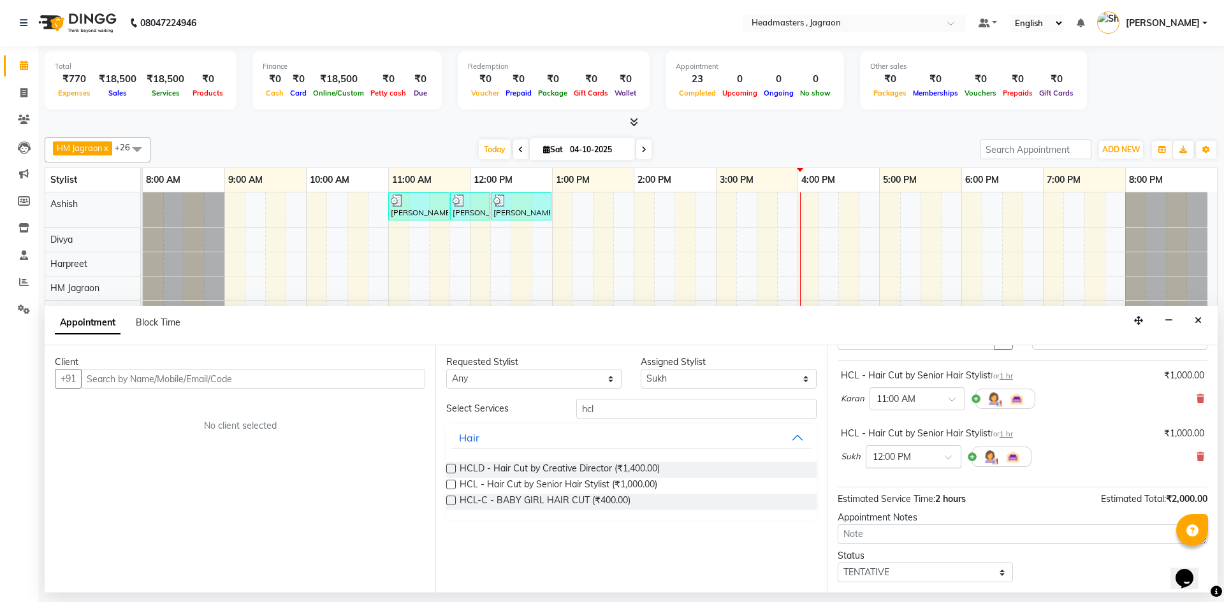
click at [940, 458] on div at bounding box center [913, 455] width 94 height 13
click at [925, 529] on div "11:15 AM" at bounding box center [913, 537] width 94 height 24
click at [671, 402] on input "hcl" at bounding box center [696, 409] width 240 height 20
click at [690, 377] on select "Select [PERSON_NAME] [PERSON_NAME] [PERSON_NAME] Jagraon [PERSON_NAME] [PERSON_…" at bounding box center [728, 379] width 175 height 20
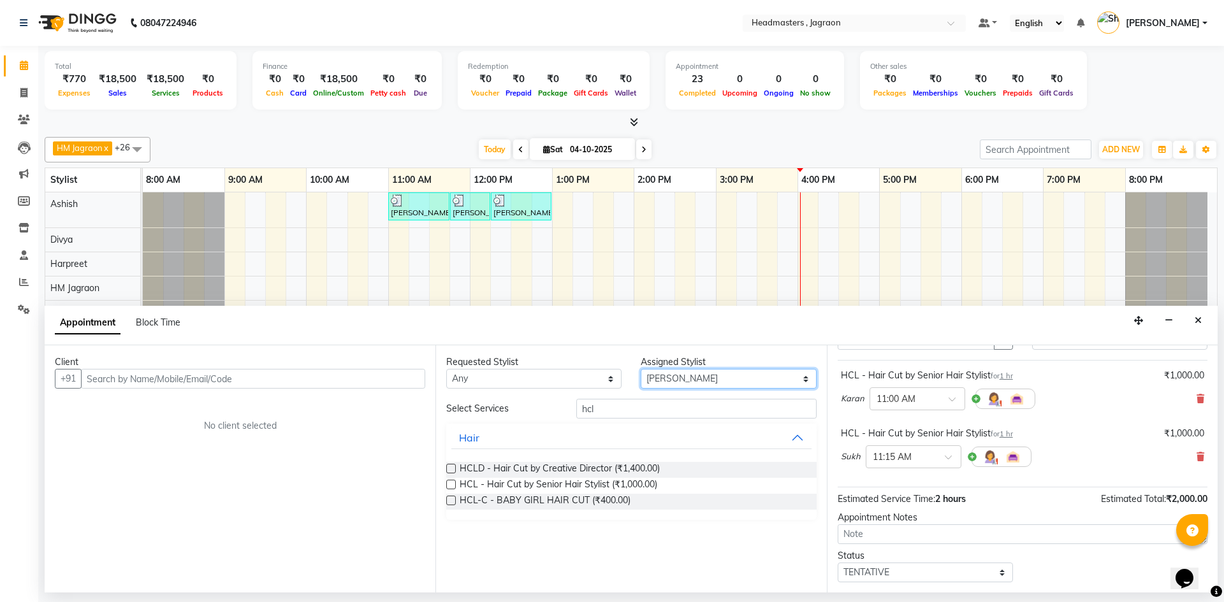
click at [641, 369] on select "Select [PERSON_NAME] [PERSON_NAME] [PERSON_NAME] Jagraon [PERSON_NAME] [PERSON_…" at bounding box center [728, 379] width 175 height 20
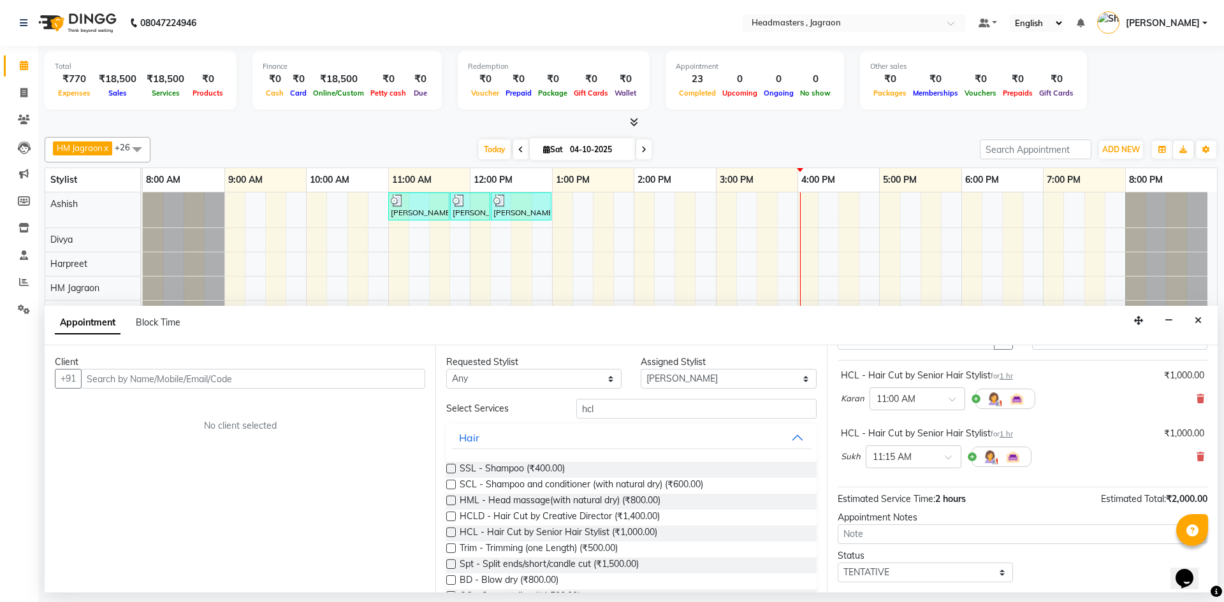
click at [624, 416] on input "hcl" at bounding box center [696, 409] width 240 height 20
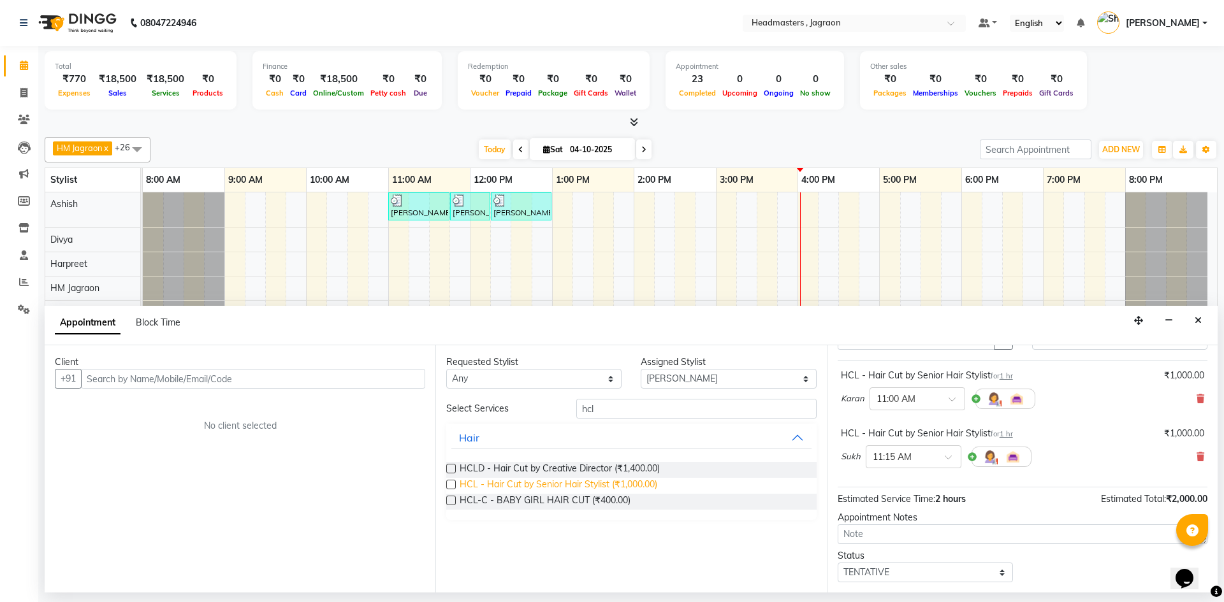
click at [634, 480] on span "HCL - Hair Cut by Senior Hair Stylist (₹1,000.00)" at bounding box center [559, 486] width 198 height 16
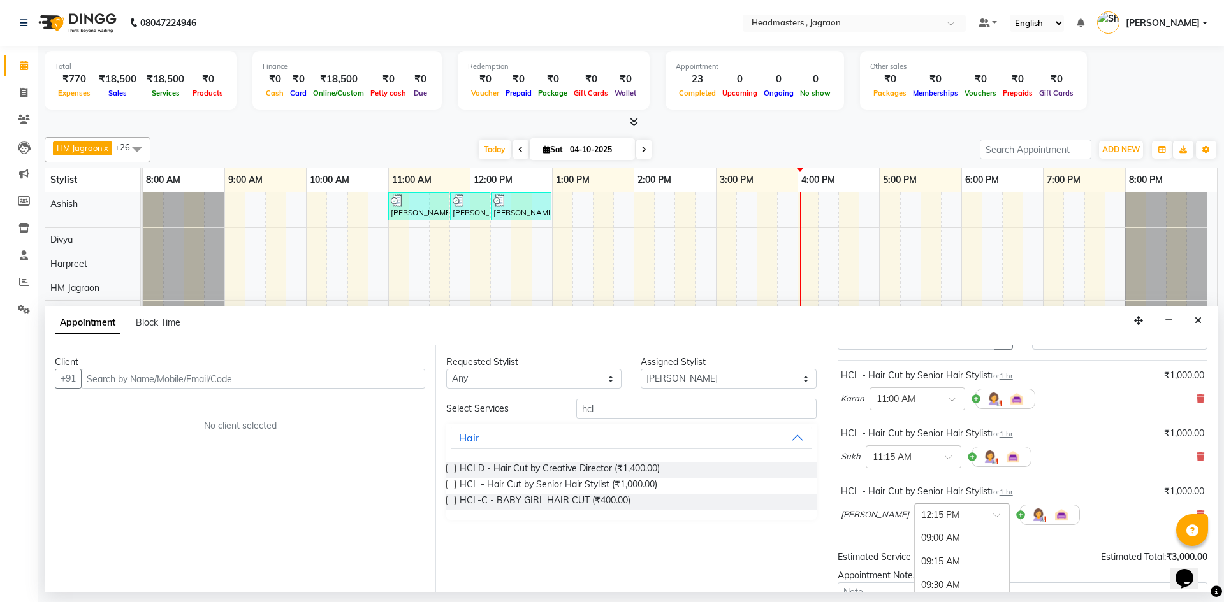
click at [959, 519] on div at bounding box center [962, 513] width 94 height 13
click at [960, 539] on span "(Booked)" at bounding box center [978, 535] width 36 height 11
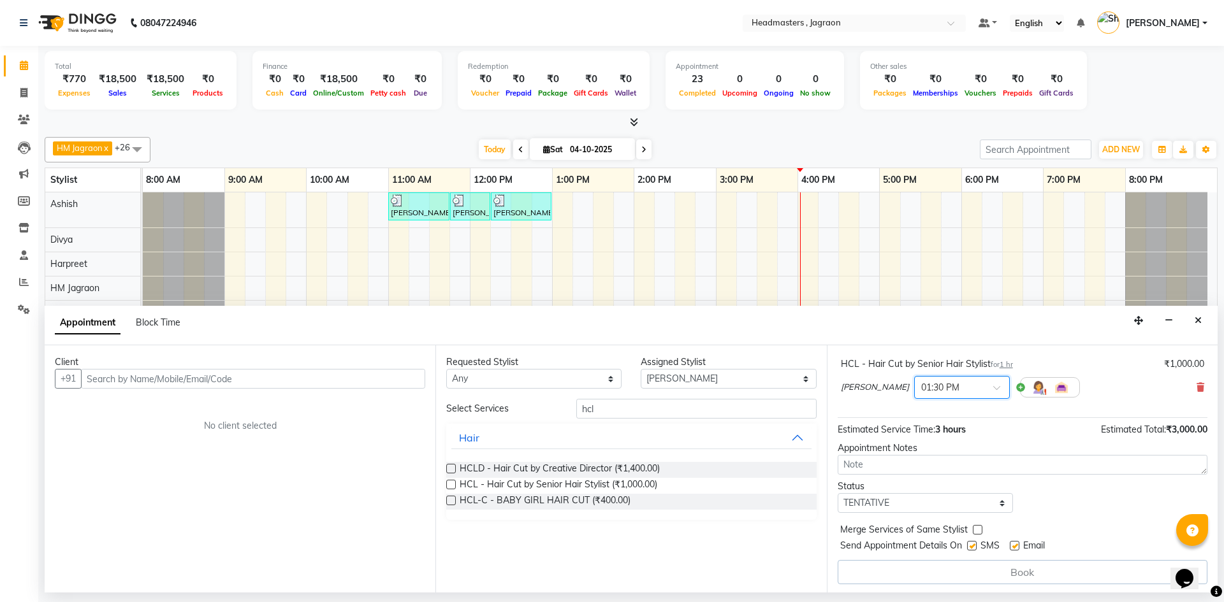
scroll to position [193, 0]
click at [926, 496] on select "Select TENTATIVE CONFIRM CHECK-IN UPCOMING" at bounding box center [924, 501] width 175 height 20
click at [837, 491] on select "Select TENTATIVE CONFIRM CHECK-IN UPCOMING" at bounding box center [924, 501] width 175 height 20
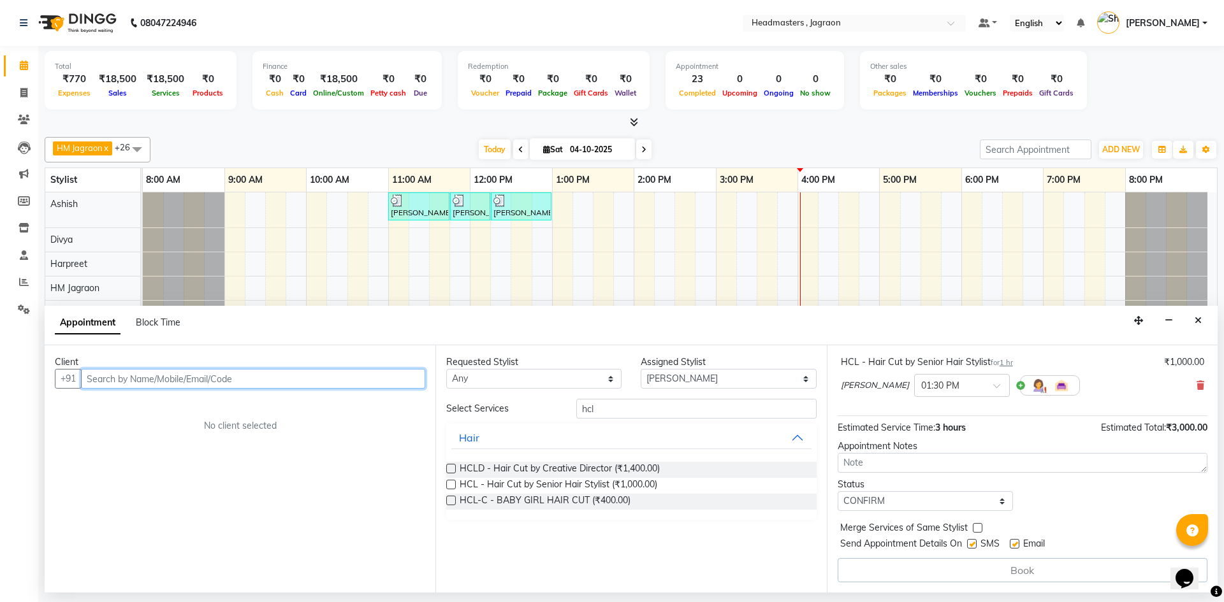
click at [391, 374] on input "text" at bounding box center [253, 379] width 344 height 20
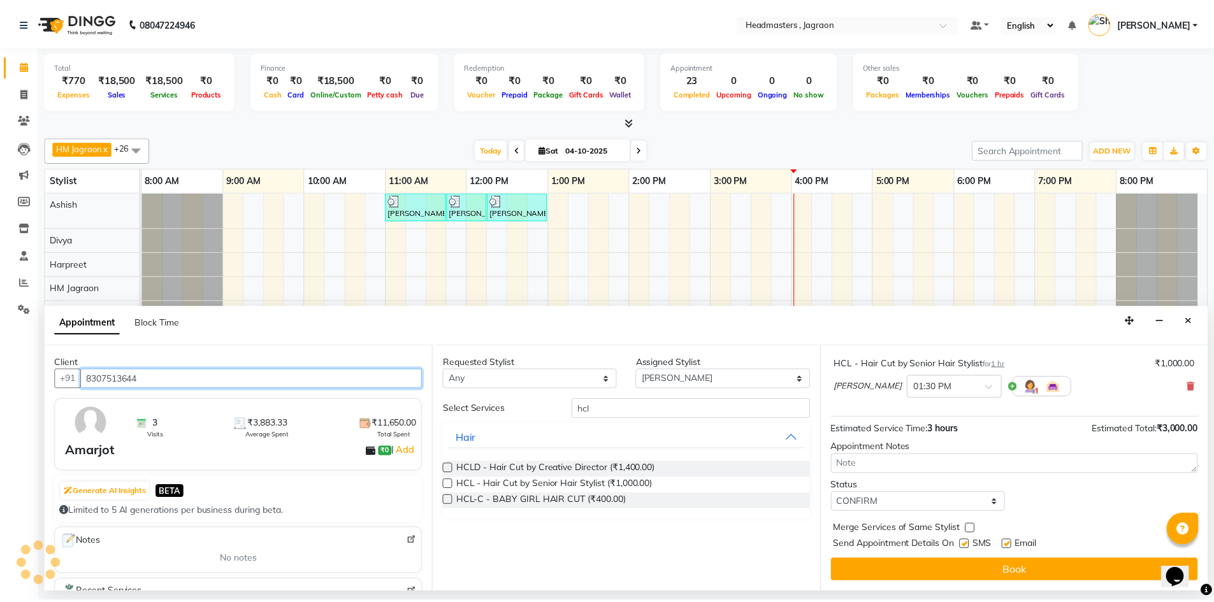
scroll to position [192, 0]
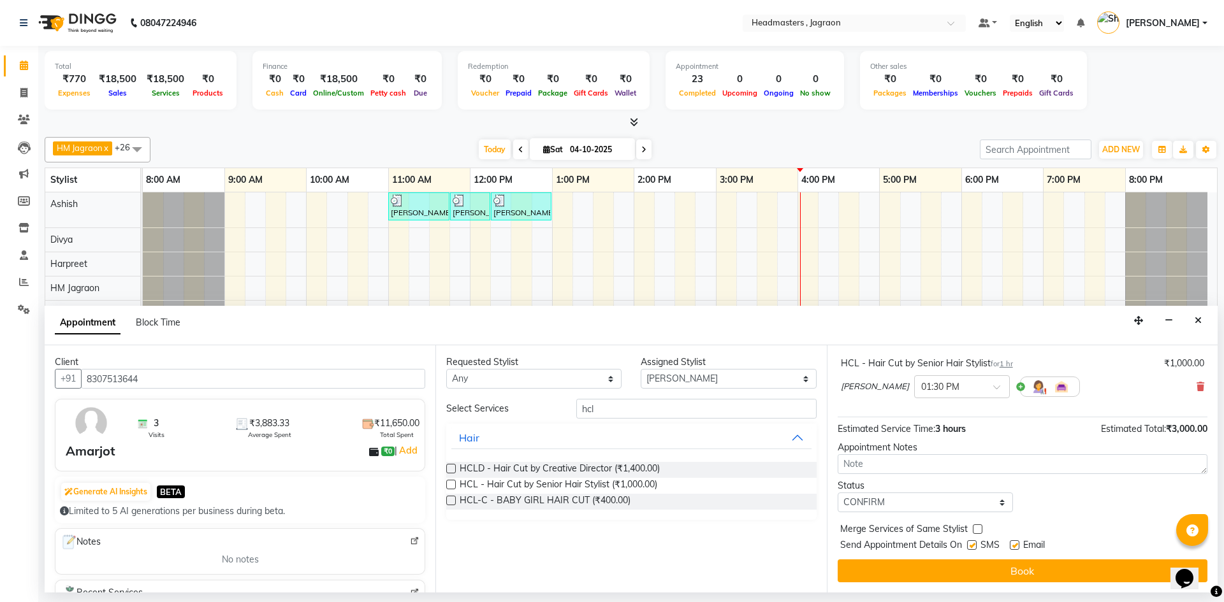
click at [971, 546] on label at bounding box center [972, 545] width 10 height 10
click at [971, 546] on input "checkbox" at bounding box center [971, 546] width 8 height 8
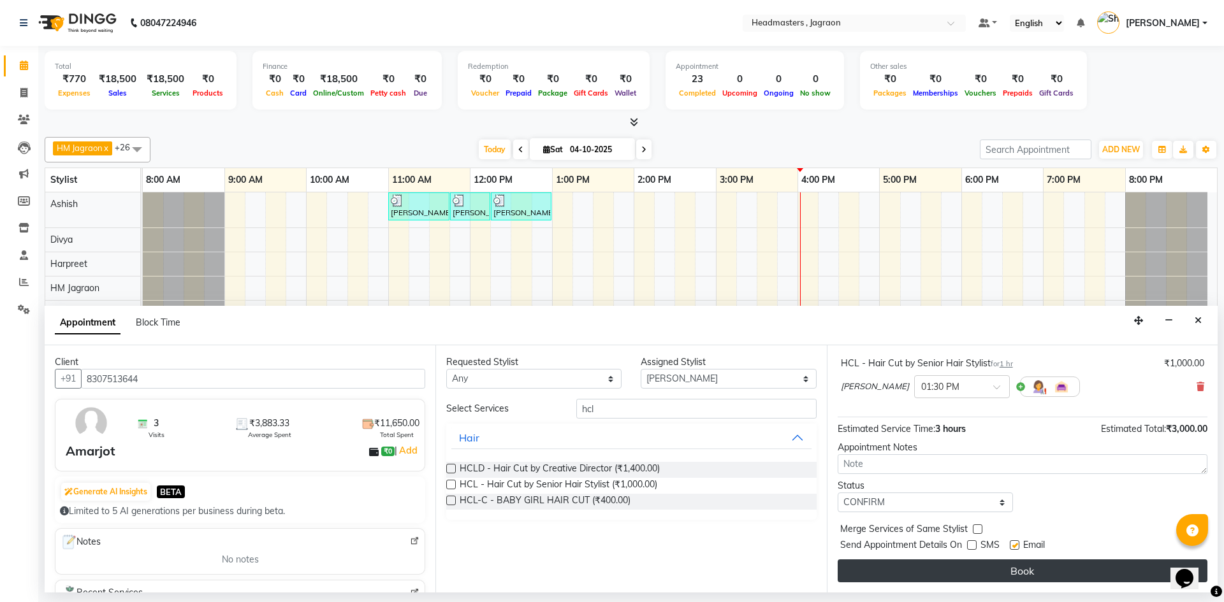
click at [964, 574] on button "Book" at bounding box center [1022, 571] width 370 height 23
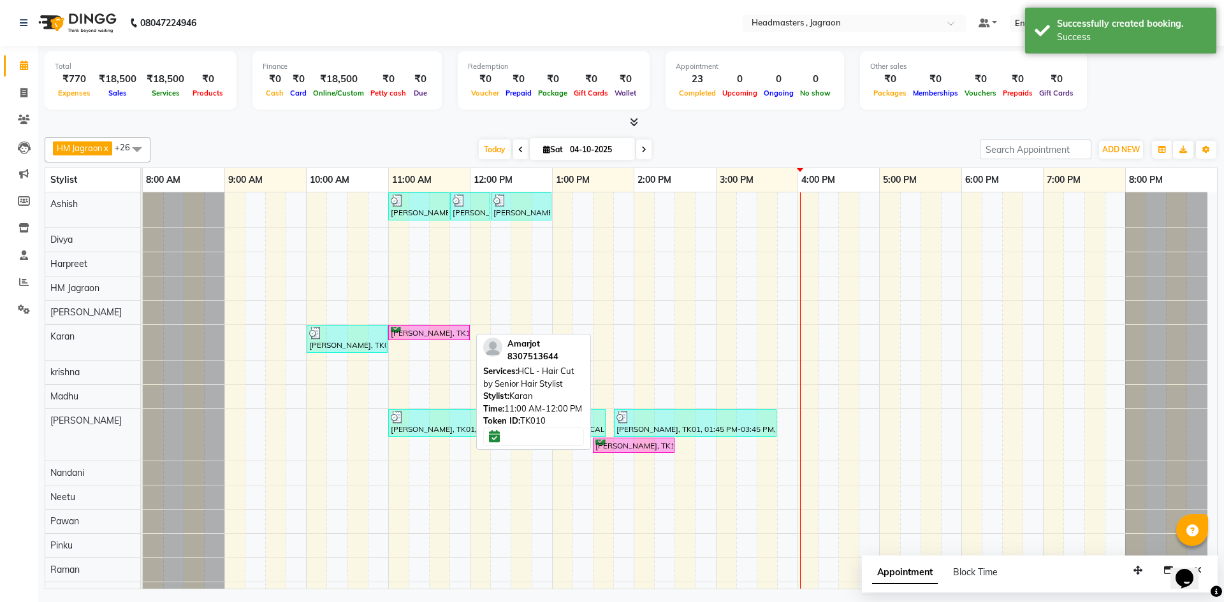
click at [451, 333] on div "[PERSON_NAME], TK10, 11:00 AM-12:00 PM, HCL - Hair Cut by Senior Hair Stylist" at bounding box center [428, 333] width 79 height 12
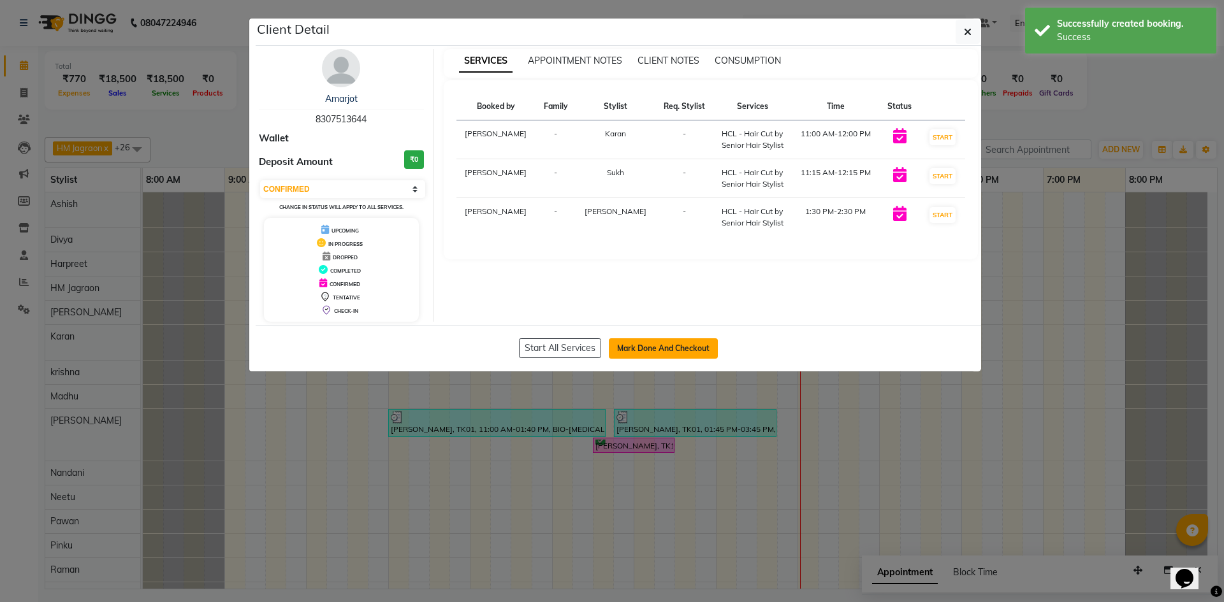
click at [660, 349] on button "Mark Done And Checkout" at bounding box center [663, 348] width 109 height 20
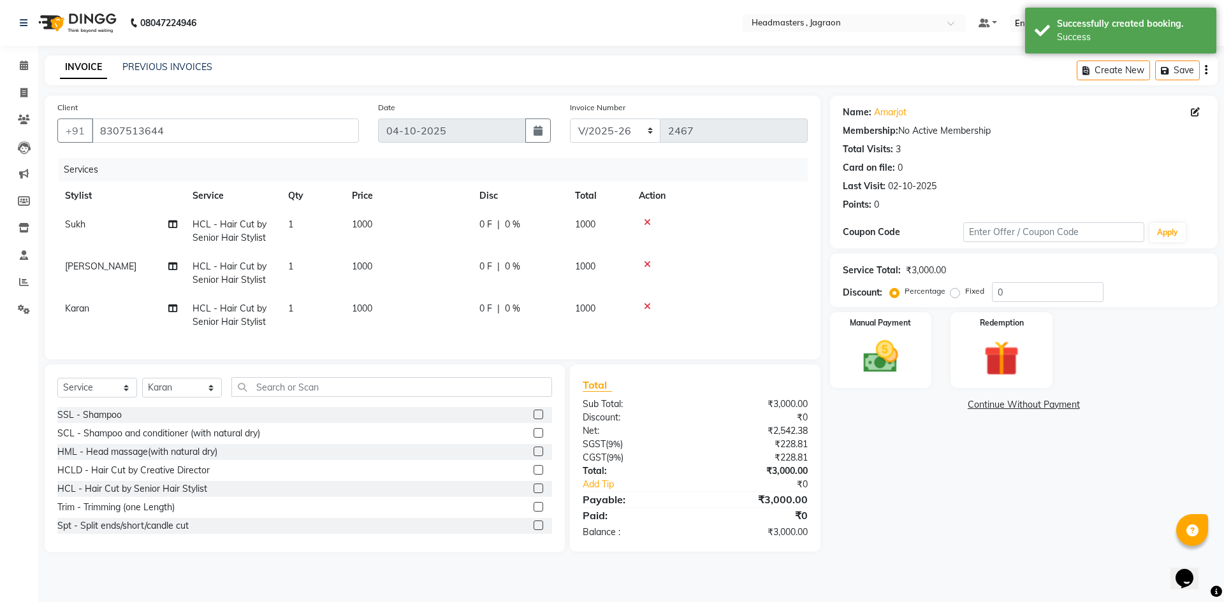
click at [486, 222] on span "0 F" at bounding box center [485, 224] width 13 height 13
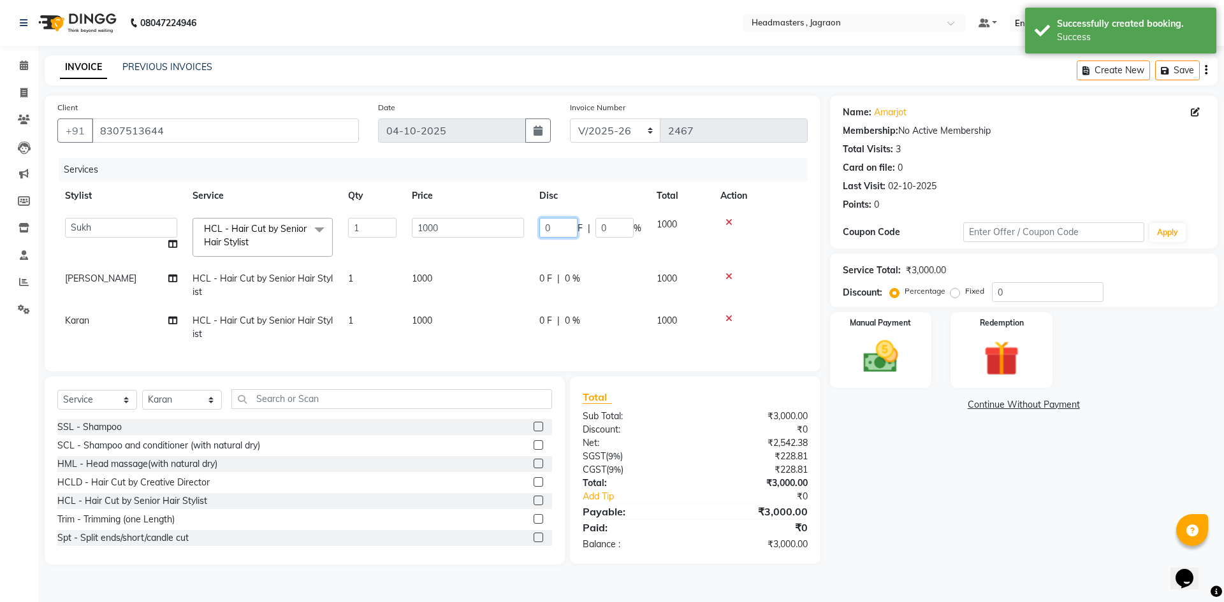
click at [569, 228] on input "0" at bounding box center [558, 228] width 38 height 20
click at [539, 266] on td "0 F | 0 %" at bounding box center [590, 286] width 117 height 42
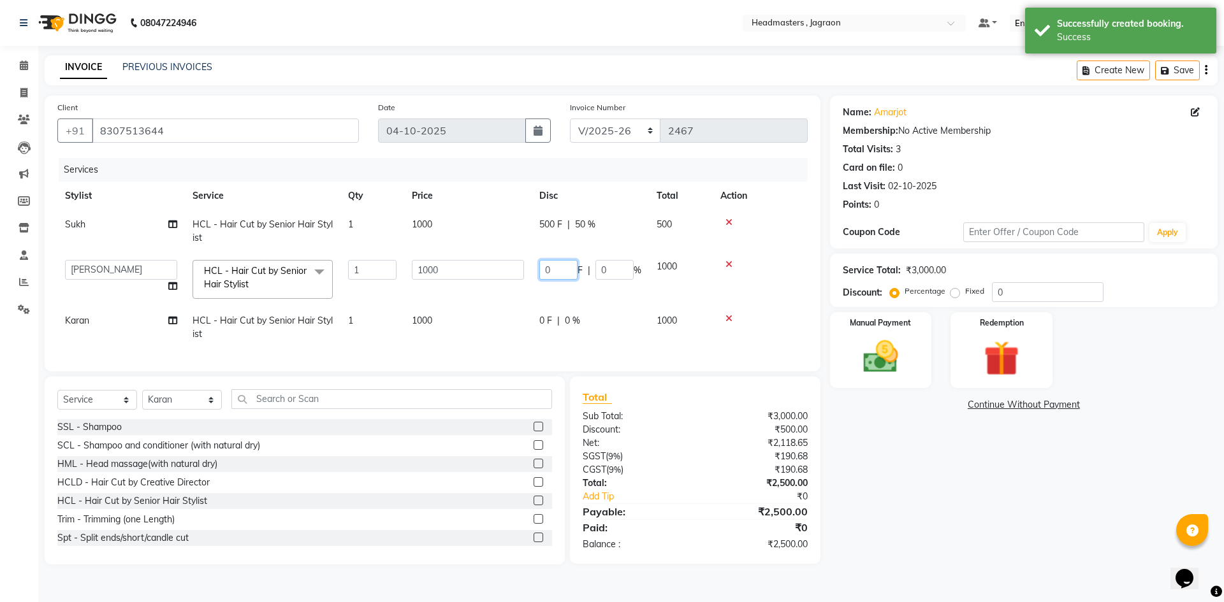
drag, startPoint x: 558, startPoint y: 268, endPoint x: 560, endPoint y: 277, distance: 9.6
click at [559, 272] on input "0" at bounding box center [558, 270] width 38 height 20
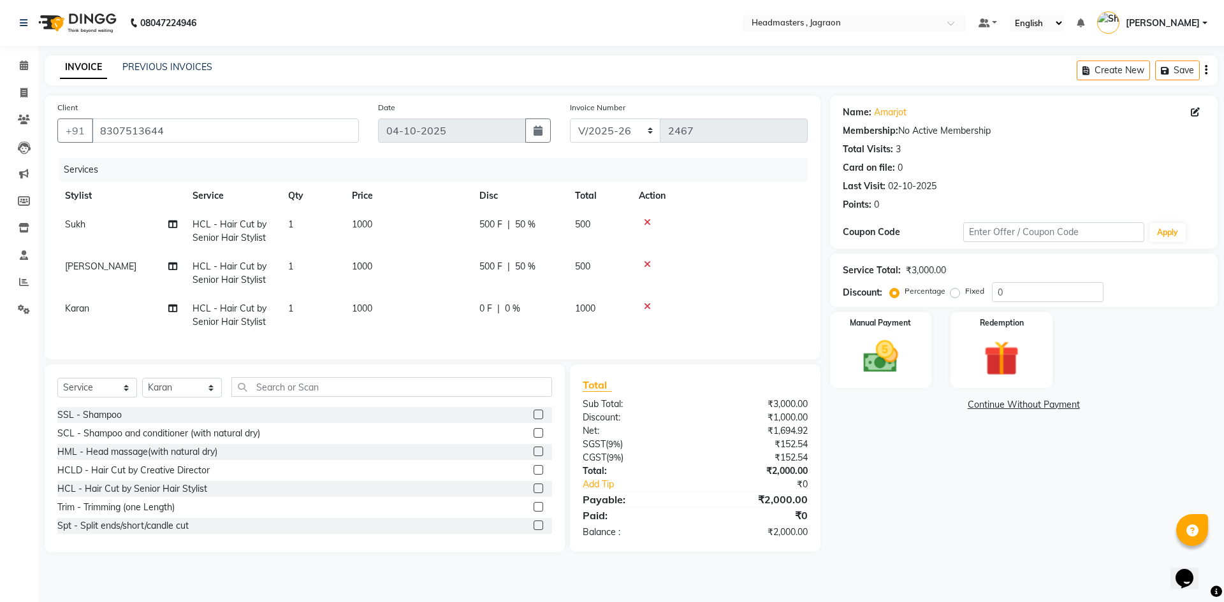
drag, startPoint x: 523, startPoint y: 300, endPoint x: 515, endPoint y: 344, distance: 44.8
click at [523, 304] on tbody "Sukh HCL - Hair Cut by Senior Hair Stylist 1 1000 500 F | 50 % 500 [PERSON_NAME…" at bounding box center [432, 273] width 750 height 126
click at [515, 344] on div "Services Stylist Service Qty Price Disc Total Action Sukh HCL - Hair Cut by Sen…" at bounding box center [432, 252] width 750 height 189
click at [510, 323] on td "0 F | 0 %" at bounding box center [520, 315] width 96 height 42
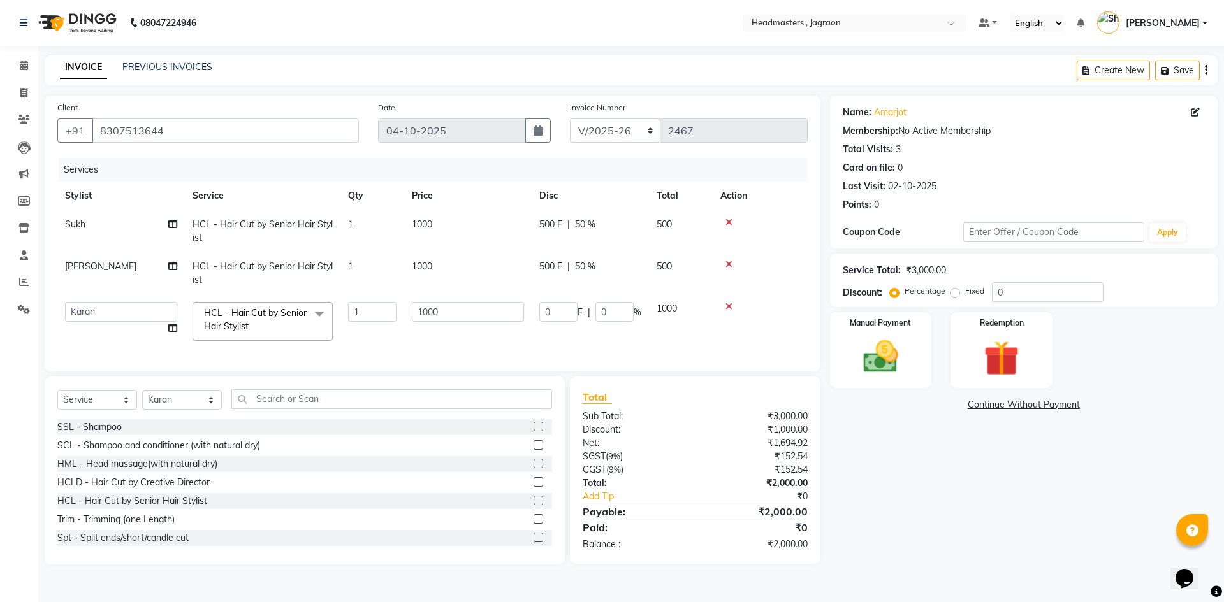
click at [555, 301] on td "0 F | 0 %" at bounding box center [590, 321] width 117 height 54
click at [555, 309] on input "0" at bounding box center [558, 312] width 38 height 20
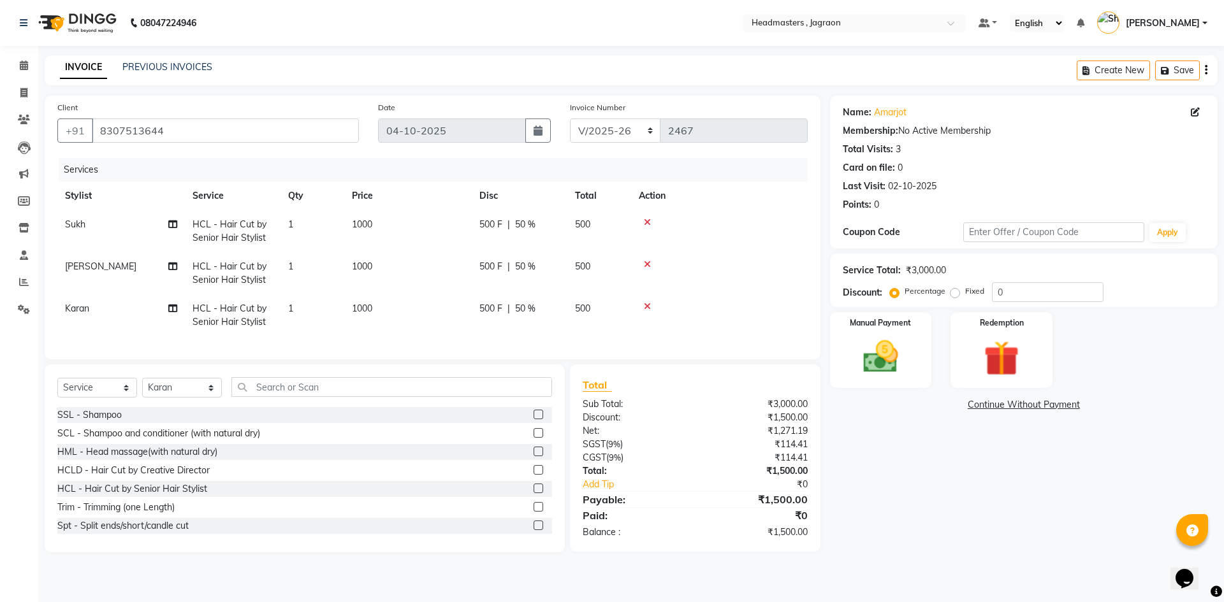
click at [569, 342] on div "Services Stylist Service Qty Price Disc Total Action Sukh HCL - Hair Cut by Sen…" at bounding box center [432, 252] width 750 height 189
click at [892, 361] on img at bounding box center [880, 357] width 59 height 42
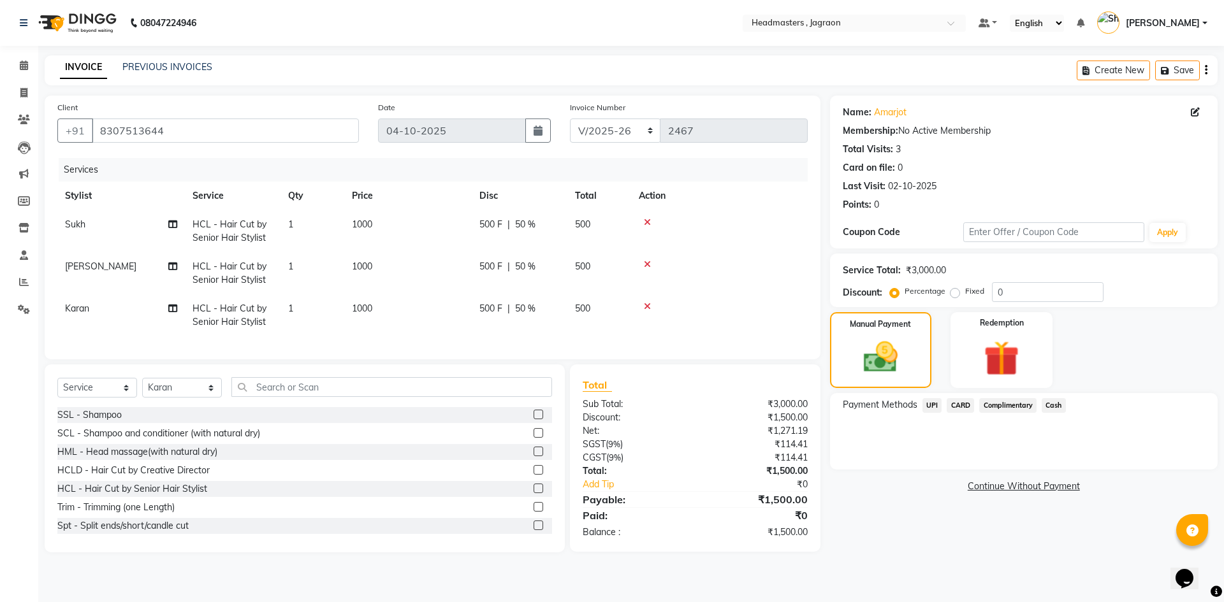
click at [936, 406] on span "UPI" at bounding box center [932, 405] width 20 height 15
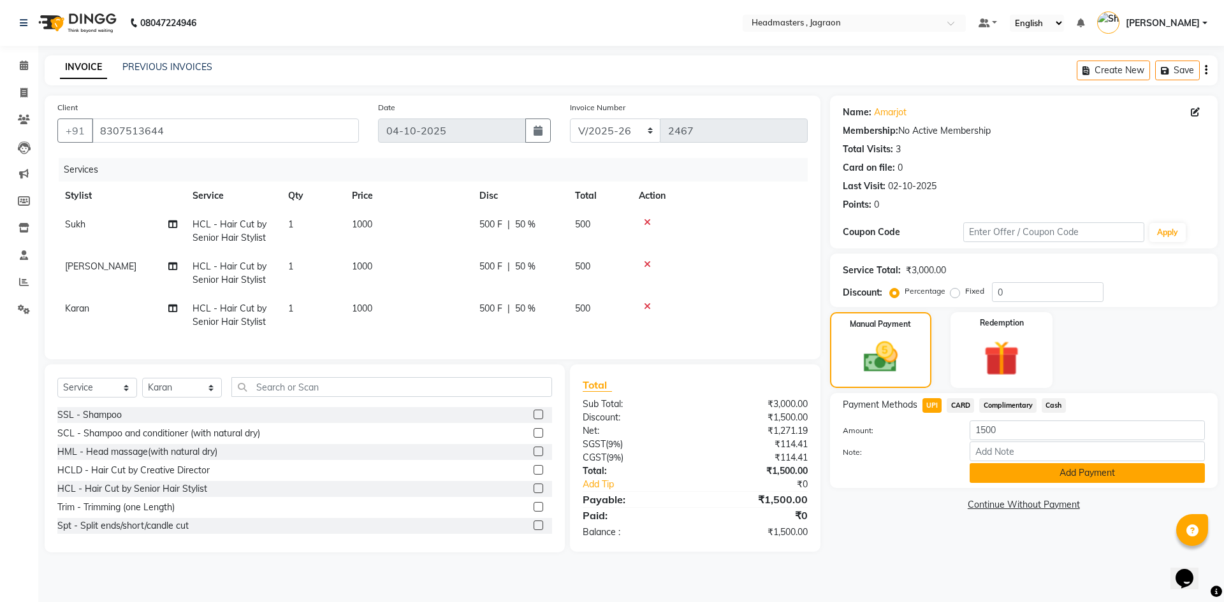
click at [994, 479] on button "Add Payment" at bounding box center [1086, 473] width 235 height 20
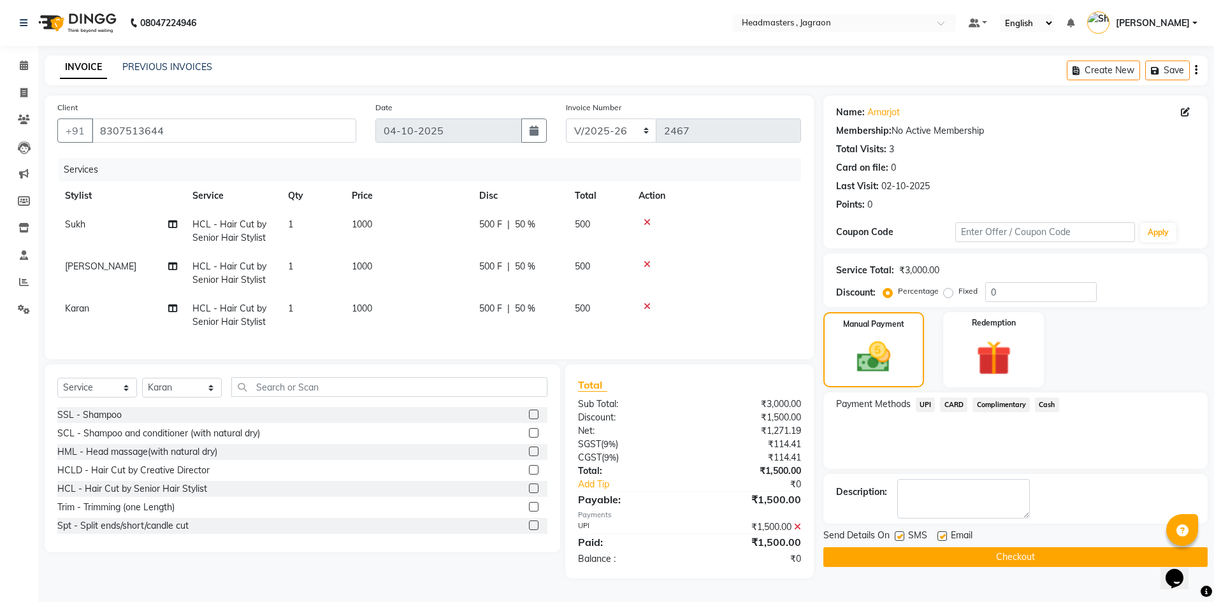
drag, startPoint x: 989, startPoint y: 560, endPoint x: 983, endPoint y: 558, distance: 6.7
click at [985, 560] on button "Checkout" at bounding box center [1015, 557] width 384 height 20
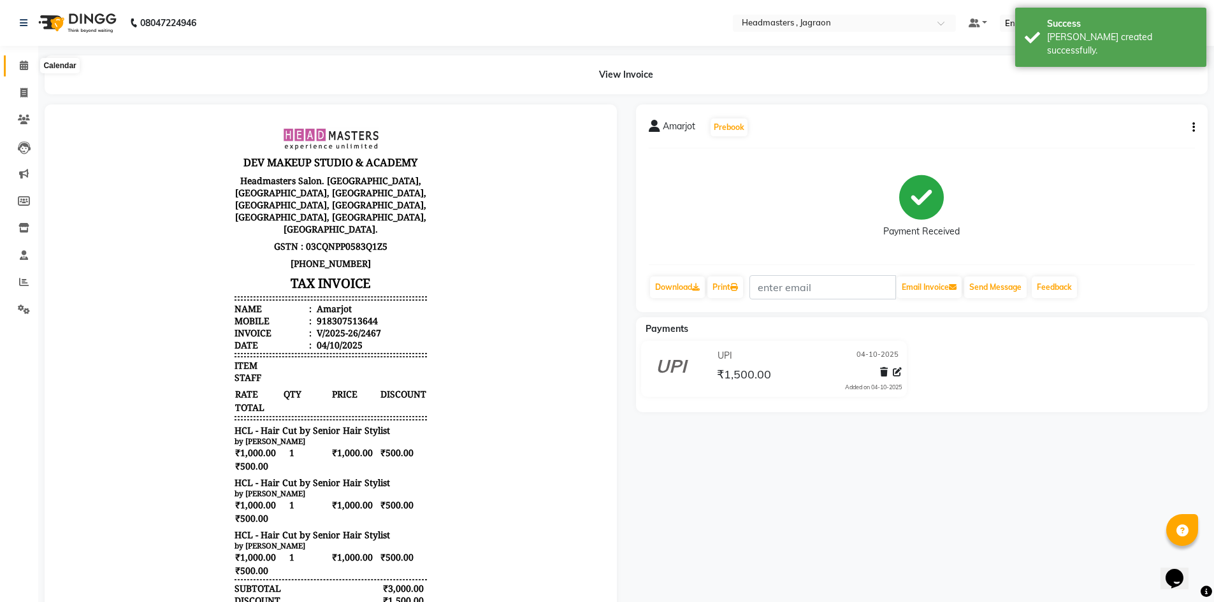
click at [17, 66] on span at bounding box center [24, 66] width 22 height 15
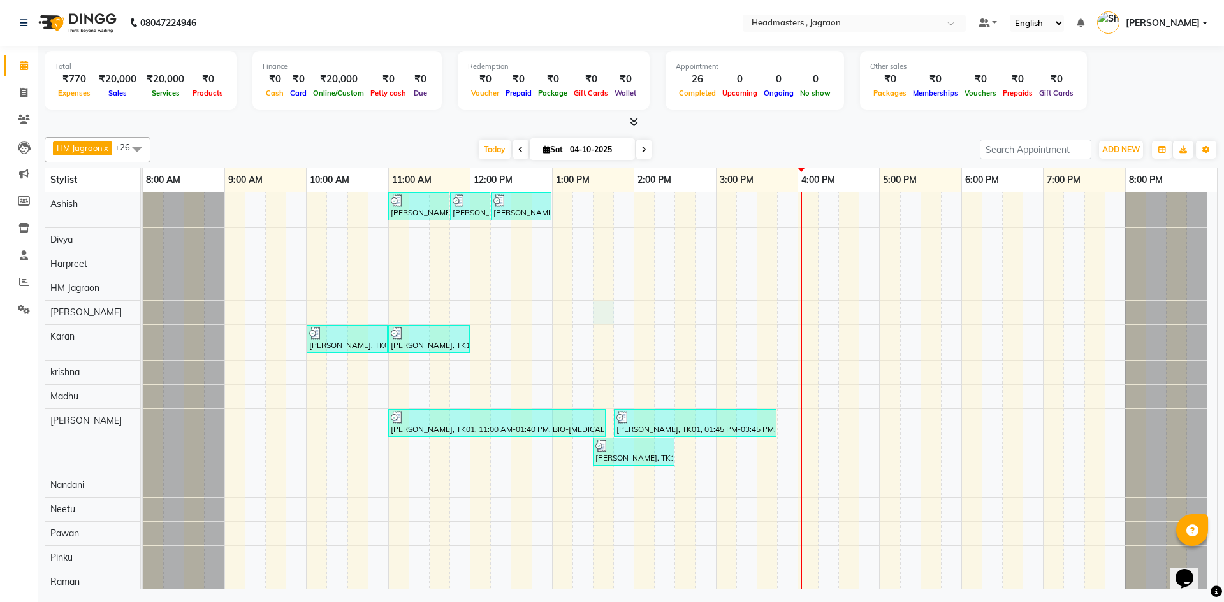
click at [605, 308] on div "[PERSON_NAME], TK06, 11:00 AM-11:45 AM, HCGD - Hair Cut by Creative Director [P…" at bounding box center [680, 563] width 1074 height 743
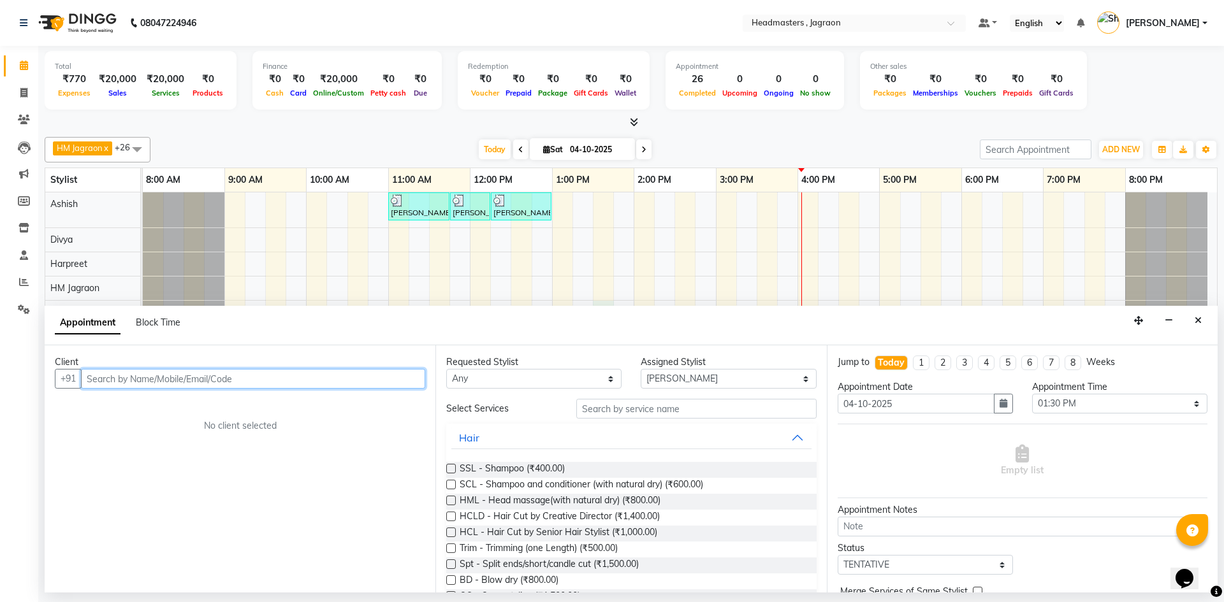
click at [250, 385] on input "text" at bounding box center [253, 379] width 344 height 20
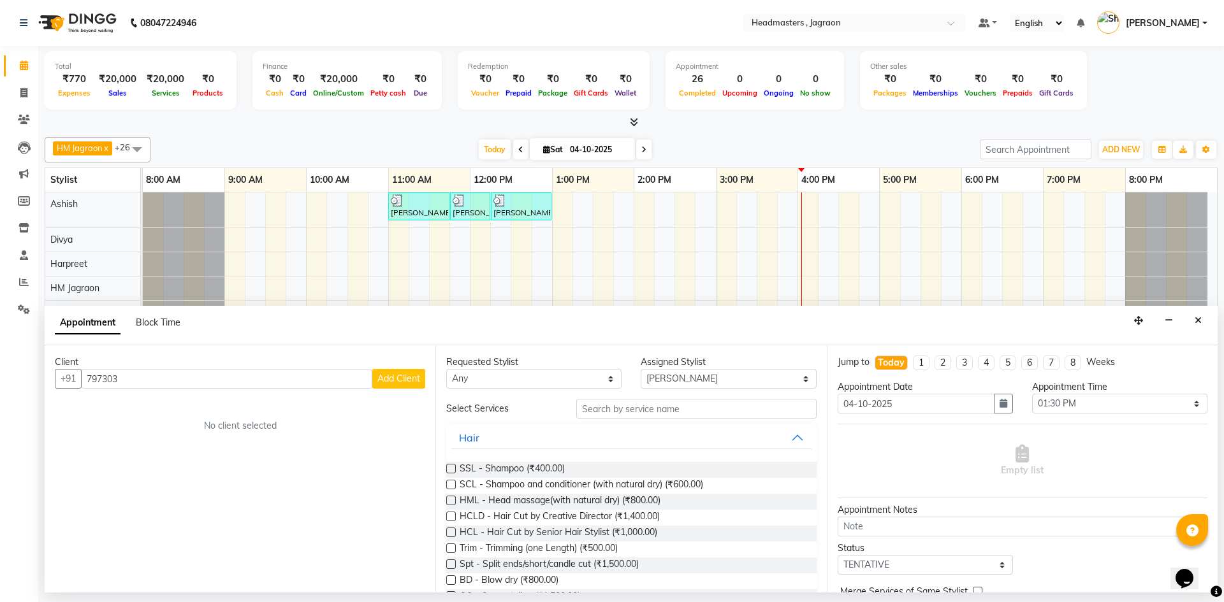
click at [1196, 322] on icon "Close" at bounding box center [1197, 320] width 7 height 9
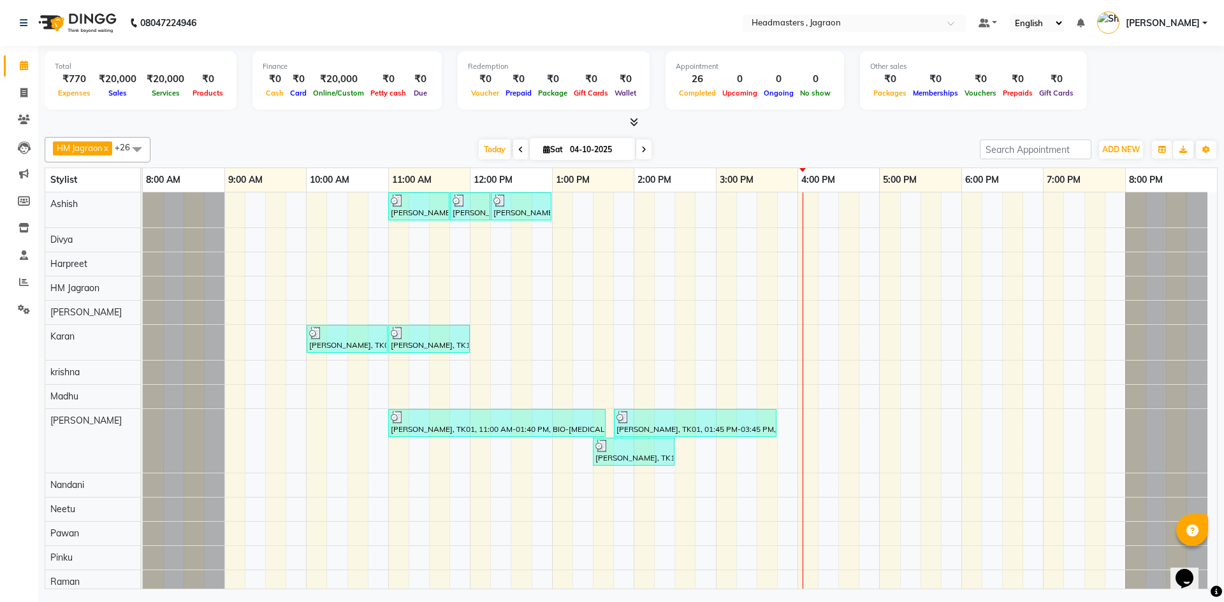
click at [563, 210] on div "[PERSON_NAME], TK06, 11:00 AM-11:45 AM, HCGD - Hair Cut by Creative Director [P…" at bounding box center [680, 563] width 1074 height 743
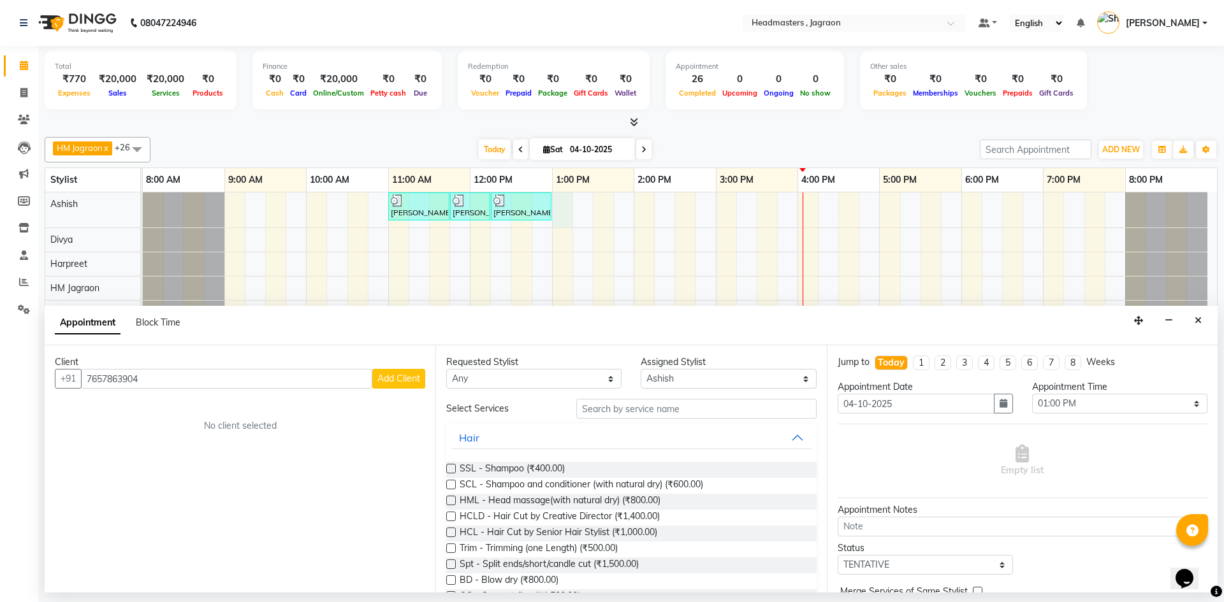
click at [395, 374] on span "Add Client" at bounding box center [398, 378] width 43 height 11
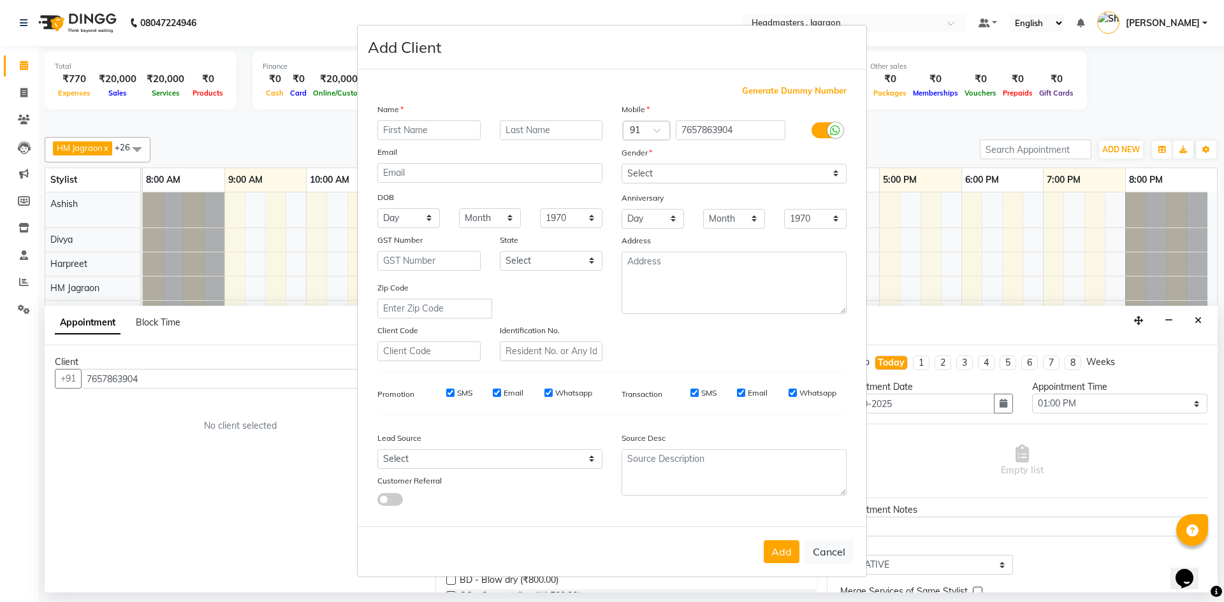
click at [458, 131] on input "text" at bounding box center [428, 130] width 103 height 20
click at [699, 172] on select "Select [DEMOGRAPHIC_DATA] [DEMOGRAPHIC_DATA] Other Prefer Not To Say" at bounding box center [733, 174] width 225 height 20
click at [621, 164] on select "Select [DEMOGRAPHIC_DATA] [DEMOGRAPHIC_DATA] Other Prefer Not To Say" at bounding box center [733, 174] width 225 height 20
click at [781, 552] on button "Add" at bounding box center [782, 551] width 36 height 23
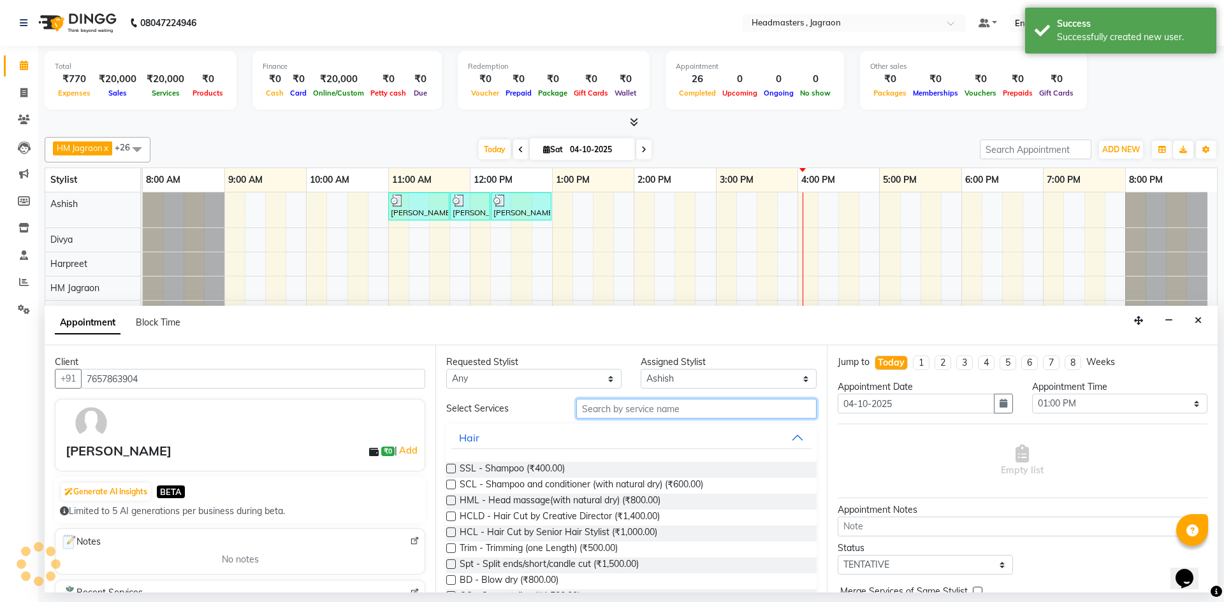
drag, startPoint x: 663, startPoint y: 406, endPoint x: 666, endPoint y: 416, distance: 10.5
click at [663, 408] on input "text" at bounding box center [696, 409] width 240 height 20
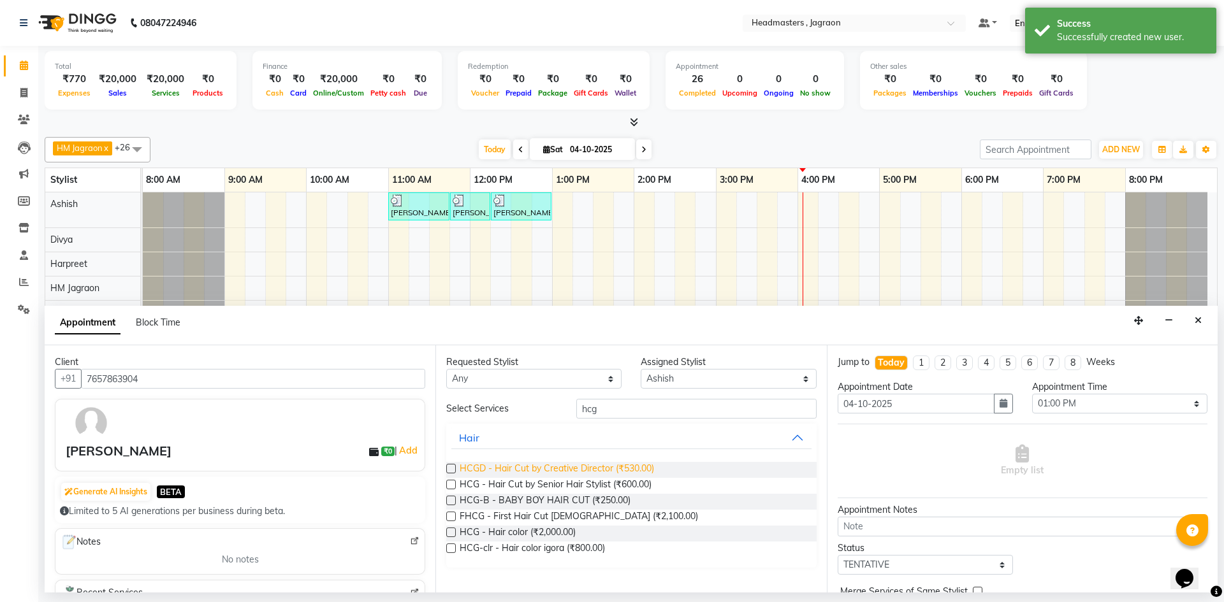
click at [614, 470] on span "HCGD - Hair Cut by Creative Director (₹530.00)" at bounding box center [557, 470] width 194 height 16
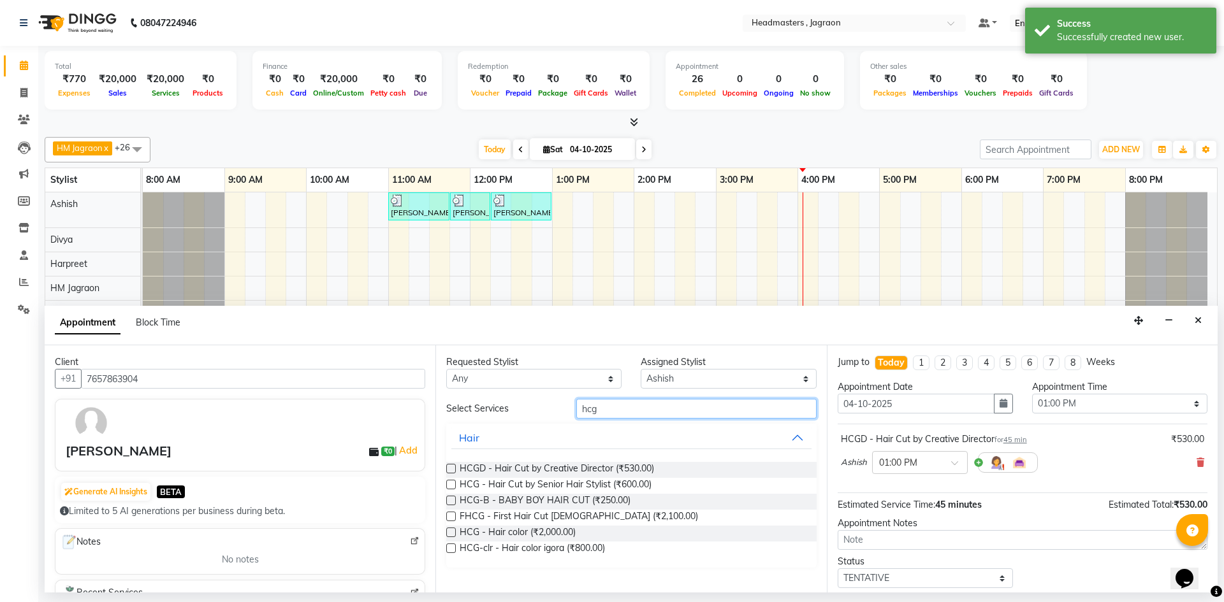
click at [618, 403] on input "hcg" at bounding box center [696, 409] width 240 height 20
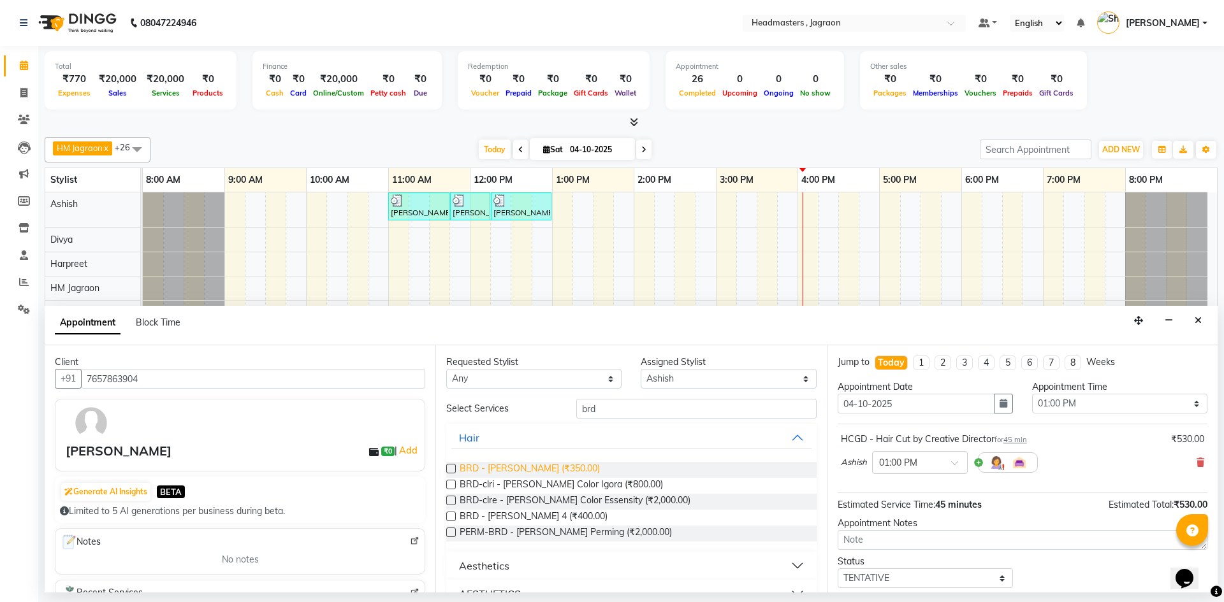
click at [541, 466] on span "BRD - [PERSON_NAME] (₹350.00)" at bounding box center [530, 470] width 140 height 16
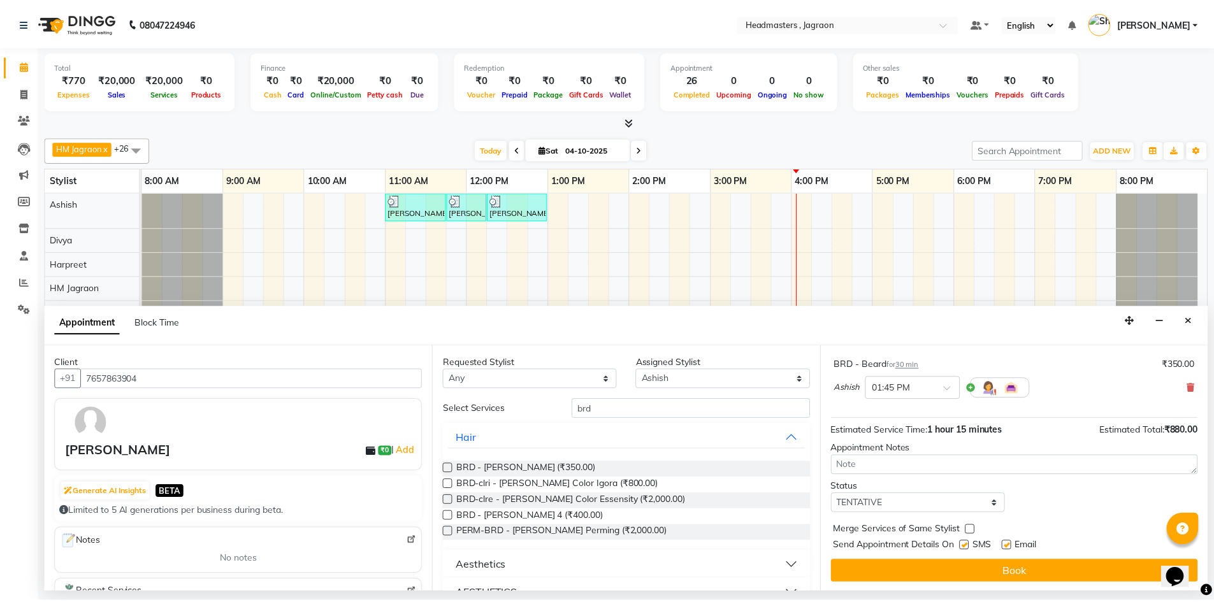
scroll to position [134, 0]
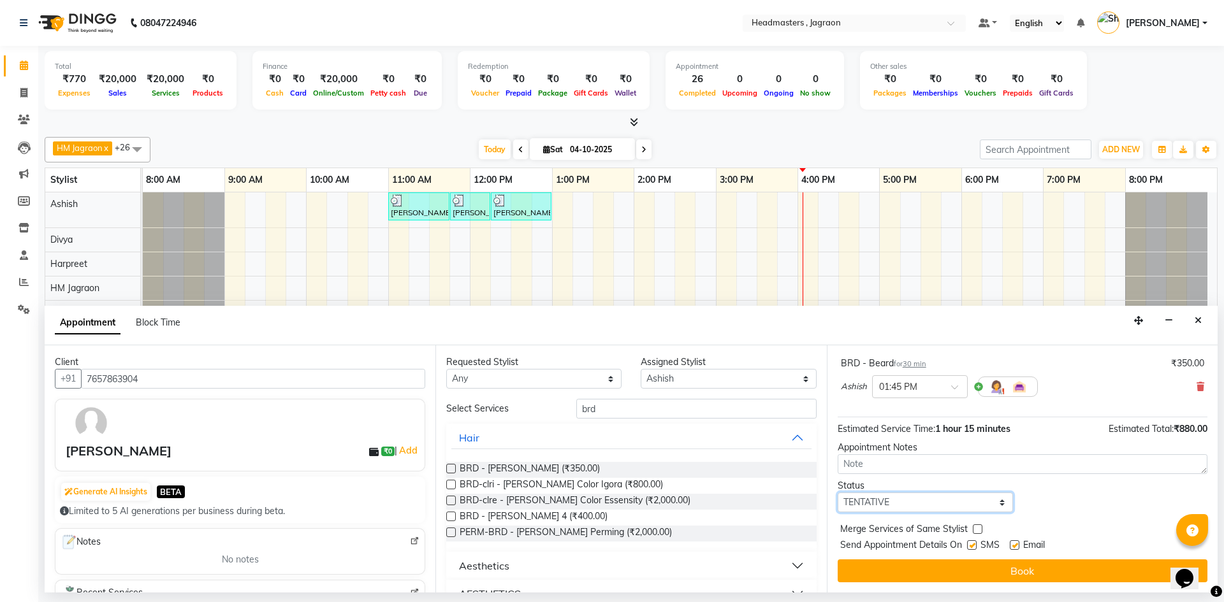
drag, startPoint x: 918, startPoint y: 497, endPoint x: 911, endPoint y: 512, distance: 16.8
click at [915, 502] on select "Select TENTATIVE CONFIRM CHECK-IN UPCOMING" at bounding box center [924, 503] width 175 height 20
click at [837, 493] on select "Select TENTATIVE CONFIRM CHECK-IN UPCOMING" at bounding box center [924, 503] width 175 height 20
click at [975, 547] on label at bounding box center [972, 545] width 10 height 10
click at [975, 547] on input "checkbox" at bounding box center [971, 546] width 8 height 8
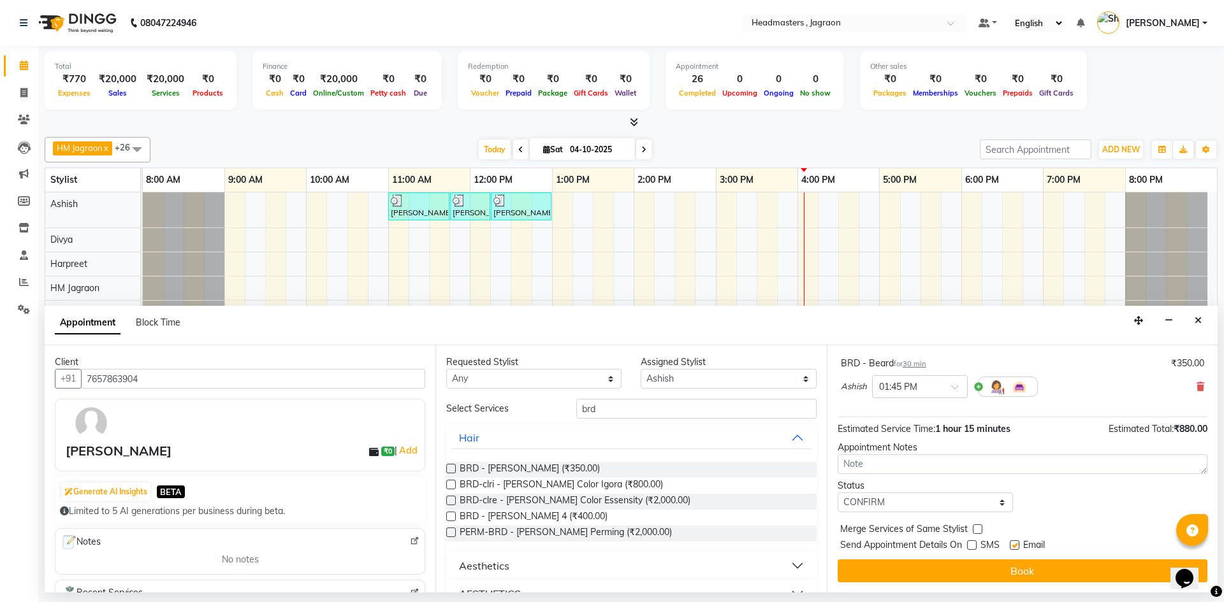
click at [965, 562] on button "Book" at bounding box center [1022, 571] width 370 height 23
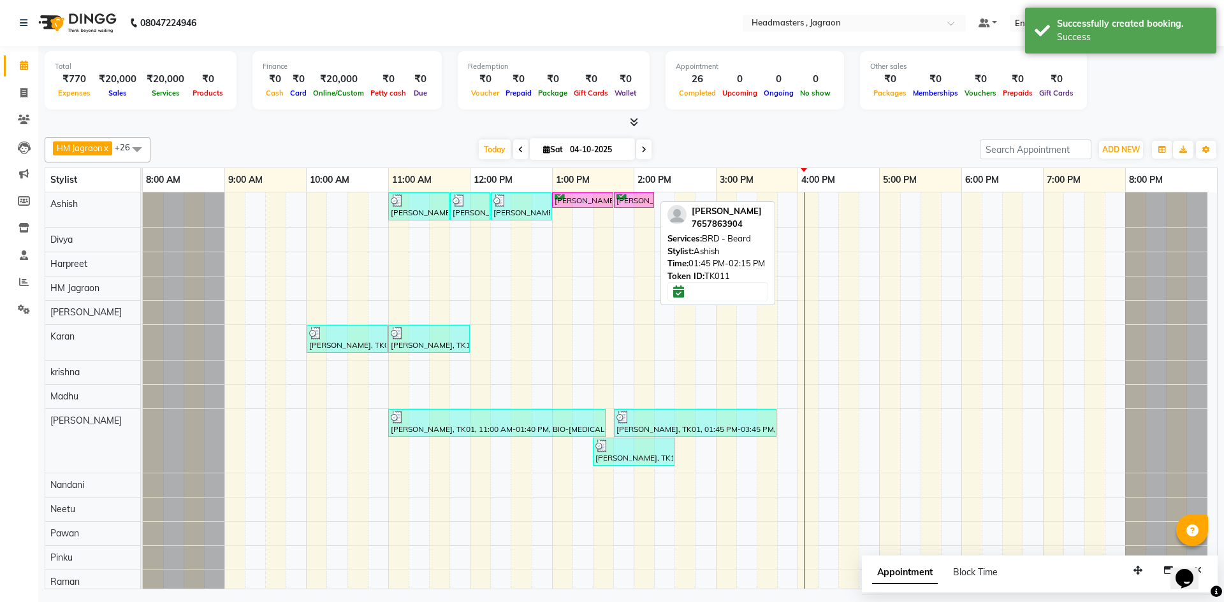
click at [625, 194] on icon at bounding box center [621, 194] width 10 height 1
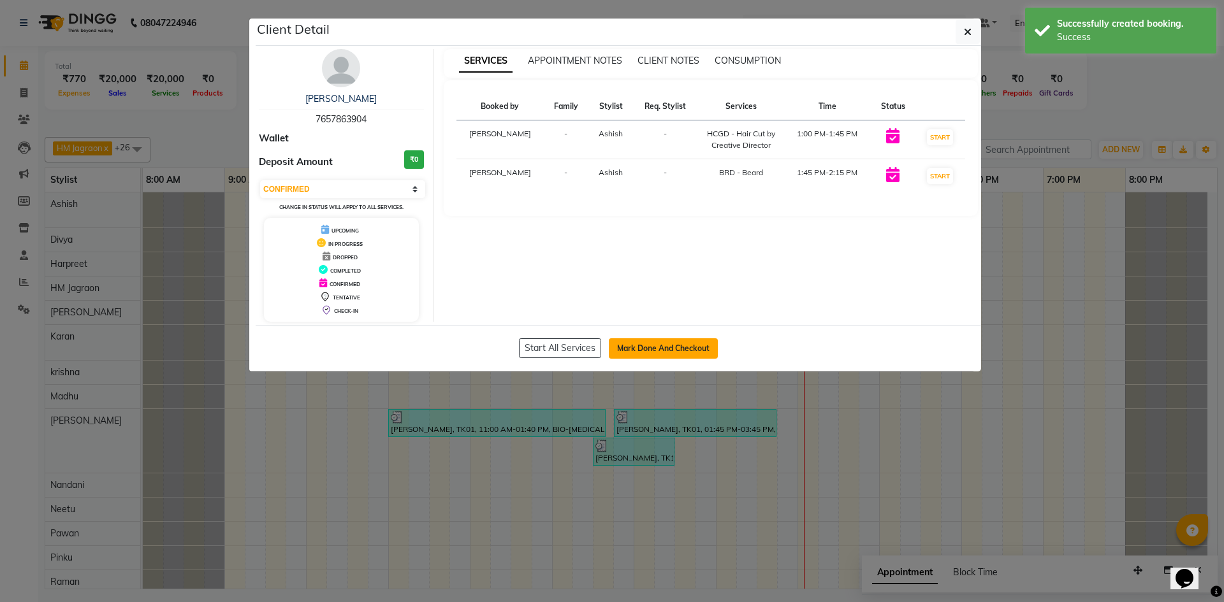
click at [674, 342] on button "Mark Done And Checkout" at bounding box center [663, 348] width 109 height 20
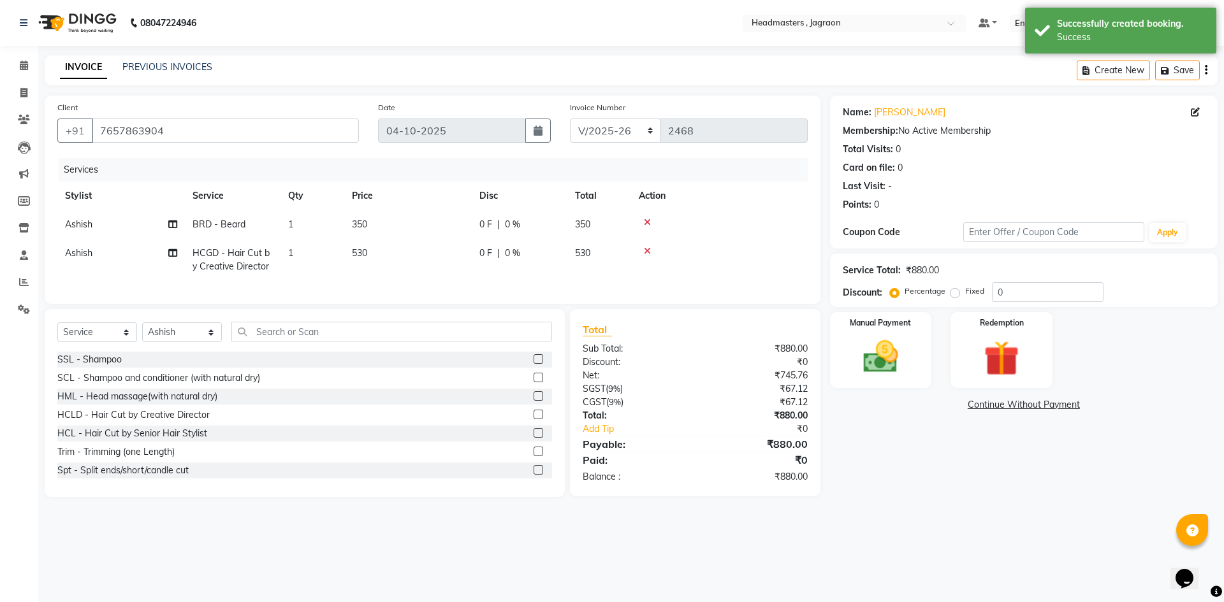
click at [495, 226] on div "0 F | 0 %" at bounding box center [519, 224] width 80 height 13
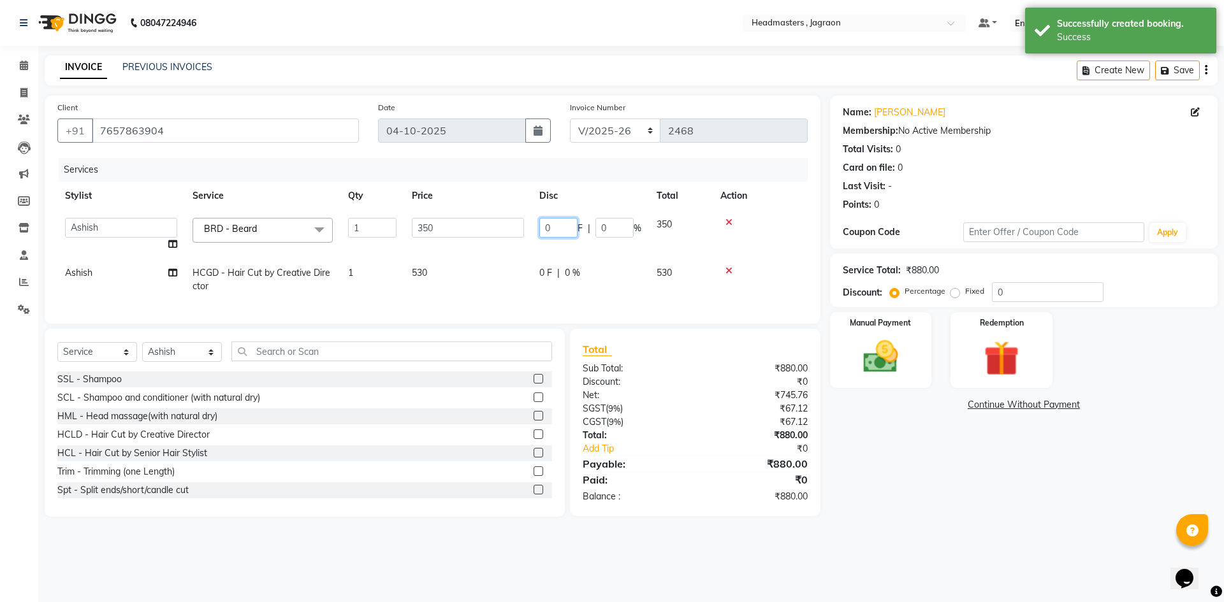
click at [557, 231] on input "0" at bounding box center [558, 228] width 38 height 20
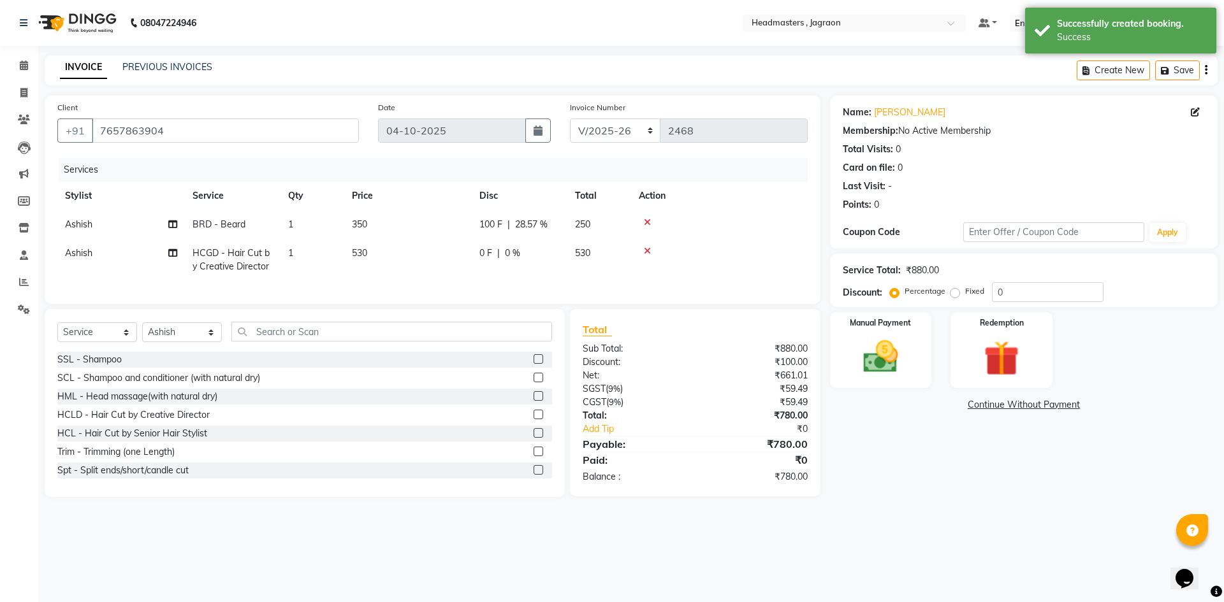
click at [537, 245] on tbody "Ashish BRD - [PERSON_NAME] 1 350 100 F | 28.57 % 250 Ashish HCGD - Hair Cut by …" at bounding box center [432, 245] width 750 height 71
click at [503, 257] on div "0 F | 0 %" at bounding box center [519, 253] width 80 height 13
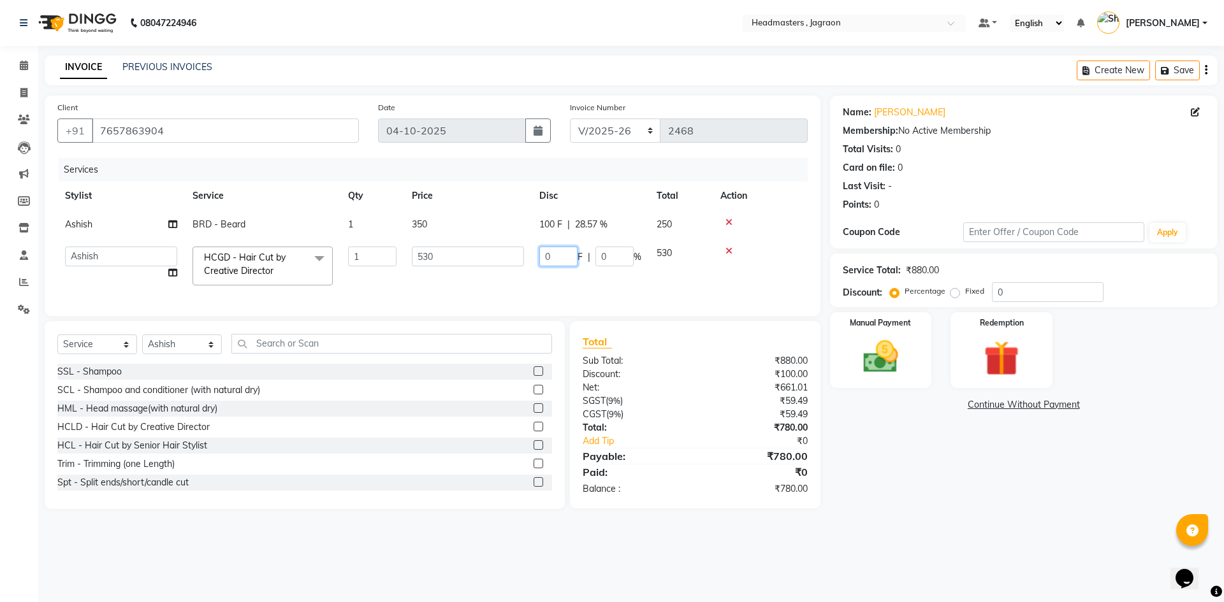
click at [558, 252] on input "0" at bounding box center [558, 257] width 38 height 20
drag, startPoint x: 551, startPoint y: 290, endPoint x: 479, endPoint y: 290, distance: 72.7
click at [546, 290] on div "Services Stylist Service Qty Price Disc Total Action Ashish BRD - [PERSON_NAME]…" at bounding box center [432, 230] width 750 height 145
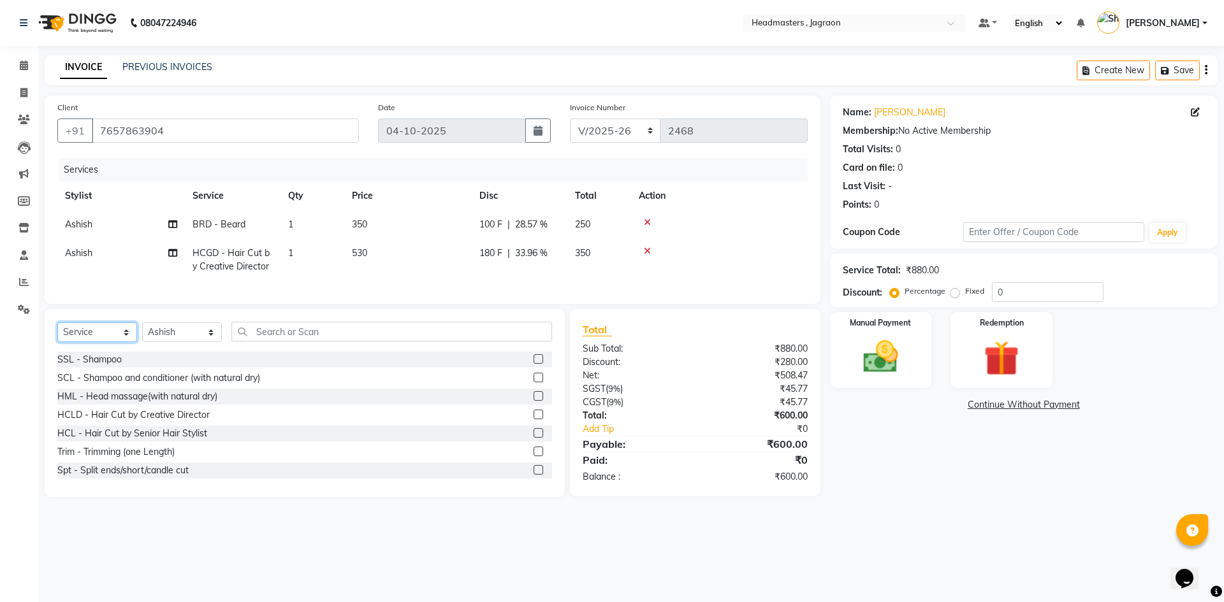
click at [99, 342] on select "Select Service Product Membership Package Voucher Prepaid Gift Card" at bounding box center [97, 333] width 80 height 20
click at [57, 332] on select "Select Service Product Membership Package Voucher Prepaid Gift Card" at bounding box center [97, 333] width 80 height 20
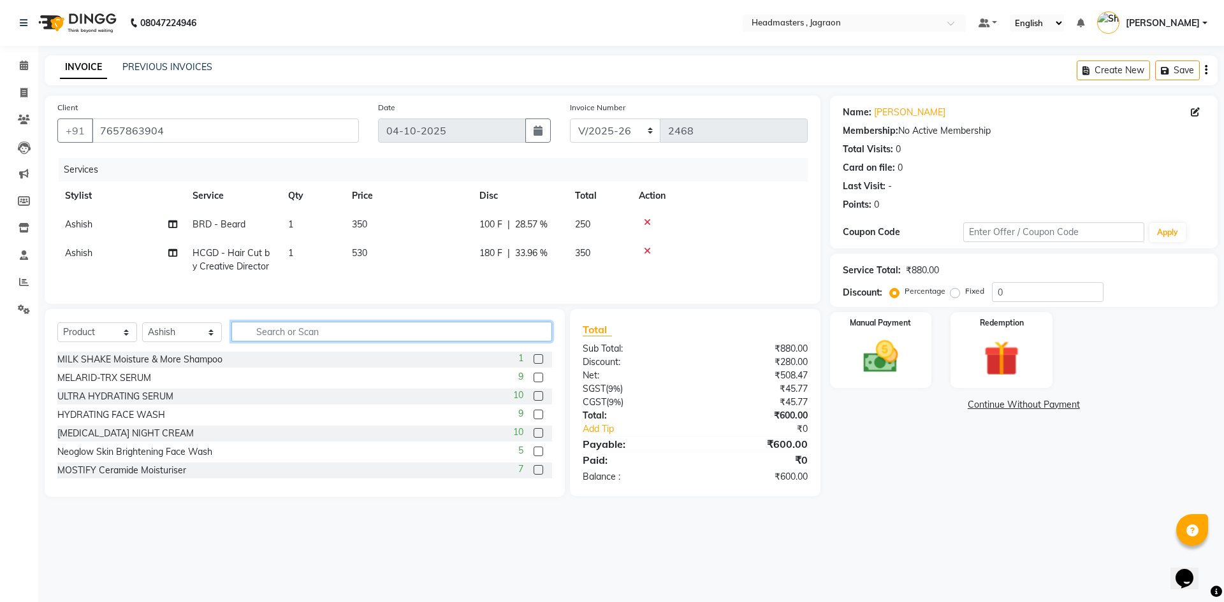
click at [283, 342] on input "text" at bounding box center [391, 332] width 321 height 20
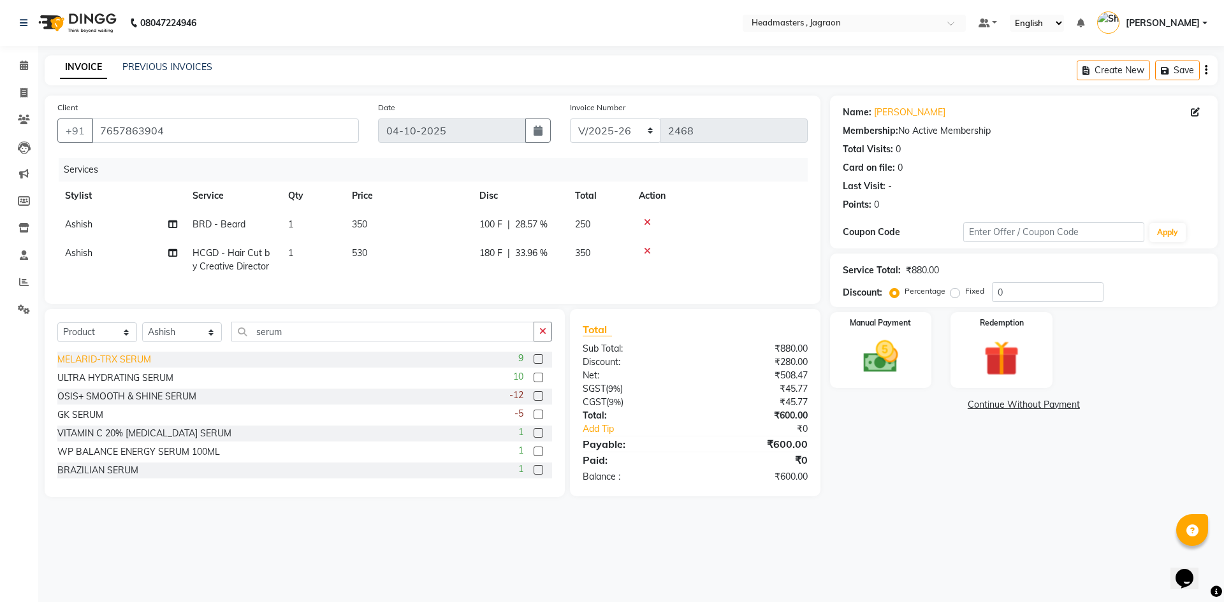
click at [139, 366] on div "MELARID-TRX SERUM" at bounding box center [104, 359] width 94 height 13
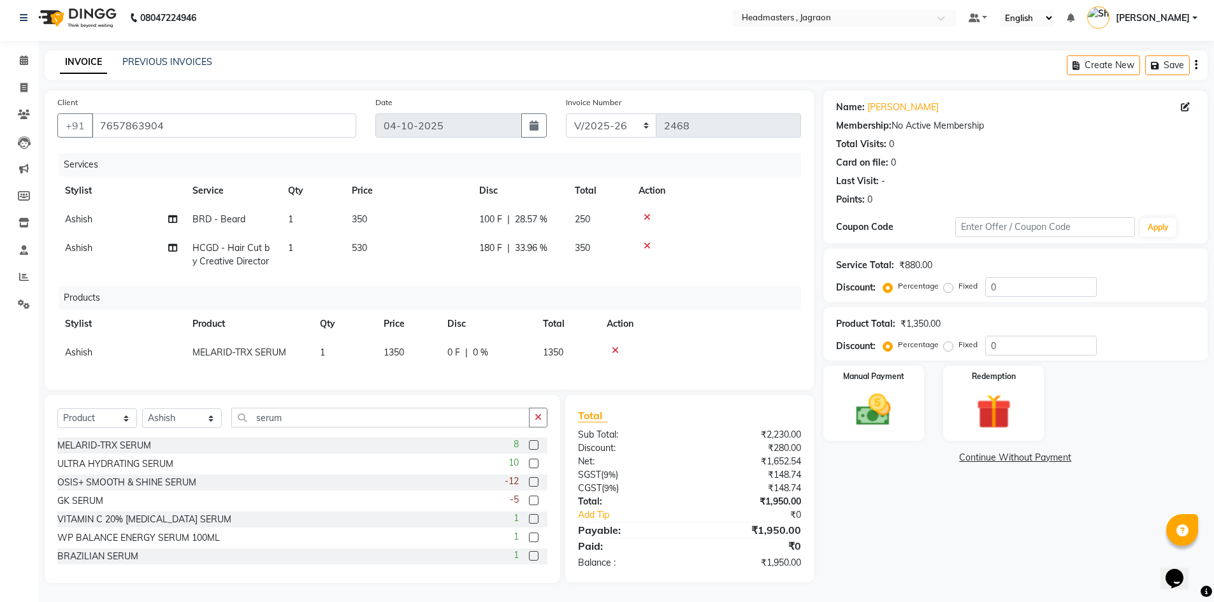
scroll to position [15, 0]
click at [848, 433] on div "Name: [PERSON_NAME] Membership: No Active Membership Total Visits: 0 Card on fi…" at bounding box center [1020, 337] width 394 height 493
click at [870, 424] on div "Manual Payment" at bounding box center [873, 404] width 105 height 78
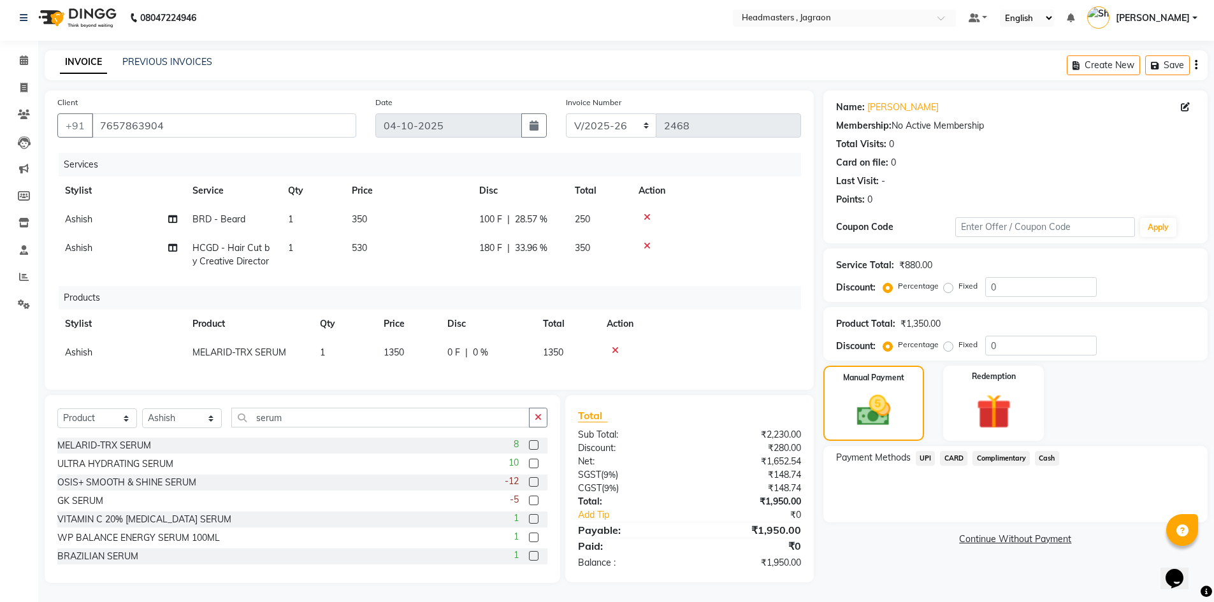
click at [924, 451] on span "UPI" at bounding box center [926, 458] width 20 height 15
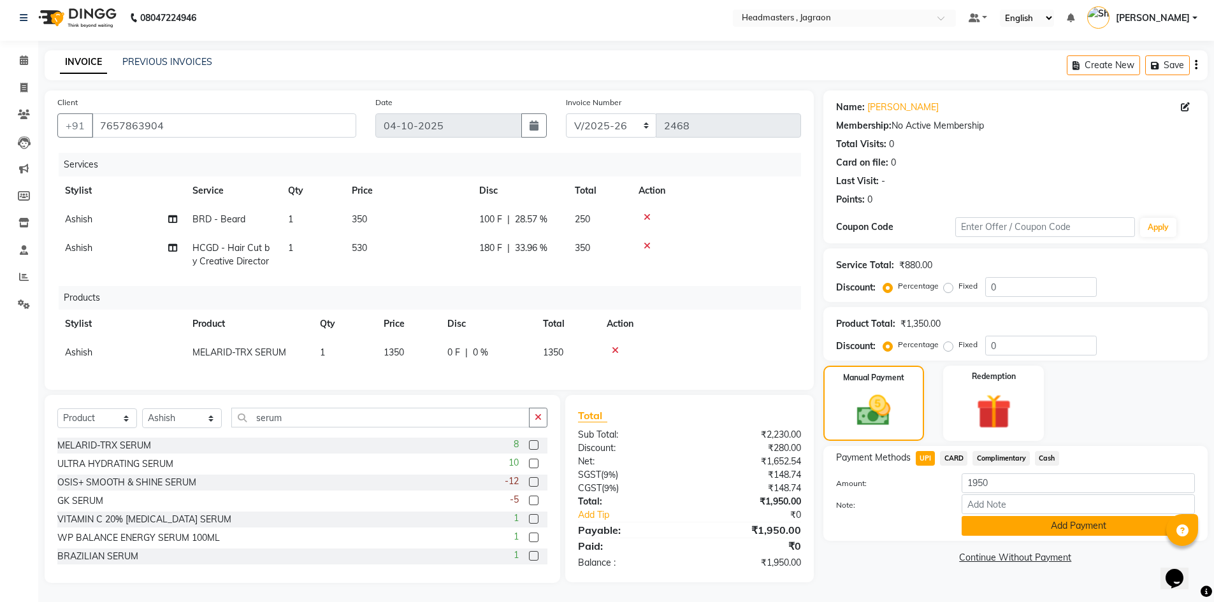
click at [1052, 518] on button "Add Payment" at bounding box center [1078, 526] width 233 height 20
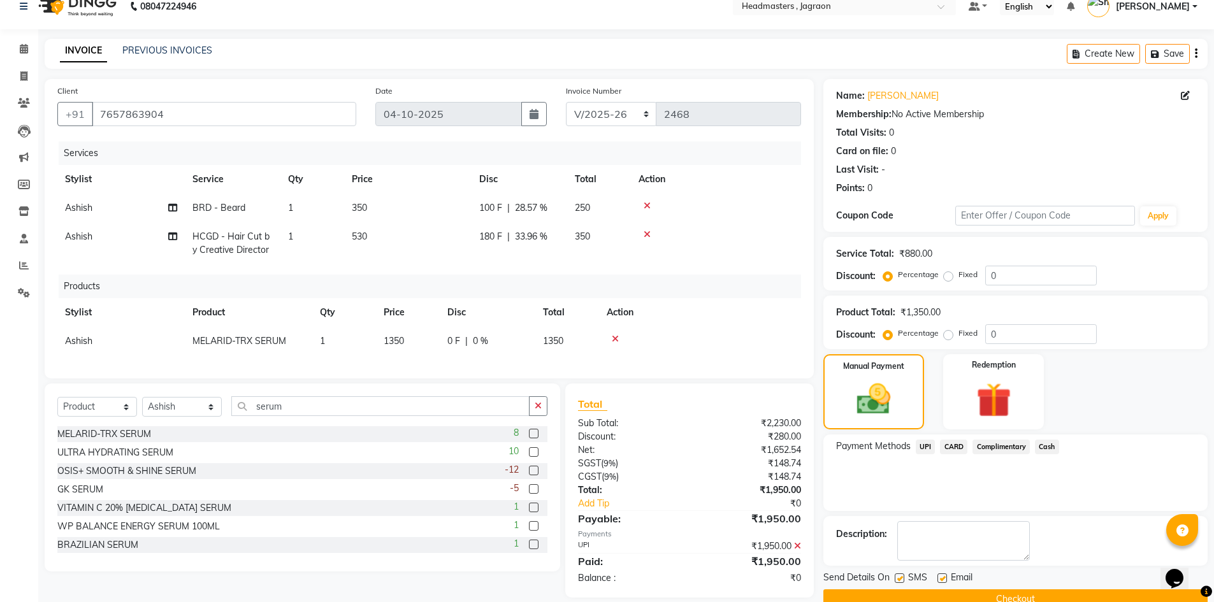
scroll to position [43, 0]
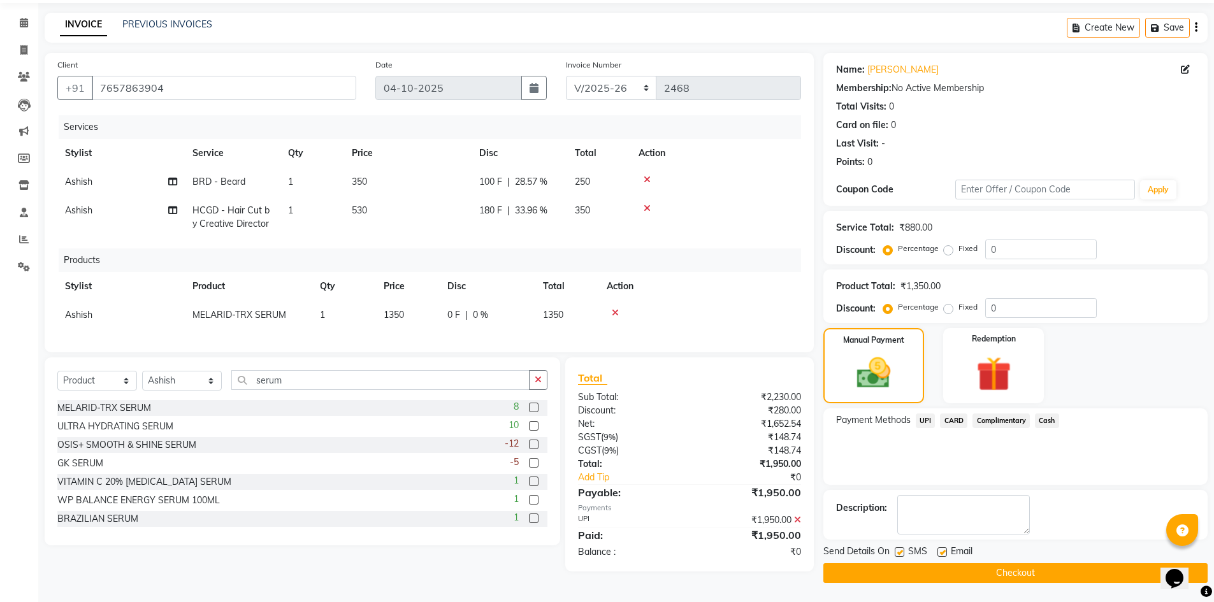
click at [1003, 572] on button "Checkout" at bounding box center [1015, 573] width 384 height 20
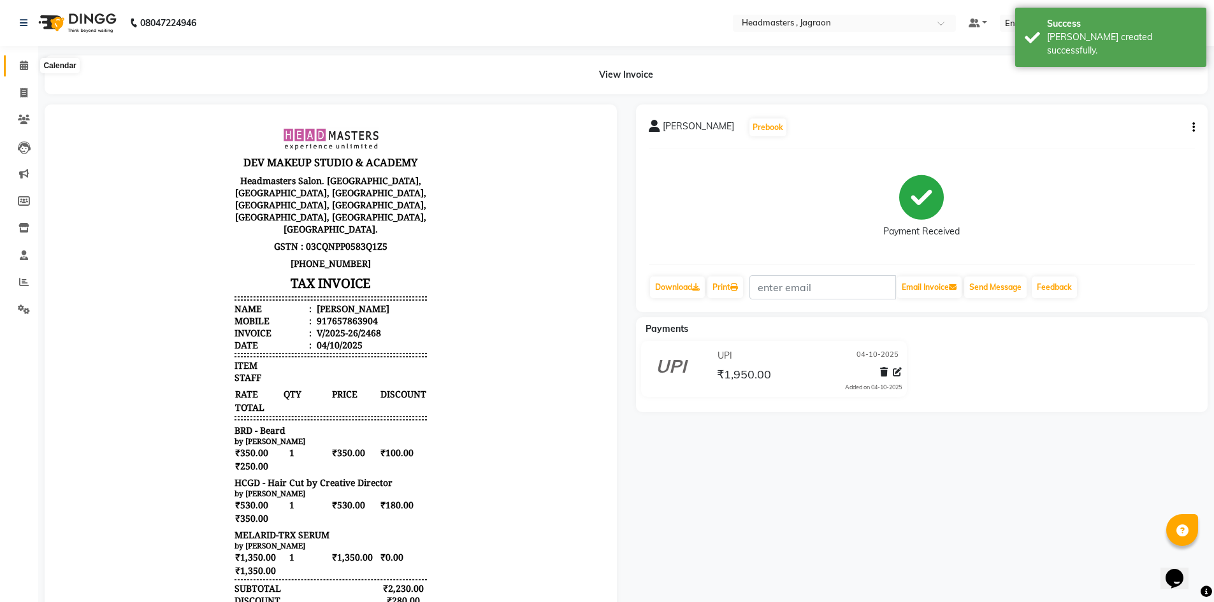
click at [23, 64] on icon at bounding box center [24, 66] width 8 height 10
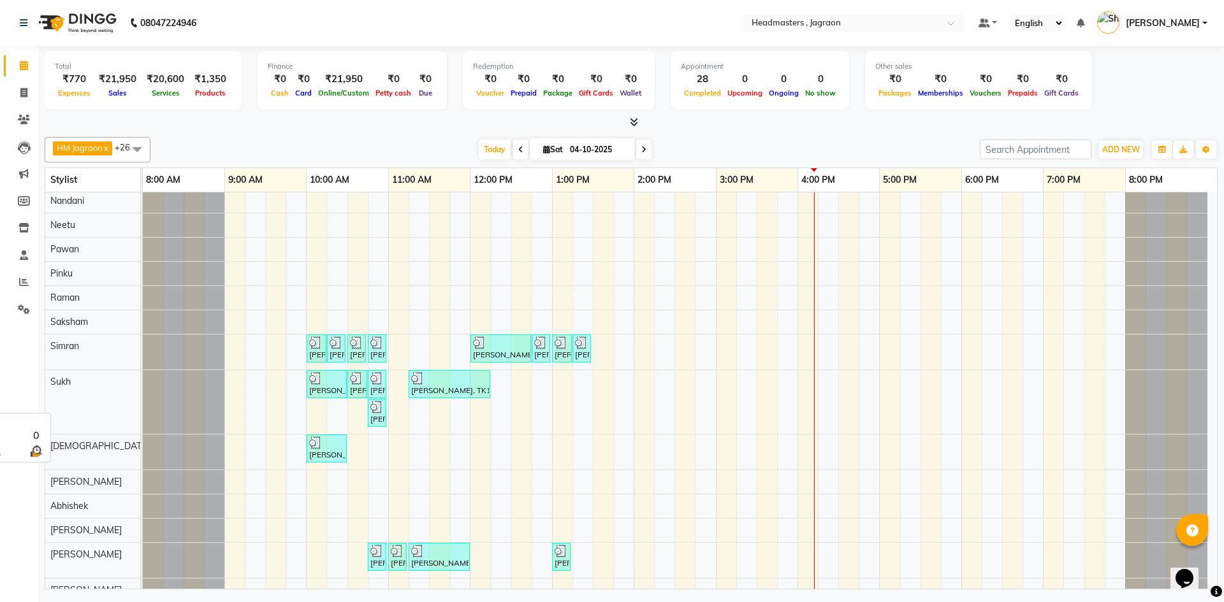
scroll to position [319, 0]
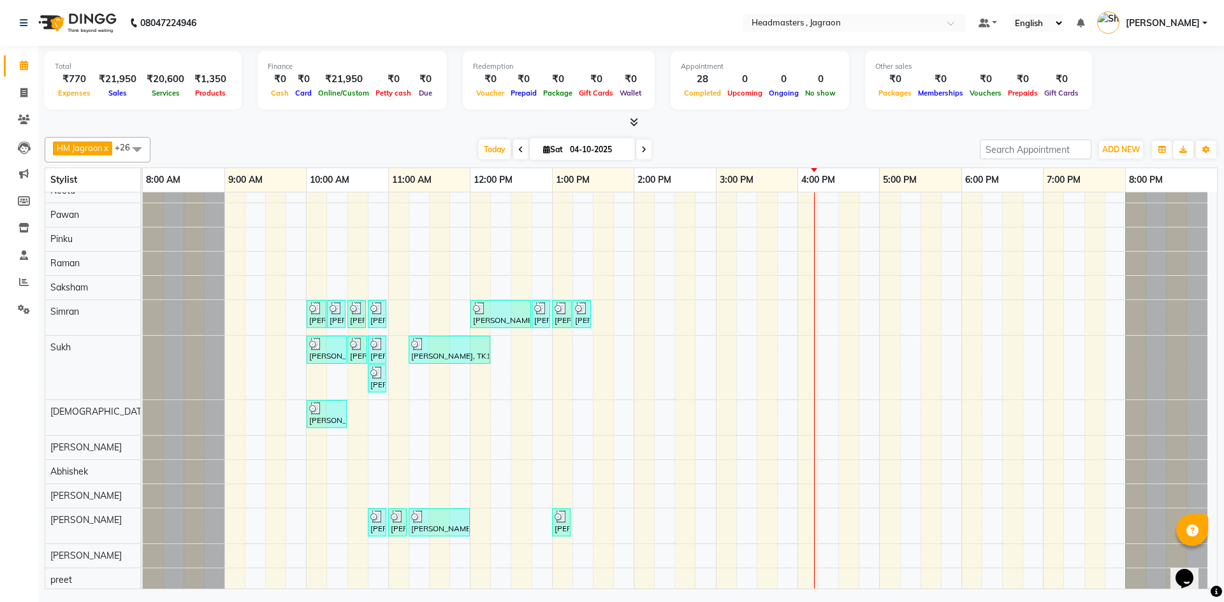
click at [356, 414] on div "[PERSON_NAME], TK06, 11:00 AM-11:45 AM, HCGD - Hair Cut by Creative Director [P…" at bounding box center [680, 245] width 1074 height 743
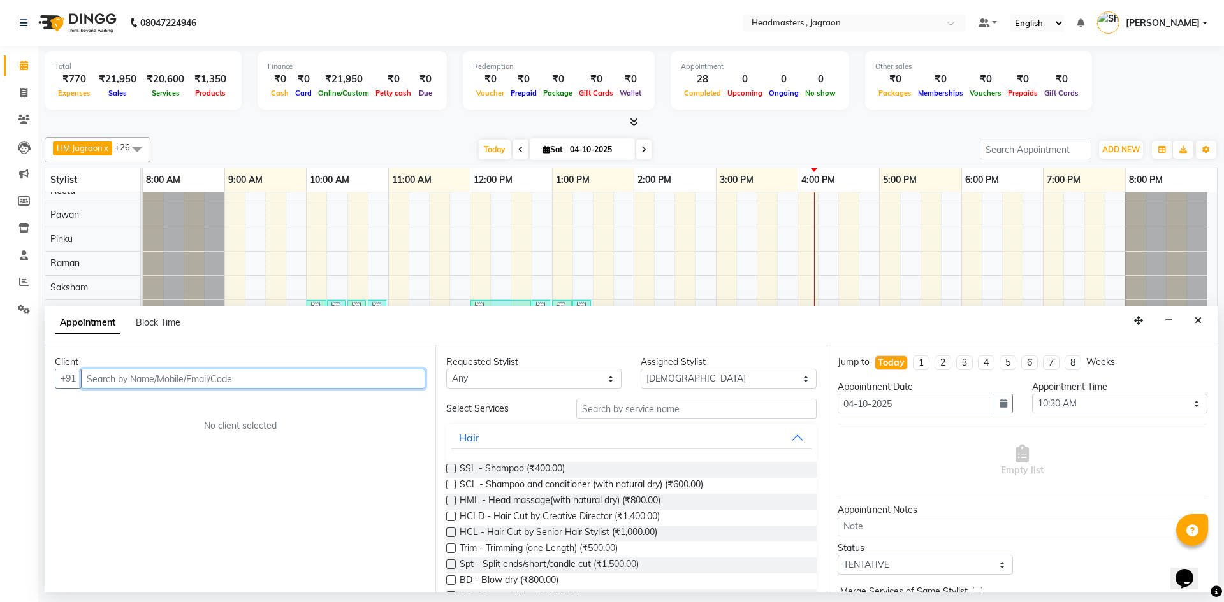
click at [194, 385] on input "text" at bounding box center [253, 379] width 344 height 20
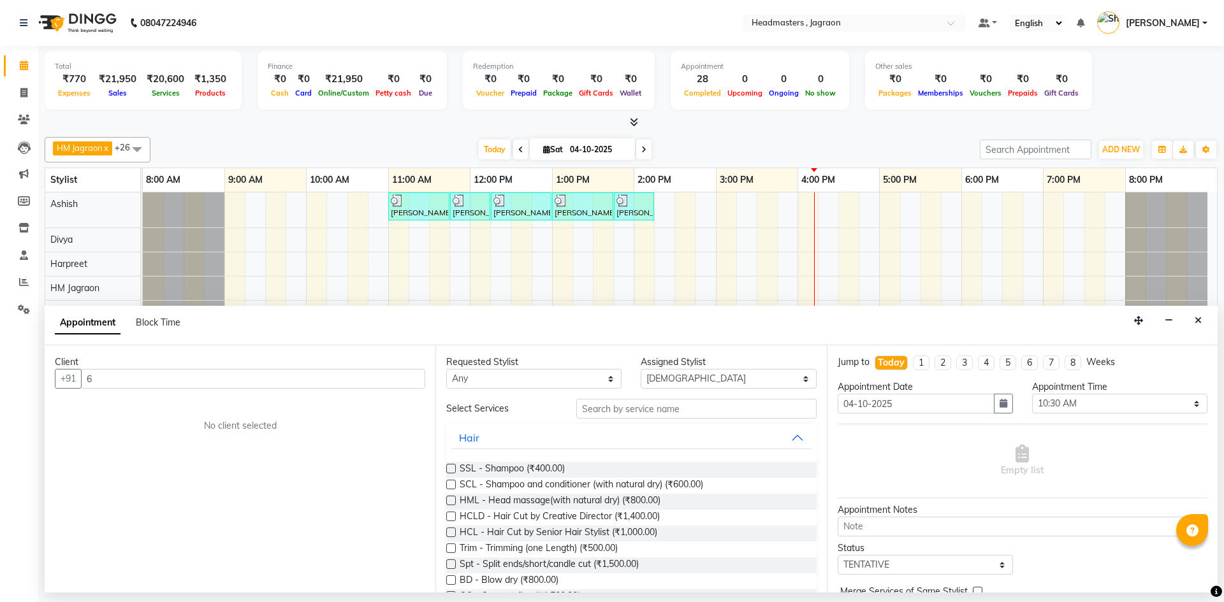
select select "54715"
select select "630"
select select "tentative"
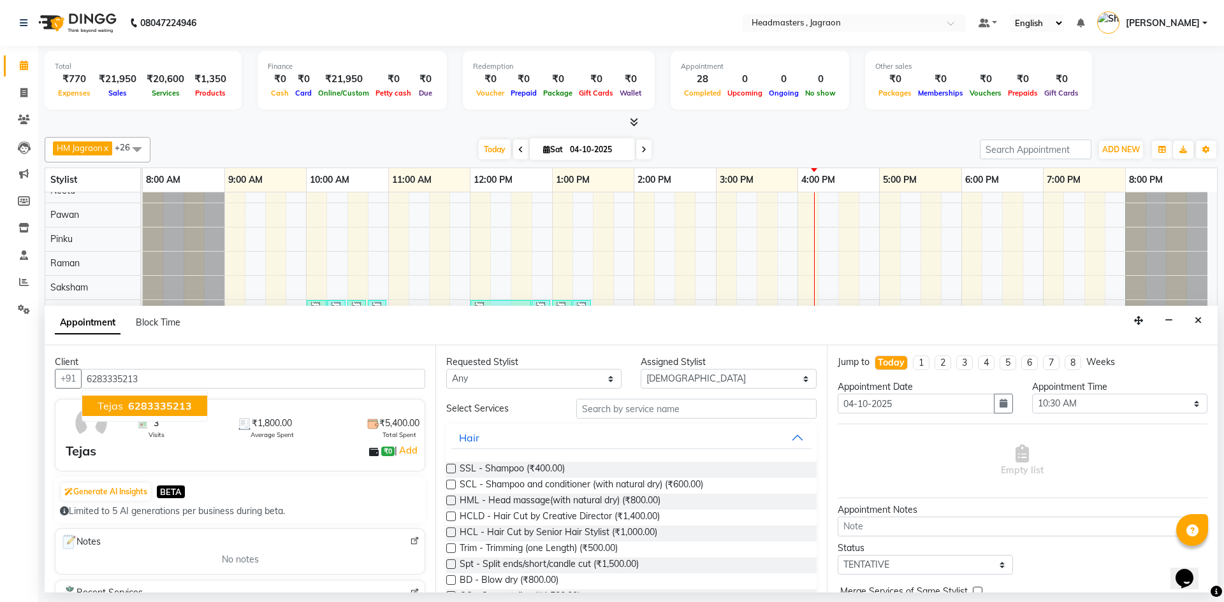
click at [166, 402] on span "6283335213" at bounding box center [160, 406] width 64 height 13
type input "6283335213"
drag, startPoint x: 626, startPoint y: 408, endPoint x: 618, endPoint y: 421, distance: 14.9
click at [621, 412] on input "text" at bounding box center [696, 409] width 240 height 20
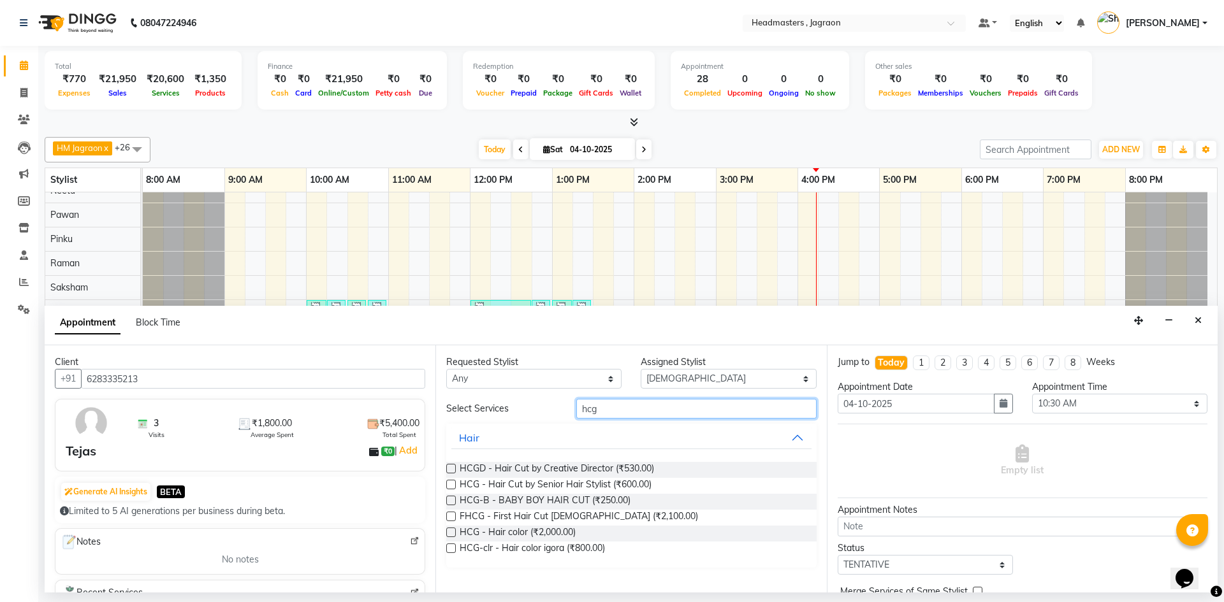
type input "hcg"
click at [597, 469] on span "HCGD - Hair Cut by Creative Director (₹530.00)" at bounding box center [557, 470] width 194 height 16
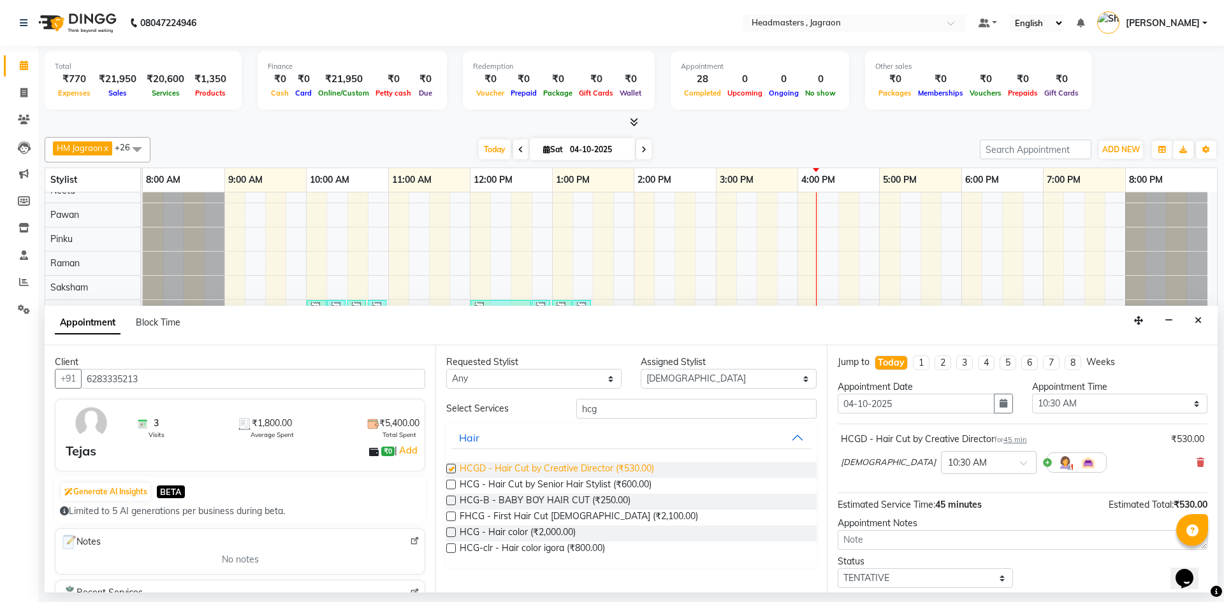
checkbox input "false"
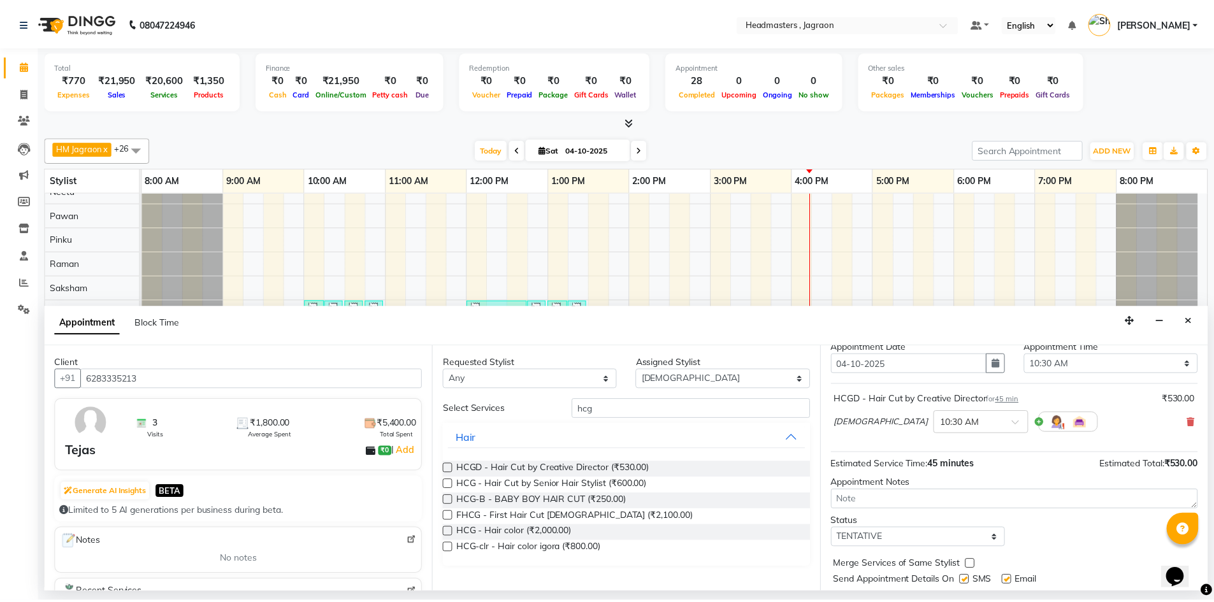
scroll to position [76, 0]
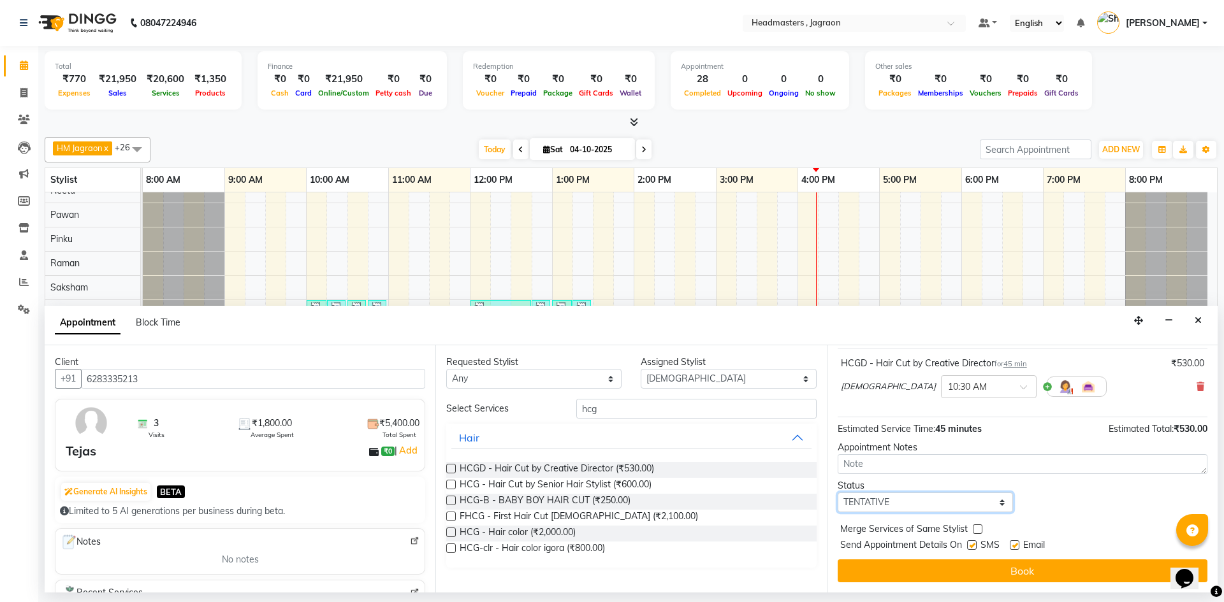
click at [925, 502] on select "Select TENTATIVE CONFIRM CHECK-IN UPCOMING" at bounding box center [924, 503] width 175 height 20
drag, startPoint x: 929, startPoint y: 504, endPoint x: 924, endPoint y: 511, distance: 8.7
click at [929, 505] on select "Select TENTATIVE CONFIRM CHECK-IN UPCOMING" at bounding box center [924, 503] width 175 height 20
select select "confirm booking"
click at [837, 493] on select "Select TENTATIVE CONFIRM CHECK-IN UPCOMING" at bounding box center [924, 503] width 175 height 20
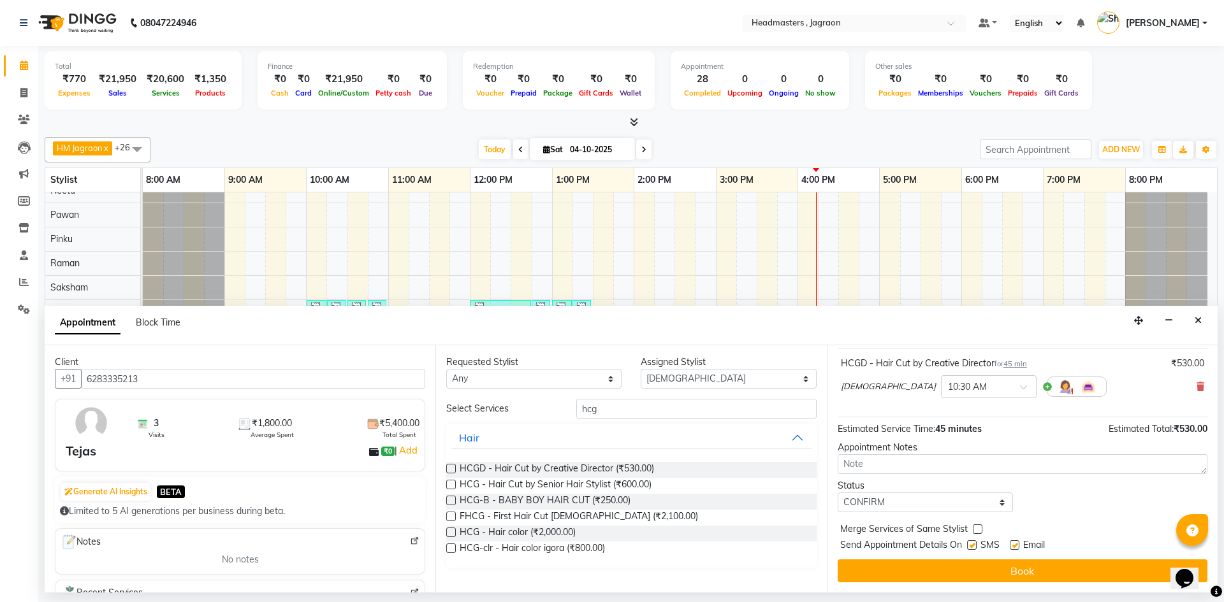
click at [973, 545] on label at bounding box center [972, 545] width 10 height 10
click at [973, 545] on input "checkbox" at bounding box center [971, 546] width 8 height 8
checkbox input "false"
click at [964, 574] on button "Book" at bounding box center [1022, 571] width 370 height 23
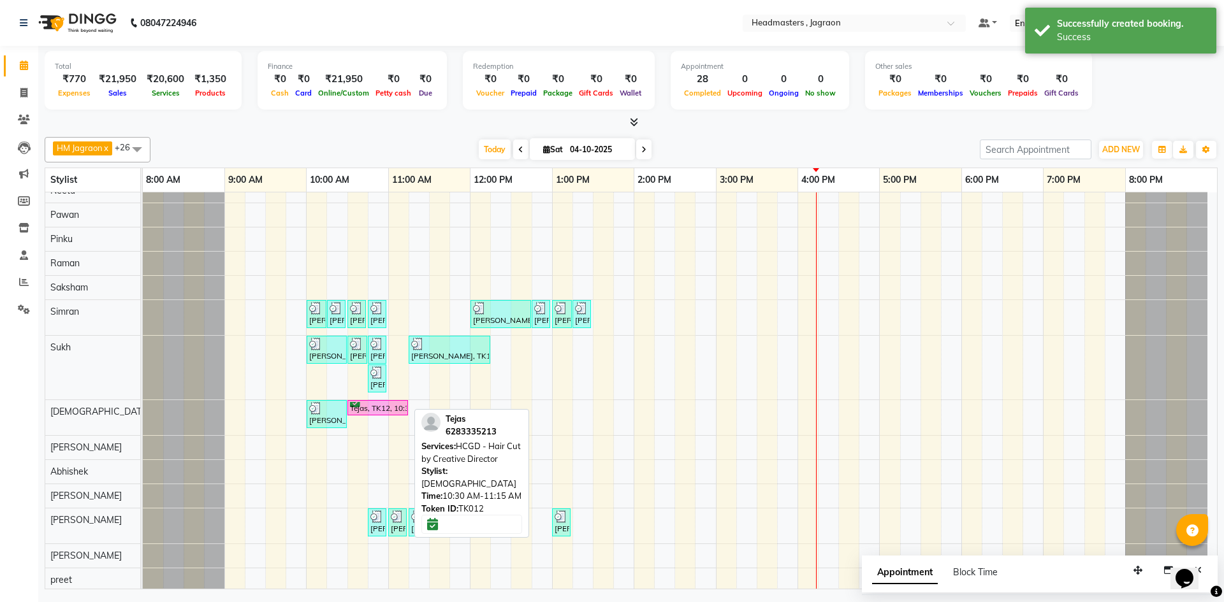
click at [388, 407] on div "Tejas, TK12, 10:30 AM-11:15 AM, HCGD - Hair Cut by Creative Director" at bounding box center [378, 408] width 58 height 12
select select "6"
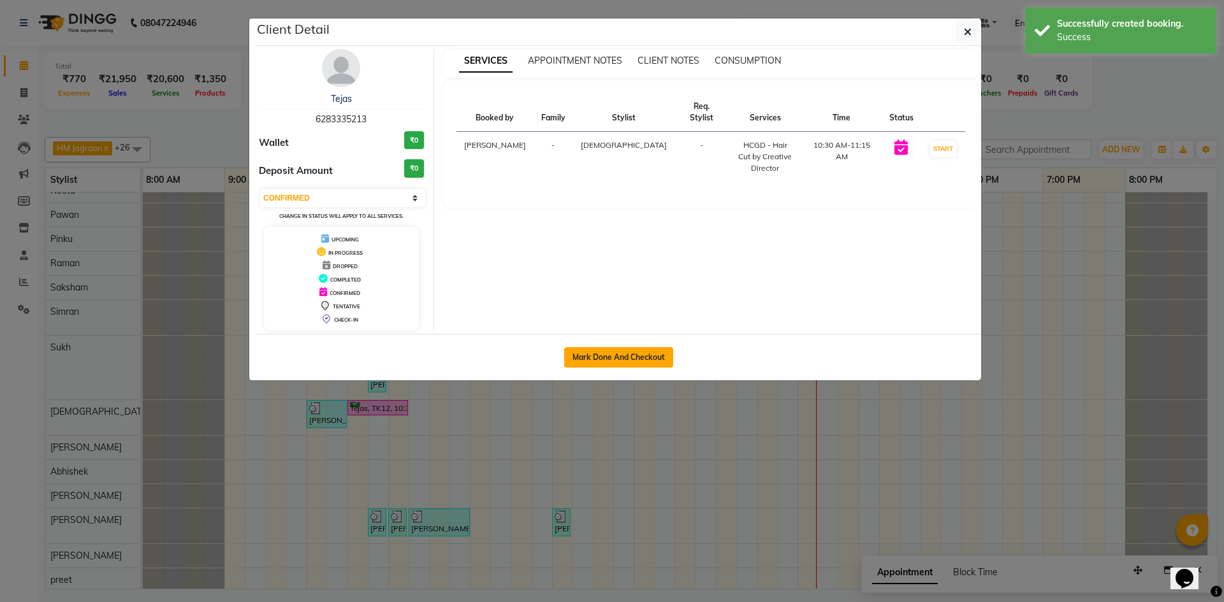
click at [620, 356] on button "Mark Done And Checkout" at bounding box center [618, 357] width 109 height 20
select select "6935"
select select "service"
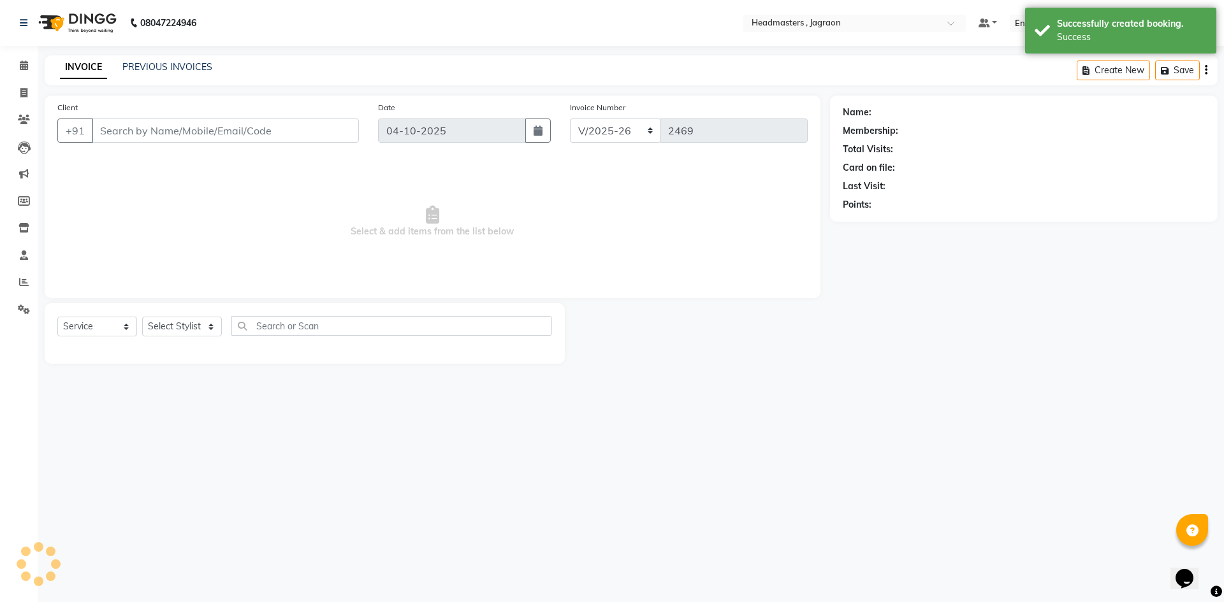
type input "6283335213"
select select "54715"
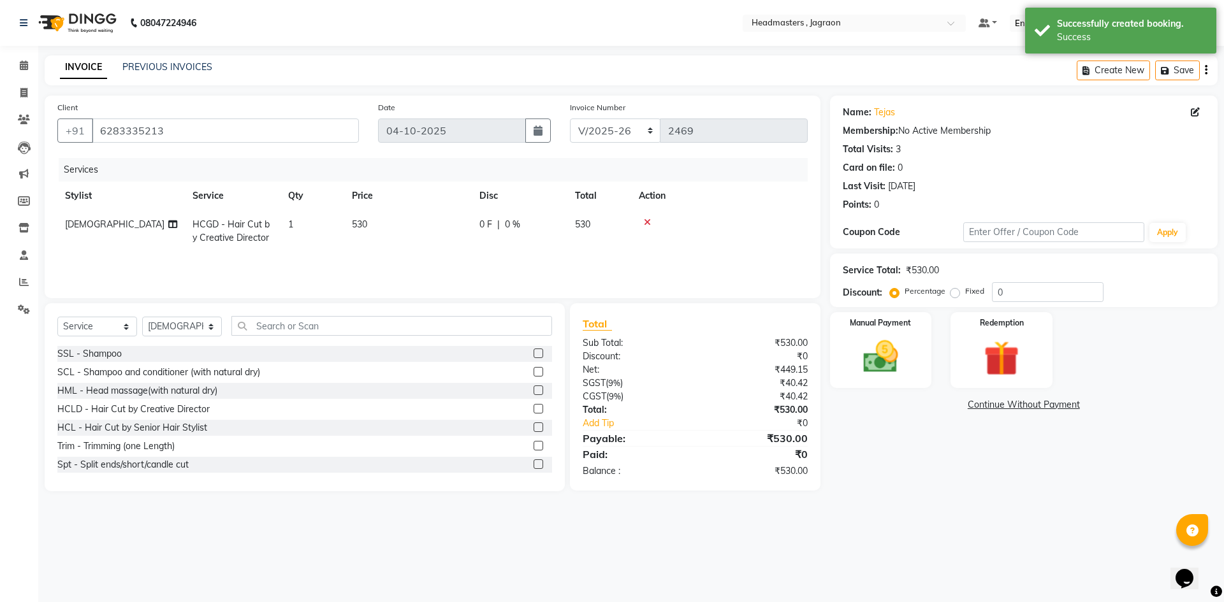
click at [489, 226] on span "0 F" at bounding box center [485, 224] width 13 height 13
select select "54715"
click at [562, 230] on input "0" at bounding box center [558, 228] width 38 height 20
type input "180"
click at [576, 264] on div "Services Stylist Service Qty Price Disc Total Action Abhishek Ashish Divya Hard…" at bounding box center [432, 221] width 750 height 127
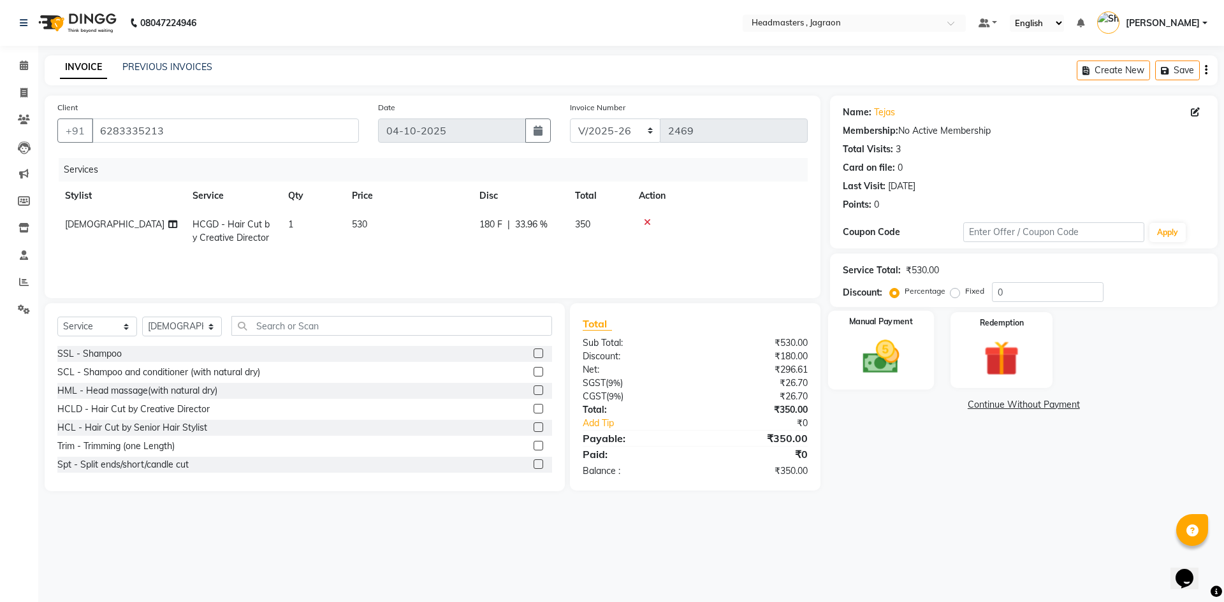
drag, startPoint x: 834, startPoint y: 341, endPoint x: 834, endPoint y: 352, distance: 10.8
click at [834, 343] on div "Manual Payment" at bounding box center [880, 350] width 106 height 78
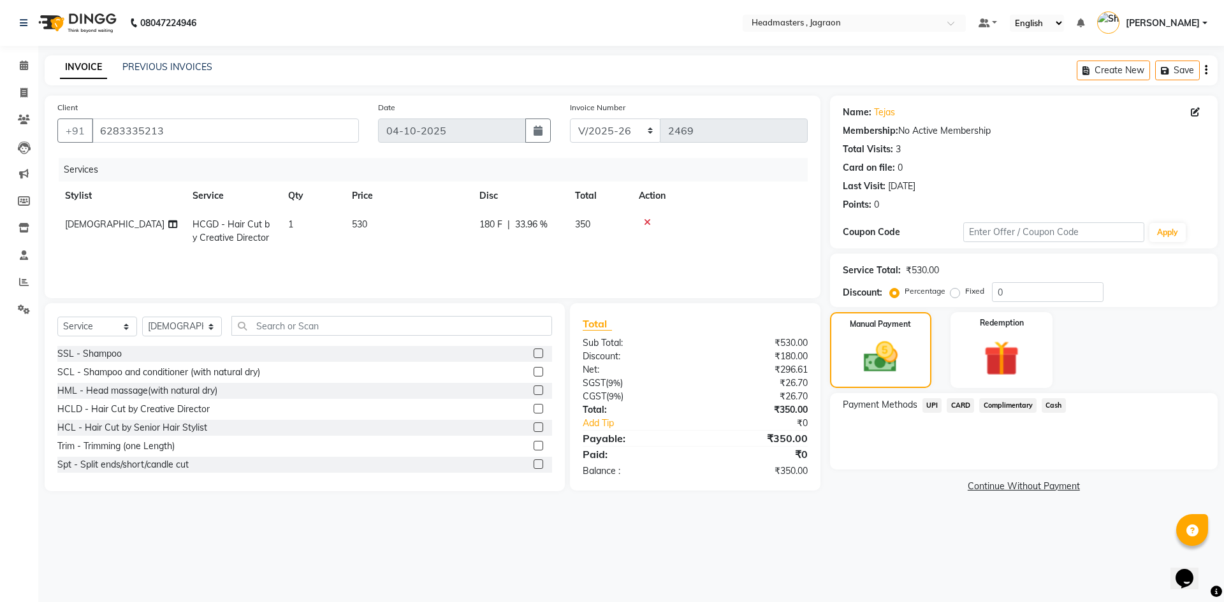
drag, startPoint x: 962, startPoint y: 403, endPoint x: 995, endPoint y: 430, distance: 41.7
click at [978, 408] on div "Payment Methods UPI CARD Complimentary Cash" at bounding box center [1024, 406] width 362 height 17
click at [959, 408] on span "CARD" at bounding box center [959, 405] width 27 height 15
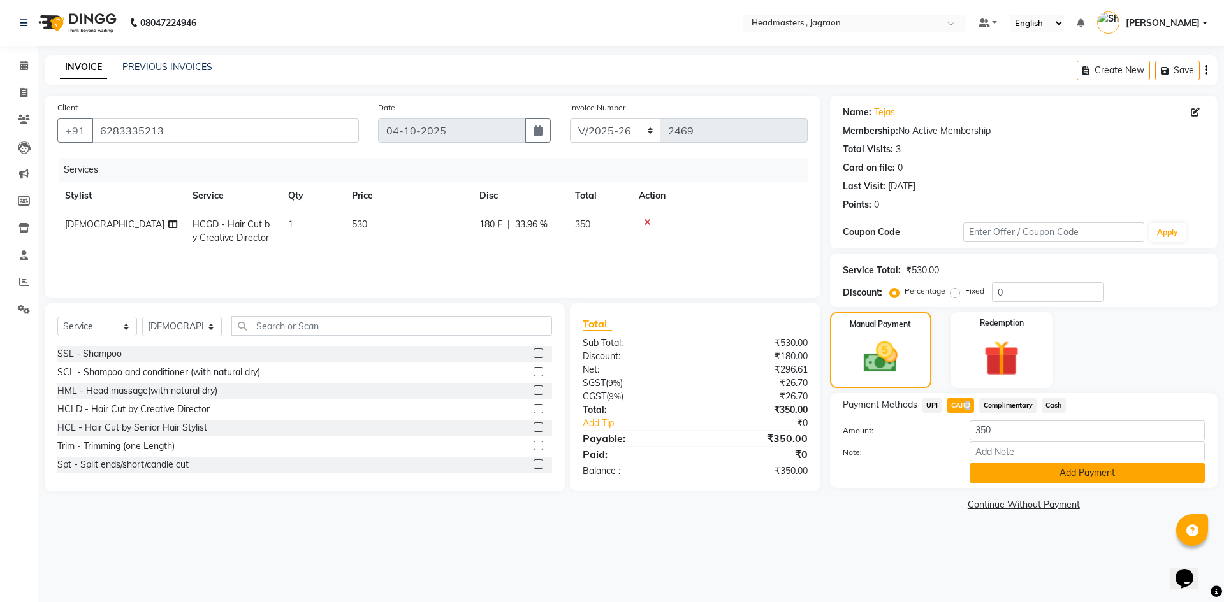
click at [1006, 475] on button "Add Payment" at bounding box center [1086, 473] width 235 height 20
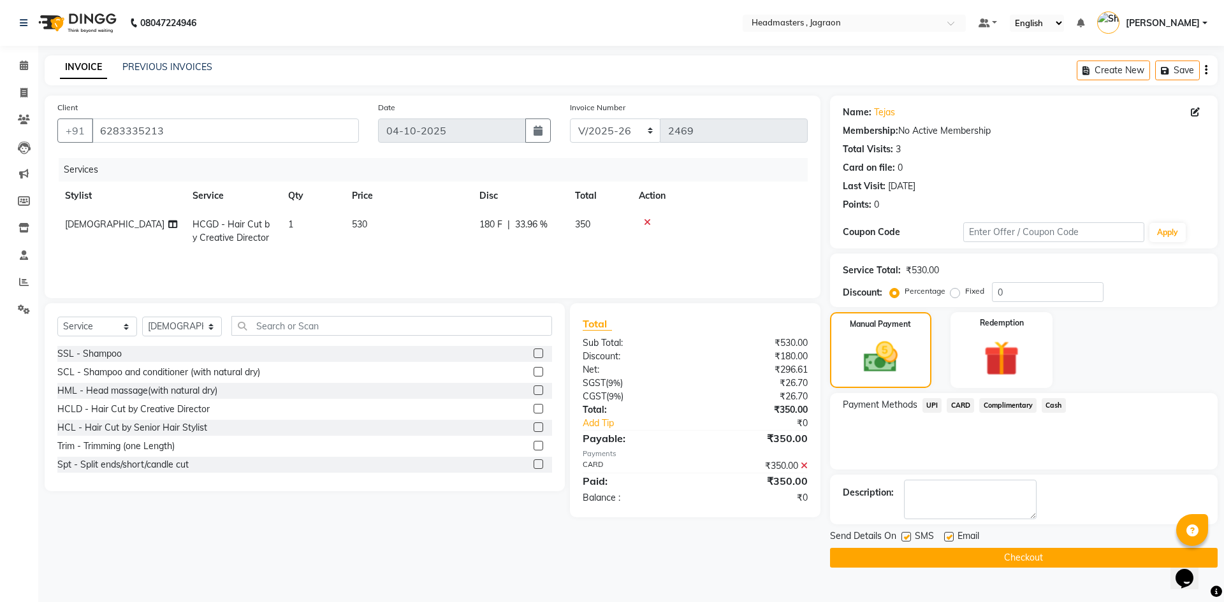
click at [952, 575] on main "INVOICE PREVIOUS INVOICES Create New Save Client +91 6283335213 Date 04-10-2025…" at bounding box center [630, 321] width 1185 height 532
click at [956, 559] on button "Checkout" at bounding box center [1024, 558] width 388 height 20
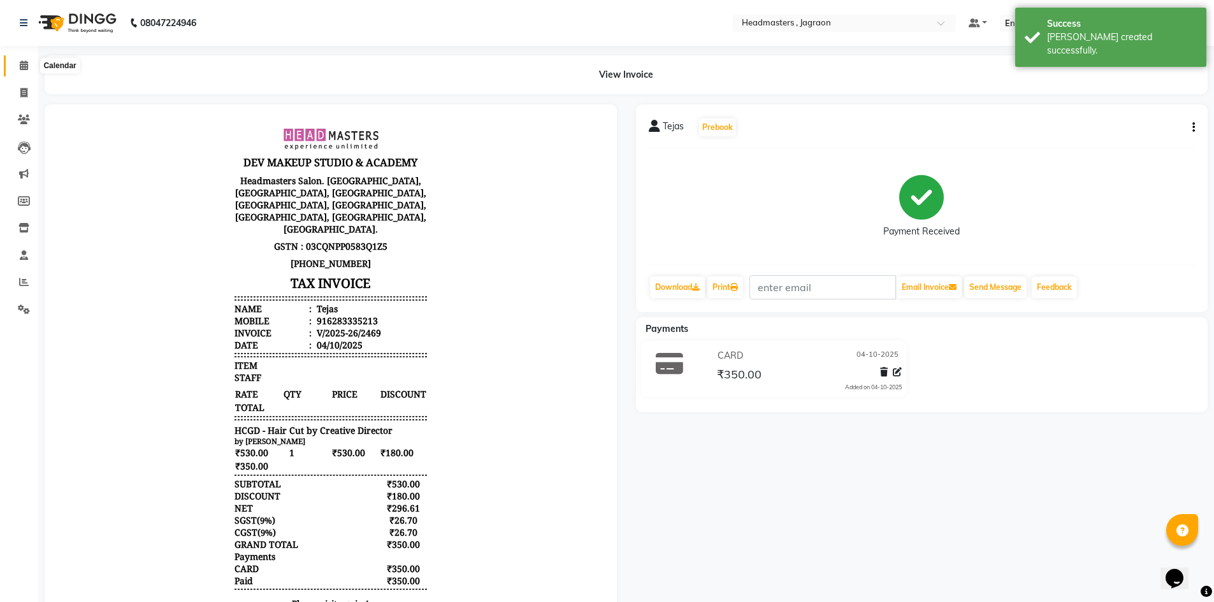
click at [18, 67] on span at bounding box center [24, 66] width 22 height 15
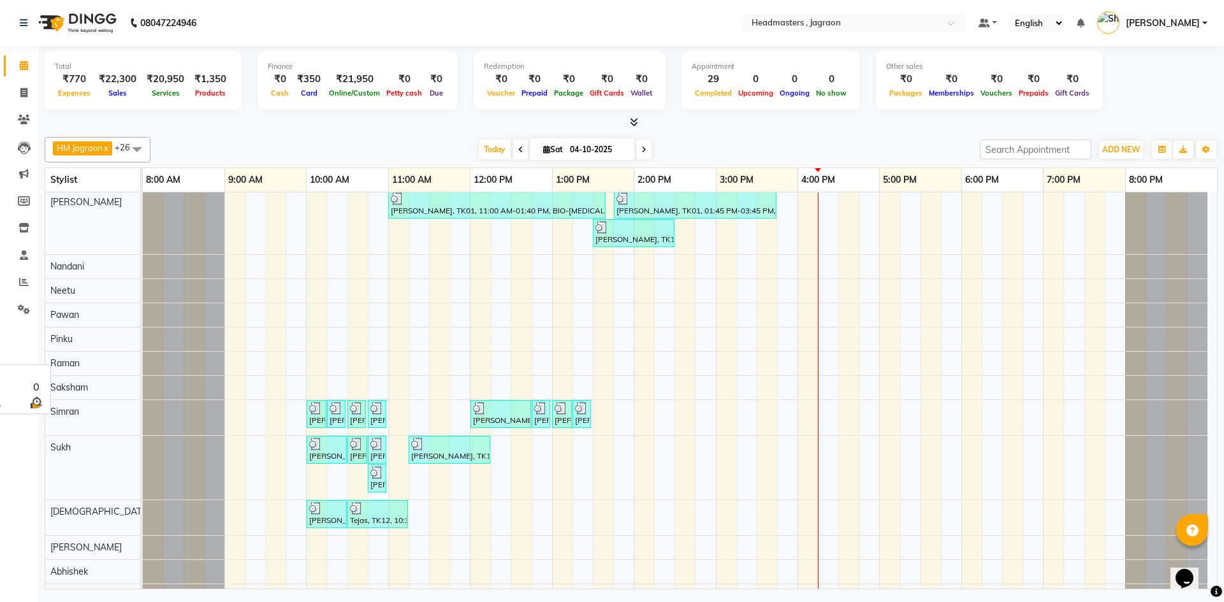
scroll to position [255, 0]
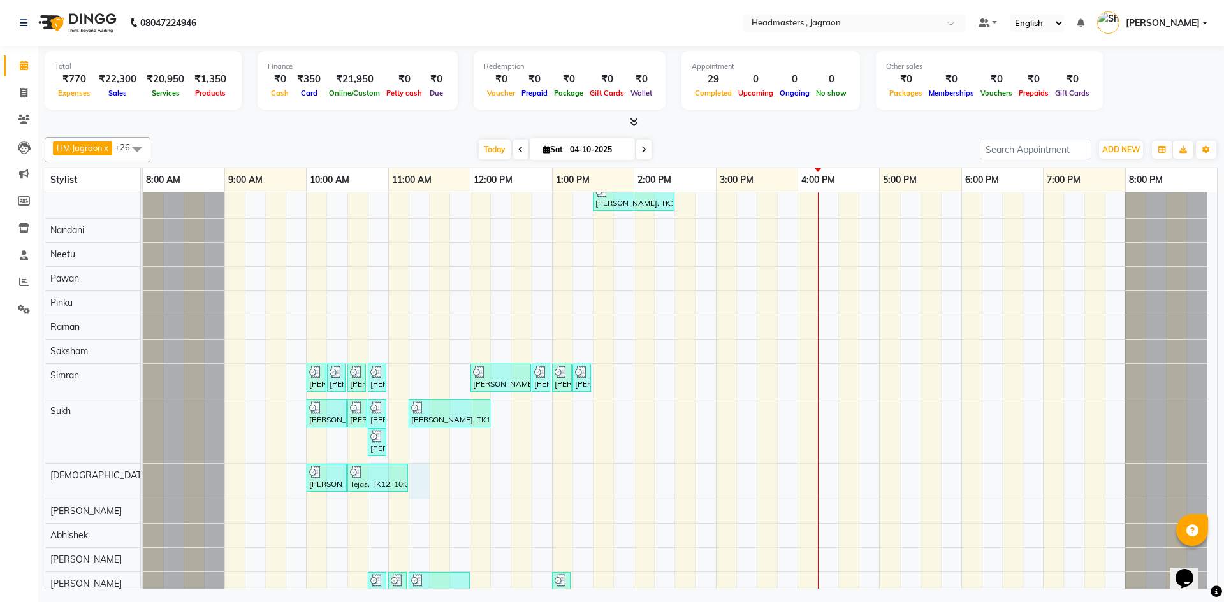
click at [428, 486] on div "[PERSON_NAME], TK06, 11:00 AM-11:45 AM, HCGD - Hair Cut by Creative Director [P…" at bounding box center [680, 309] width 1074 height 743
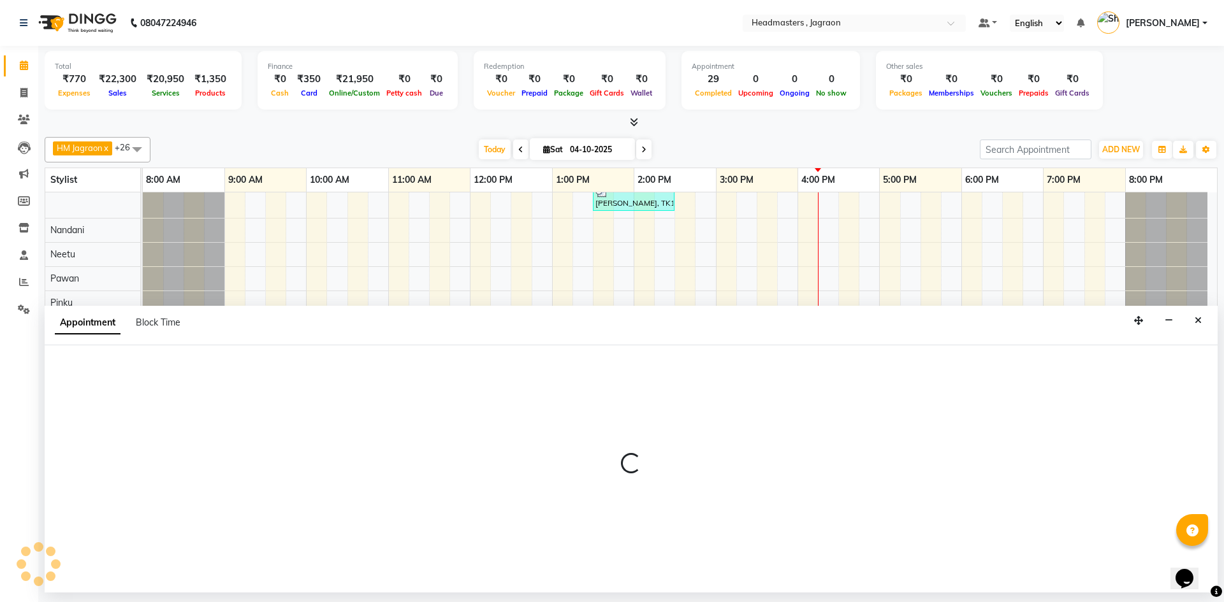
select select "54715"
select select "tentative"
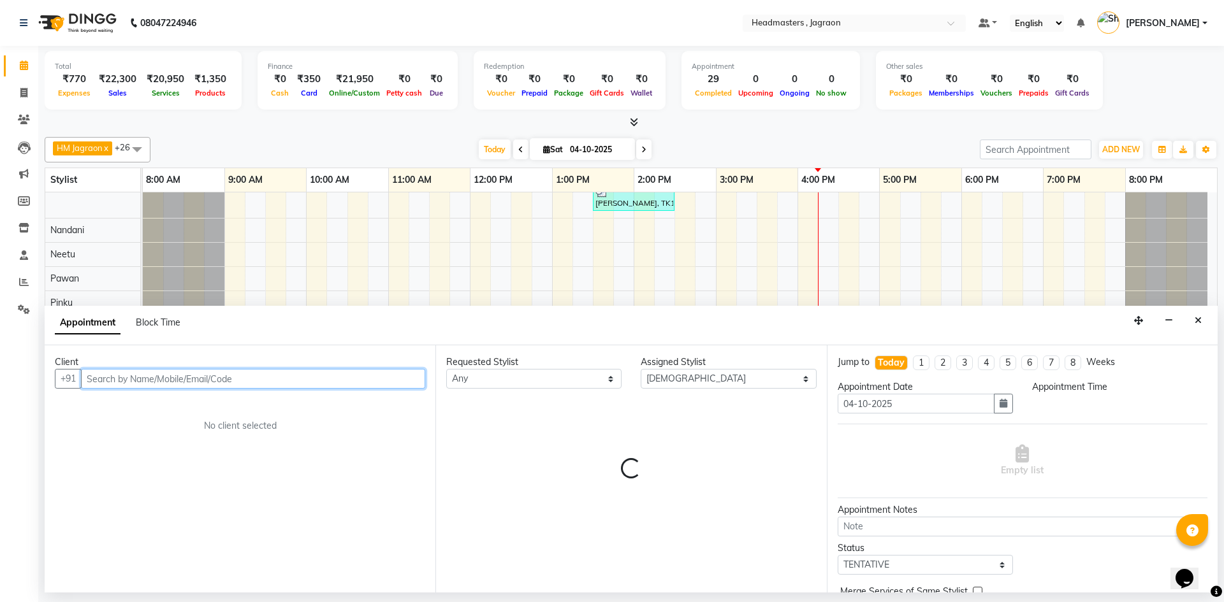
select select "675"
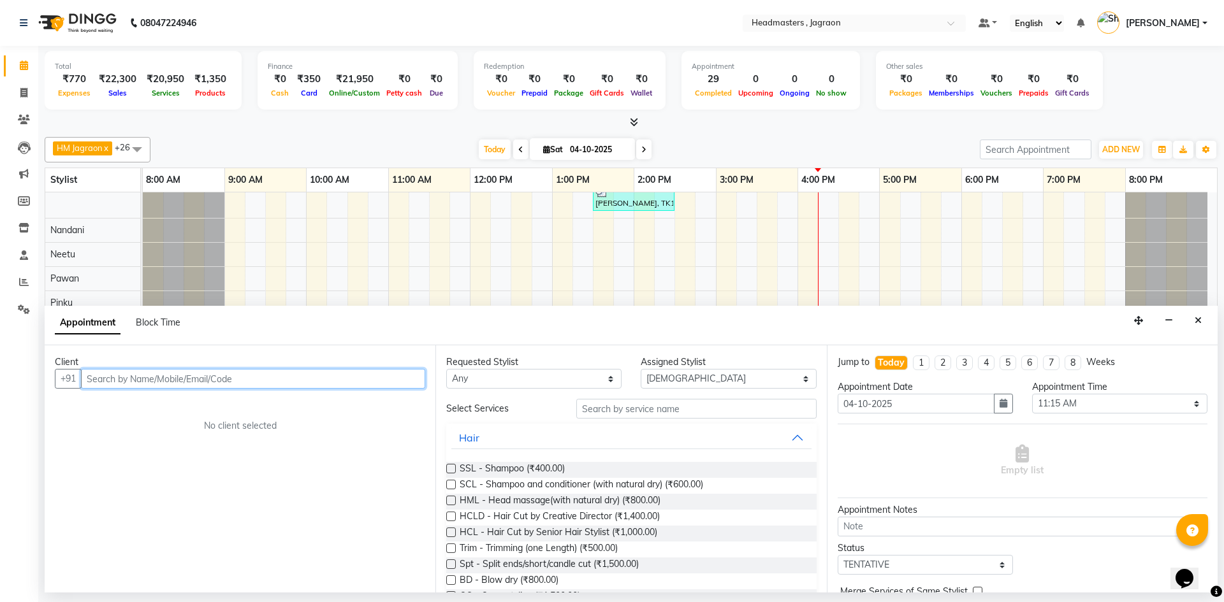
click at [186, 381] on input "text" at bounding box center [253, 379] width 344 height 20
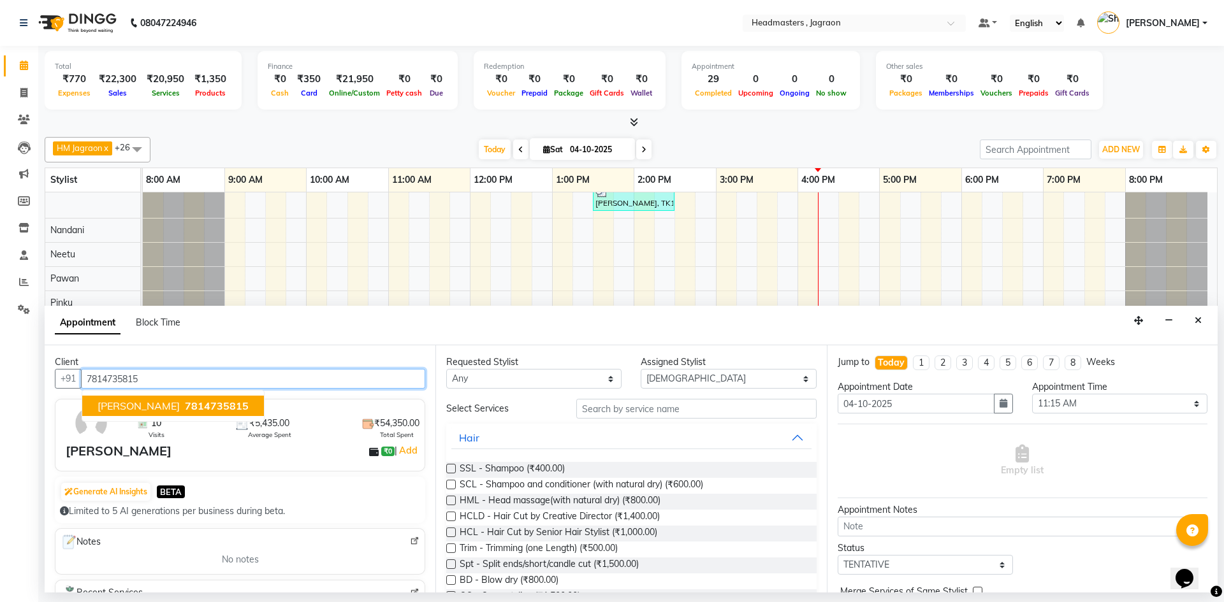
click at [211, 405] on span "7814735815" at bounding box center [217, 406] width 64 height 13
type input "7814735815"
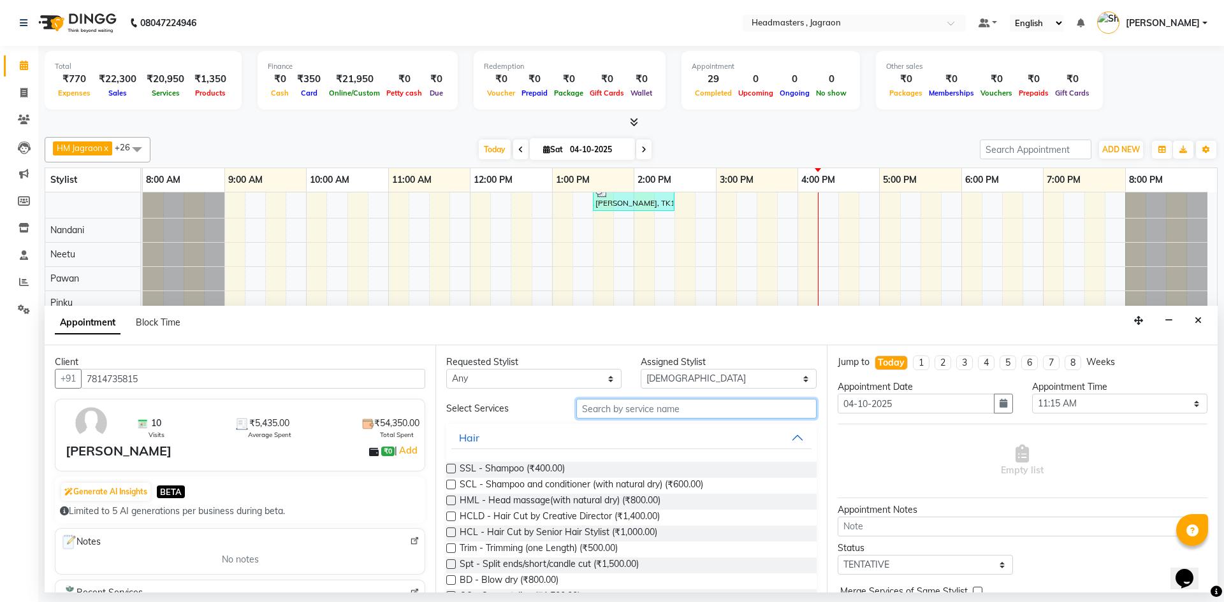
click at [668, 410] on input "text" at bounding box center [696, 409] width 240 height 20
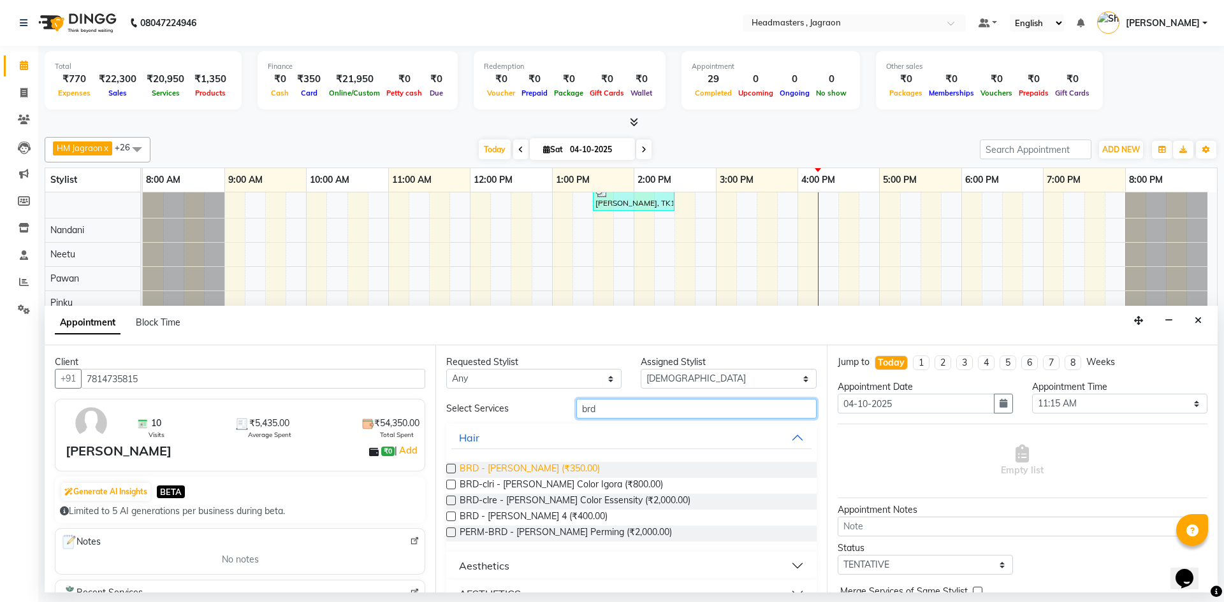
type input "brd"
drag, startPoint x: 544, startPoint y: 470, endPoint x: 583, endPoint y: 462, distance: 40.4
click at [545, 470] on span "BRD - [PERSON_NAME] (₹350.00)" at bounding box center [530, 470] width 140 height 16
checkbox input "false"
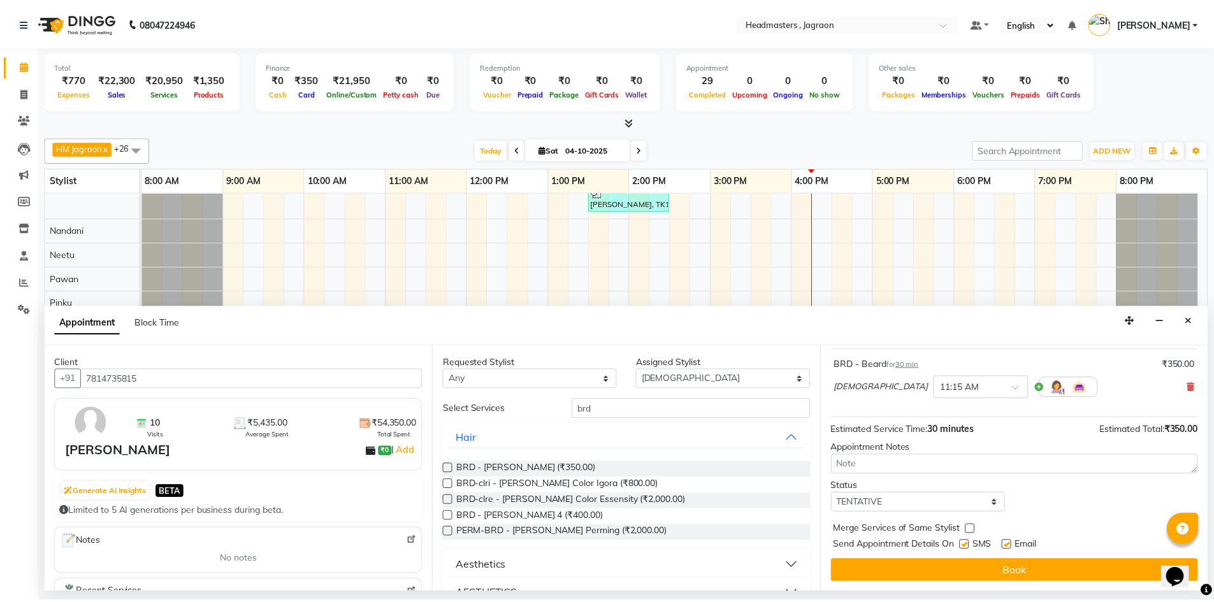
scroll to position [76, 0]
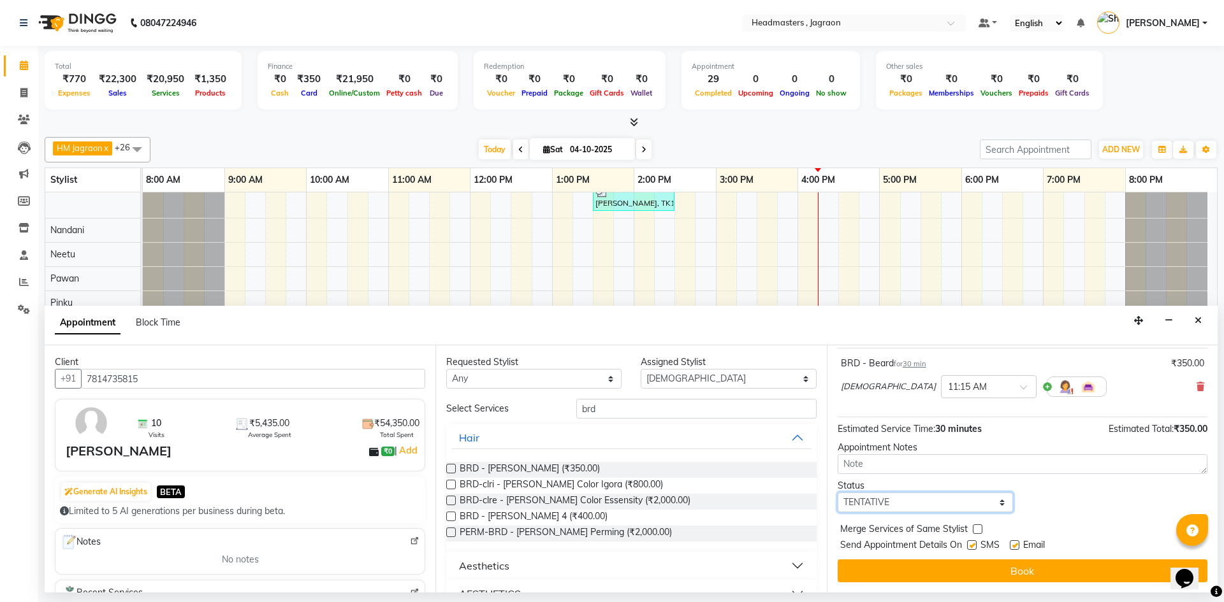
click at [892, 505] on select "Select TENTATIVE CONFIRM CHECK-IN UPCOMING" at bounding box center [924, 503] width 175 height 20
select select "confirm booking"
click at [837, 493] on select "Select TENTATIVE CONFIRM CHECK-IN UPCOMING" at bounding box center [924, 503] width 175 height 20
click at [973, 544] on label at bounding box center [972, 545] width 10 height 10
click at [973, 544] on input "checkbox" at bounding box center [971, 546] width 8 height 8
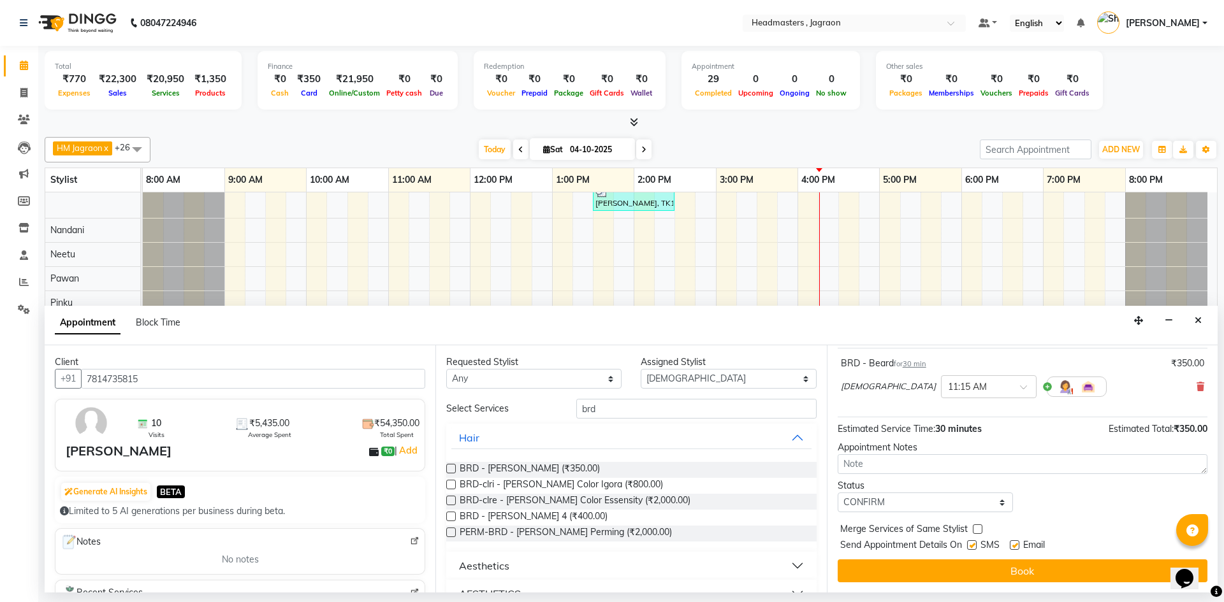
checkbox input "false"
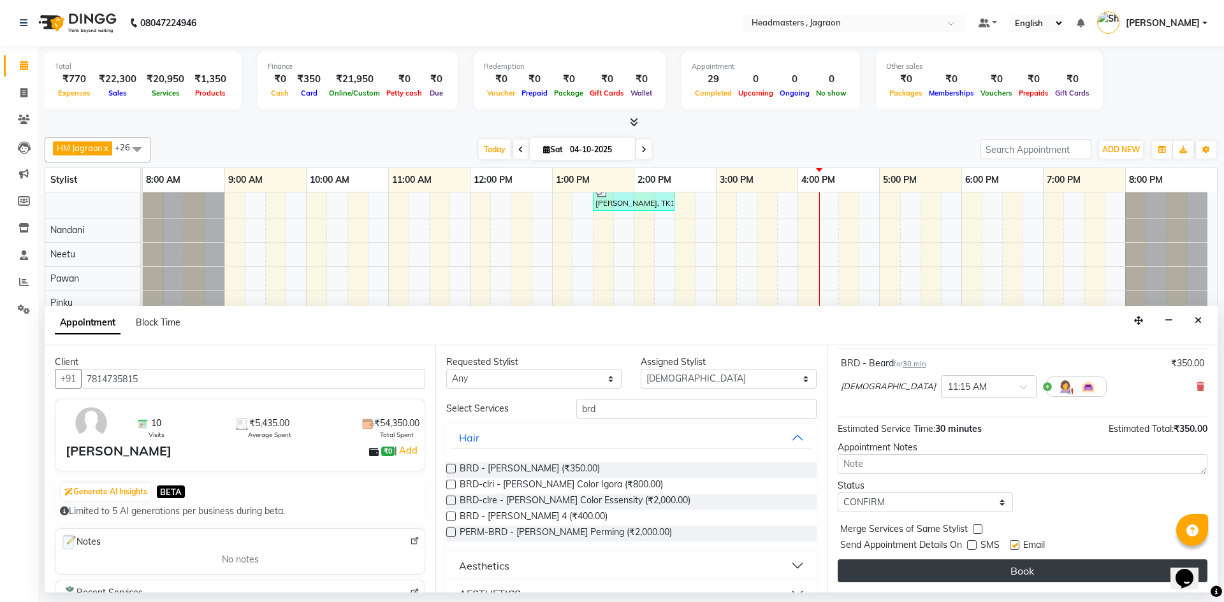
drag, startPoint x: 960, startPoint y: 567, endPoint x: 939, endPoint y: 560, distance: 22.2
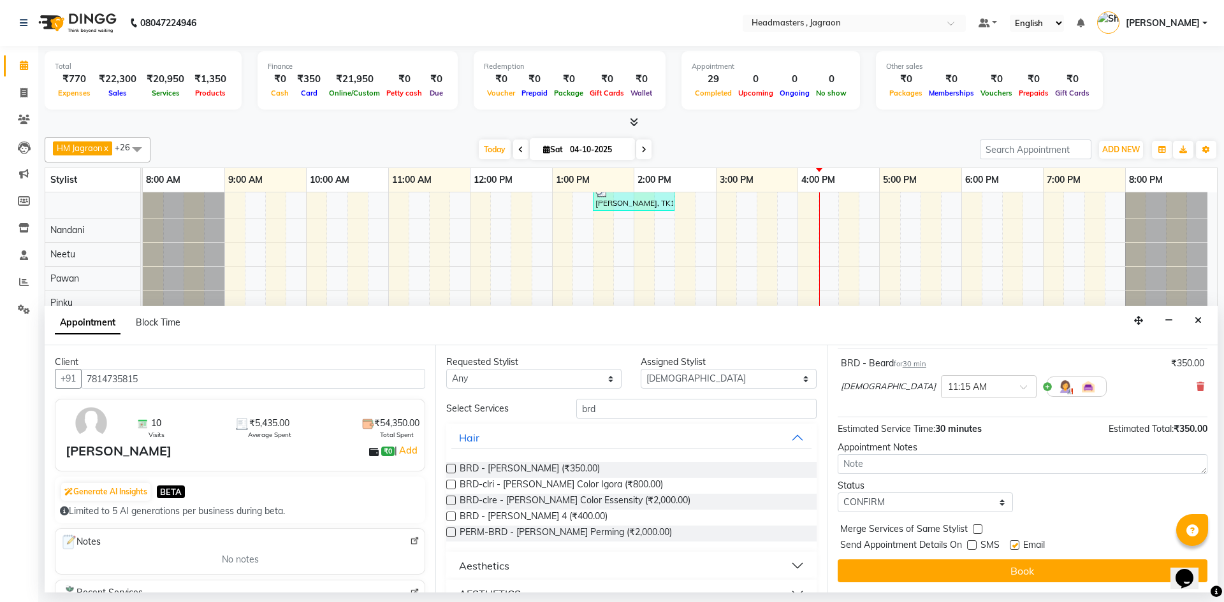
click at [959, 567] on button "Book" at bounding box center [1022, 571] width 370 height 23
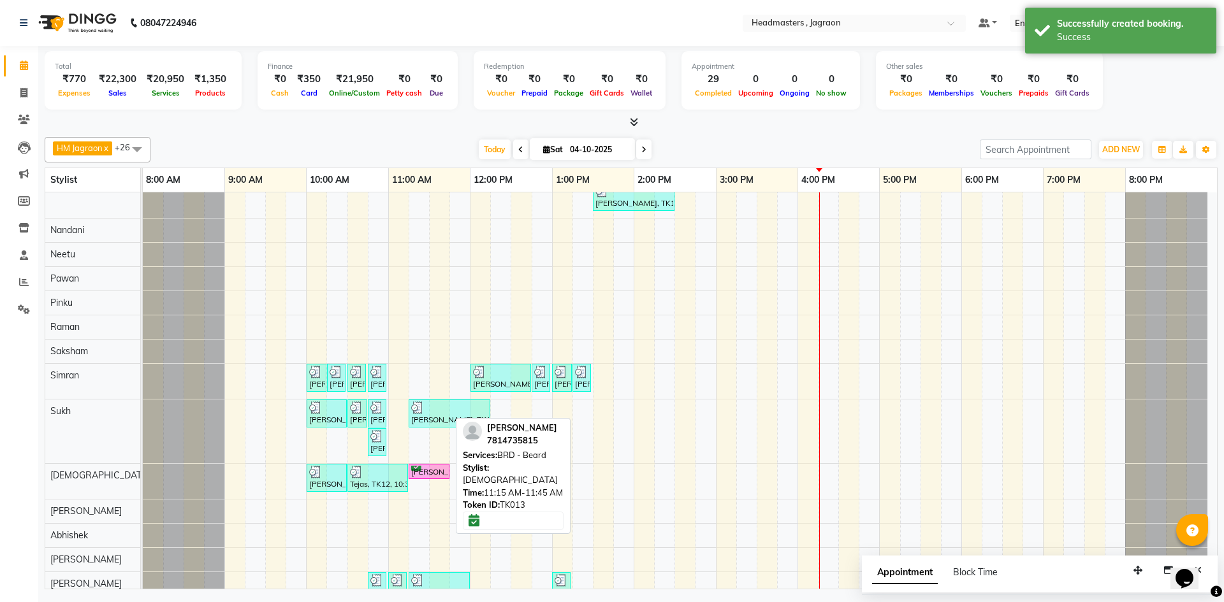
click at [424, 473] on div "Pavitar Singh, TK13, 11:15 AM-11:45 AM, BRD - Beard" at bounding box center [429, 472] width 38 height 12
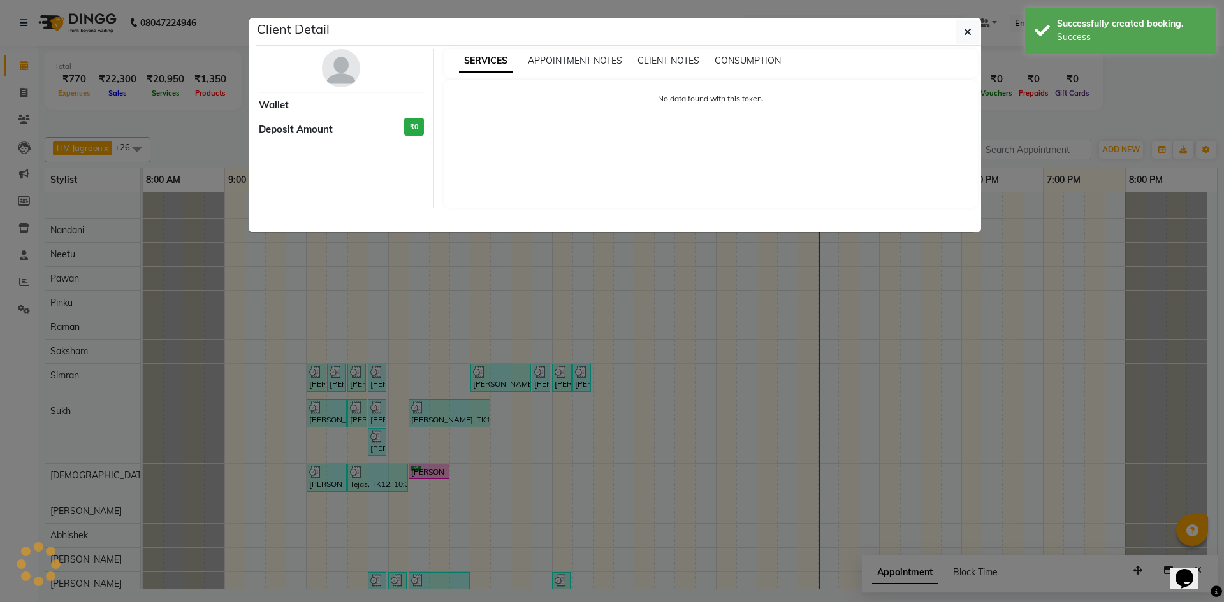
select select "6"
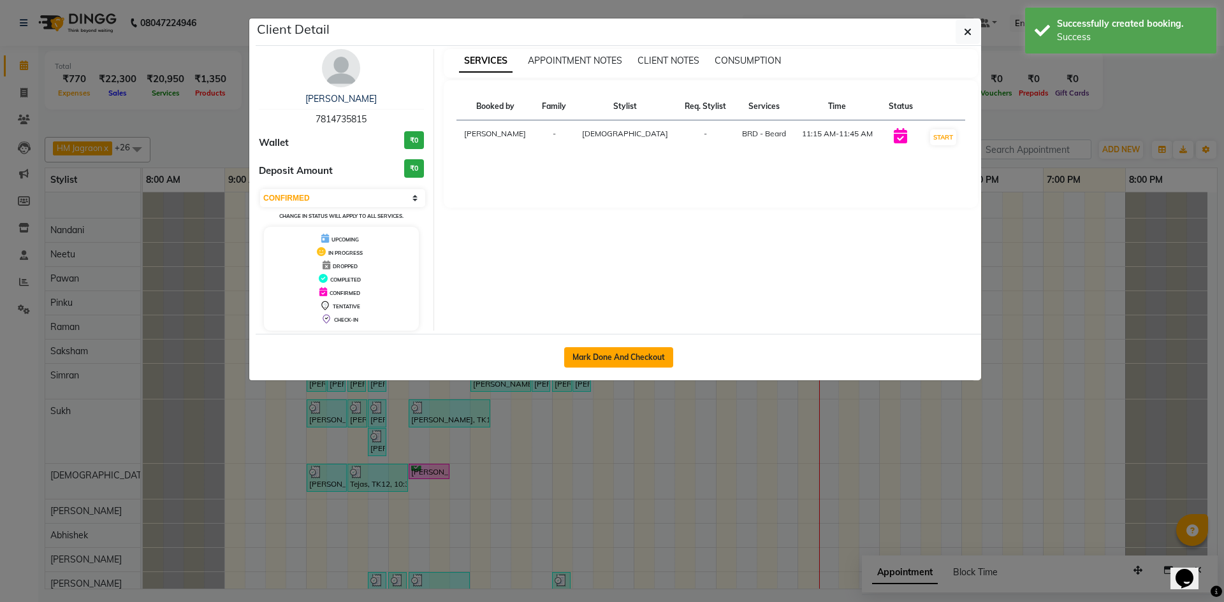
click at [625, 359] on button "Mark Done And Checkout" at bounding box center [618, 357] width 109 height 20
select select "6935"
select select "service"
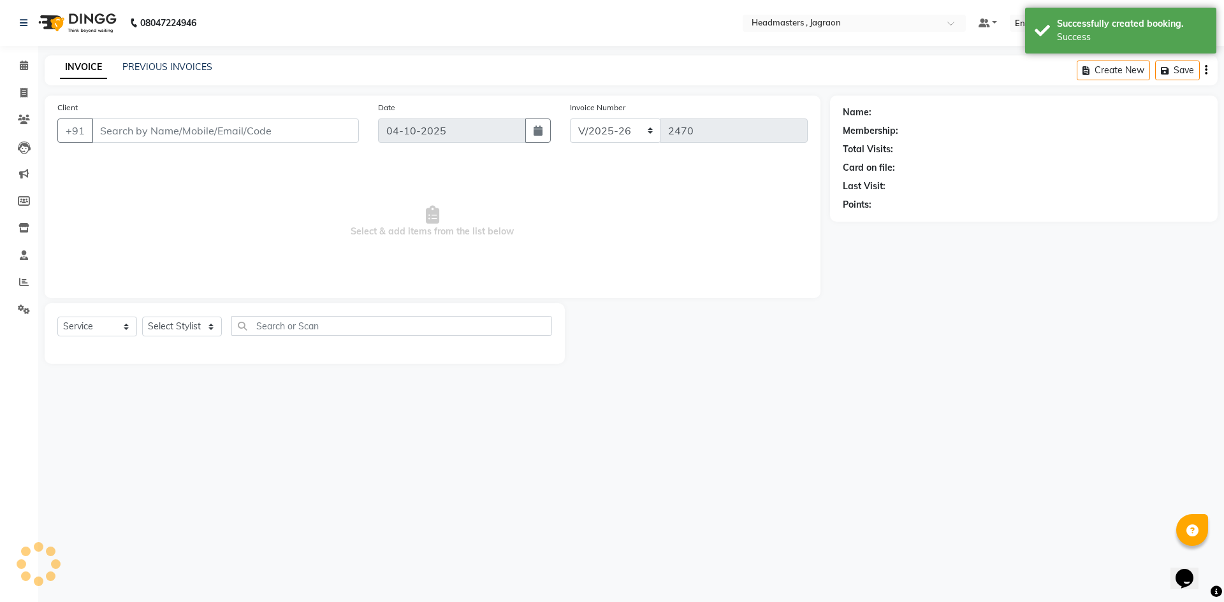
type input "7814735815"
select select "54715"
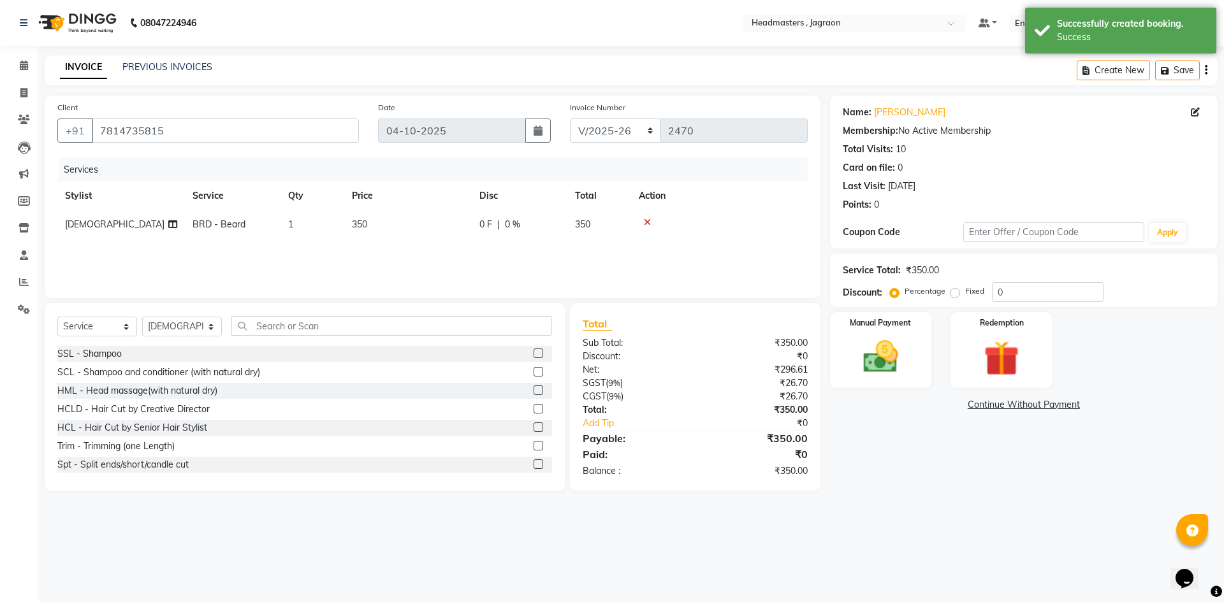
click at [491, 231] on span "0 F" at bounding box center [485, 224] width 13 height 13
select select "54715"
click at [570, 227] on input "0" at bounding box center [558, 228] width 38 height 20
type input "100"
drag, startPoint x: 579, startPoint y: 249, endPoint x: 638, endPoint y: 316, distance: 89.4
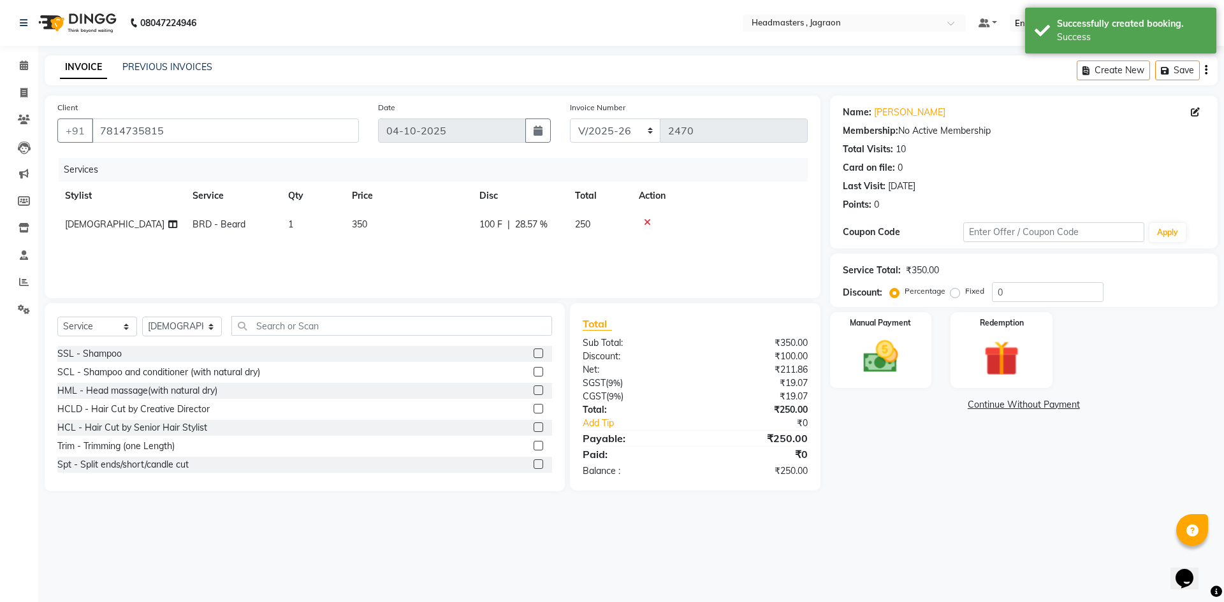
click at [579, 250] on div "Services Stylist Service Qty Price Disc Total Action Zahid BRD - Beard 1 350 10…" at bounding box center [432, 221] width 750 height 127
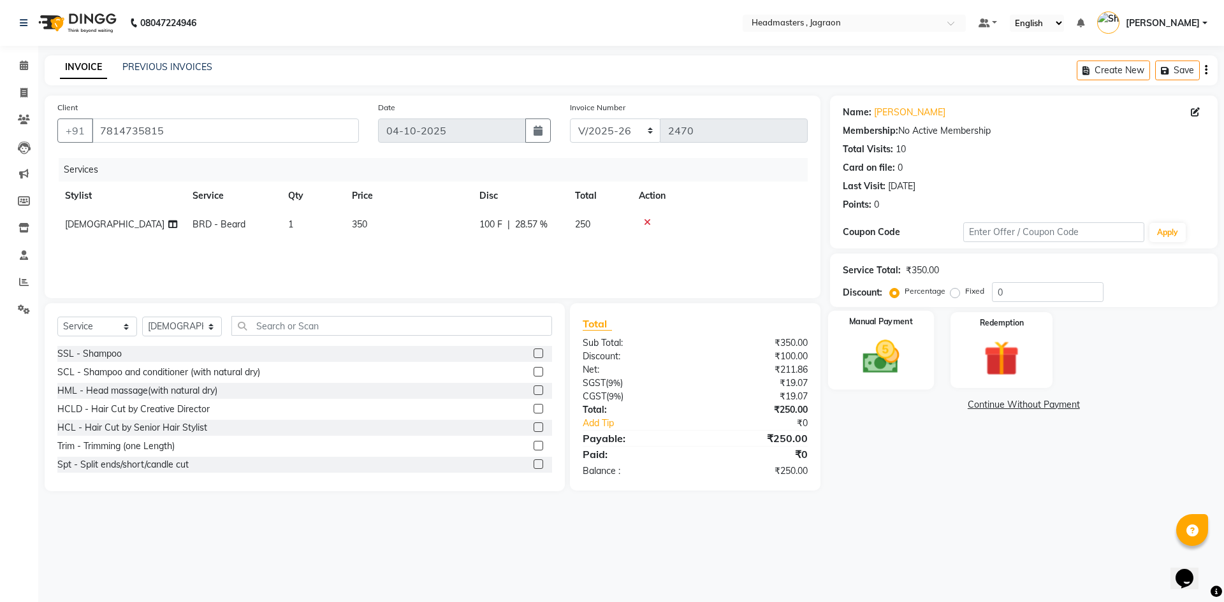
click at [874, 365] on img at bounding box center [880, 357] width 59 height 42
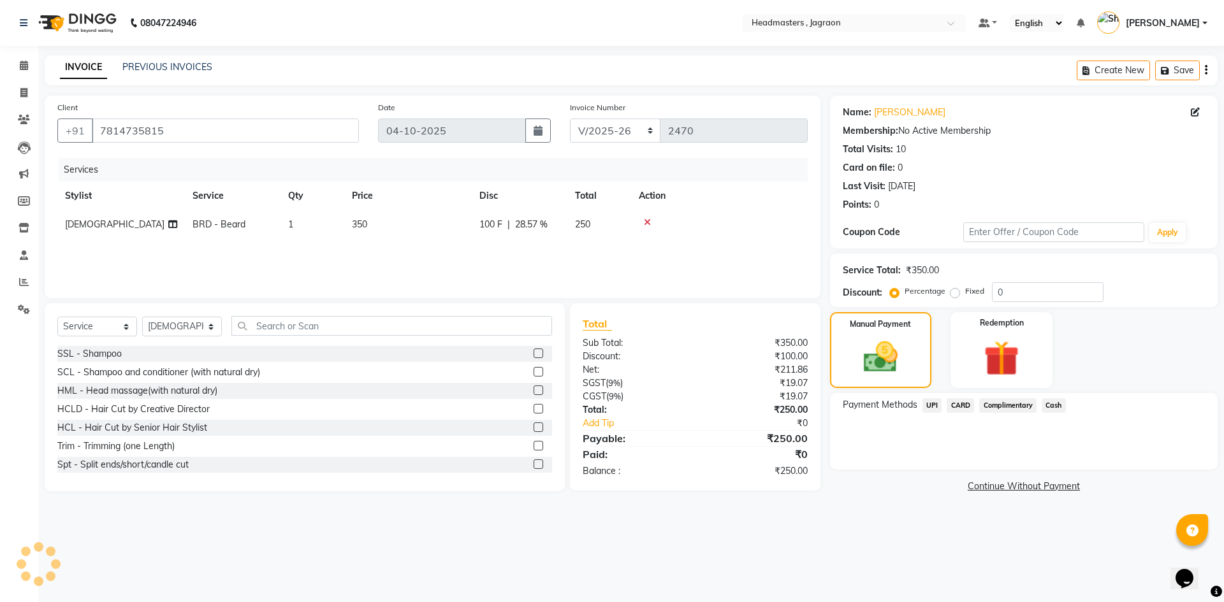
click at [933, 407] on span "UPI" at bounding box center [932, 405] width 20 height 15
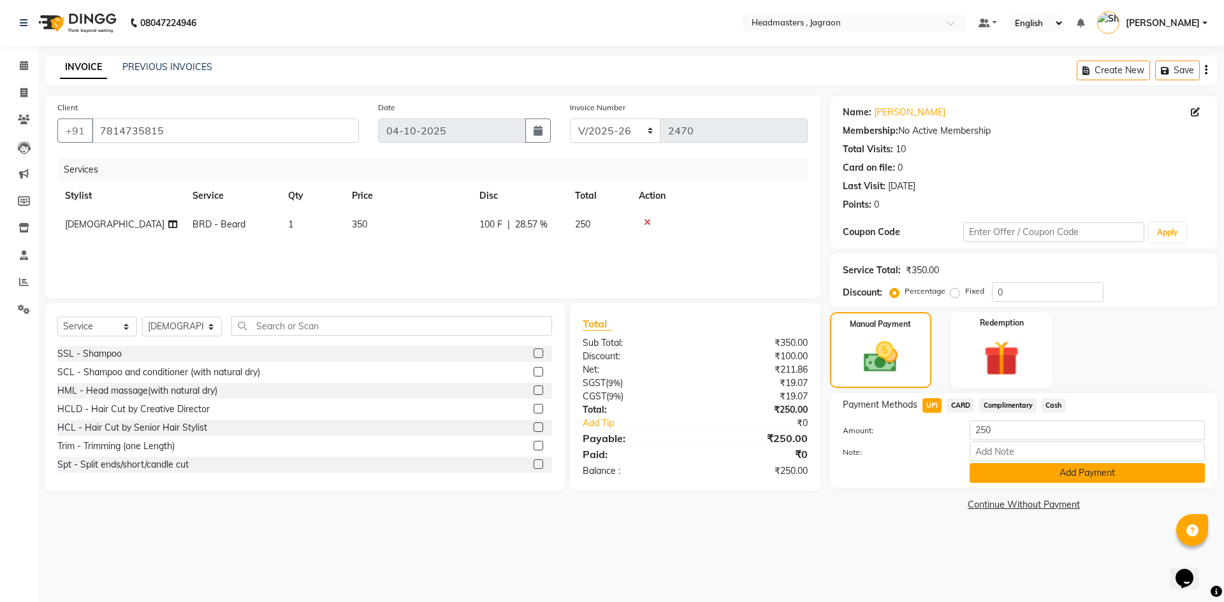
click at [1085, 475] on button "Add Payment" at bounding box center [1086, 473] width 235 height 20
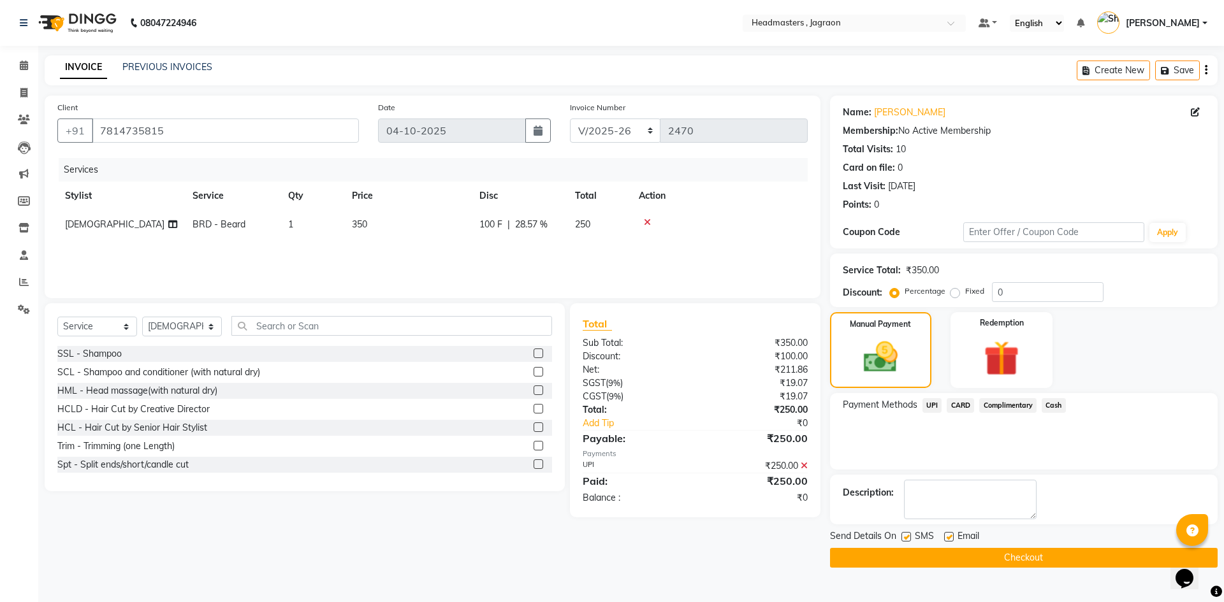
click at [994, 551] on button "Checkout" at bounding box center [1024, 558] width 388 height 20
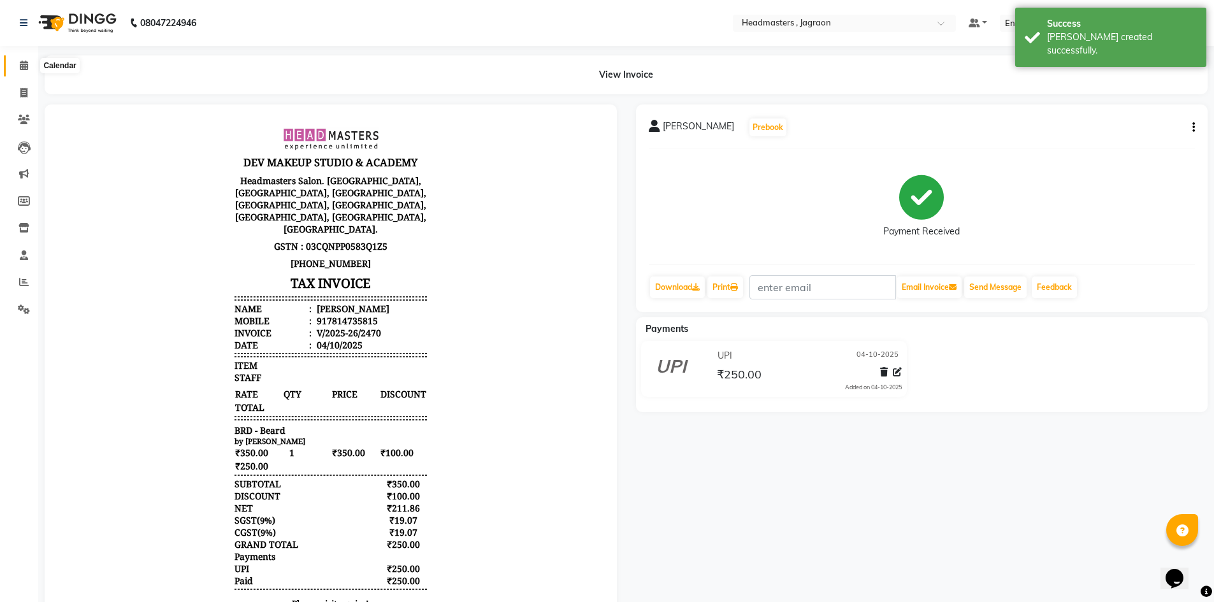
click at [28, 71] on span at bounding box center [24, 66] width 22 height 15
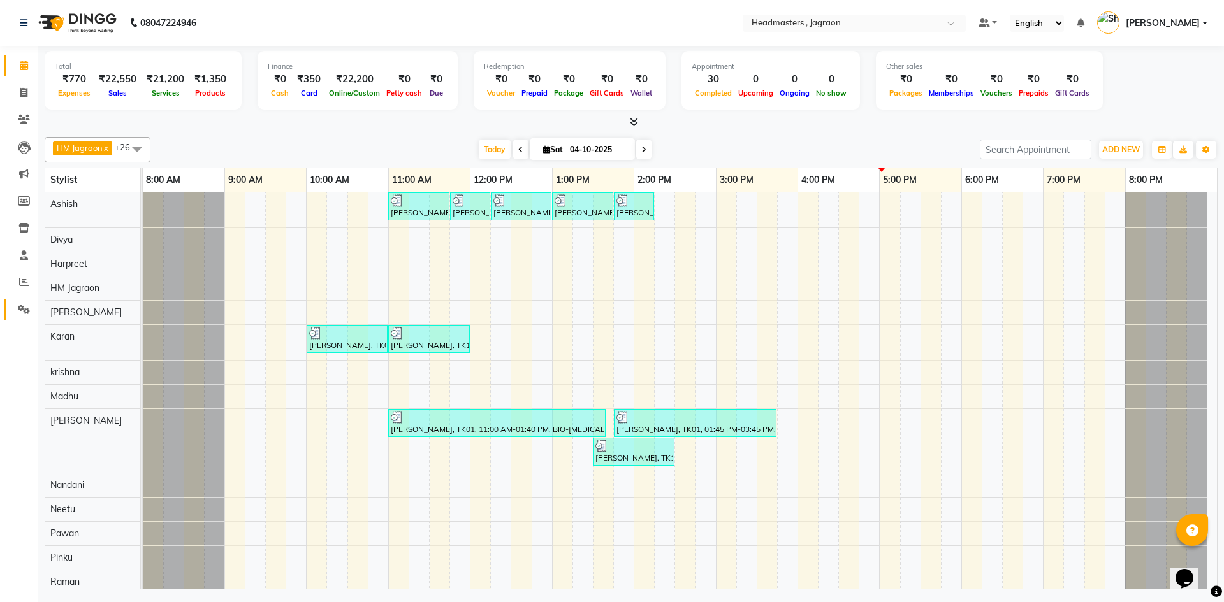
click at [27, 319] on link "Settings" at bounding box center [19, 310] width 31 height 21
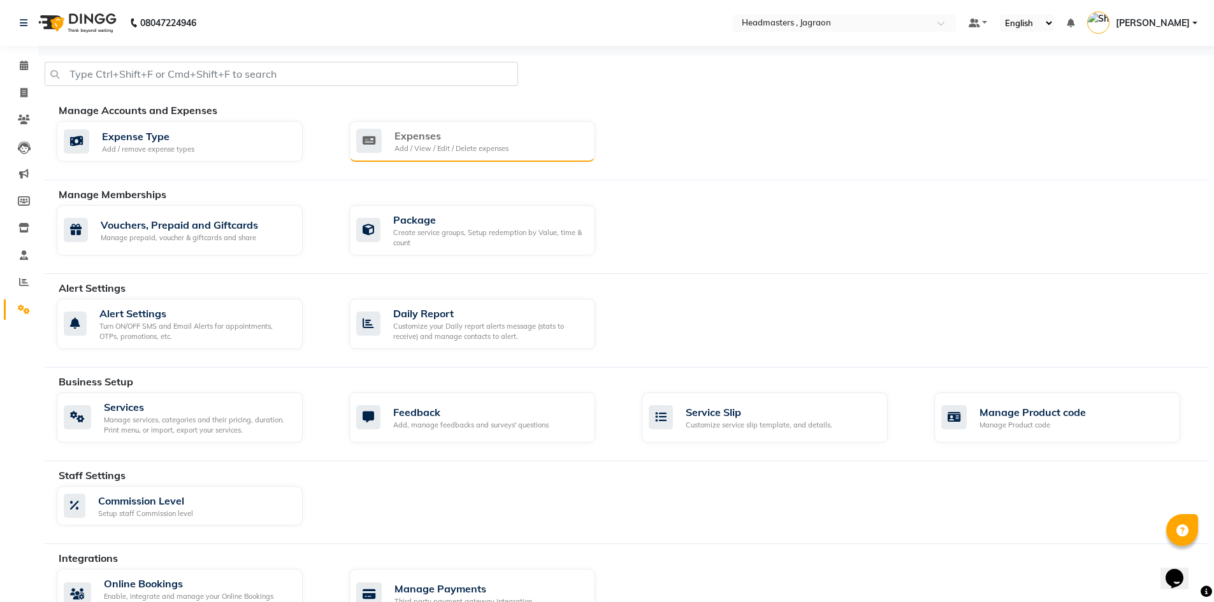
click at [496, 127] on div "Expenses Add / View / Edit / Delete expenses" at bounding box center [472, 141] width 246 height 41
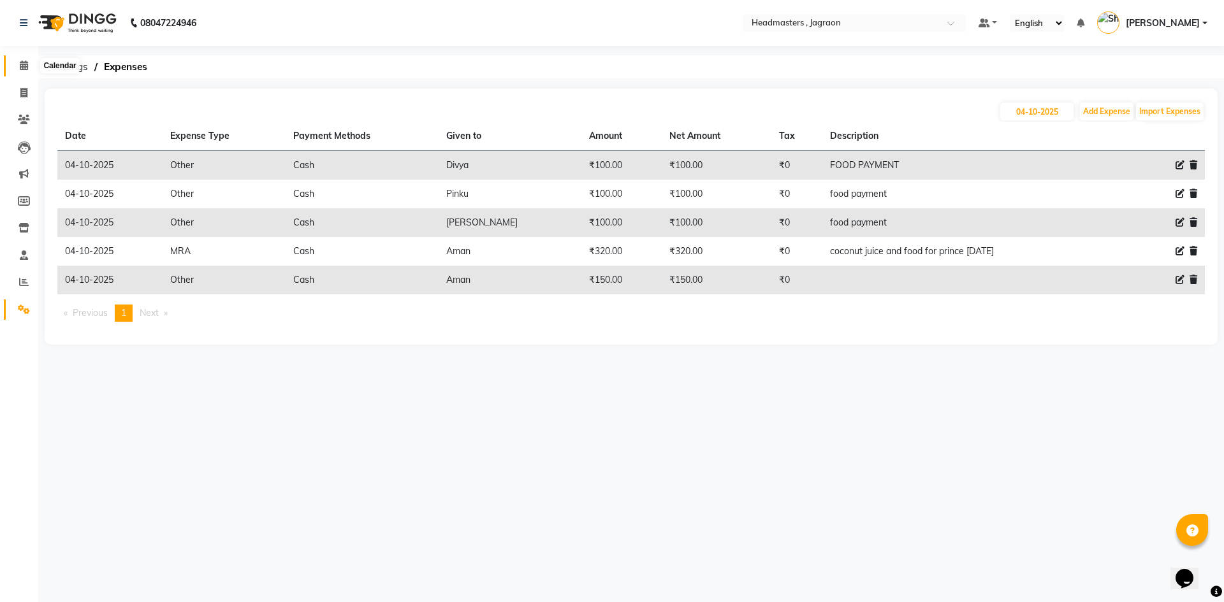
click at [17, 61] on span at bounding box center [24, 66] width 22 height 15
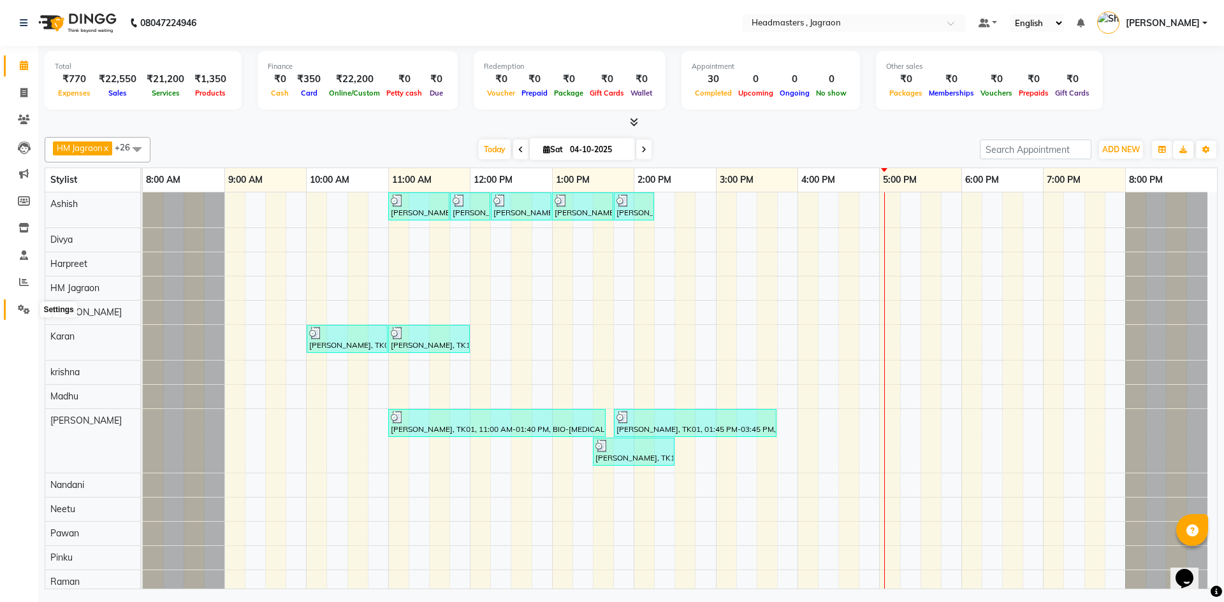
click at [22, 310] on icon at bounding box center [24, 310] width 12 height 10
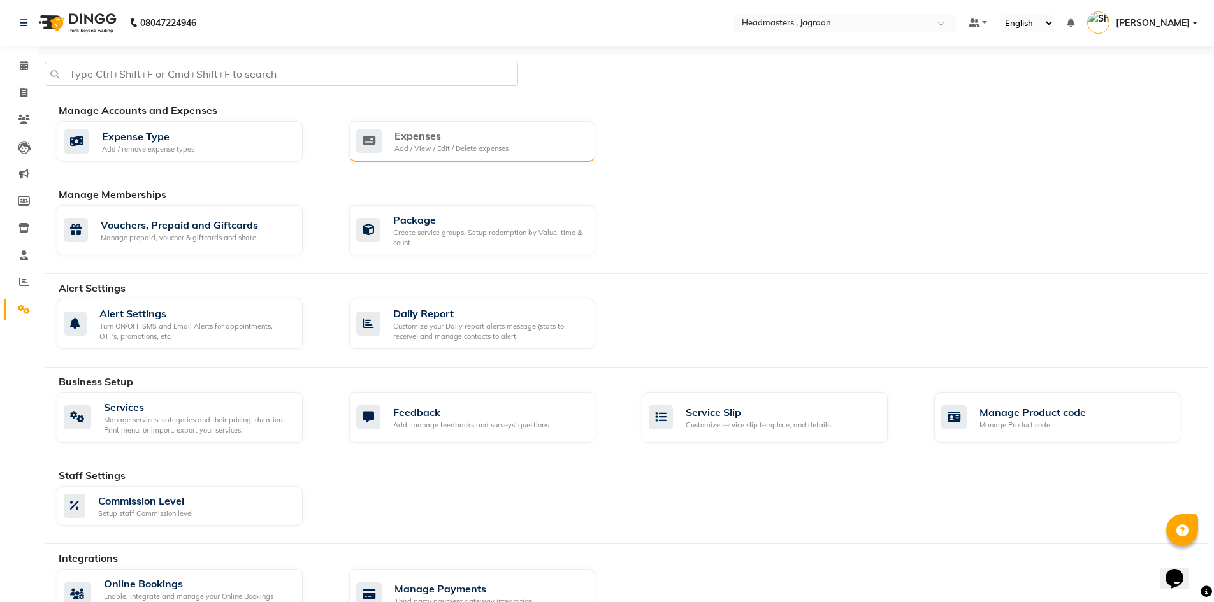
click at [401, 154] on div "Expenses Add / View / Edit / Delete expenses" at bounding box center [472, 141] width 246 height 41
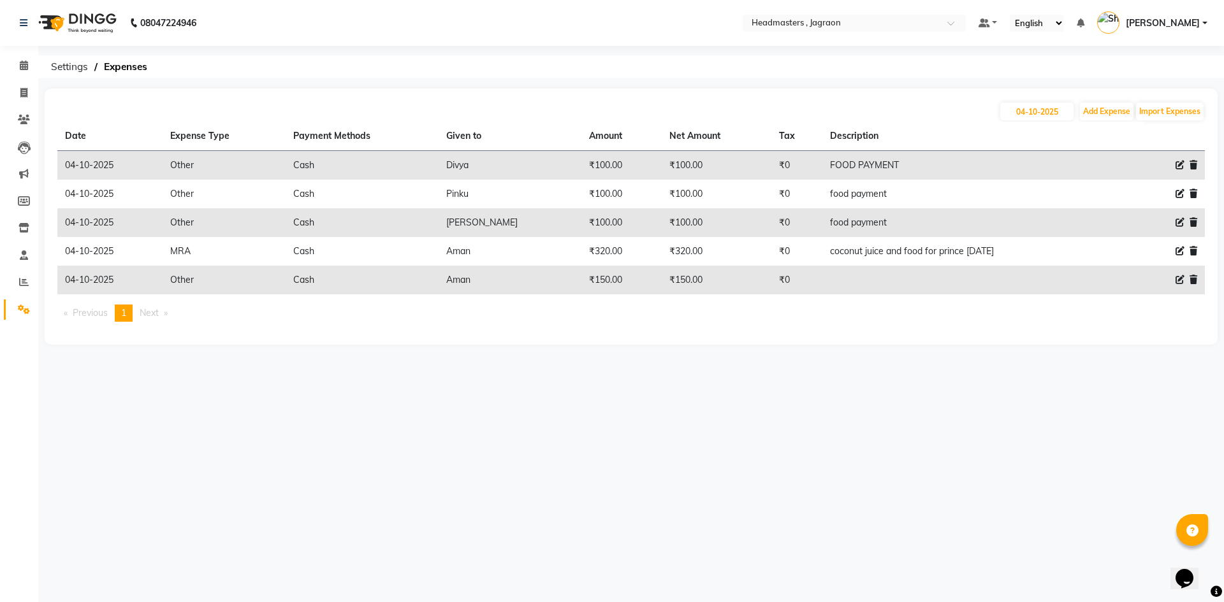
click at [37, 54] on li "Calendar" at bounding box center [19, 65] width 38 height 27
click at [26, 64] on icon at bounding box center [24, 66] width 8 height 10
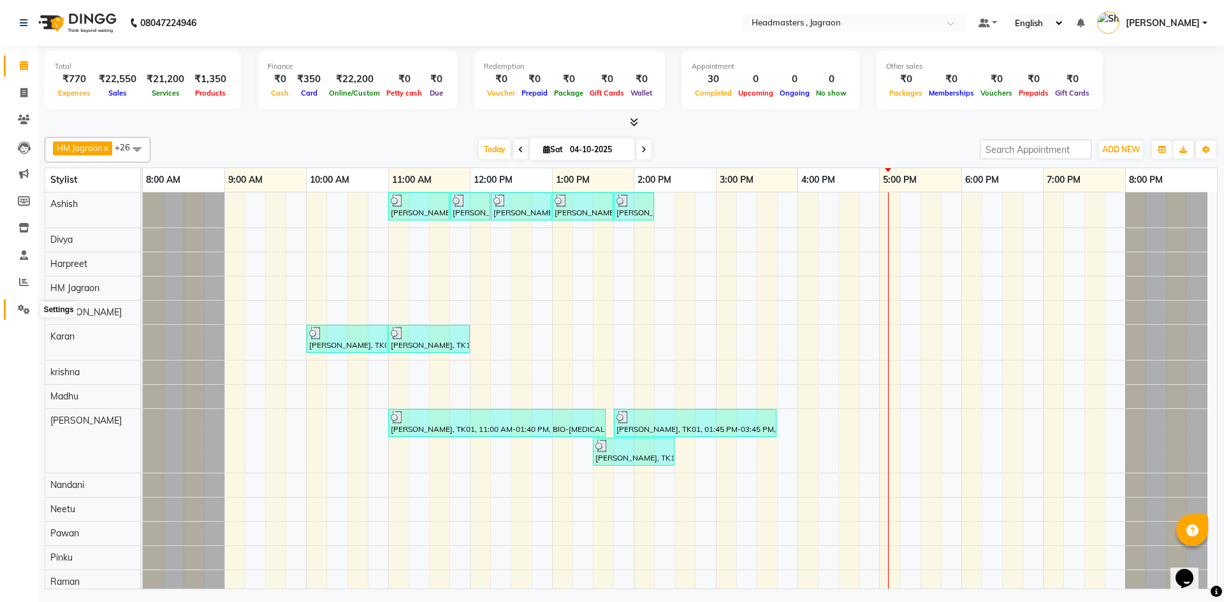
click at [25, 307] on icon at bounding box center [24, 310] width 12 height 10
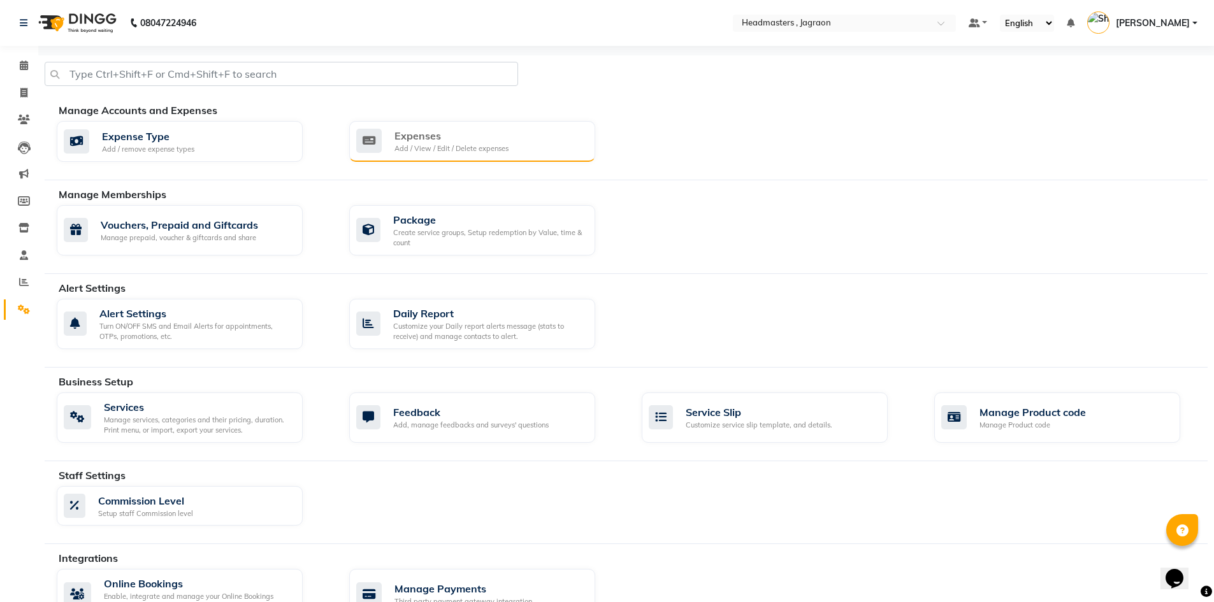
click at [380, 140] on icon at bounding box center [368, 141] width 25 height 24
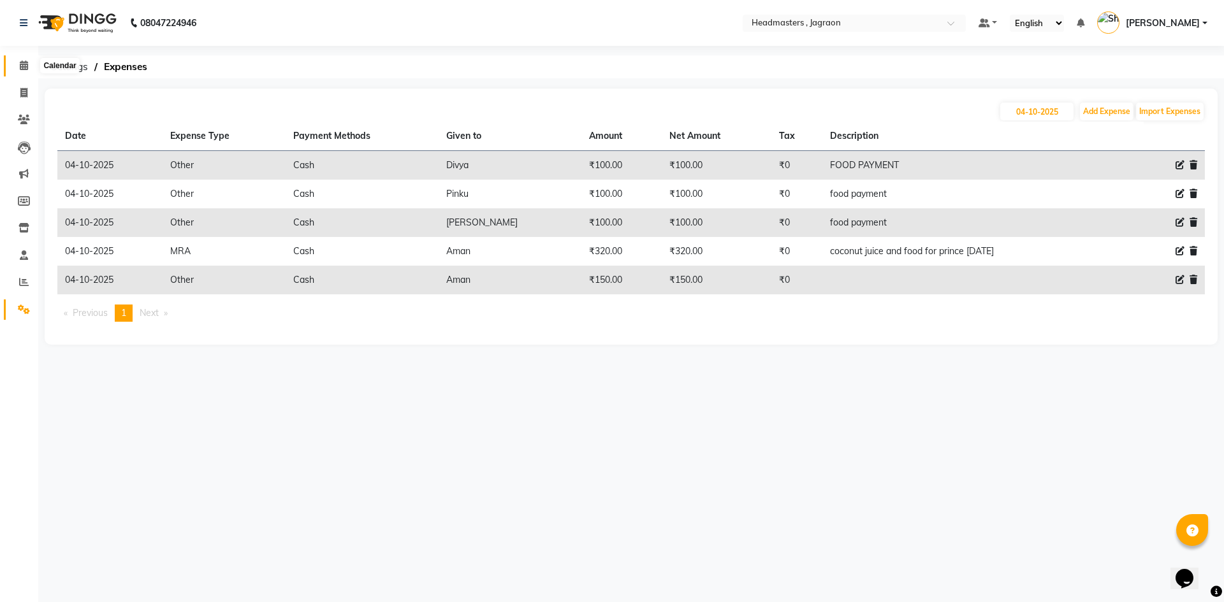
click at [21, 68] on icon at bounding box center [24, 66] width 8 height 10
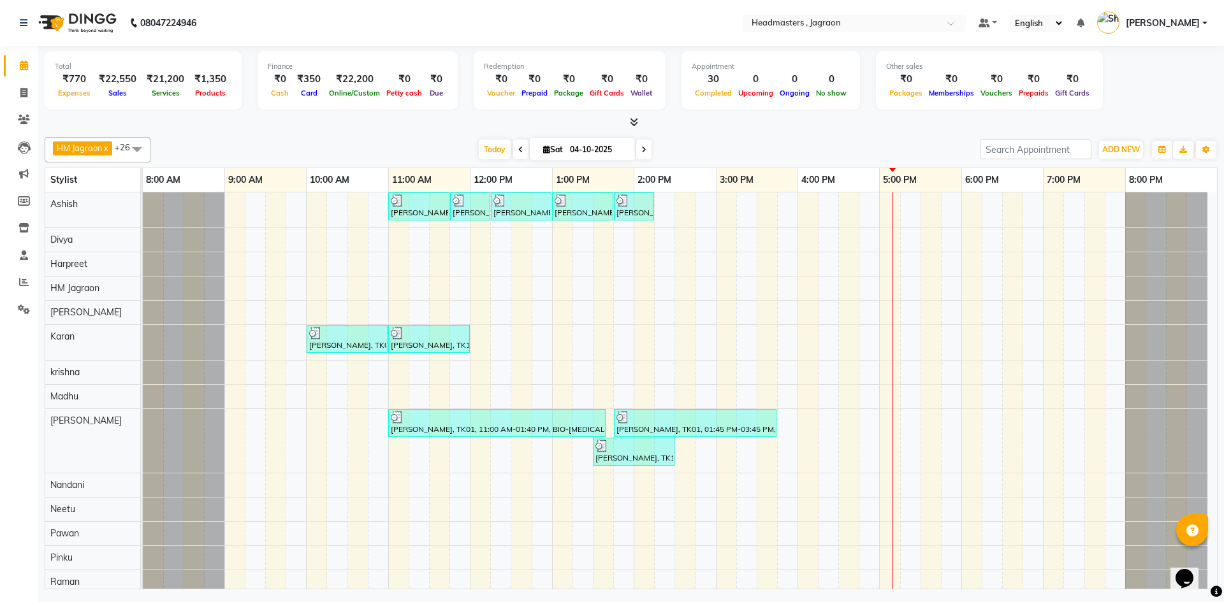
click at [359, 272] on div "[PERSON_NAME], TK06, 11:00 AM-11:45 AM, HCGD - Hair Cut by Creative Director [P…" at bounding box center [680, 563] width 1074 height 743
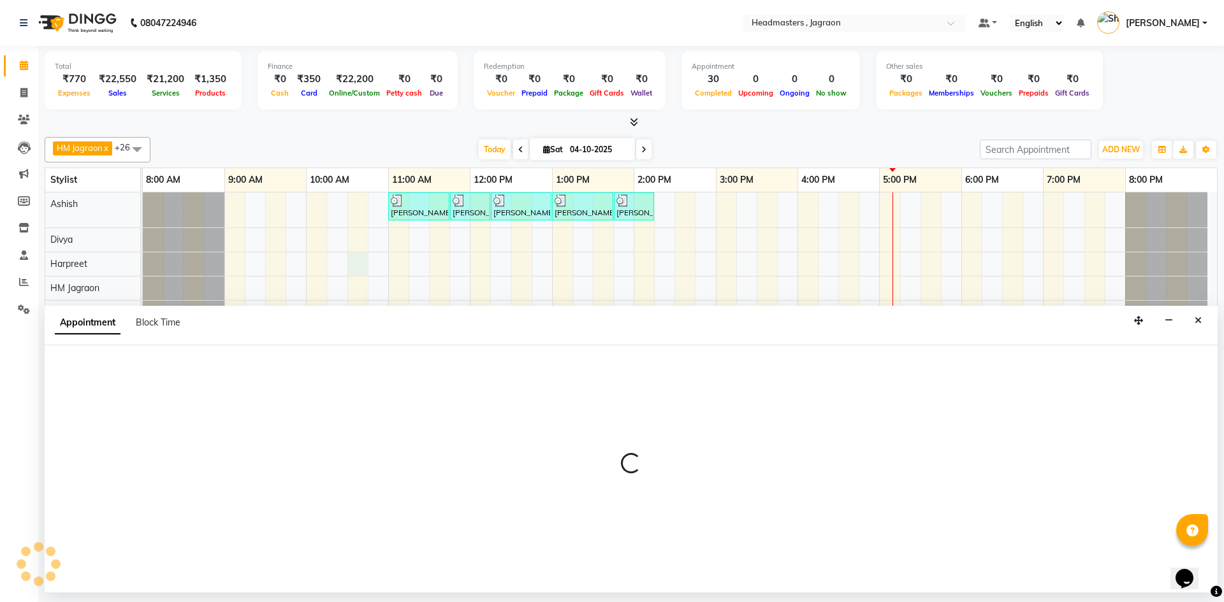
select select "54705"
select select "630"
select select "tentative"
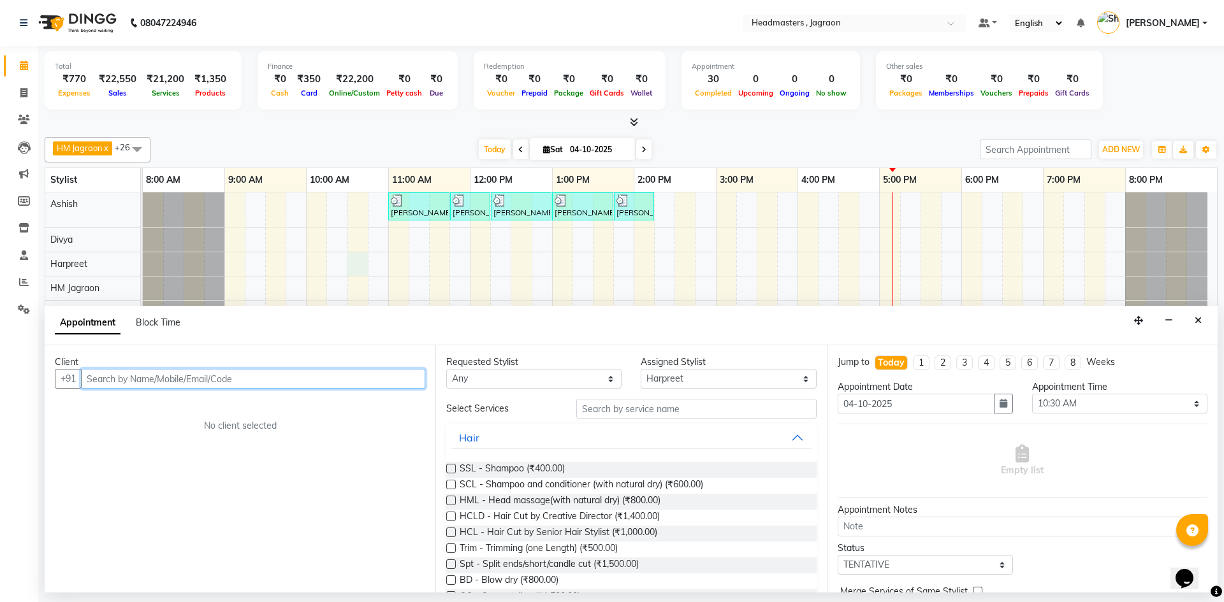
click at [156, 377] on input "text" at bounding box center [253, 379] width 344 height 20
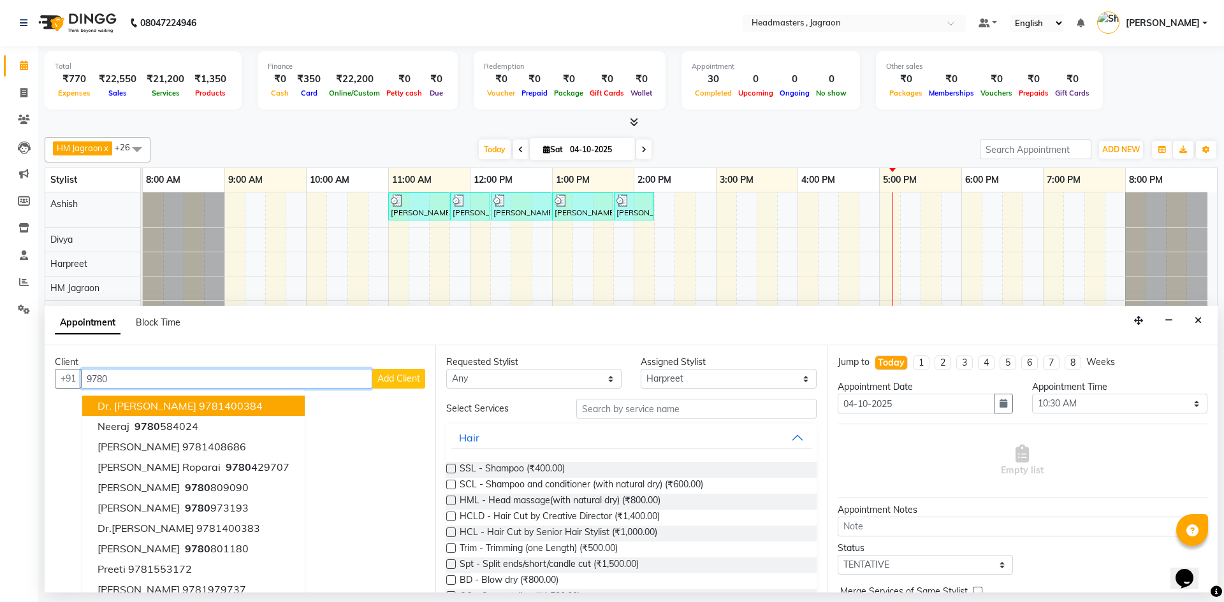
type input "97808"
